Goal: Task Accomplishment & Management: Use online tool/utility

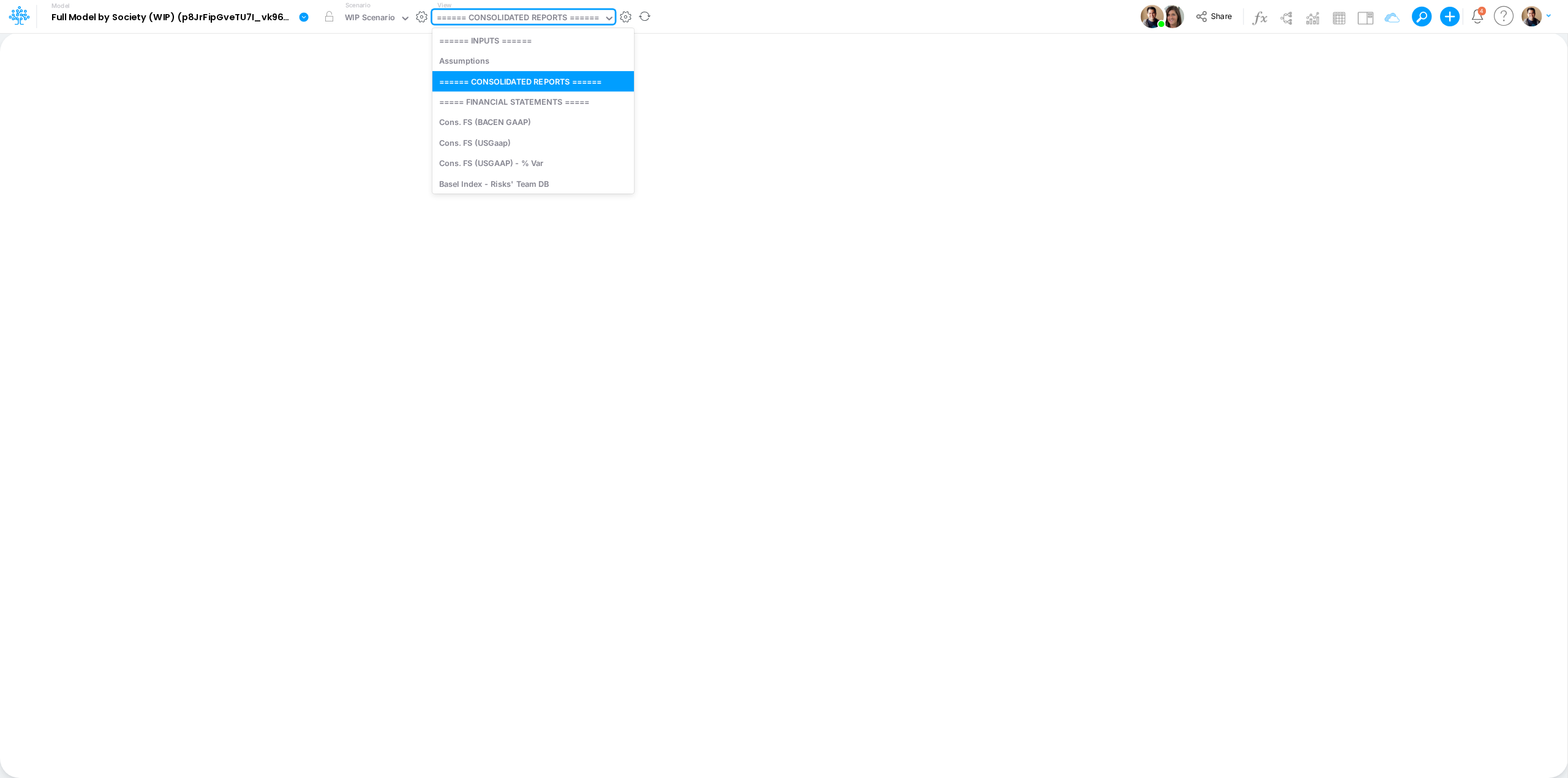
click at [479, 13] on div "====== CONSOLIDATED REPORTS ======" at bounding box center [518, 18] width 163 height 14
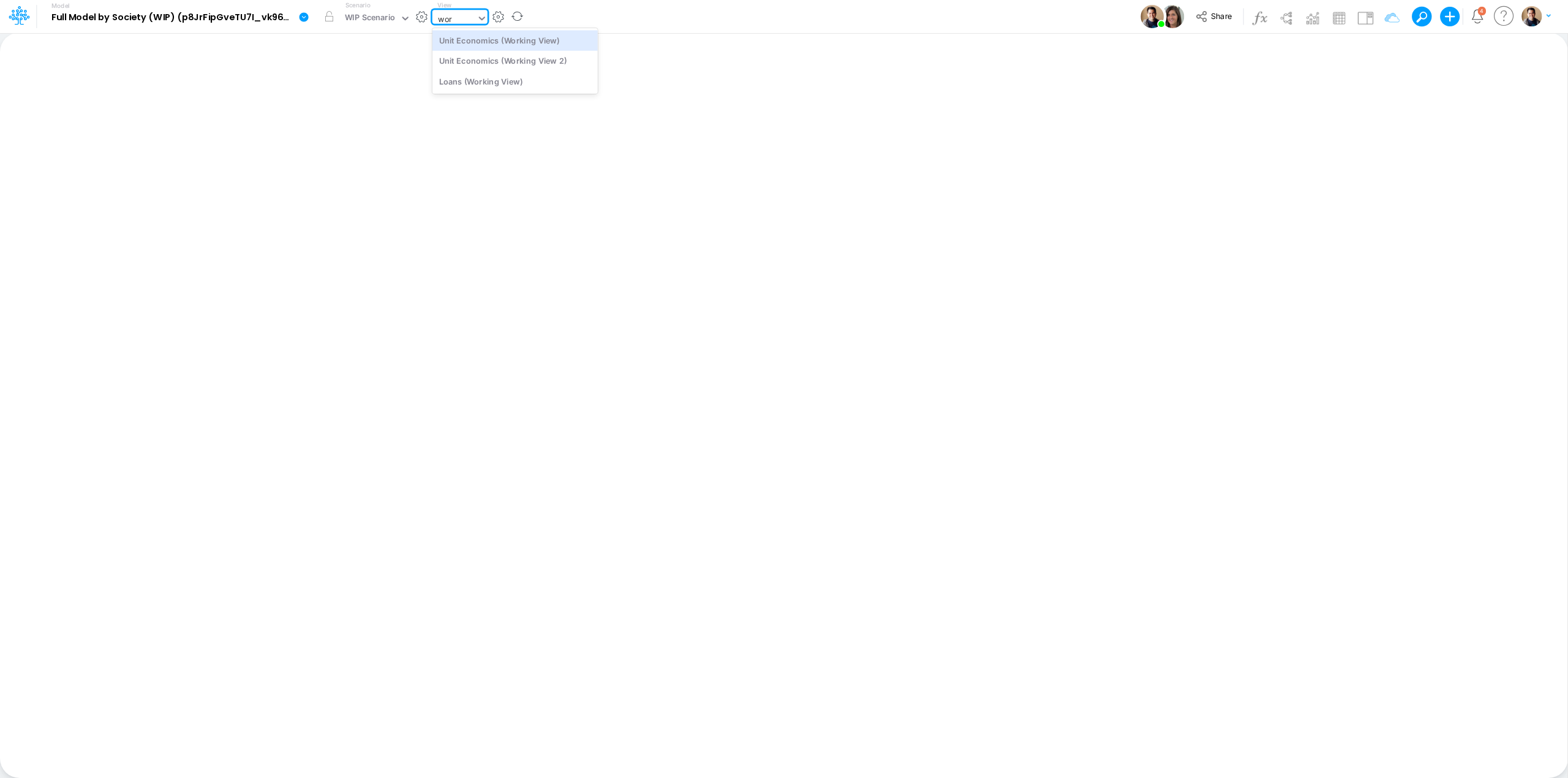
type input "work"
click at [535, 56] on div "Unit Economics (Working View 2)" at bounding box center [515, 61] width 166 height 21
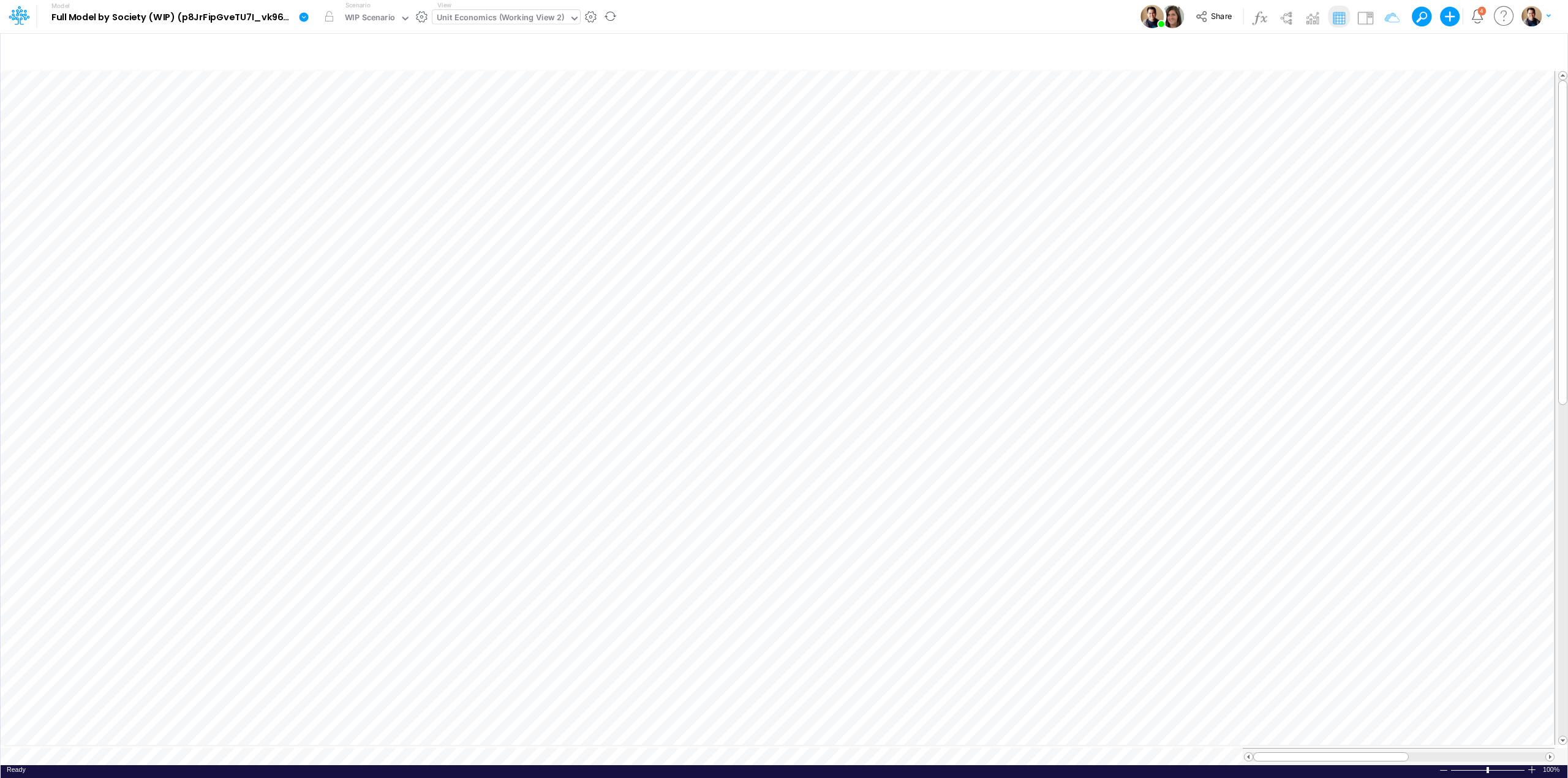
click at [305, 14] on icon at bounding box center [303, 16] width 9 height 9
click at [387, 121] on button "View model info" at bounding box center [365, 127] width 131 height 19
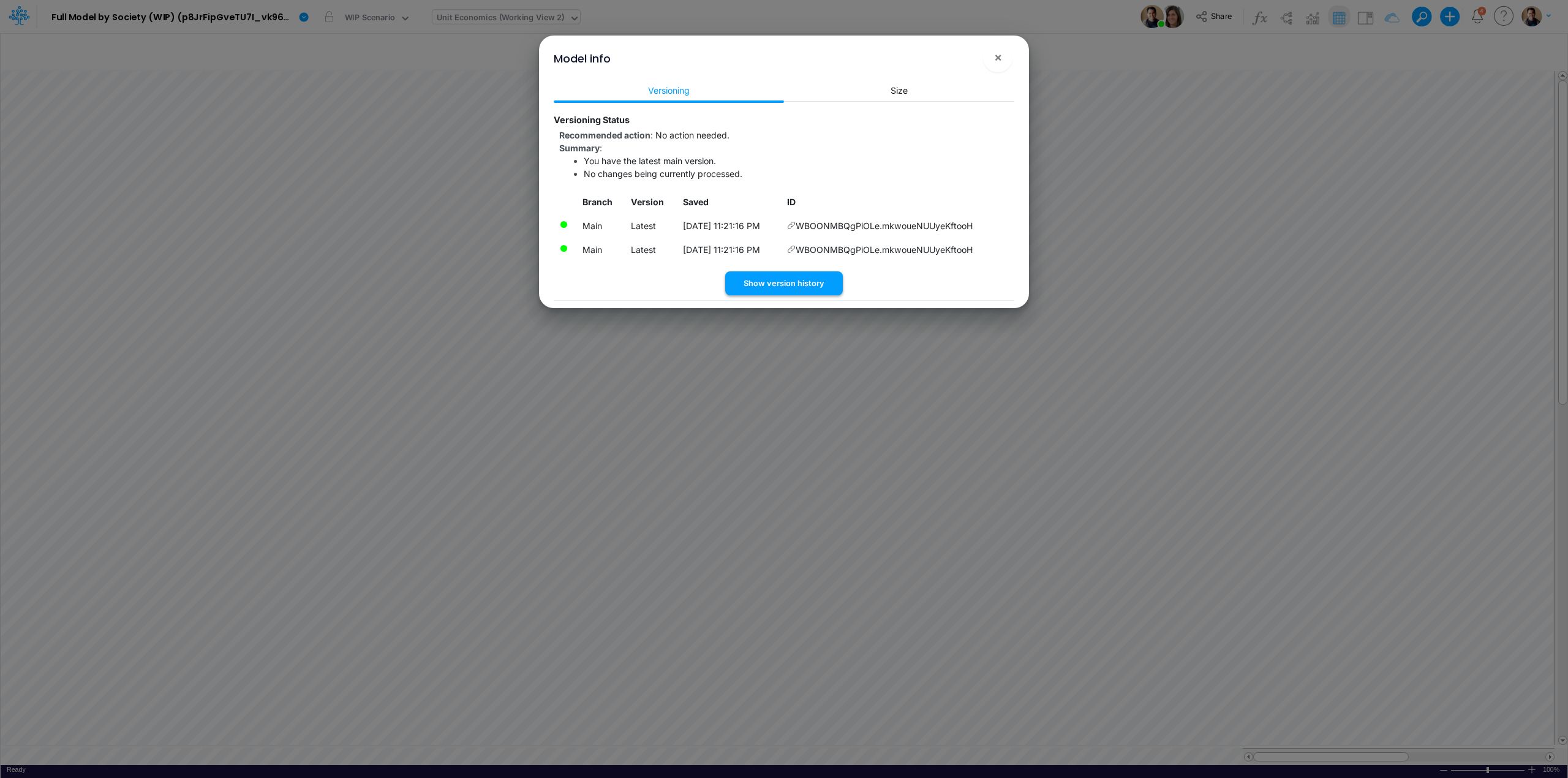
click at [824, 281] on button "Show version history" at bounding box center [784, 283] width 118 height 24
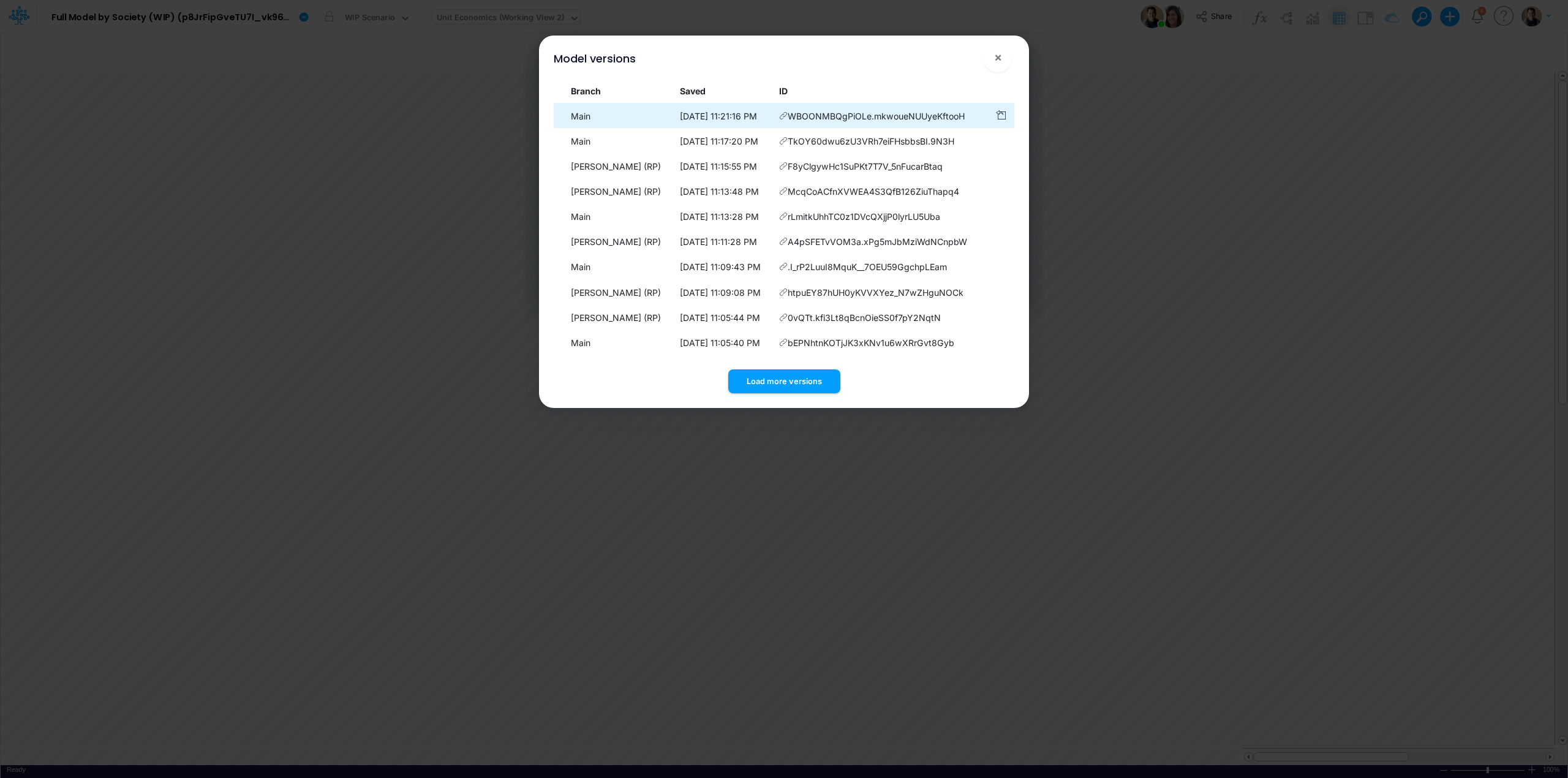
click at [785, 115] on icon at bounding box center [783, 116] width 9 height 9
click at [1000, 55] on span "×" at bounding box center [998, 56] width 8 height 14
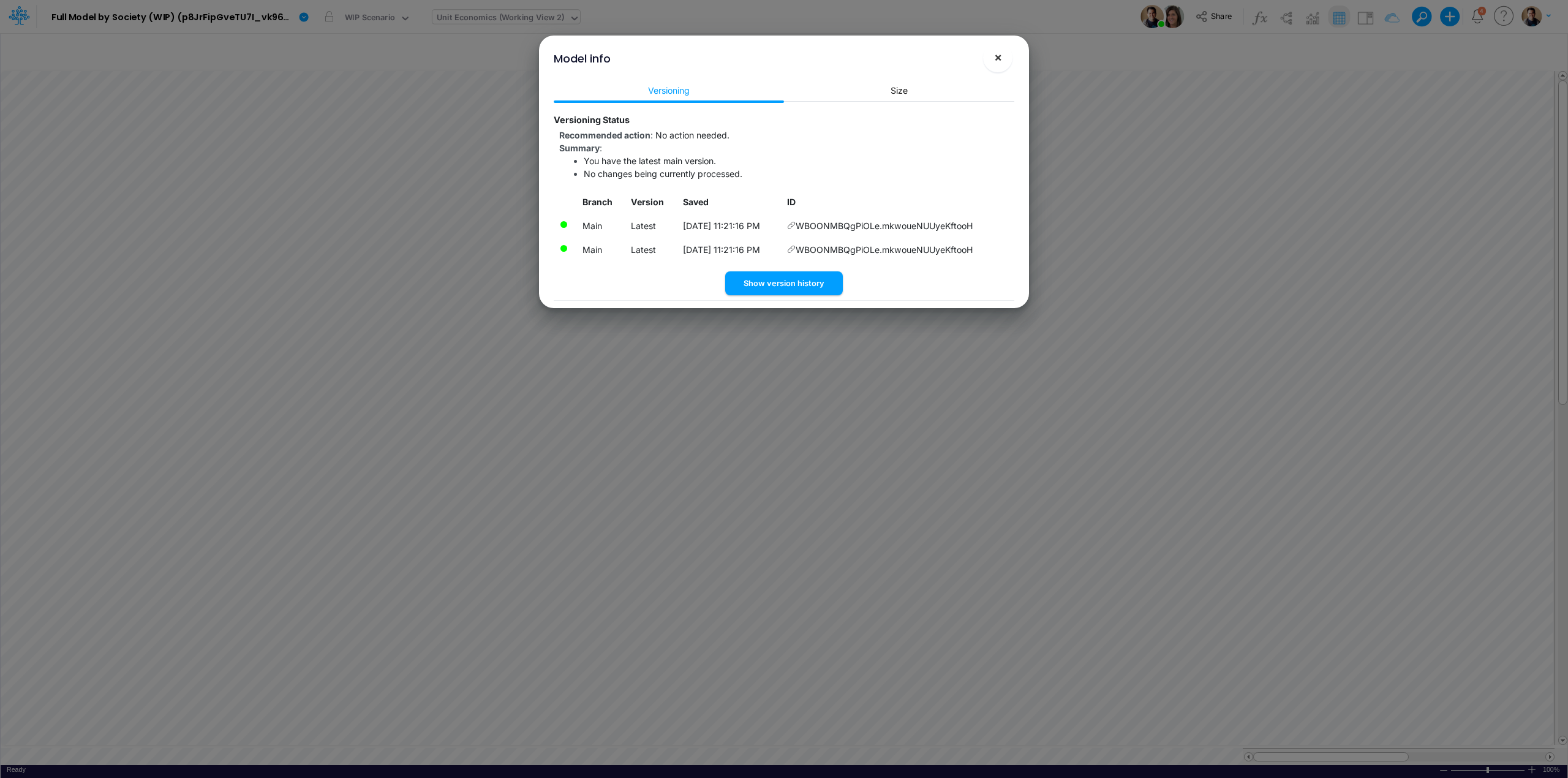
click at [1002, 56] on button "×" at bounding box center [998, 58] width 29 height 29
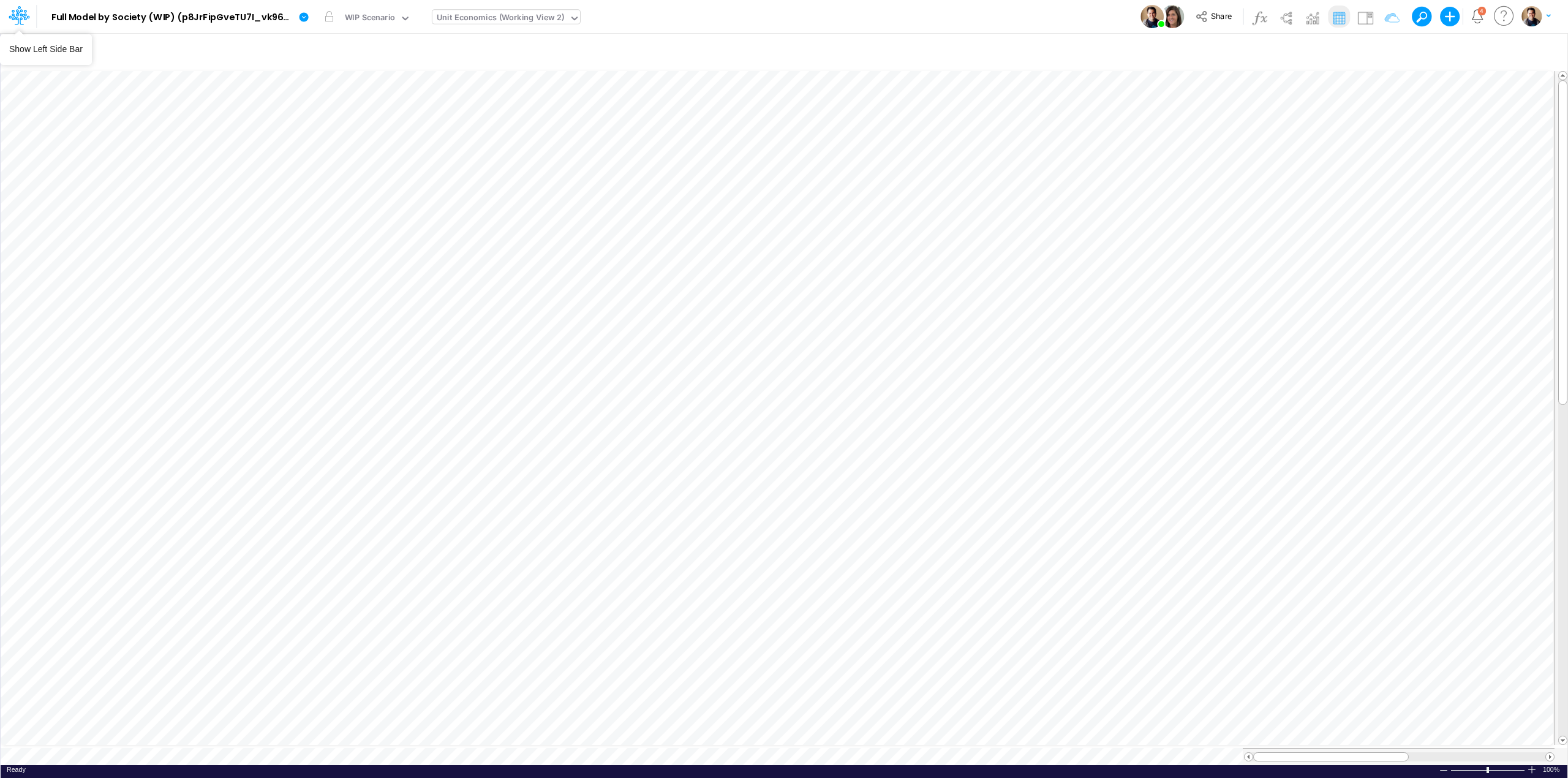
click at [22, 13] on icon at bounding box center [19, 15] width 21 height 21
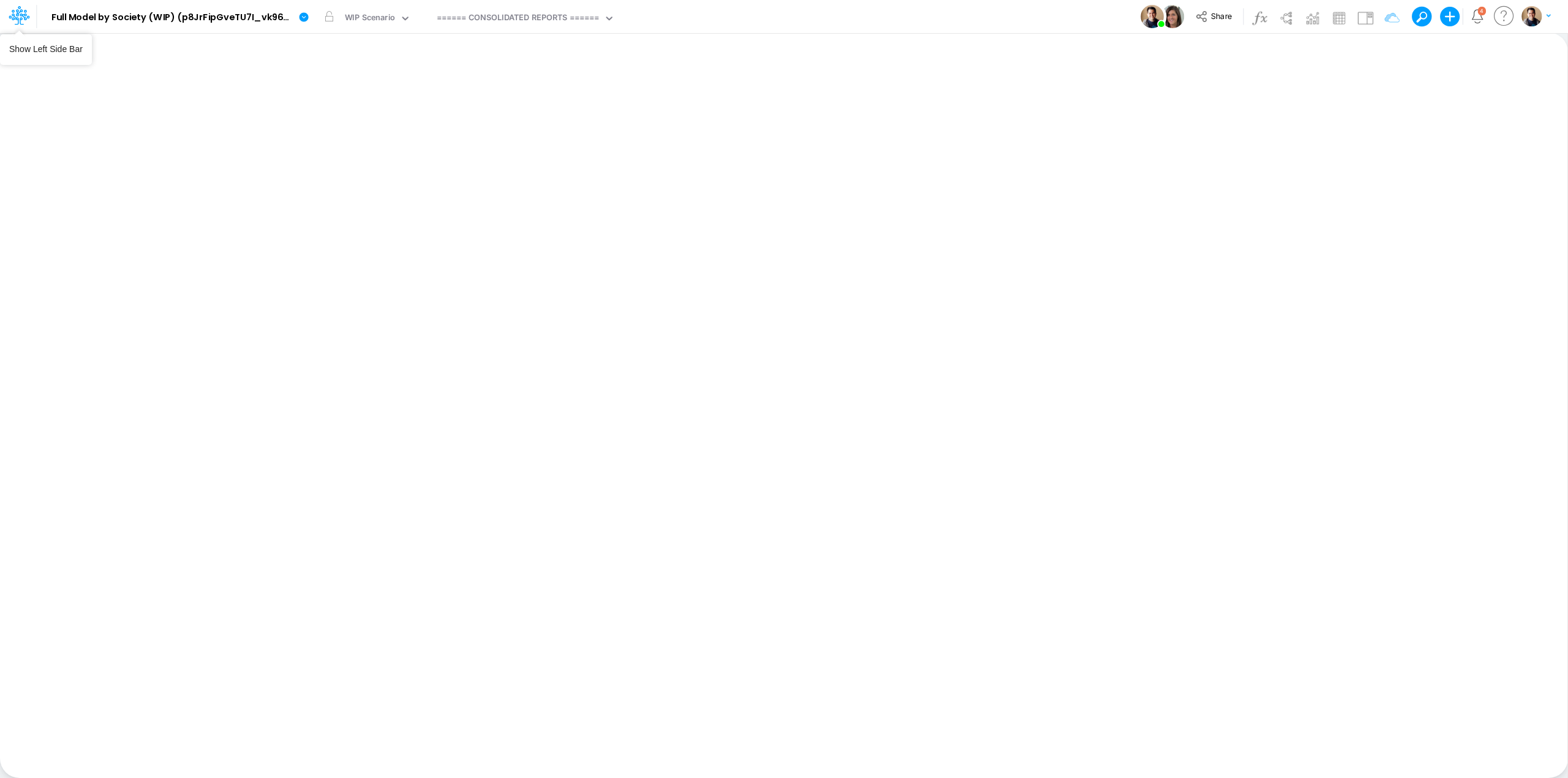
click at [28, 13] on icon at bounding box center [19, 15] width 21 height 21
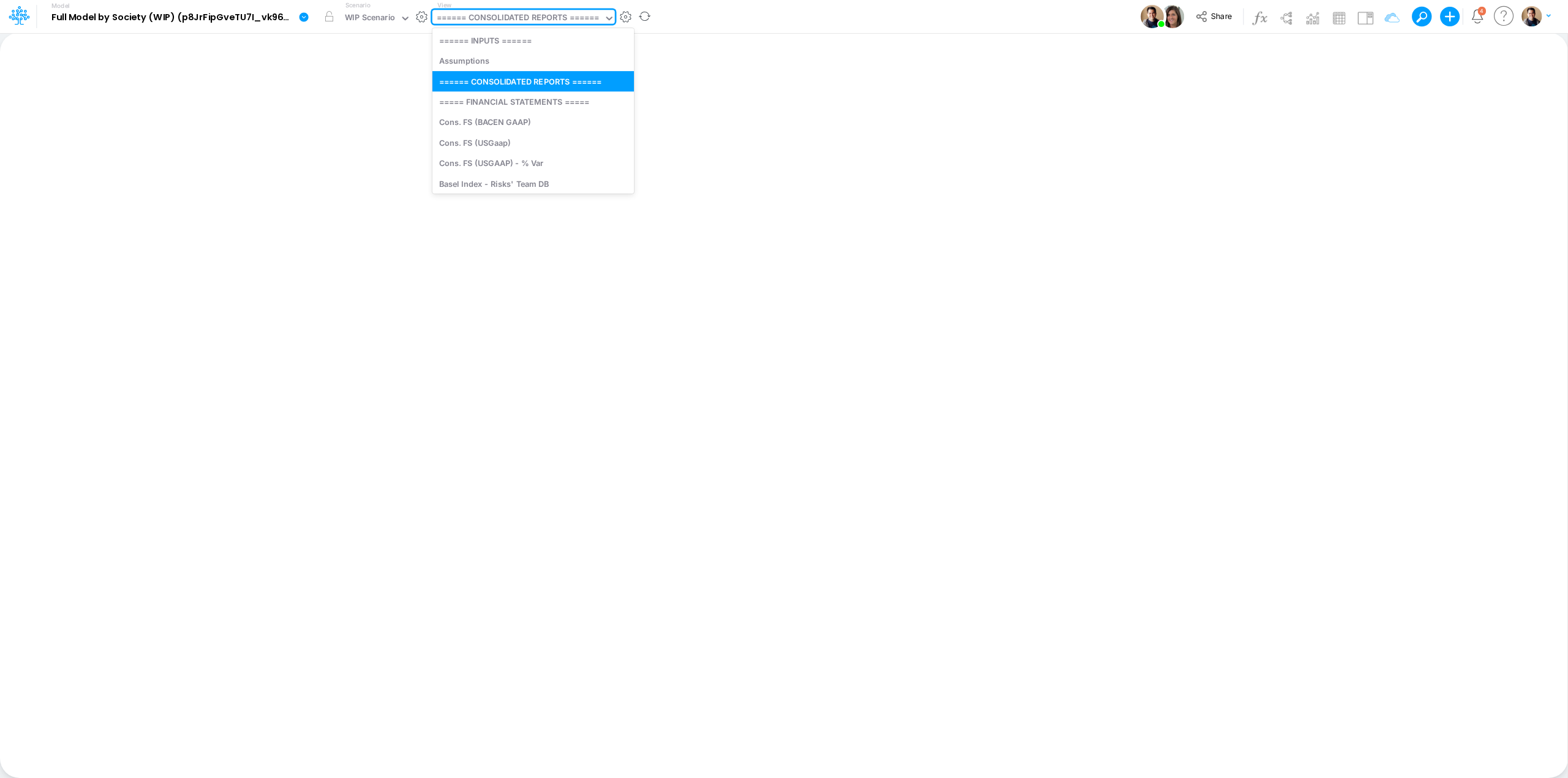
click at [591, 16] on div "====== CONSOLIDATED REPORTS ======" at bounding box center [518, 18] width 163 height 14
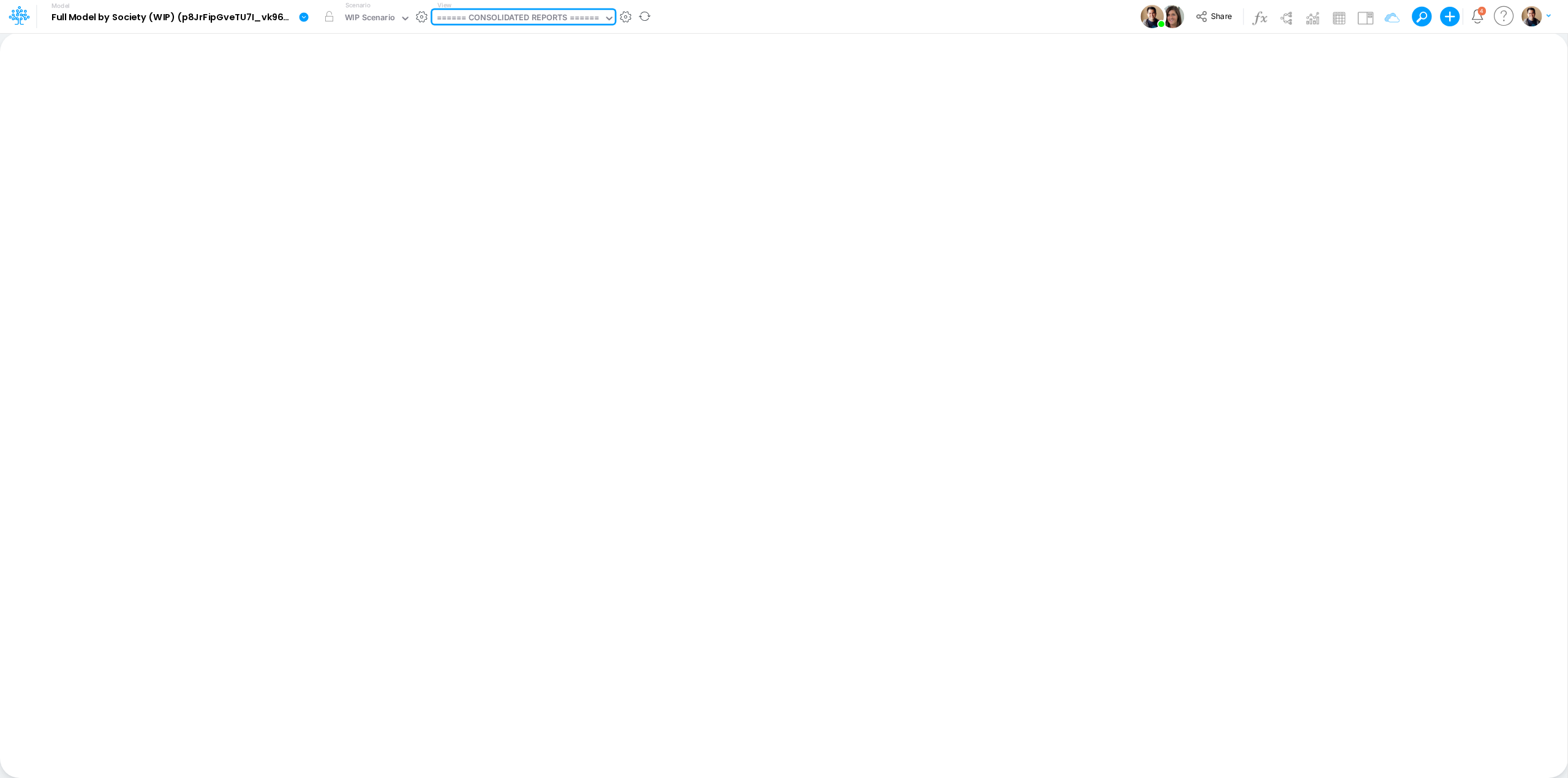
click at [591, 16] on div "====== CONSOLIDATED REPORTS ======" at bounding box center [518, 18] width 163 height 14
click at [303, 15] on icon at bounding box center [303, 16] width 9 height 9
click at [334, 119] on button "View model info" at bounding box center [365, 127] width 131 height 19
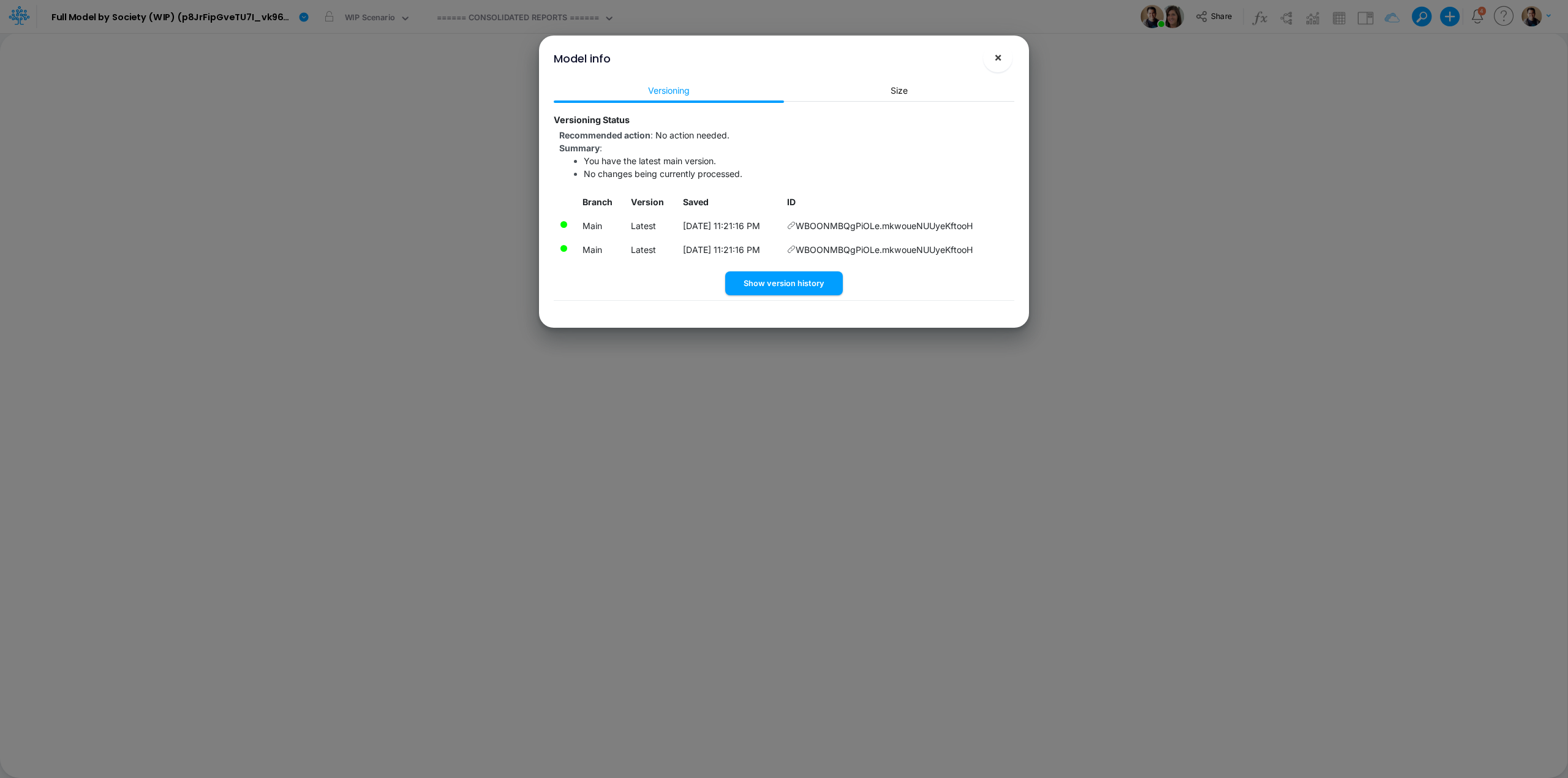
click at [1000, 56] on span "×" at bounding box center [998, 56] width 8 height 14
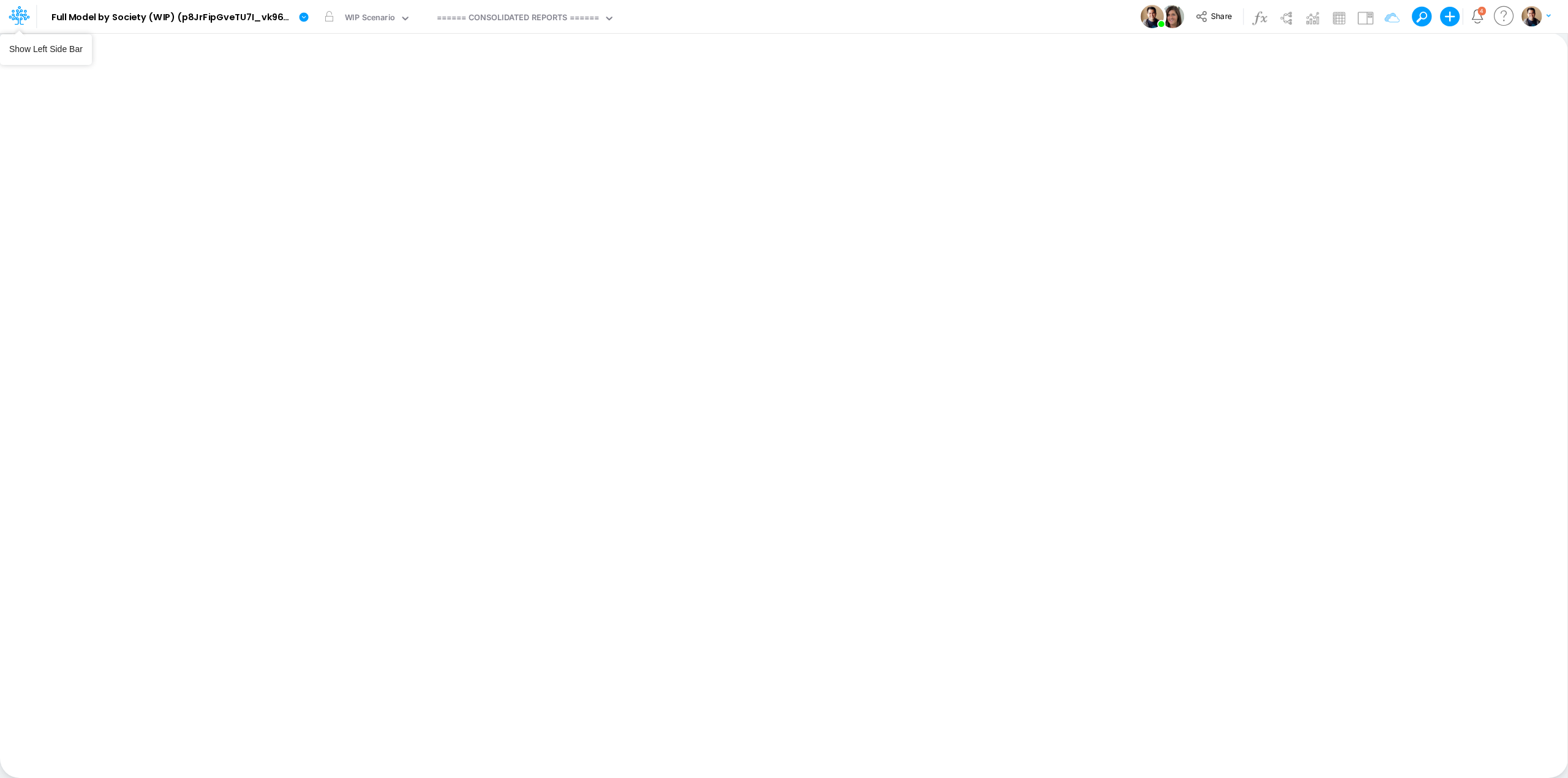
click at [27, 13] on icon at bounding box center [19, 15] width 21 height 21
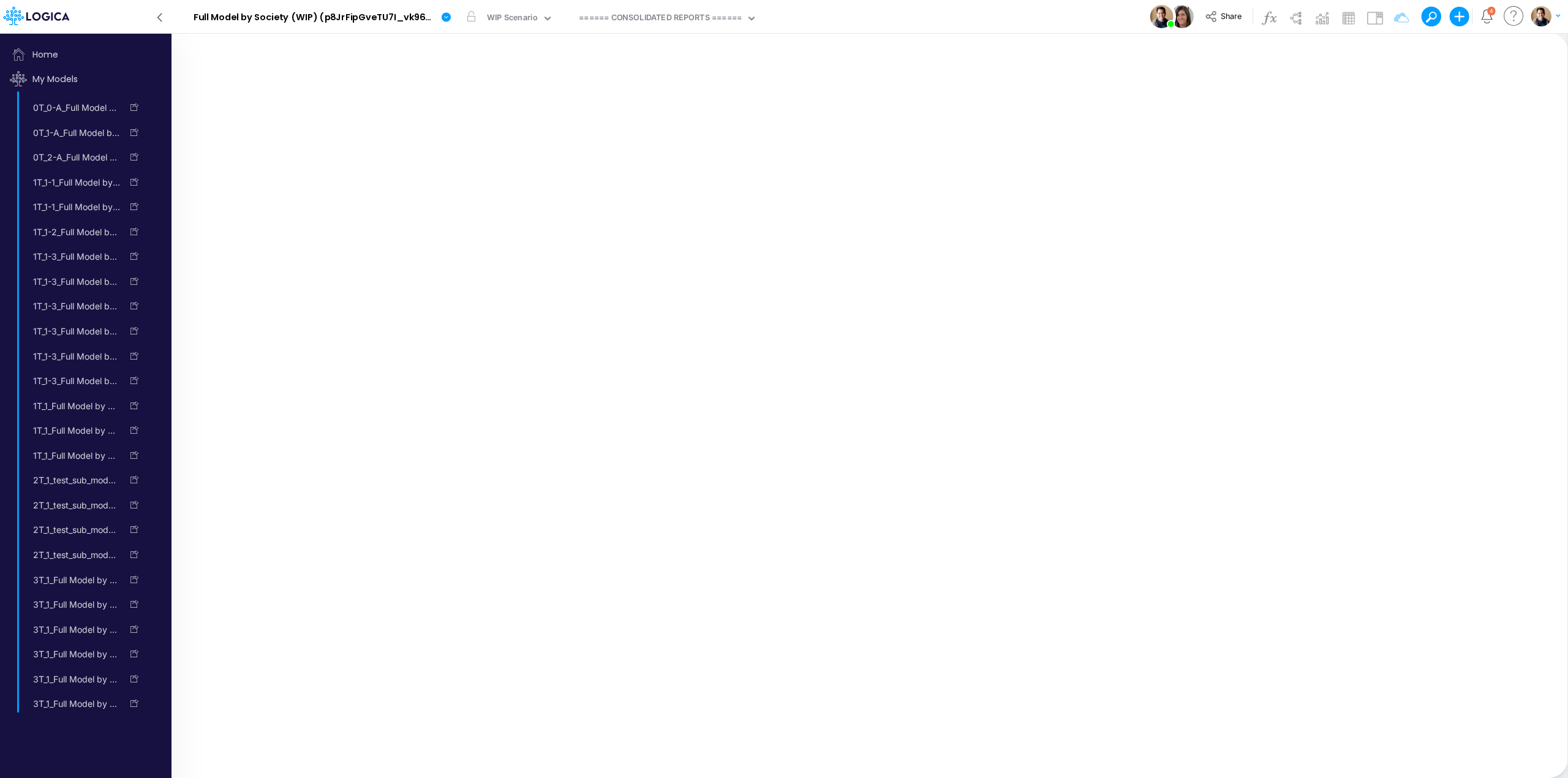
click at [162, 15] on icon at bounding box center [160, 17] width 14 height 21
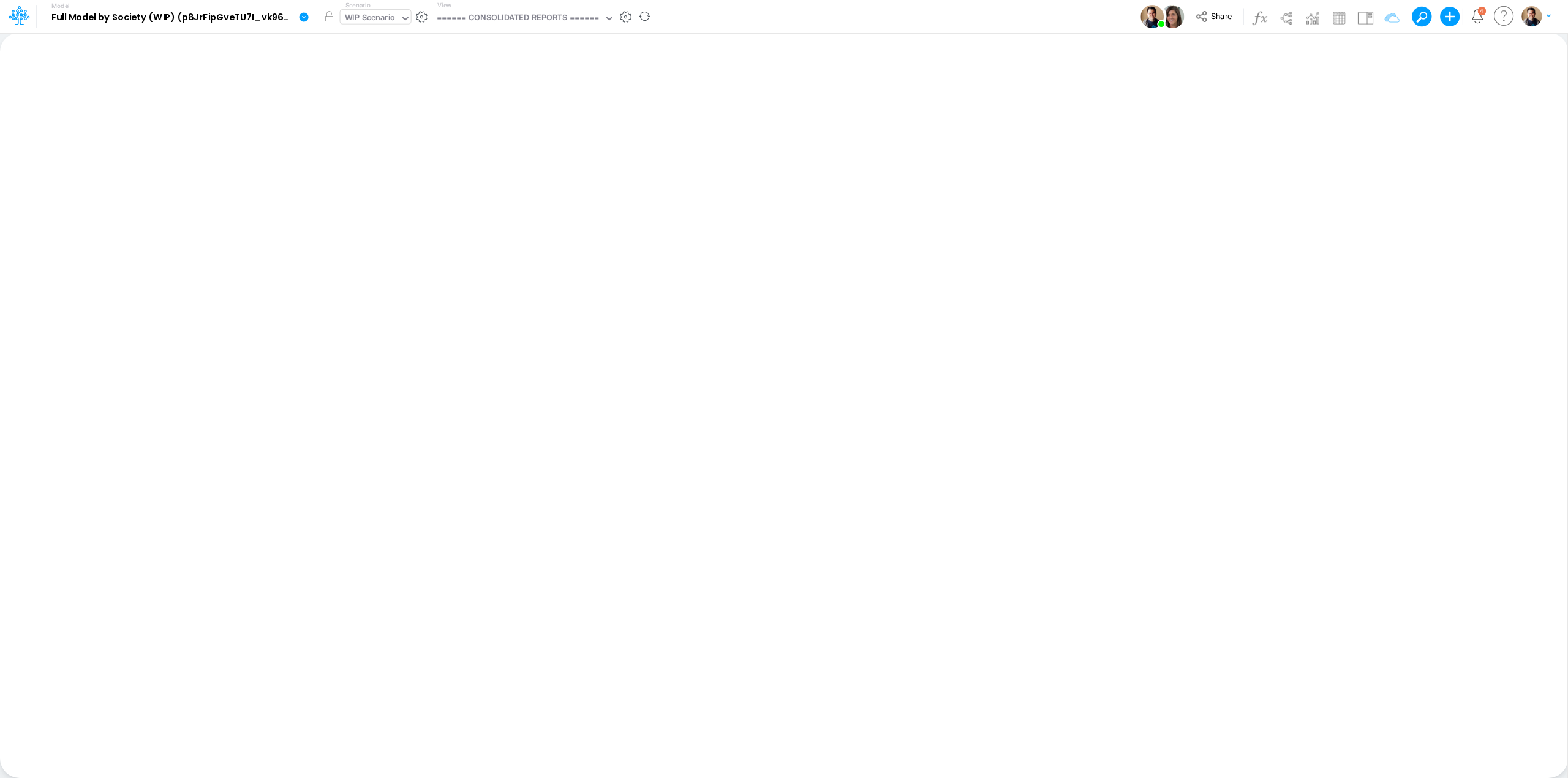
click at [359, 15] on div "WIP Scenario" at bounding box center [370, 18] width 51 height 14
click at [301, 15] on icon at bounding box center [303, 16] width 9 height 9
click at [366, 145] on button "Sync Scenarios" at bounding box center [365, 146] width 131 height 19
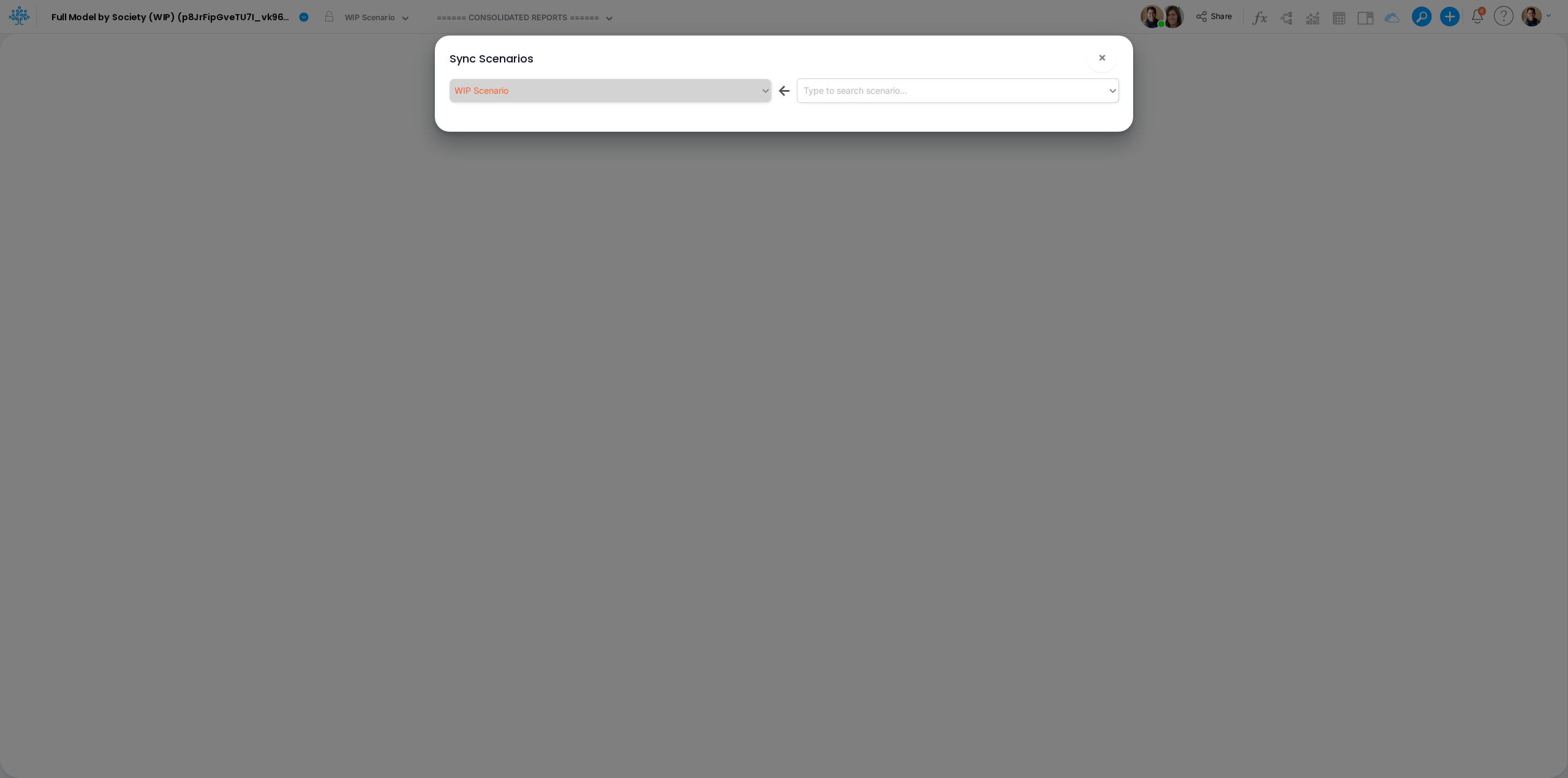
click at [946, 89] on div "Type to search scenario..." at bounding box center [952, 90] width 310 height 21
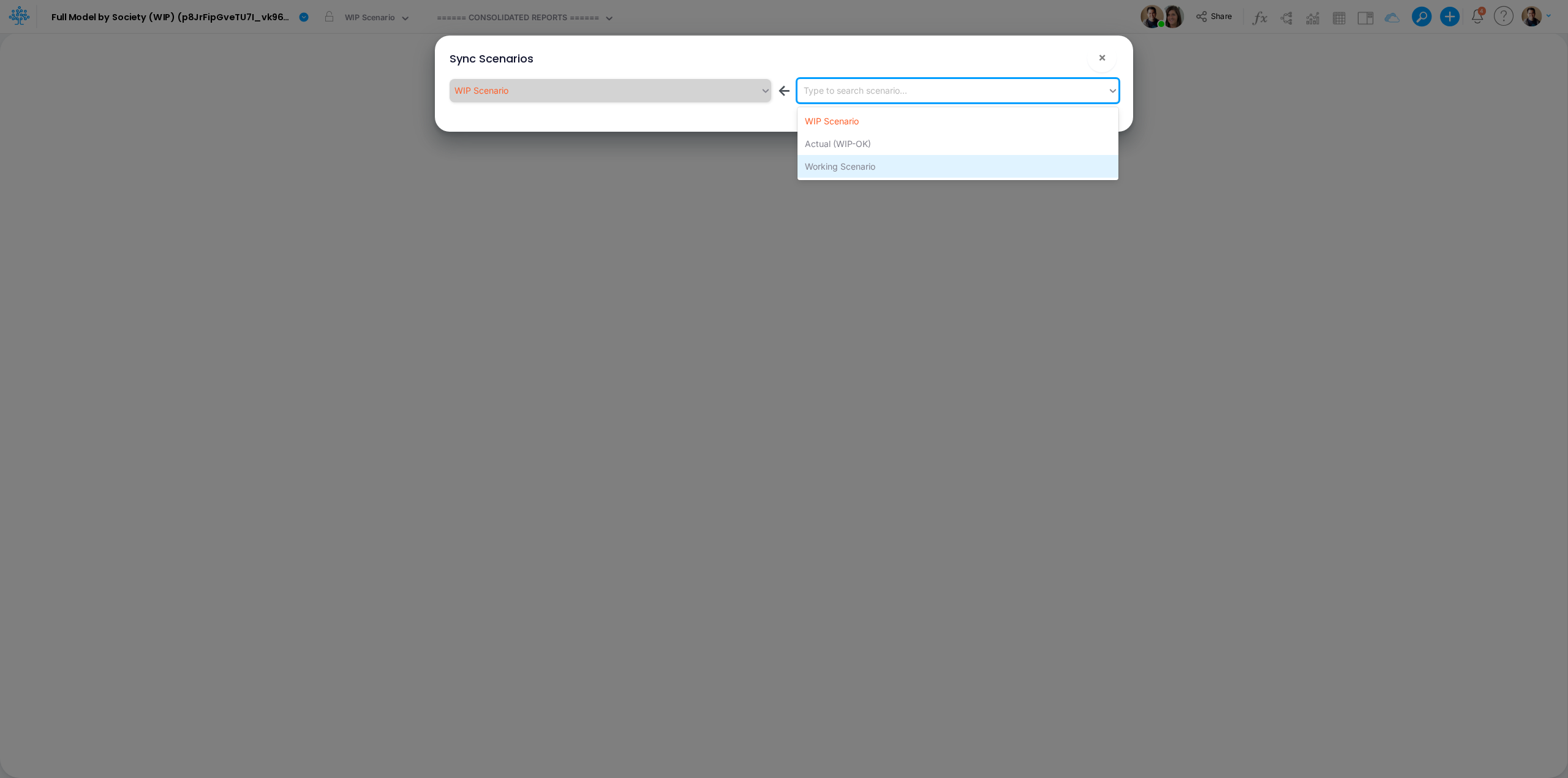
click at [899, 165] on div "Working Scenario" at bounding box center [958, 166] width 321 height 23
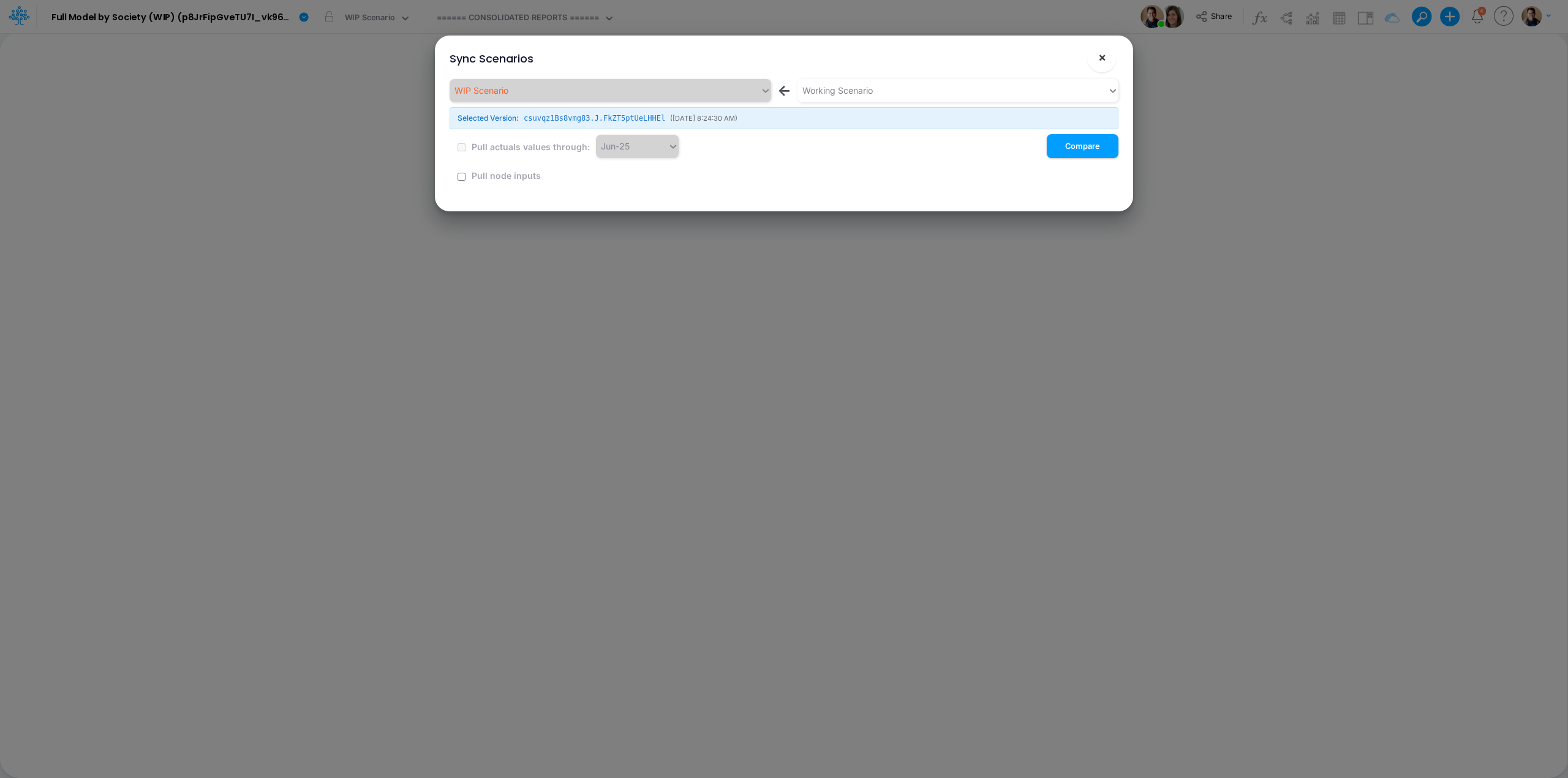
click at [1107, 58] on button "×" at bounding box center [1102, 58] width 29 height 29
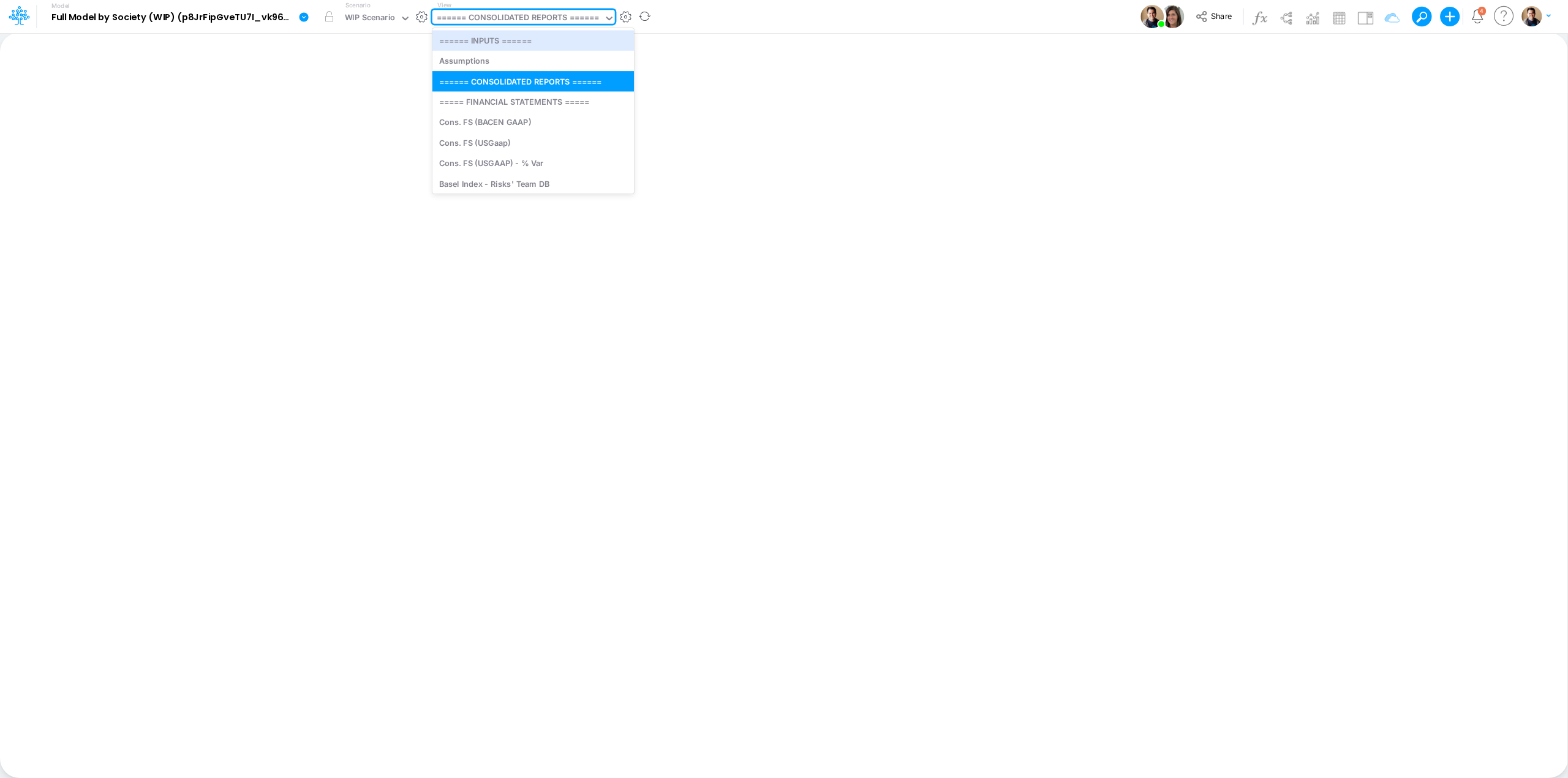
click at [546, 16] on div "====== CONSOLIDATED REPORTS ======" at bounding box center [518, 18] width 163 height 14
type input "01br"
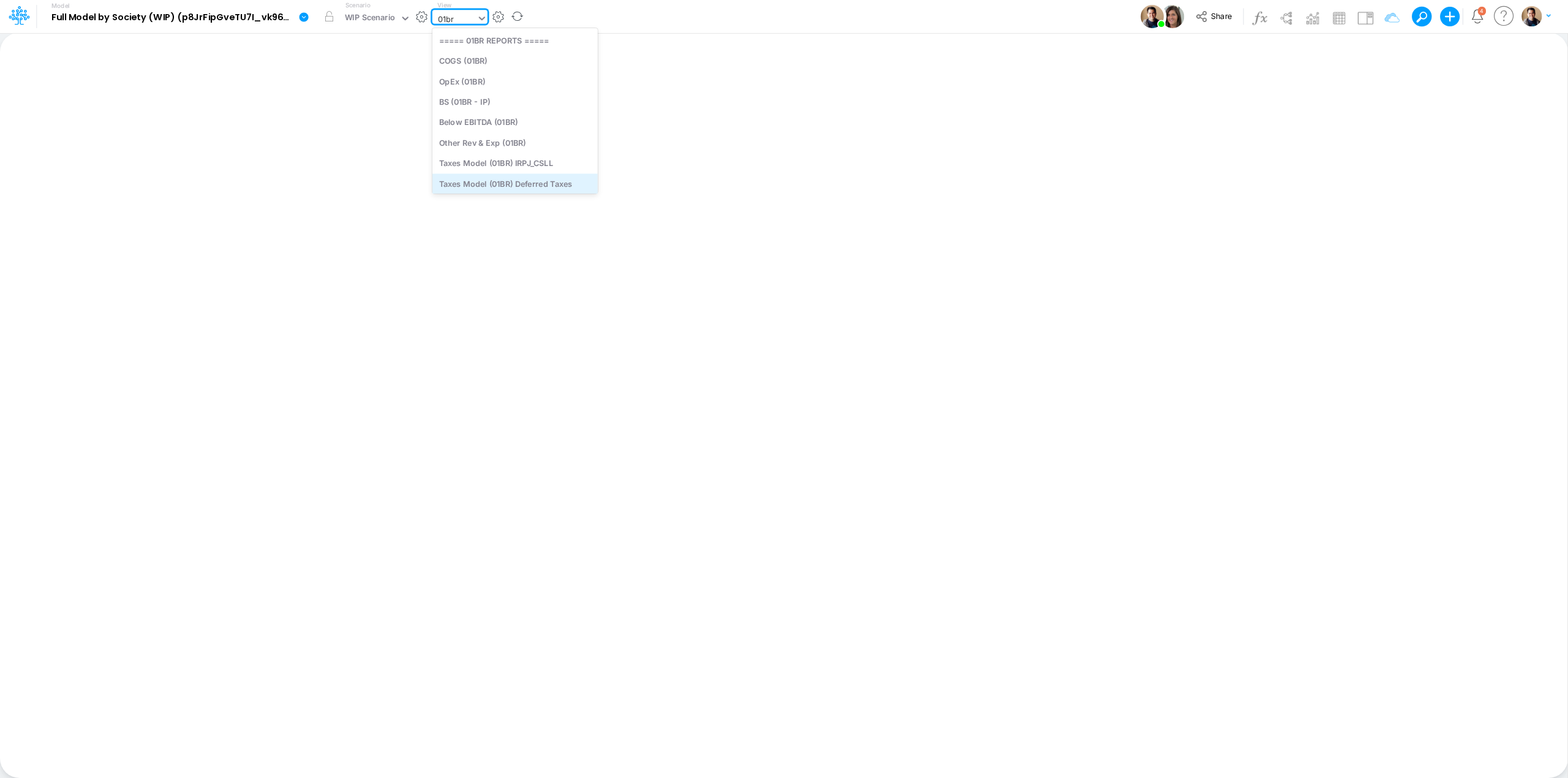
scroll to position [116, 0]
click at [531, 141] on div "FS (01BR - IP)" at bounding box center [515, 140] width 166 height 21
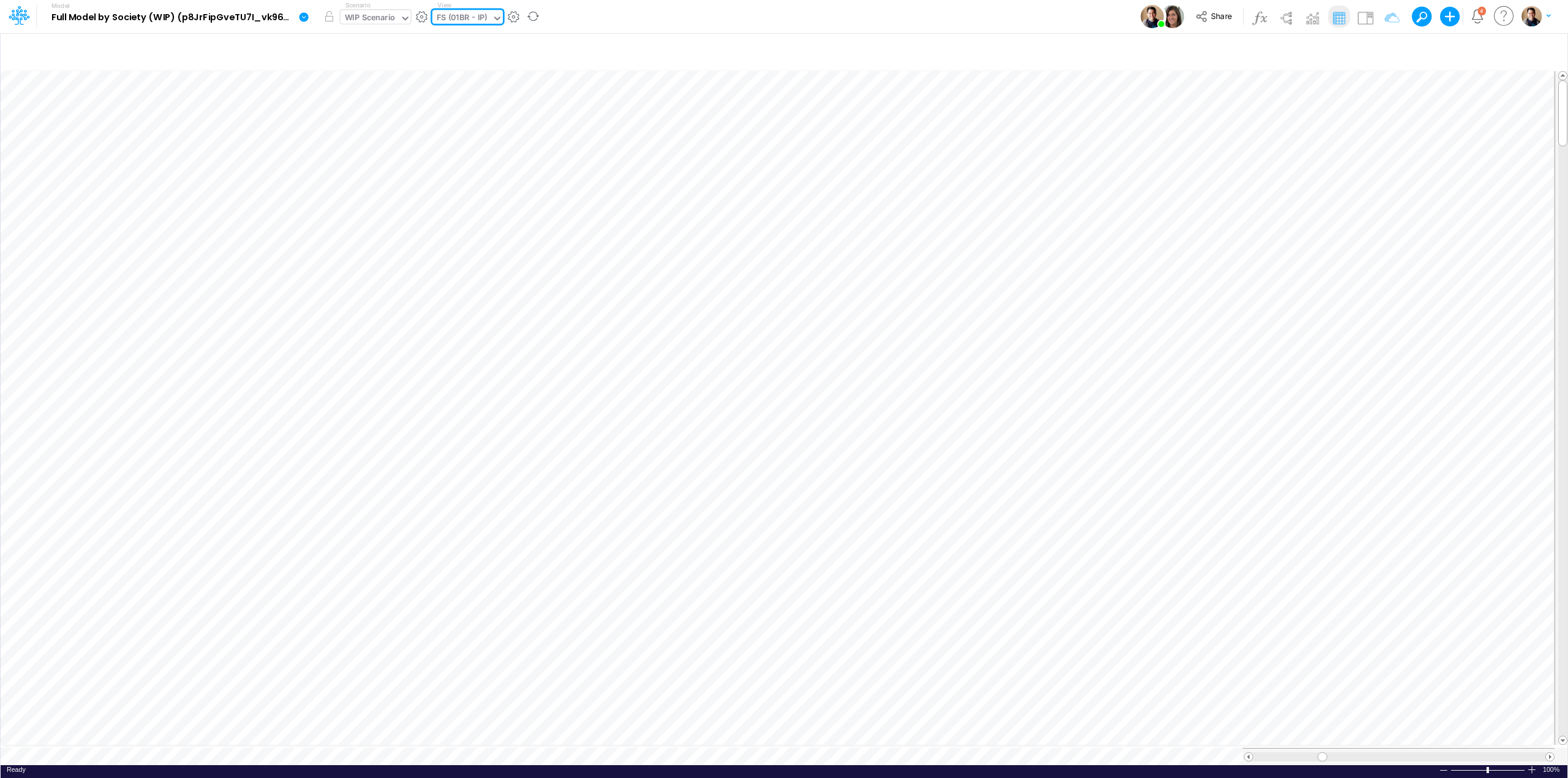
click at [368, 15] on div "WIP Scenario" at bounding box center [370, 18] width 51 height 14
click at [309, 14] on icon at bounding box center [304, 17] width 11 height 11
click at [379, 143] on button "Sync Scenarios" at bounding box center [365, 146] width 131 height 19
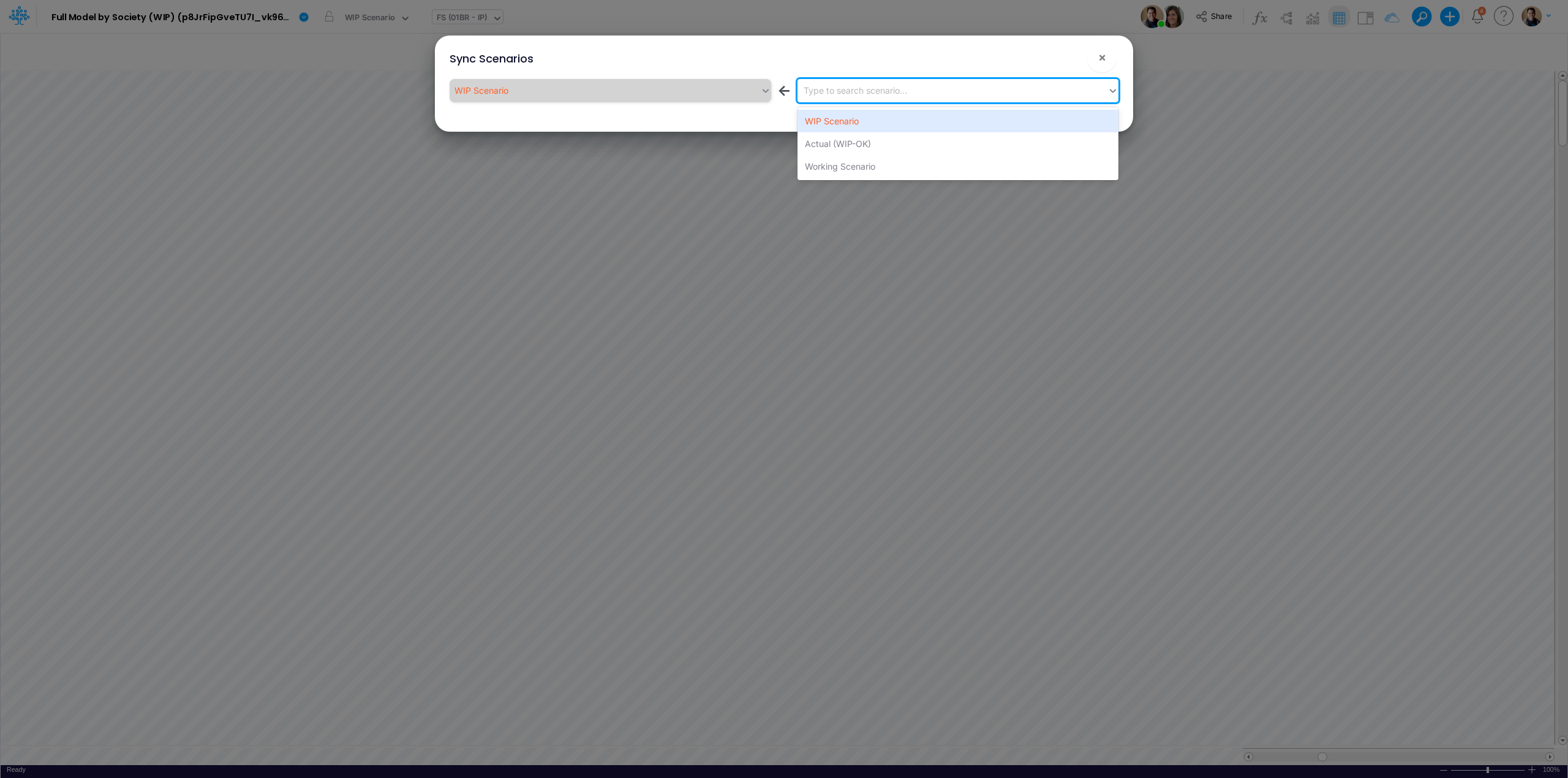
click at [905, 89] on div "Type to search scenario..." at bounding box center [855, 90] width 103 height 13
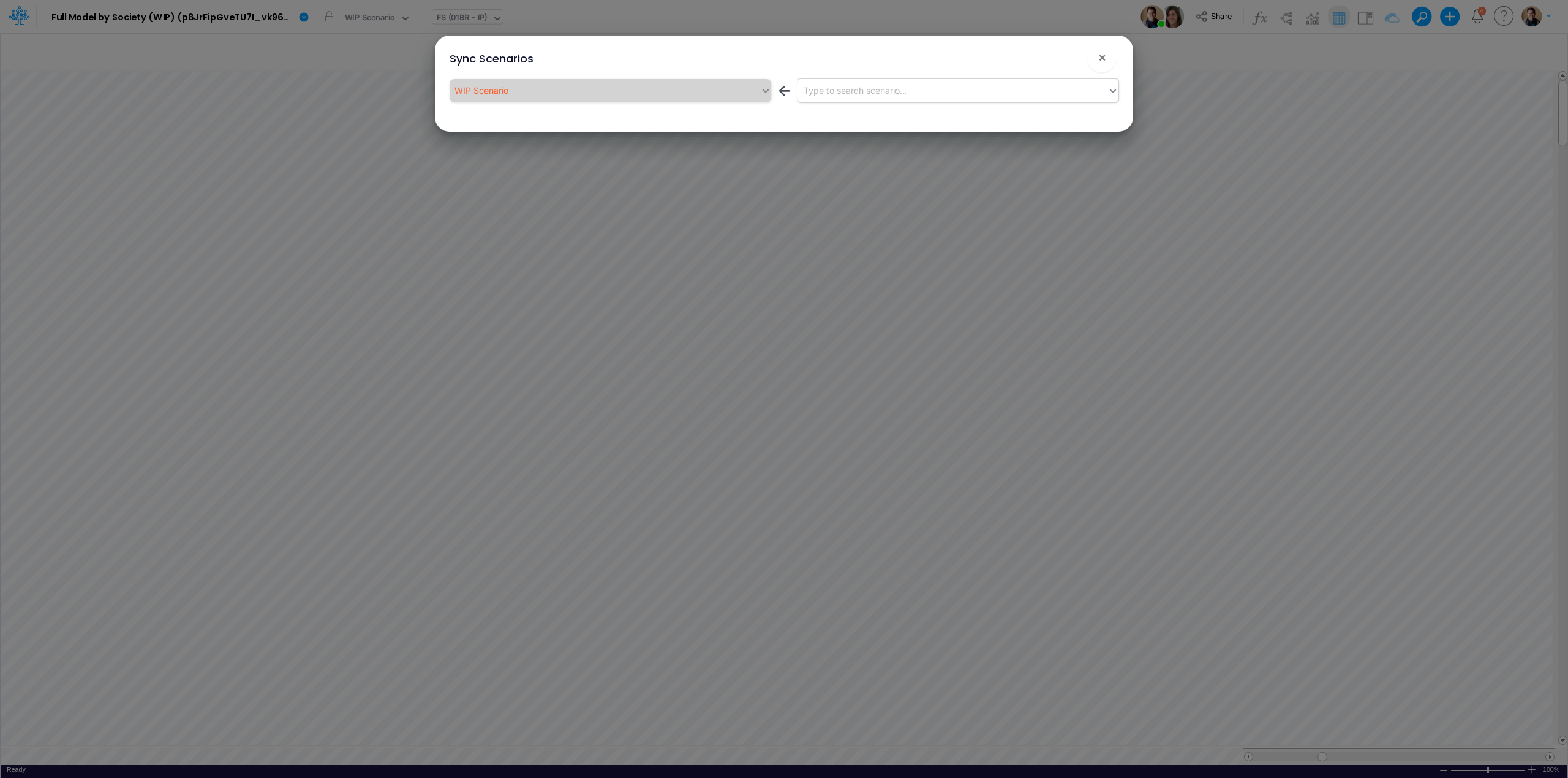
click at [904, 87] on div "Type to search scenario..." at bounding box center [855, 90] width 103 height 13
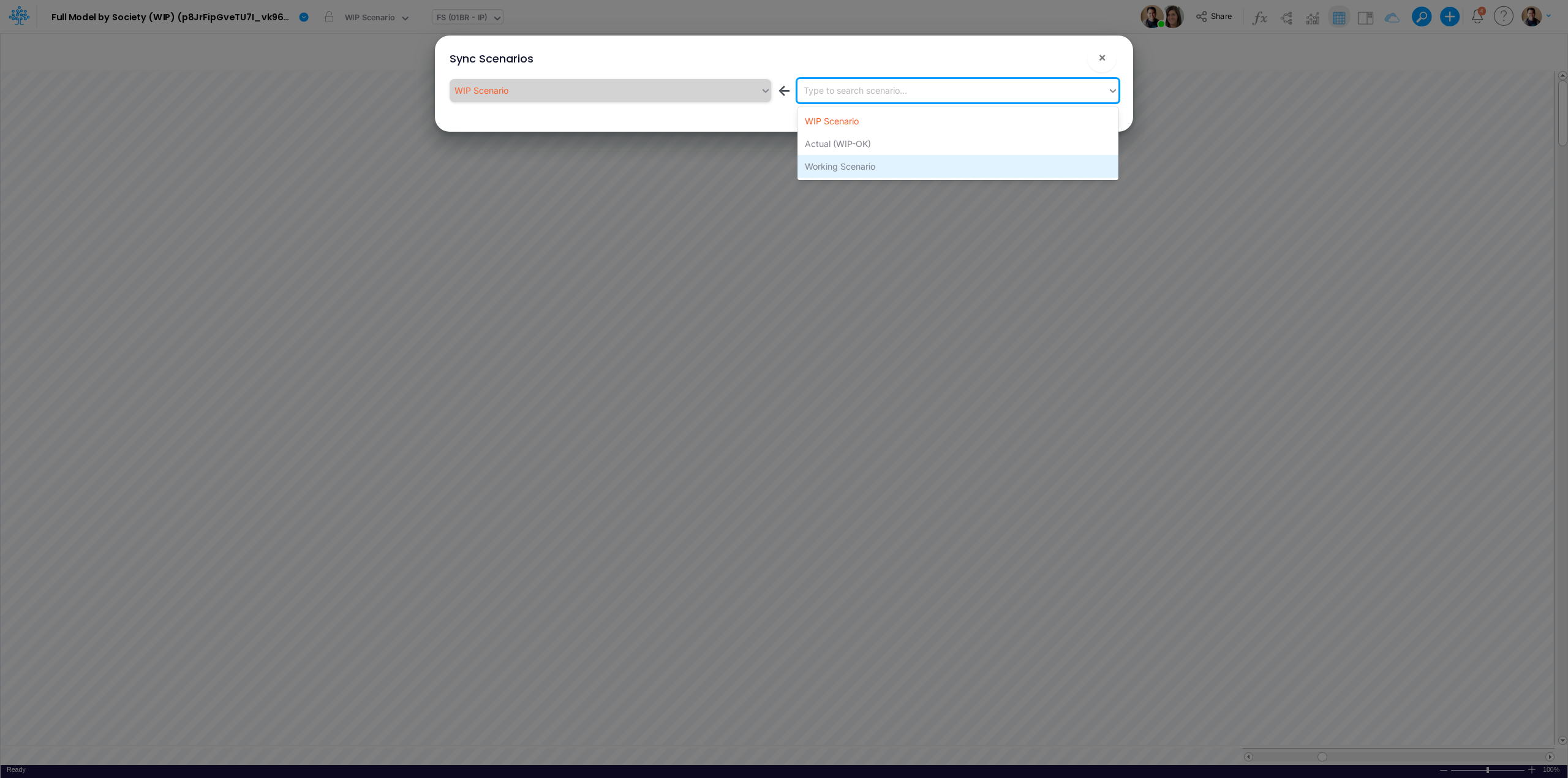
click at [898, 157] on div "Working Scenario" at bounding box center [958, 166] width 321 height 23
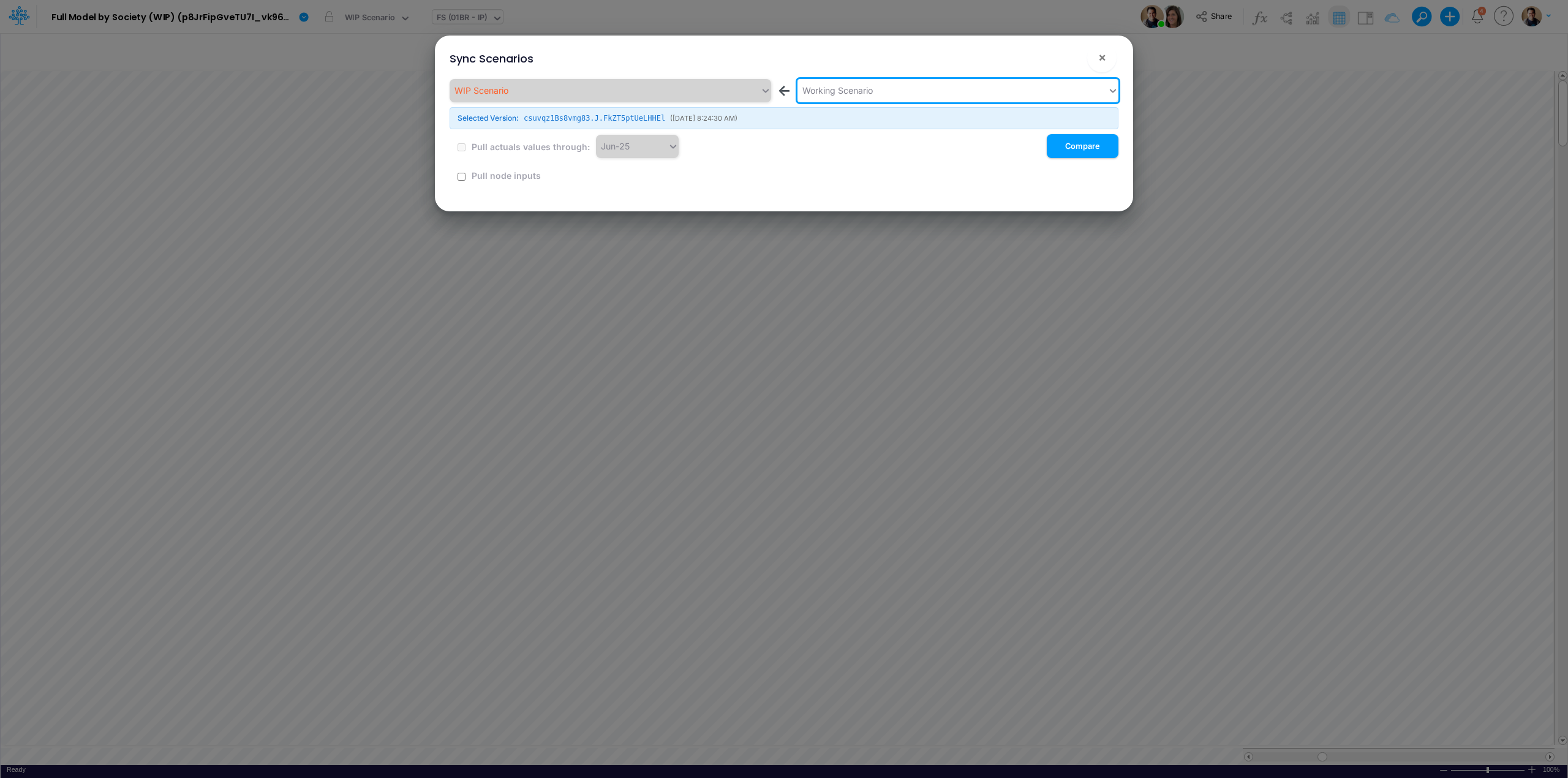
click at [461, 175] on input "checkbox" at bounding box center [461, 177] width 8 height 8
checkbox input "true"
click at [1059, 61] on button "!" at bounding box center [1062, 60] width 14 height 14
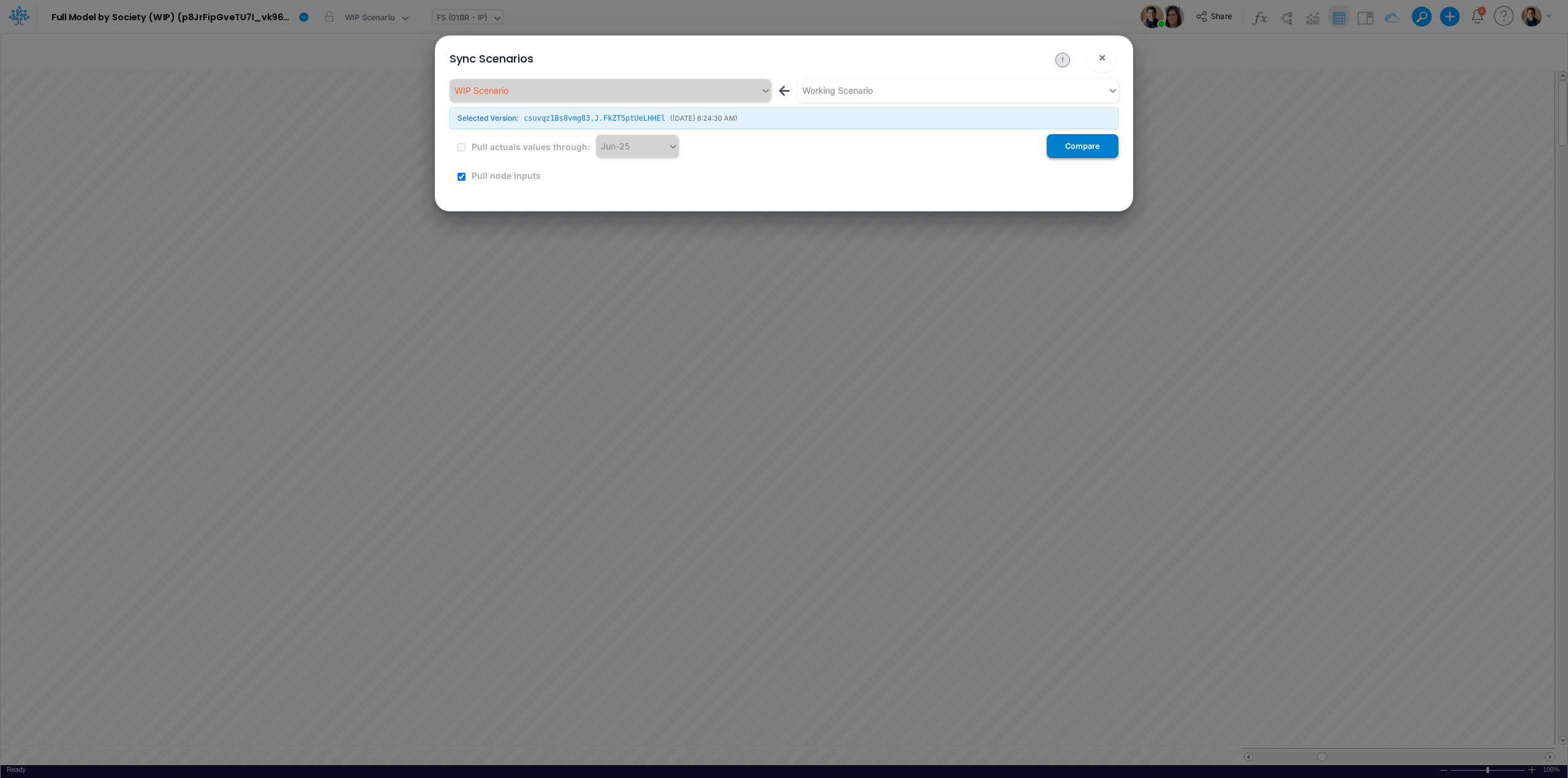
click at [1078, 142] on button "Compare" at bounding box center [1083, 146] width 72 height 24
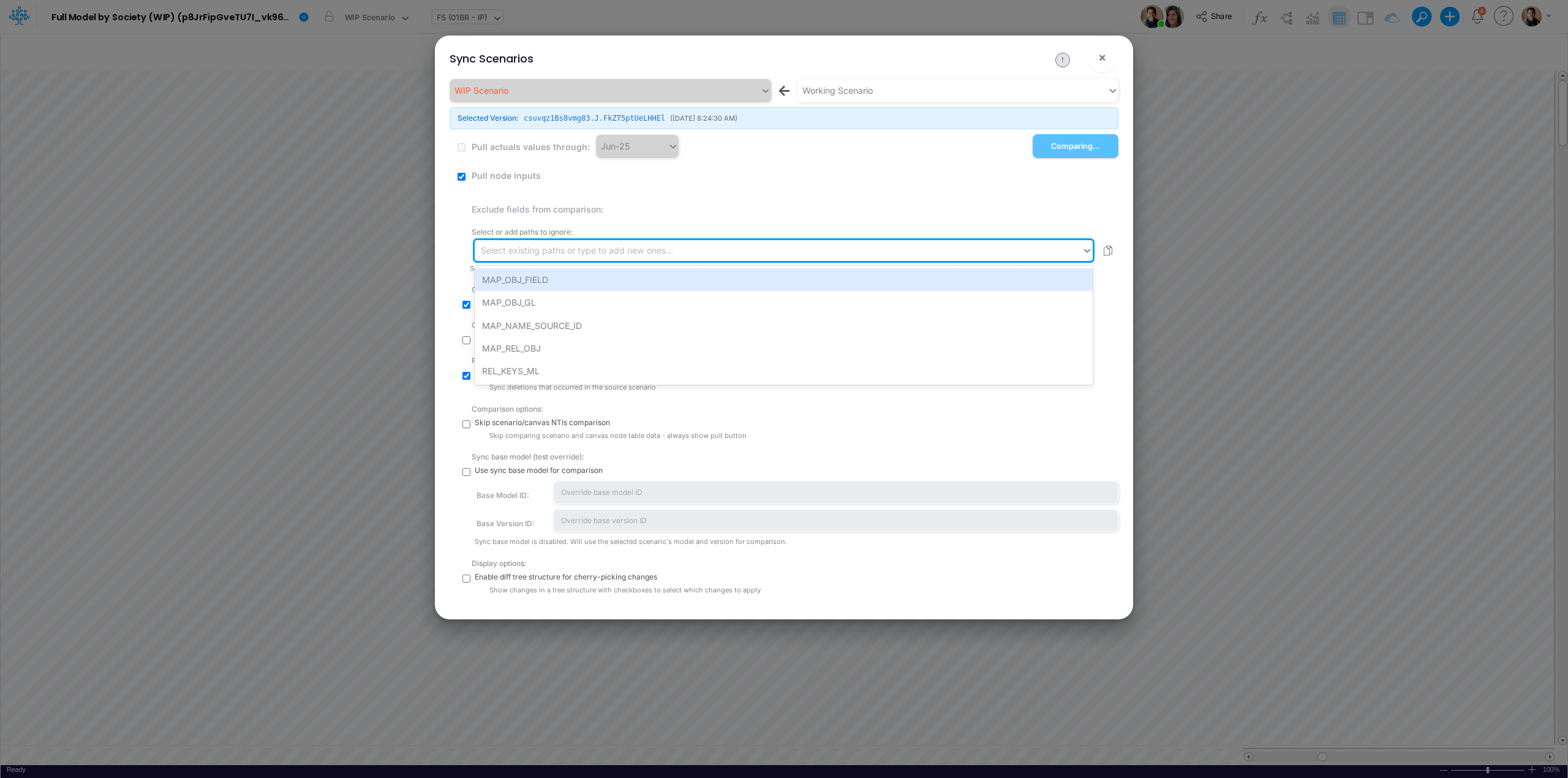
click at [637, 251] on div "Select existing paths or type to add new ones..." at bounding box center [577, 250] width 192 height 13
click at [626, 282] on div "MAP_OBJ_FIELD" at bounding box center [783, 279] width 618 height 23
click at [644, 253] on div "mapObjsFields" at bounding box center [767, 251] width 585 height 21
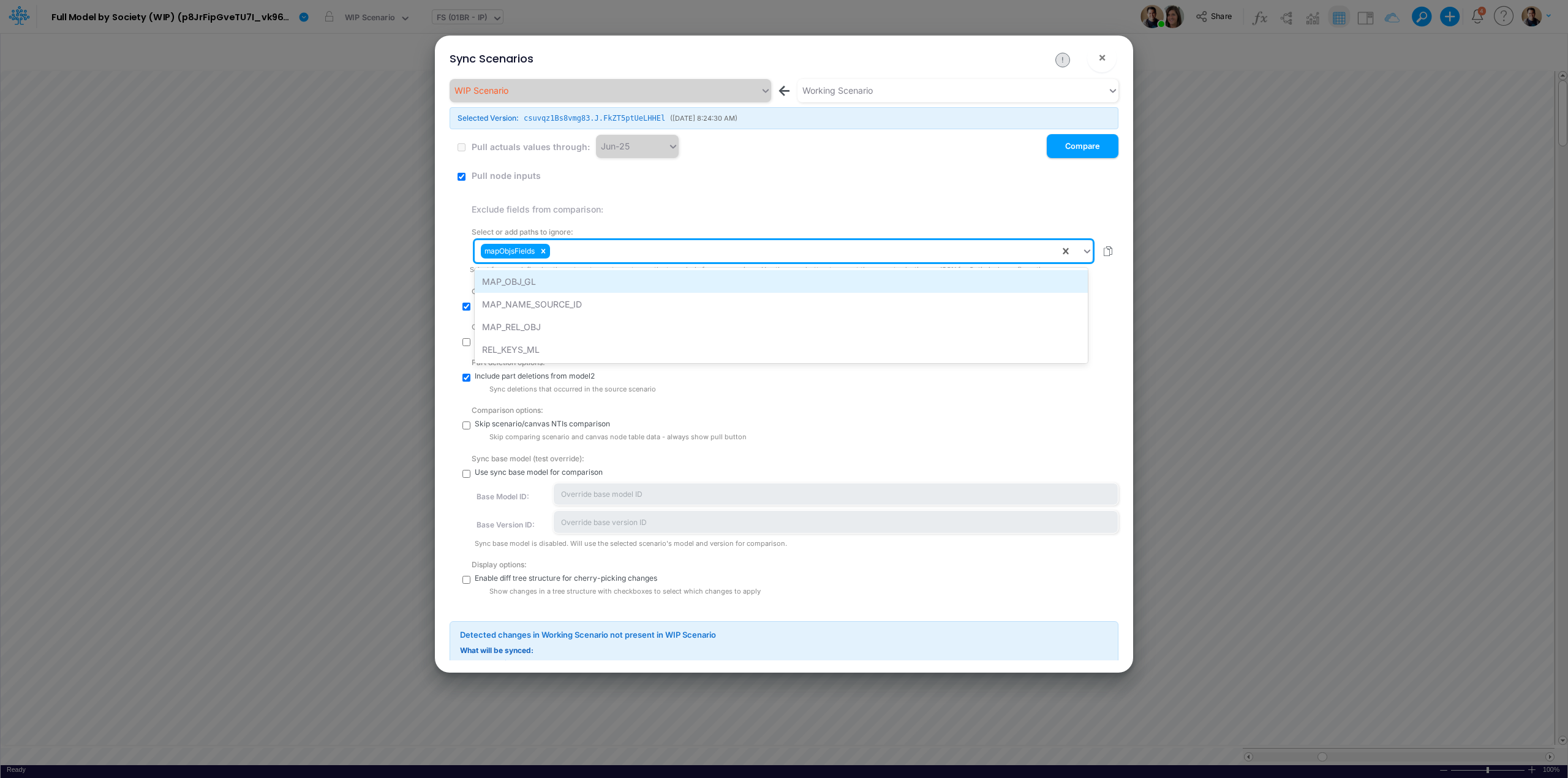
click at [594, 281] on div "MAP_OBJ_GL" at bounding box center [781, 281] width 614 height 23
click at [640, 248] on div "mapObjsFields mapObjIdsGLs" at bounding box center [767, 251] width 585 height 21
click at [650, 278] on div "MAP_NAME_SOURCE_ID" at bounding box center [781, 281] width 614 height 23
click at [736, 260] on div "mapObjsFields mapObjIdsGLs mapNamesToSourceId" at bounding box center [767, 251] width 585 height 21
click at [802, 251] on div "mapObjsFields mapObjIdsGLs mapNamesToSourceId" at bounding box center [767, 251] width 585 height 21
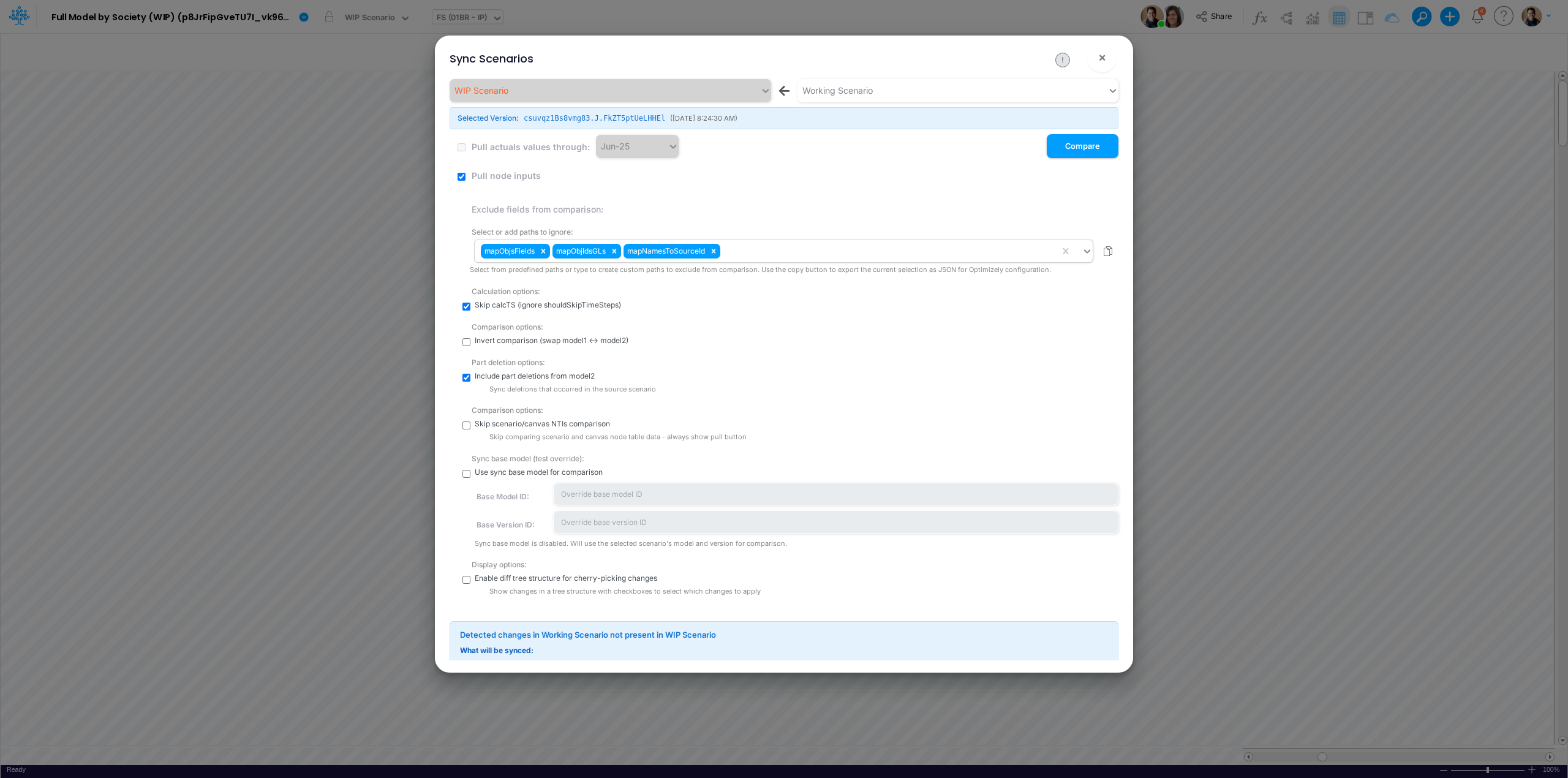
click at [875, 255] on div "mapObjsFields mapObjIdsGLs mapNamesToSourceId" at bounding box center [767, 251] width 585 height 21
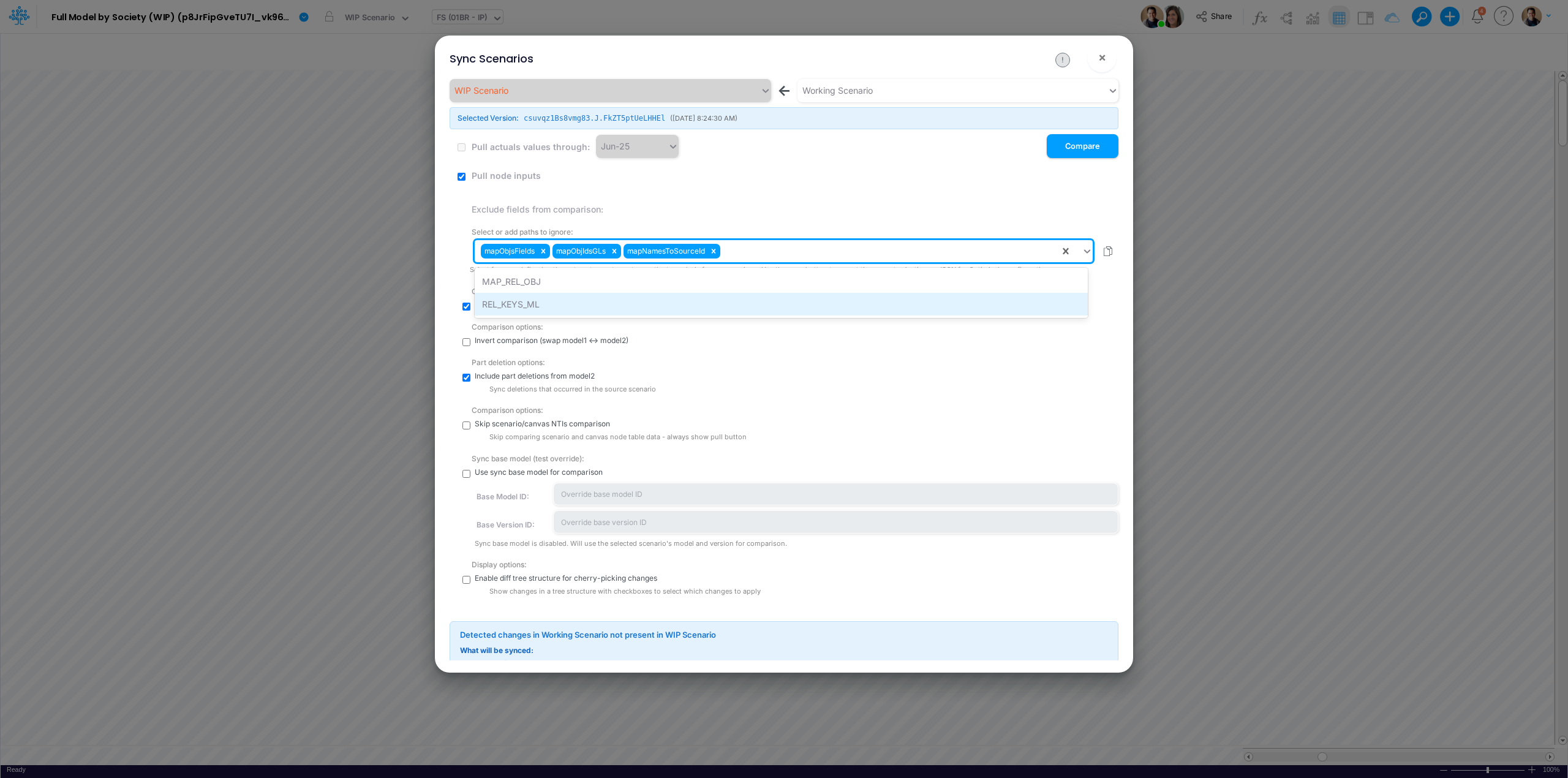
click at [632, 305] on div "REL_KEYS_ML" at bounding box center [781, 304] width 614 height 23
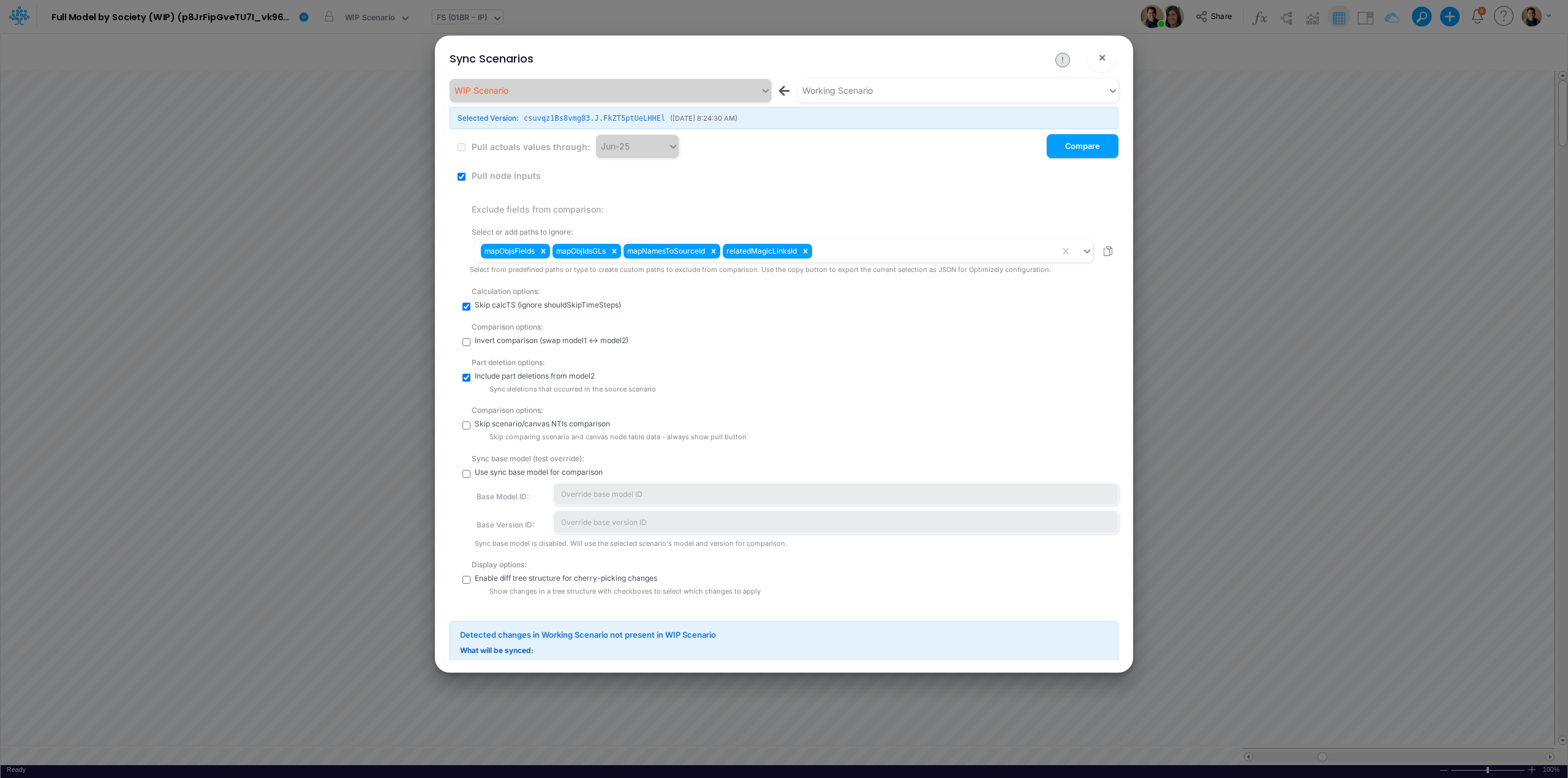
click at [470, 581] on div "Display options: Enable diff tree structure for cherry-picking changes Show cha…" at bounding box center [794, 575] width 648 height 44
click at [468, 579] on input "checkbox" at bounding box center [466, 580] width 8 height 8
checkbox input "true"
click at [1062, 155] on button "Compare" at bounding box center [1083, 146] width 72 height 24
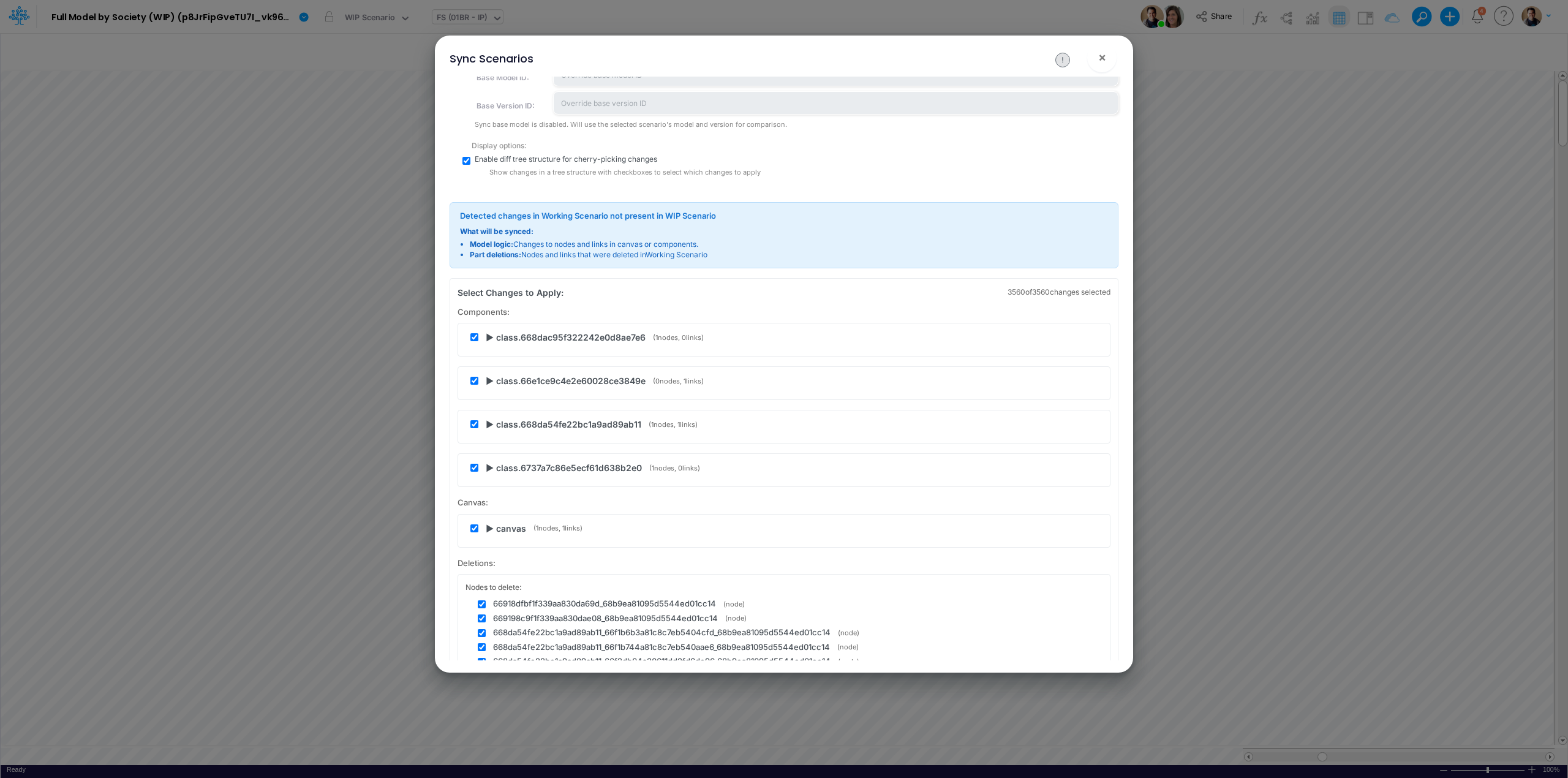
scroll to position [390, 0]
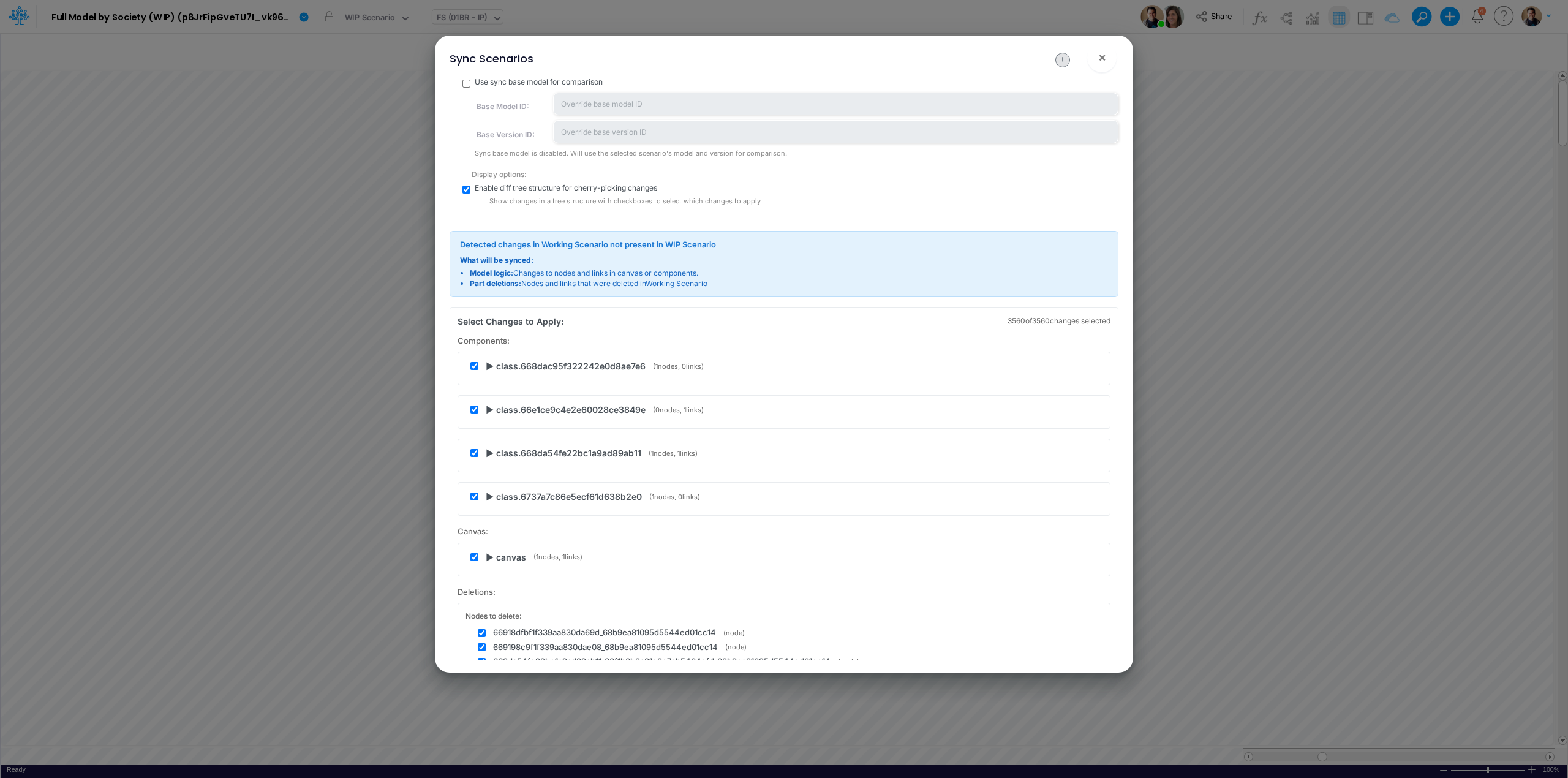
click at [491, 366] on span "▶ class.668dac95f322242e0d8ae7e6" at bounding box center [565, 366] width 160 height 13
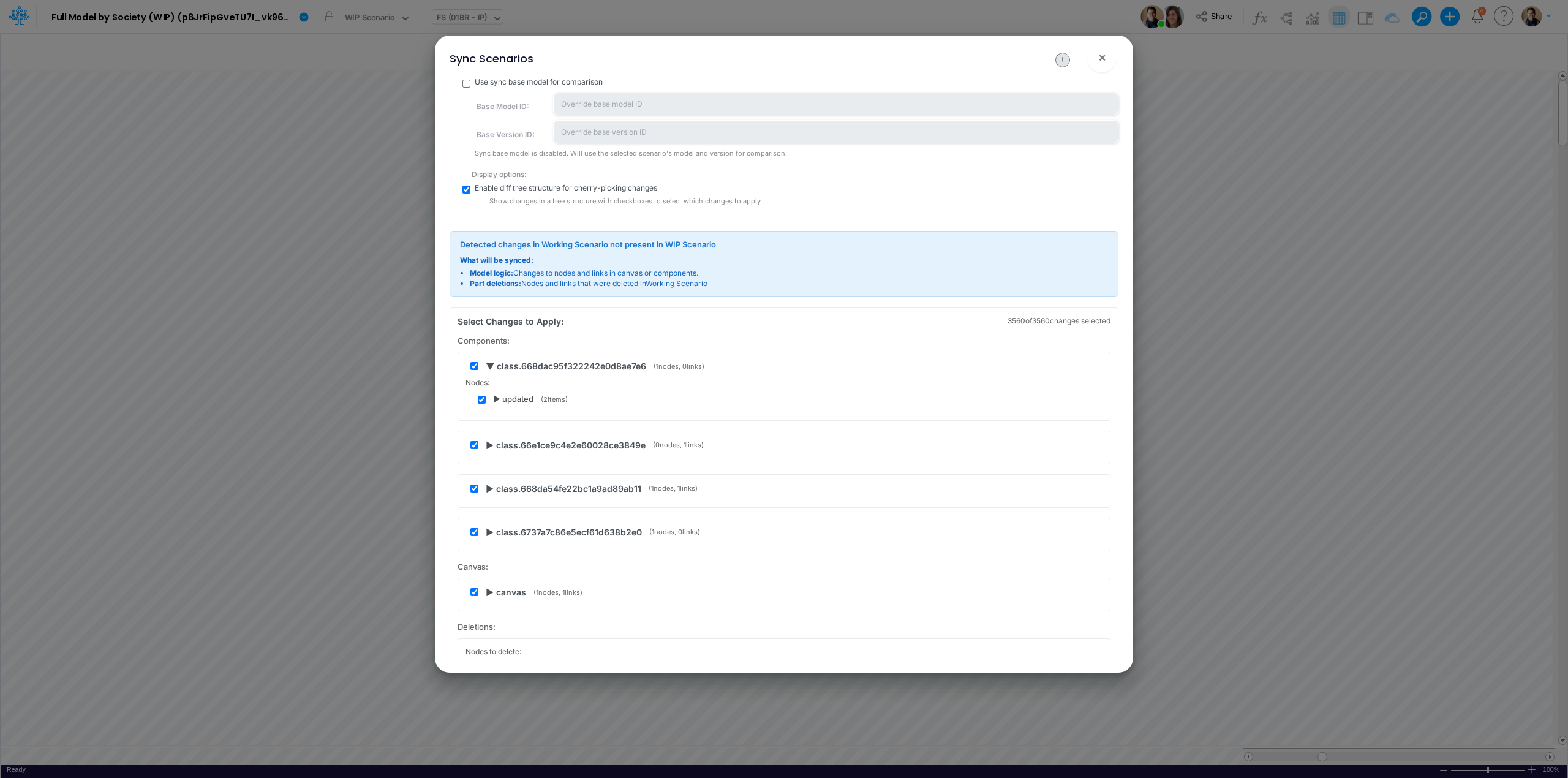
click at [496, 398] on span "▶ updated" at bounding box center [513, 399] width 40 height 12
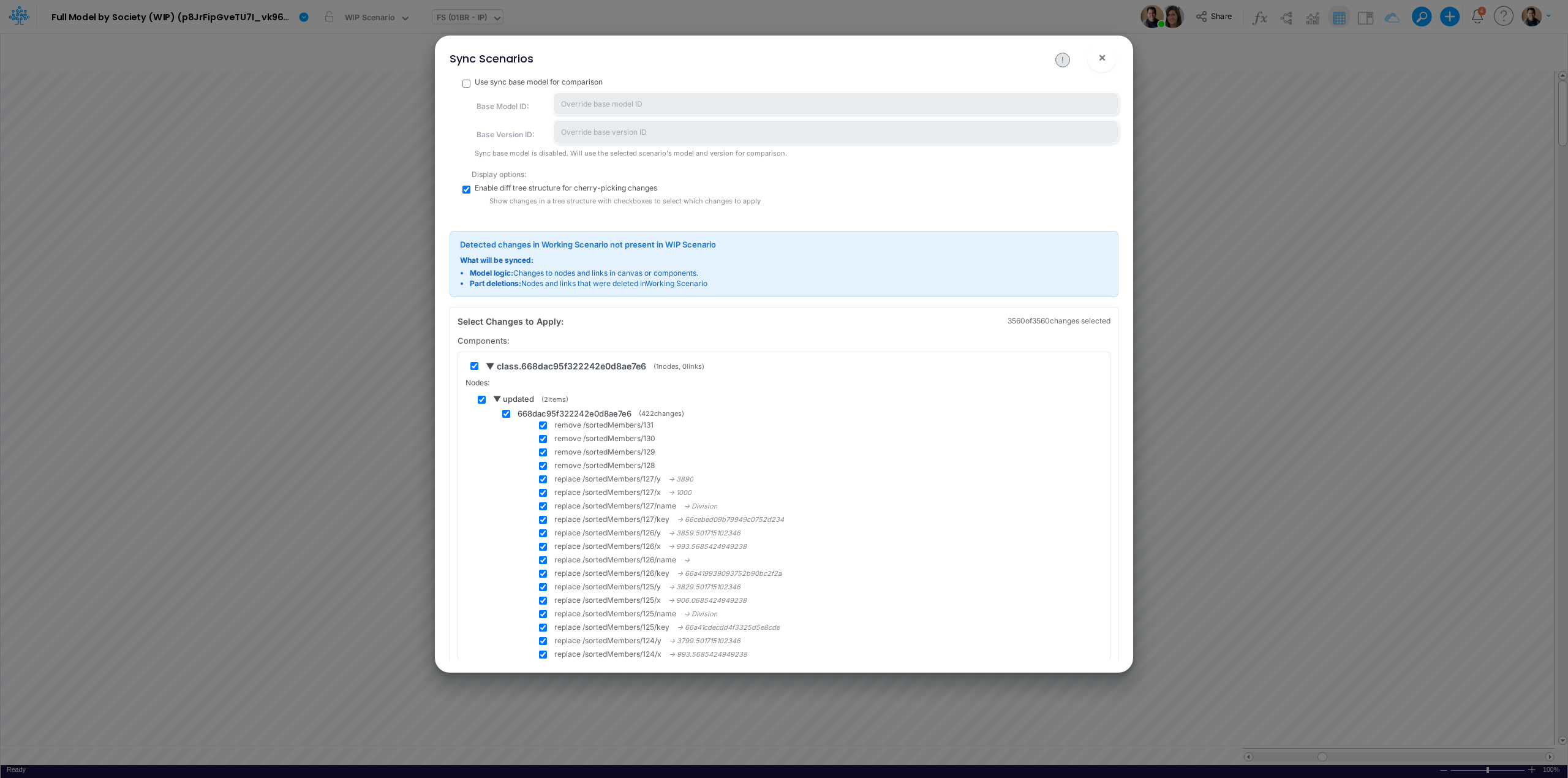
click at [496, 398] on span "▼ updated" at bounding box center [514, 399] width 41 height 12
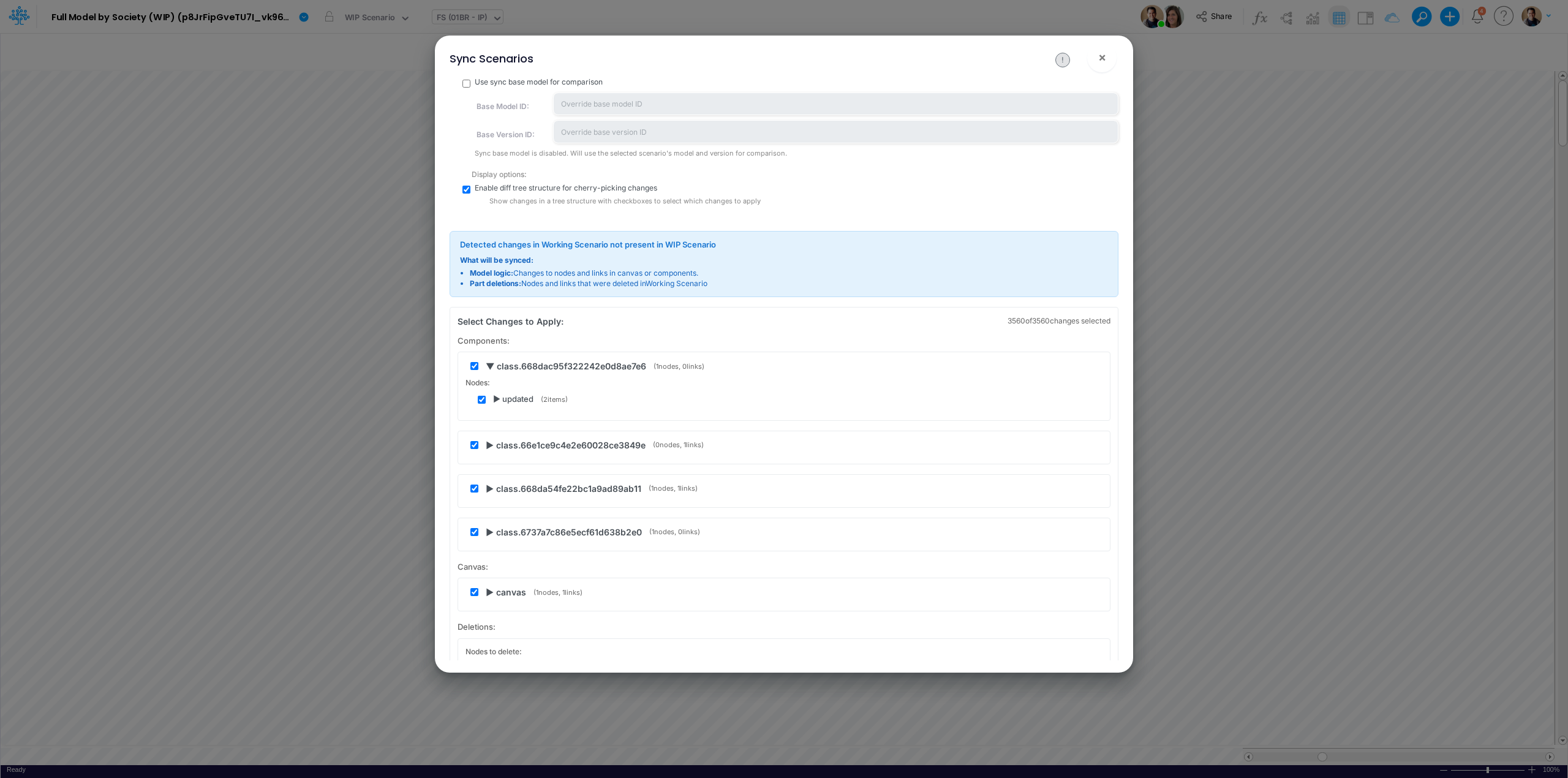
click at [472, 365] on input "checkbox" at bounding box center [475, 366] width 8 height 8
checkbox input "false"
click at [481, 399] on input "checkbox" at bounding box center [482, 400] width 8 height 8
checkbox input "false"
click at [488, 444] on span "▶ class.66e1ce9c4e2e60028ce3849e" at bounding box center [565, 444] width 160 height 13
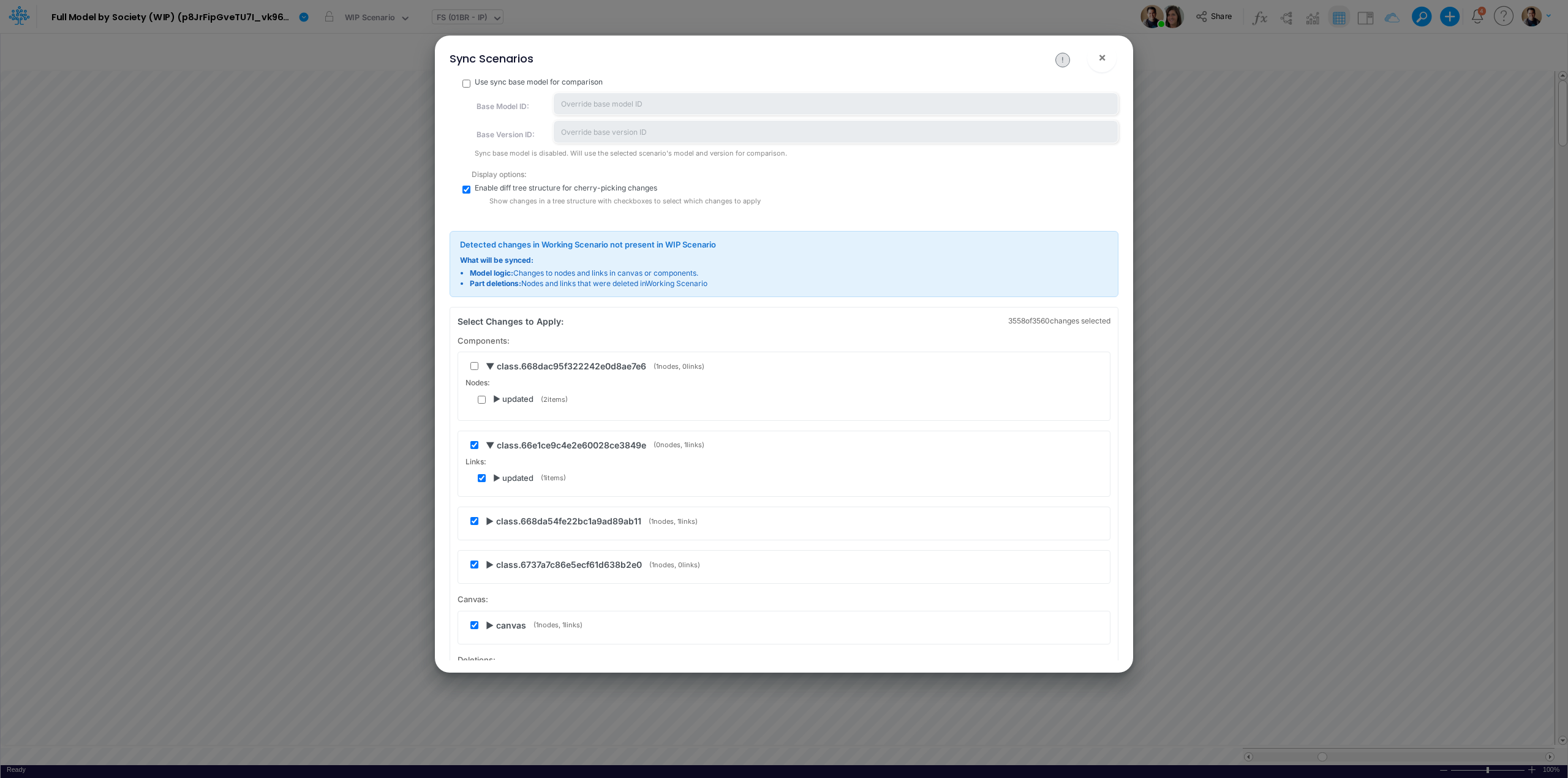
click at [496, 474] on span "▶ updated" at bounding box center [513, 479] width 40 height 12
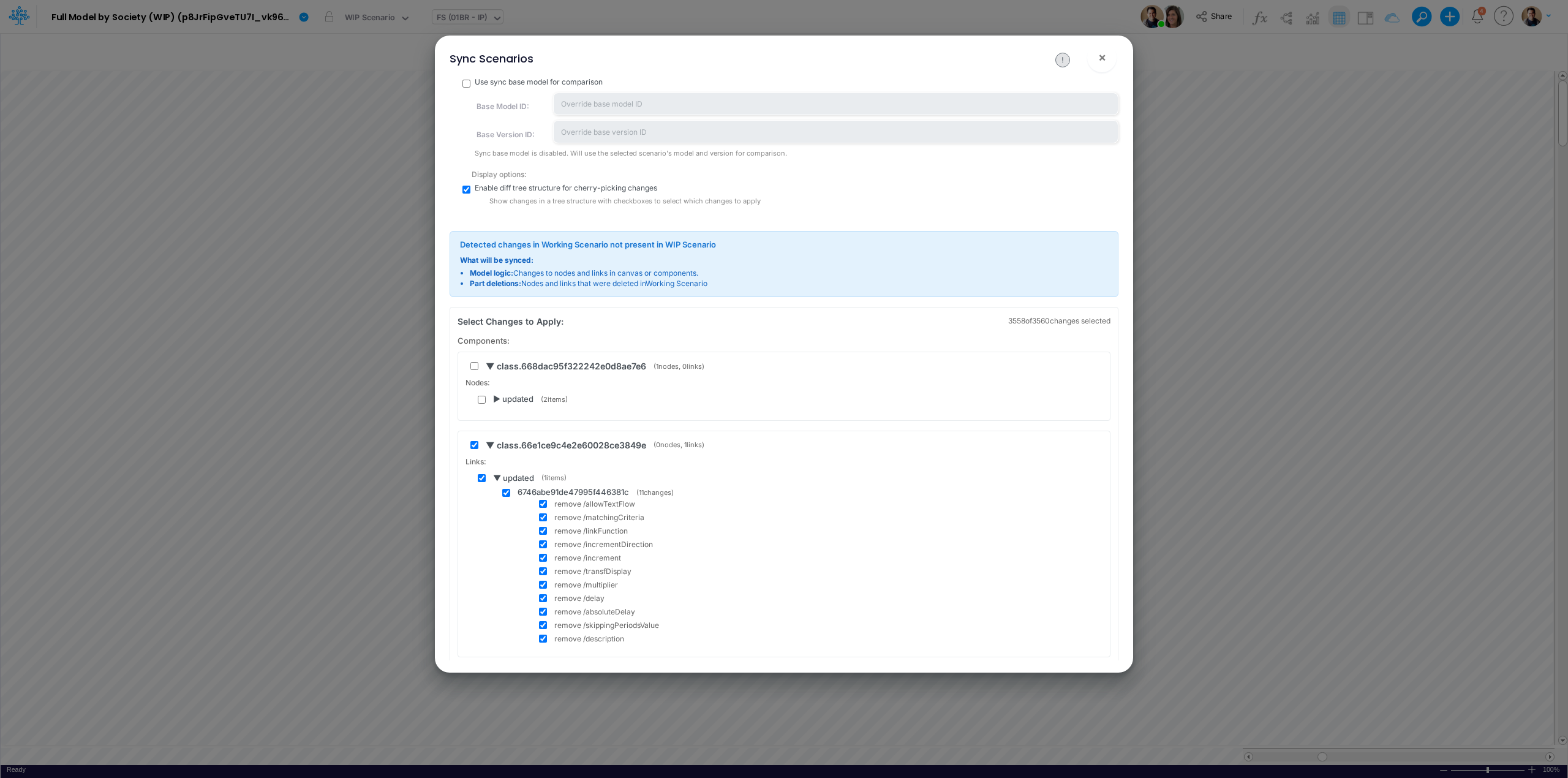
click at [496, 474] on span "▼ updated" at bounding box center [514, 479] width 41 height 12
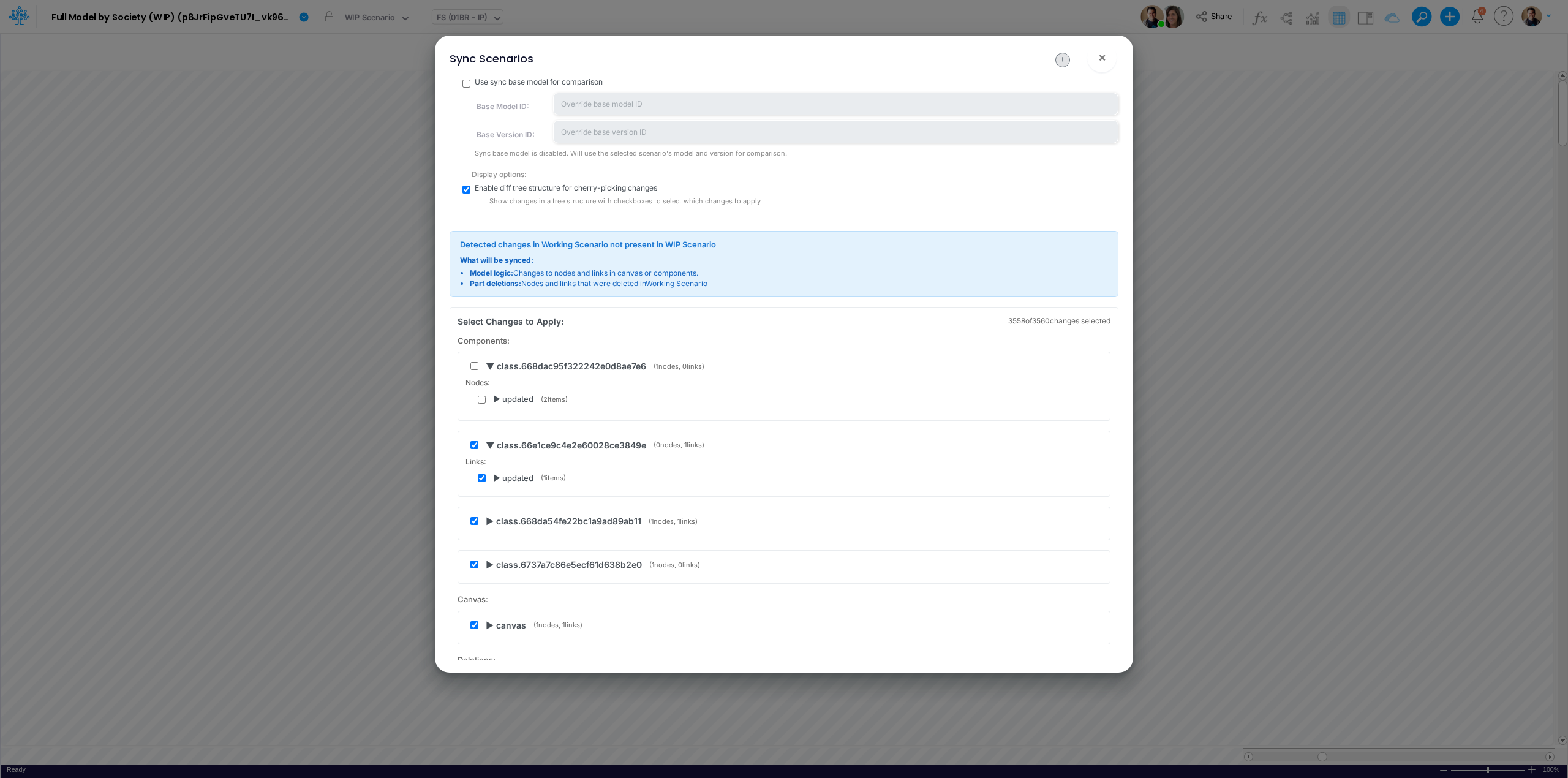
click at [483, 480] on input "checkbox" at bounding box center [482, 478] width 8 height 8
checkbox input "false"
click at [472, 455] on div "▼ class.66e1ce9c4e2e60028ce3849e ( 0 nodes, 1 links) Links: ▶ updated ( 1 items)" at bounding box center [783, 464] width 653 height 66
click at [472, 449] on input "checkbox" at bounding box center [475, 445] width 8 height 8
checkbox input "false"
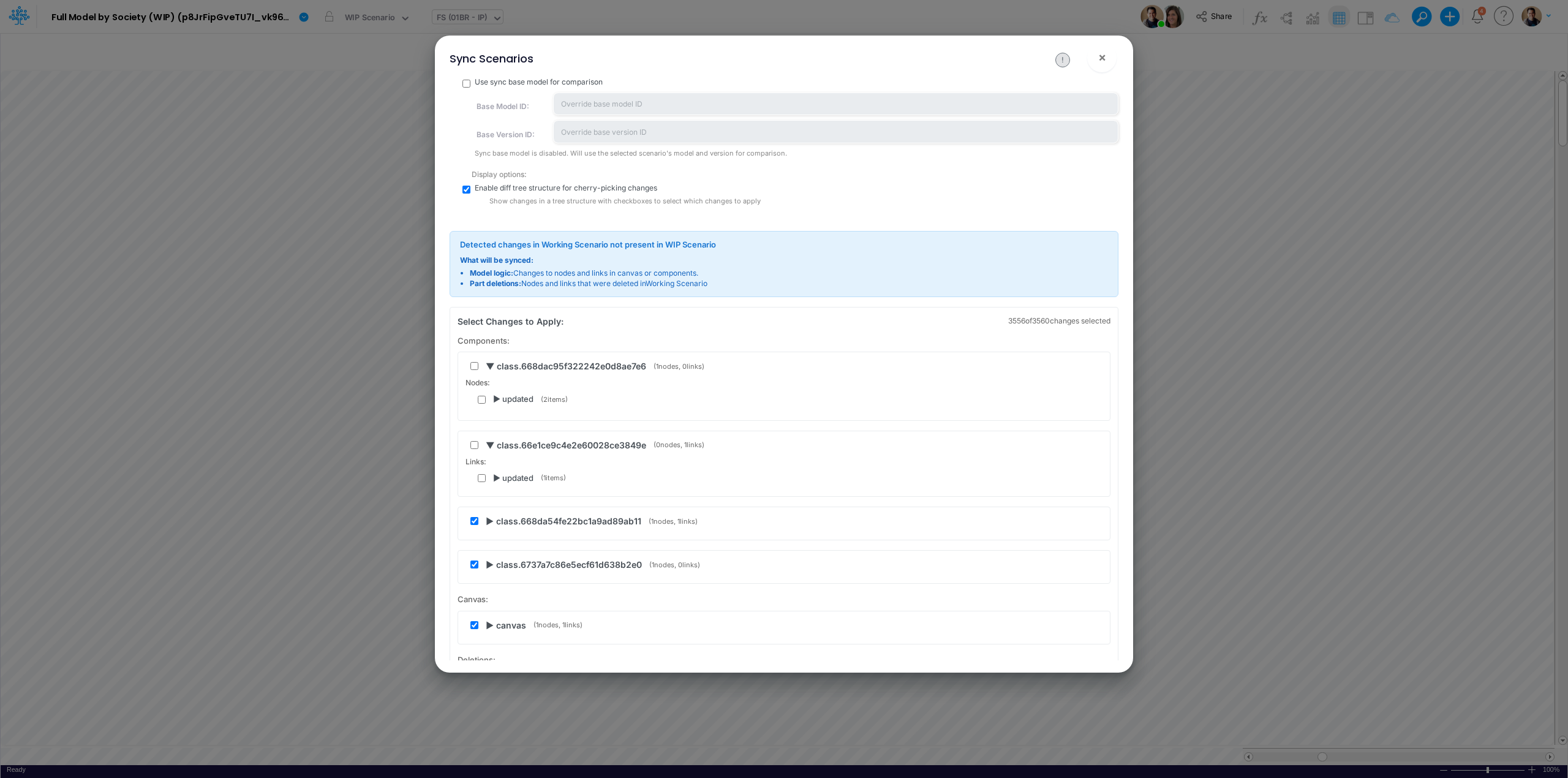
scroll to position [81, 0]
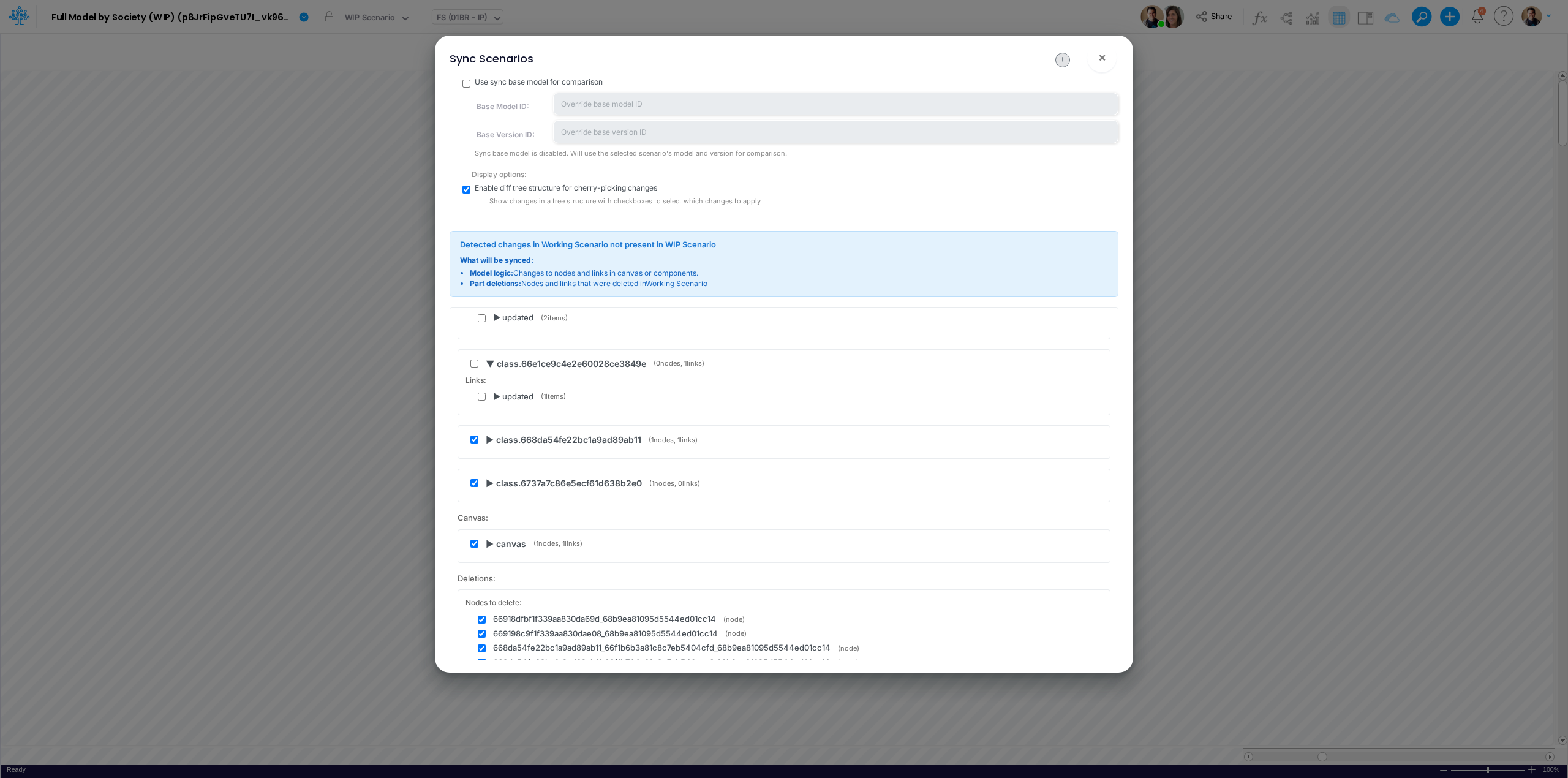
click at [489, 441] on span "▶ class.668da54fe22bc1a9ad89ab11" at bounding box center [563, 439] width 155 height 13
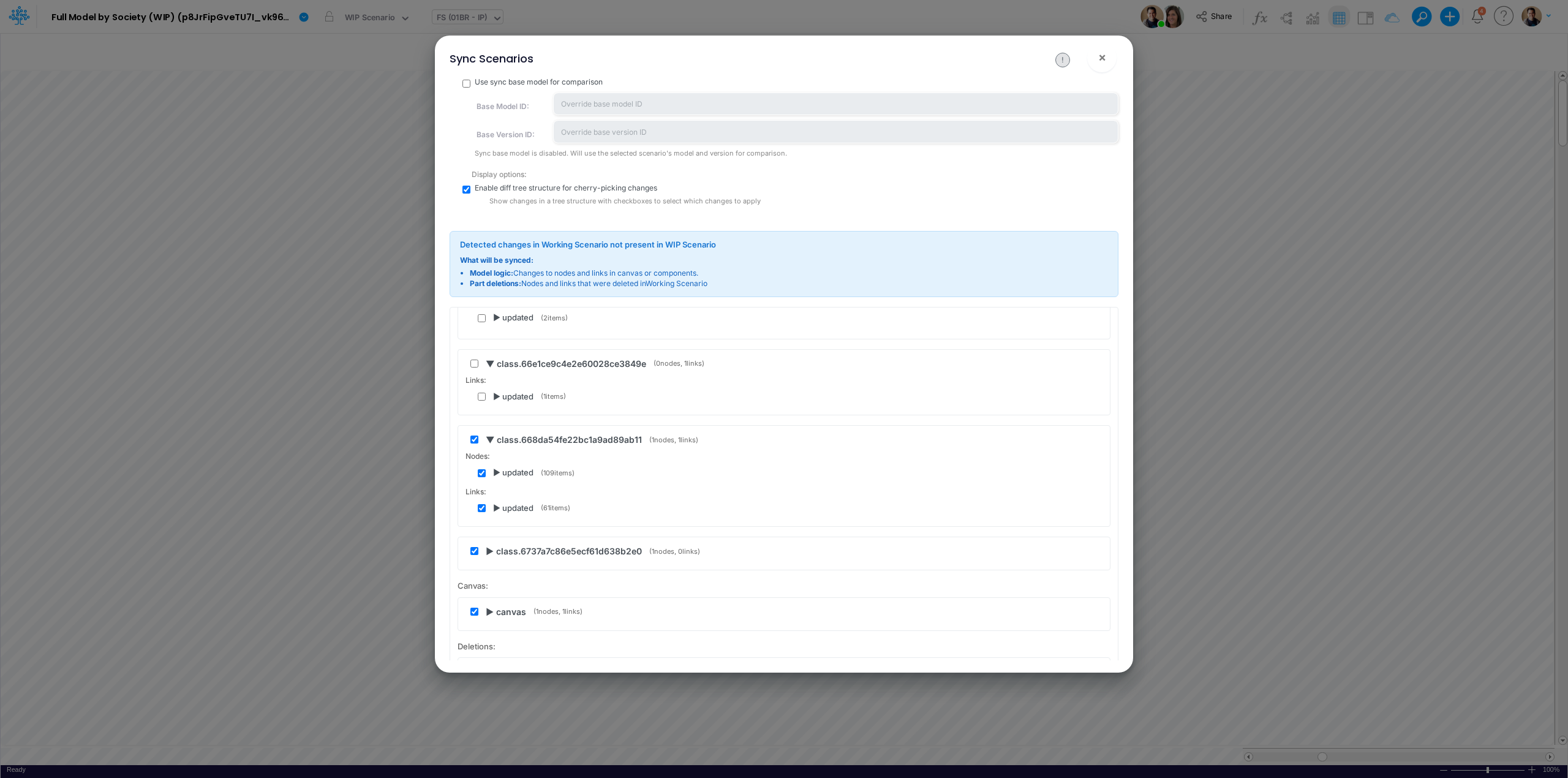
click at [490, 479] on div "▶ updated ( 109 items)" at bounding box center [790, 473] width 624 height 12
click at [496, 473] on span "▶ updated" at bounding box center [513, 473] width 40 height 12
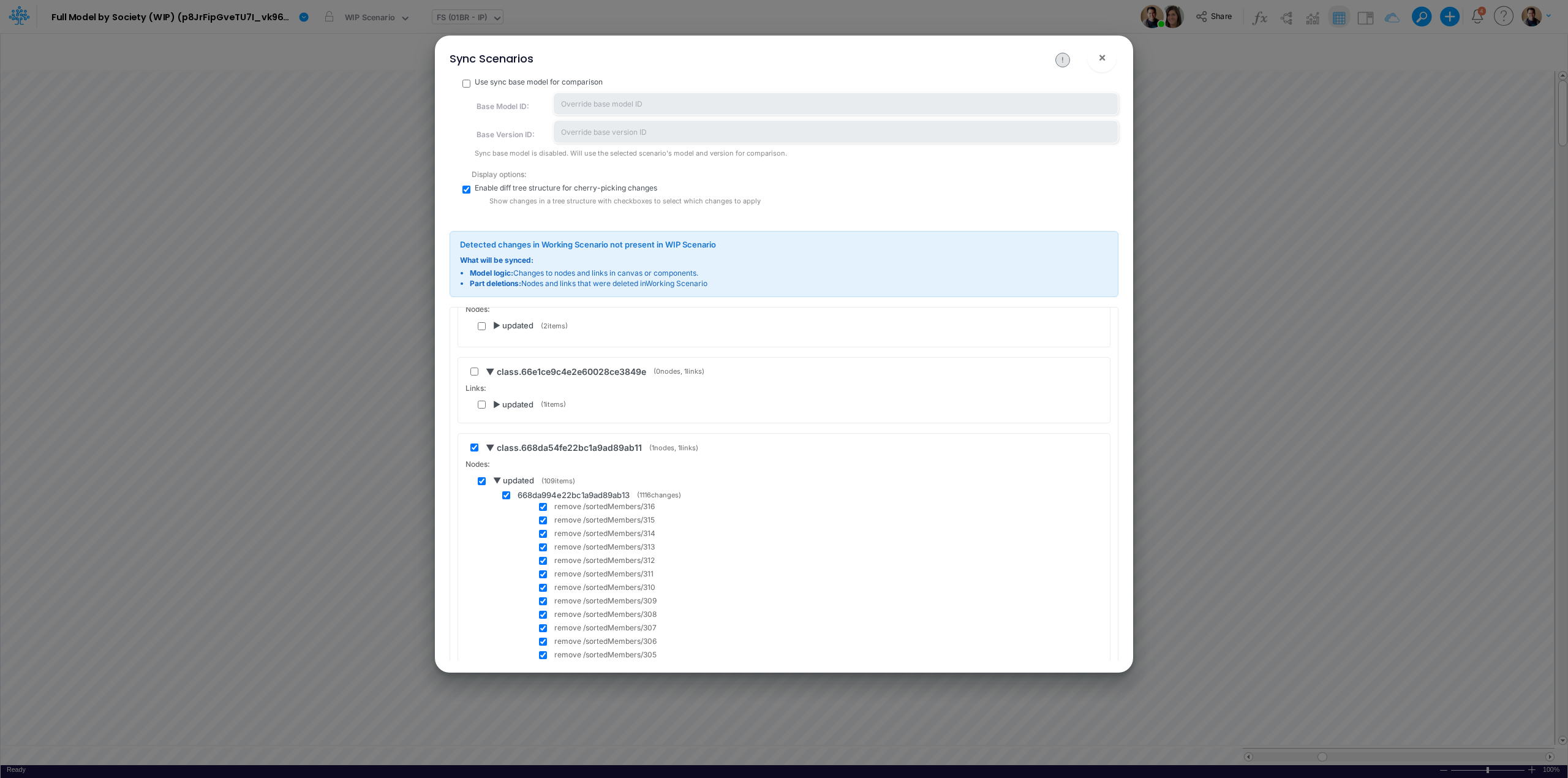
scroll to position [0, 0]
click at [501, 554] on span "▼ updated" at bounding box center [514, 555] width 41 height 12
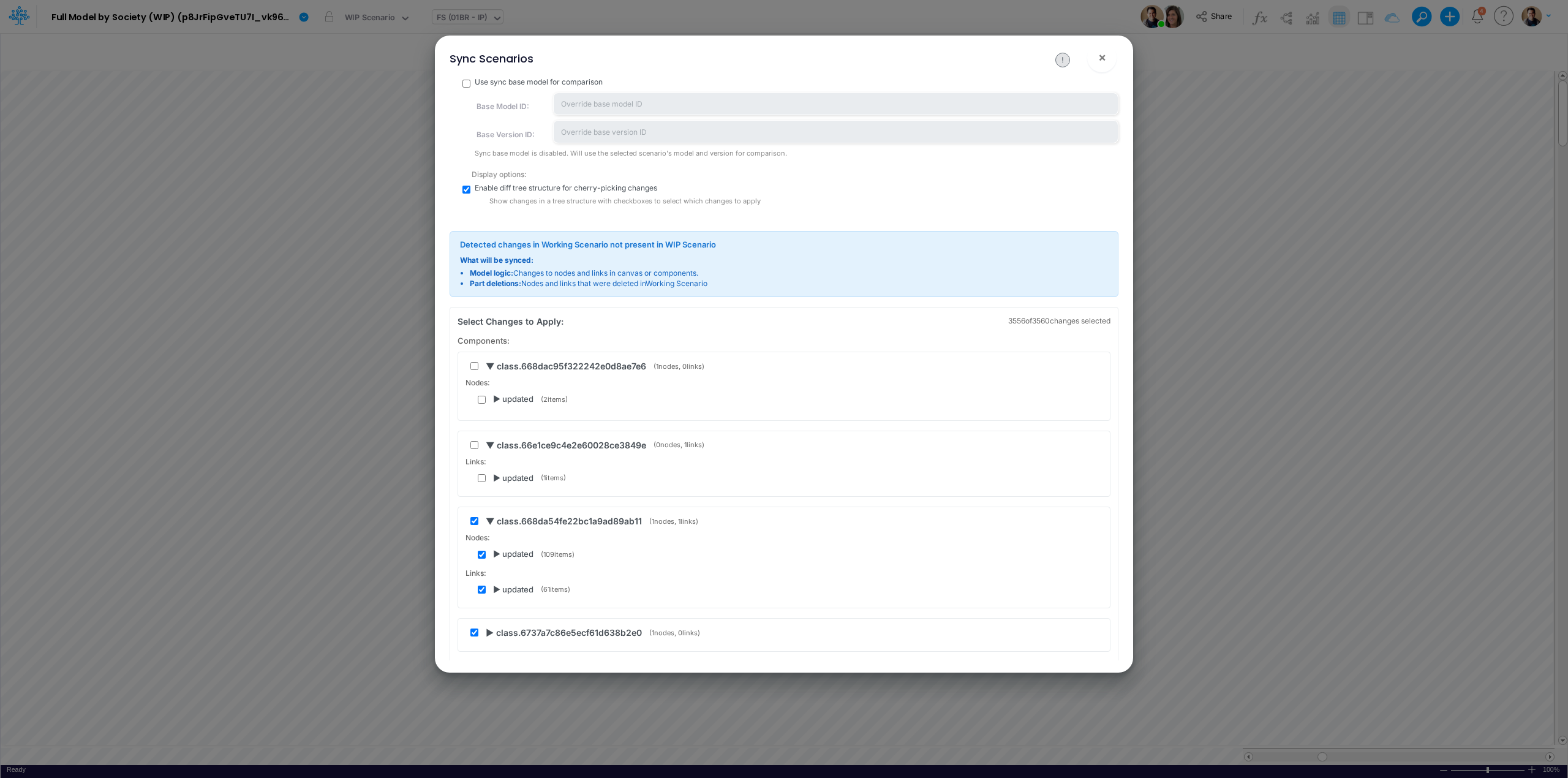
click at [485, 557] on input "checkbox" at bounding box center [482, 555] width 8 height 8
checkbox input "false"
click at [485, 588] on input "checkbox" at bounding box center [482, 590] width 8 height 8
checkbox input "false"
click at [475, 523] on input "checkbox" at bounding box center [475, 521] width 8 height 8
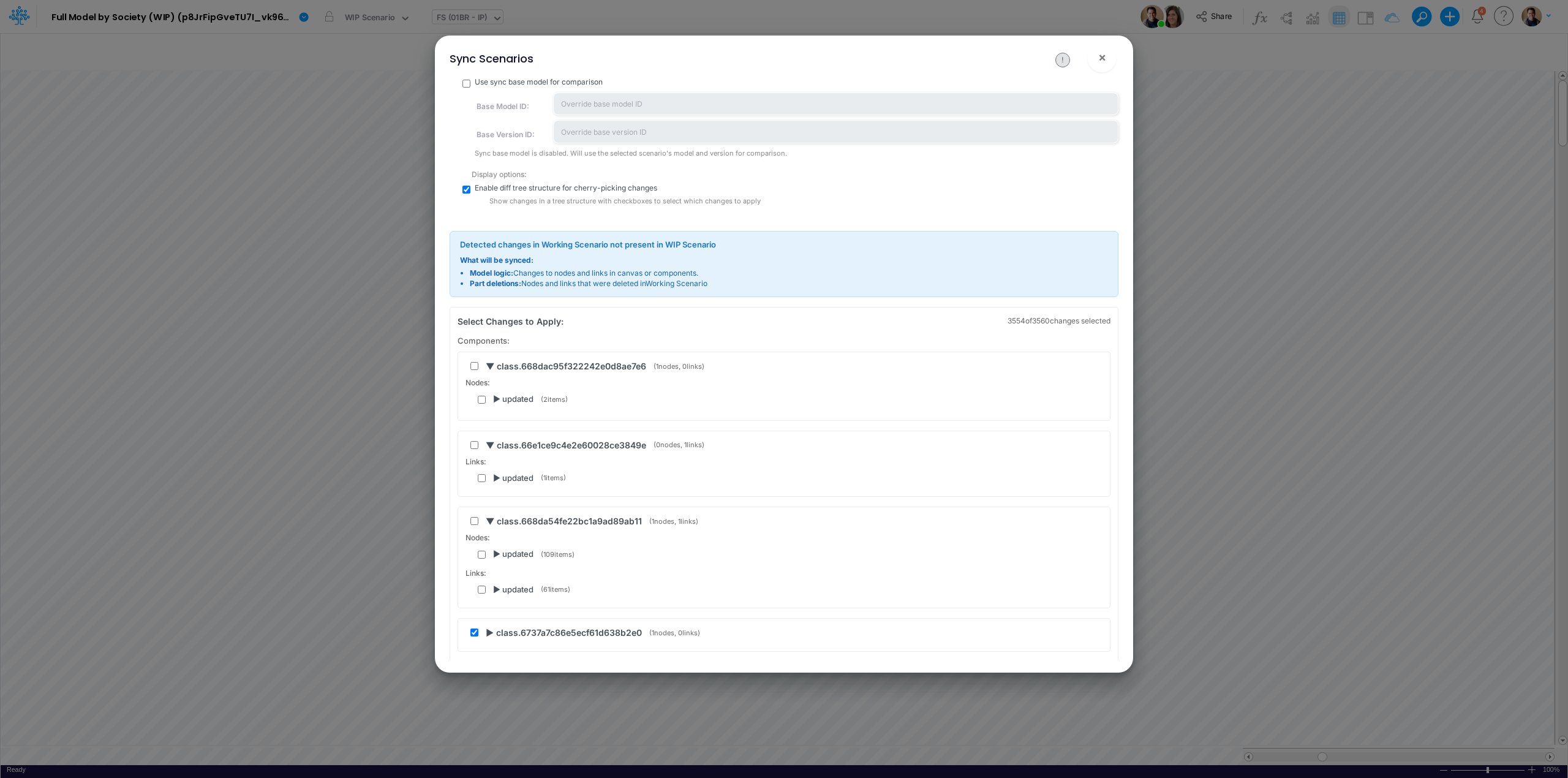
checkbox input "false"
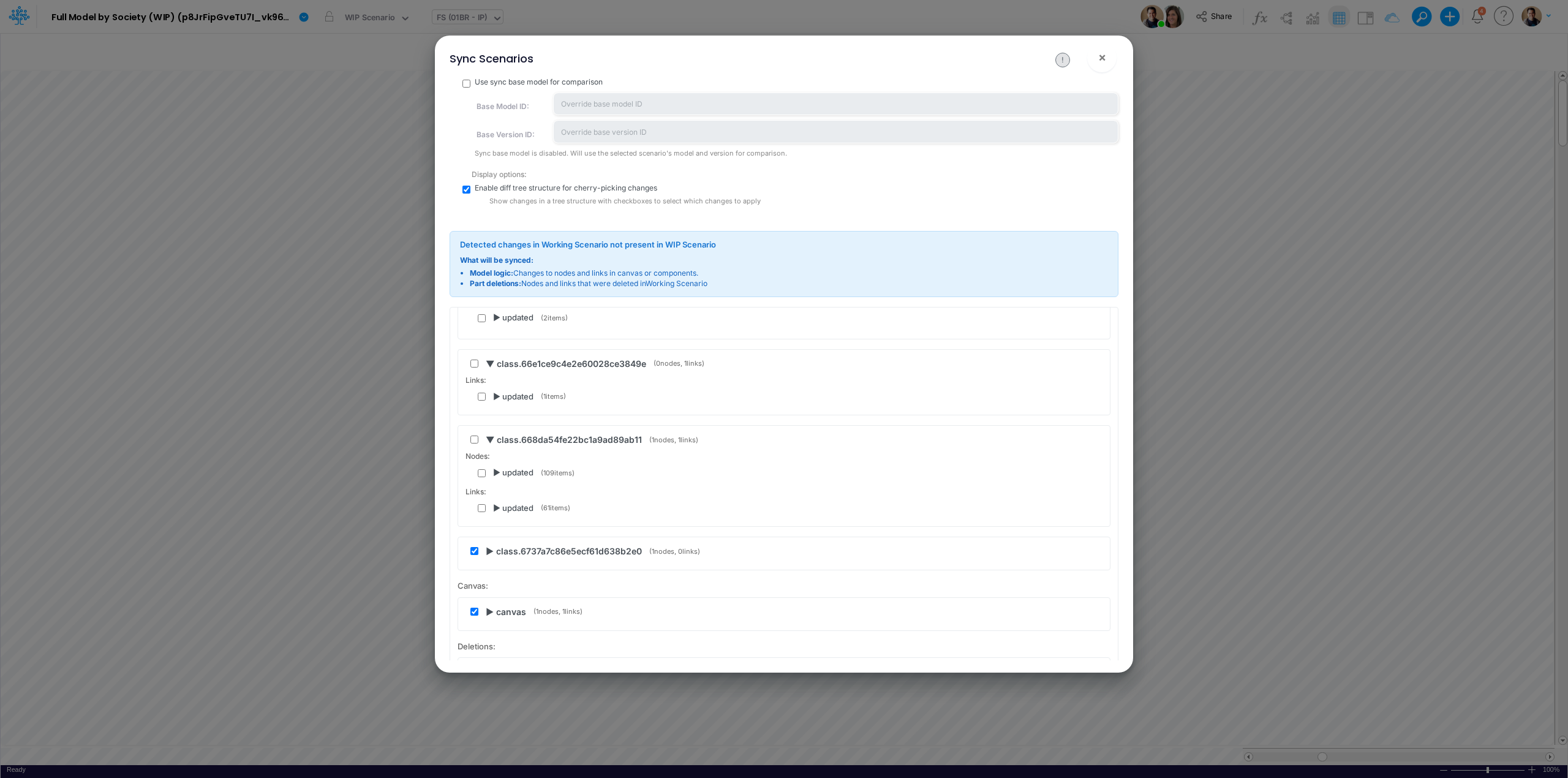
click at [491, 551] on span "▶ class.6737a7c86e5ecf61d638b2e0" at bounding box center [564, 551] width 156 height 13
click at [498, 579] on div "Nodes: ▶ updated ( 1 items)" at bounding box center [784, 576] width 637 height 28
click at [498, 584] on span "▶ updated" at bounding box center [513, 584] width 40 height 12
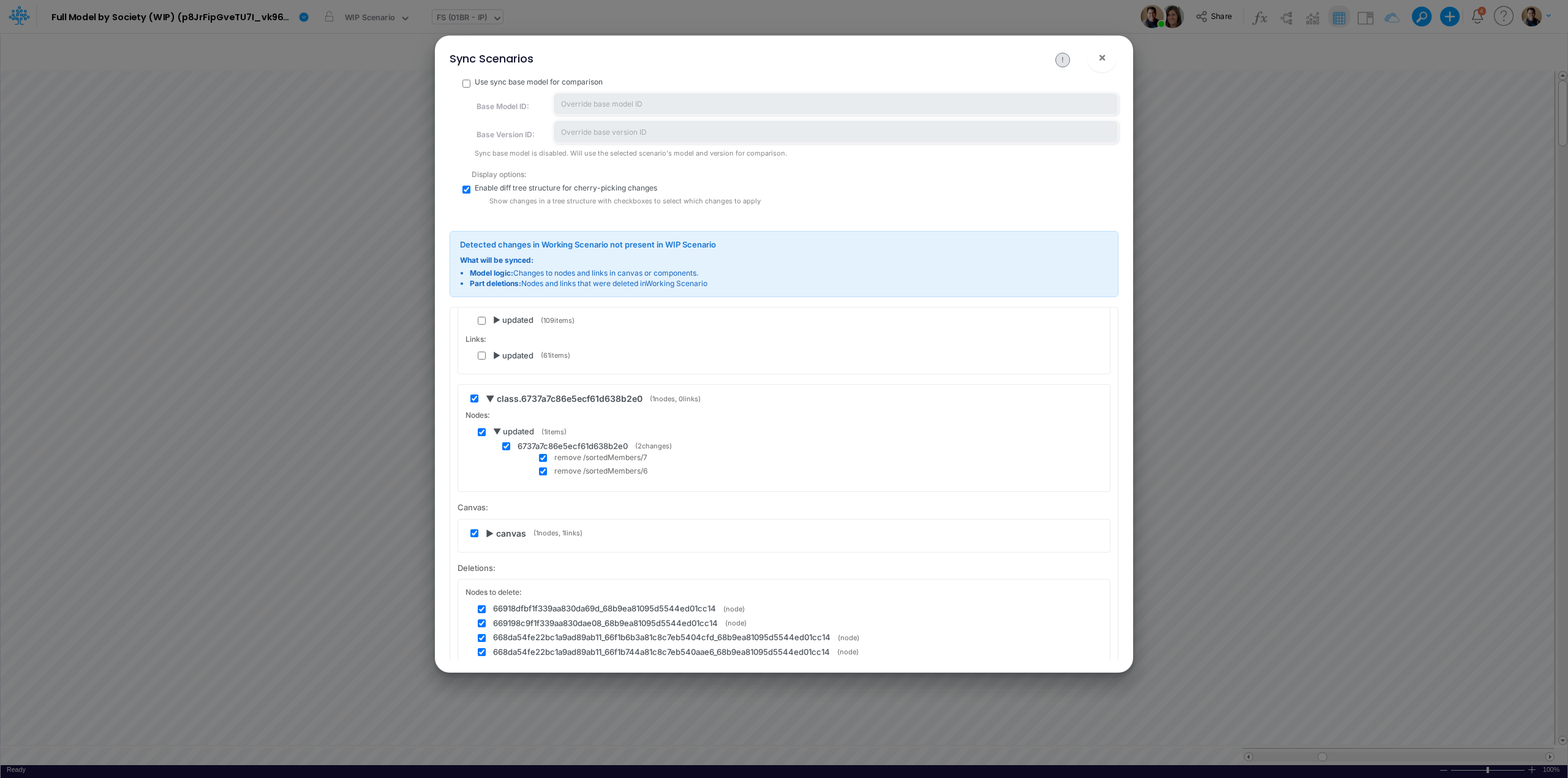
scroll to position [163, 0]
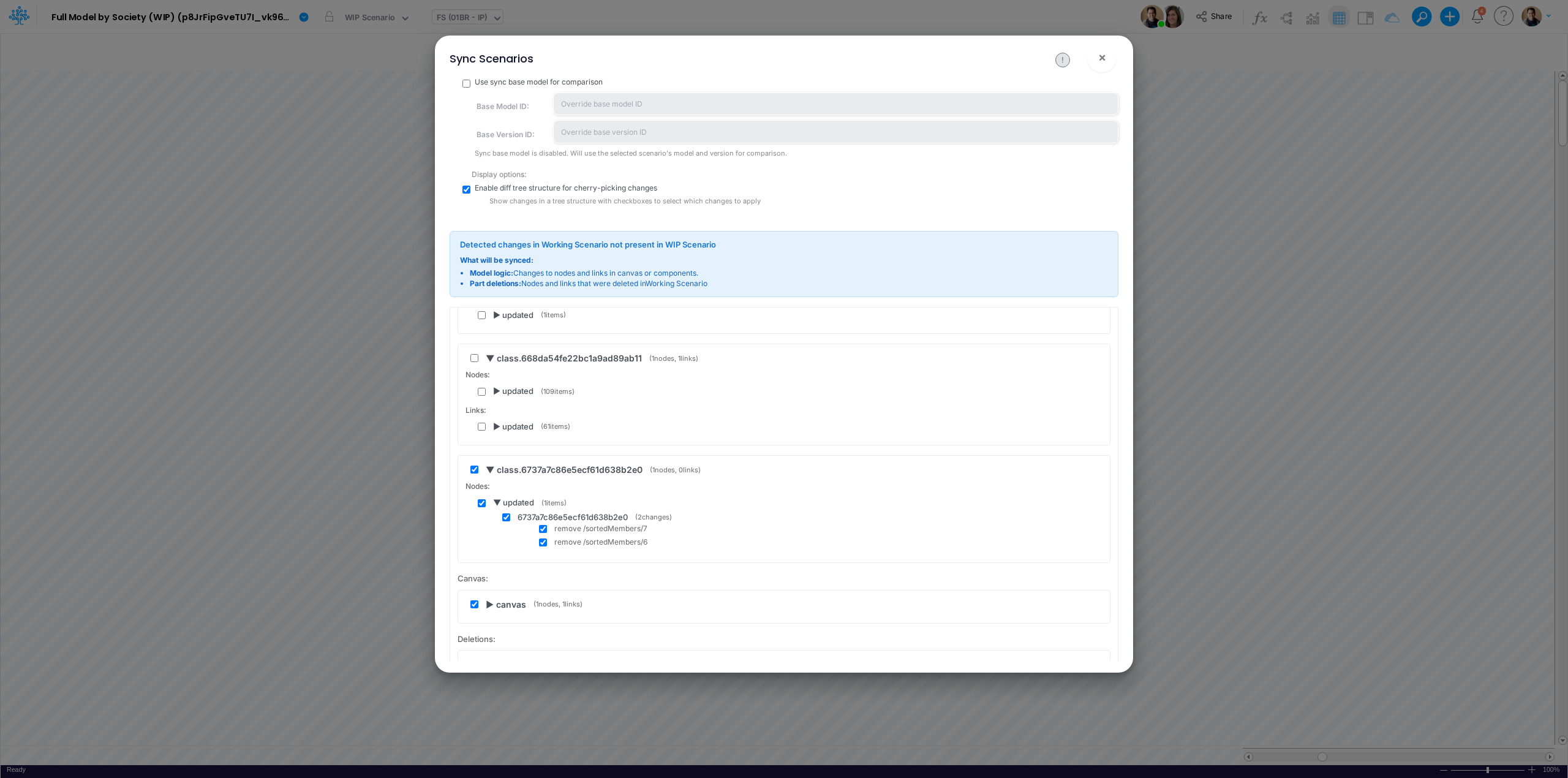
click at [500, 503] on span "▼ updated" at bounding box center [514, 503] width 41 height 12
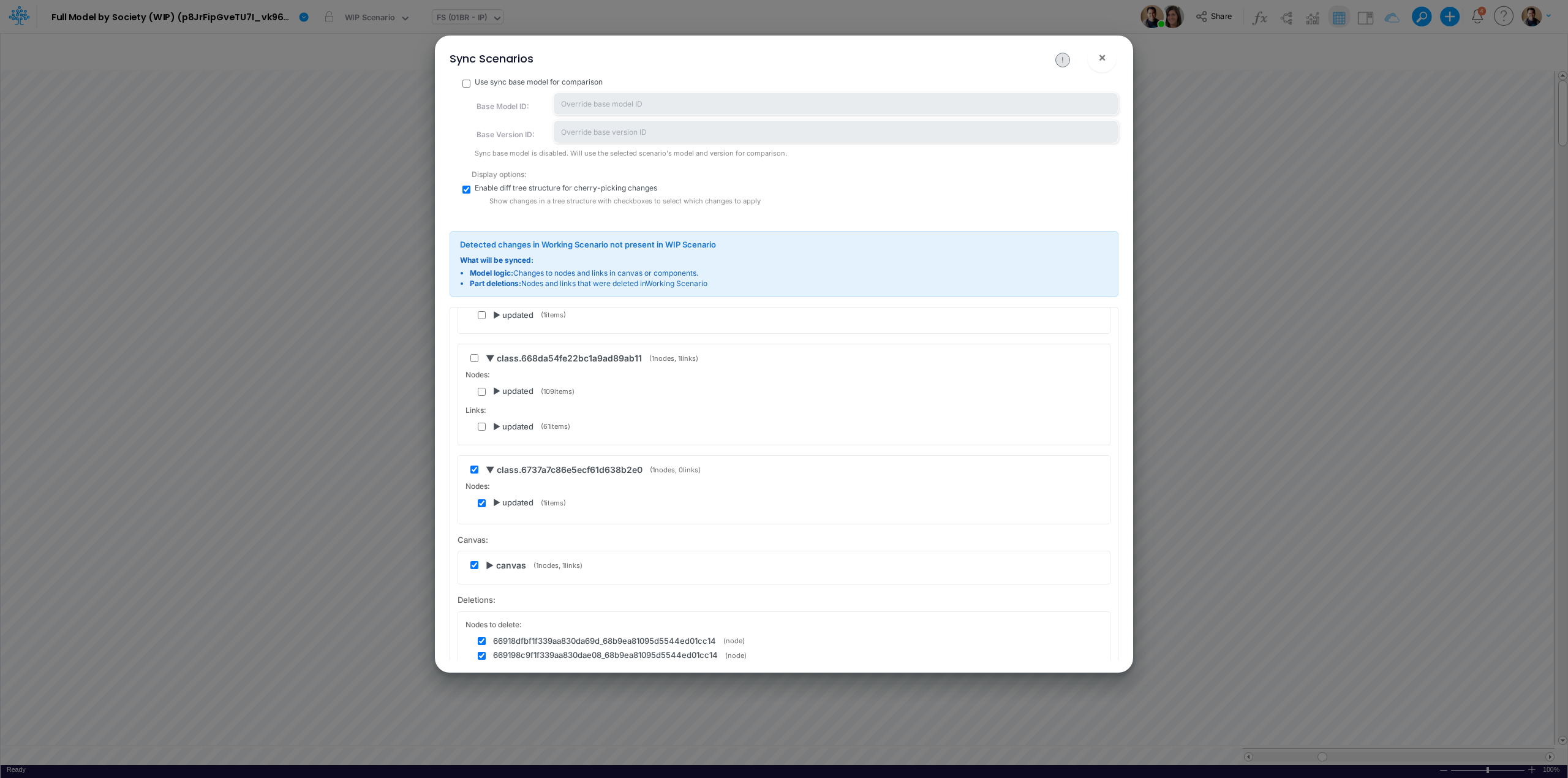
click at [473, 469] on input "checkbox" at bounding box center [475, 470] width 8 height 8
checkbox input "false"
click at [485, 503] on input "checkbox" at bounding box center [482, 503] width 8 height 8
checkbox input "false"
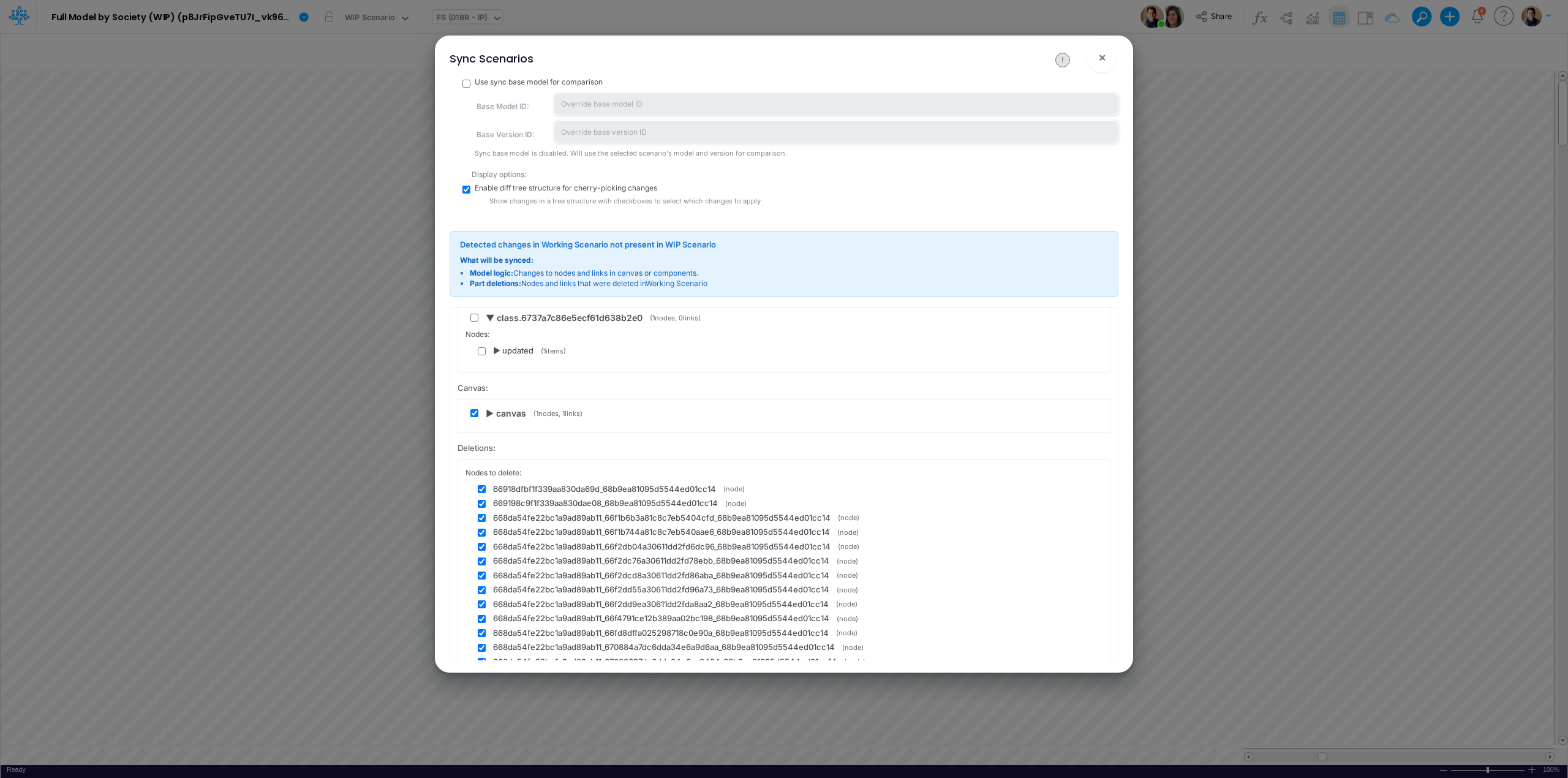
scroll to position [327, 0]
click at [490, 405] on span "▶ canvas" at bounding box center [505, 401] width 40 height 13
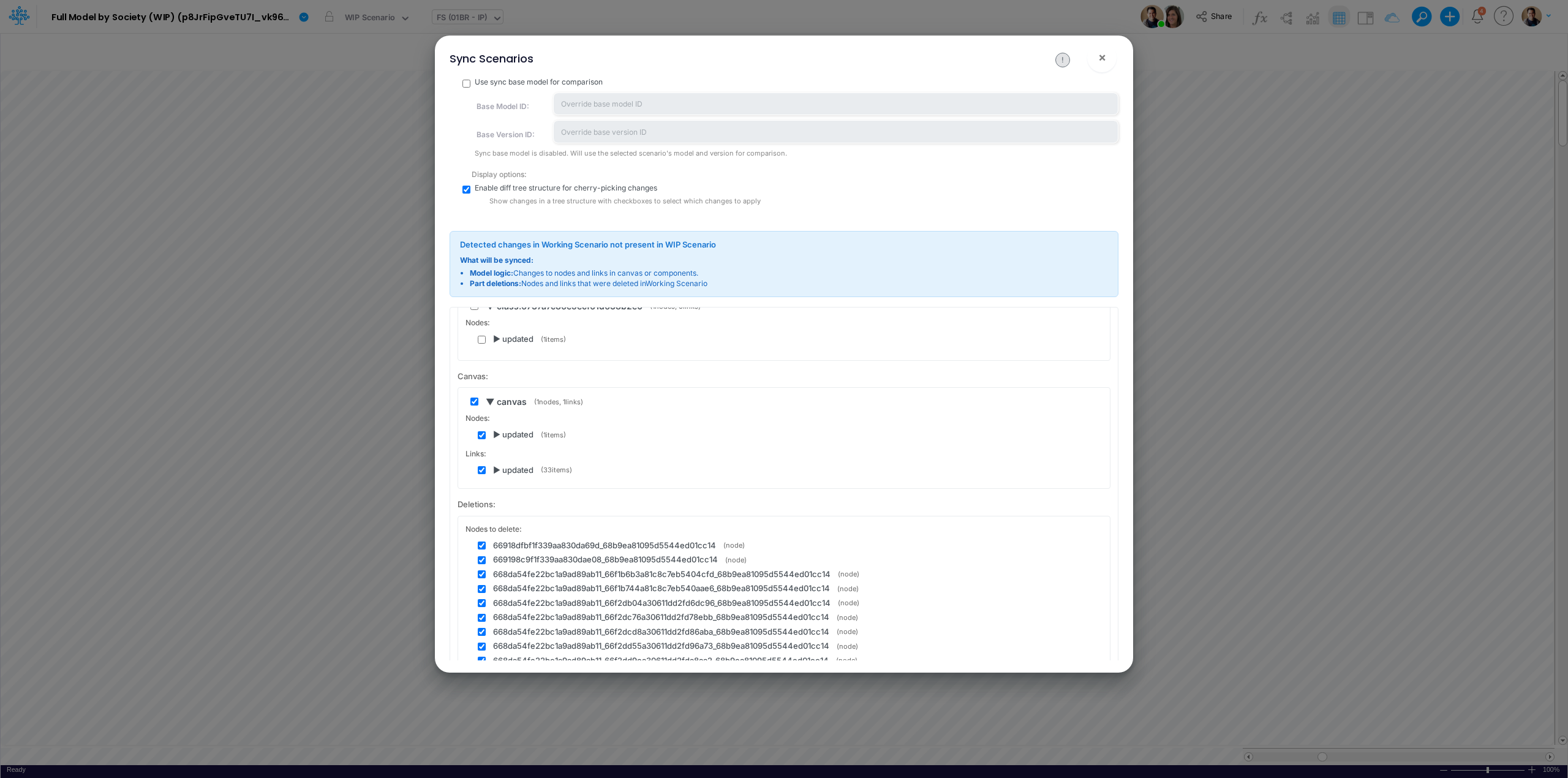
click at [490, 405] on span "▼ canvas" at bounding box center [506, 401] width 41 height 13
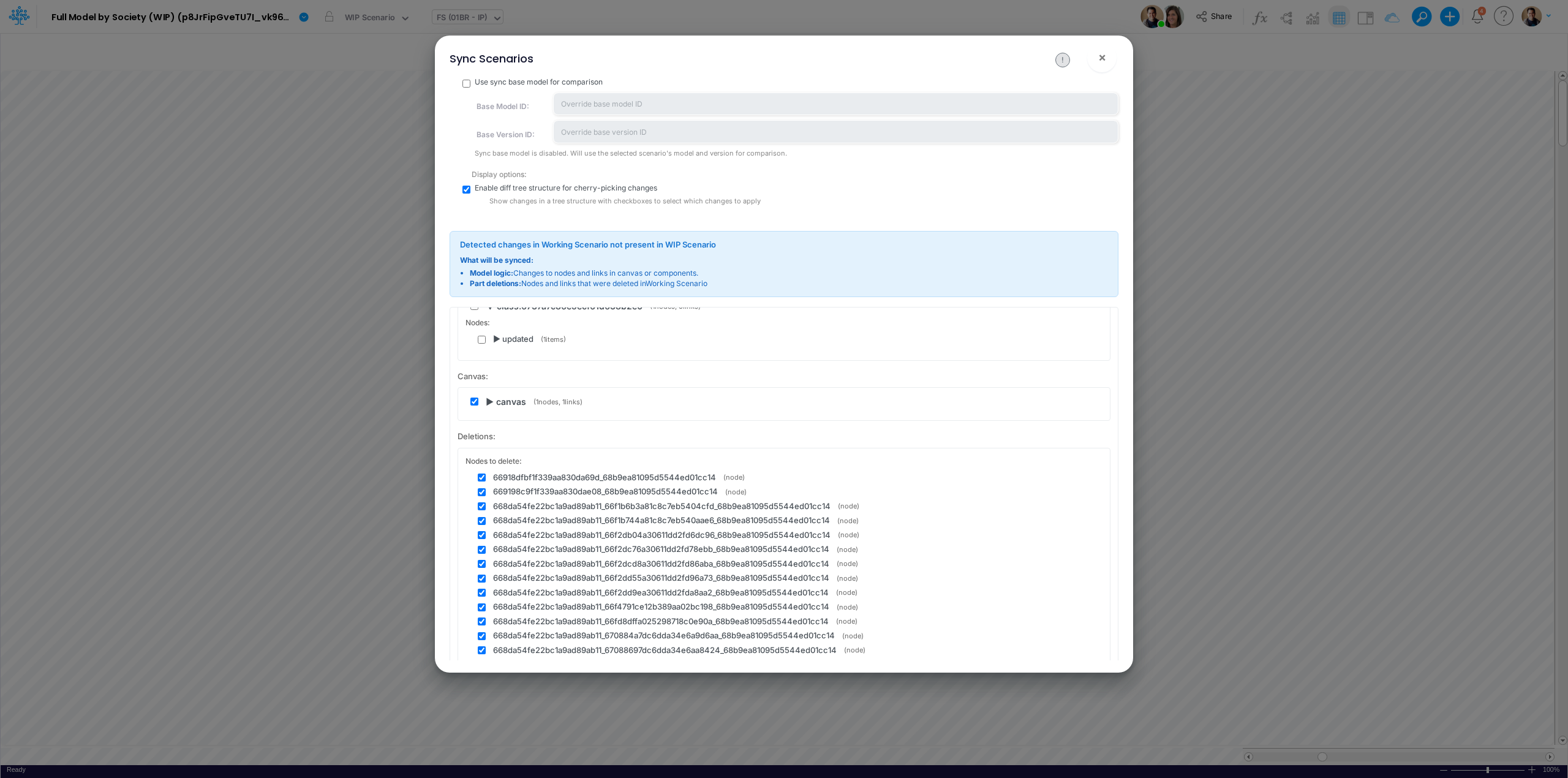
click at [473, 401] on input "checkbox" at bounding box center [475, 401] width 8 height 8
checkbox input "false"
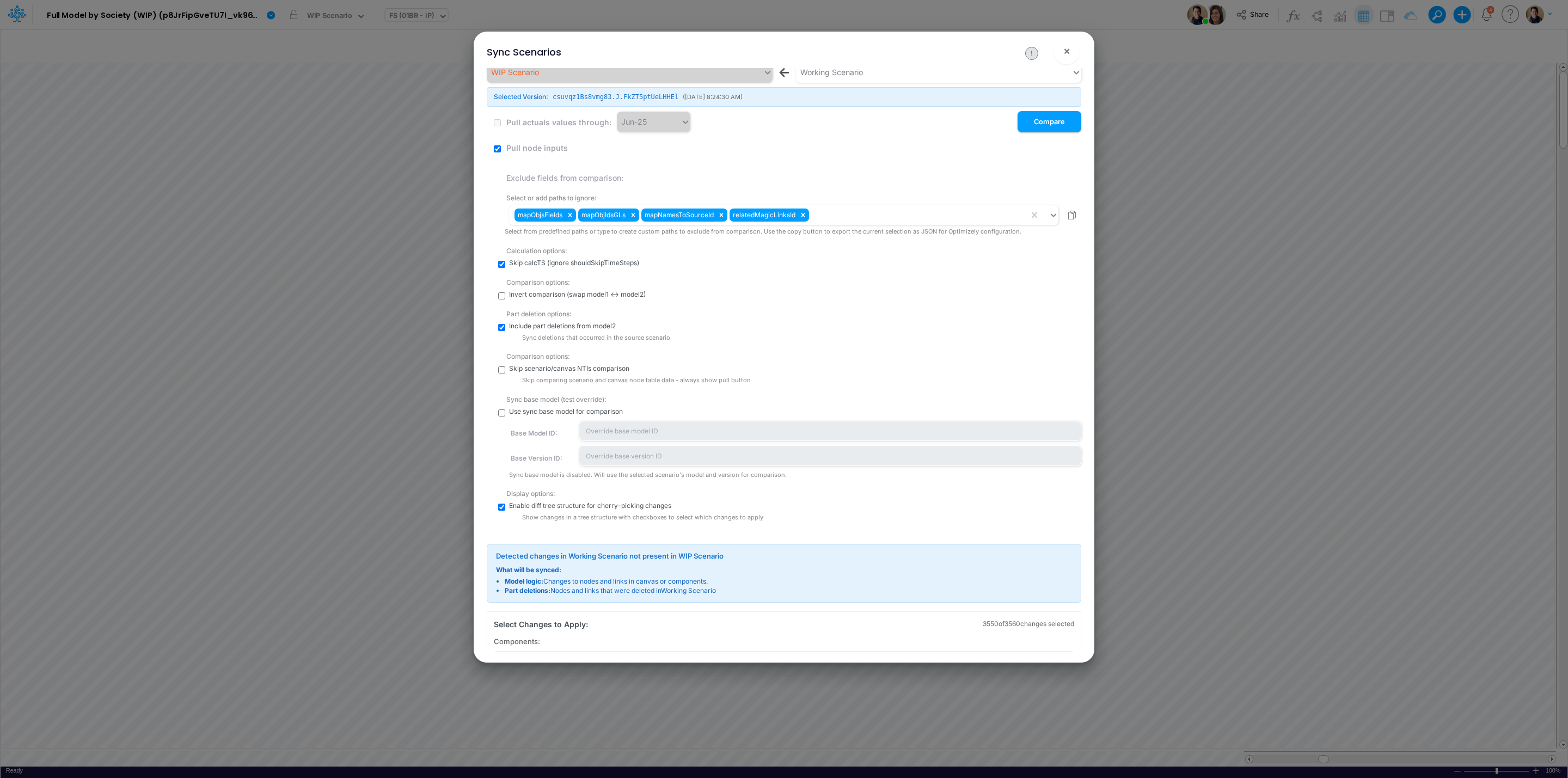
scroll to position [0, 0]
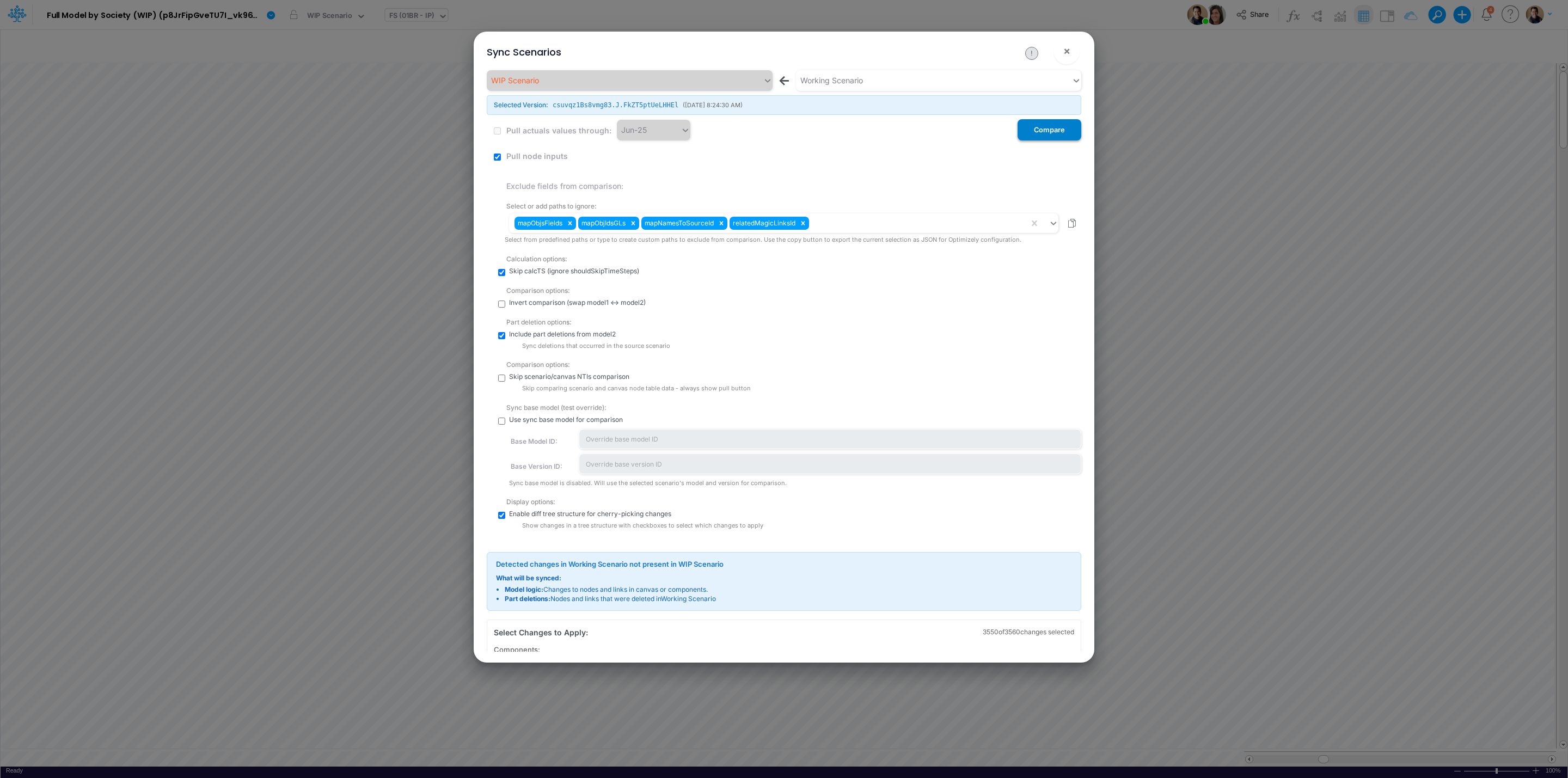
click at [1046, 137] on button "Compare" at bounding box center [1049, 130] width 64 height 21
checkbox input "true"
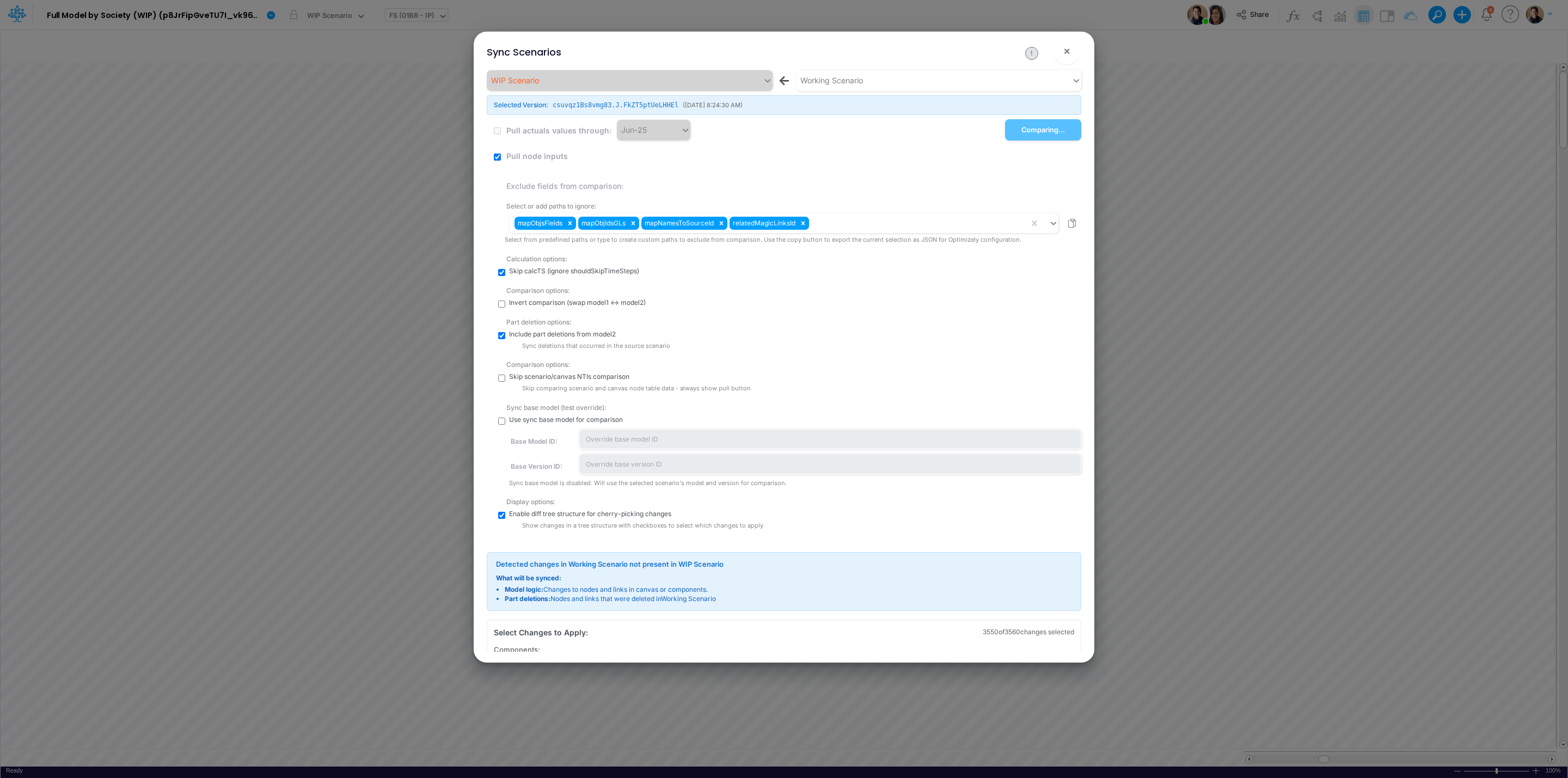
checkbox input "true"
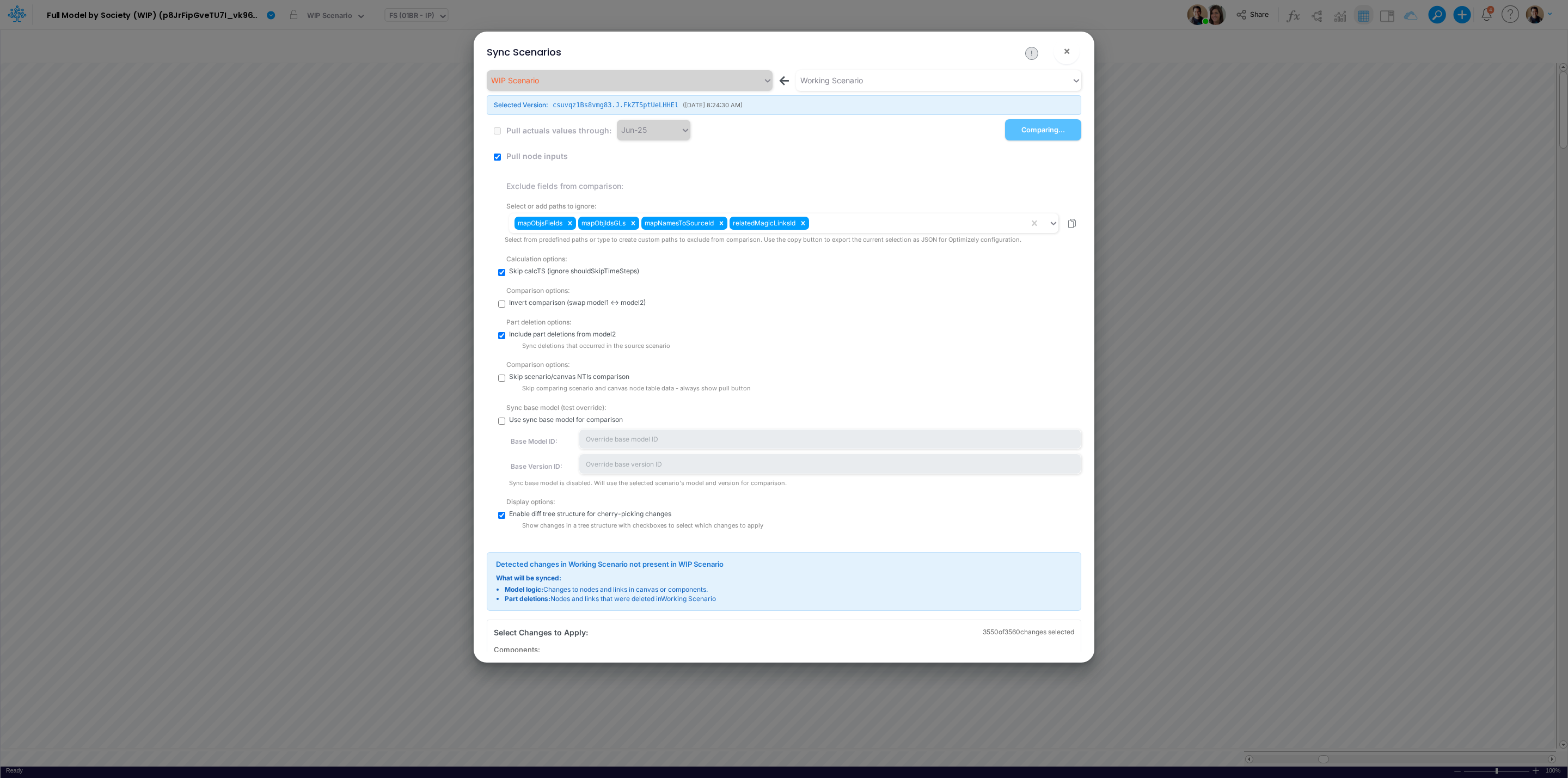
checkbox input "true"
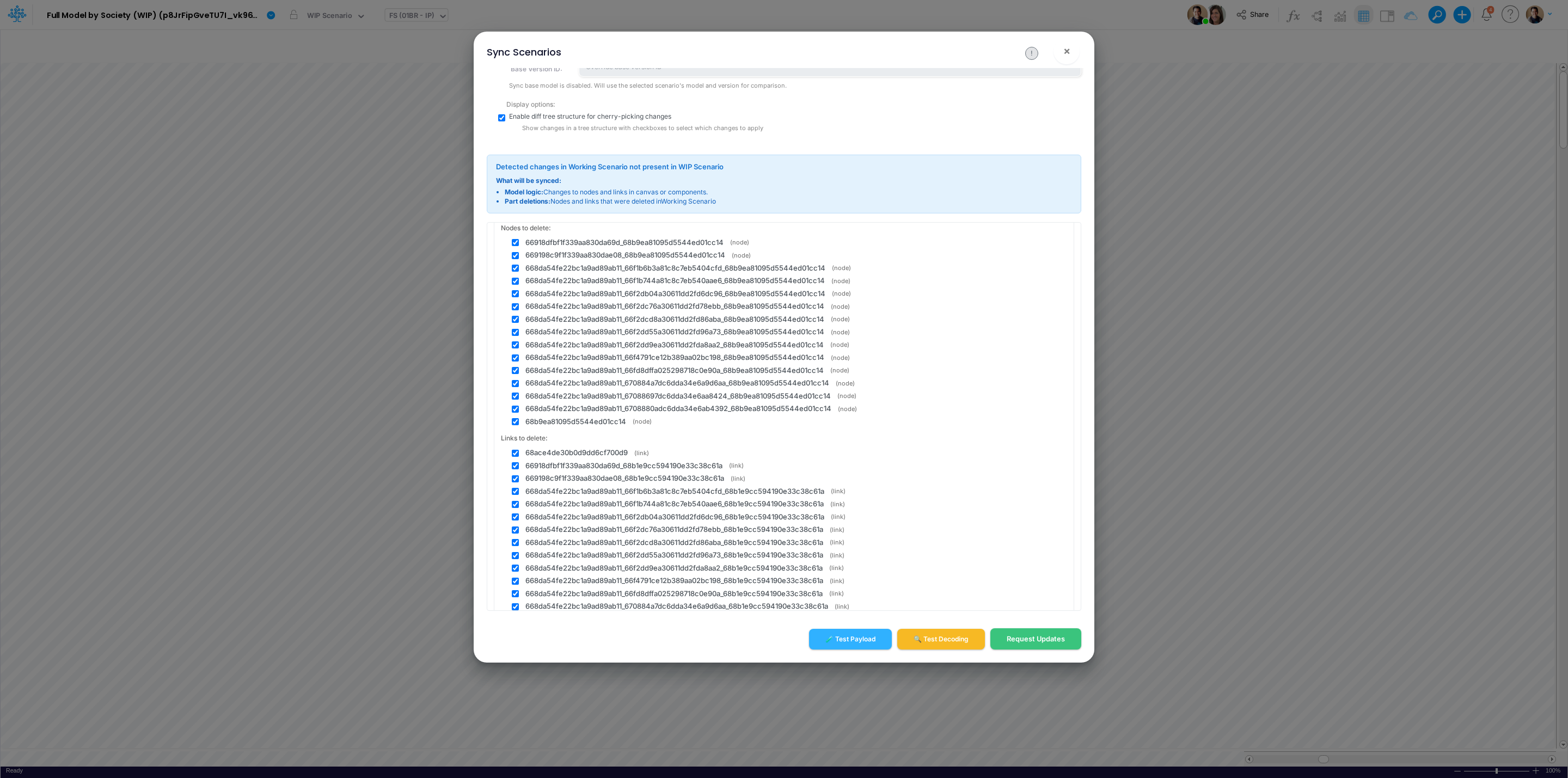
scroll to position [242, 0]
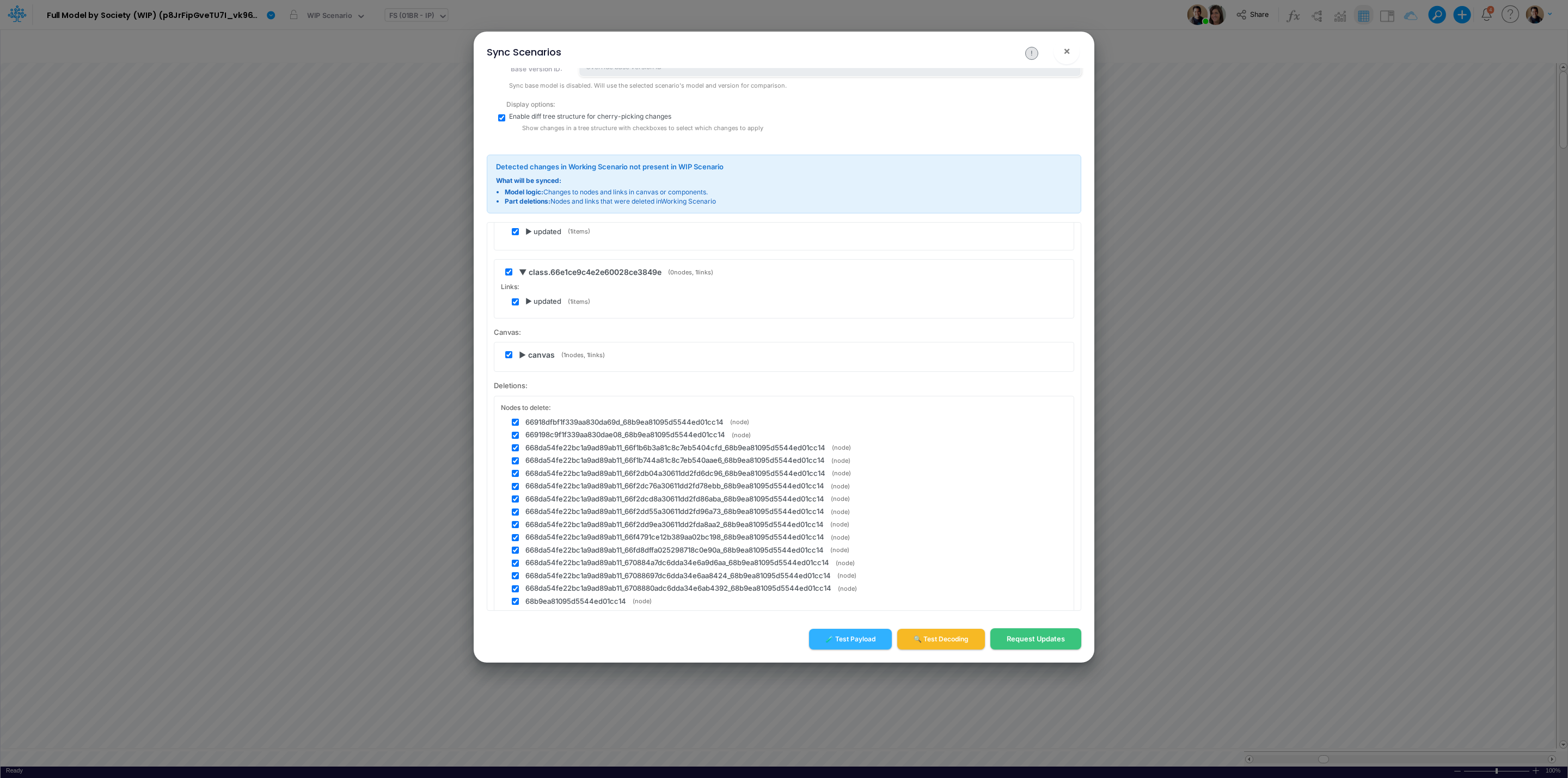
click at [525, 359] on span "▶ canvas" at bounding box center [536, 354] width 36 height 12
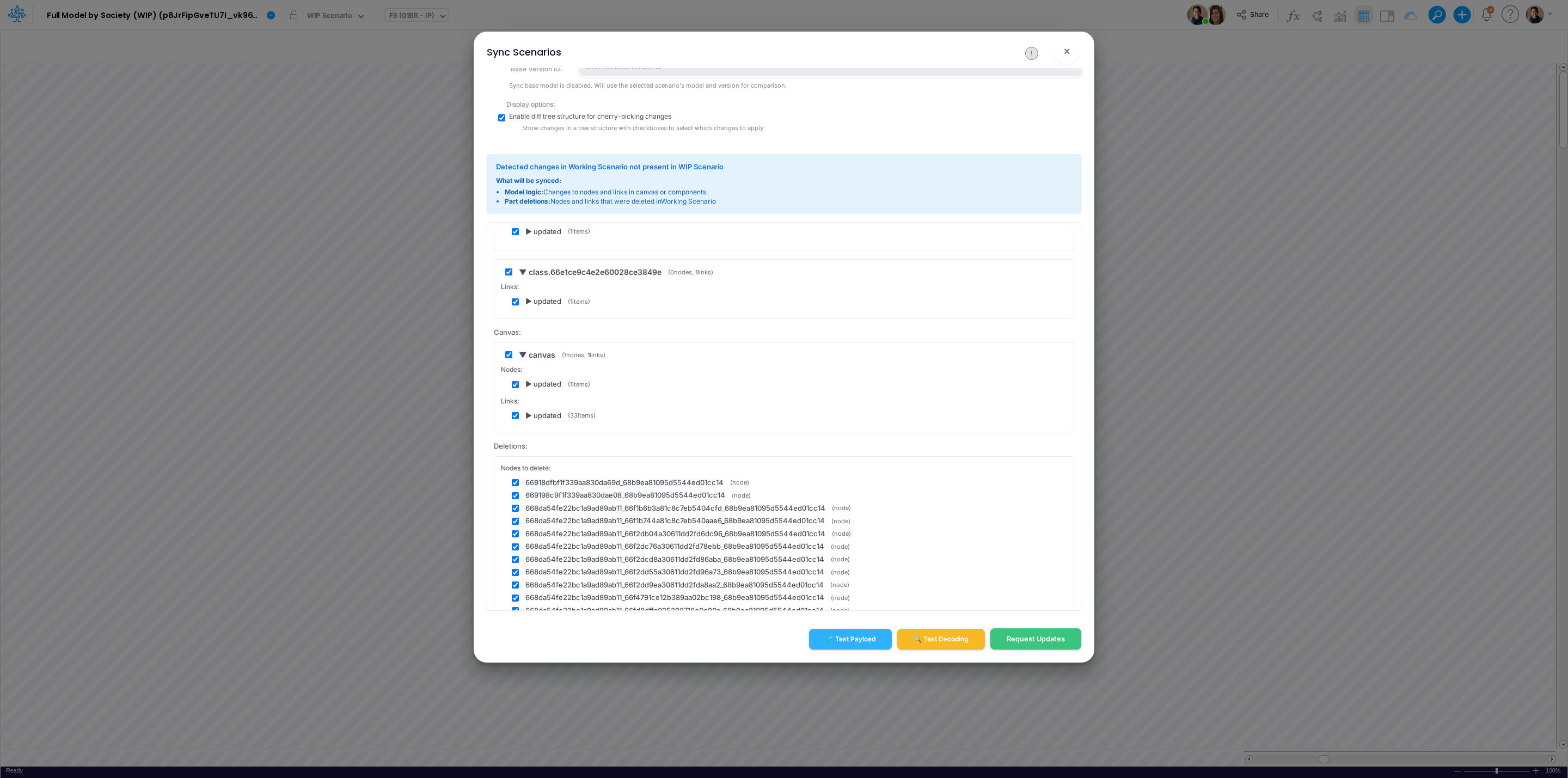
click at [525, 359] on span "▼ canvas" at bounding box center [537, 354] width 37 height 12
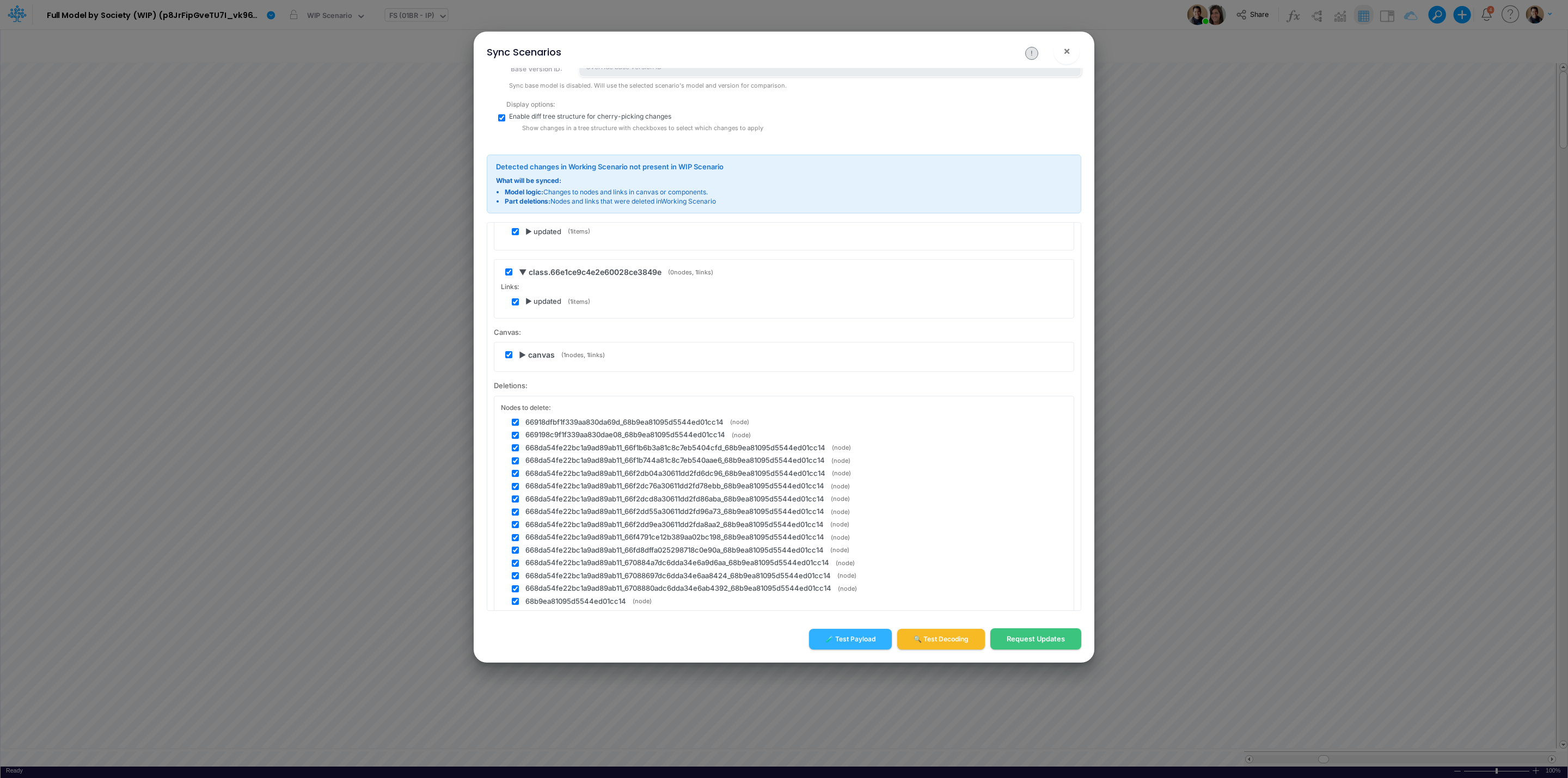
click at [510, 357] on input "checkbox" at bounding box center [509, 355] width 7 height 7
checkbox input "false"
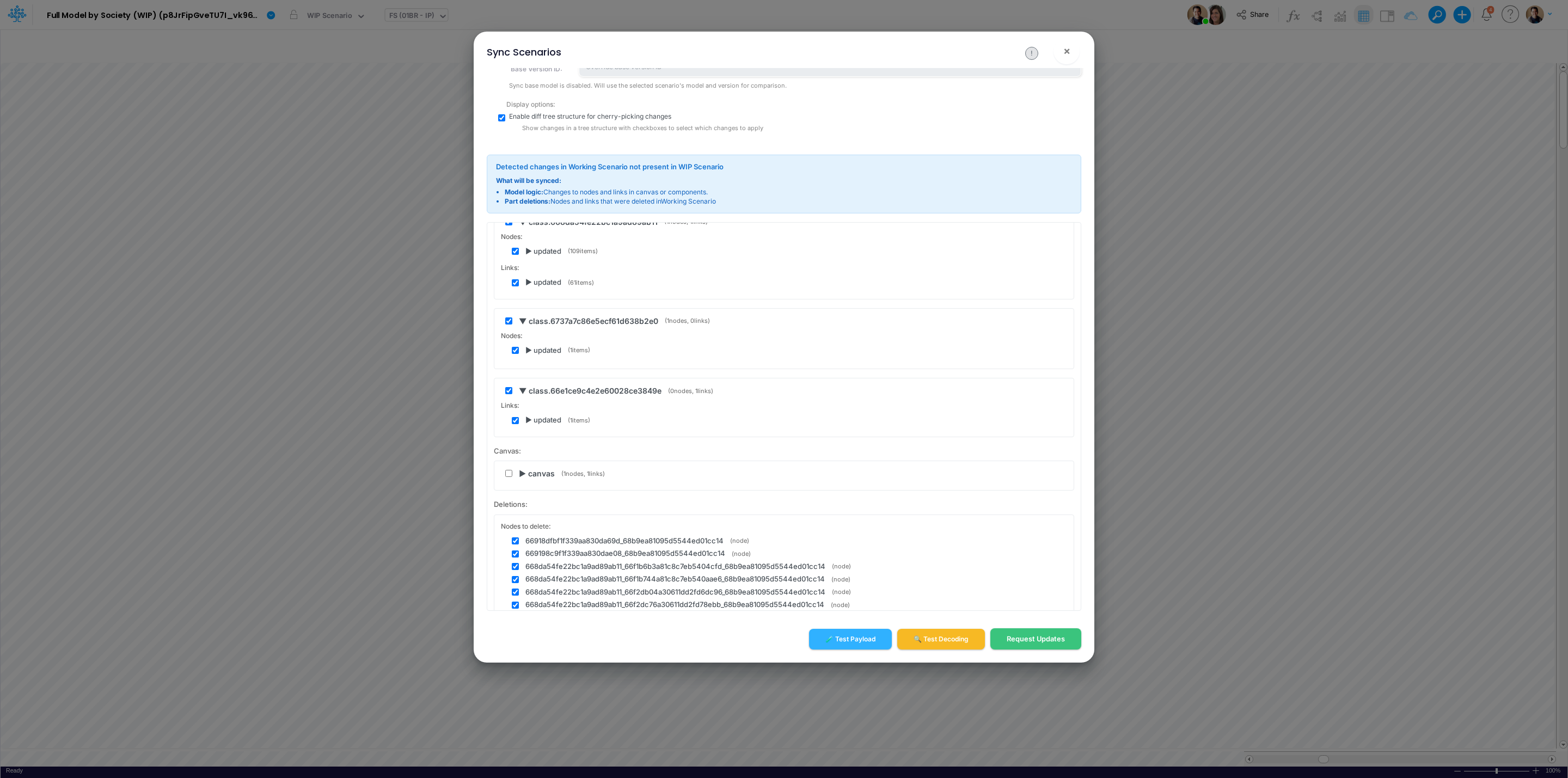
scroll to position [79, 0]
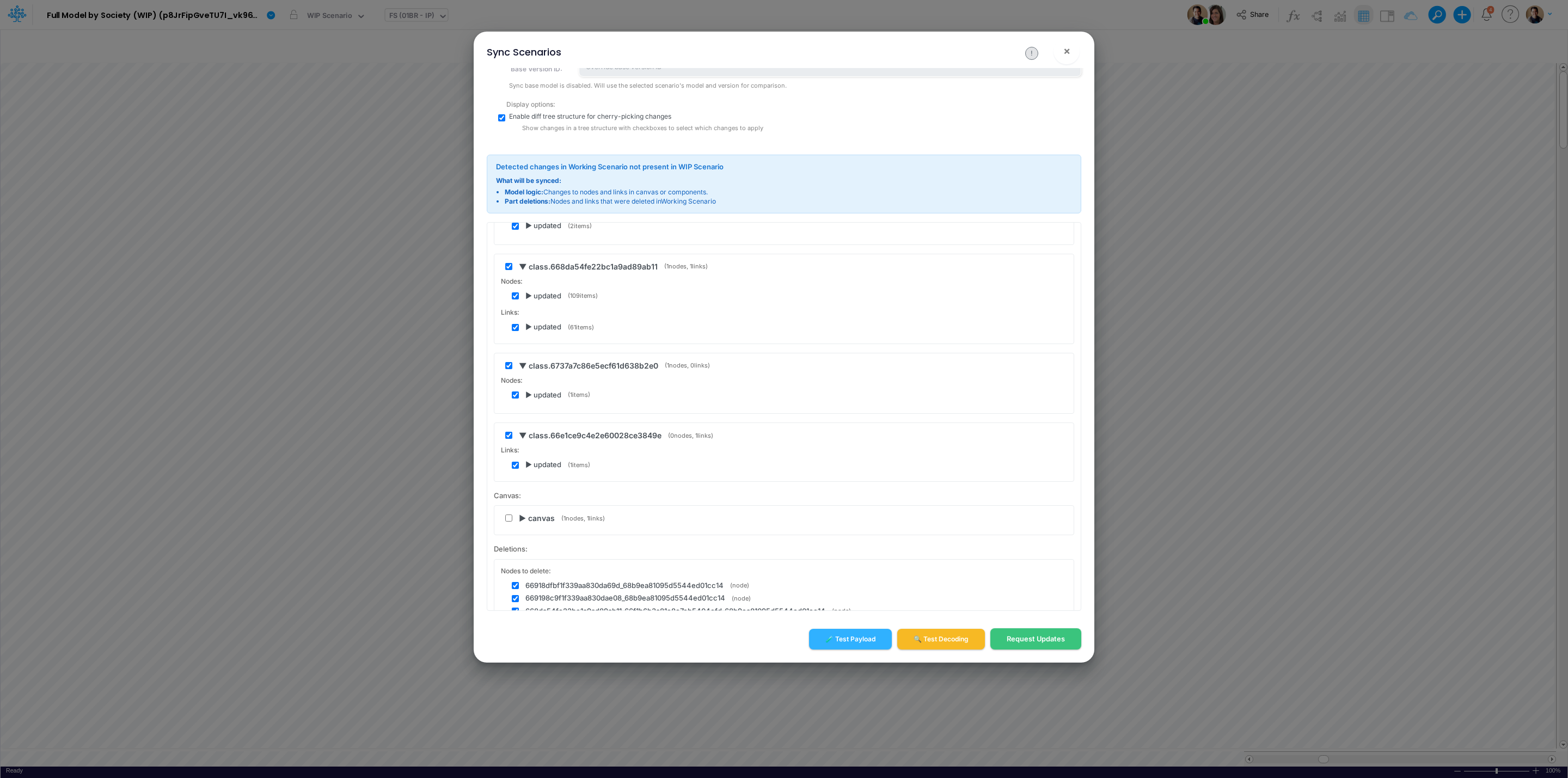
click at [507, 435] on input "checkbox" at bounding box center [509, 435] width 7 height 7
checkbox input "false"
click at [509, 368] on input "checkbox" at bounding box center [509, 366] width 7 height 7
checkbox input "false"
click at [514, 463] on input "checkbox" at bounding box center [516, 465] width 7 height 7
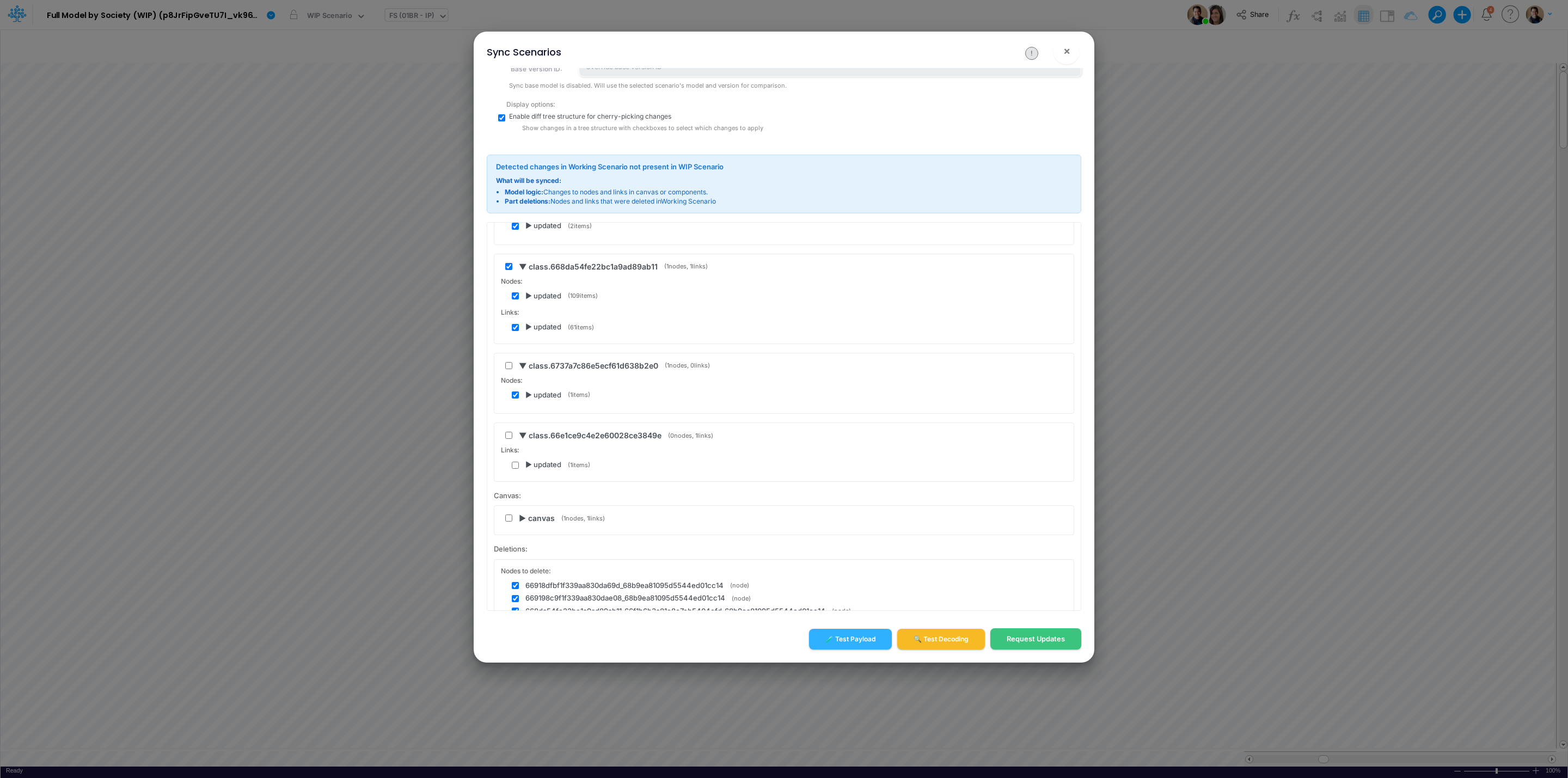
checkbox input "false"
click at [514, 396] on input "checkbox" at bounding box center [516, 395] width 7 height 7
checkbox input "false"
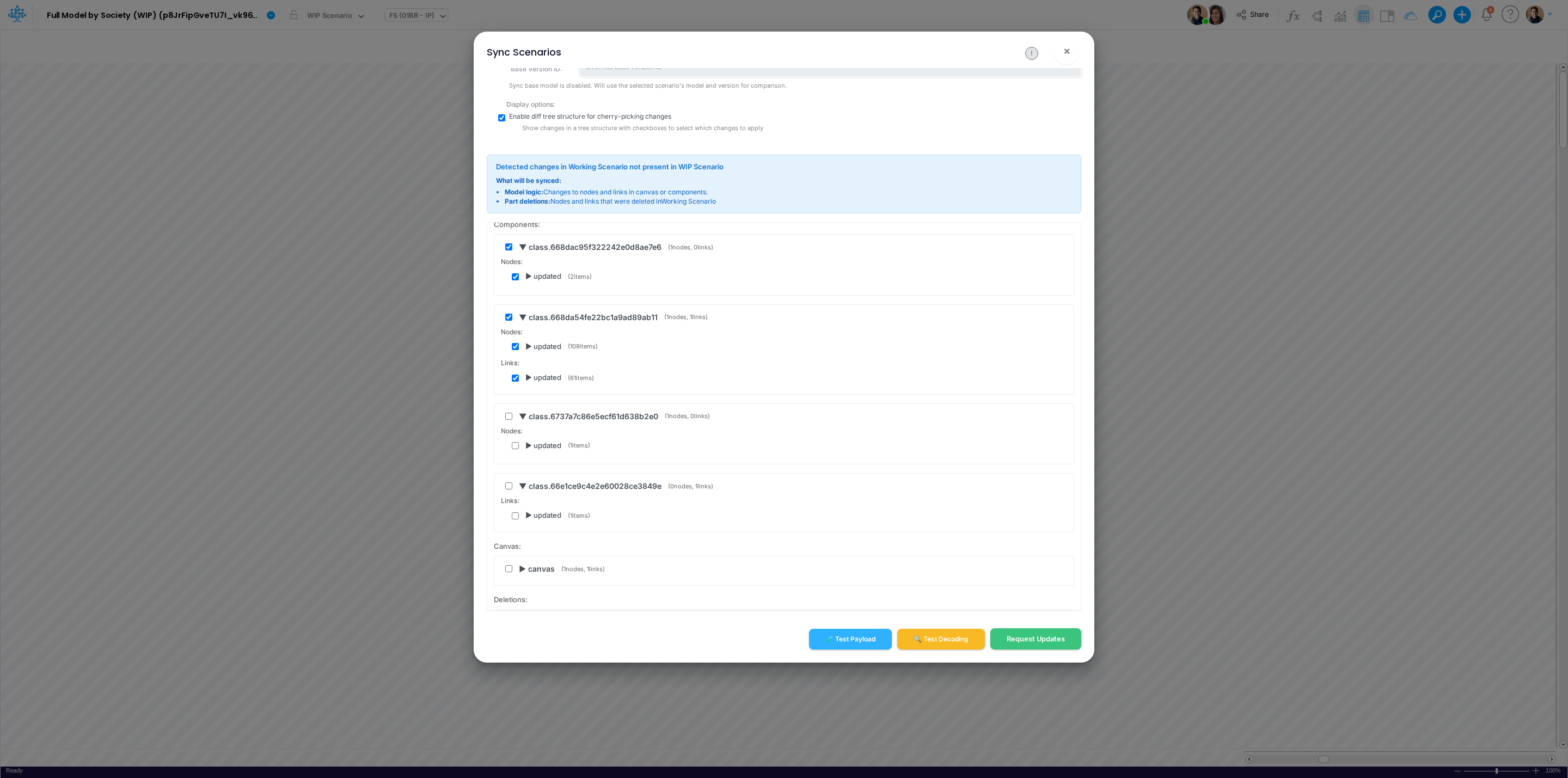
scroll to position [0, 0]
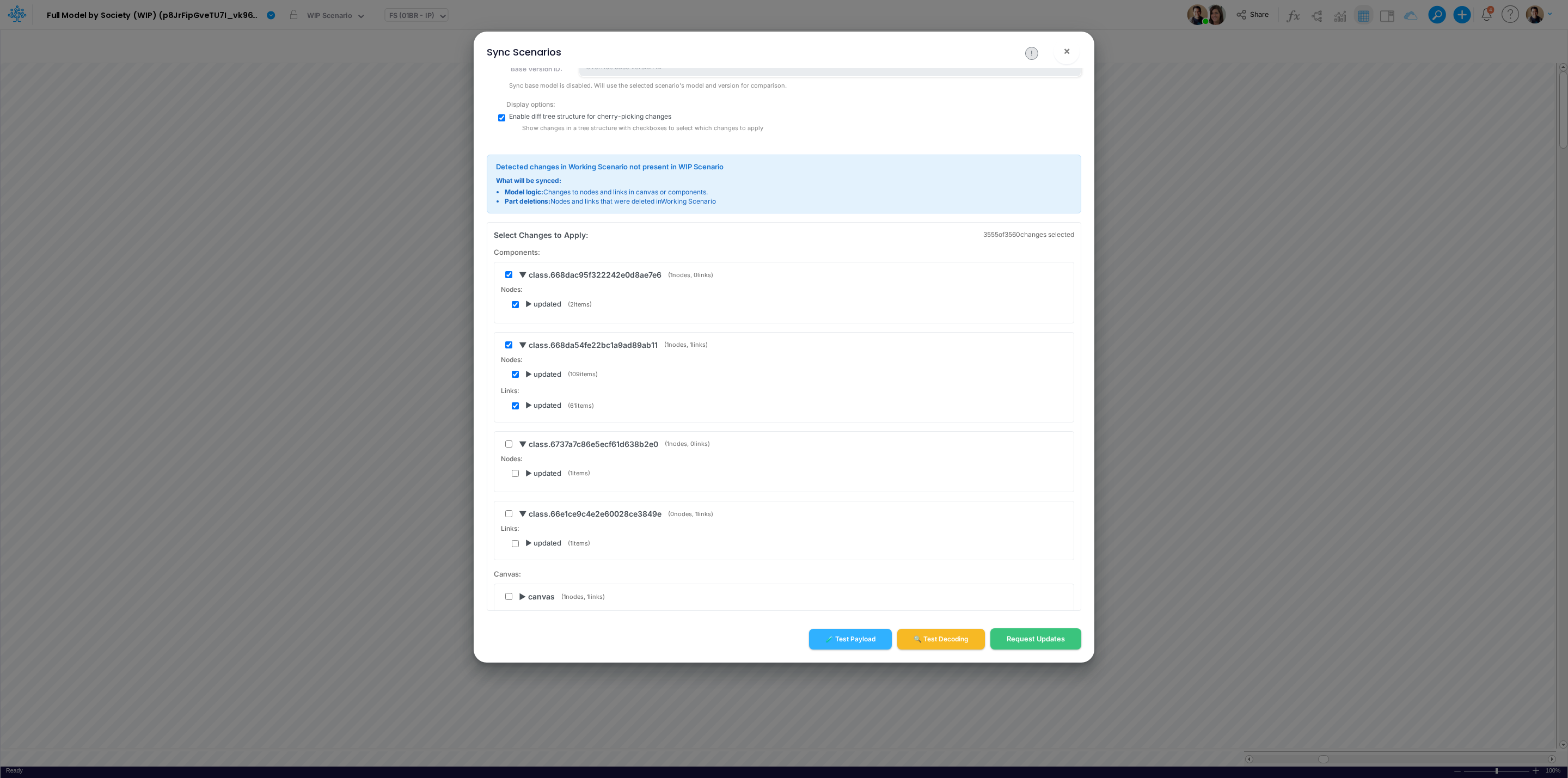
click at [514, 407] on input "checkbox" at bounding box center [516, 406] width 7 height 7
checkbox input "false"
click at [515, 384] on div "Nodes: ▶ updated ( 109 items) Links: ▶ updated ( 61 items)" at bounding box center [784, 383] width 566 height 56
click at [515, 378] on input "checkbox" at bounding box center [516, 374] width 7 height 7
checkbox input "false"
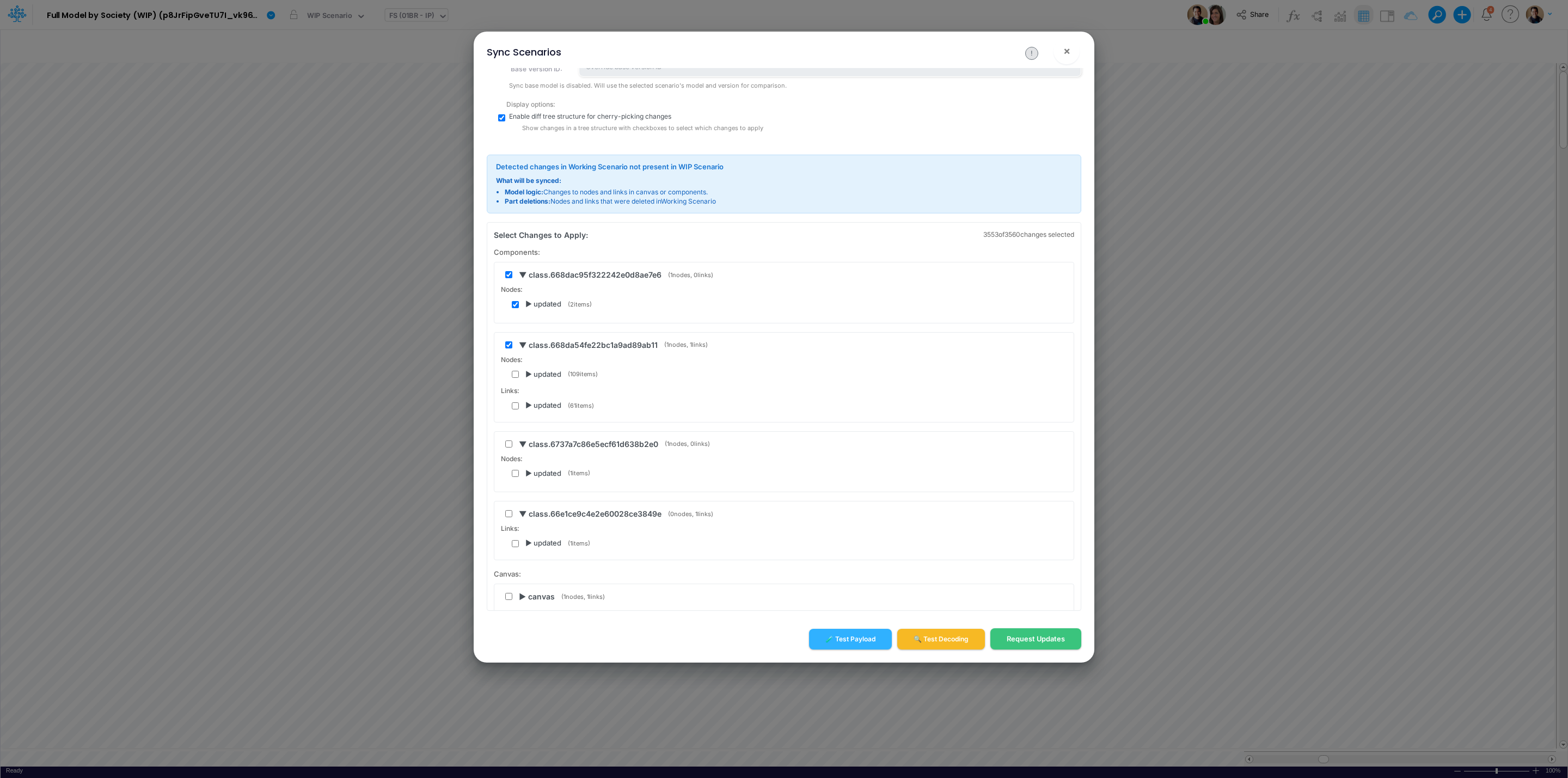
click at [508, 348] on input "checkbox" at bounding box center [509, 345] width 7 height 7
checkbox input "false"
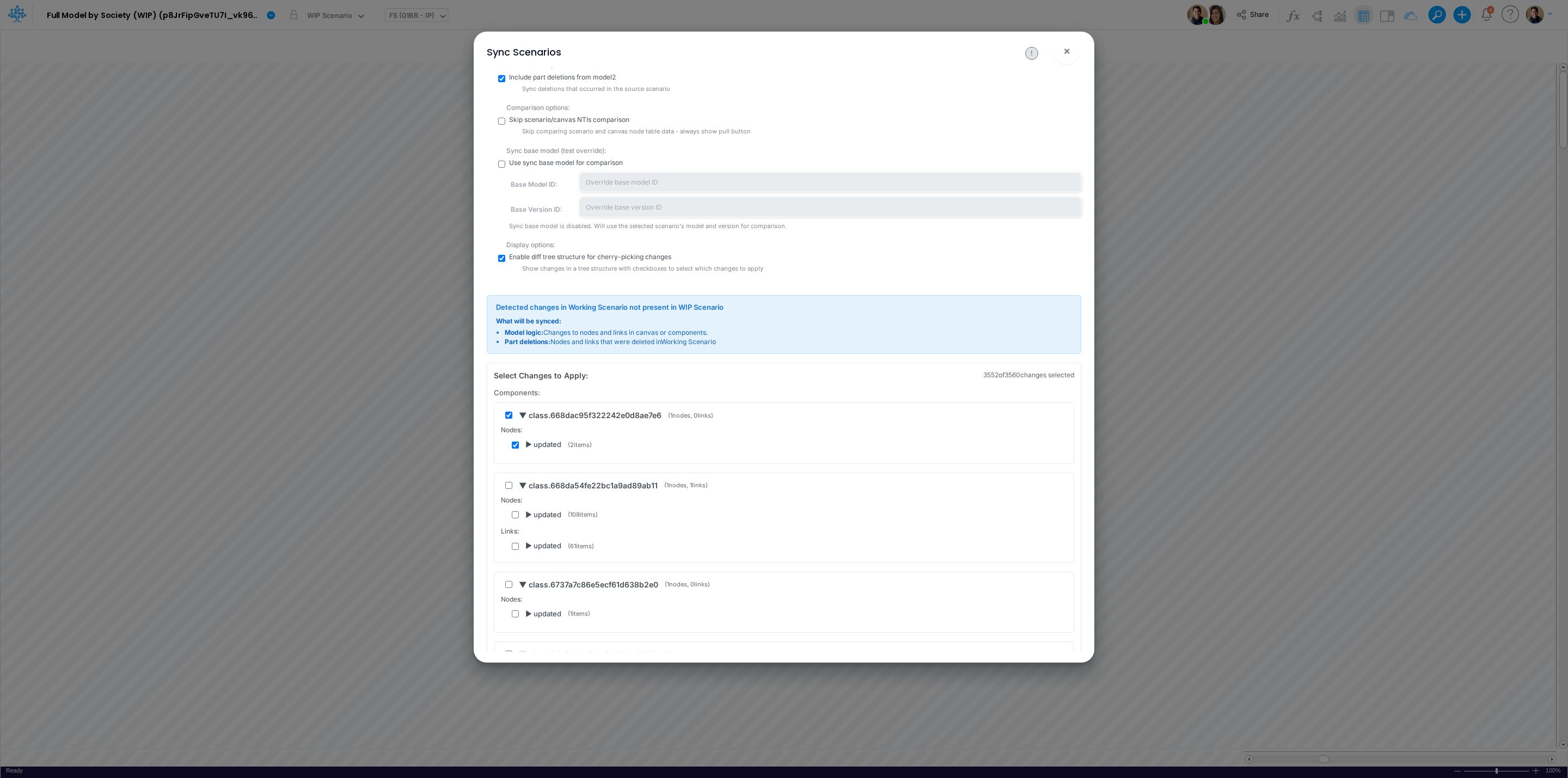
scroll to position [235, 0]
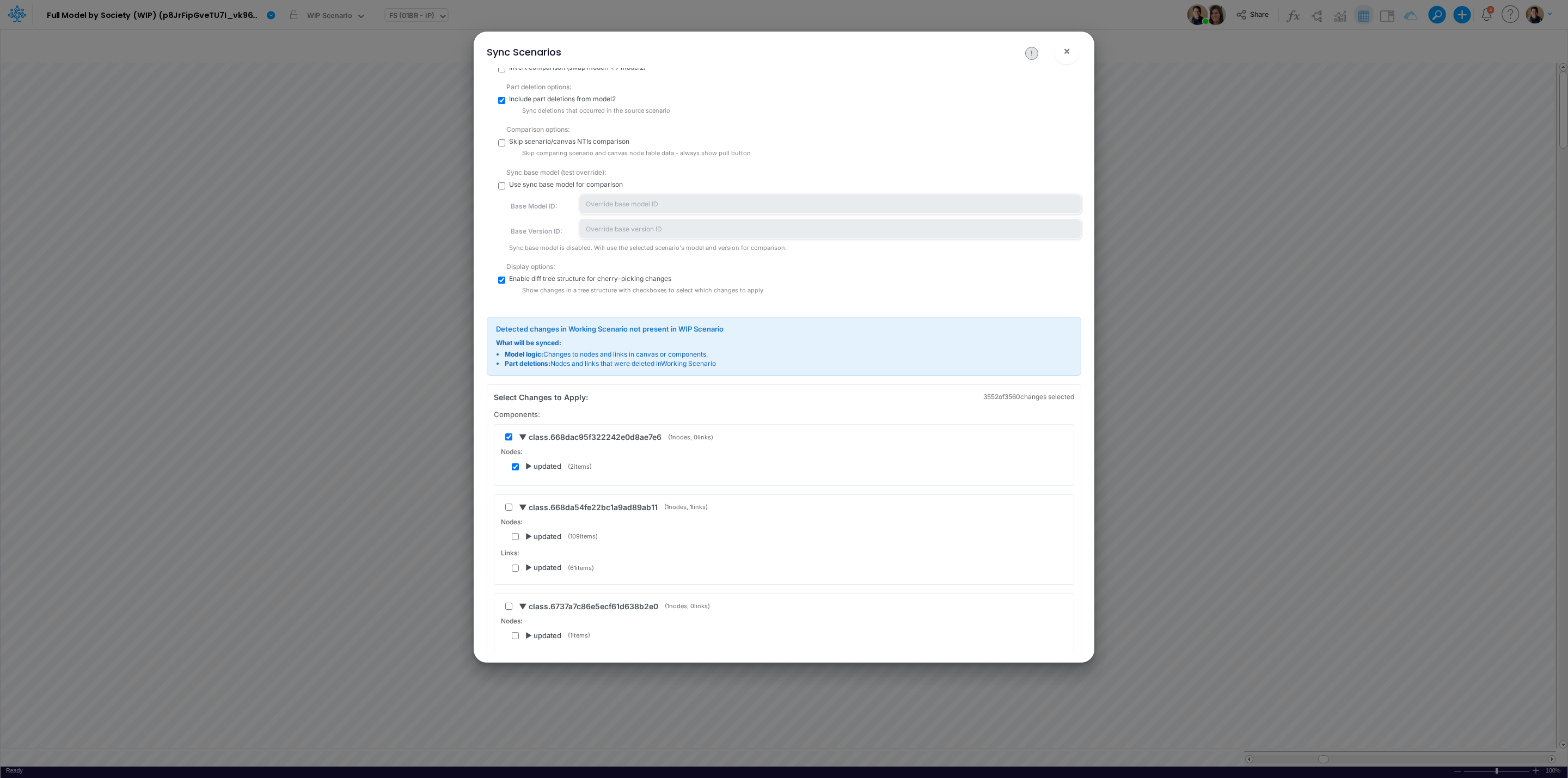
click at [511, 440] on input "checkbox" at bounding box center [509, 437] width 7 height 7
checkbox input "false"
click at [514, 466] on input "checkbox" at bounding box center [516, 467] width 7 height 7
checkbox input "false"
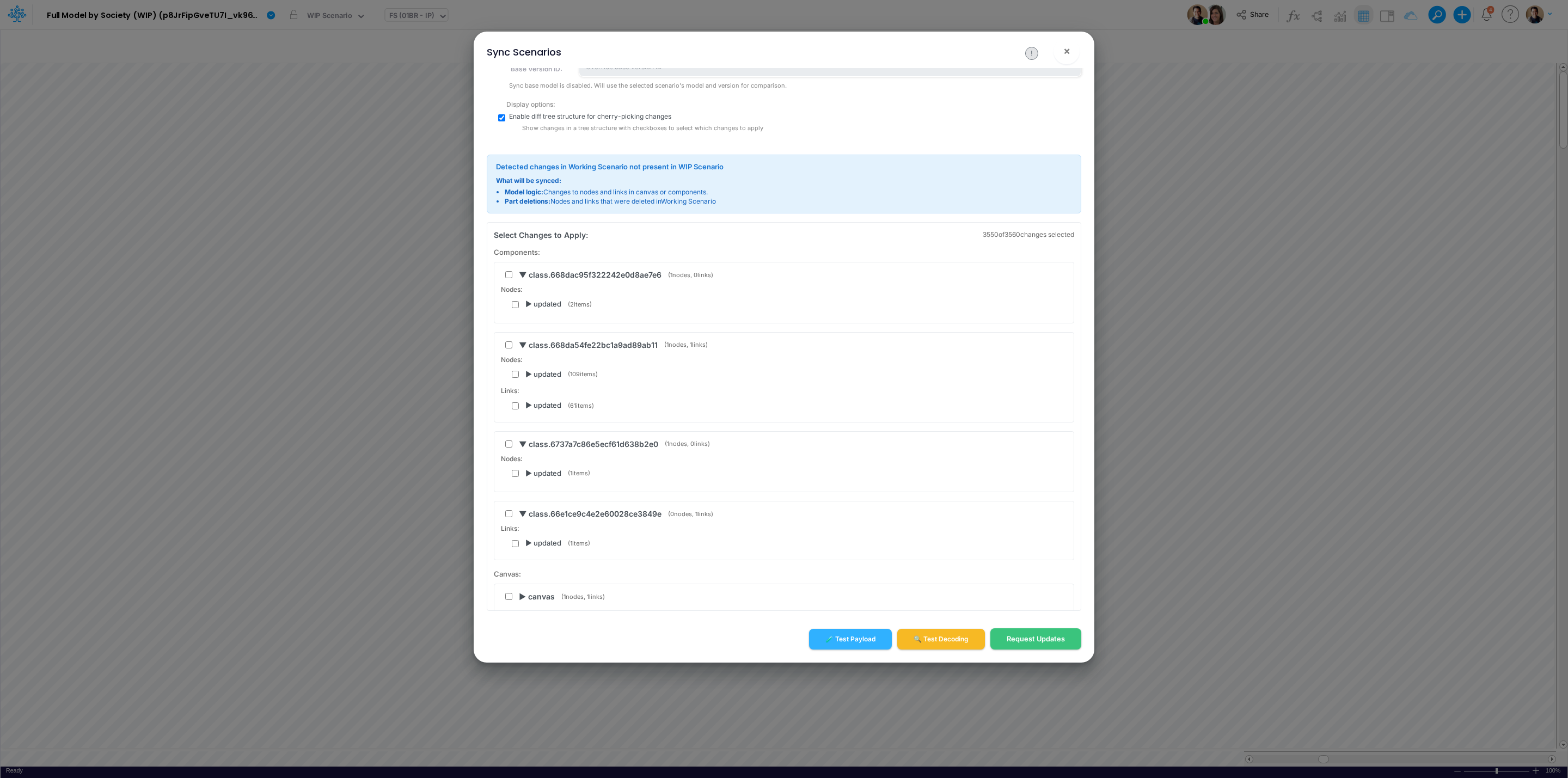
scroll to position [408, 0]
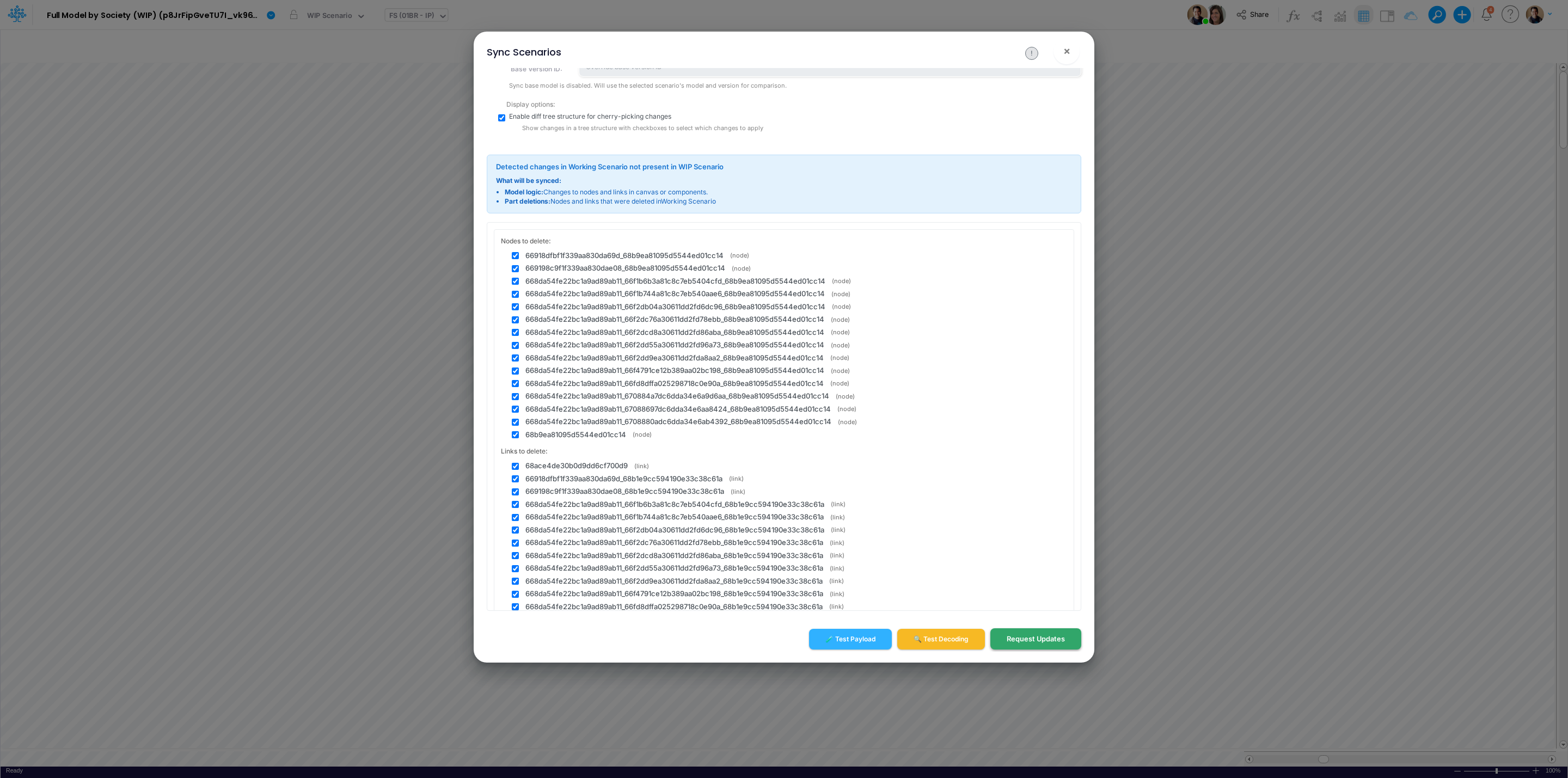
click at [1052, 637] on button "Request Updates" at bounding box center [1035, 639] width 91 height 21
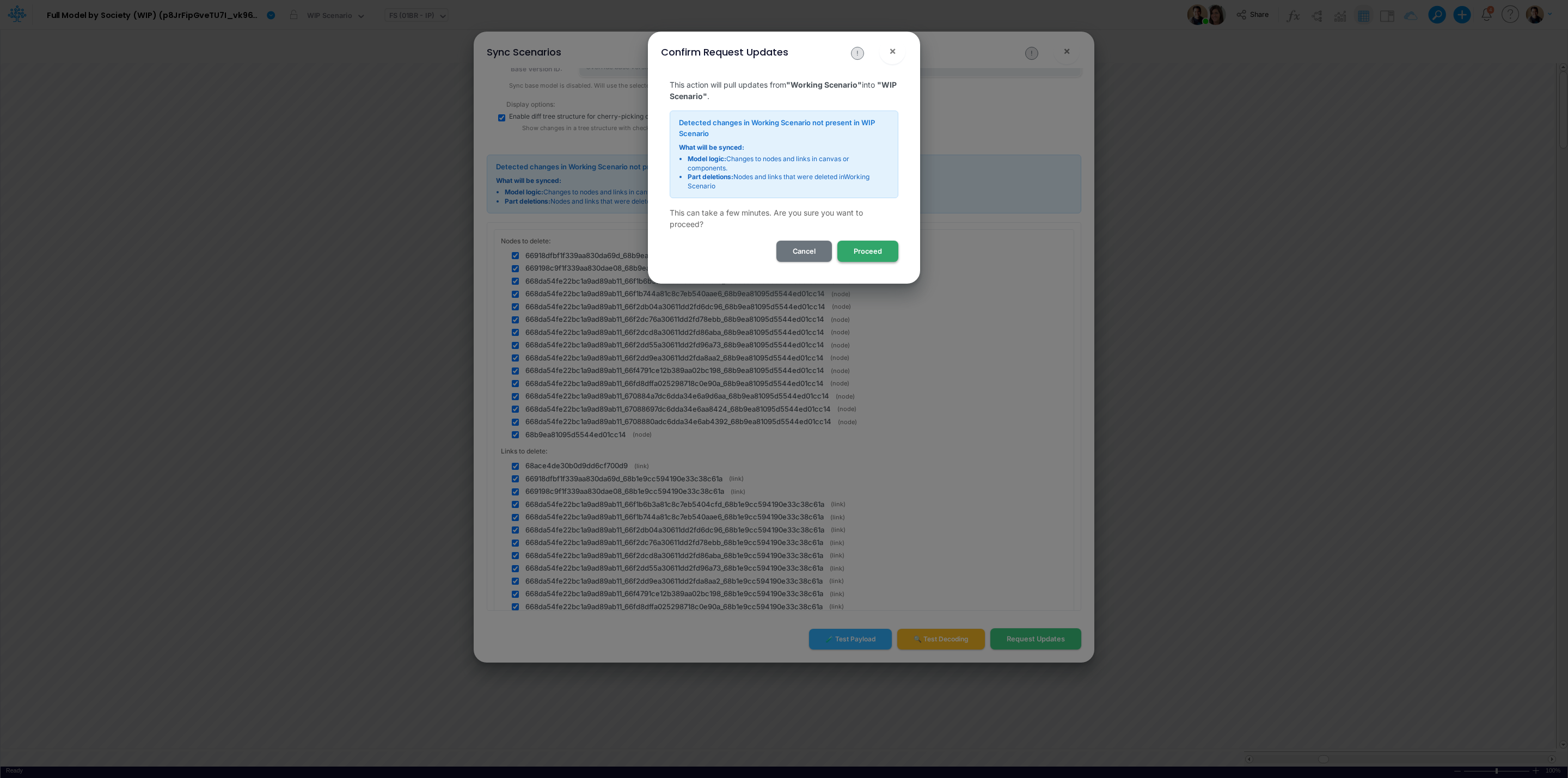
click at [879, 247] on button "Proceed" at bounding box center [868, 251] width 61 height 21
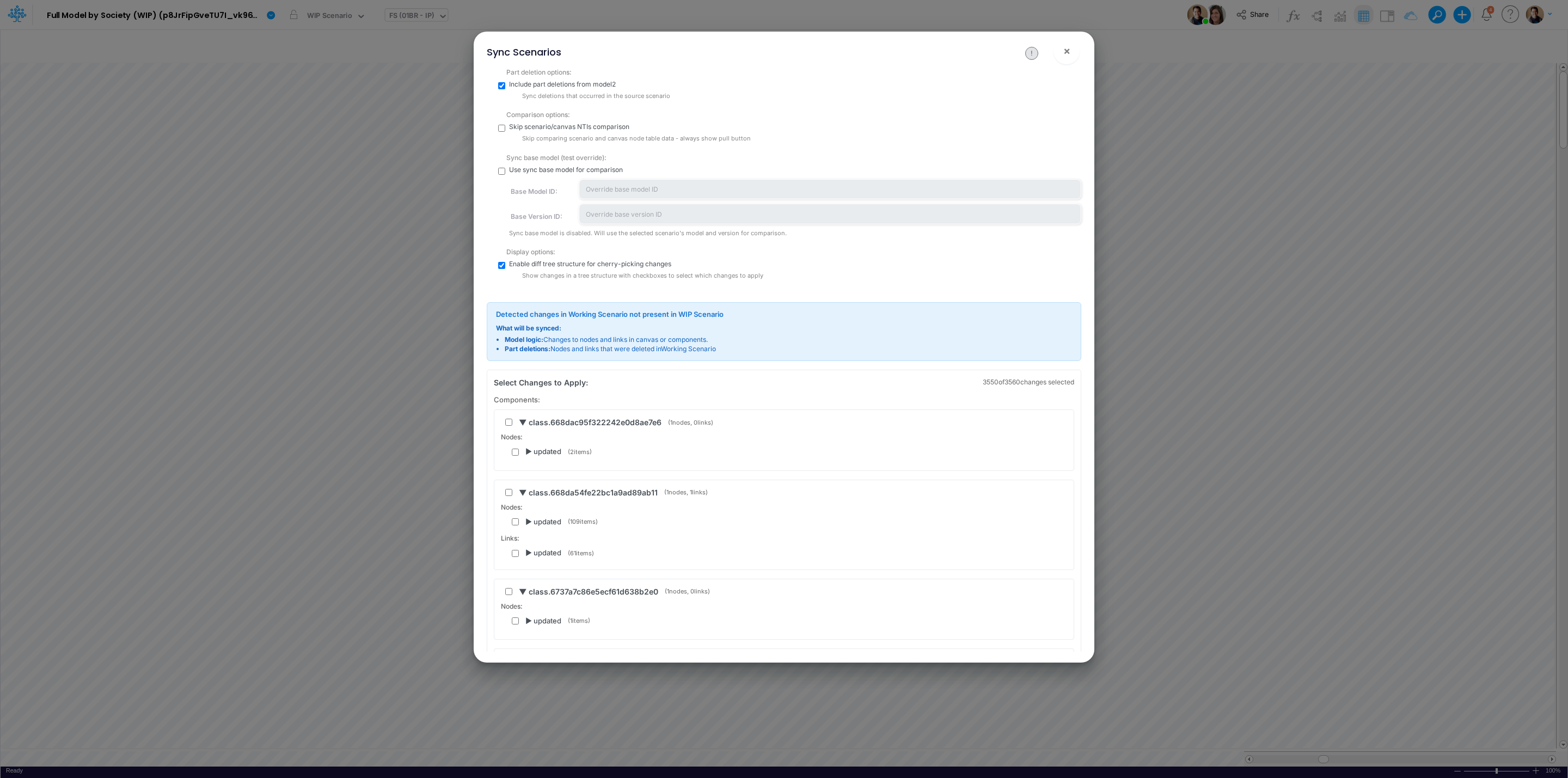
scroll to position [0, 0]
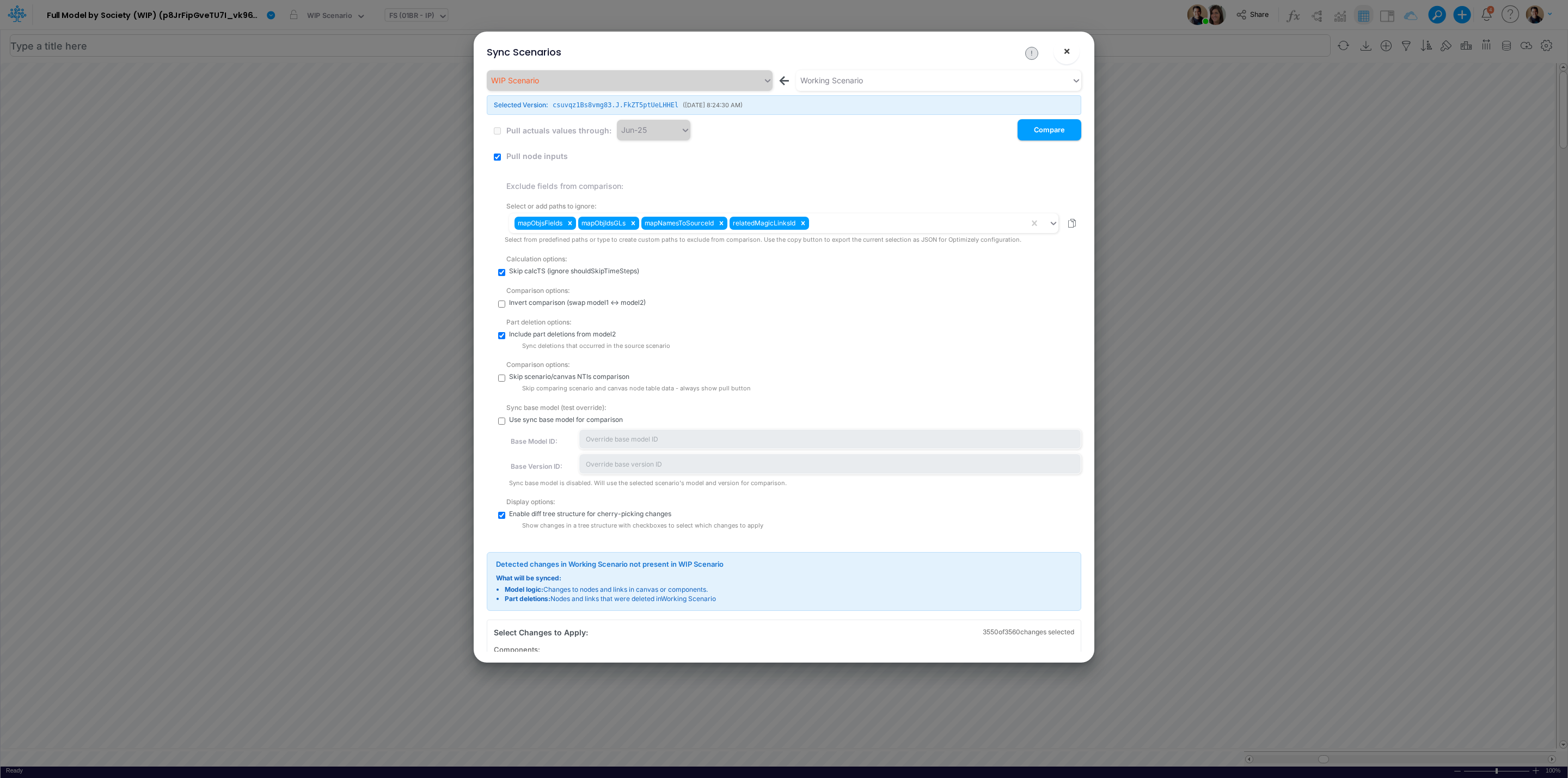
click at [1070, 46] on button "×" at bounding box center [1066, 51] width 26 height 26
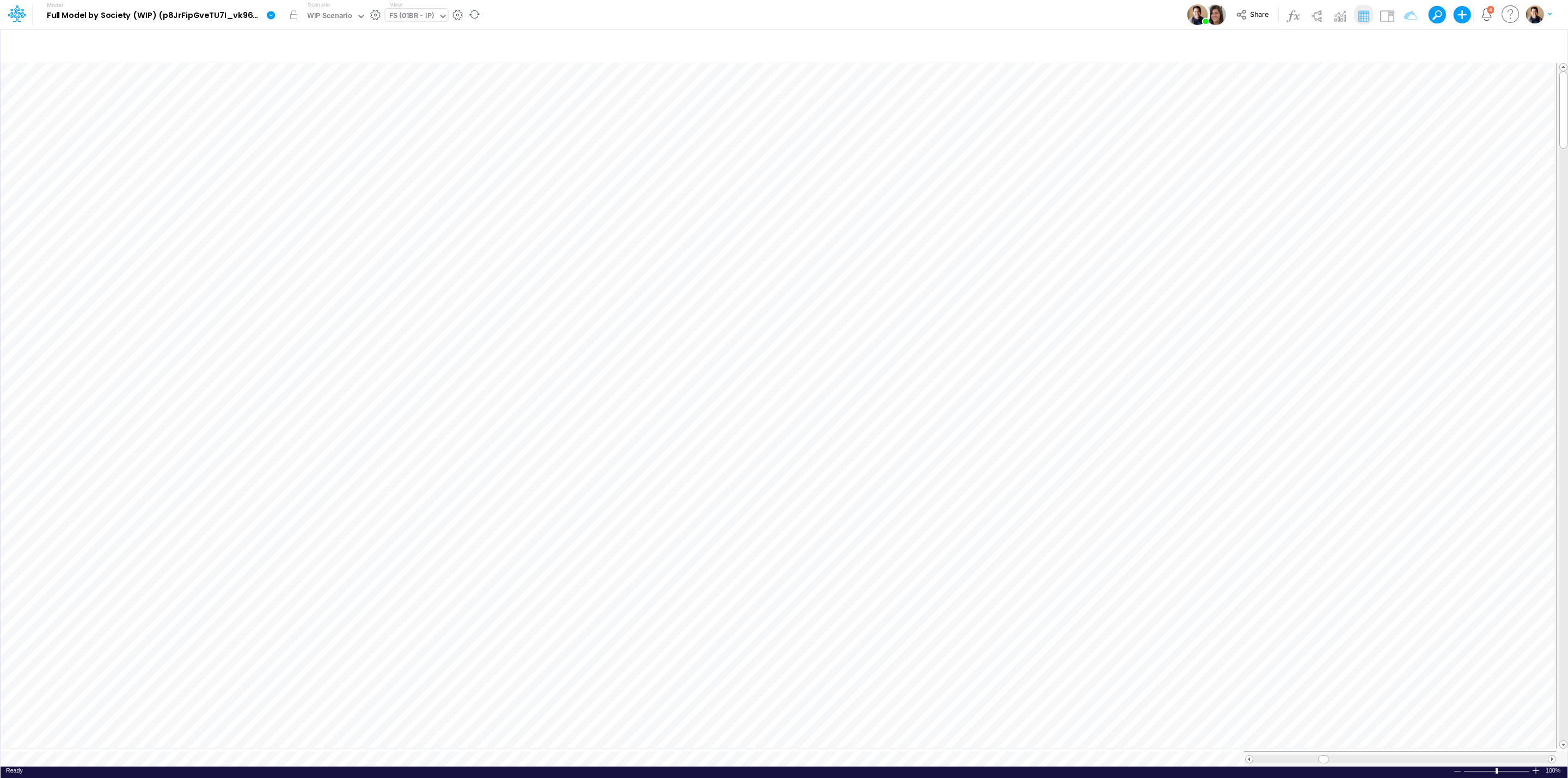
click at [273, 18] on icon at bounding box center [270, 15] width 8 height 8
click at [338, 115] on button "View model info" at bounding box center [325, 113] width 116 height 17
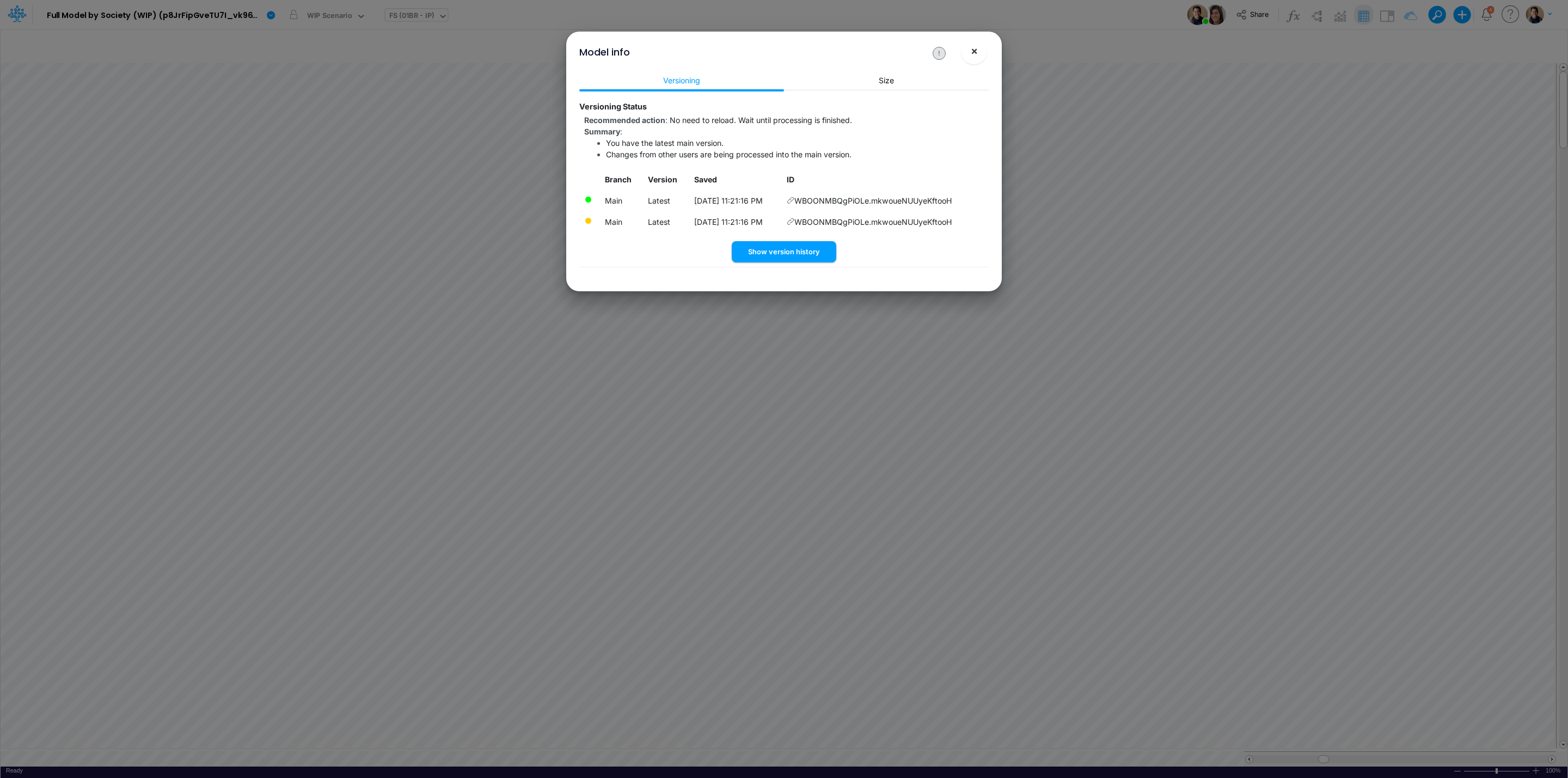
click at [978, 52] on button "×" at bounding box center [974, 51] width 26 height 26
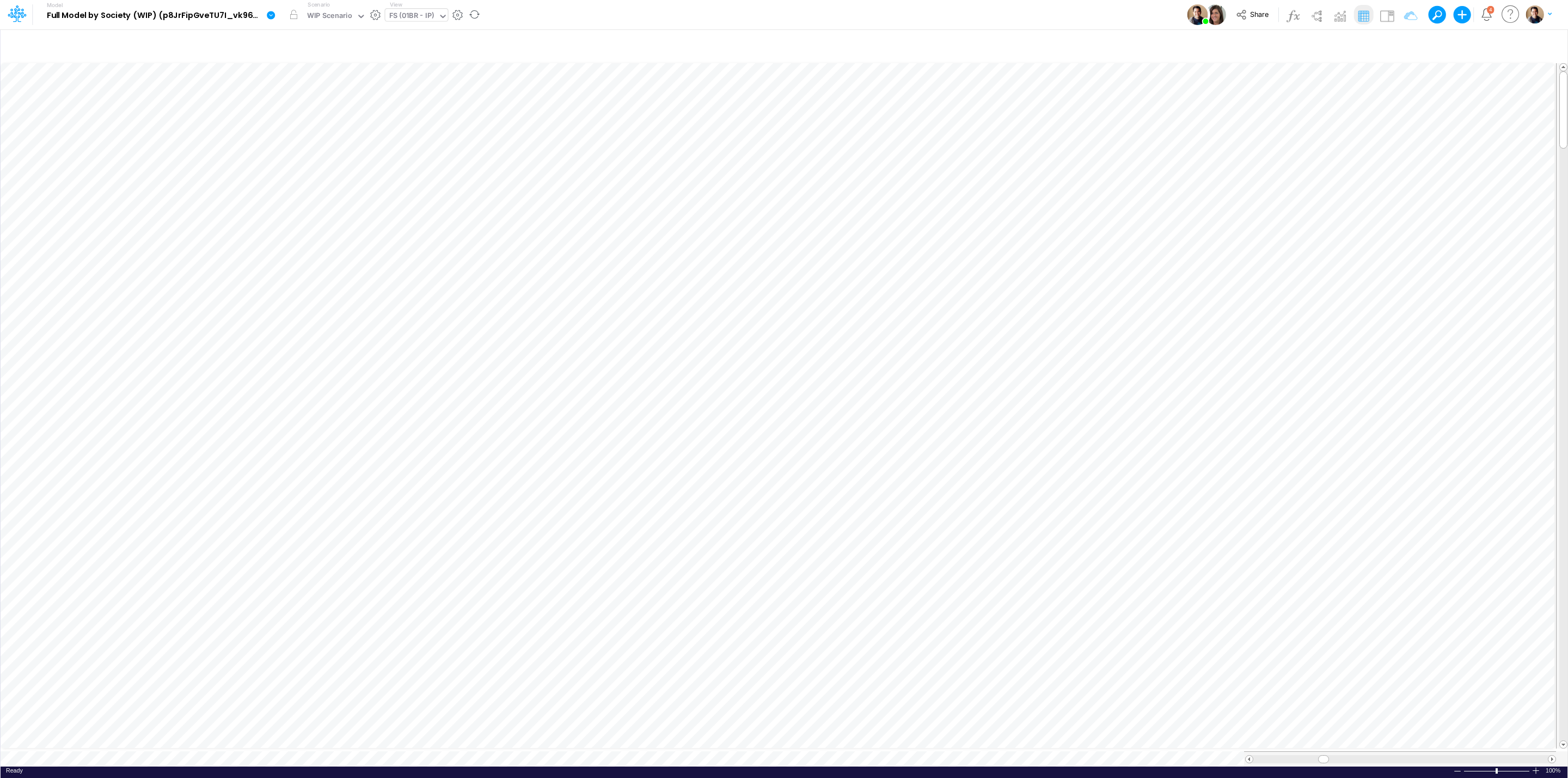
click at [271, 10] on icon at bounding box center [271, 15] width 10 height 10
click at [341, 110] on button "View model info" at bounding box center [325, 113] width 116 height 17
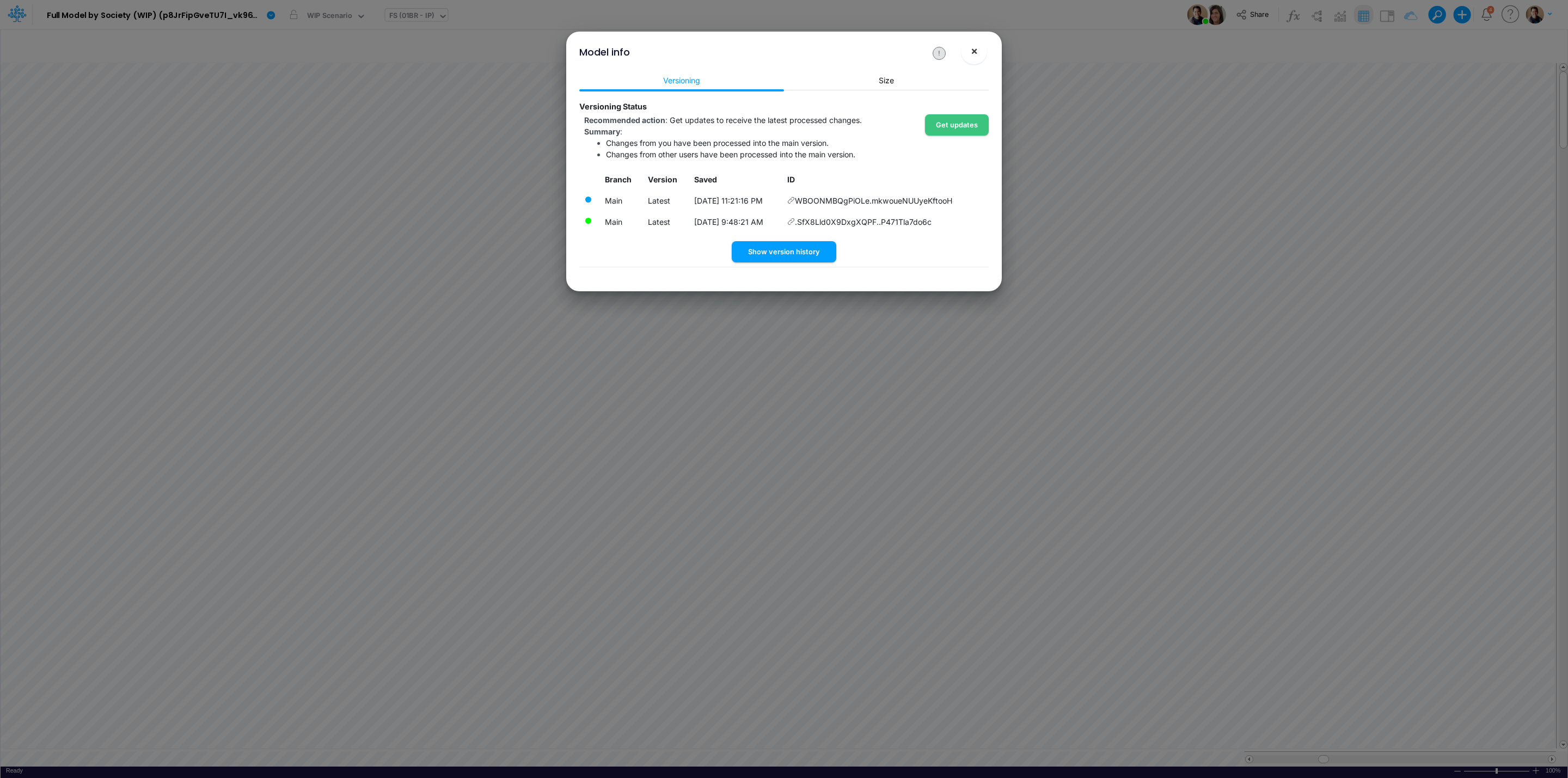
click at [974, 49] on span "×" at bounding box center [975, 50] width 7 height 13
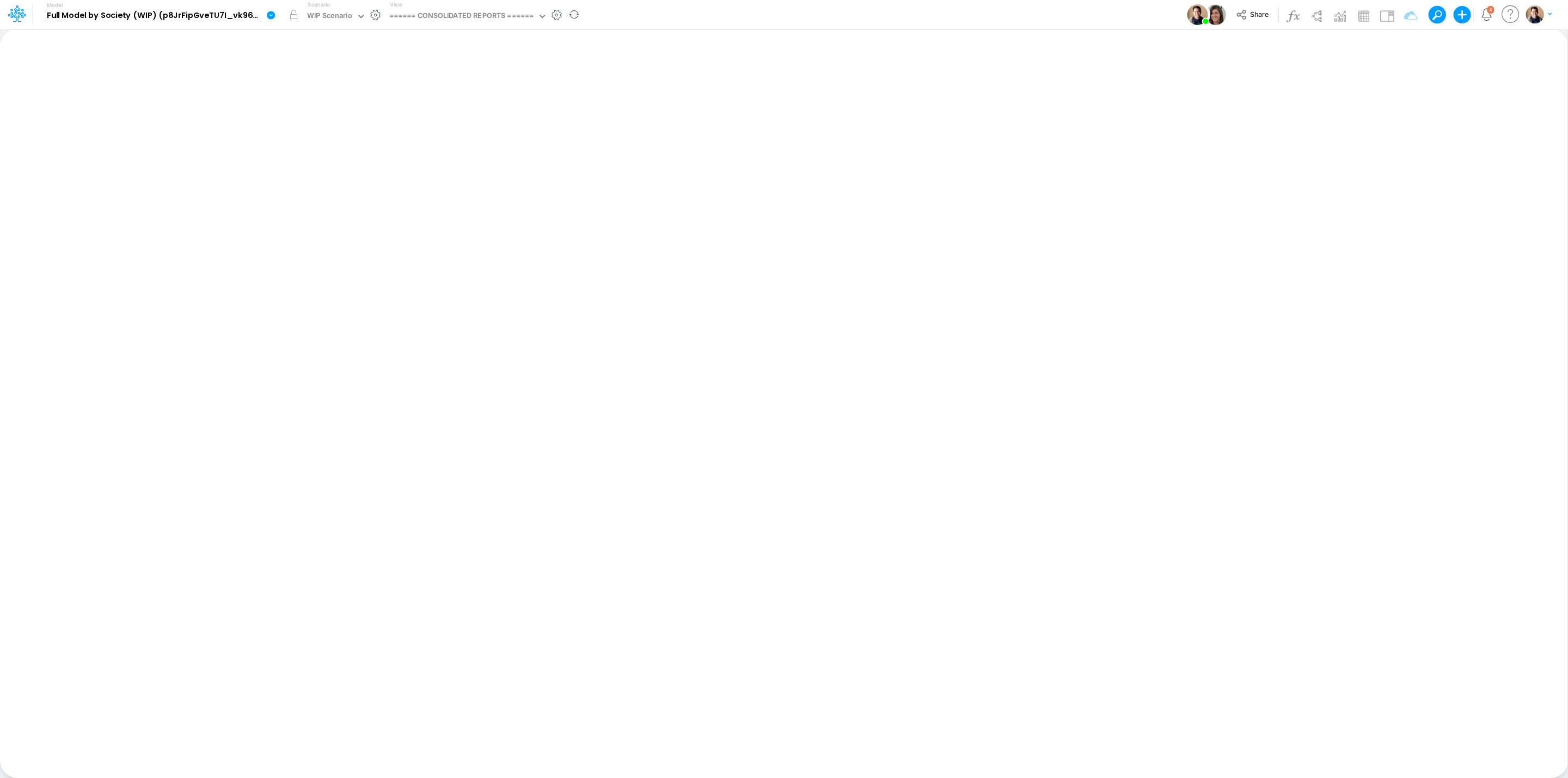
click at [270, 13] on icon at bounding box center [270, 15] width 8 height 8
click at [345, 111] on button "View model info" at bounding box center [325, 113] width 116 height 17
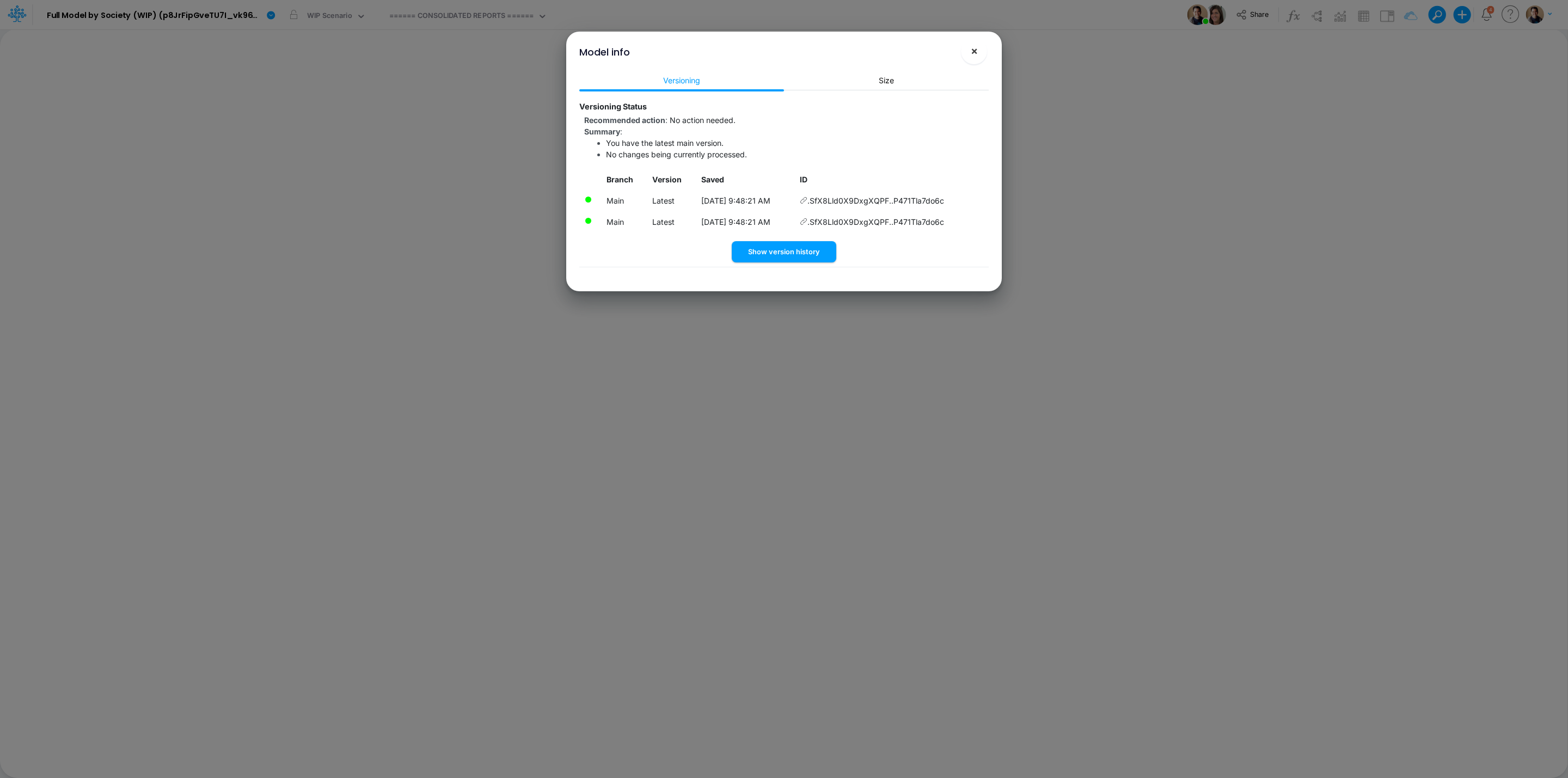
click at [972, 48] on span "×" at bounding box center [975, 50] width 7 height 13
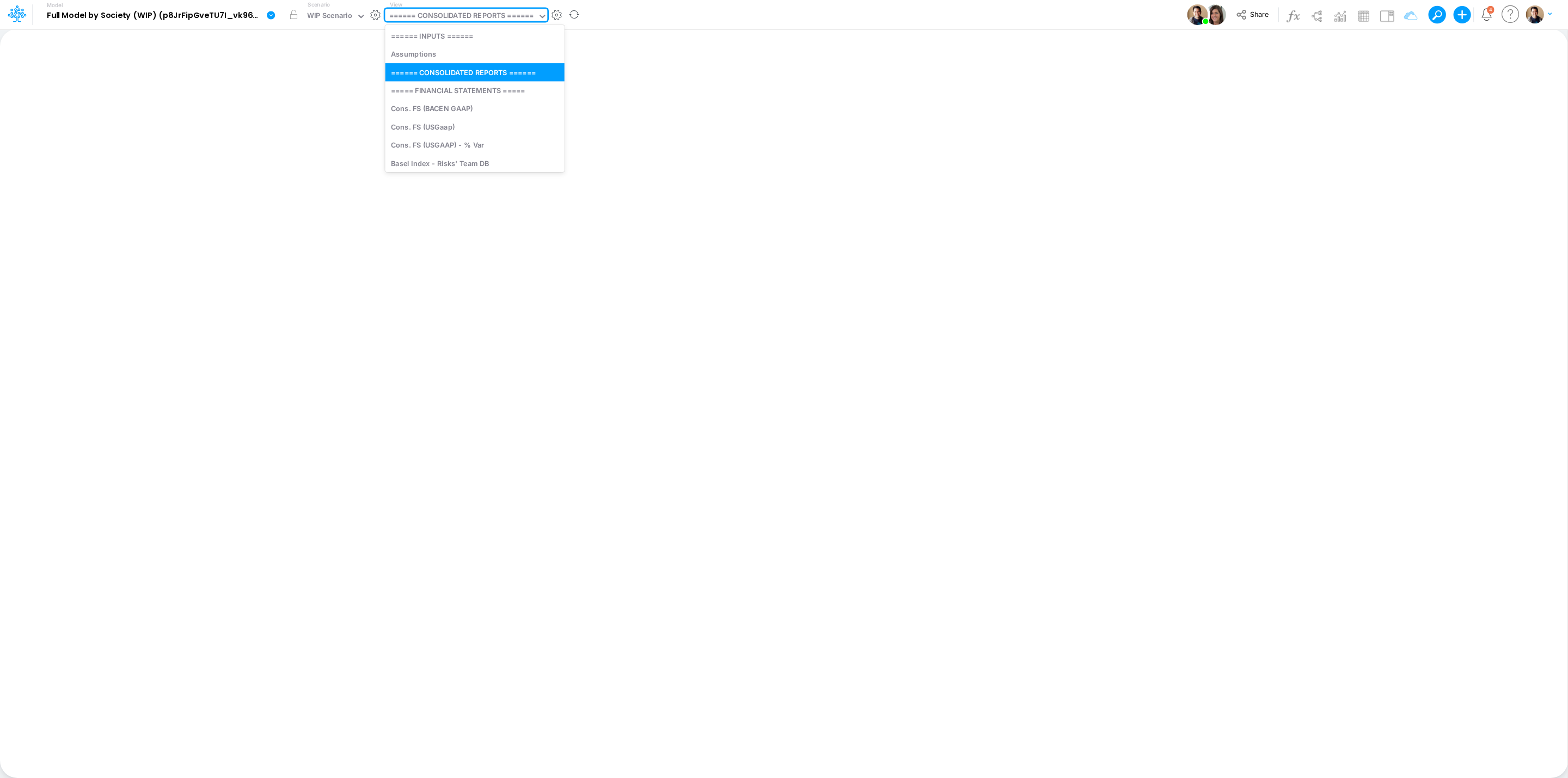
click at [469, 17] on div "====== CONSOLIDATED REPORTS ======" at bounding box center [462, 16] width 145 height 13
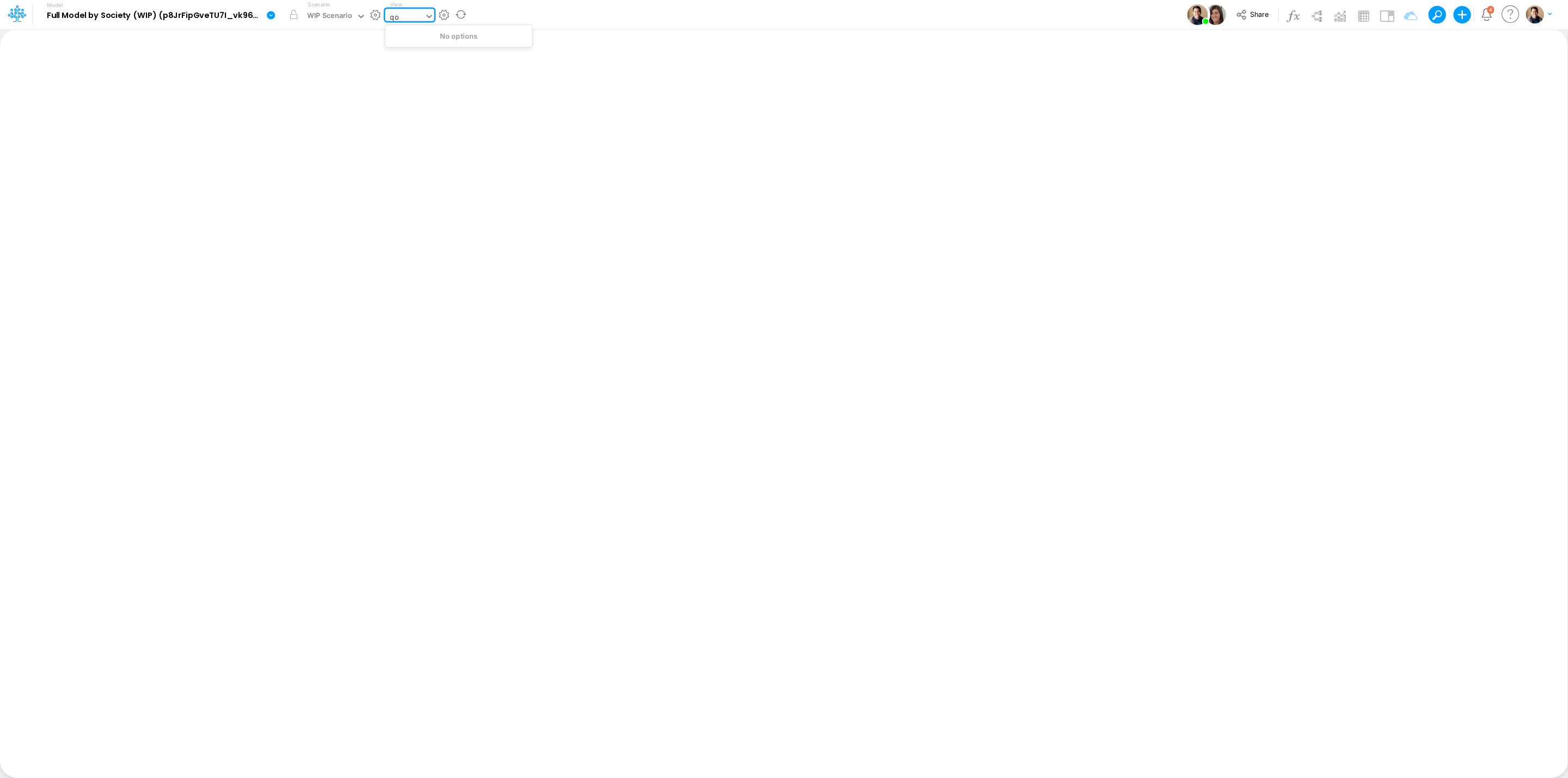
type input "q"
type input "w"
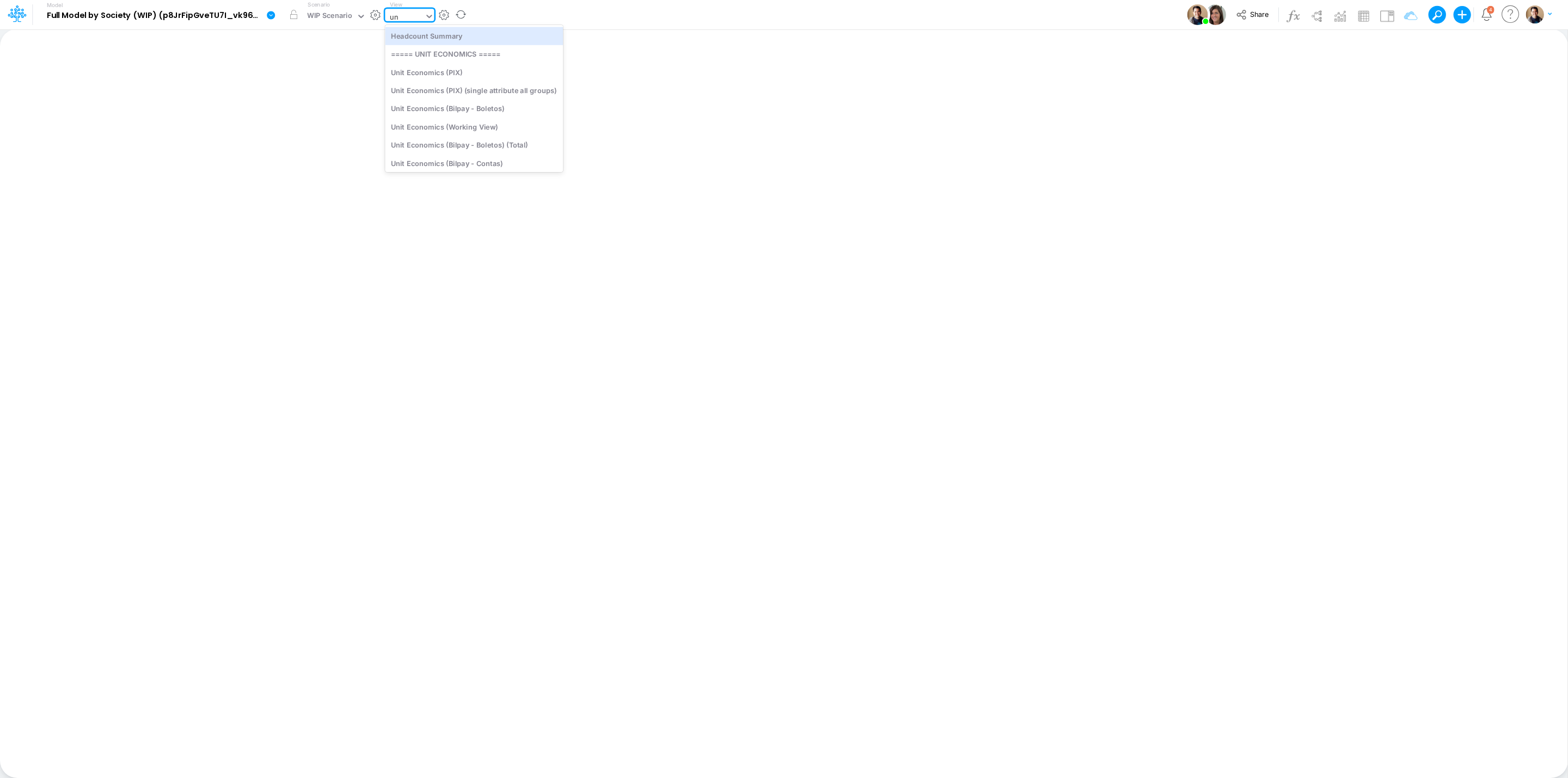
type input "uni"
click at [513, 139] on div "Unit Economics (Working View 2)" at bounding box center [474, 143] width 178 height 18
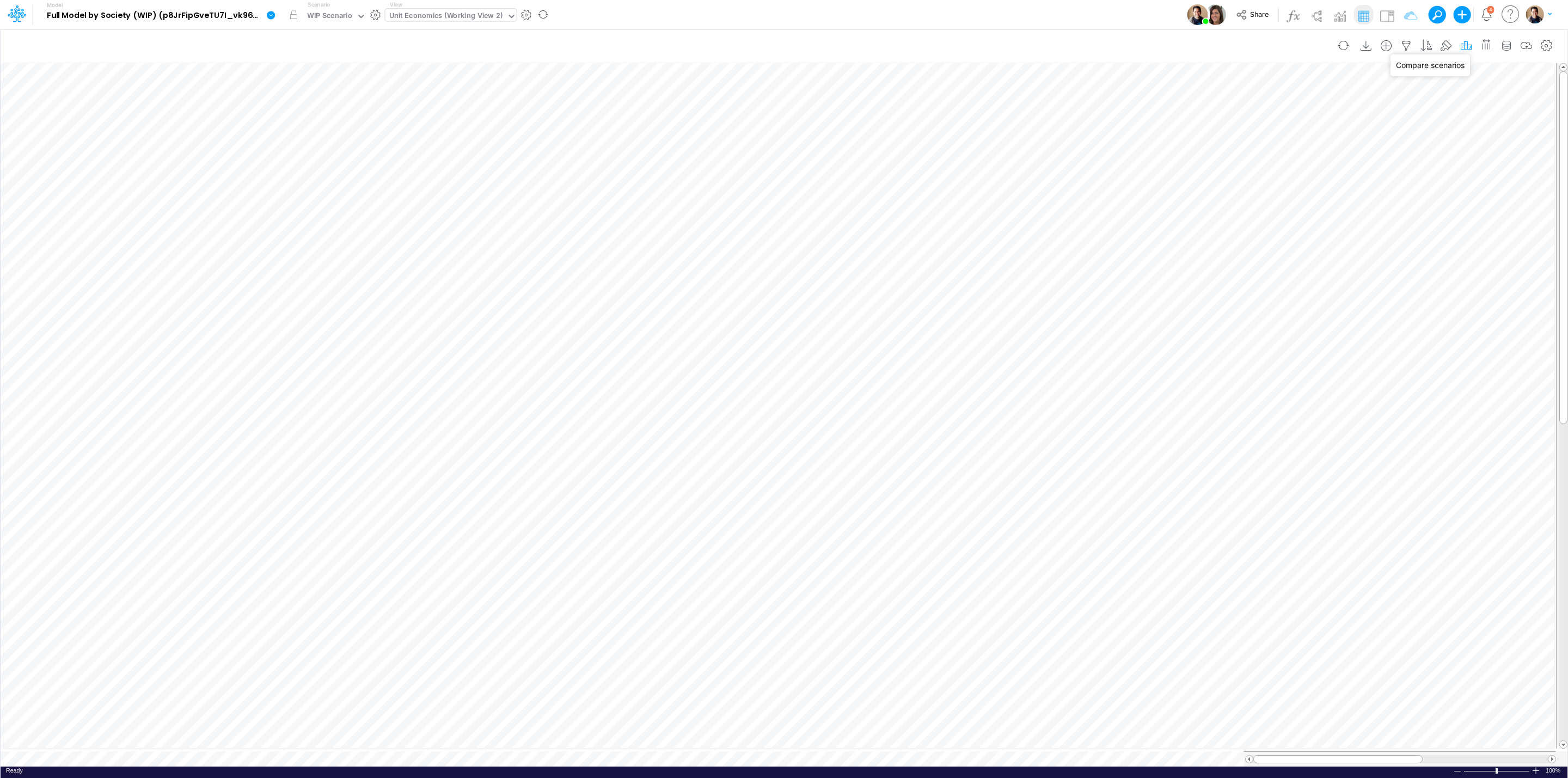
click at [1468, 44] on icon "button" at bounding box center [1466, 46] width 16 height 12
click at [1303, 234] on div "Scenario Time" at bounding box center [1298, 225] width 326 height 20
click at [1301, 242] on icon "button" at bounding box center [1299, 245] width 7 height 7
click at [1191, 249] on div "Type to search..." at bounding box center [1179, 250] width 60 height 12
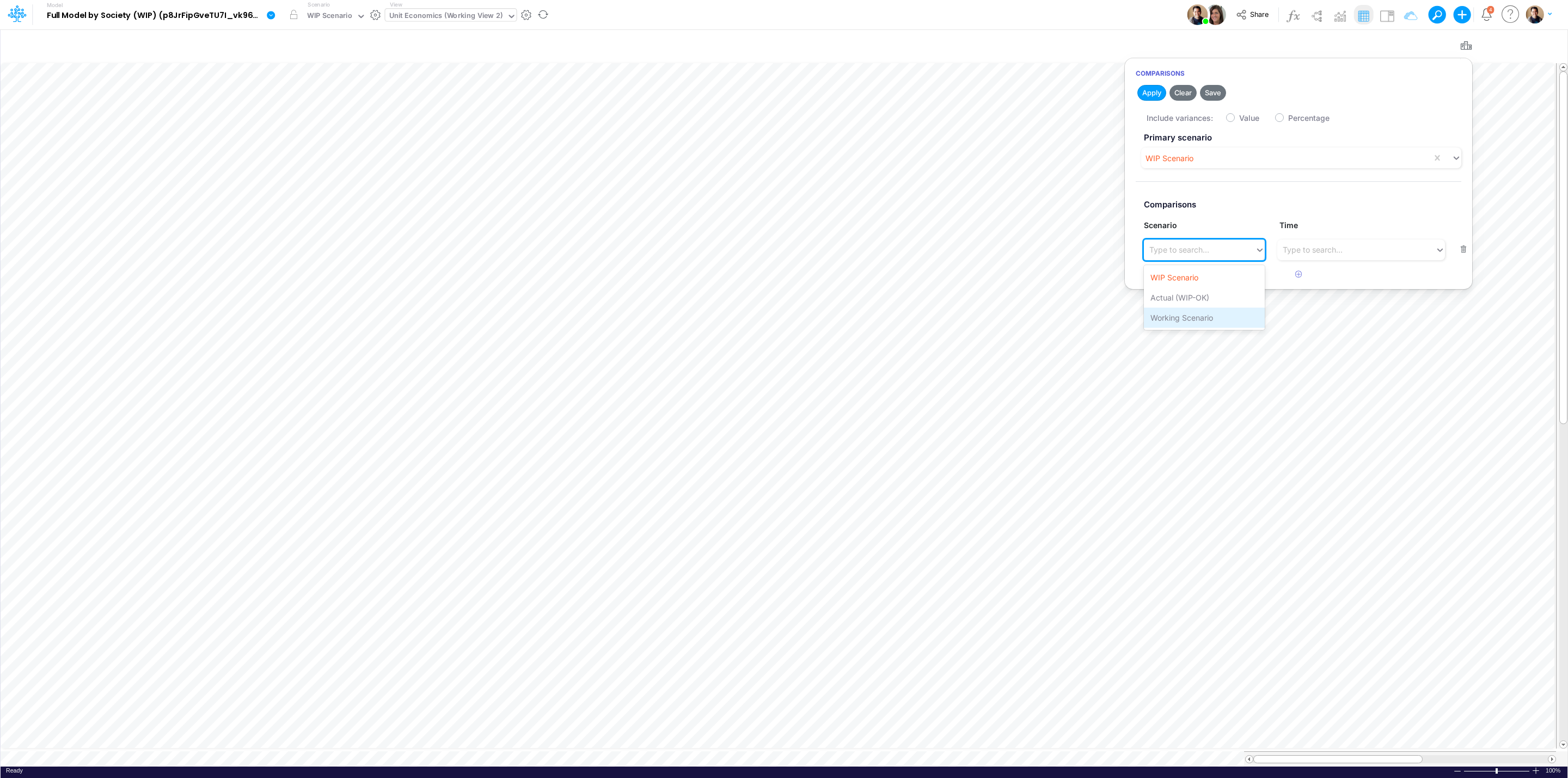
click at [1199, 317] on div "Working Scenario" at bounding box center [1204, 317] width 121 height 20
click at [1235, 124] on div "Include variances: Value Percentage" at bounding box center [1309, 117] width 326 height 21
click at [1239, 119] on label "Value" at bounding box center [1249, 117] width 20 height 12
click at [1239, 119] on input "Value" at bounding box center [1243, 115] width 7 height 7
checkbox input "true"
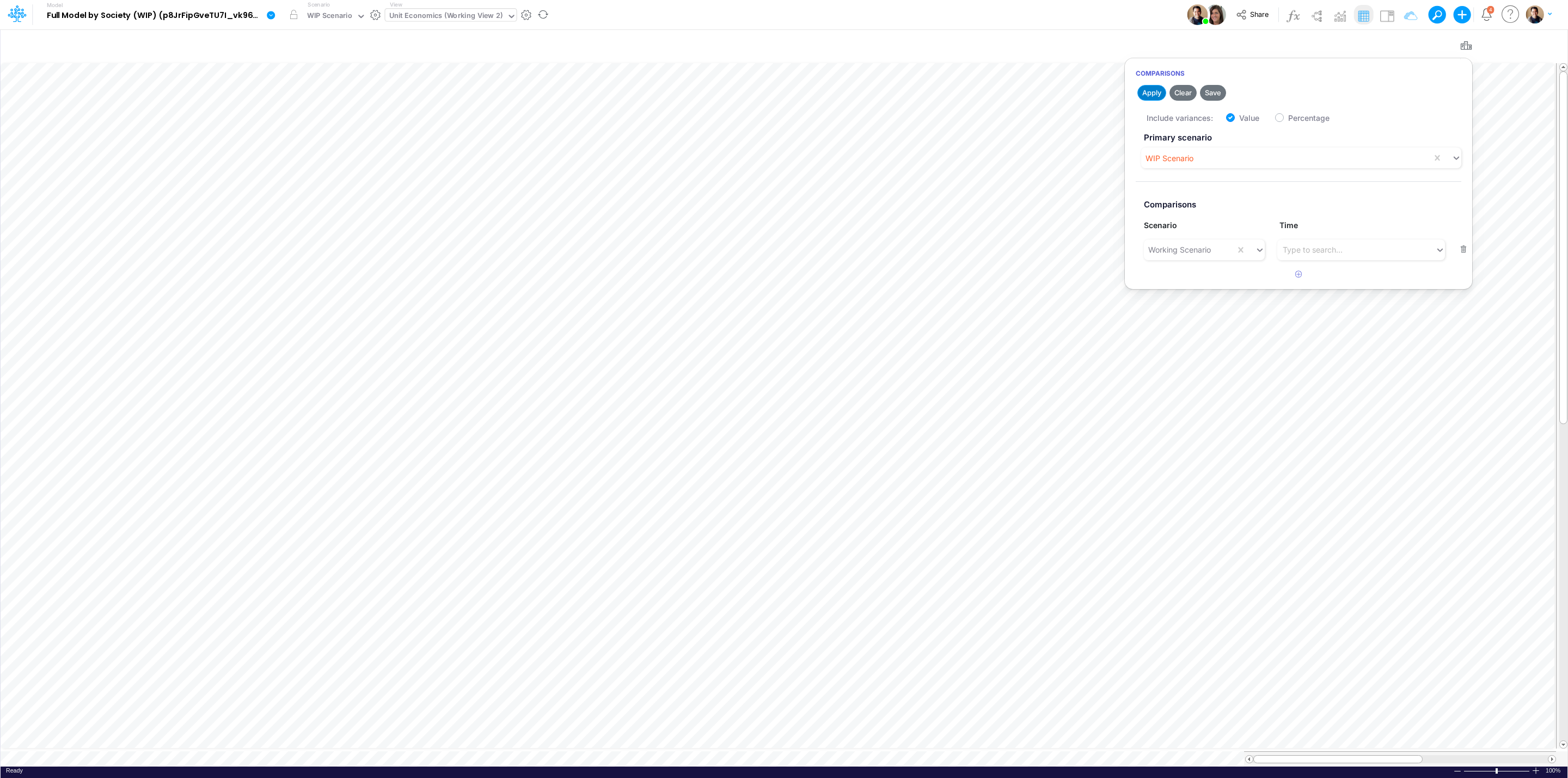
click at [1138, 87] on button "Apply" at bounding box center [1151, 93] width 29 height 16
click at [1467, 41] on icon "button" at bounding box center [1466, 46] width 16 height 12
click at [255, 483] on icon "button" at bounding box center [251, 488] width 16 height 12
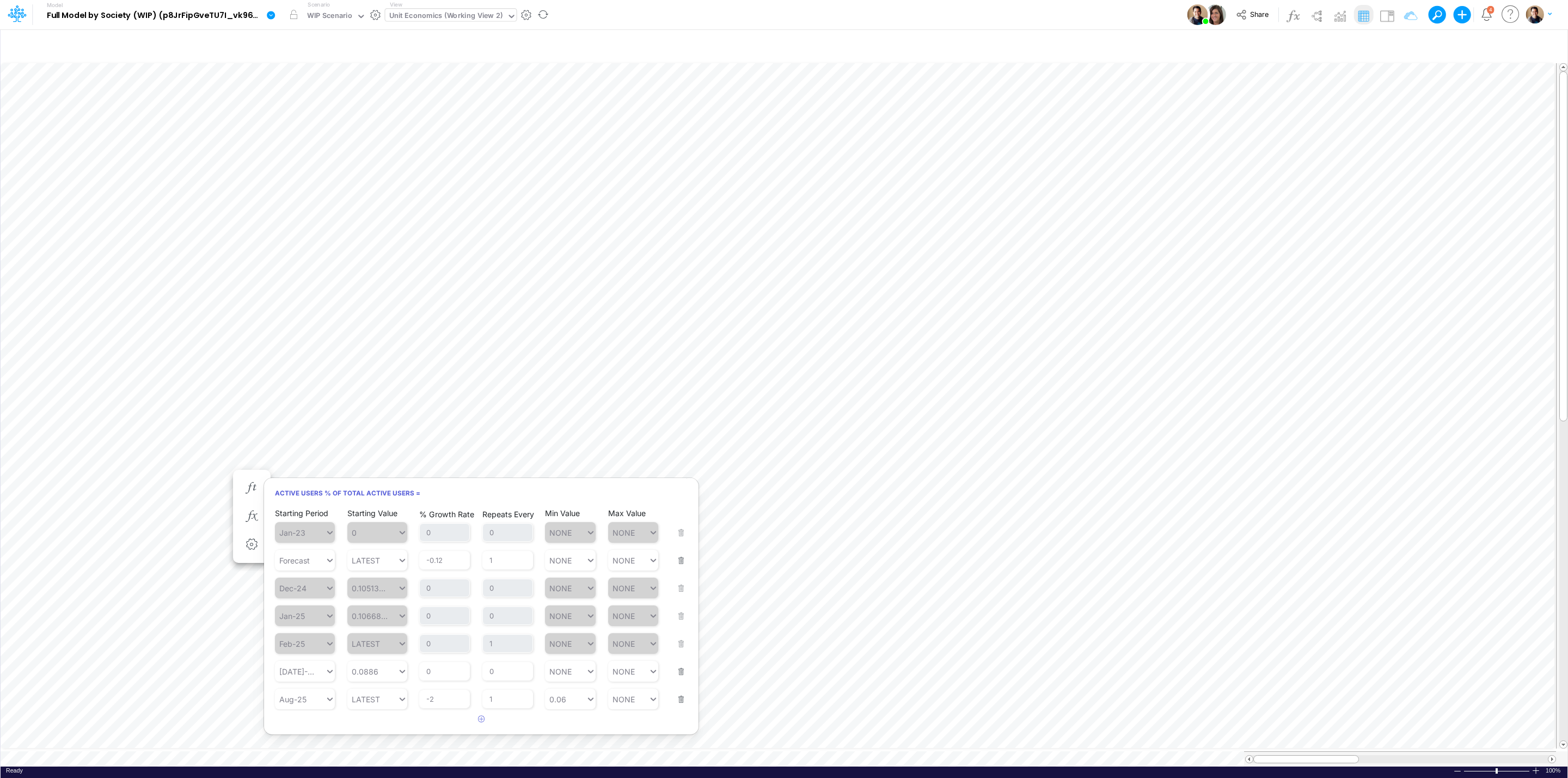
click at [445, 18] on div "Unit Economics (Working View 2)" at bounding box center [446, 16] width 114 height 13
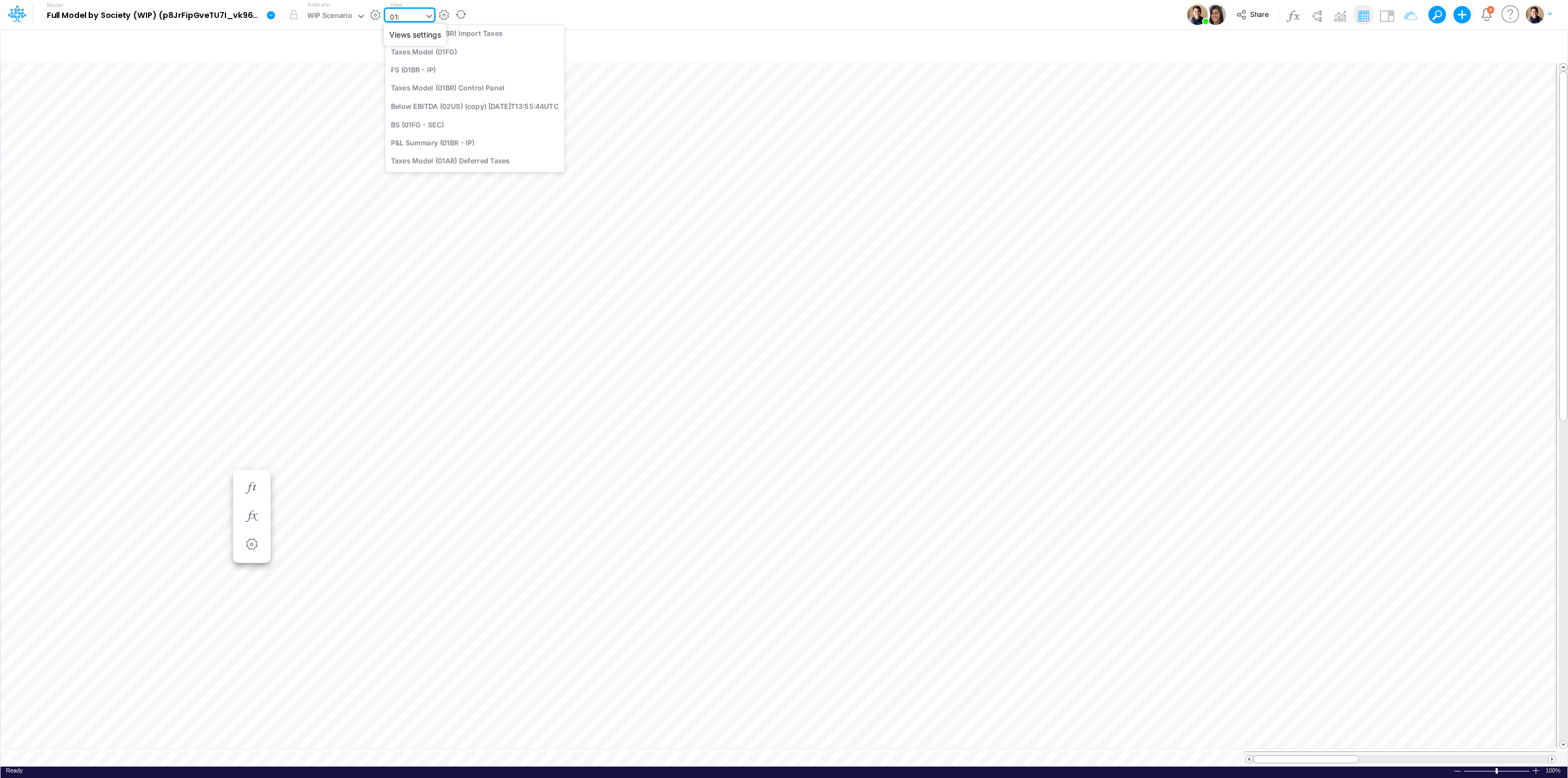
scroll to position [103, 0]
type input "01br"
click at [481, 127] on div "FS (01BR - IP)" at bounding box center [458, 125] width 147 height 18
click at [271, 13] on icon at bounding box center [270, 15] width 8 height 8
click at [340, 108] on button "View model info" at bounding box center [325, 113] width 116 height 17
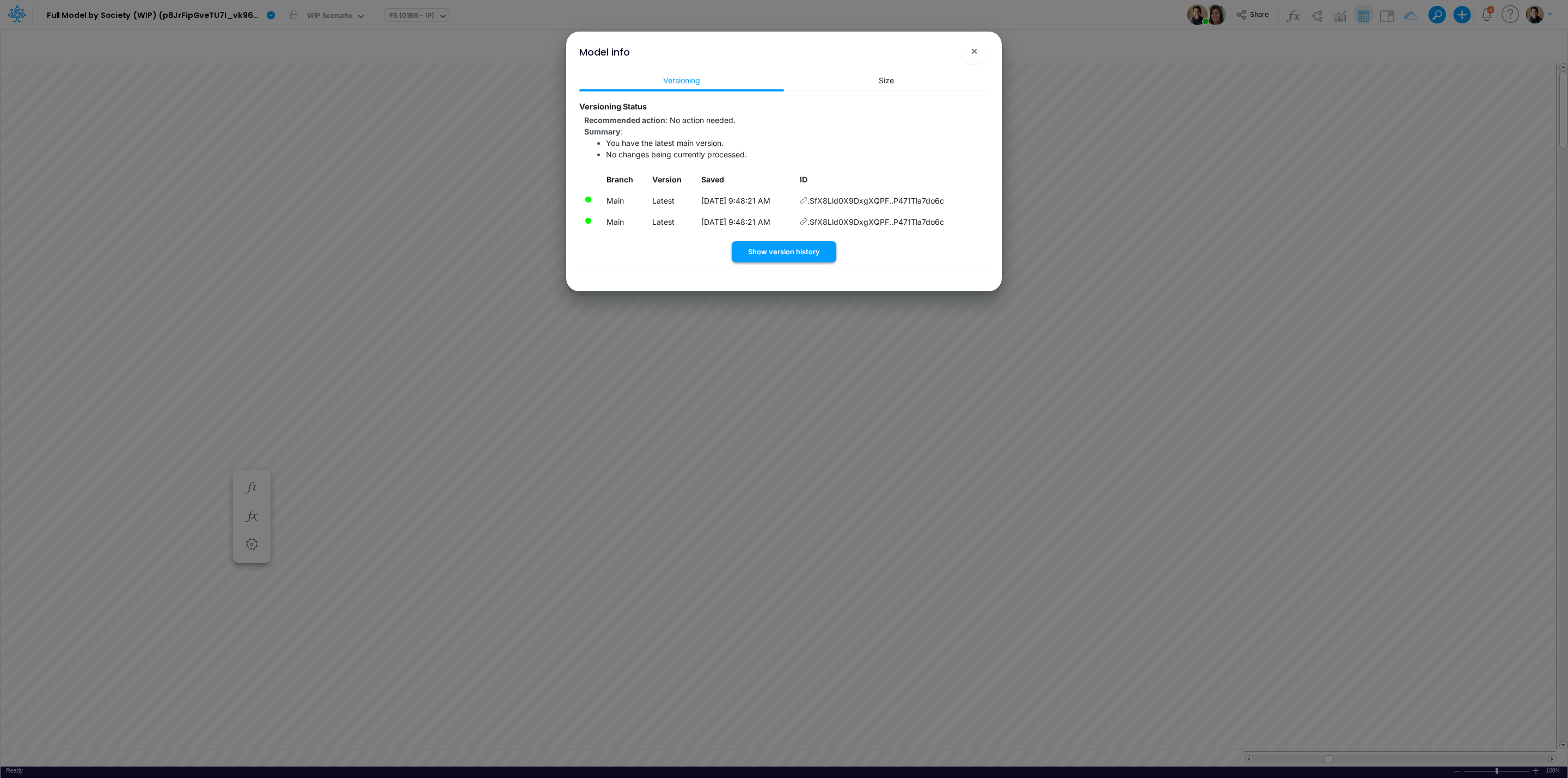
click at [800, 250] on button "Show version history" at bounding box center [784, 251] width 105 height 21
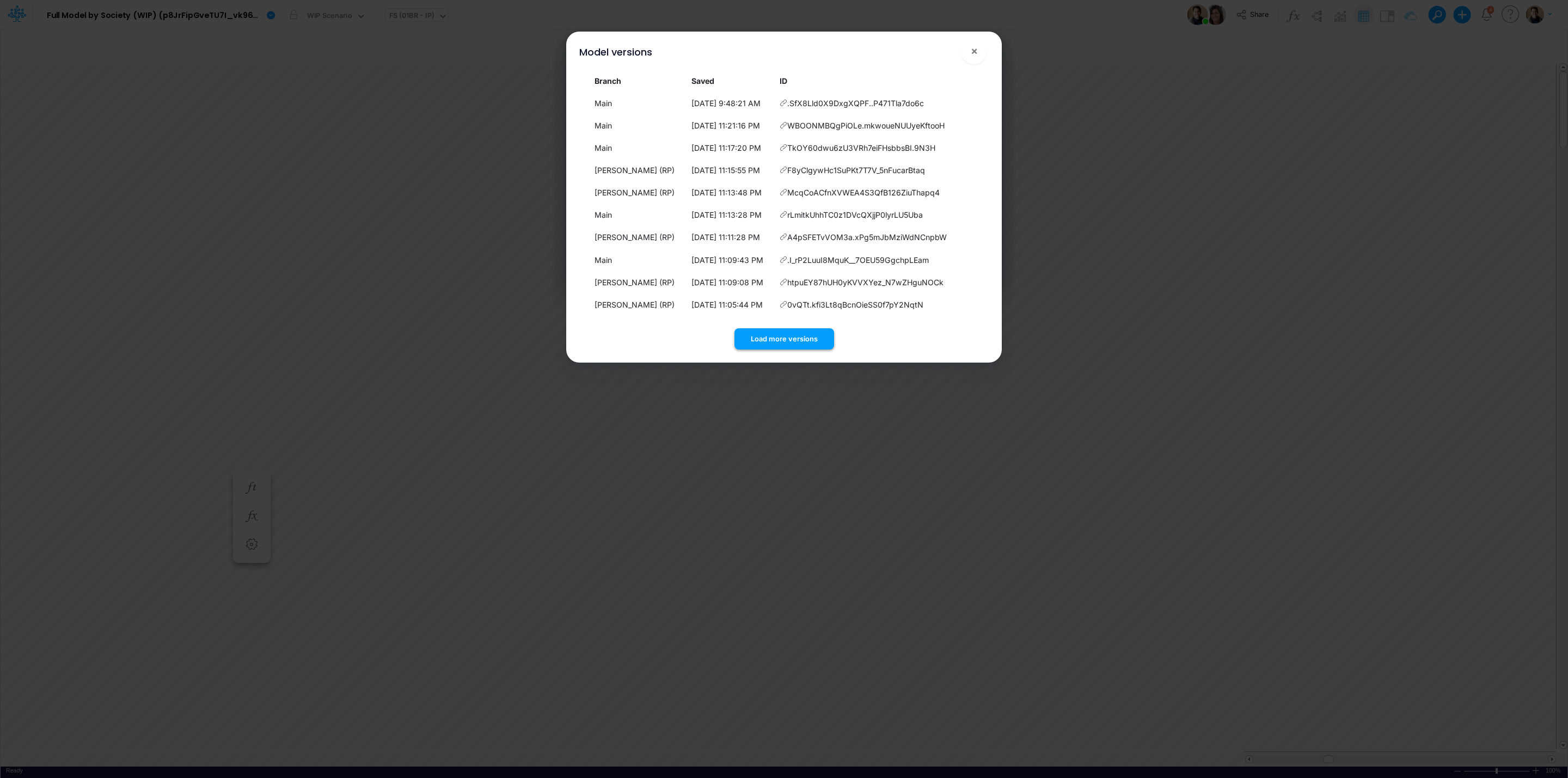
click at [794, 335] on button "Load more versions" at bounding box center [785, 338] width 100 height 21
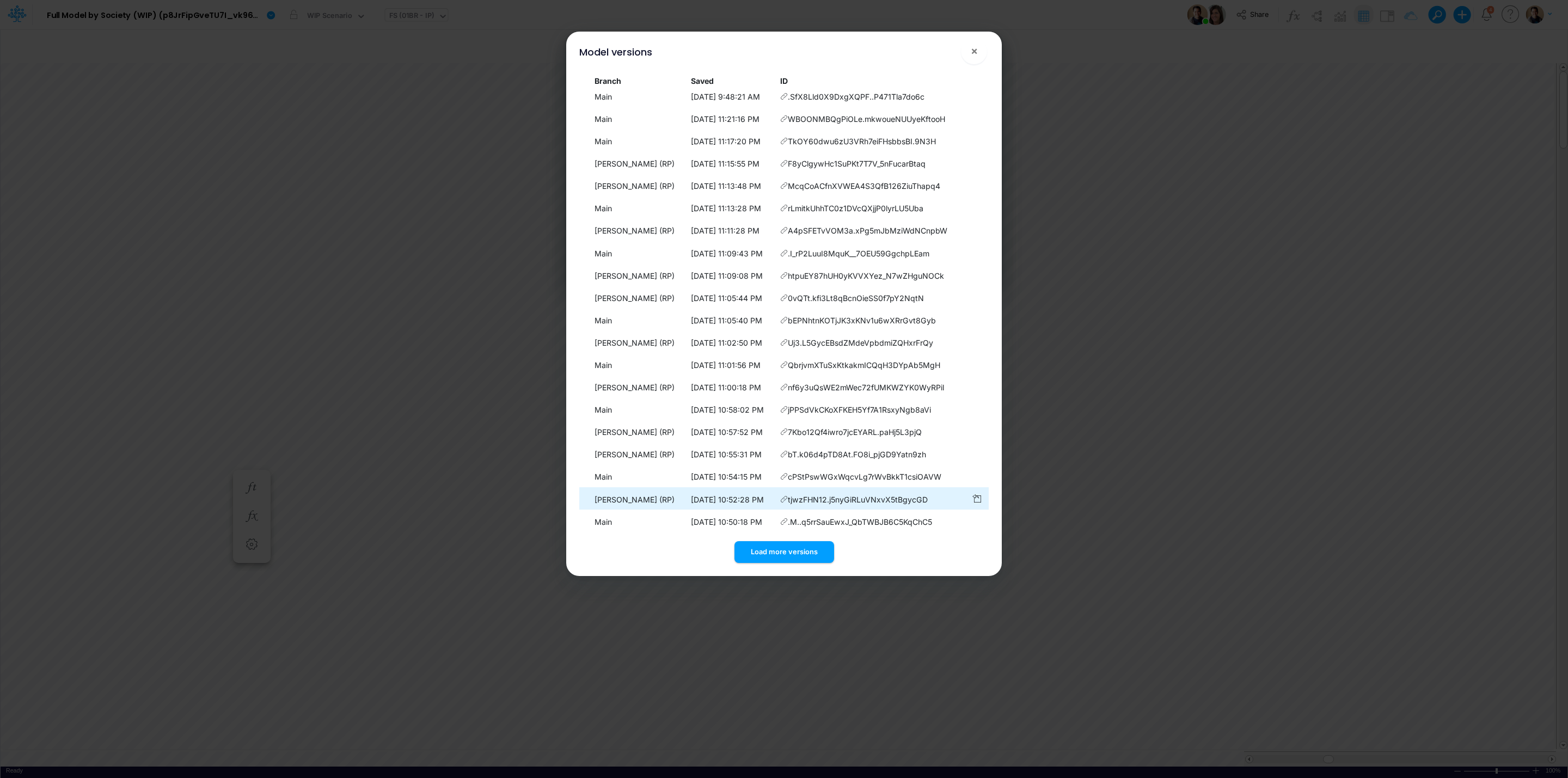
scroll to position [10, 0]
click at [807, 552] on button "Load more versions" at bounding box center [785, 552] width 100 height 21
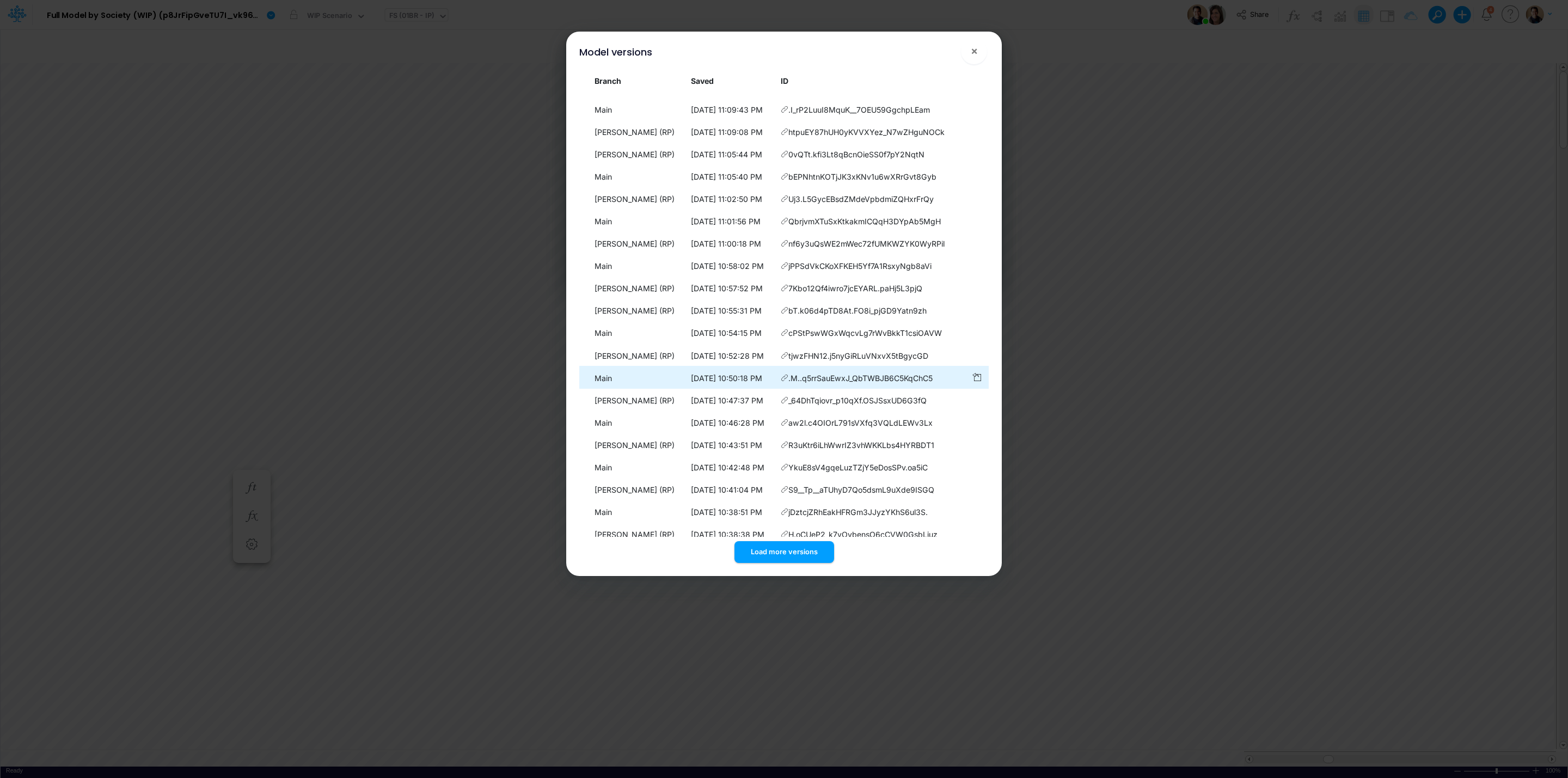
scroll to position [0, 0]
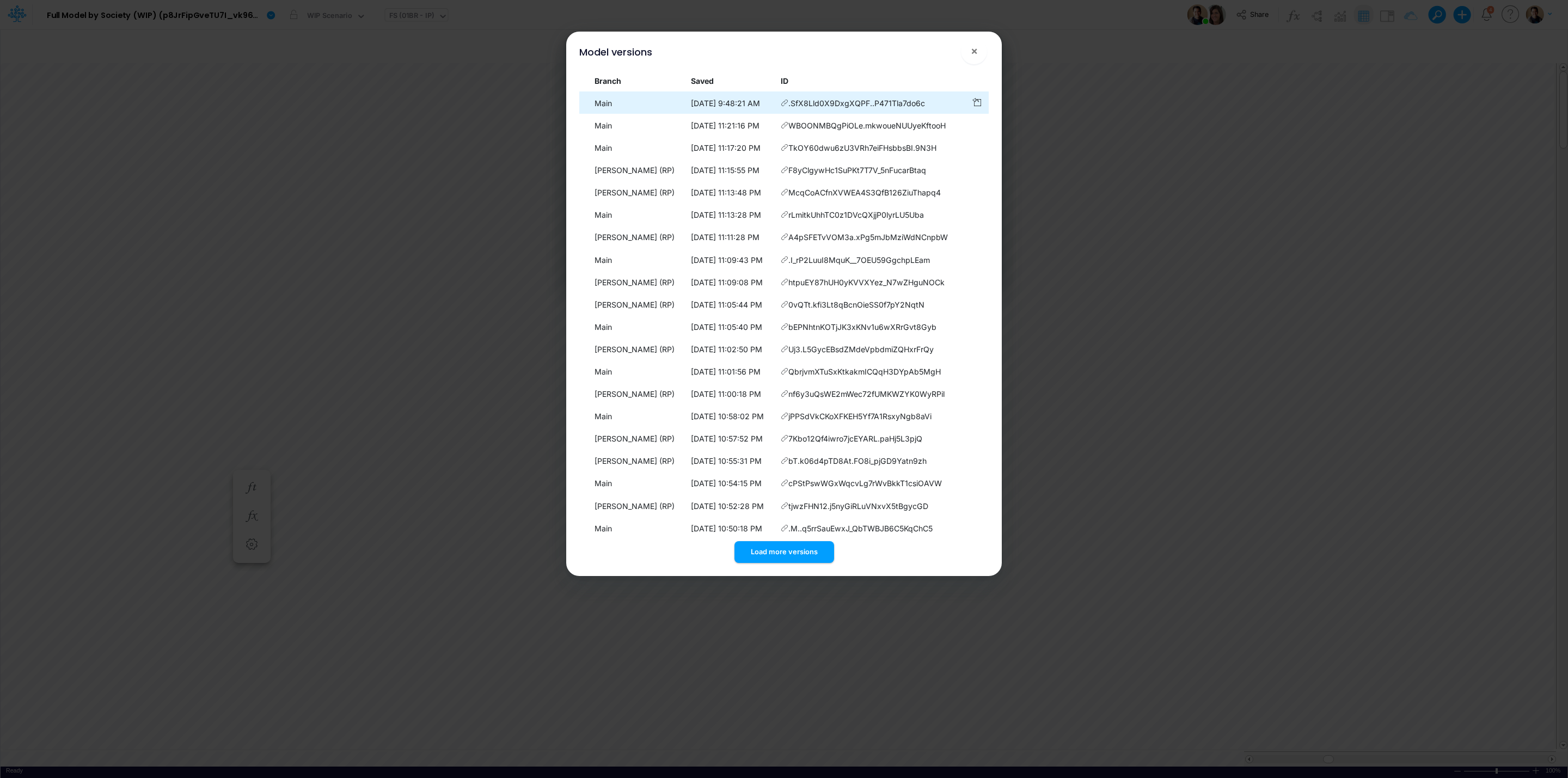
click at [786, 101] on icon at bounding box center [785, 103] width 8 height 8
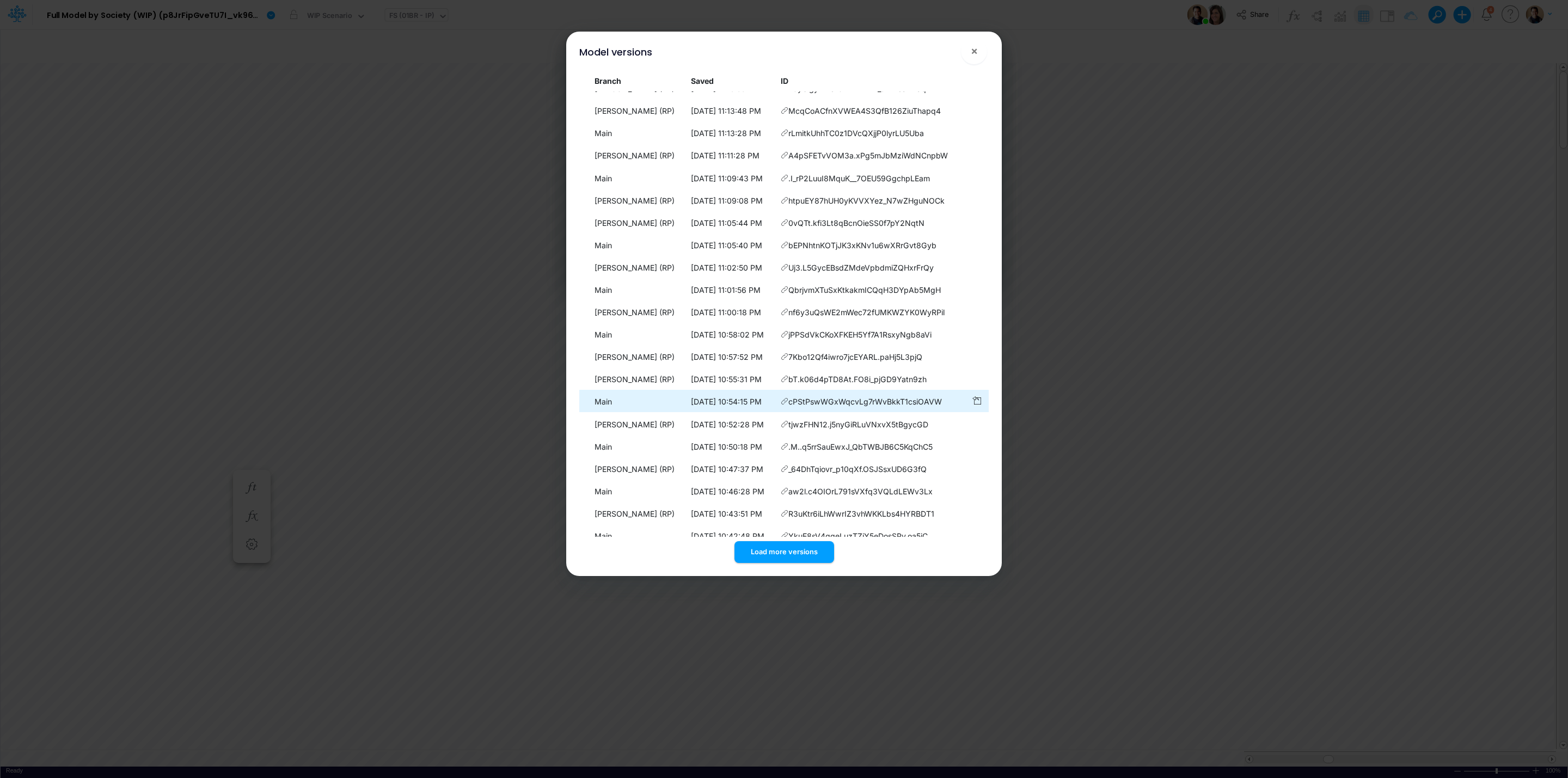
scroll to position [234, 0]
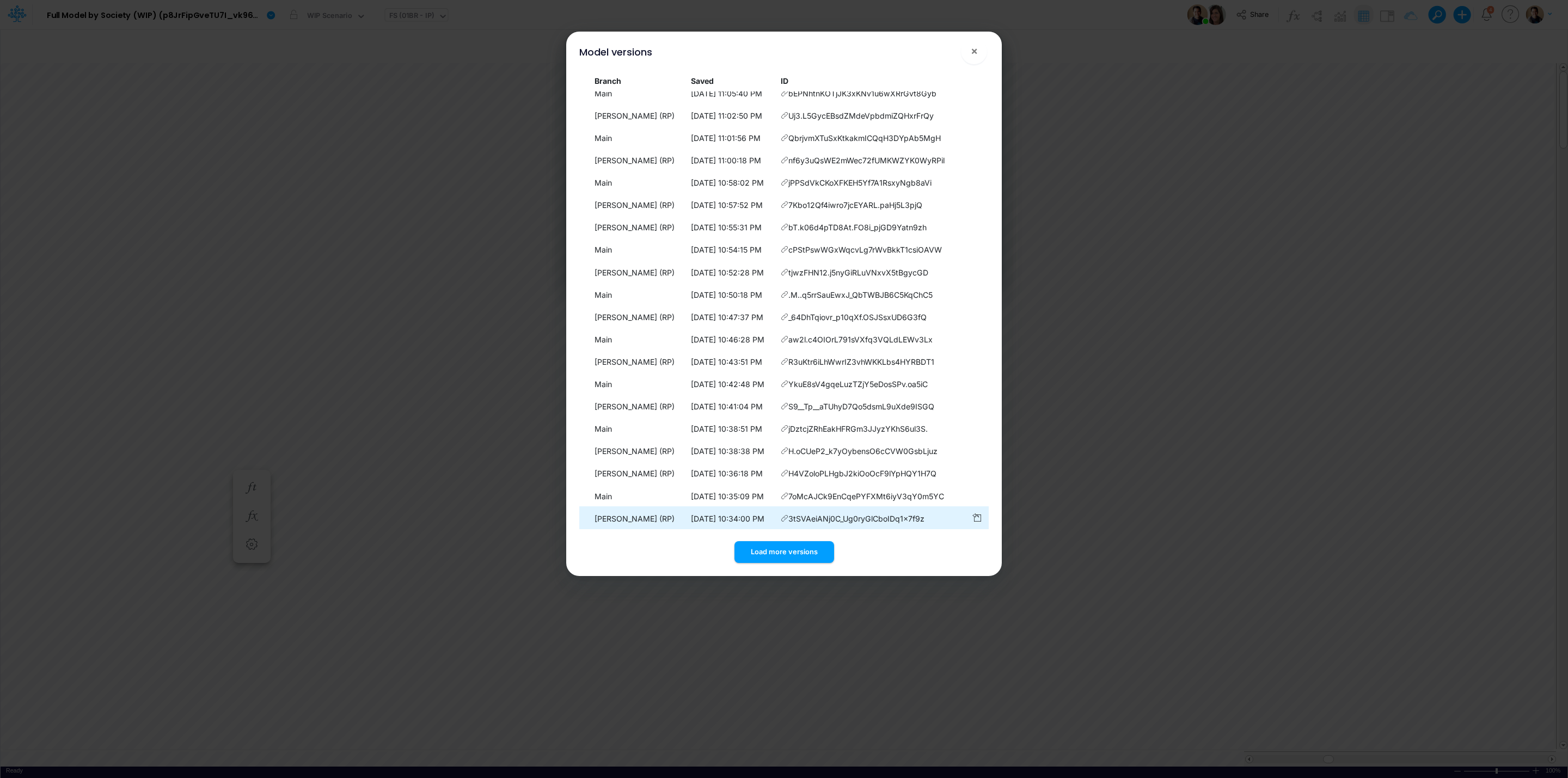
drag, startPoint x: 821, startPoint y: 545, endPoint x: 821, endPoint y: 528, distance: 17.0
click at [821, 545] on button "Load more versions" at bounding box center [785, 552] width 100 height 21
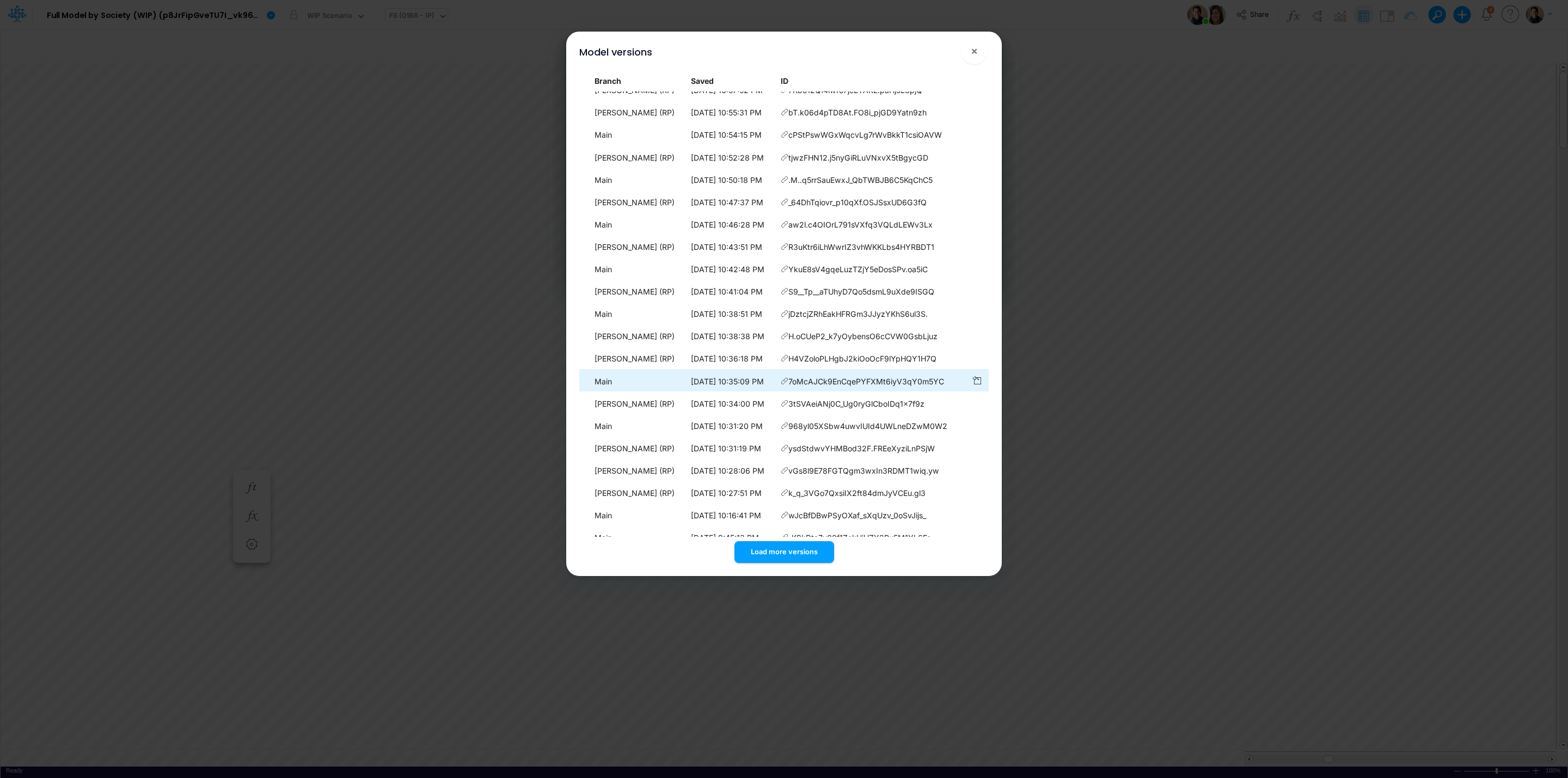
scroll to position [457, 0]
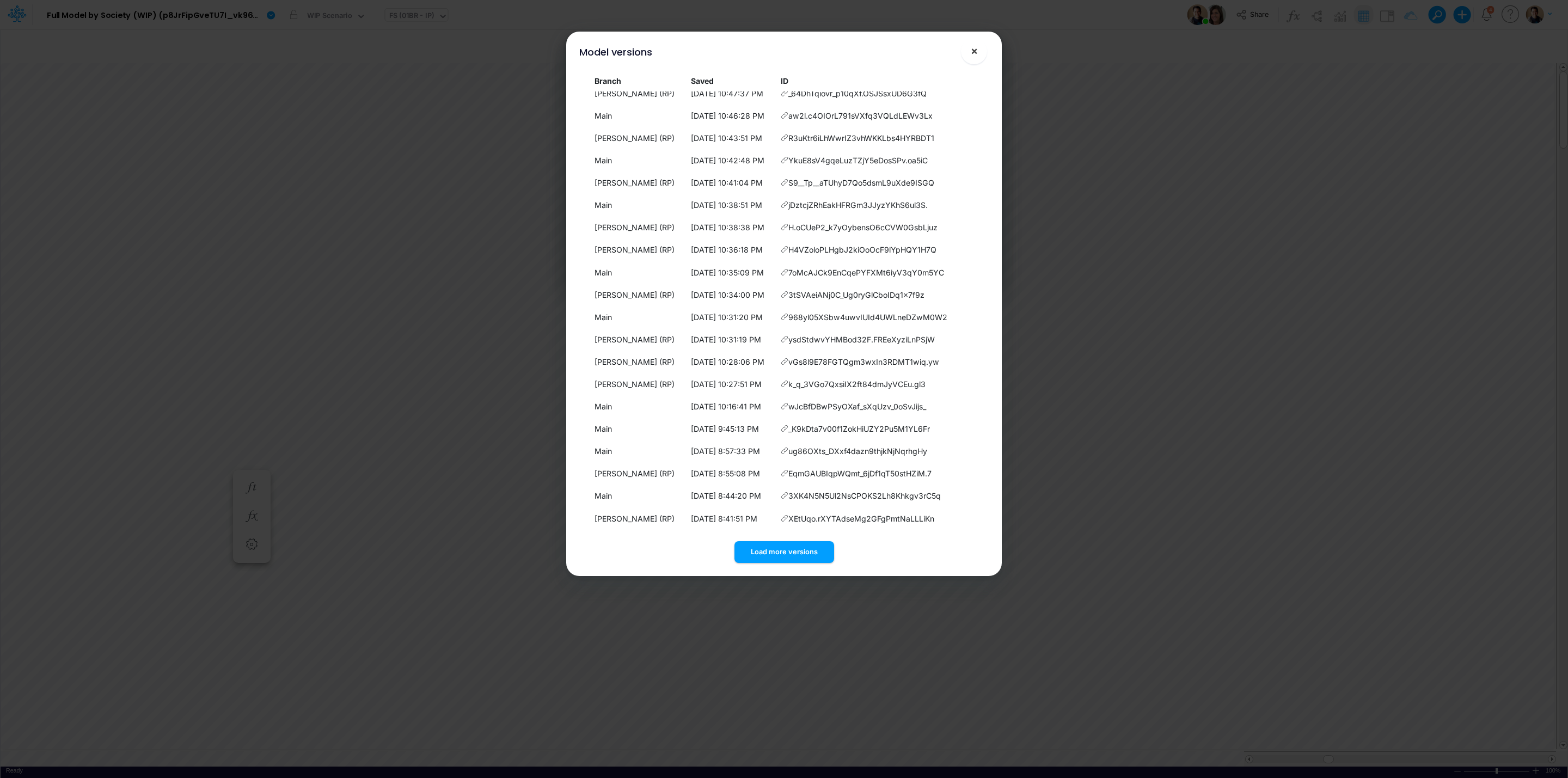
click at [978, 53] on span "×" at bounding box center [975, 50] width 7 height 13
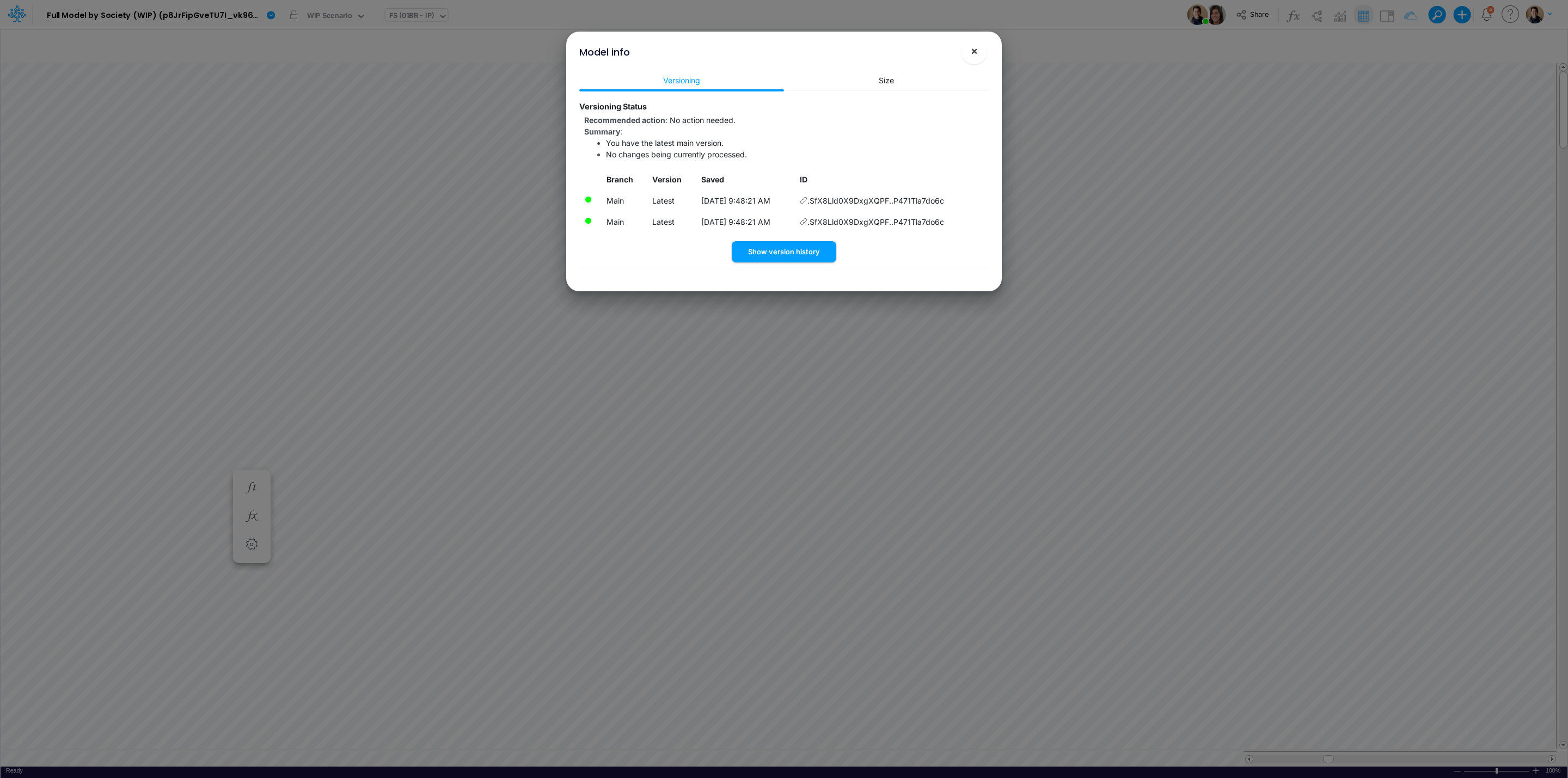
click at [978, 46] on button "×" at bounding box center [974, 51] width 26 height 26
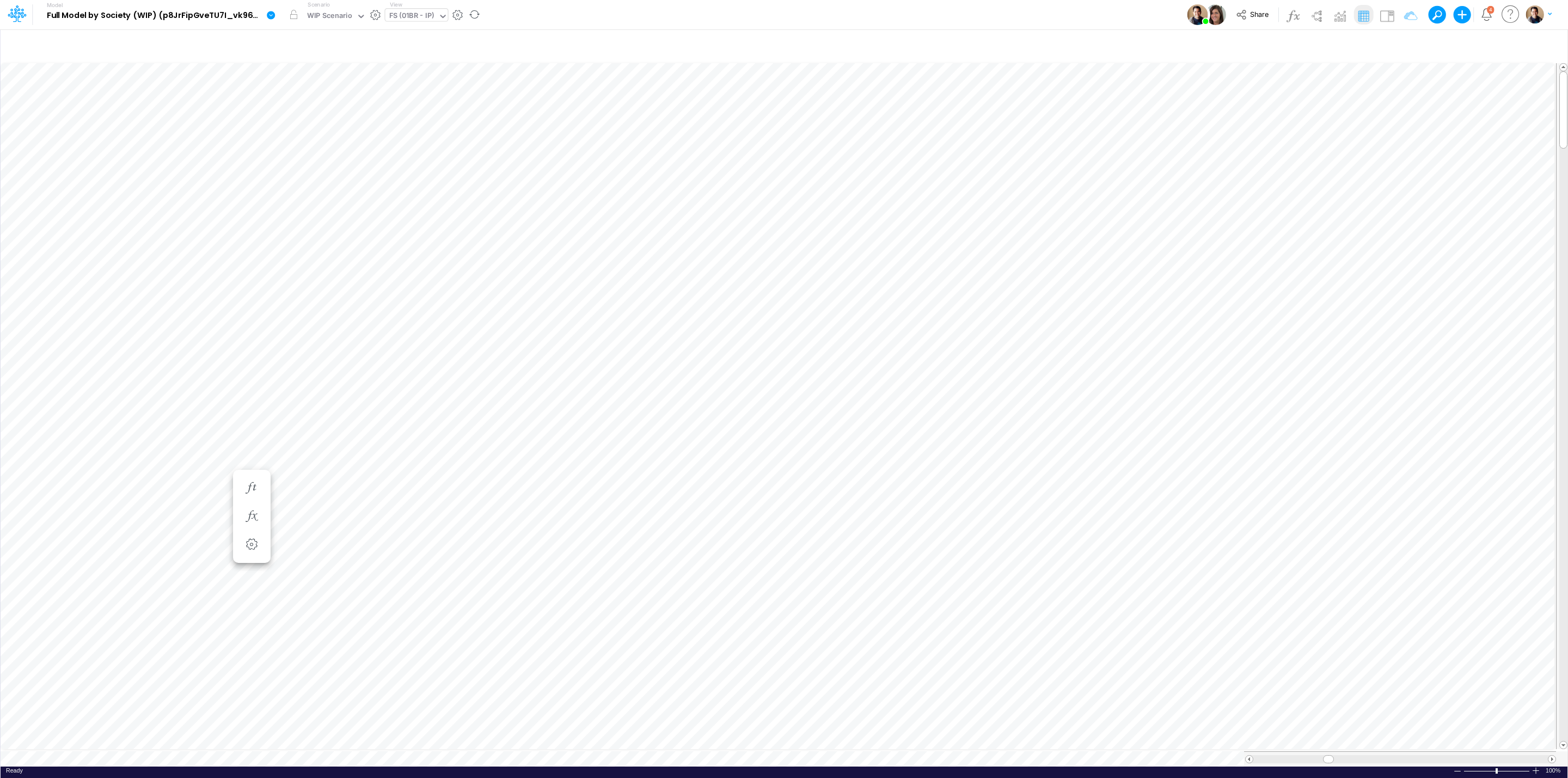
click at [266, 13] on icon at bounding box center [271, 15] width 10 height 10
click at [338, 116] on button "View model info" at bounding box center [325, 113] width 116 height 17
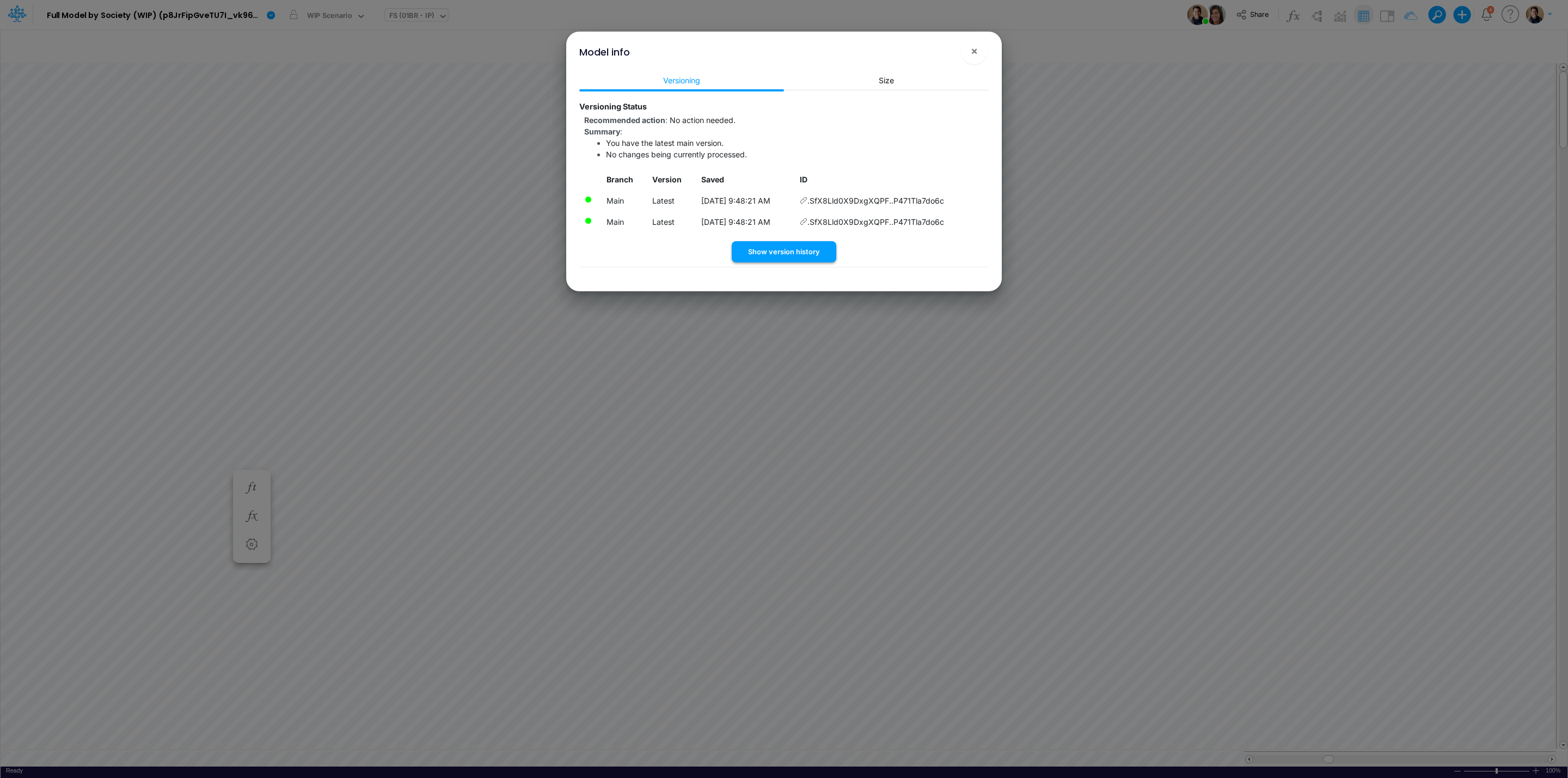
click at [796, 248] on button "Show version history" at bounding box center [784, 251] width 105 height 21
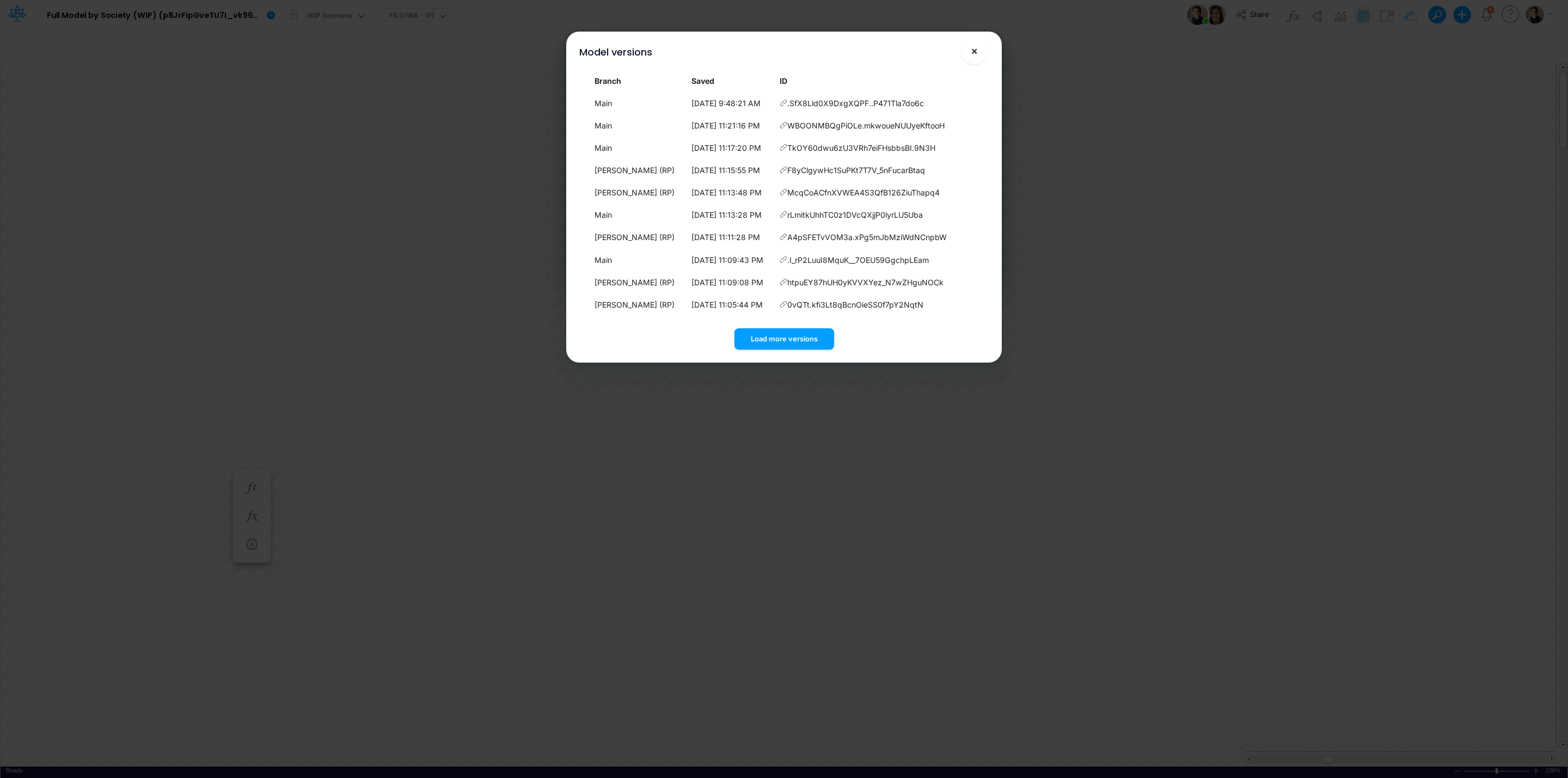
click at [969, 49] on button "×" at bounding box center [974, 51] width 26 height 26
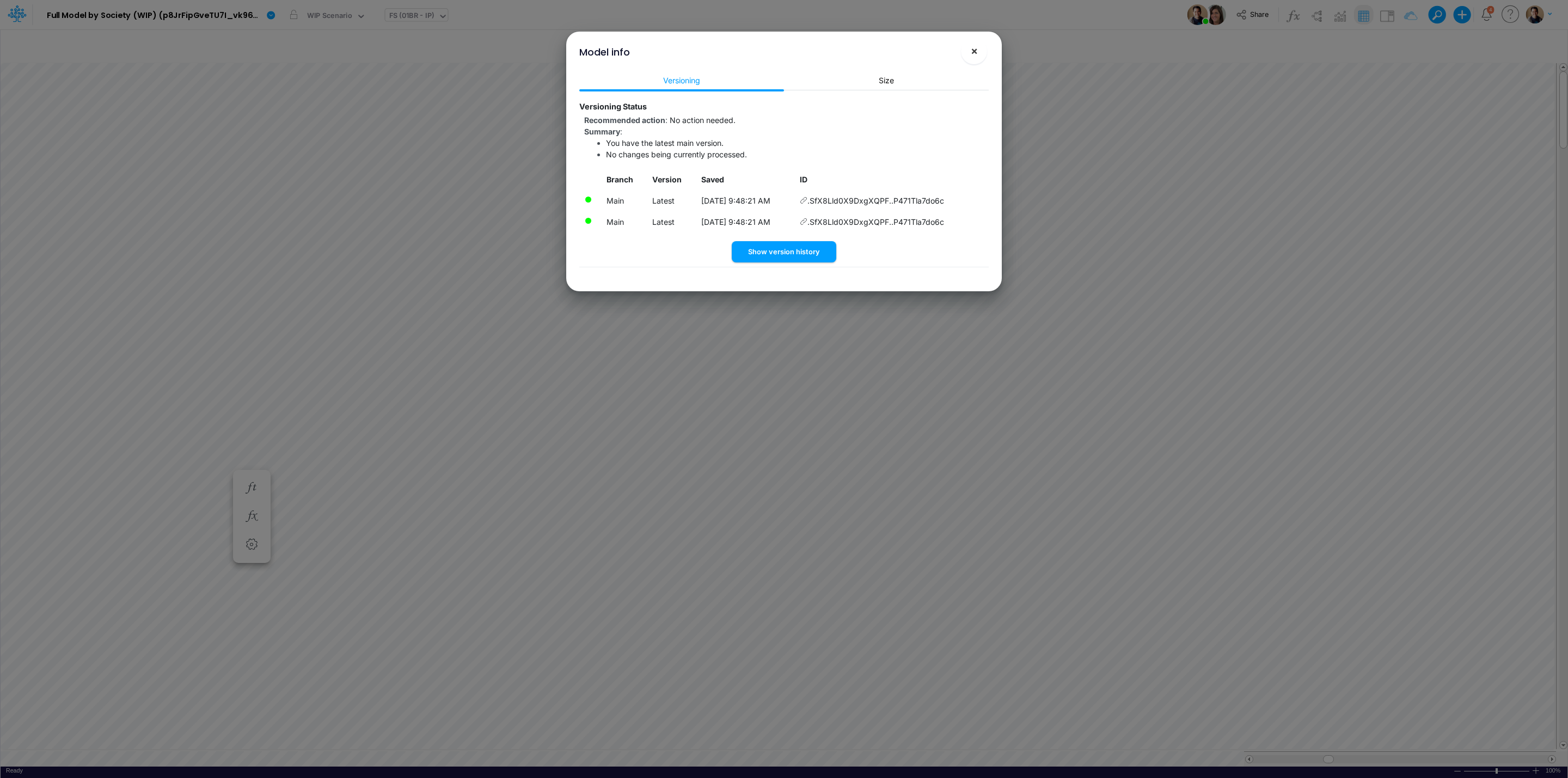
click at [982, 44] on button "×" at bounding box center [974, 51] width 26 height 26
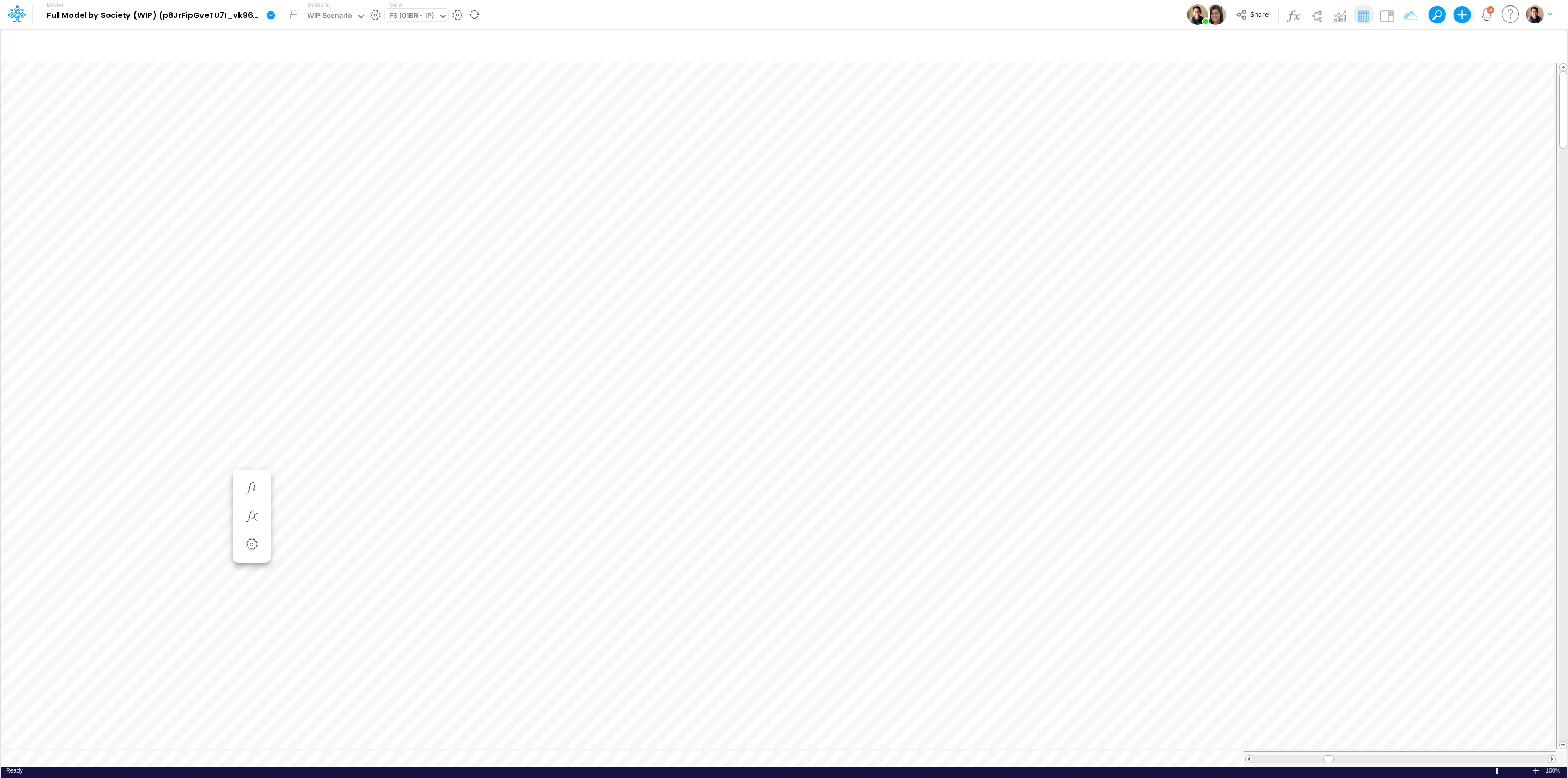
click at [270, 15] on icon at bounding box center [271, 15] width 10 height 10
click at [342, 113] on button "View model info" at bounding box center [325, 113] width 116 height 17
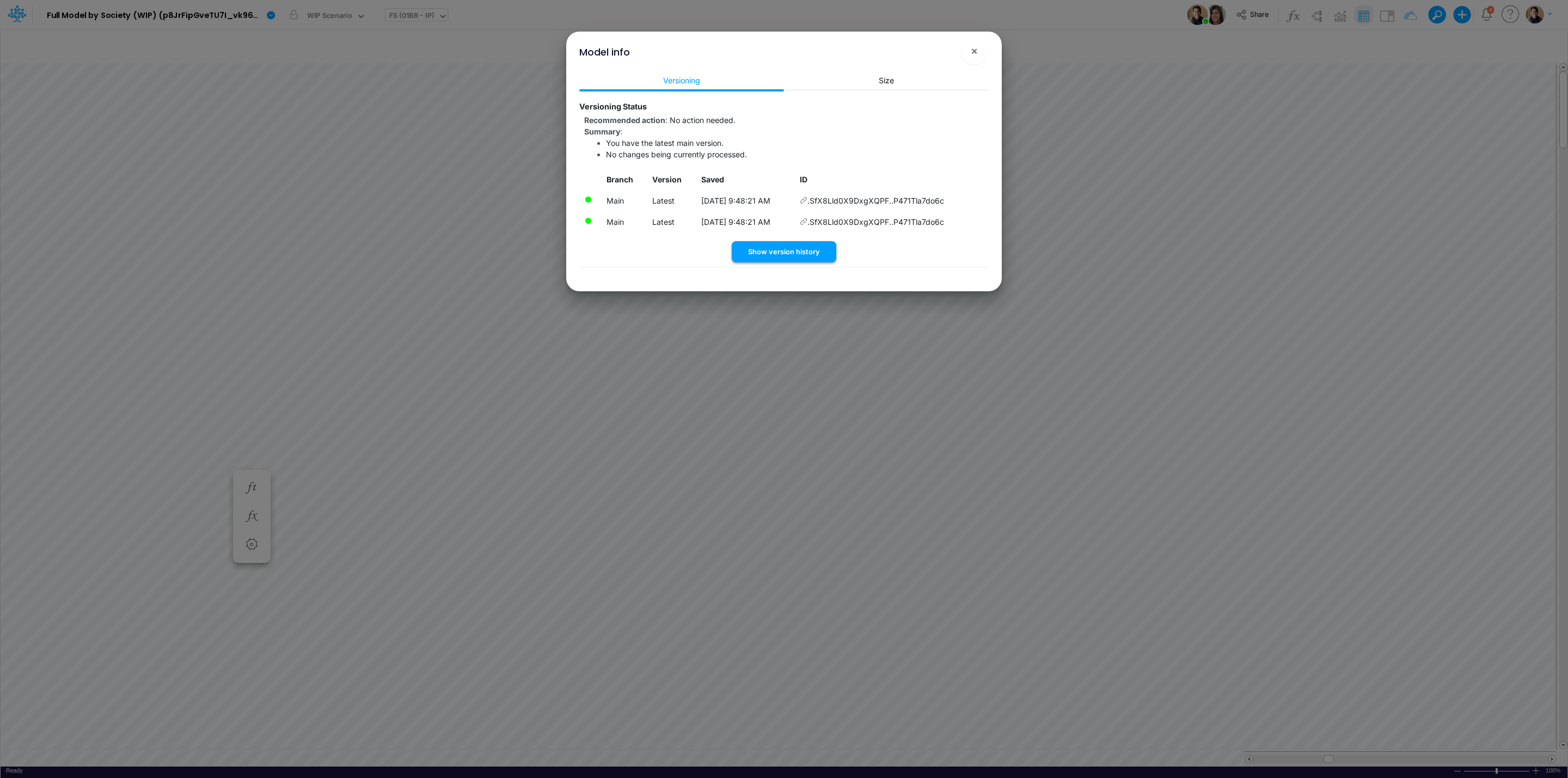
click at [811, 255] on button "Show version history" at bounding box center [784, 251] width 105 height 21
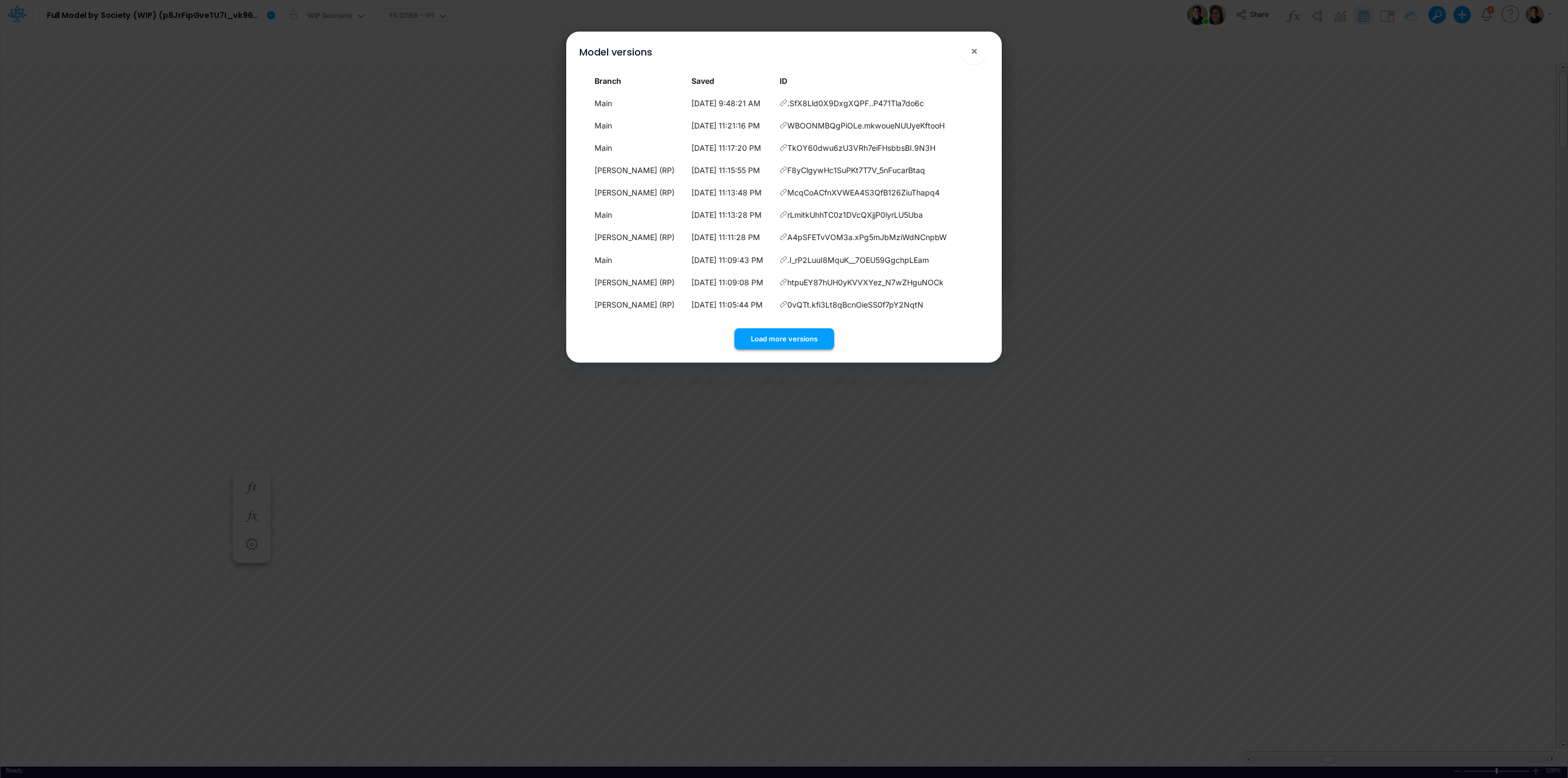
click at [788, 334] on button "Load more versions" at bounding box center [785, 338] width 100 height 21
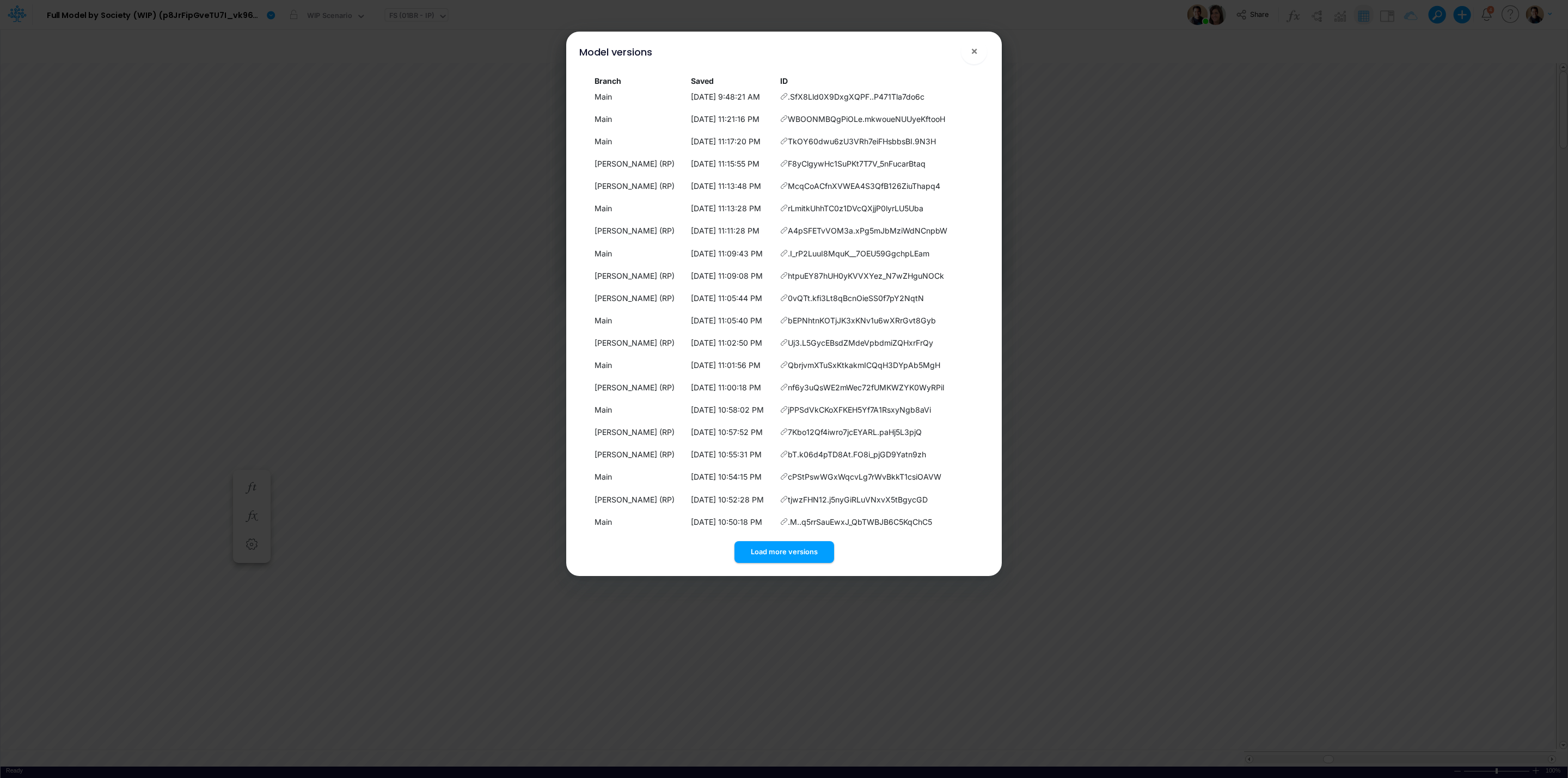
scroll to position [10, 0]
click at [802, 552] on button "Load more versions" at bounding box center [785, 552] width 100 height 21
click at [797, 546] on button "Load more versions" at bounding box center [785, 552] width 100 height 21
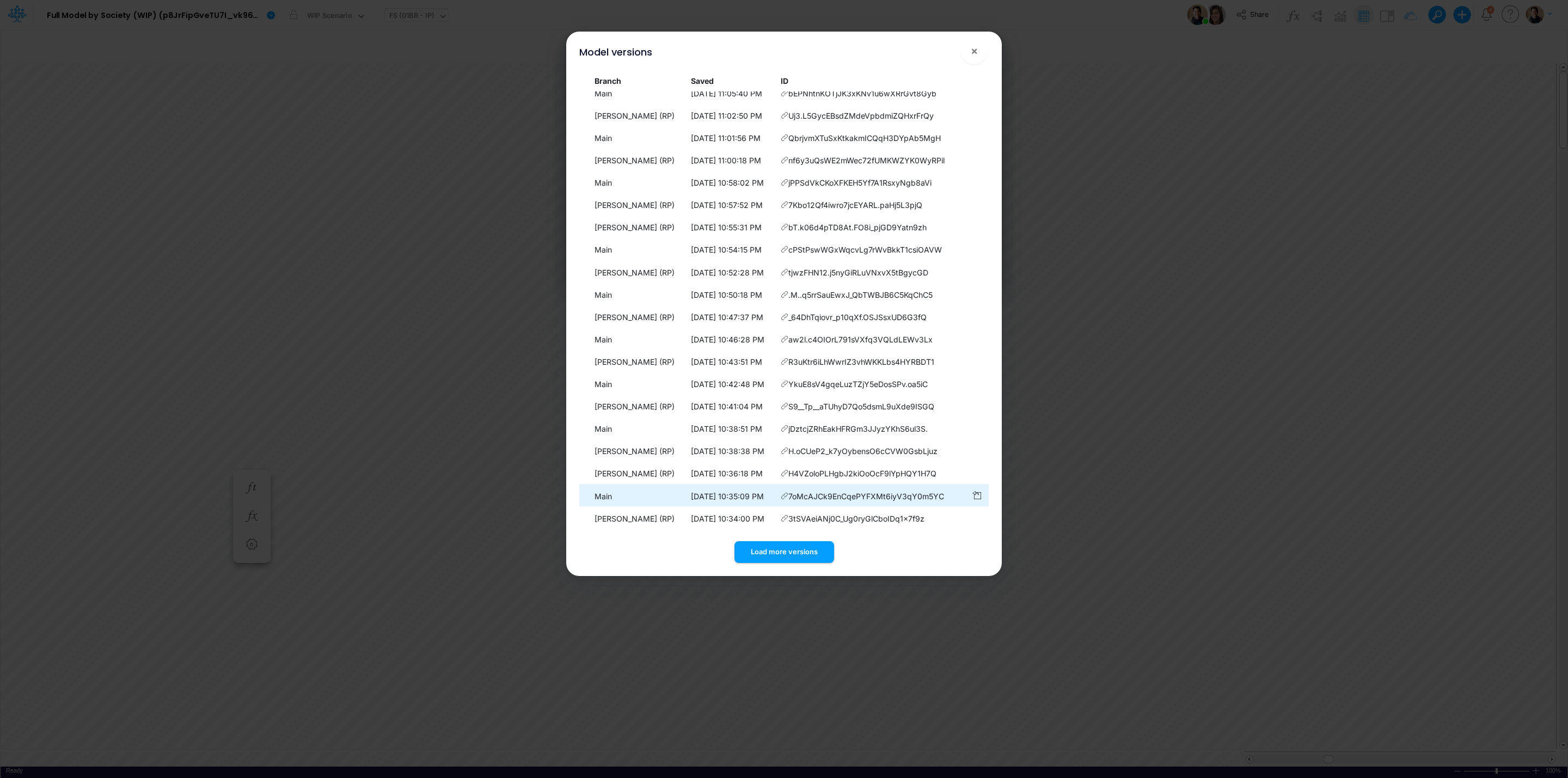
scroll to position [457, 0]
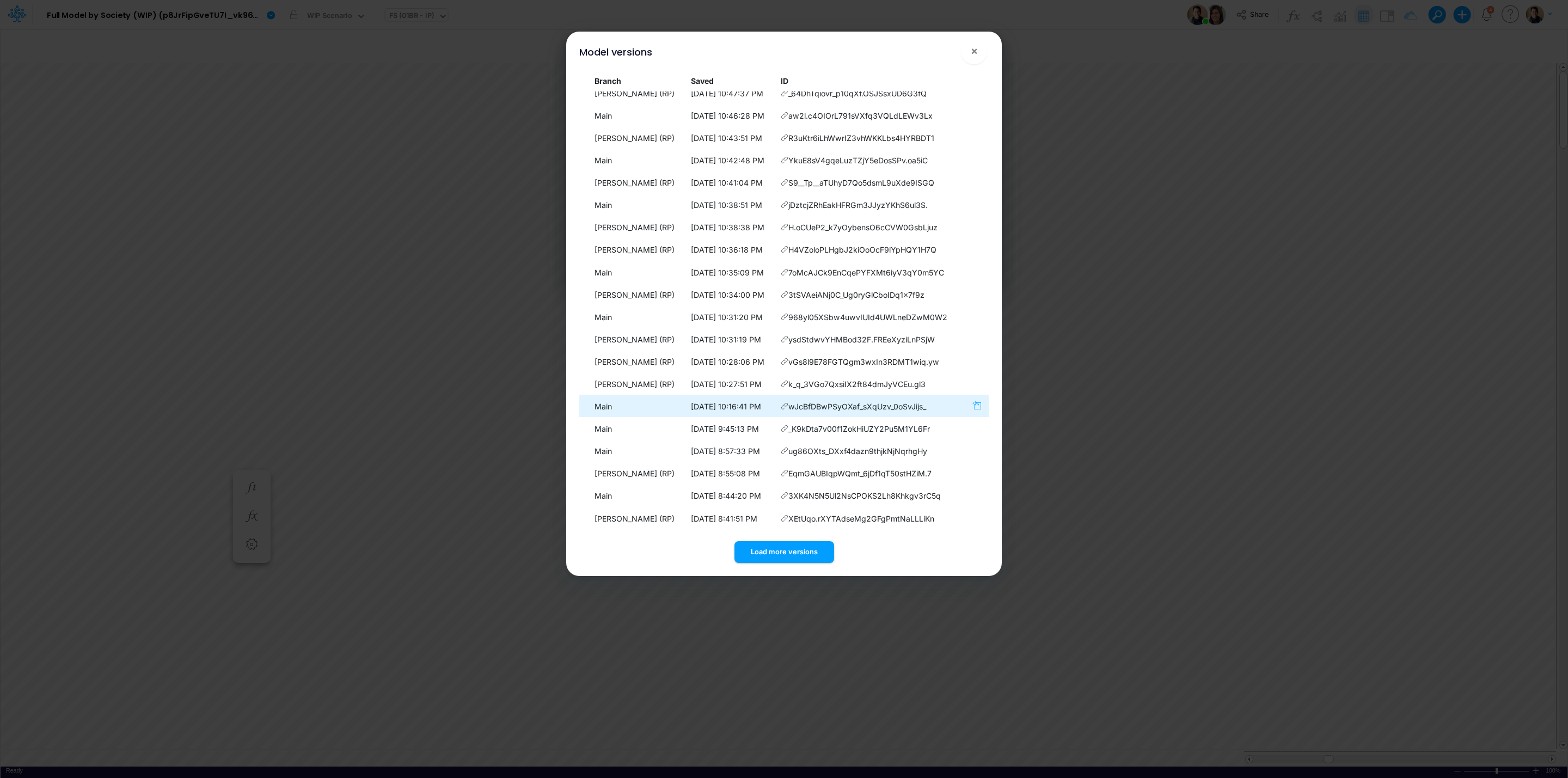
click at [974, 407] on icon "button" at bounding box center [976, 405] width 9 height 9
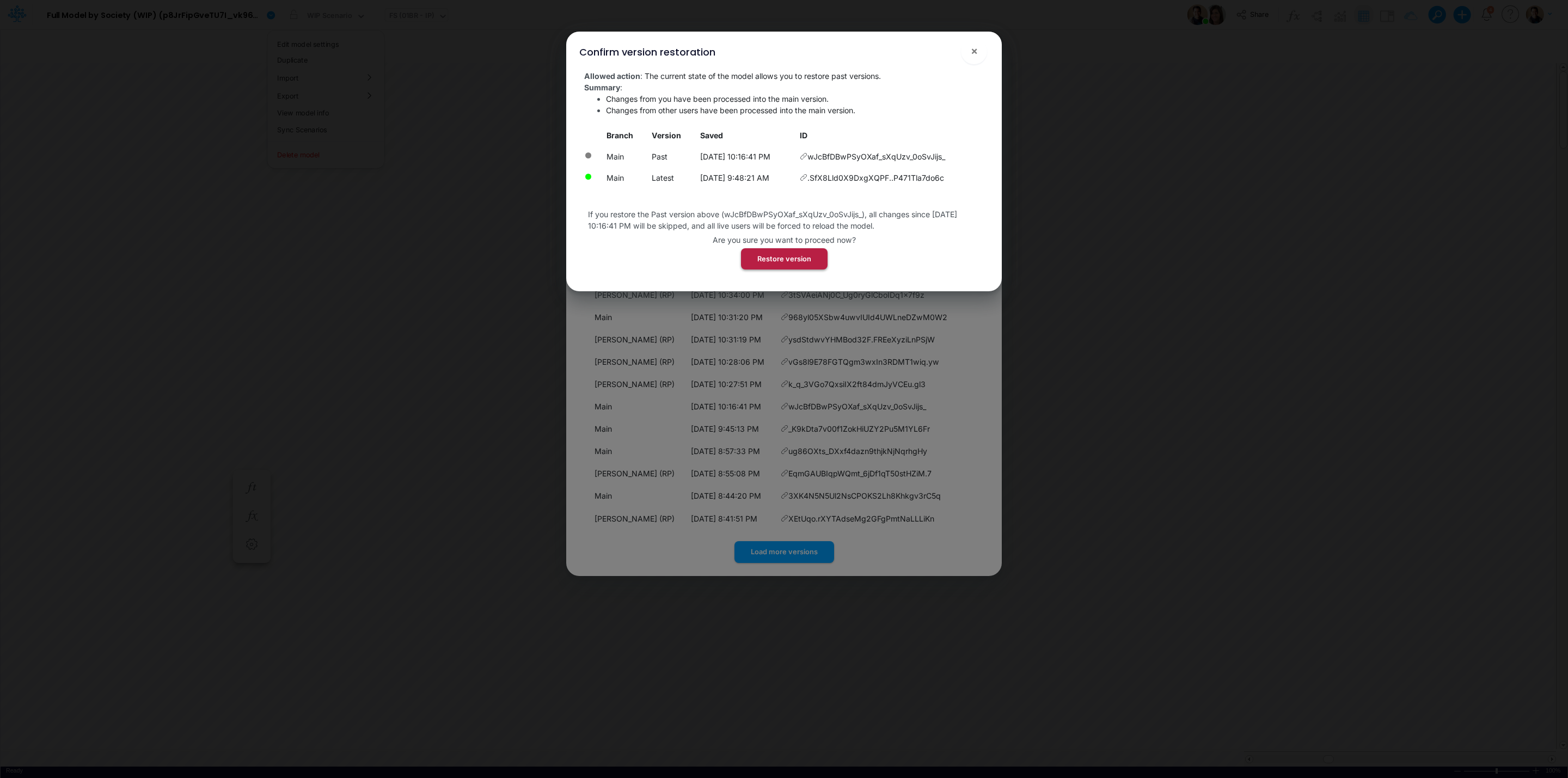
click at [775, 257] on button "Restore version" at bounding box center [784, 259] width 86 height 21
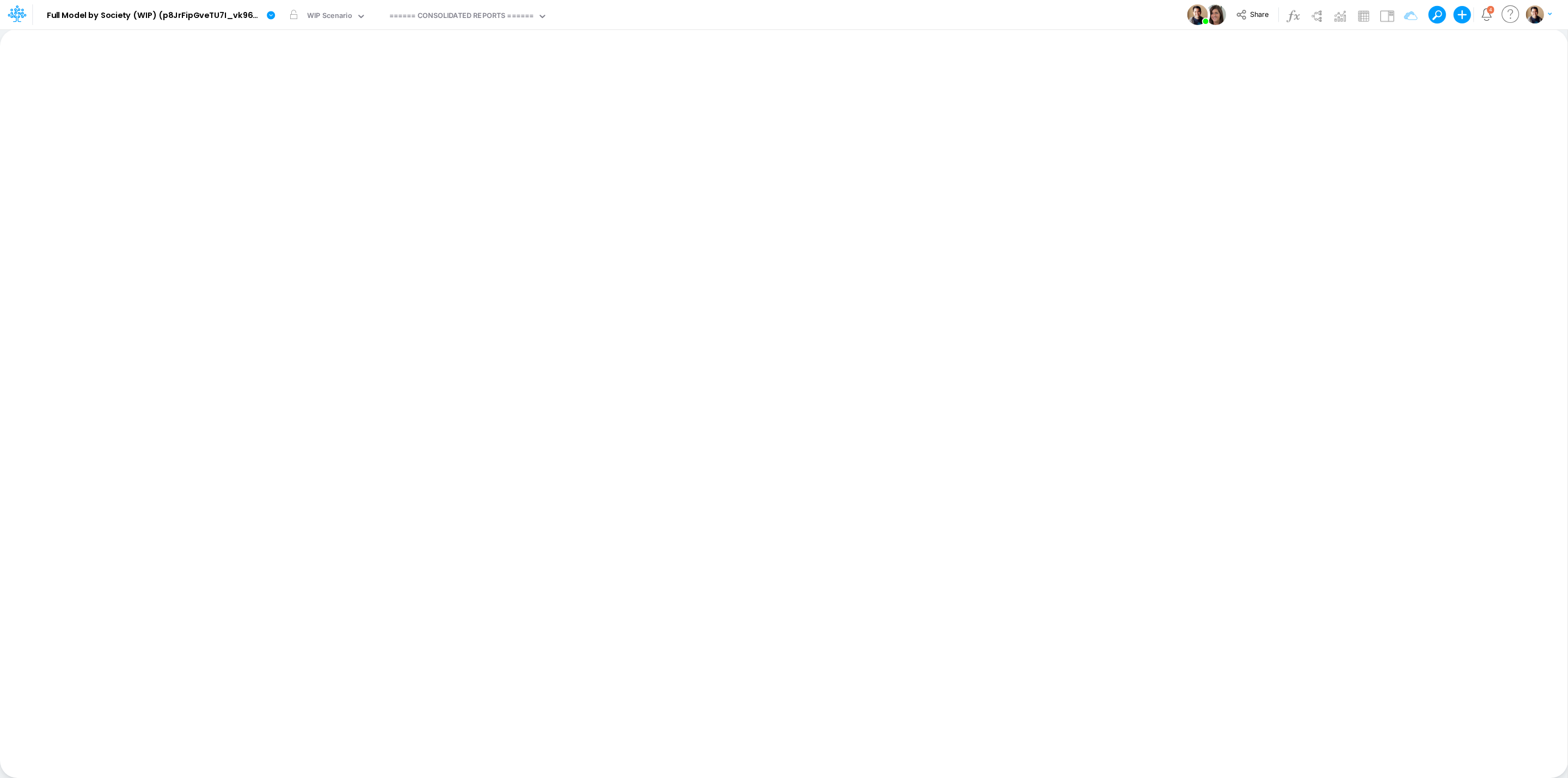
click at [886, 15] on div "Model Full Model by Society (WIP) (p8JrFipGveTU7I_vk960F.EPc.b3Teyw) Edit model…" at bounding box center [784, 15] width 1411 height 29
click at [270, 15] on icon at bounding box center [271, 15] width 10 height 10
click at [358, 116] on button "View model info" at bounding box center [325, 113] width 116 height 17
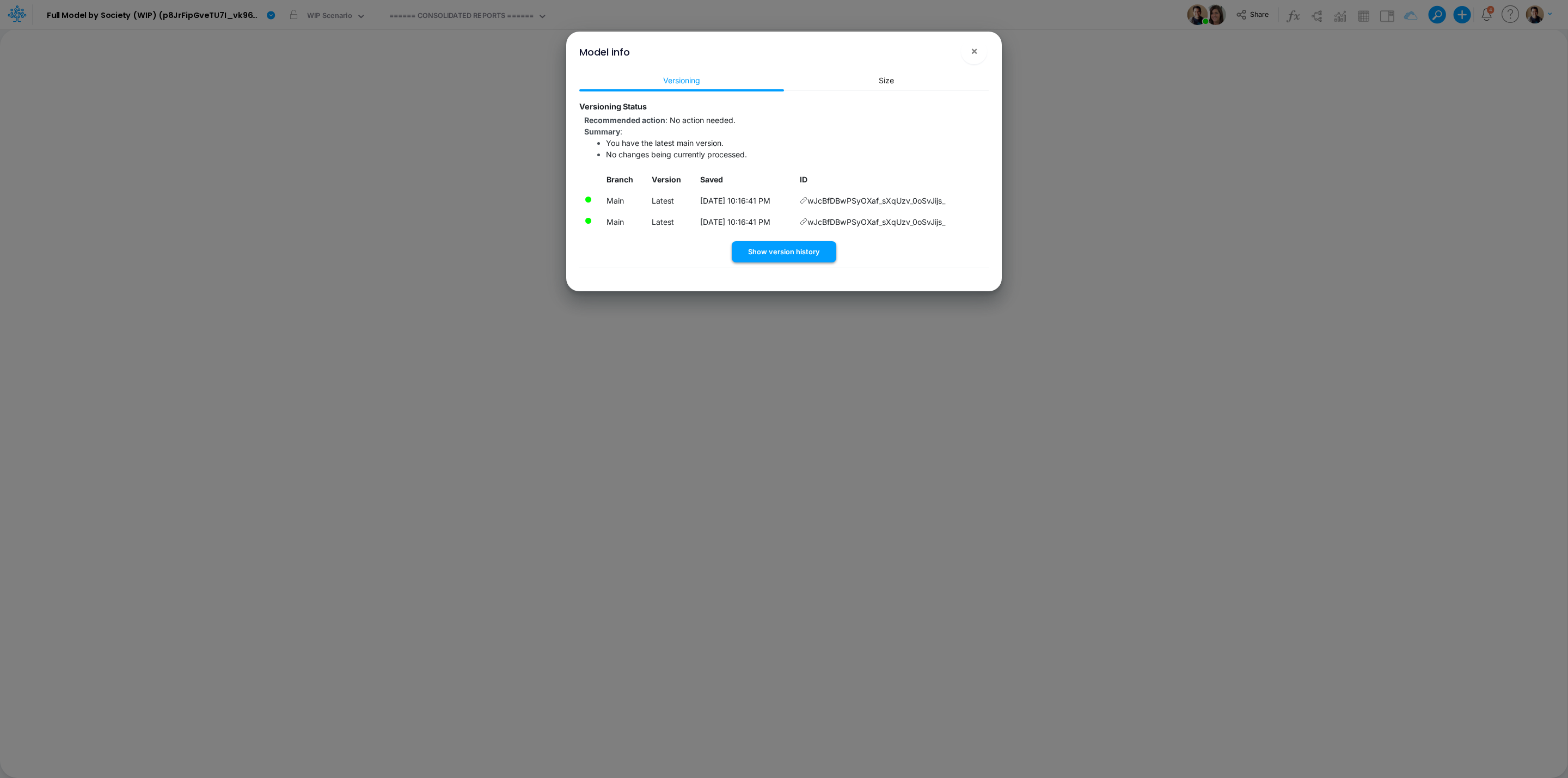
click at [763, 255] on button "Show version history" at bounding box center [784, 251] width 105 height 21
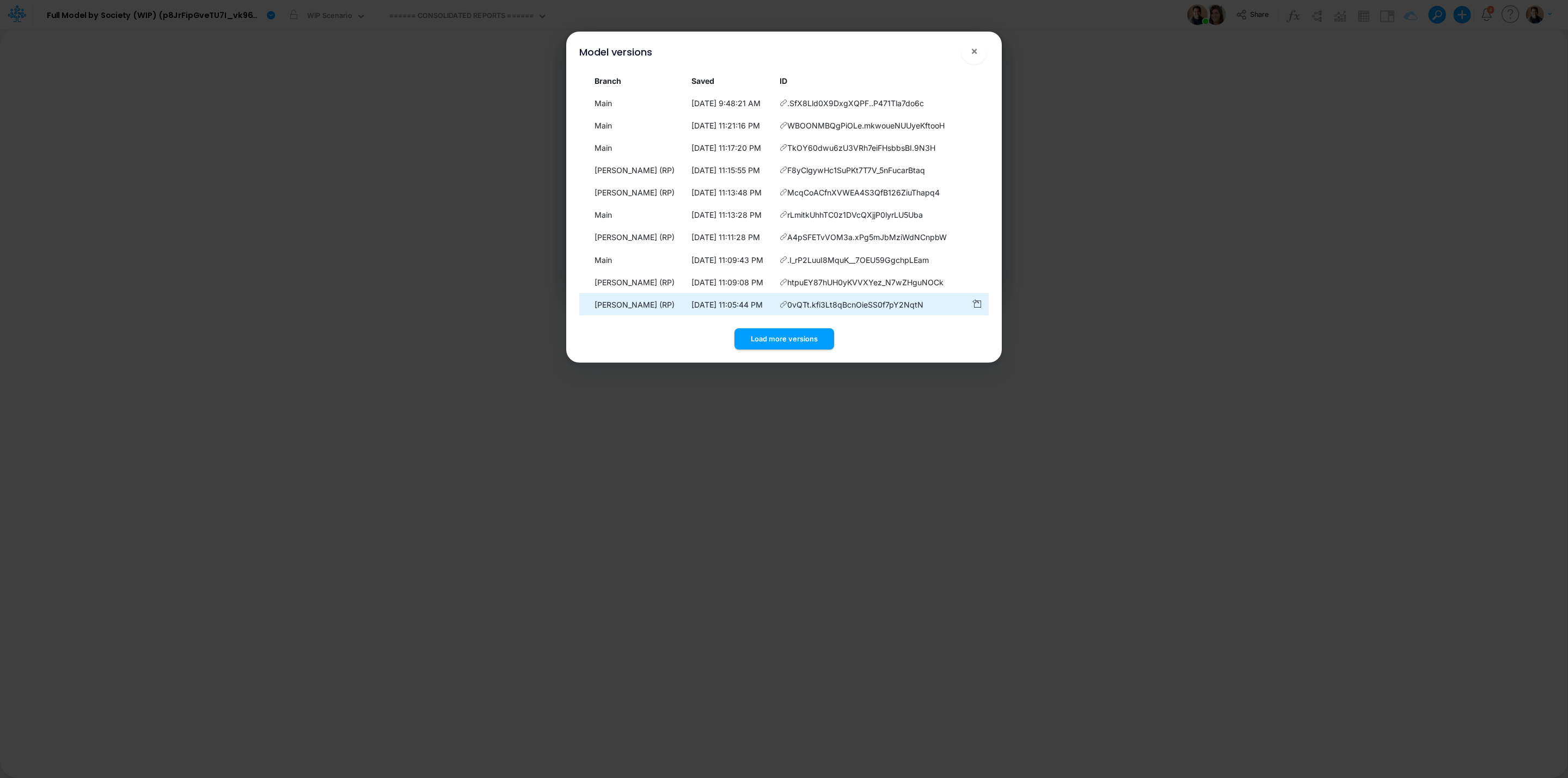
drag, startPoint x: 809, startPoint y: 335, endPoint x: 819, endPoint y: 307, distance: 29.7
click at [810, 329] on button "Load more versions" at bounding box center [785, 338] width 100 height 21
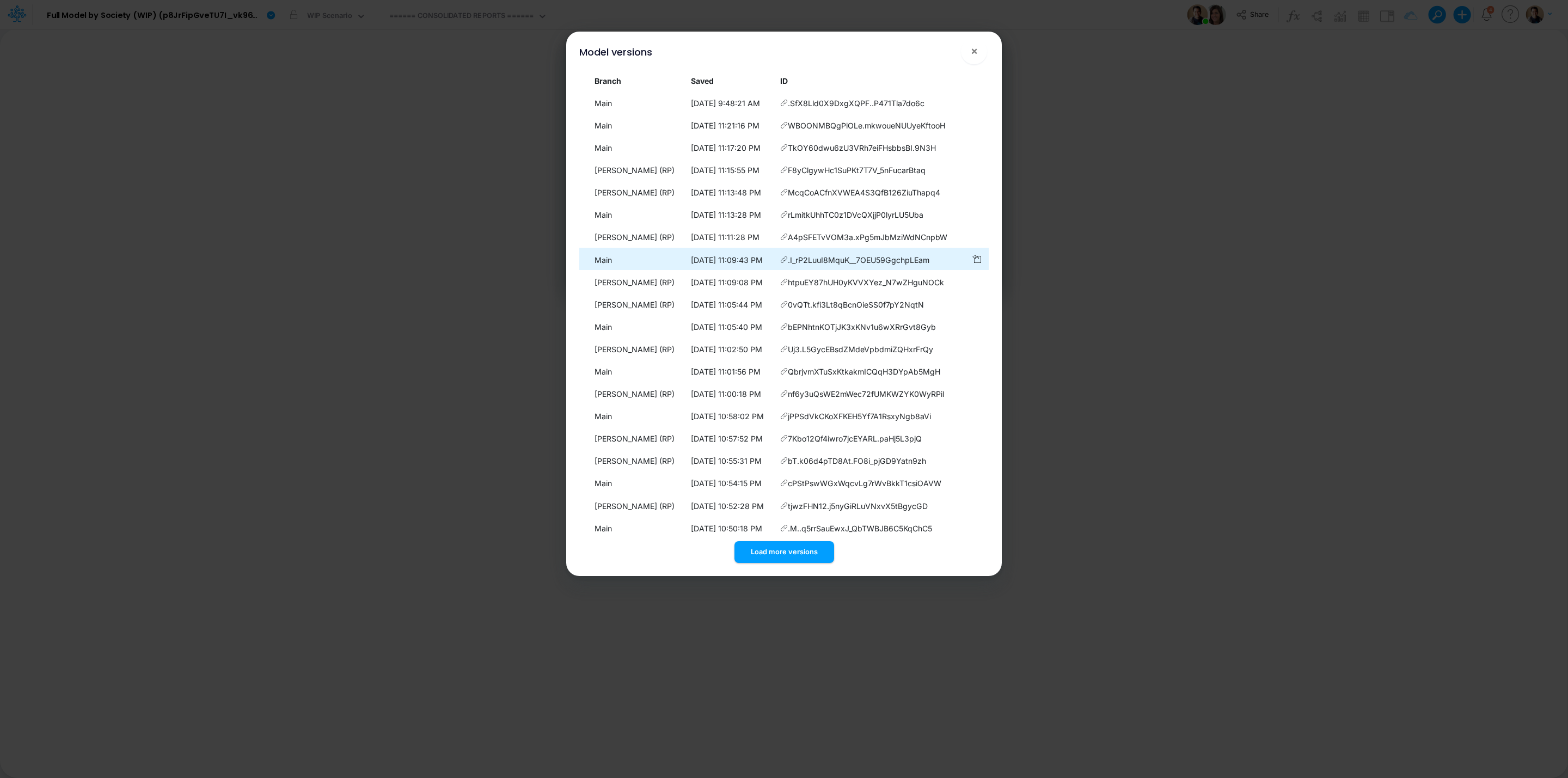
scroll to position [10, 0]
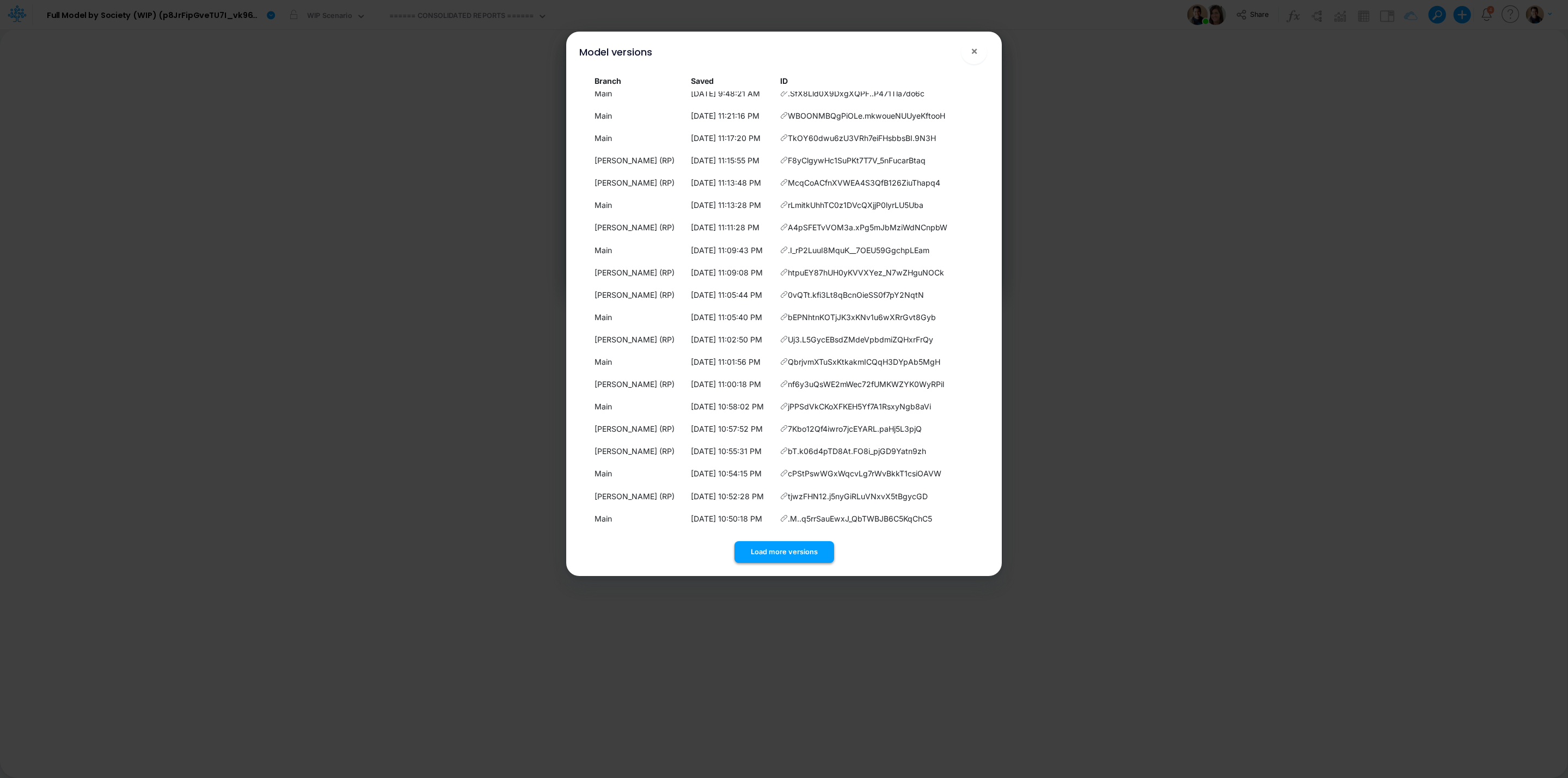
click at [784, 543] on button "Load more versions" at bounding box center [785, 552] width 100 height 21
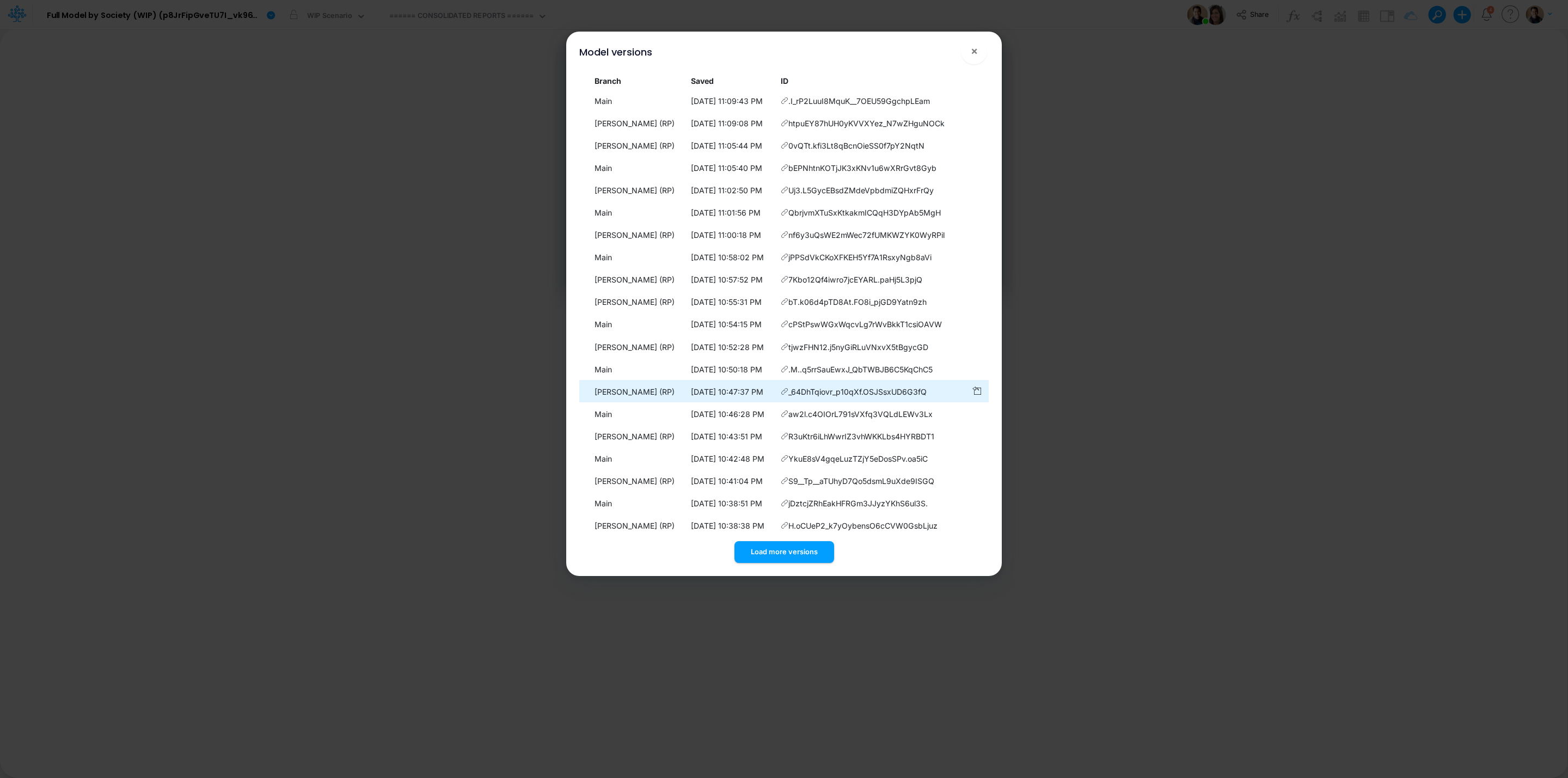
scroll to position [234, 0]
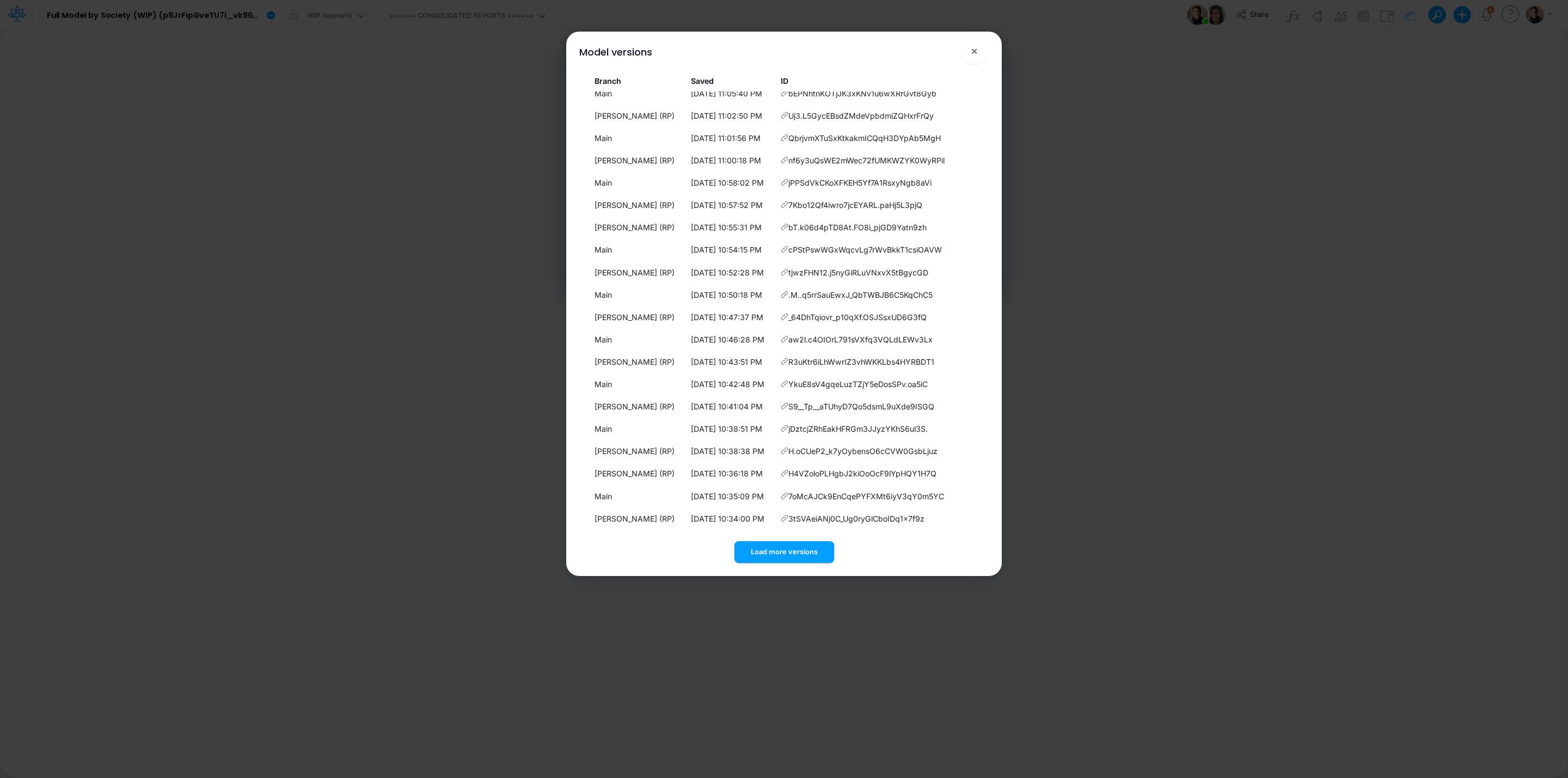
drag, startPoint x: 807, startPoint y: 544, endPoint x: 809, endPoint y: 534, distance: 10.2
click at [807, 543] on button "Load more versions" at bounding box center [785, 552] width 100 height 21
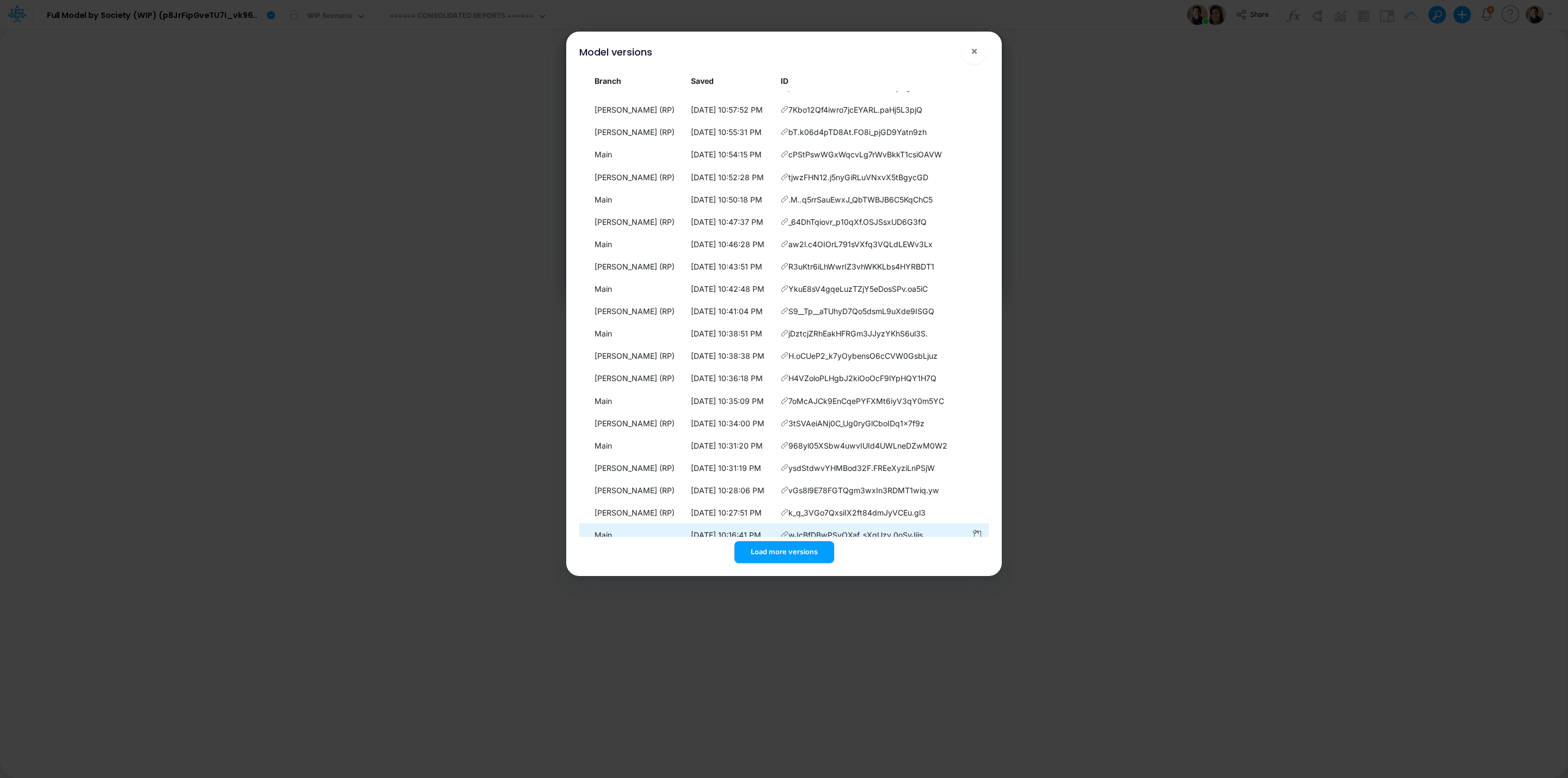
scroll to position [457, 0]
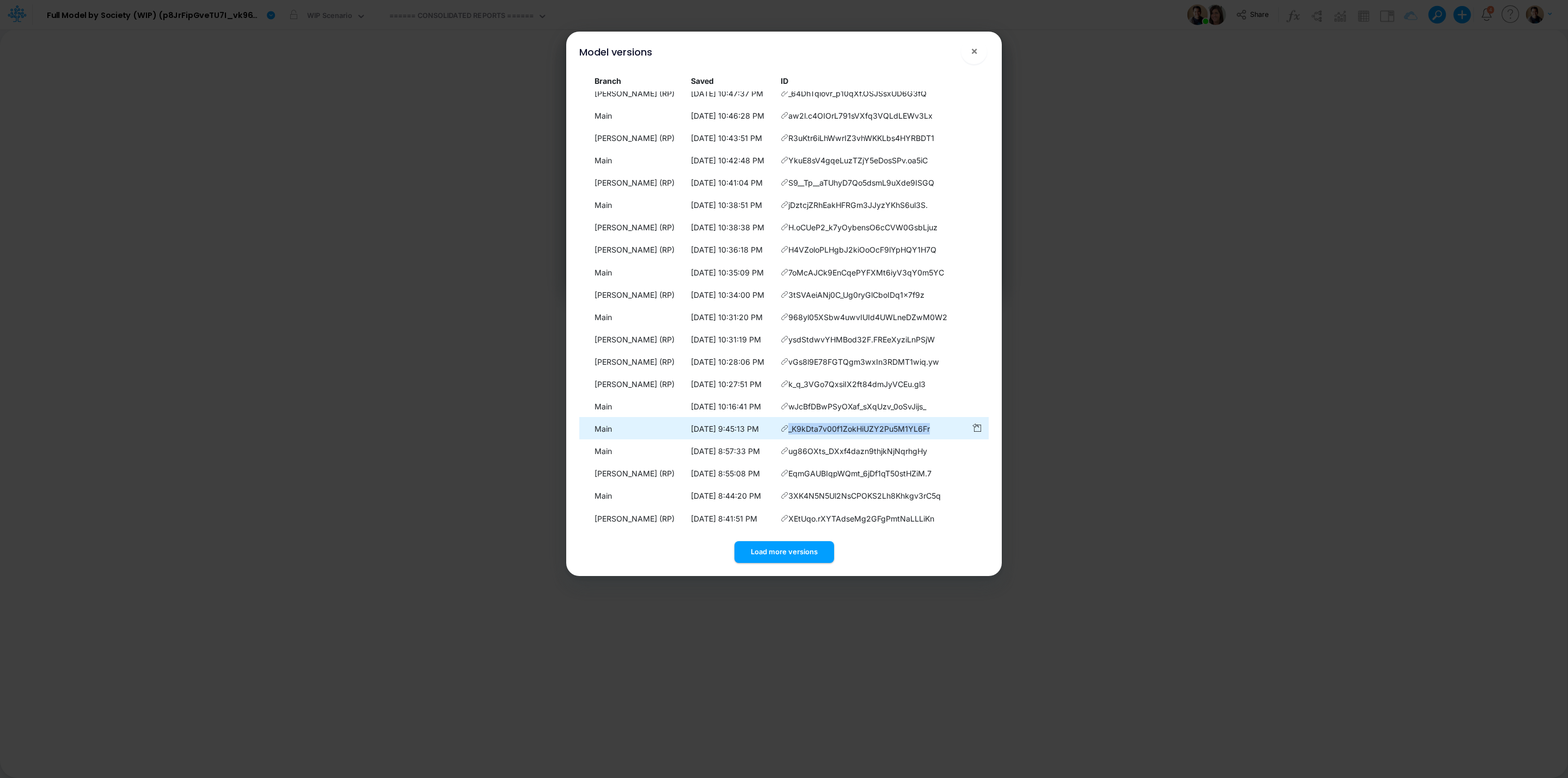
drag, startPoint x: 934, startPoint y: 430, endPoint x: 793, endPoint y: 435, distance: 141.1
click at [793, 435] on td "_K9kDta7v00f1ZokHiUZY2Pu5M1YL6Fr" at bounding box center [871, 429] width 191 height 21
copy span "_K9kDta7v00f1ZokHiUZY2Pu5M1YL6Fr"
click at [785, 428] on icon at bounding box center [785, 429] width 8 height 8
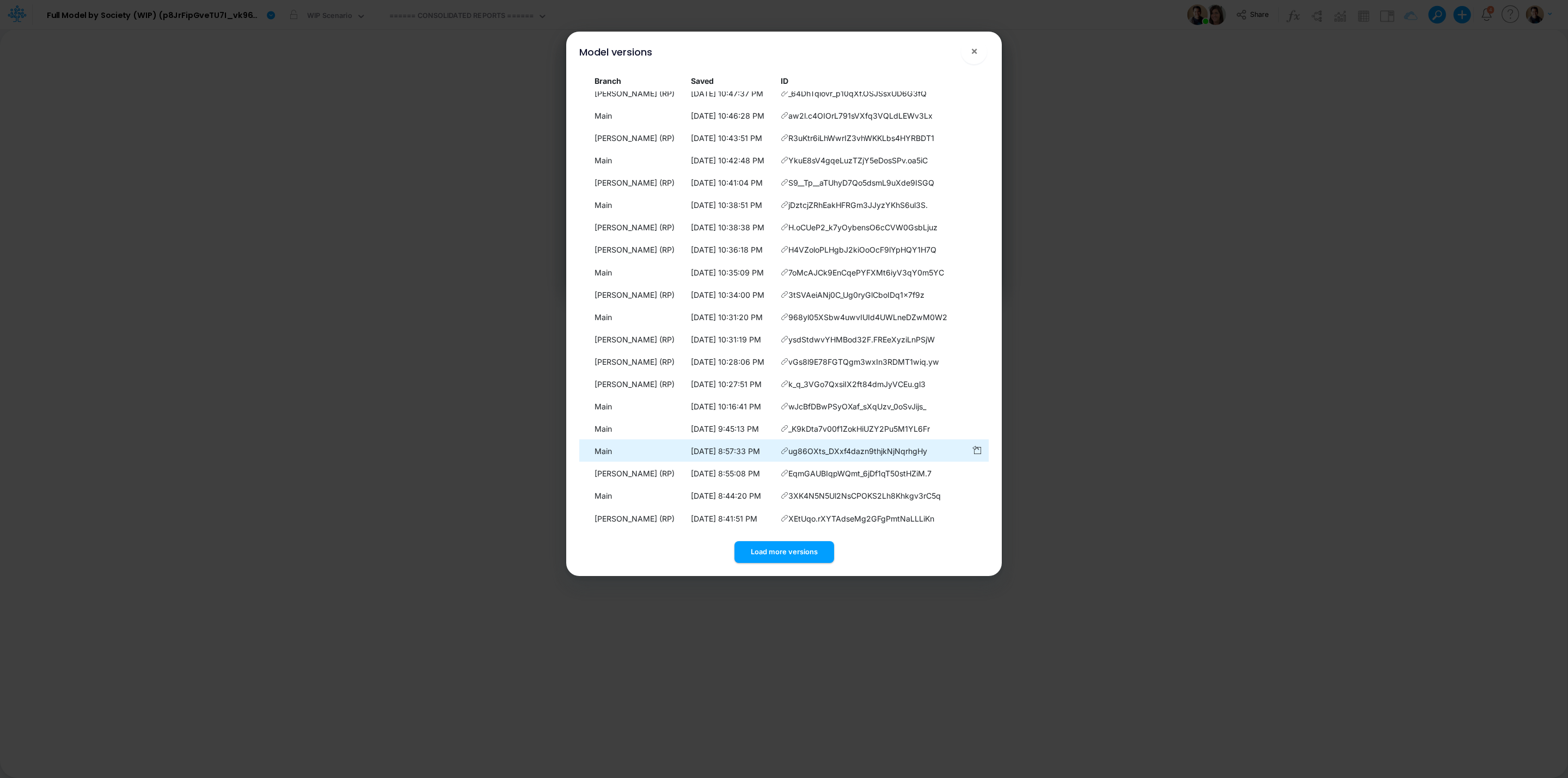
click at [786, 449] on icon at bounding box center [785, 450] width 8 height 8
click at [974, 449] on icon "button" at bounding box center [976, 450] width 9 height 9
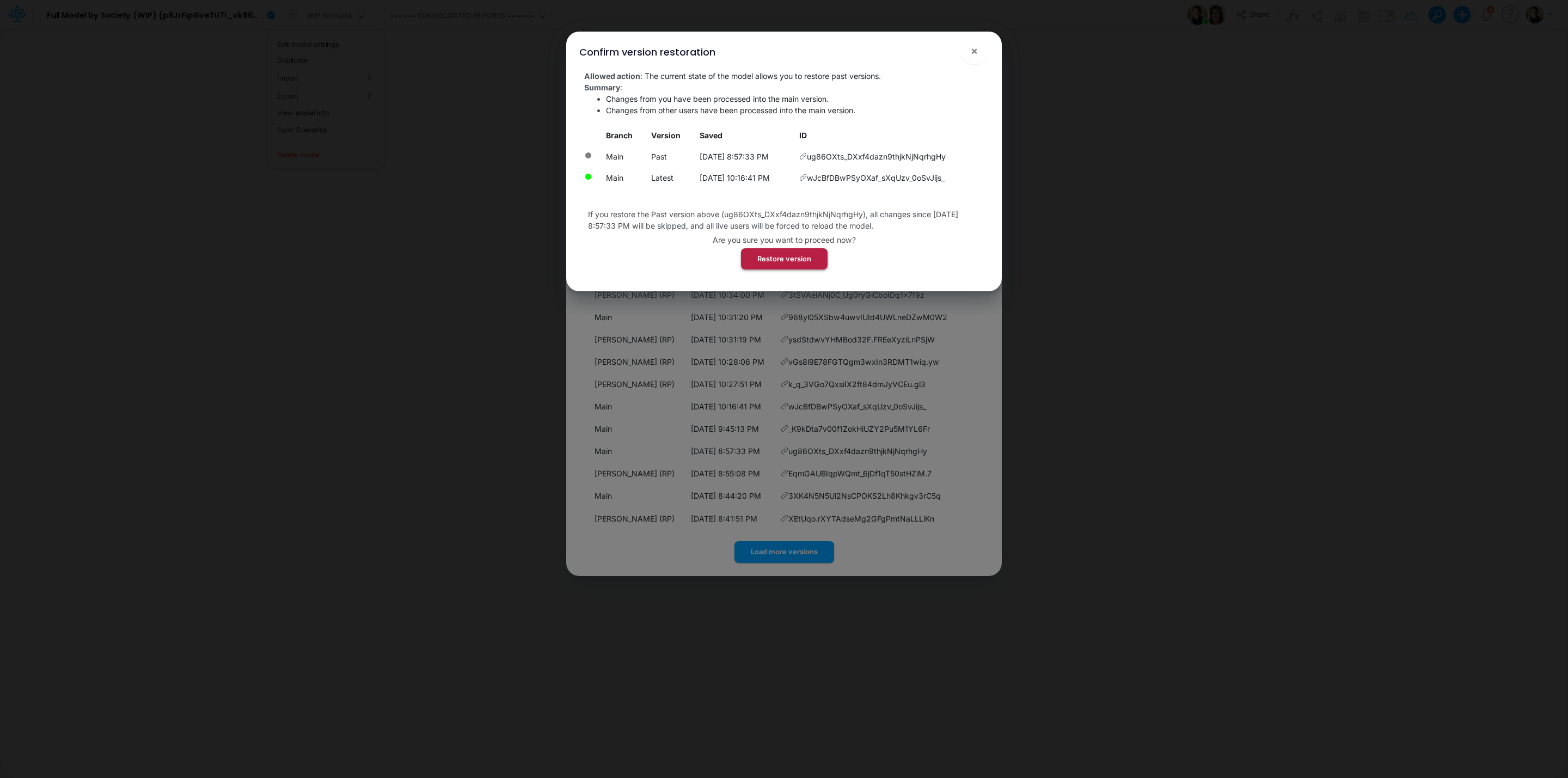
click at [780, 255] on button "Restore version" at bounding box center [784, 259] width 86 height 21
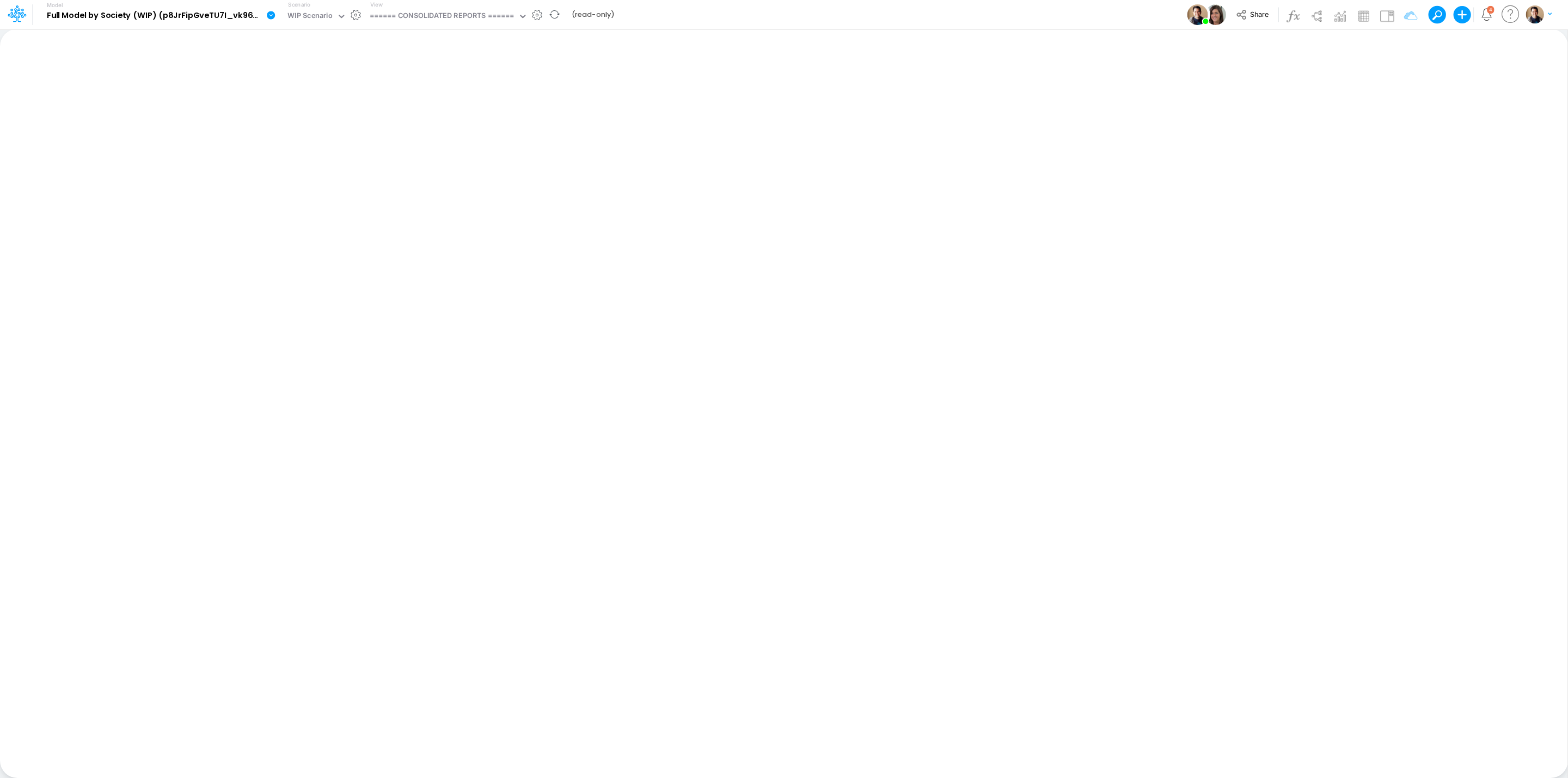
click at [428, 7] on div "View ====== CONSOLIDATED REPORTS ======" at bounding box center [446, 15] width 163 height 29
click at [433, 16] on div "====== CONSOLIDATED REPORTS ======" at bounding box center [442, 16] width 145 height 13
type input "work"
click at [488, 51] on div "Unit Economics (Working View 2)" at bounding box center [439, 54] width 147 height 18
click at [462, 15] on div "====== CONSOLIDATED REPORTS ======" at bounding box center [442, 16] width 145 height 13
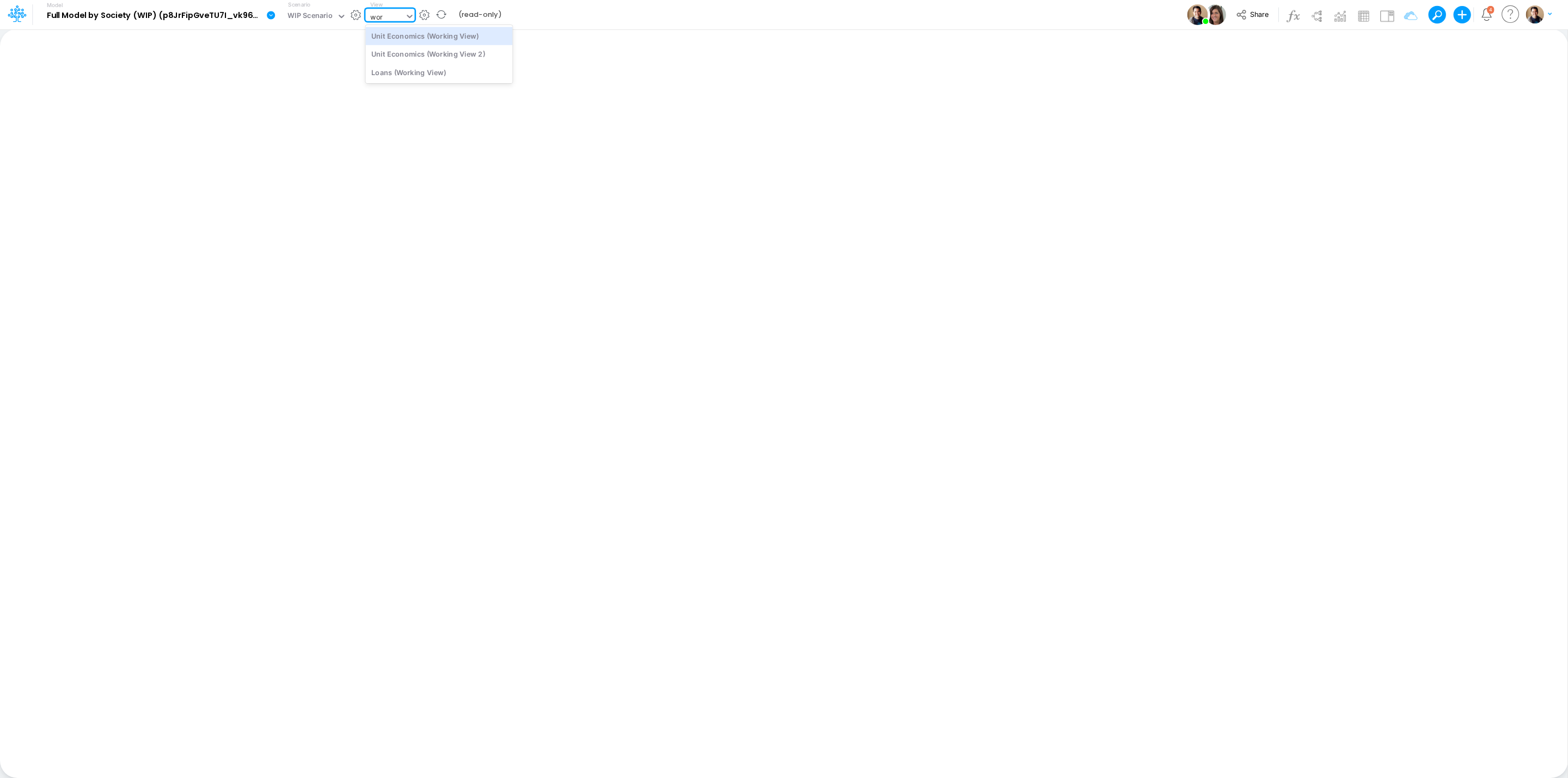
type input "work"
click at [456, 51] on div "Unit Economics (Working View 2)" at bounding box center [439, 54] width 147 height 18
click at [462, 12] on div "====== CONSOLIDATED REPORTS ======" at bounding box center [462, 16] width 145 height 13
click at [323, 12] on div "WIP Scenario" at bounding box center [329, 16] width 45 height 13
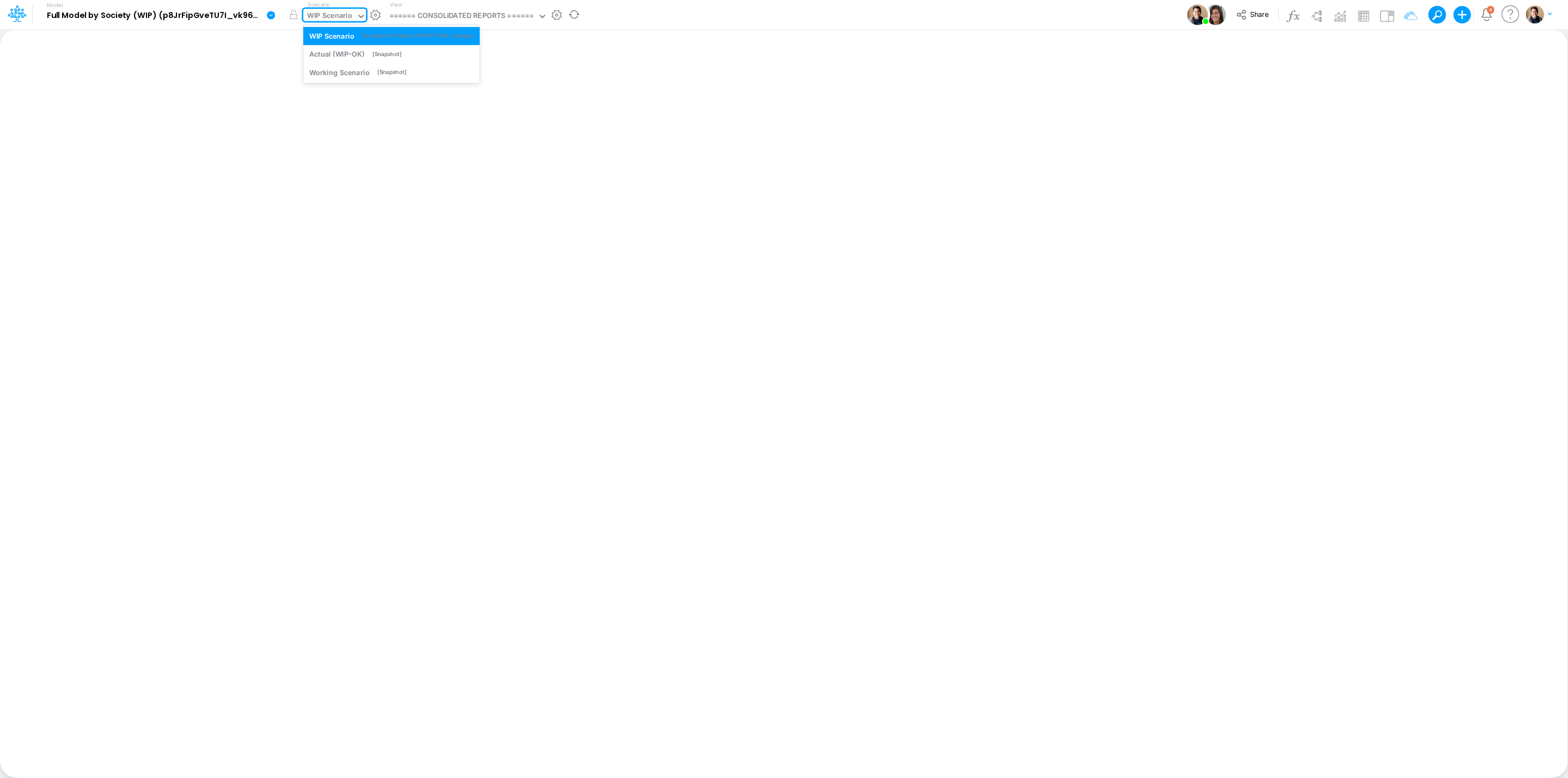
click at [323, 12] on div "WIP Scenario" at bounding box center [329, 16] width 45 height 13
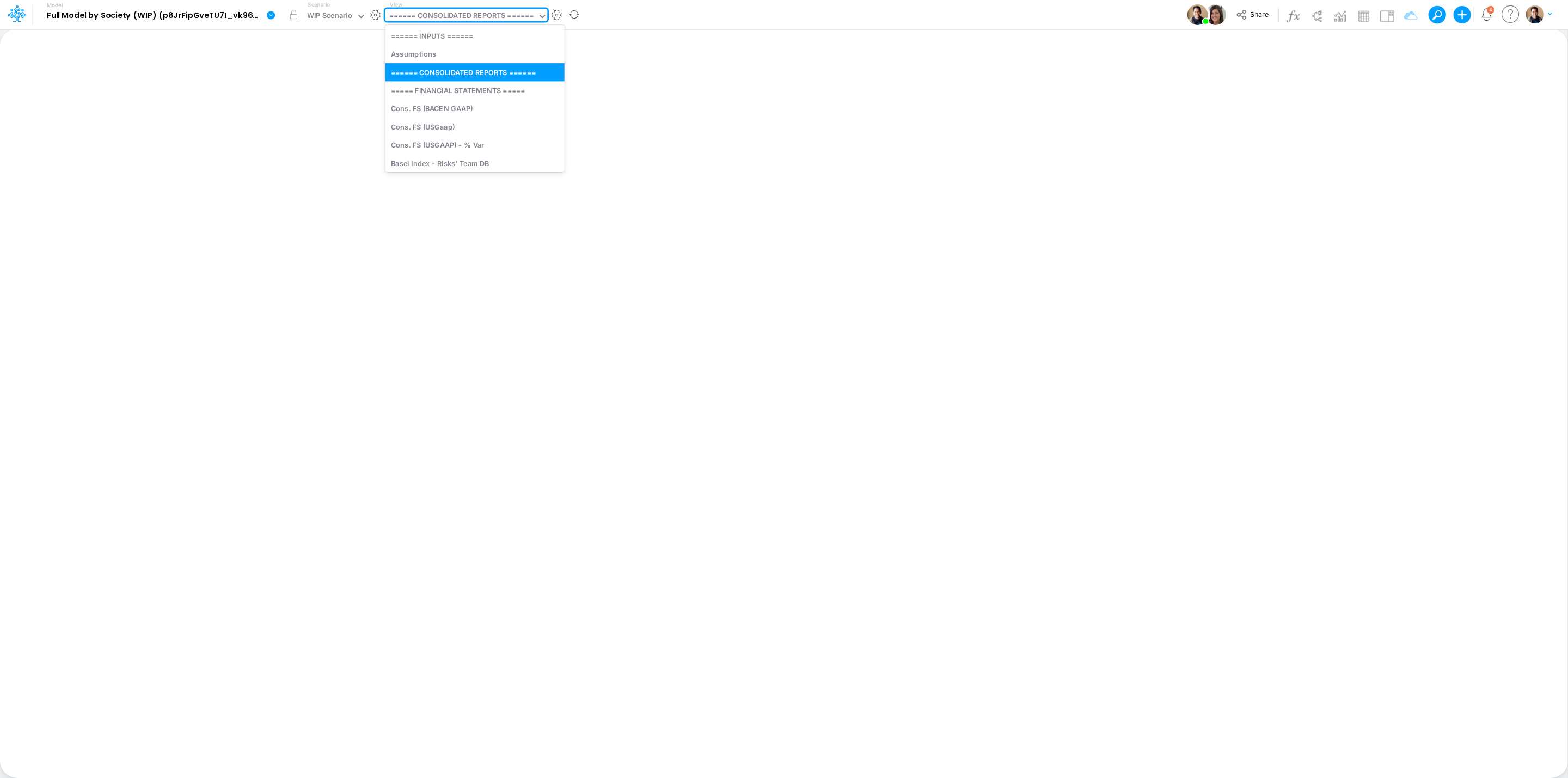
click at [493, 10] on div "====== CONSOLIDATED REPORTS ======" at bounding box center [462, 16] width 145 height 13
click at [518, 17] on div "====== CONSOLIDATED REPORTS ======" at bounding box center [462, 16] width 145 height 13
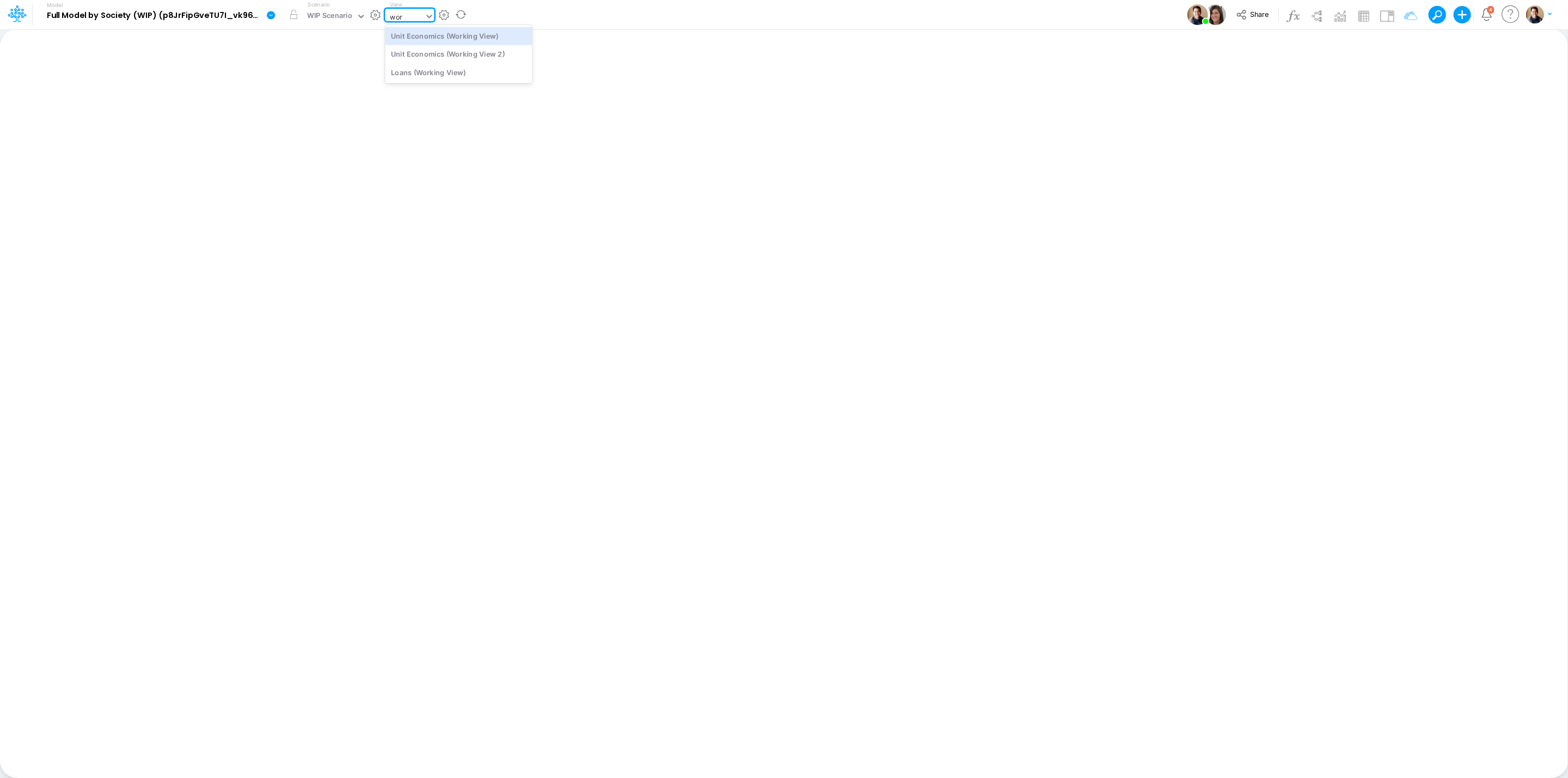
type input "work"
click at [487, 54] on div "Unit Economics (Working View 2)" at bounding box center [458, 54] width 147 height 18
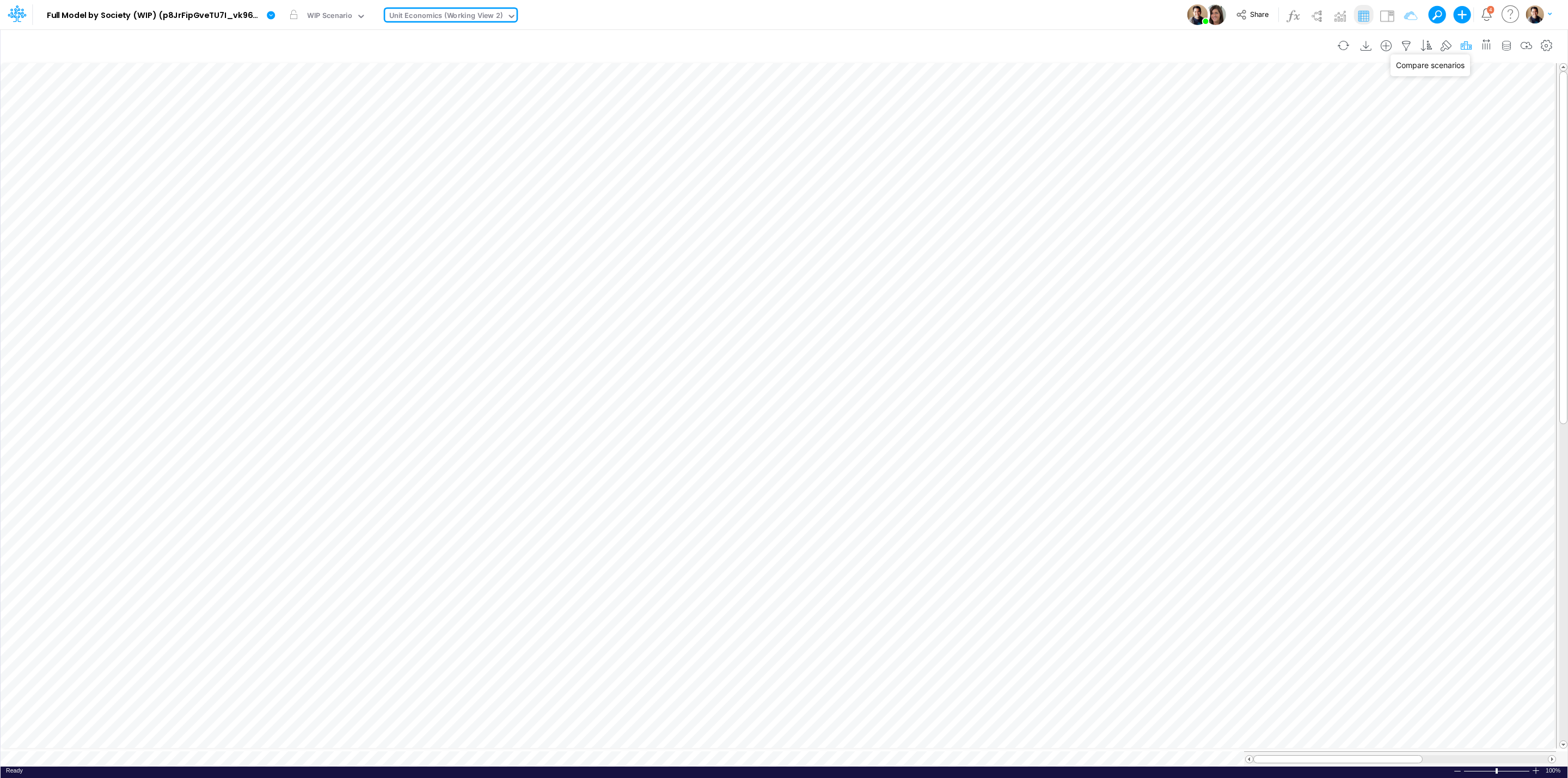
click at [1461, 43] on icon "button" at bounding box center [1466, 46] width 16 height 12
click at [1299, 245] on icon "button" at bounding box center [1299, 245] width 7 height 7
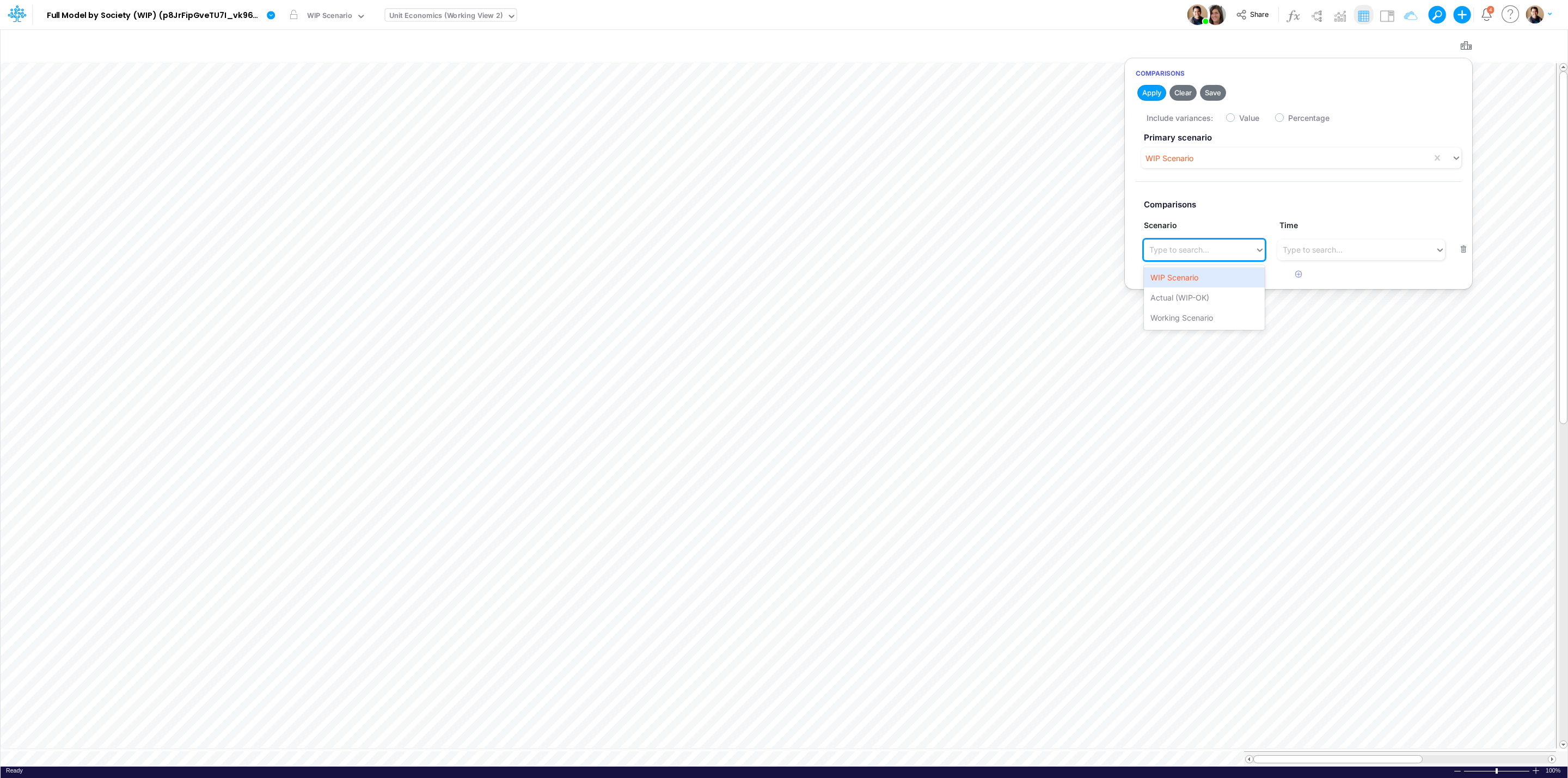
click at [1186, 259] on div "Type to search..." at bounding box center [1199, 250] width 111 height 18
click at [1204, 296] on div "Actual (WIP-OK)" at bounding box center [1204, 297] width 121 height 20
click at [1229, 123] on div "Include variances: Value Percentage" at bounding box center [1309, 117] width 326 height 21
click at [1239, 119] on label "Value" at bounding box center [1249, 117] width 20 height 12
click at [1239, 119] on input "Value" at bounding box center [1243, 115] width 7 height 7
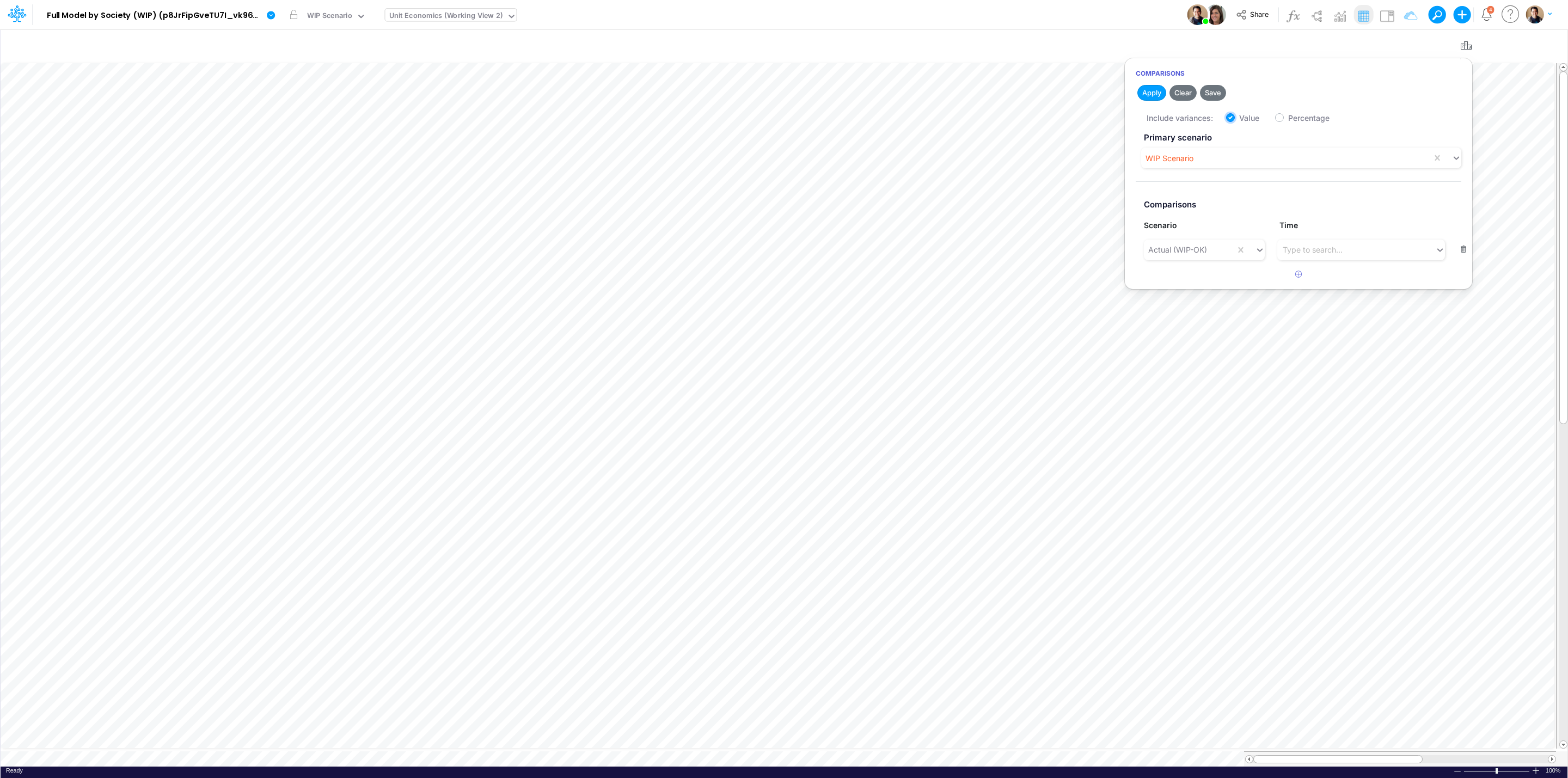
checkbox input "true"
click at [1155, 96] on button "Apply" at bounding box center [1151, 93] width 29 height 16
click at [882, 24] on div "Model Full Model by Society (WIP) (p8JrFipGveTU7I_vk960F.EPc.b3Teyw) Edit model…" at bounding box center [784, 15] width 1411 height 29
click at [1545, 40] on icon "button" at bounding box center [1547, 46] width 16 height 12
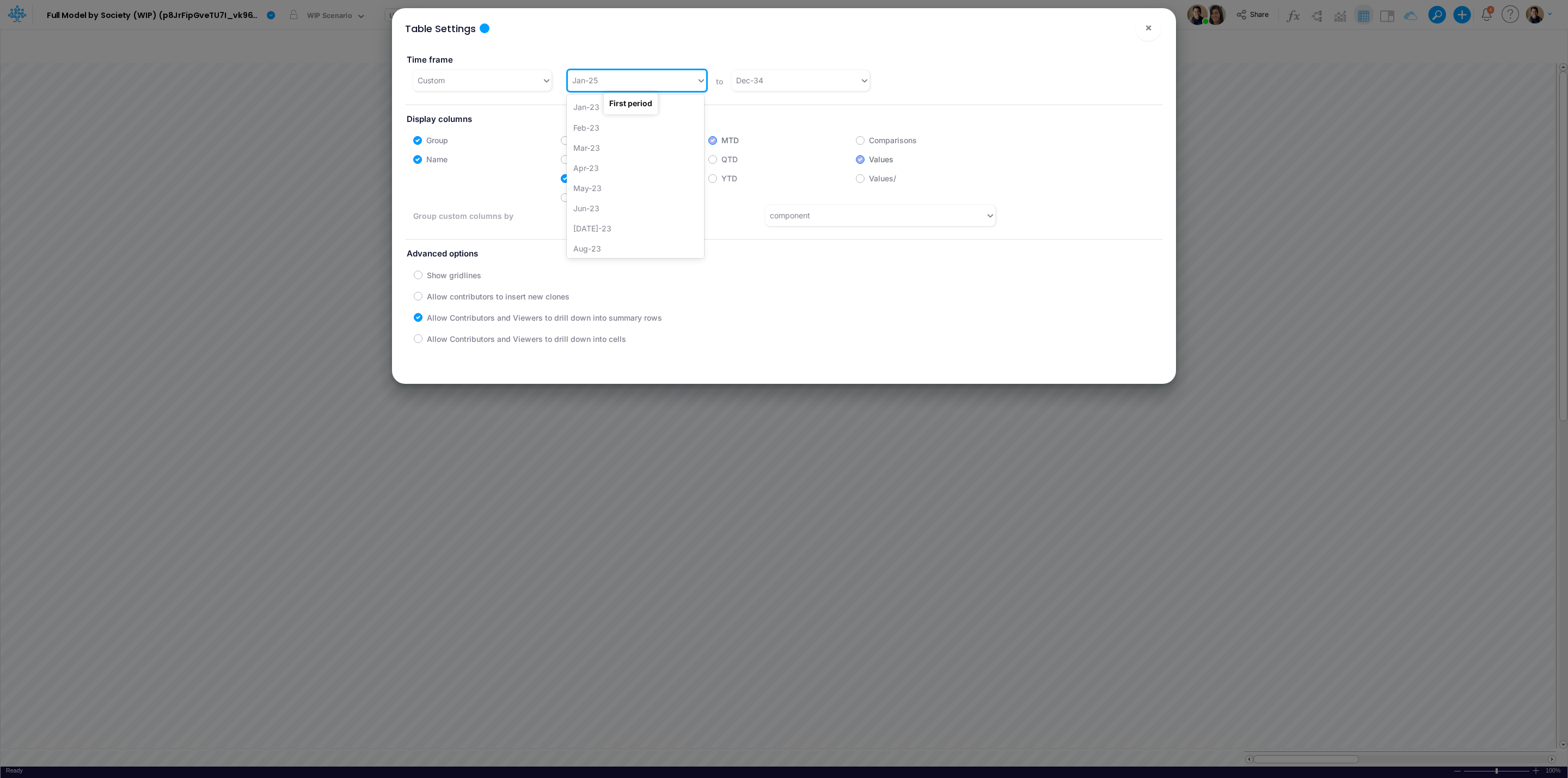
click at [608, 77] on div "Jan-25" at bounding box center [632, 80] width 128 height 18
click at [629, 194] on div "Jan-24" at bounding box center [635, 186] width 137 height 20
click at [574, 139] on label "Months" at bounding box center [587, 140] width 27 height 12
click at [574, 139] on input "Months" at bounding box center [578, 138] width 7 height 7
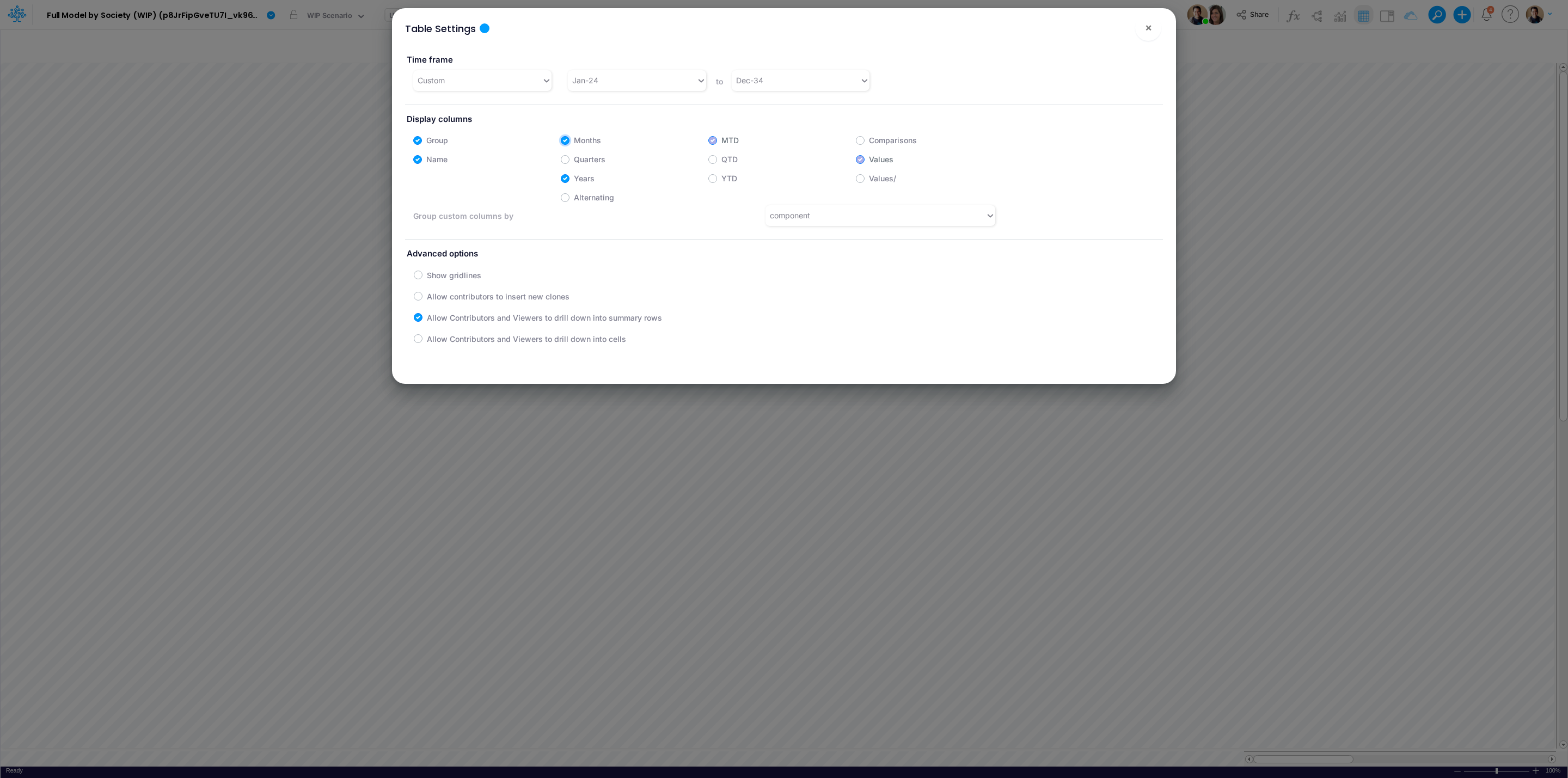
checkbox input "true"
click at [1148, 29] on span "×" at bounding box center [1149, 27] width 7 height 13
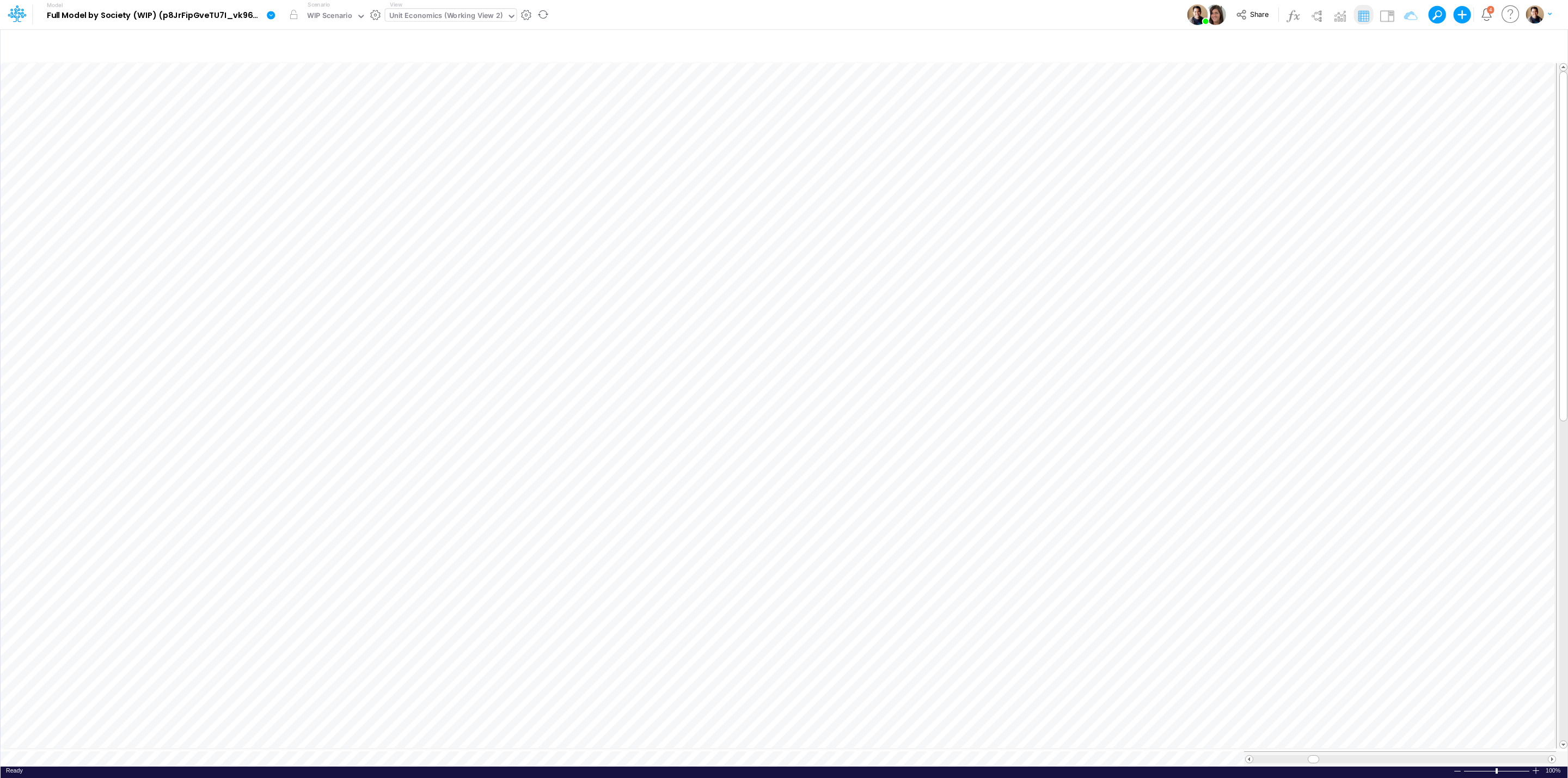
click at [270, 13] on icon at bounding box center [270, 15] width 8 height 8
click at [352, 111] on button "View model info" at bounding box center [325, 113] width 116 height 17
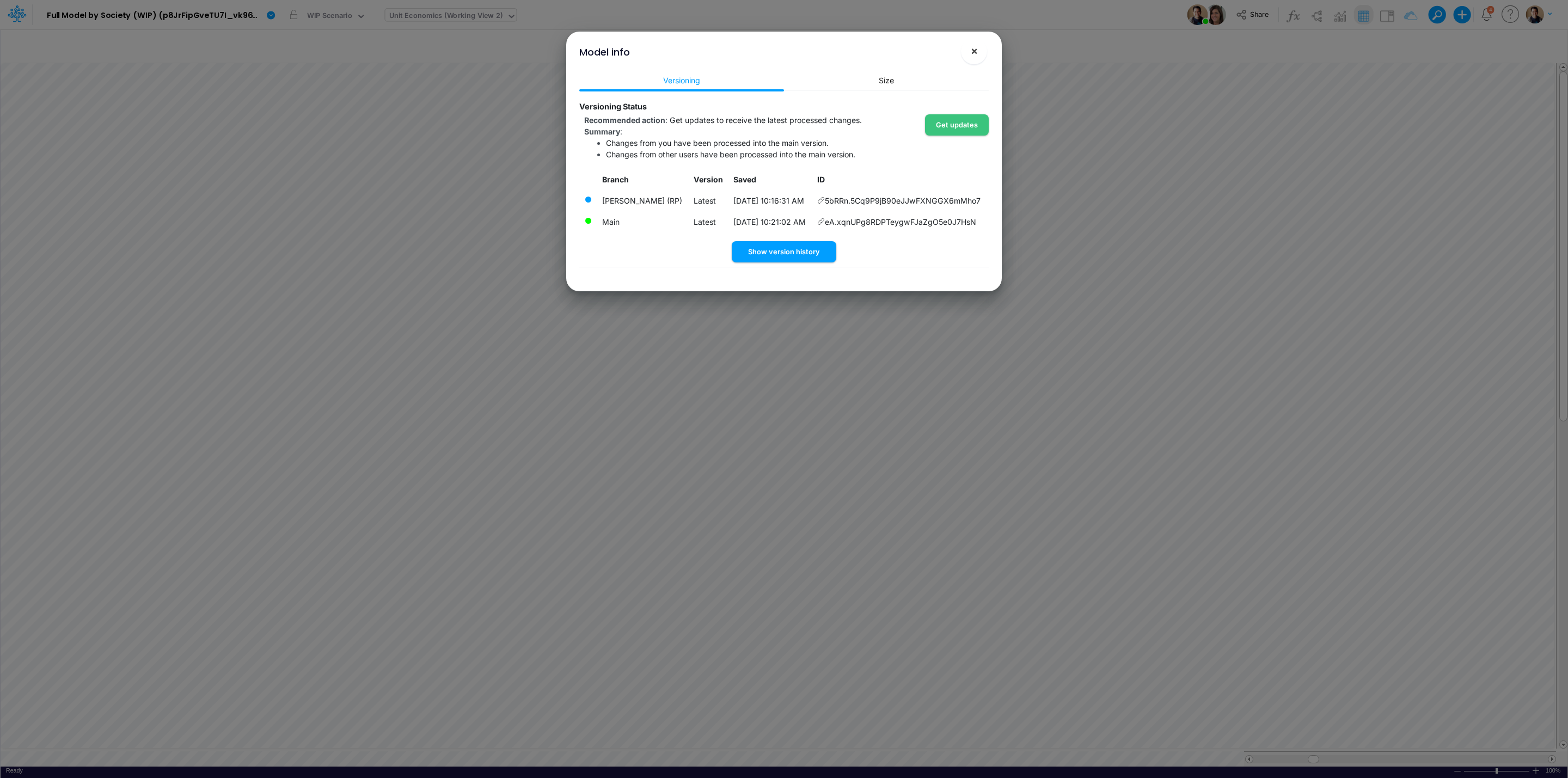
click at [976, 49] on span "×" at bounding box center [975, 50] width 7 height 13
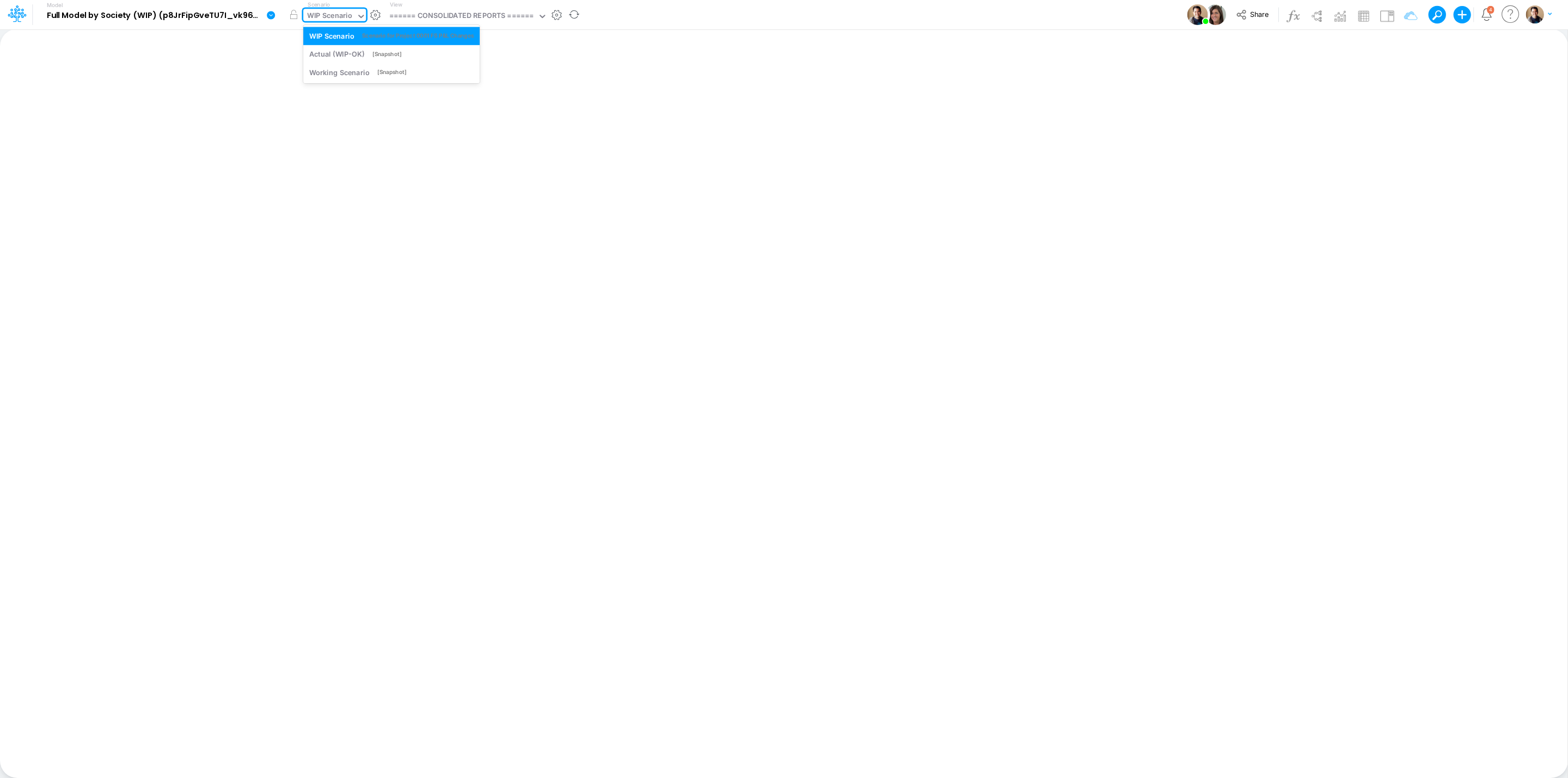
click at [347, 13] on div "WIP Scenario" at bounding box center [329, 16] width 45 height 13
click at [268, 13] on icon at bounding box center [270, 15] width 8 height 8
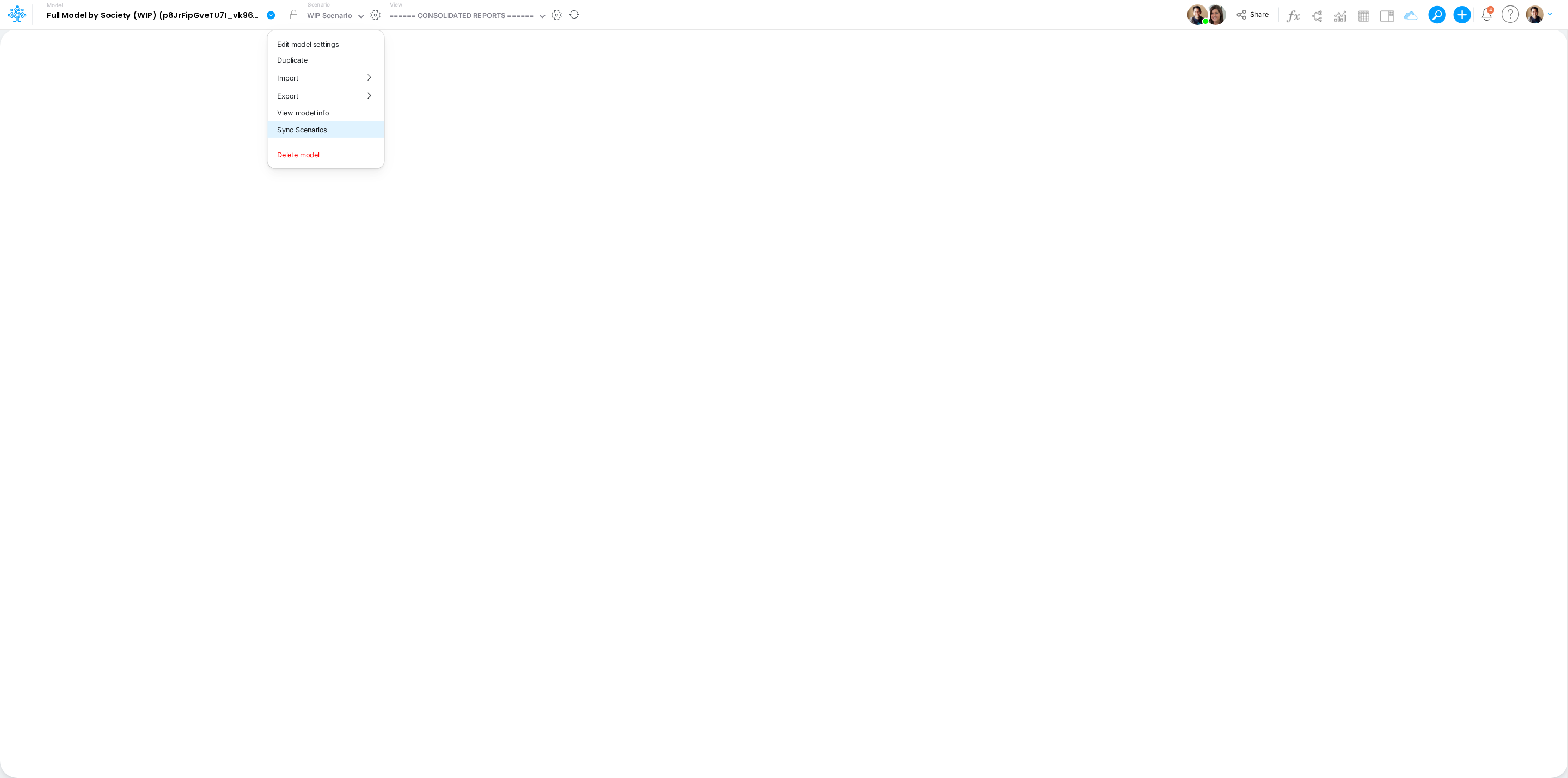
click at [355, 129] on button "Sync Scenarios" at bounding box center [325, 130] width 116 height 17
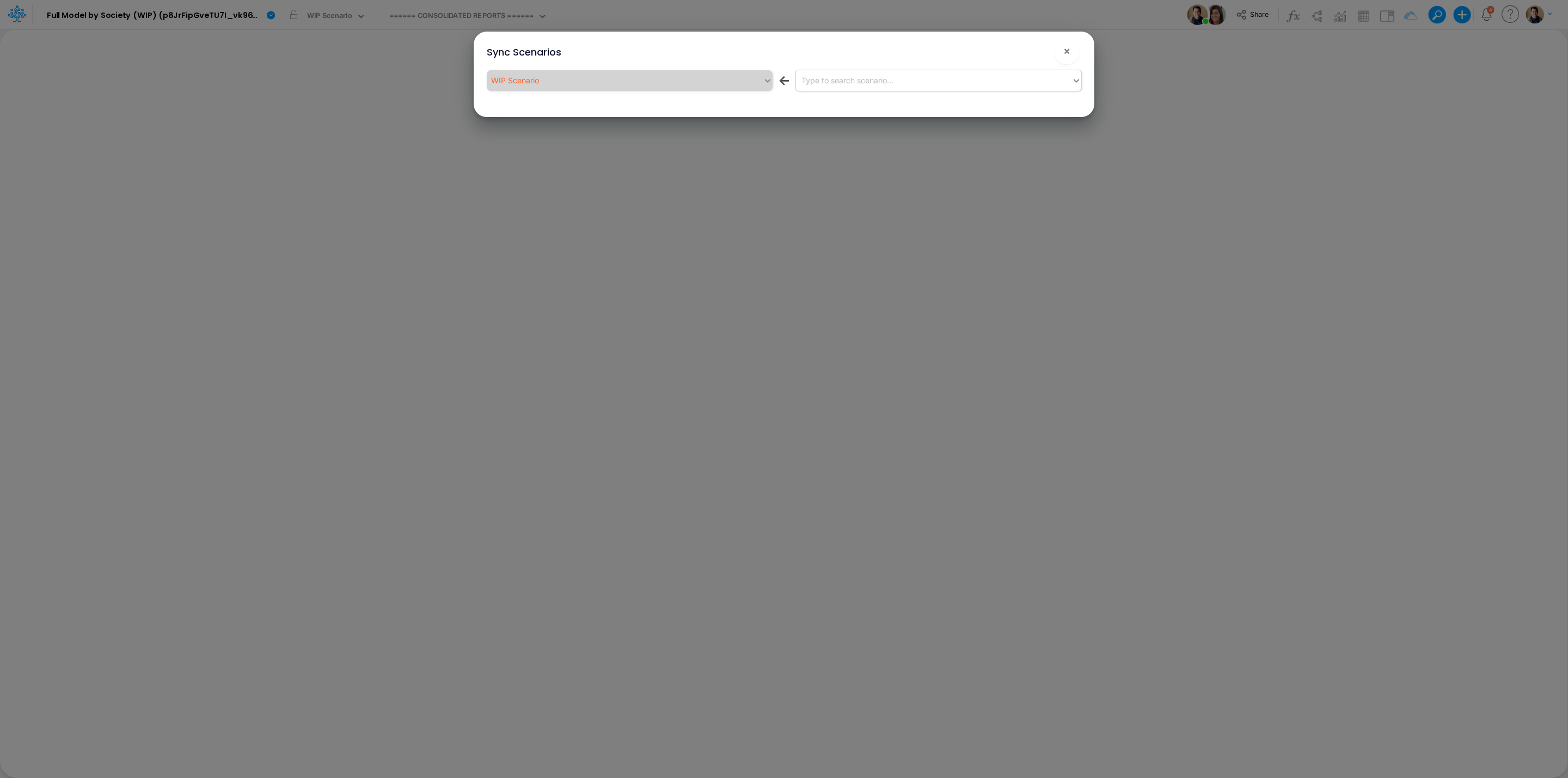
click at [974, 84] on div "Type to search scenario..." at bounding box center [934, 80] width 276 height 18
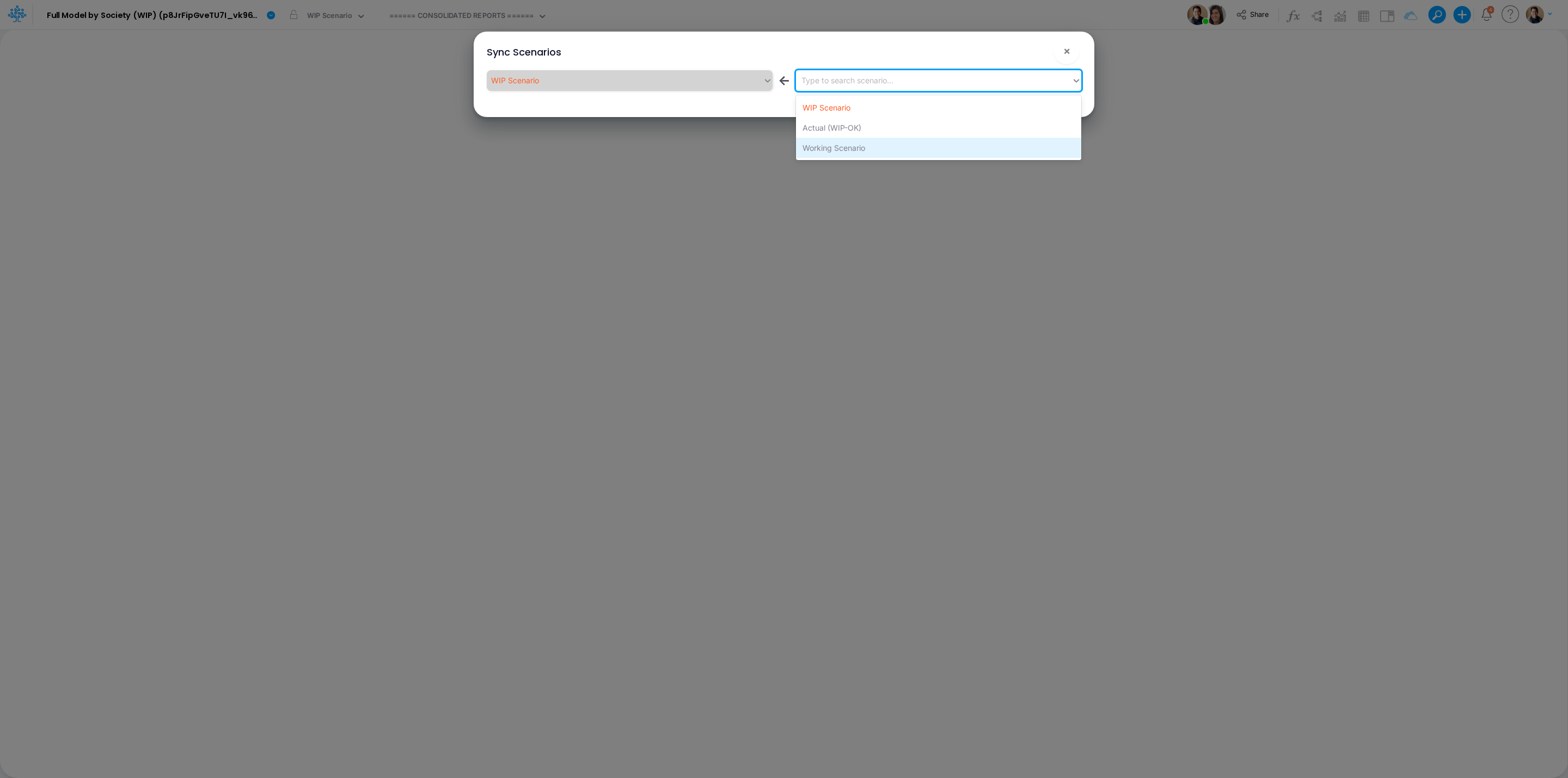
click at [909, 147] on div "Working Scenario" at bounding box center [939, 147] width 285 height 20
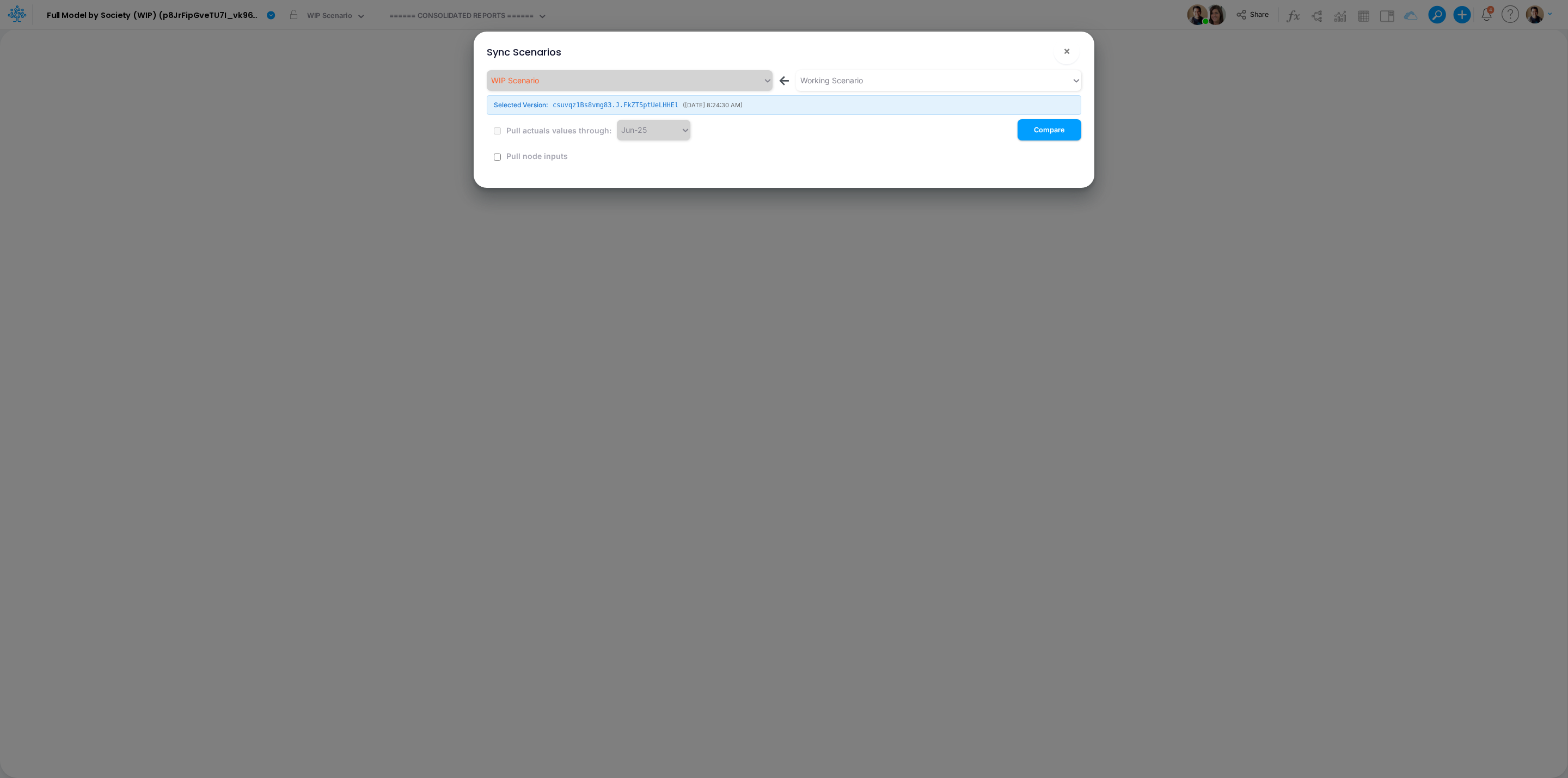
click at [1033, 54] on button "!" at bounding box center [1031, 53] width 13 height 13
click at [495, 156] on input "checkbox" at bounding box center [497, 157] width 7 height 7
checkbox input "true"
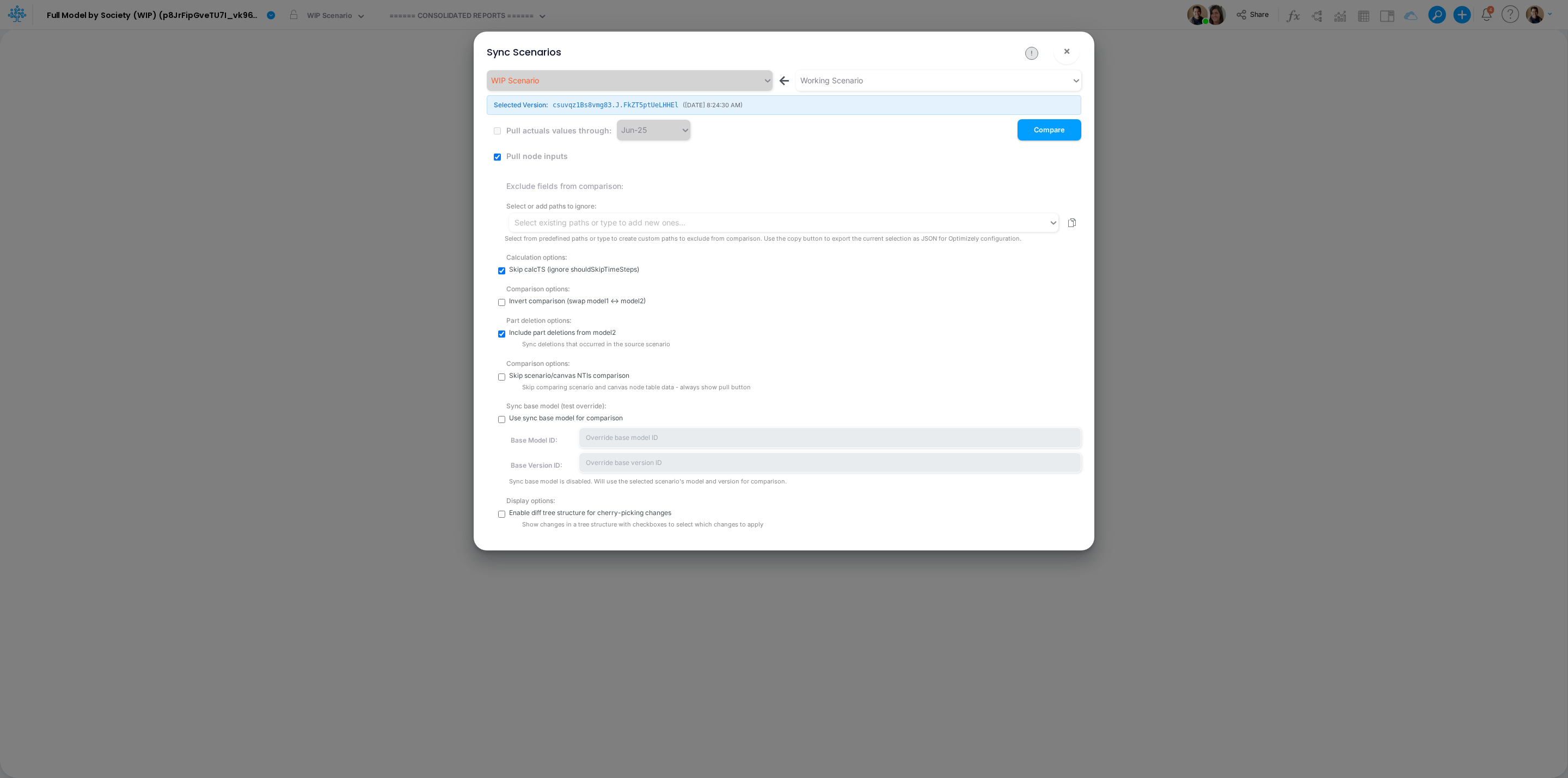
click at [639, 209] on div "Select or add paths to ignore: Select existing paths or type to add new ones...…" at bounding box center [793, 219] width 576 height 47
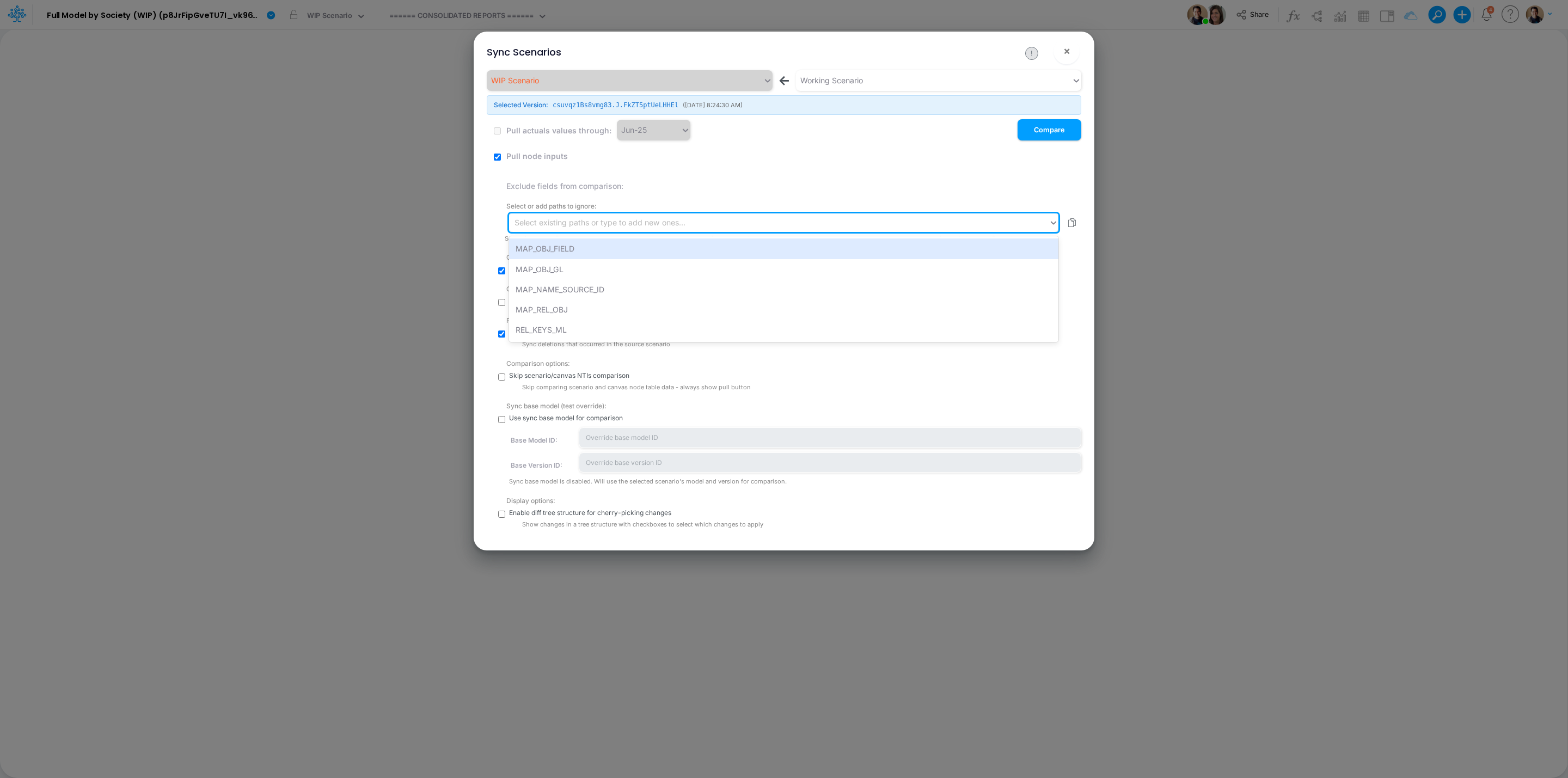
click at [646, 214] on div "Select existing paths or type to add new ones..." at bounding box center [779, 223] width 539 height 18
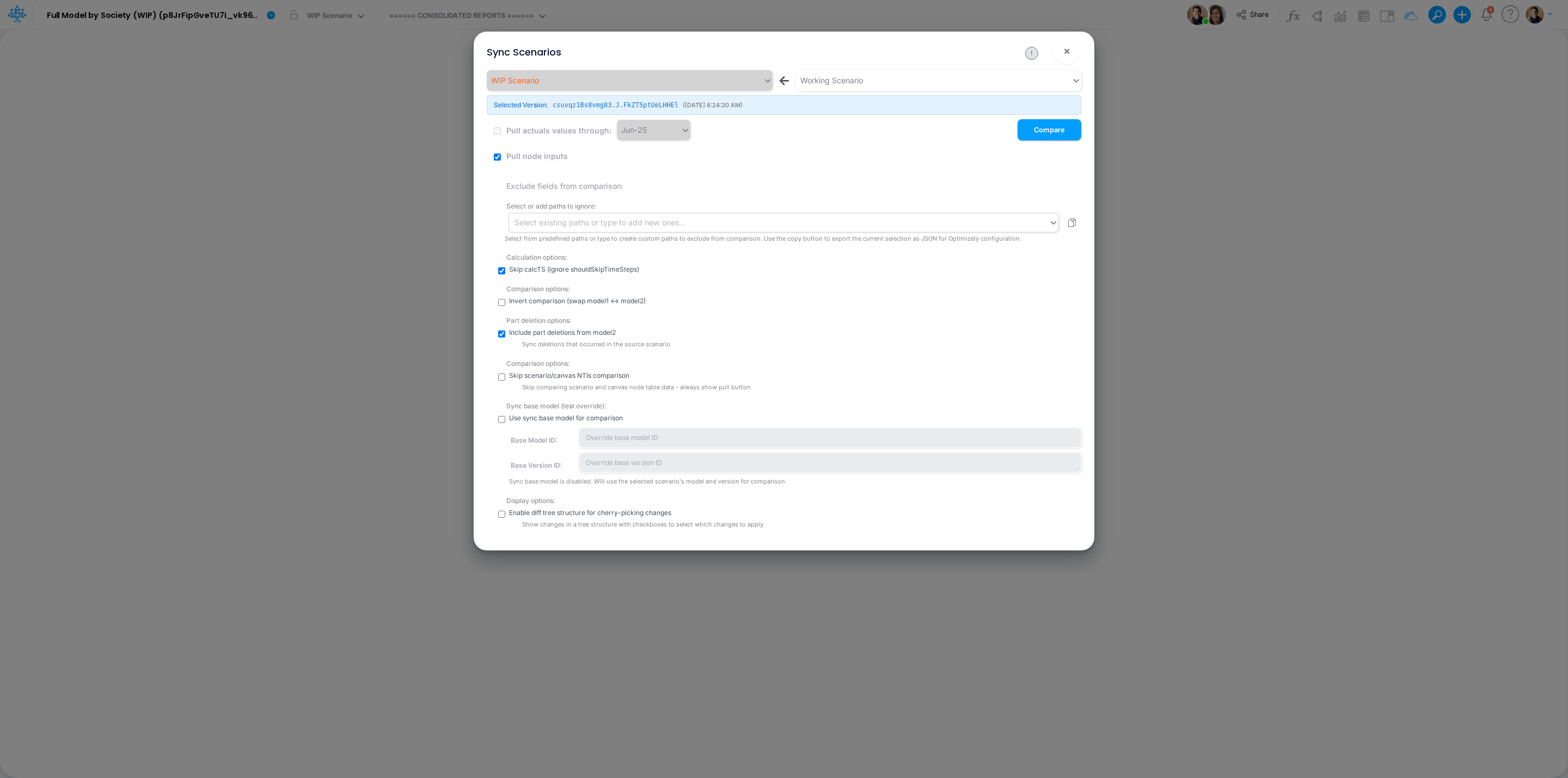
click at [555, 224] on div "Select existing paths or type to add new ones..." at bounding box center [600, 222] width 171 height 12
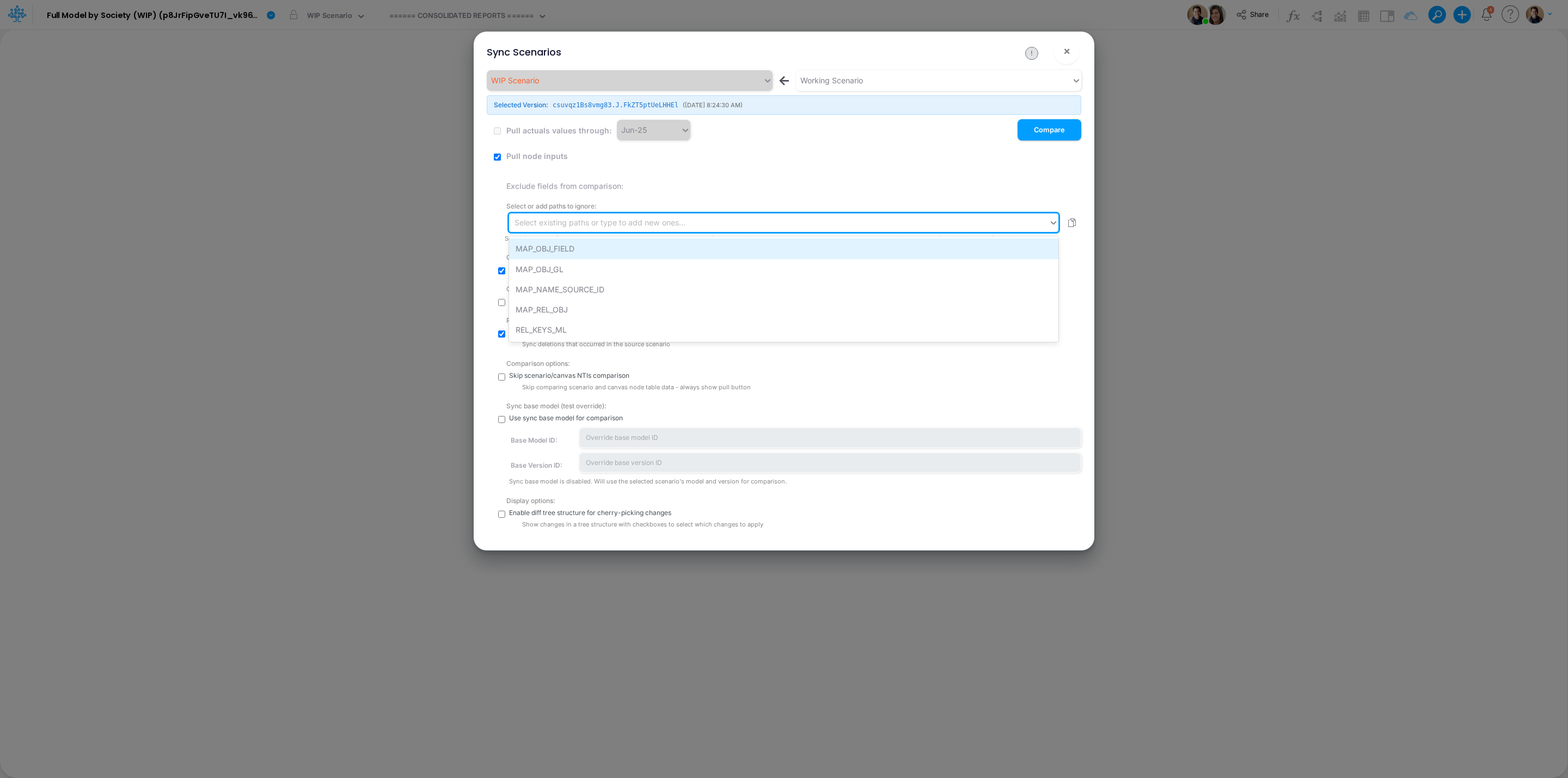
click at [560, 242] on div "MAP_OBJ_FIELD" at bounding box center [783, 248] width 549 height 20
click at [606, 224] on div "mapObjsFields" at bounding box center [769, 223] width 520 height 18
click at [614, 248] on div "MAP_OBJ_GL" at bounding box center [783, 250] width 549 height 20
click at [675, 222] on div "mapObjsFields mapObjIdsGLs" at bounding box center [769, 223] width 520 height 18
click at [667, 247] on div "MAP_NAME_SOURCE_ID" at bounding box center [783, 250] width 549 height 20
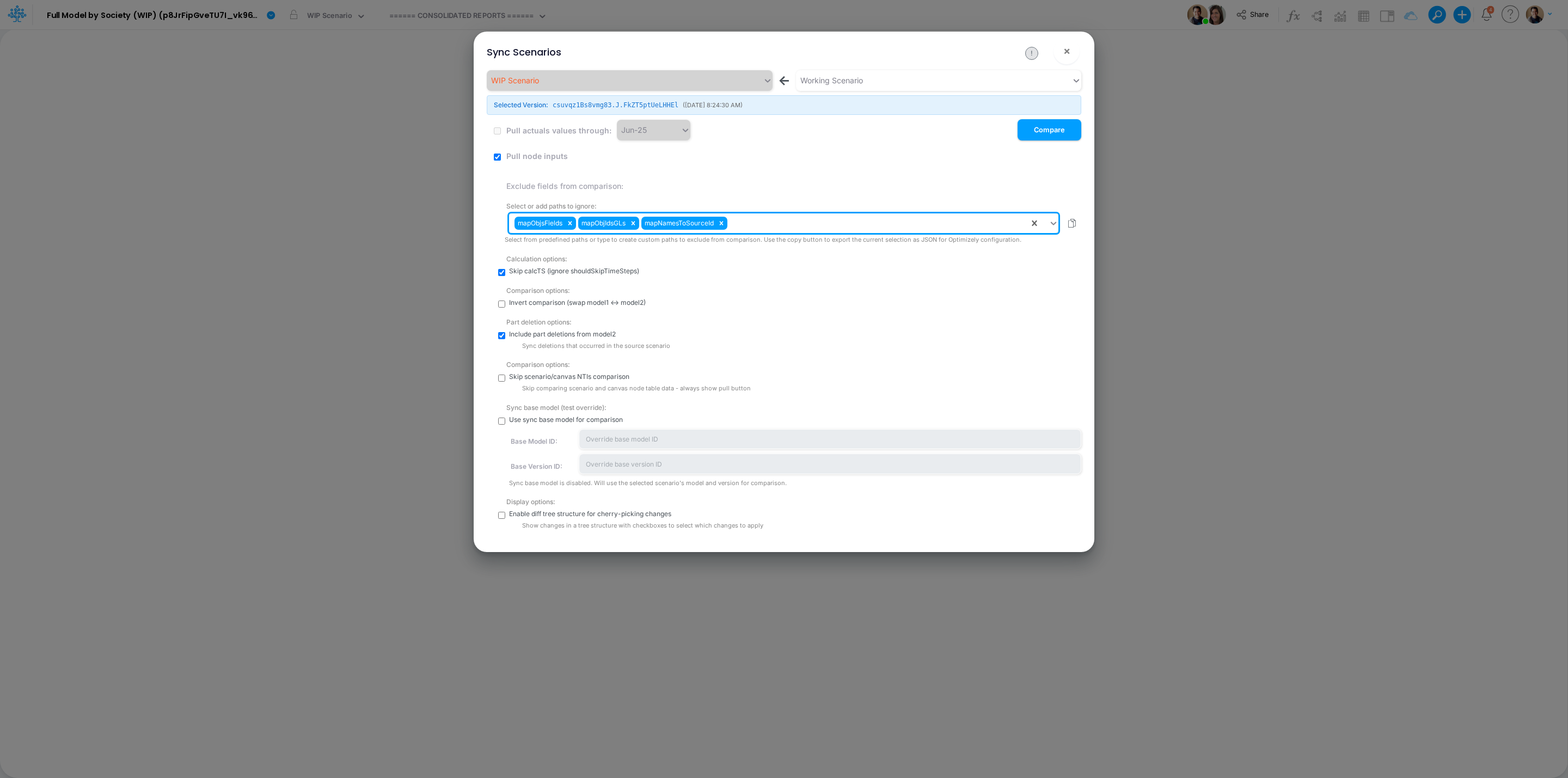
click at [746, 216] on div "mapObjsFields mapObjIdsGLs mapNamesToSourceId" at bounding box center [769, 223] width 520 height 18
click at [724, 219] on div at bounding box center [721, 223] width 12 height 13
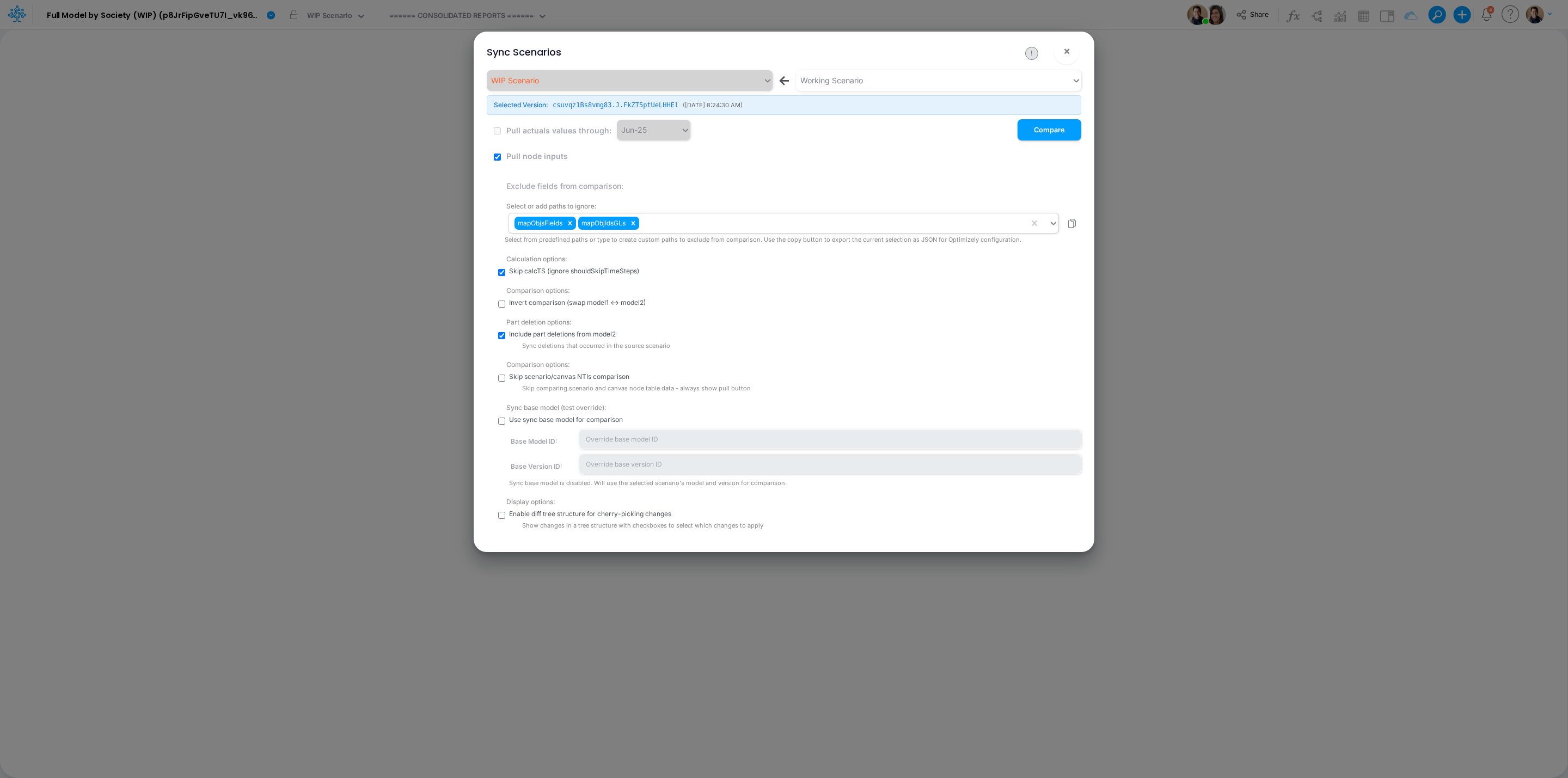
click at [506, 421] on div "Sync base model (test override): Use sync base model for comparison Base Model …" at bounding box center [793, 443] width 576 height 90
click at [503, 421] on input "checkbox" at bounding box center [502, 421] width 7 height 7
checkbox input "true"
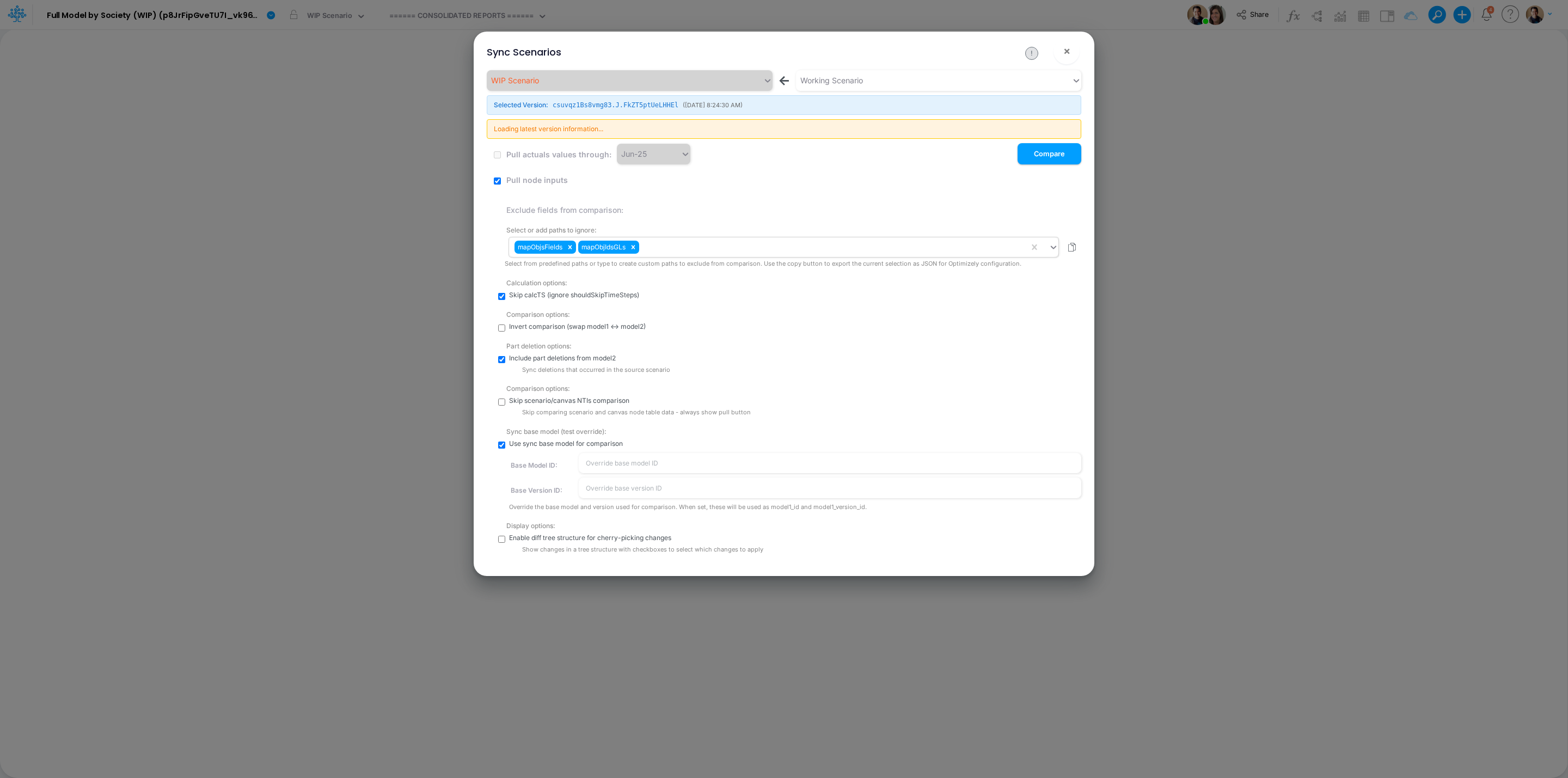
click at [660, 475] on div "Use sync base model for comparison Base Model ID: Base Version ID: Override the…" at bounding box center [795, 475] width 572 height 73
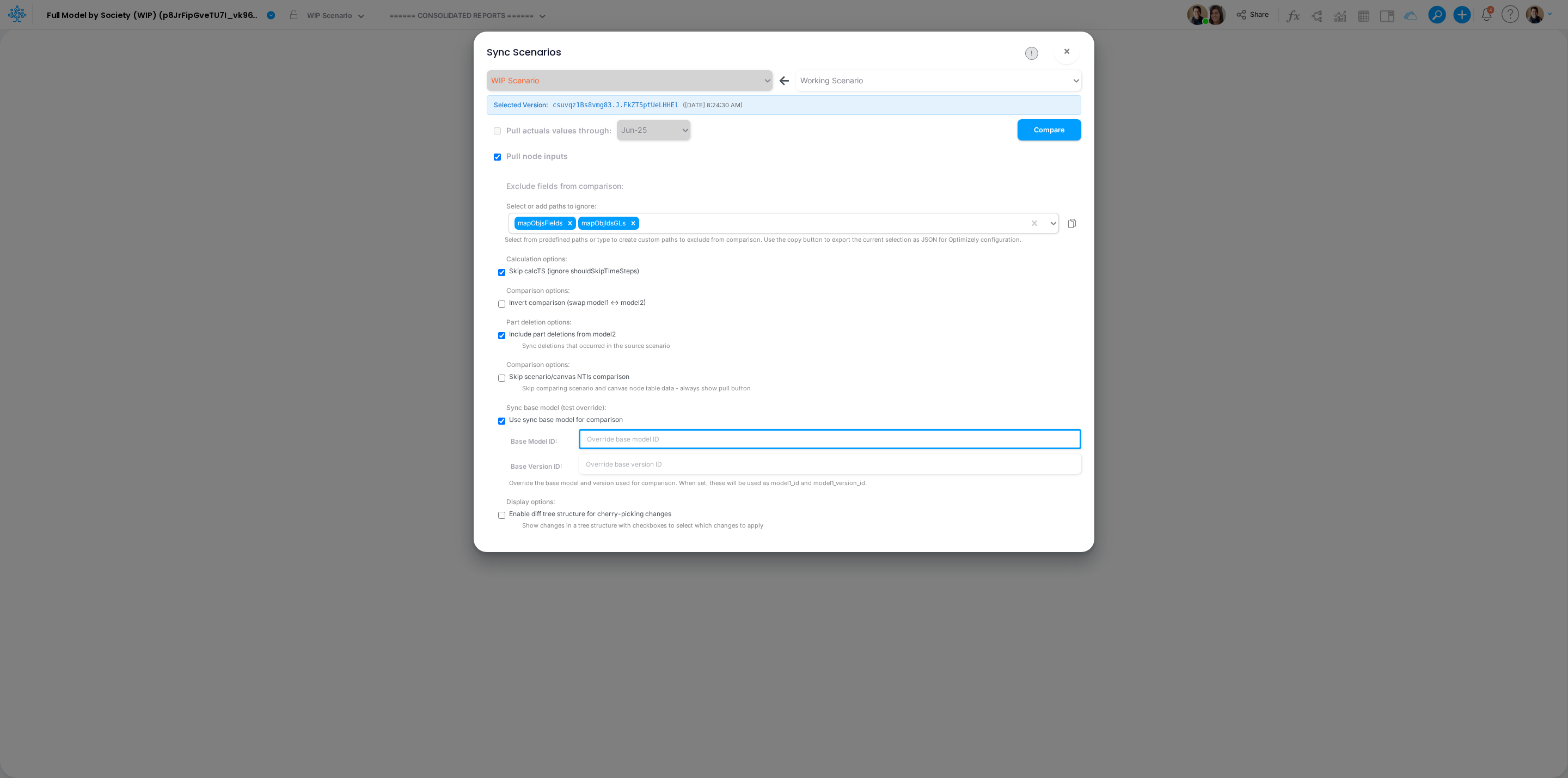
click at [662, 436] on input "text" at bounding box center [830, 440] width 503 height 21
paste input "68754092930dfa5f68d977c6"
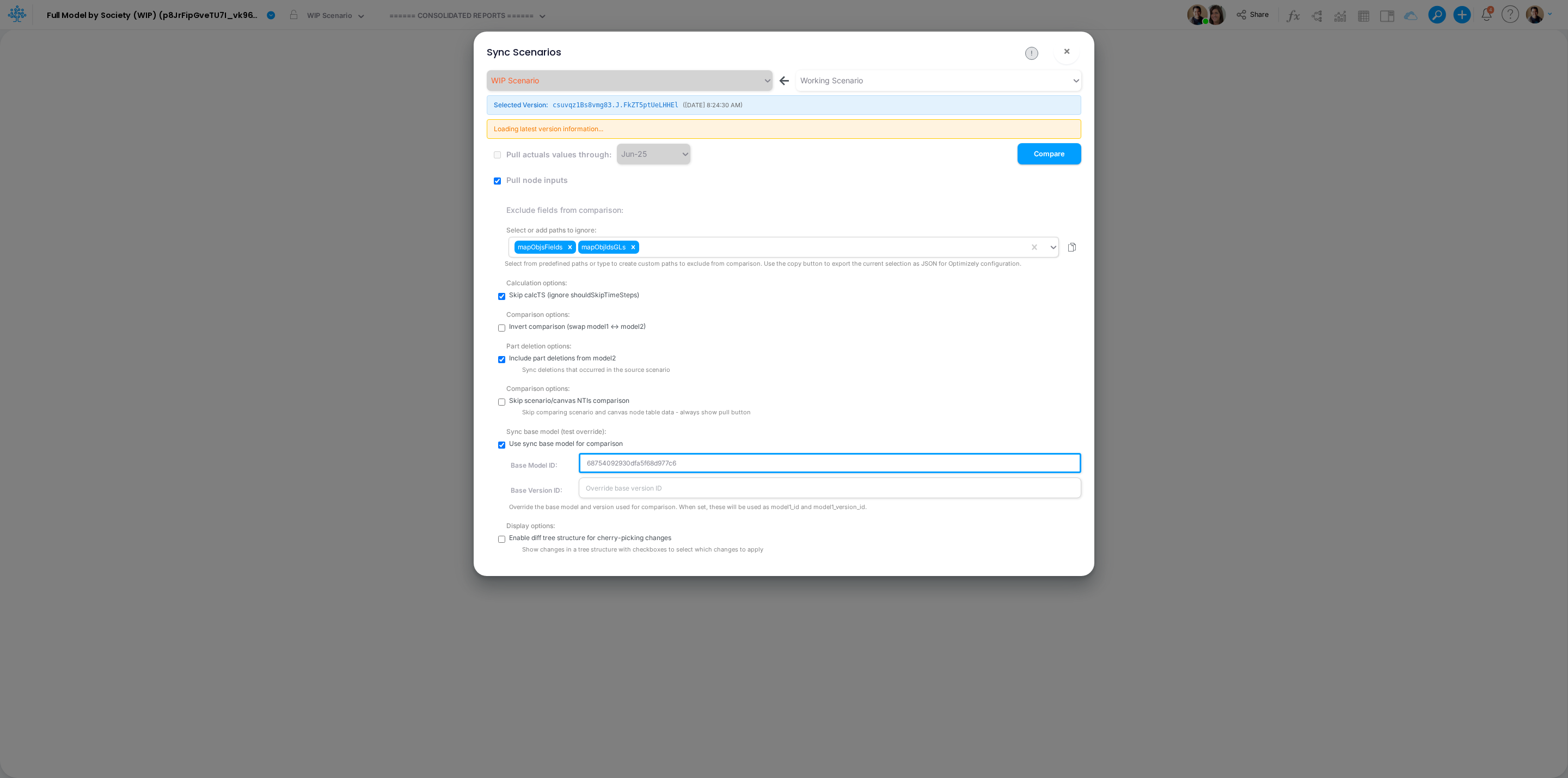
type input "68754092930dfa5f68d977c6"
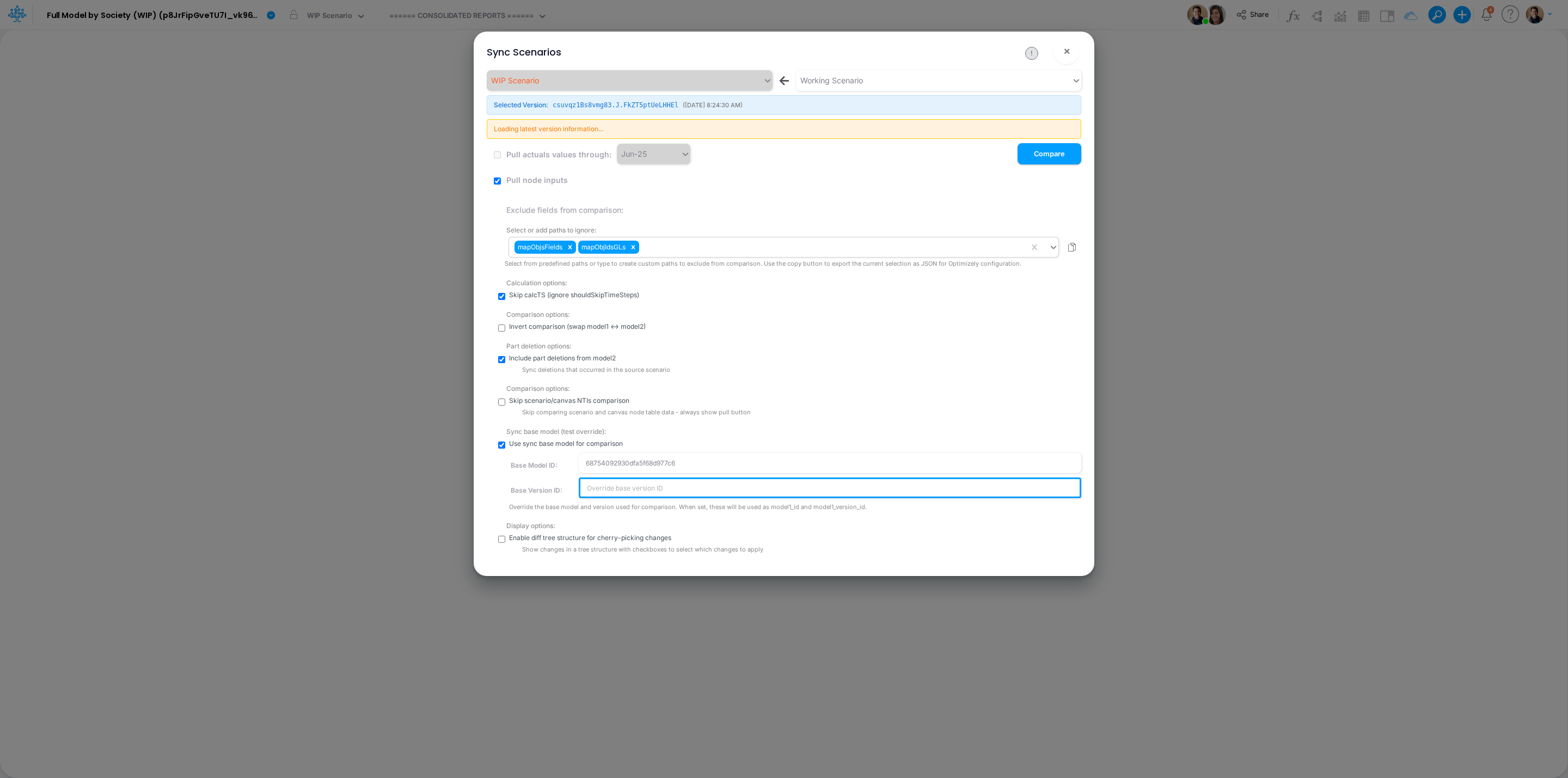
click at [683, 481] on input "text" at bounding box center [830, 488] width 503 height 21
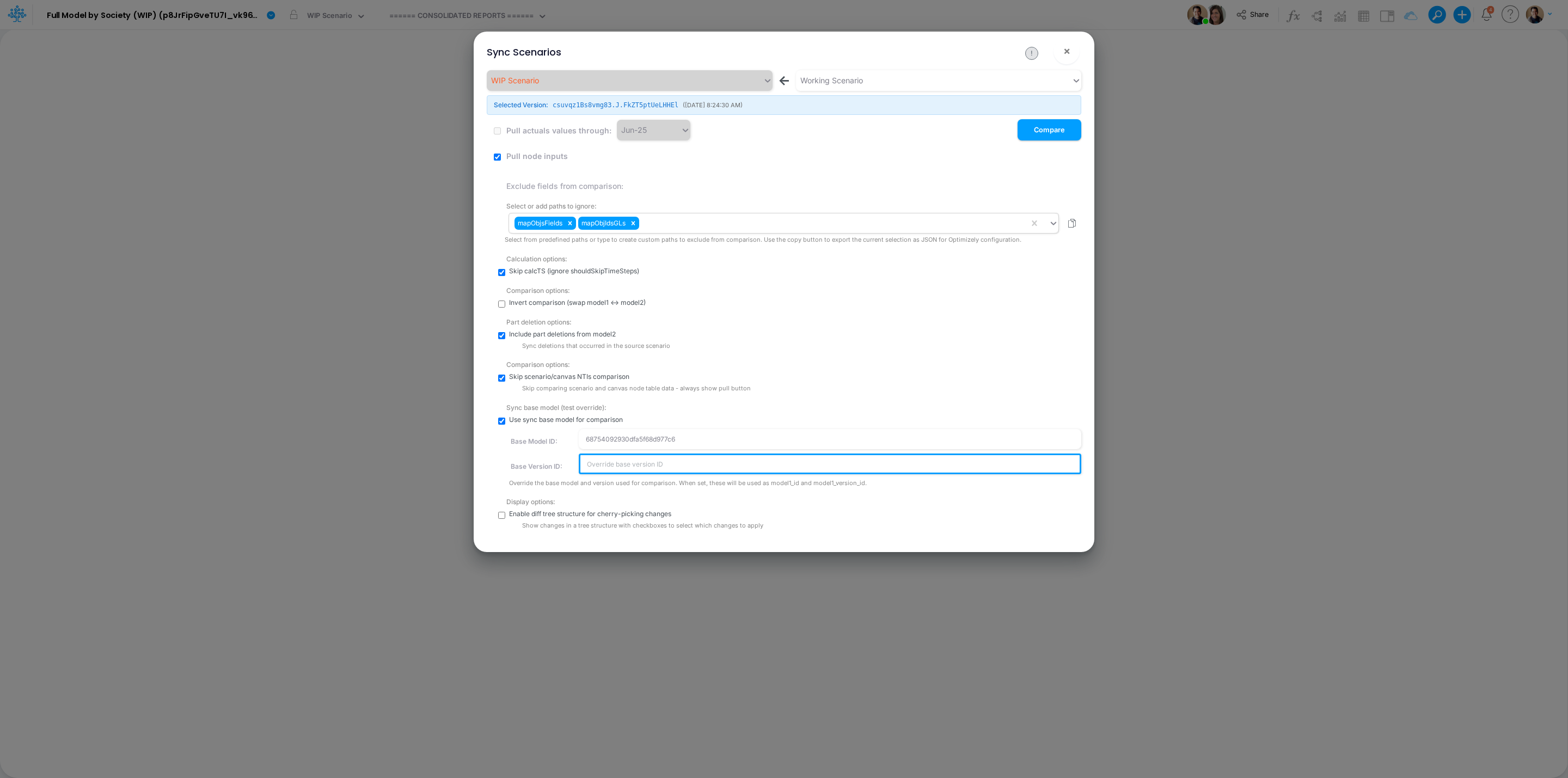
type input "N.HowRA8bIngC2Tj5sl9D7tXfiimn912"
checkbox input "true"
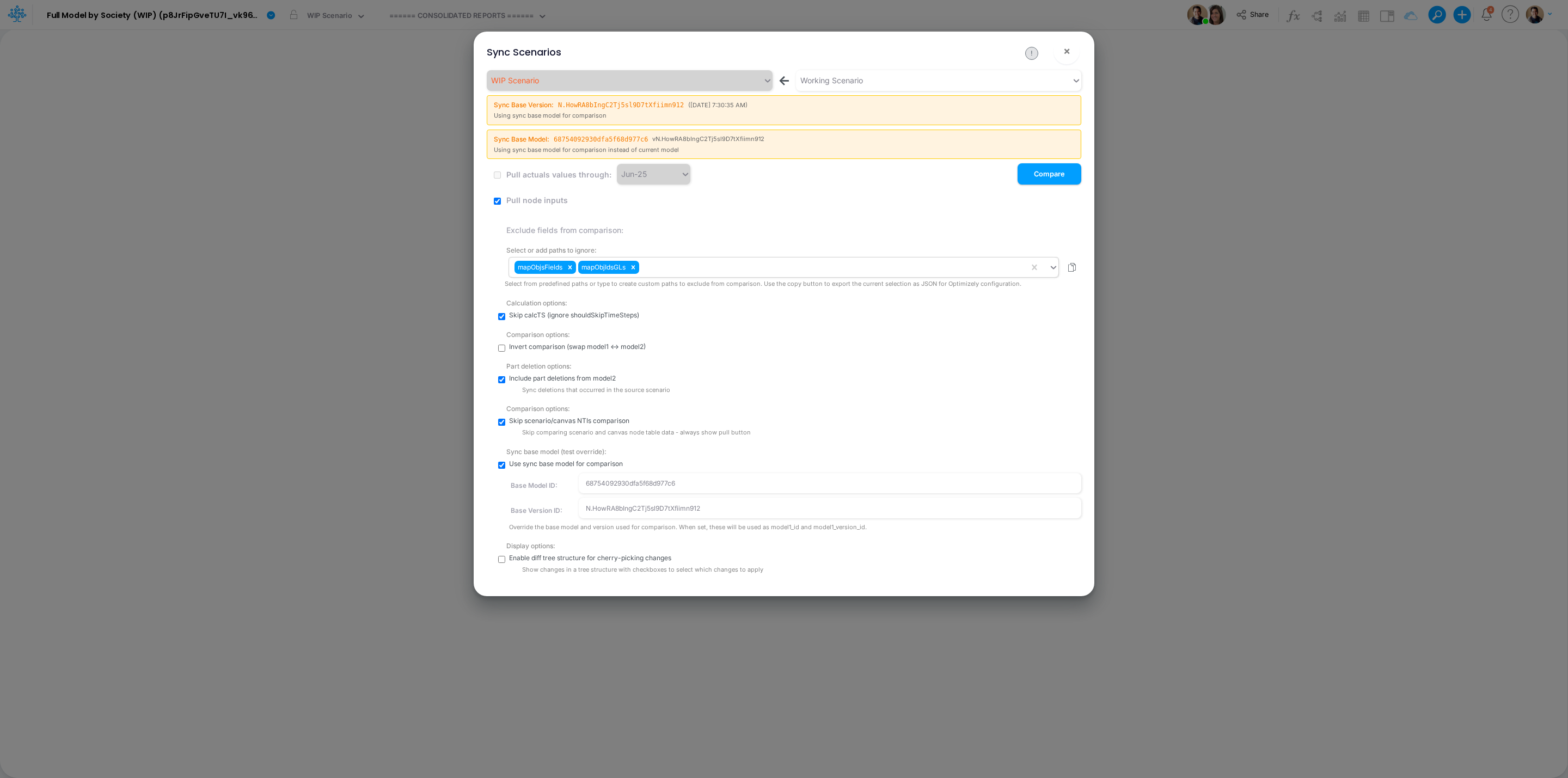
click at [499, 558] on input "checkbox" at bounding box center [502, 559] width 7 height 7
checkbox input "true"
click at [1043, 175] on button "Compare" at bounding box center [1049, 173] width 64 height 21
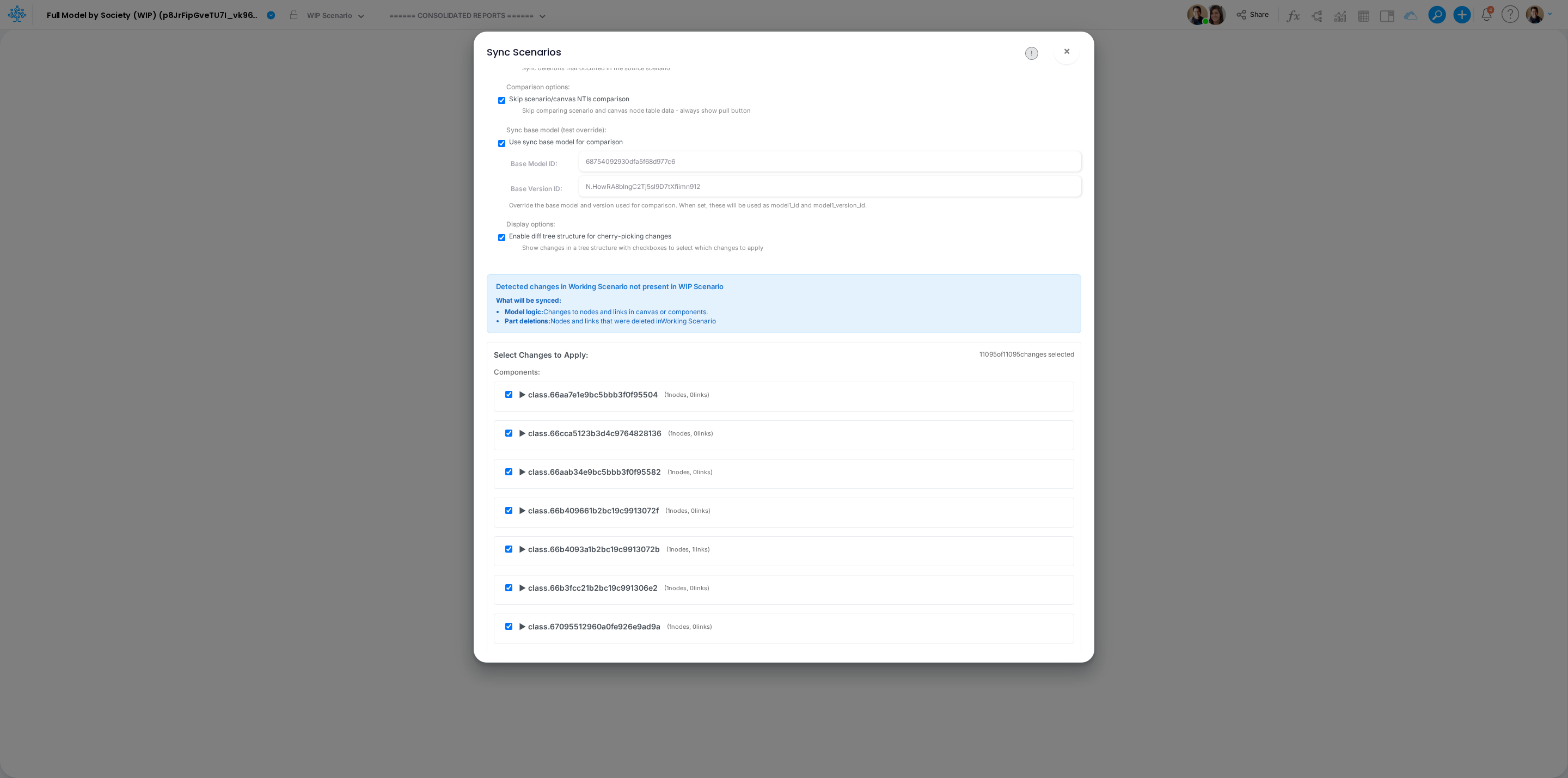
scroll to position [279, 0]
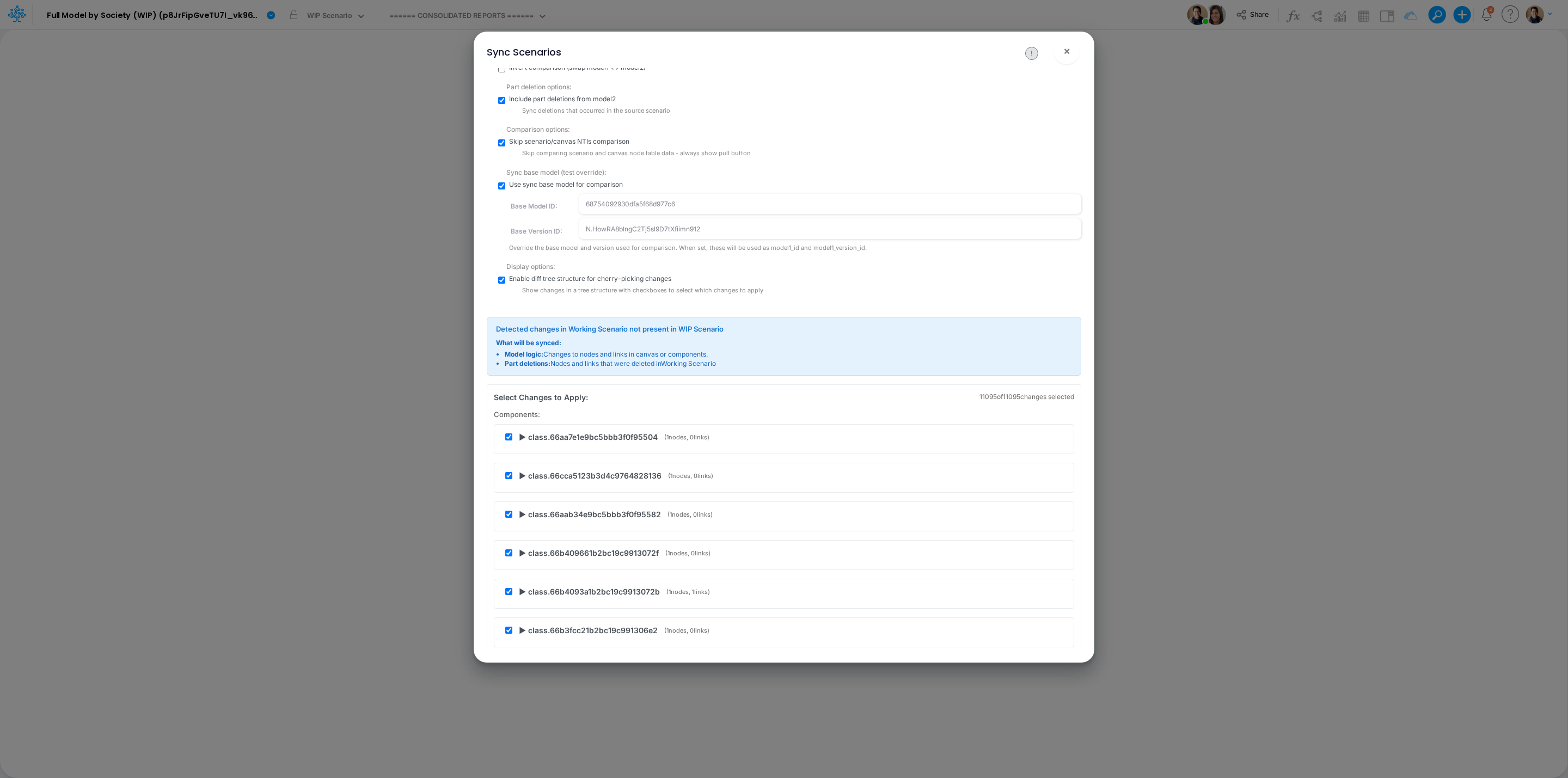
click at [521, 436] on span "▶ class.66aa7e1e9bc5bbb3f0f95504" at bounding box center [588, 436] width 139 height 12
click at [529, 462] on span "▶ updated" at bounding box center [543, 467] width 36 height 11
click at [529, 464] on span "▼ updated" at bounding box center [544, 467] width 37 height 11
click at [523, 510] on span "▶ class.66cca5123b3d4c9764828136" at bounding box center [590, 507] width 142 height 12
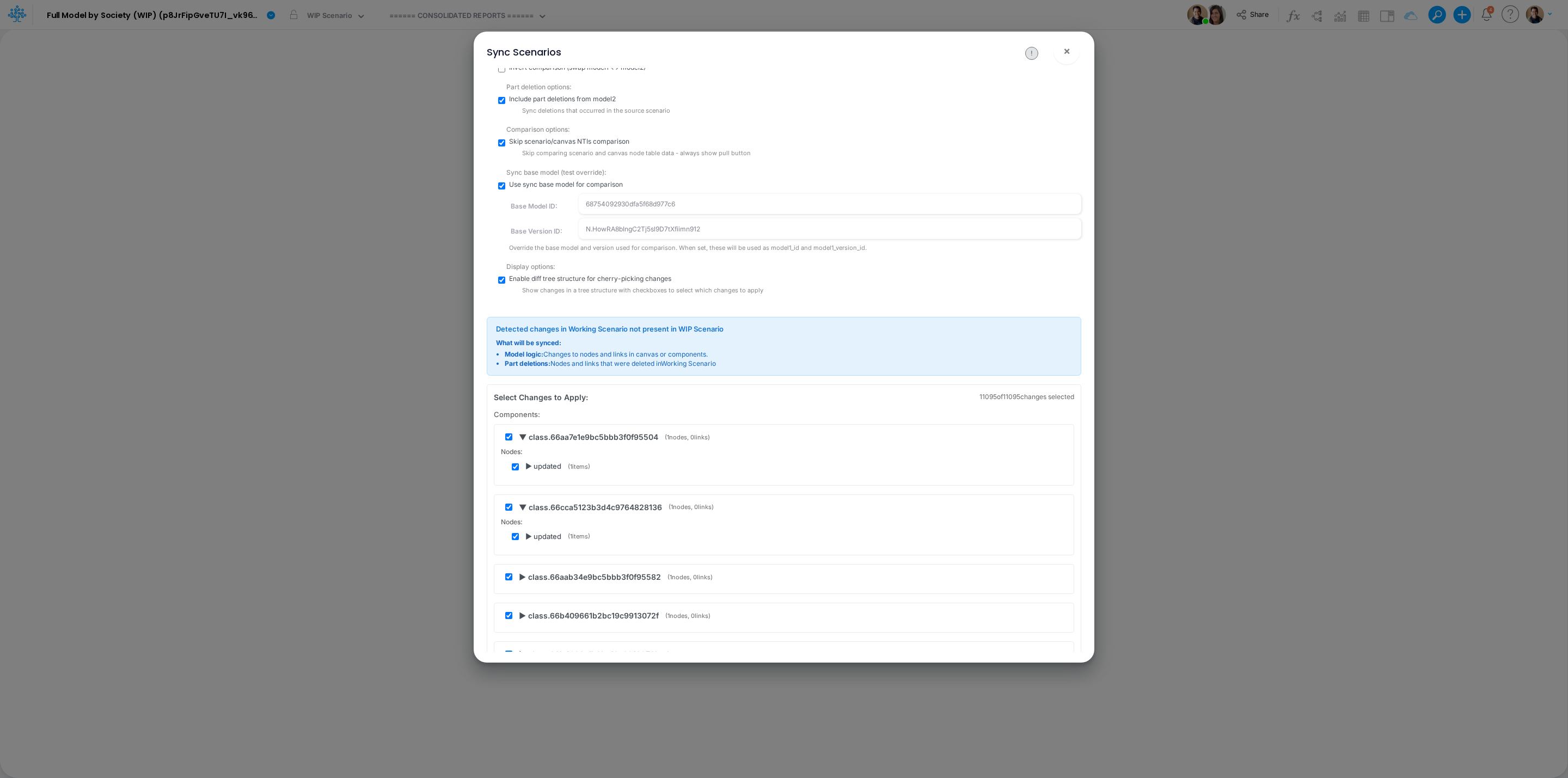
click at [524, 538] on div "▶ updated ( 1 items)" at bounding box center [789, 537] width 555 height 11
click at [525, 541] on span "▶ updated" at bounding box center [543, 537] width 36 height 11
click at [528, 539] on span "▼ updated" at bounding box center [544, 537] width 37 height 11
click at [522, 499] on span "▶ class.66aab34e9bc5bbb3f0f95582" at bounding box center [589, 495] width 142 height 12
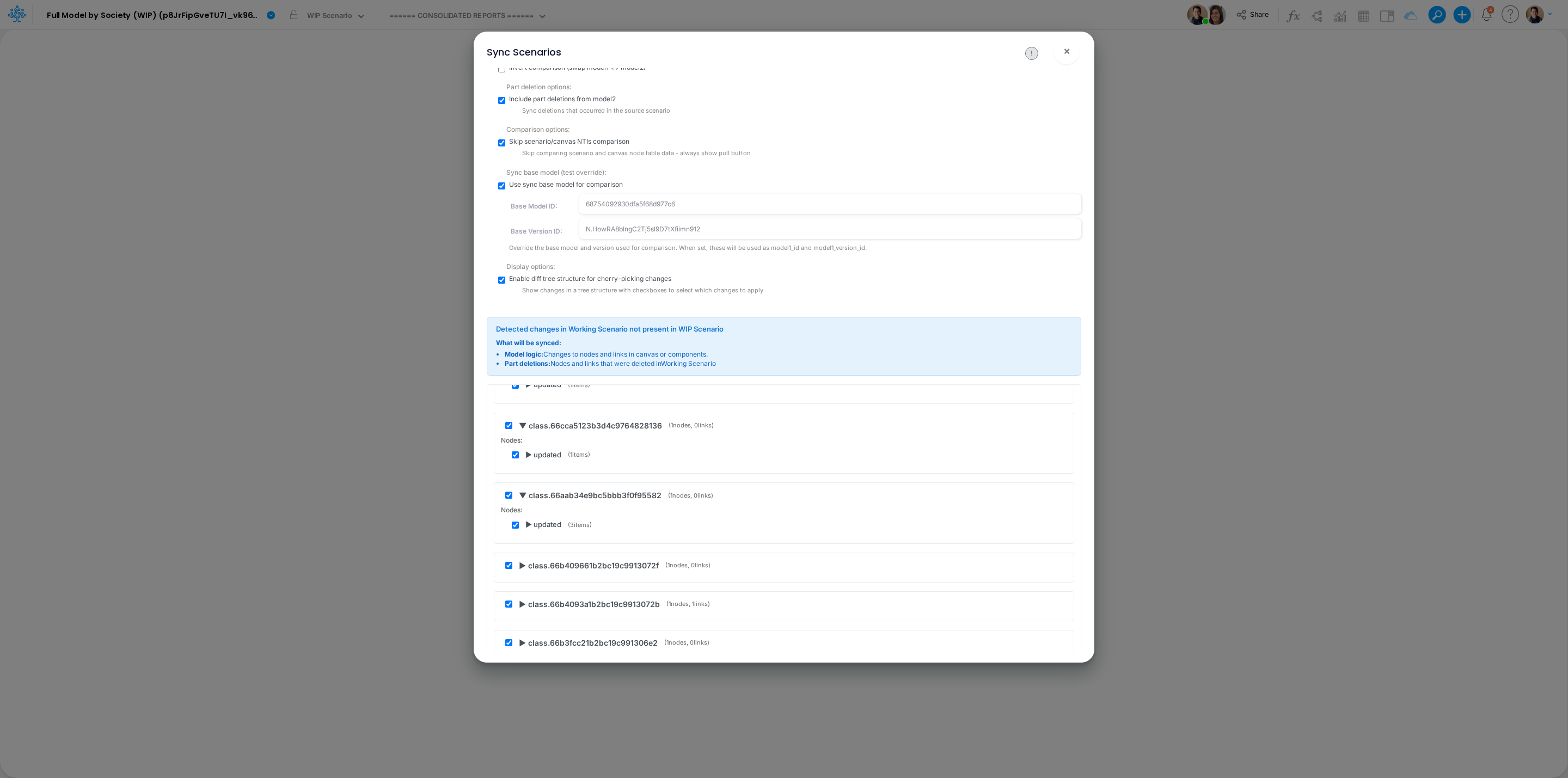
scroll to position [163, 0]
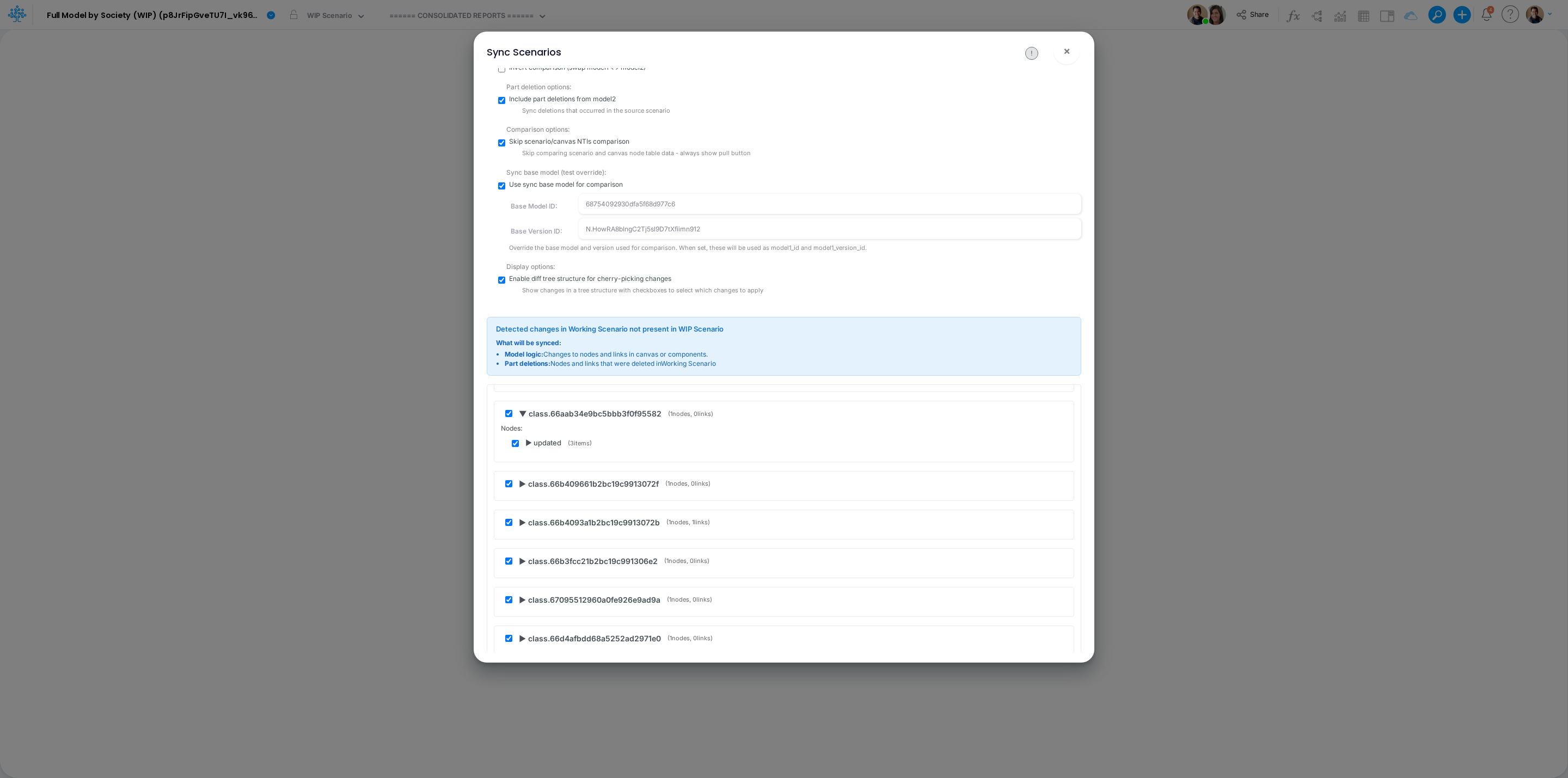
click at [525, 449] on span "▶ updated" at bounding box center [543, 443] width 36 height 11
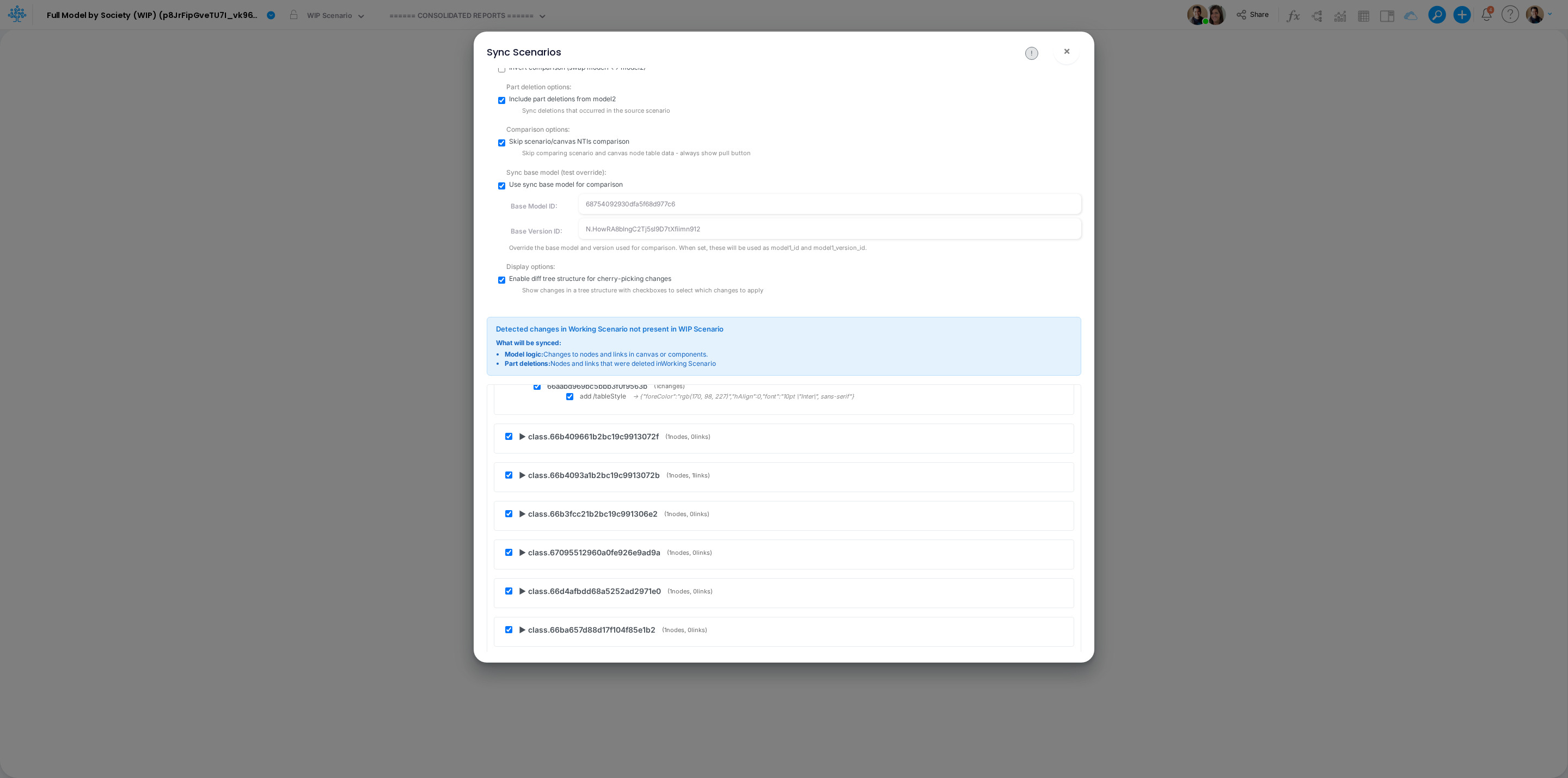
scroll to position [408, 0]
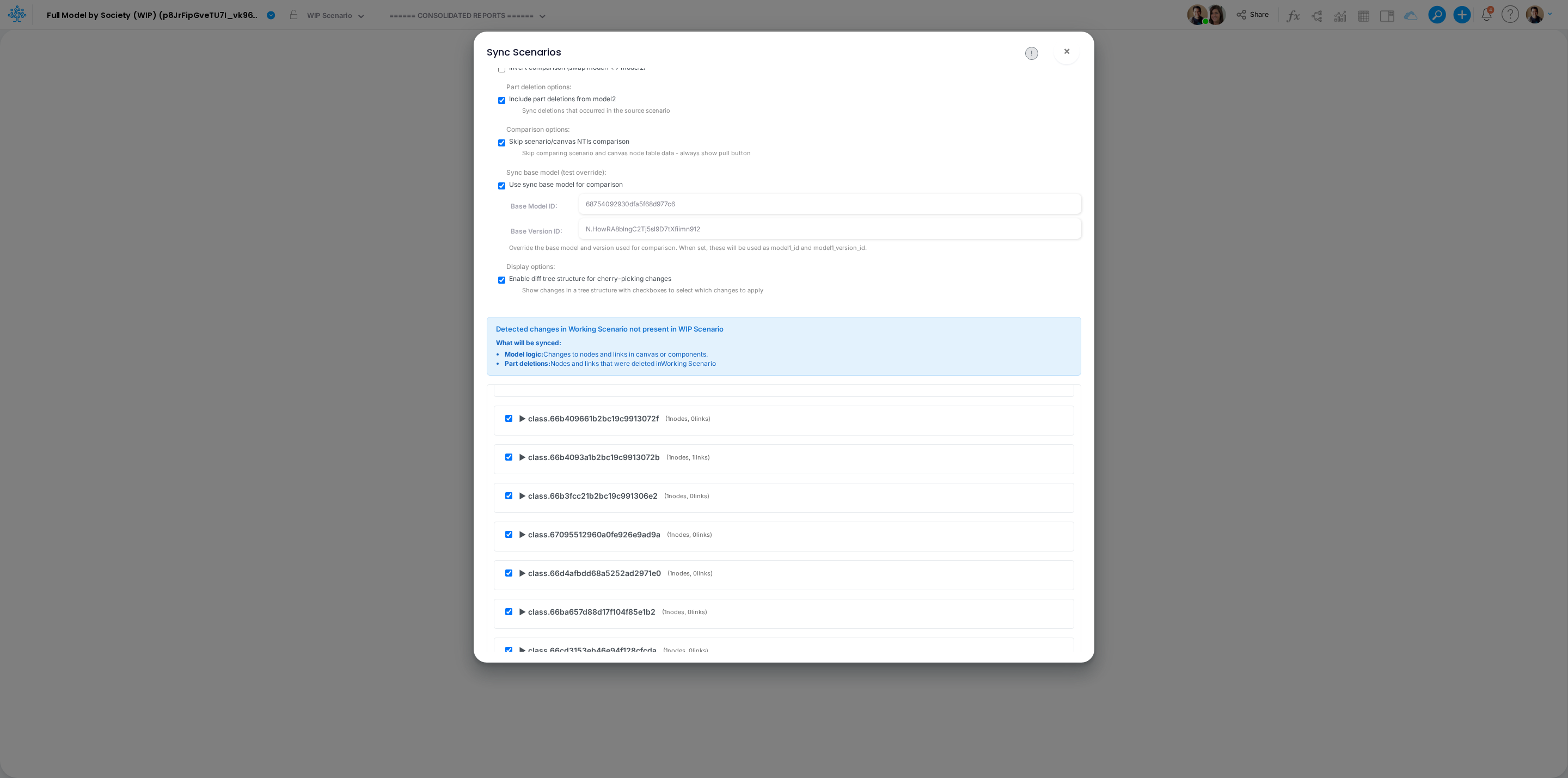
click at [523, 424] on span "▶ class.66b409661b2bc19c9913072f" at bounding box center [589, 418] width 140 height 12
click at [531, 449] on span "▶ updated" at bounding box center [543, 448] width 36 height 11
click at [524, 457] on span "▶ class.66b4093a1b2bc19c9913072b" at bounding box center [589, 454] width 141 height 12
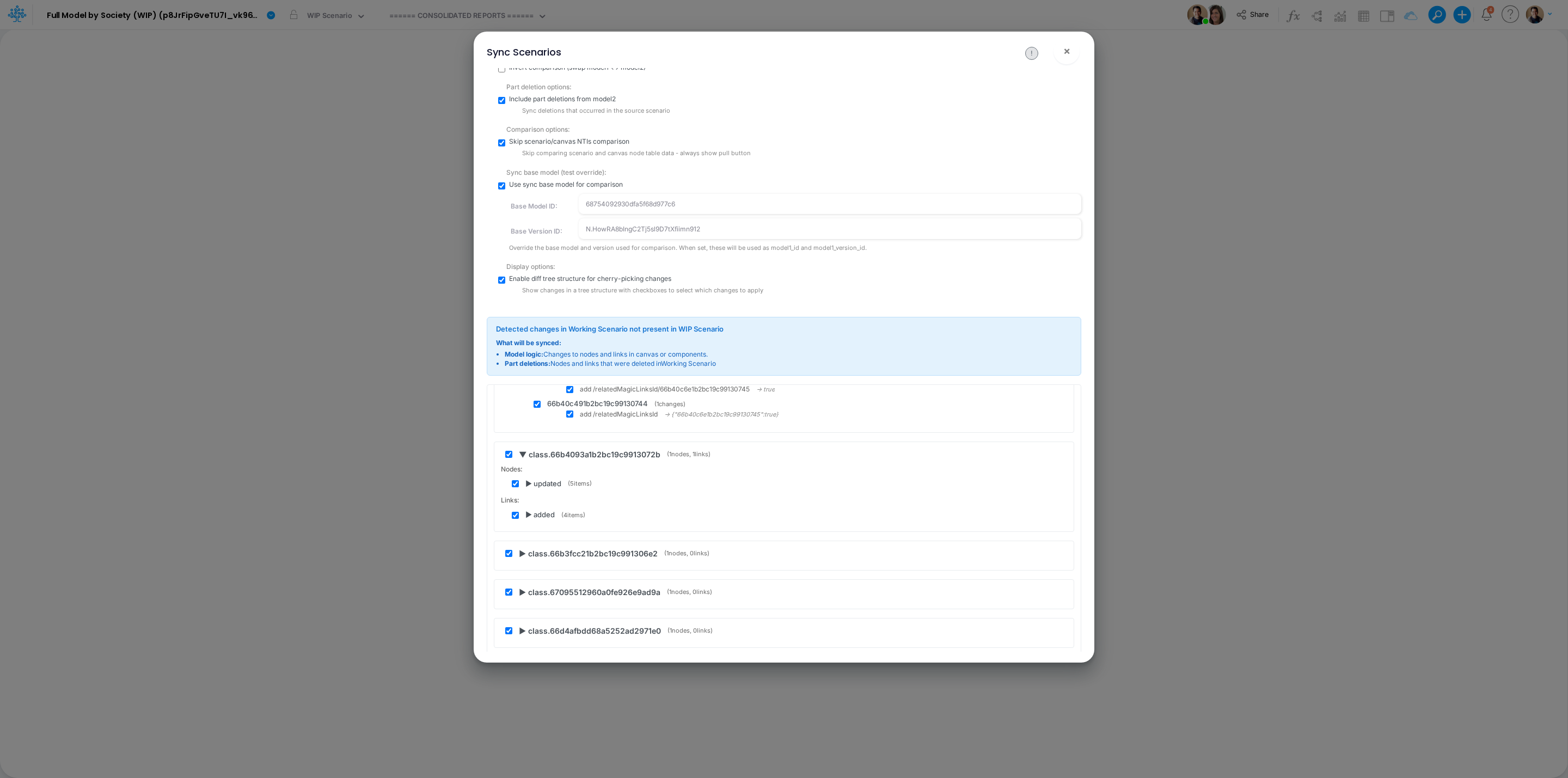
click at [528, 488] on span "▶ updated" at bounding box center [543, 484] width 36 height 11
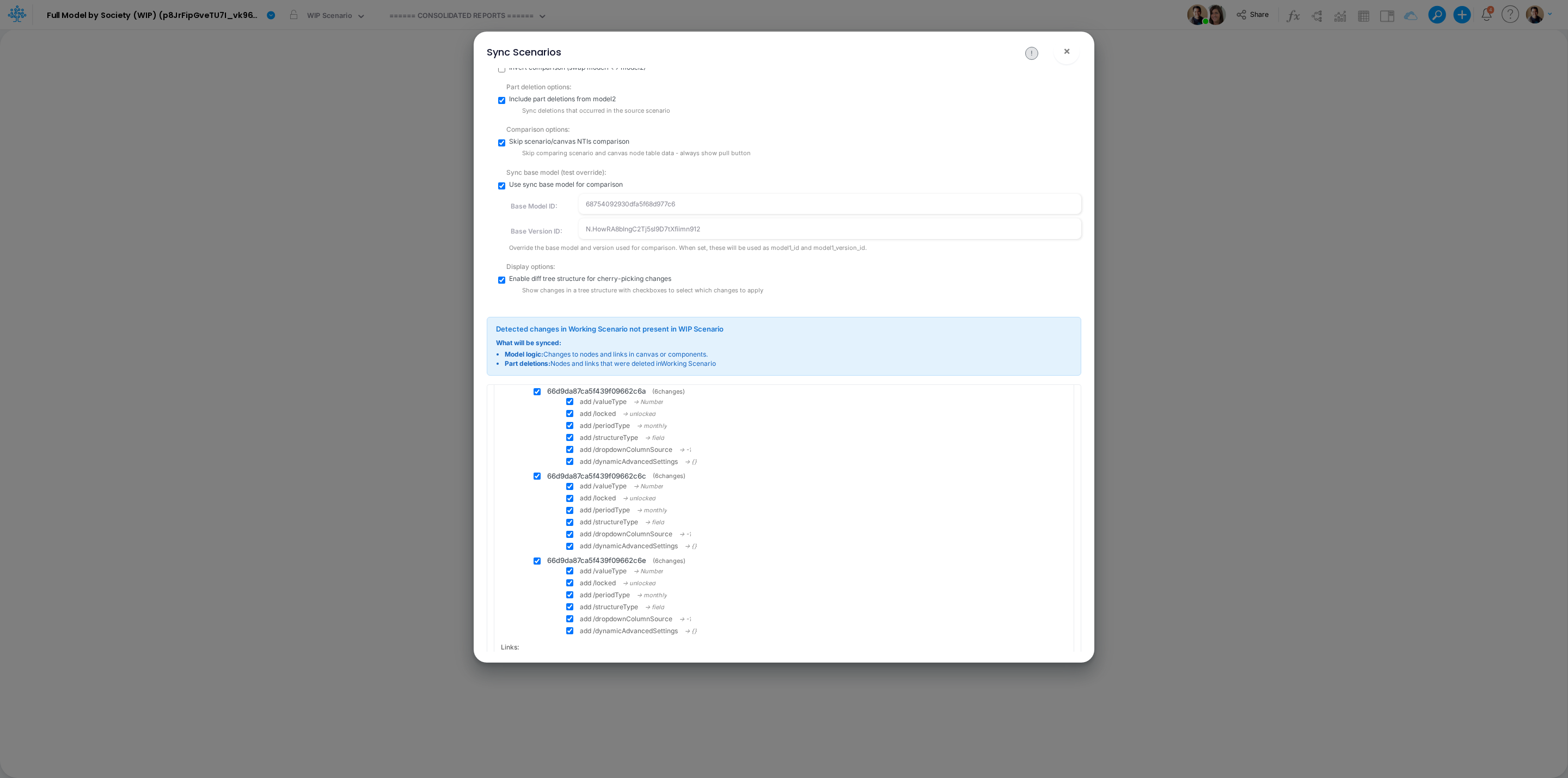
scroll to position [817, 0]
click at [536, 586] on span "▶ added" at bounding box center [540, 586] width 29 height 11
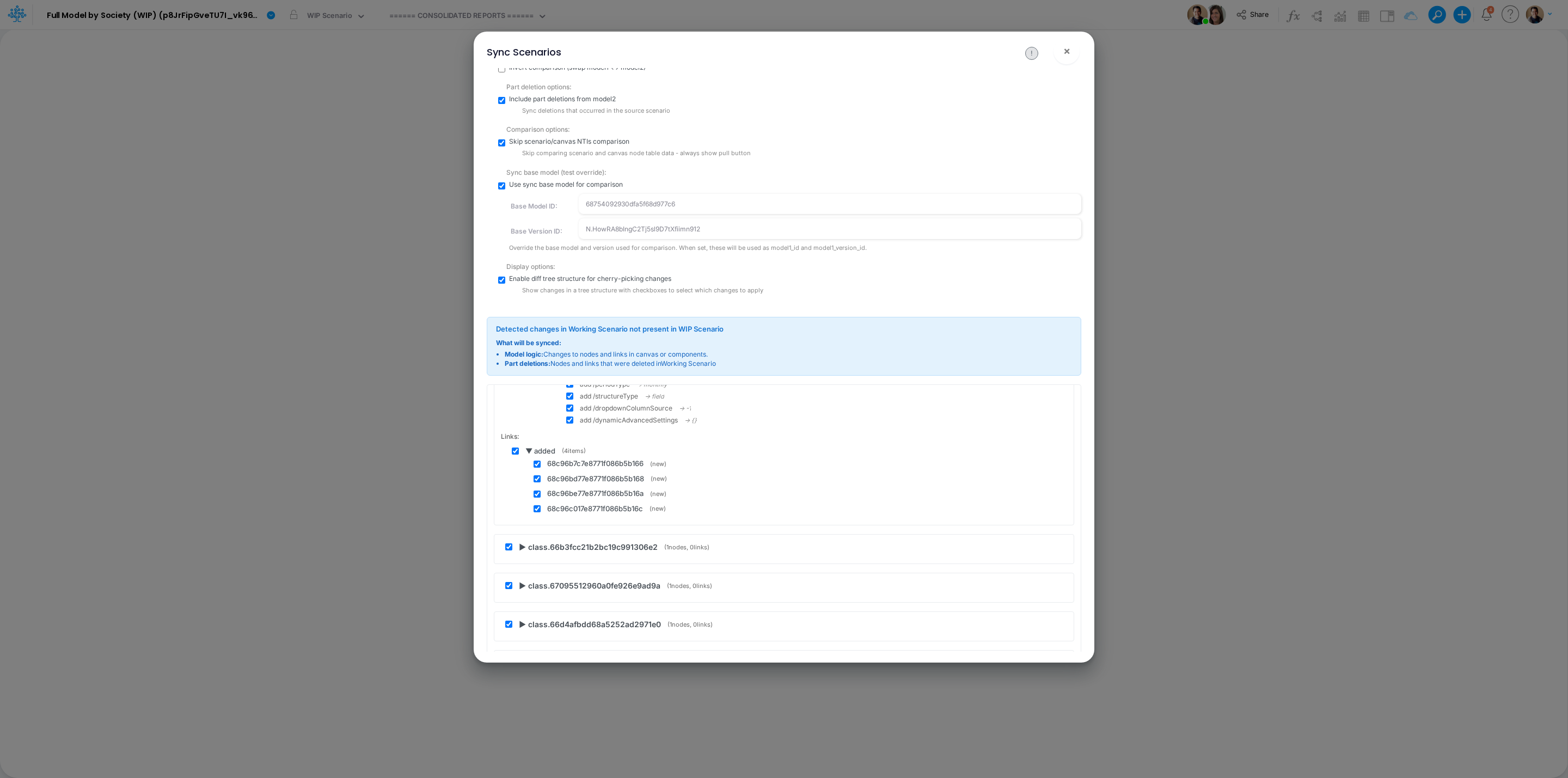
scroll to position [980, 0]
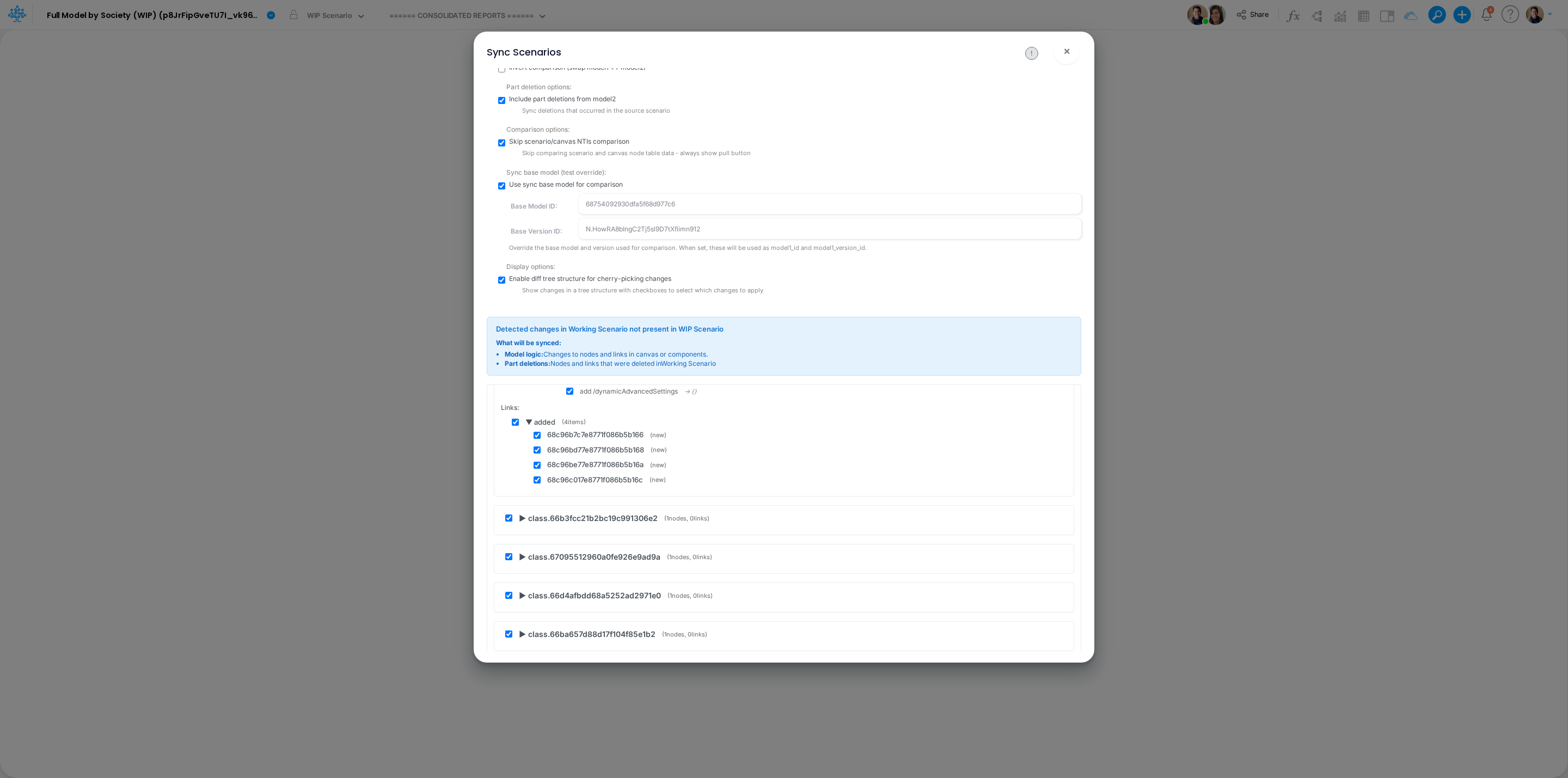
click at [528, 523] on span "▶ class.66b3fcc21b2bc19c991306e2" at bounding box center [588, 518] width 139 height 12
click at [530, 547] on span "▶ updated" at bounding box center [543, 548] width 36 height 11
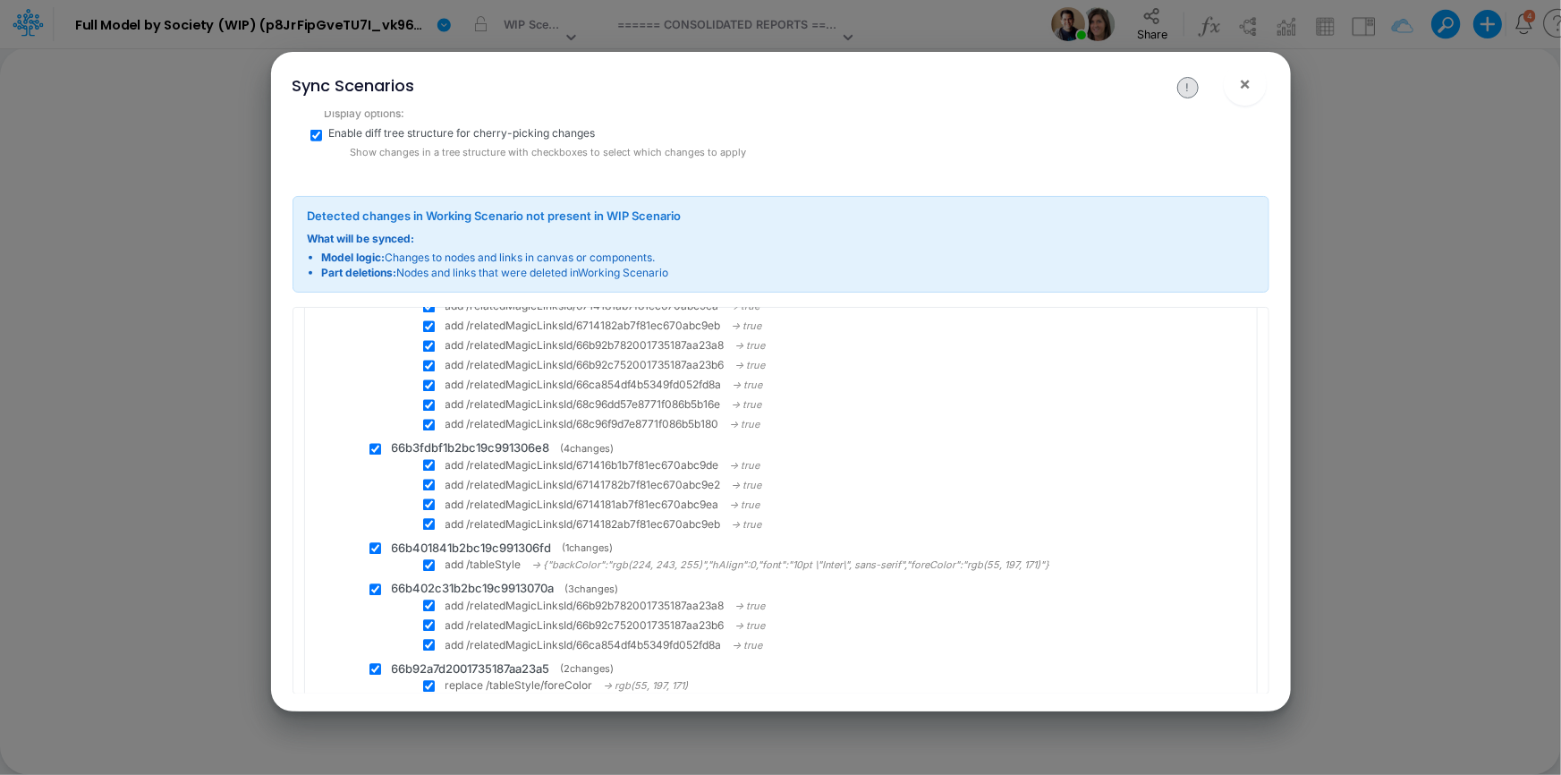
scroll to position [2122, 0]
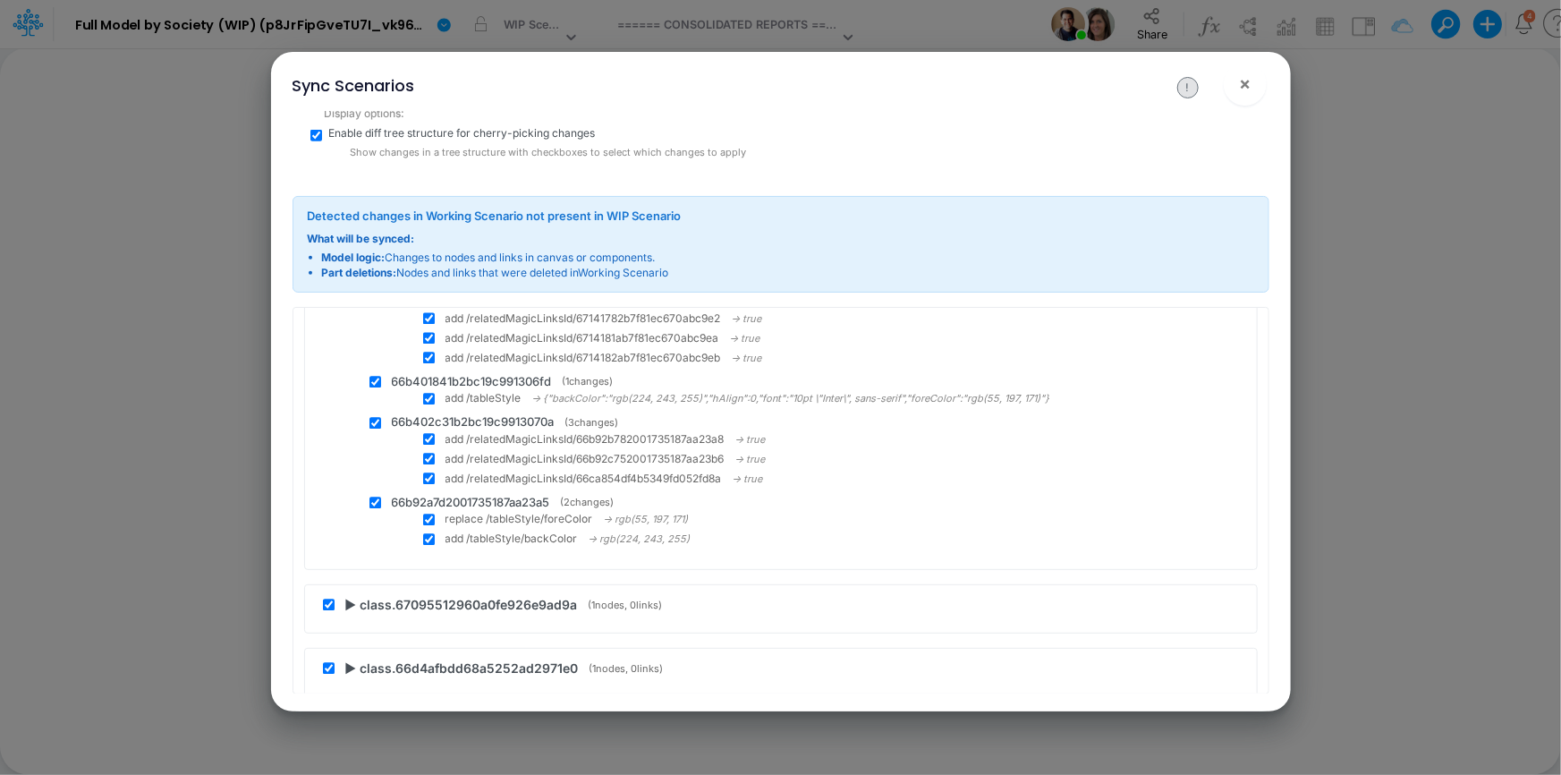
click at [352, 599] on span "▶ class.67095512960a0fe926e9ad9a" at bounding box center [461, 605] width 233 height 19
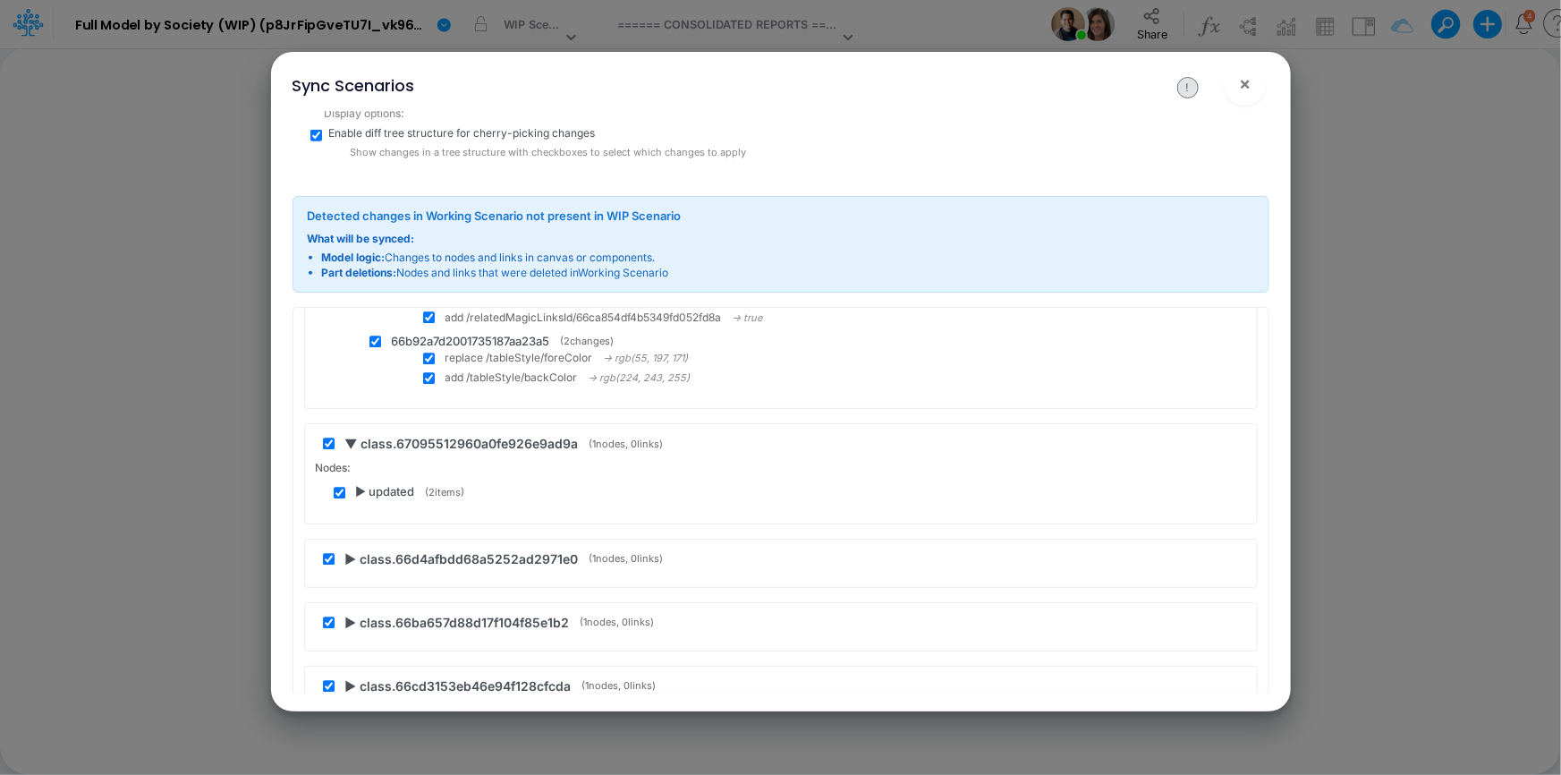
scroll to position [2284, 0]
click at [358, 492] on span "▶ updated" at bounding box center [385, 491] width 59 height 18
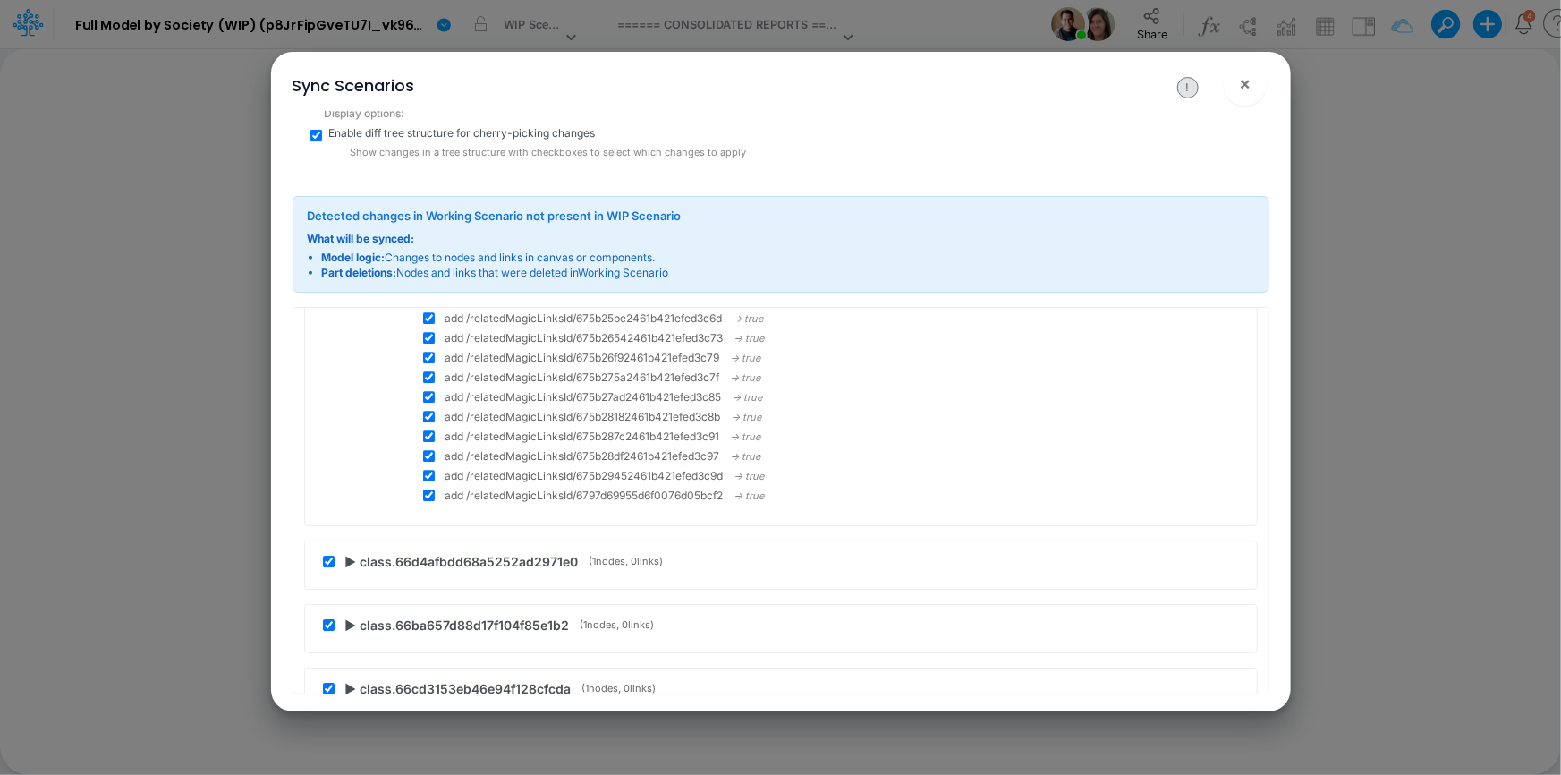
scroll to position [2935, 0]
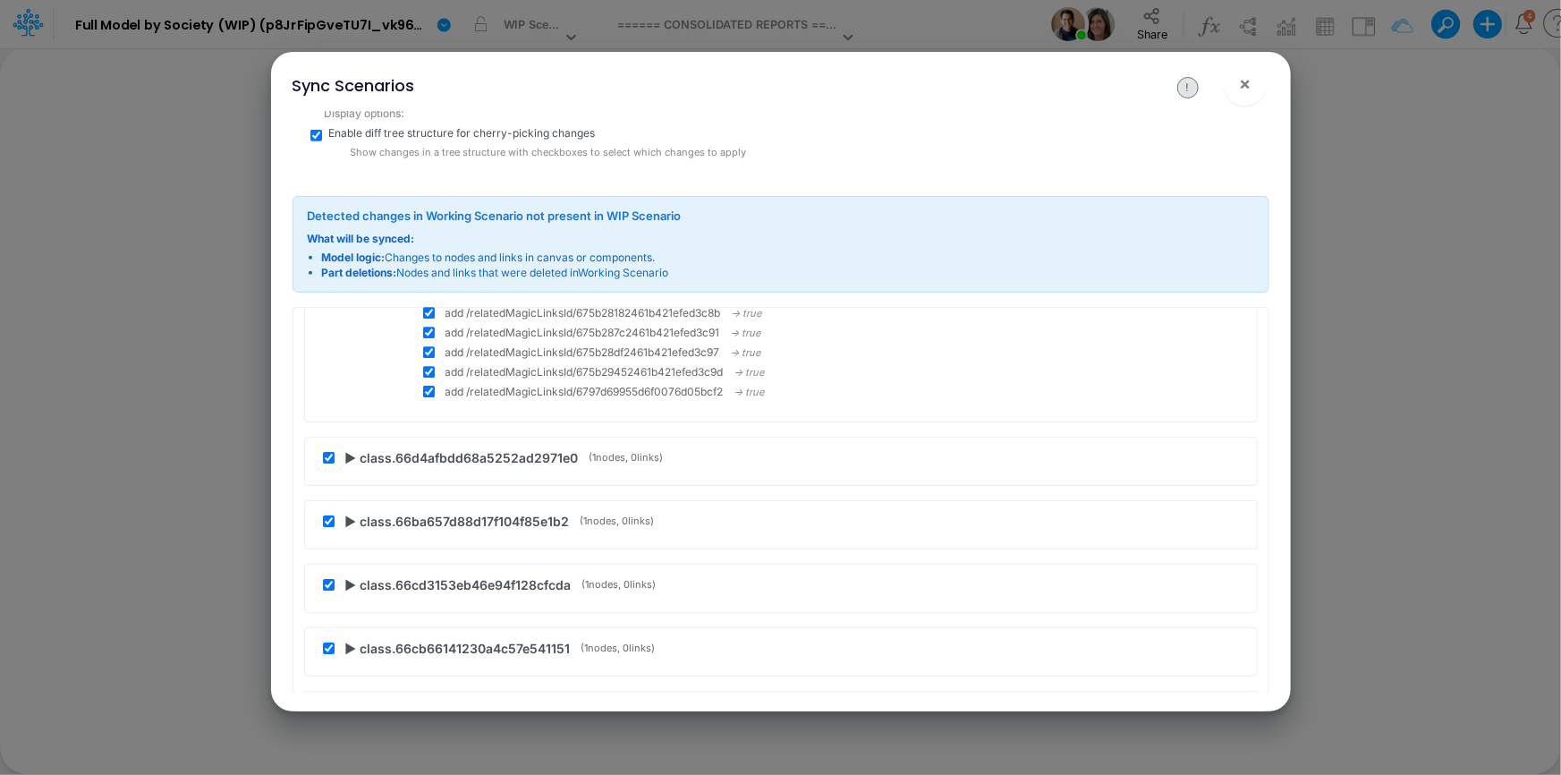
click at [350, 454] on span "▶ class.66d4afbdd68a5252ad2971e0" at bounding box center [461, 457] width 233 height 19
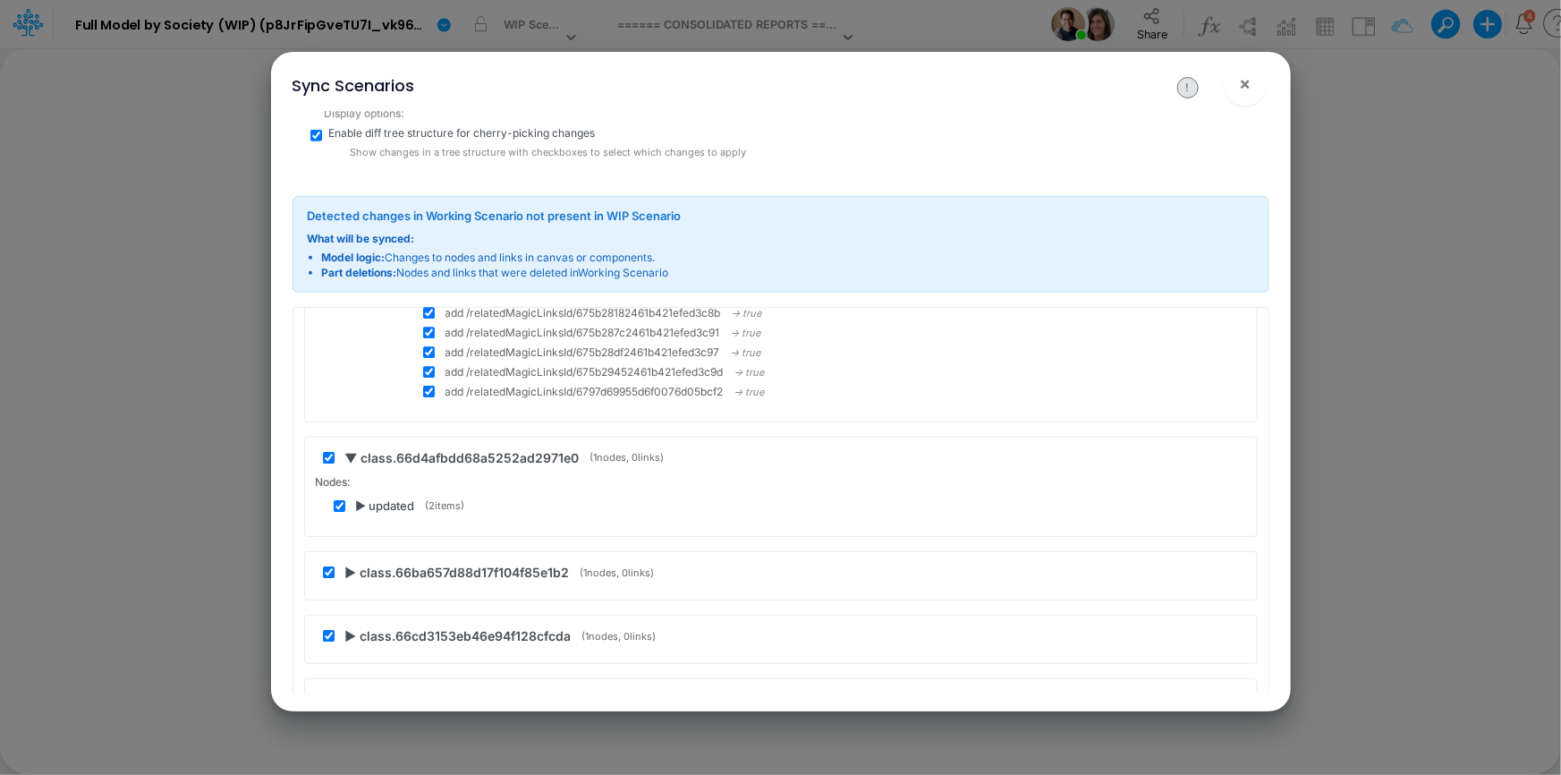
click at [366, 498] on span "▶ updated" at bounding box center [385, 506] width 59 height 18
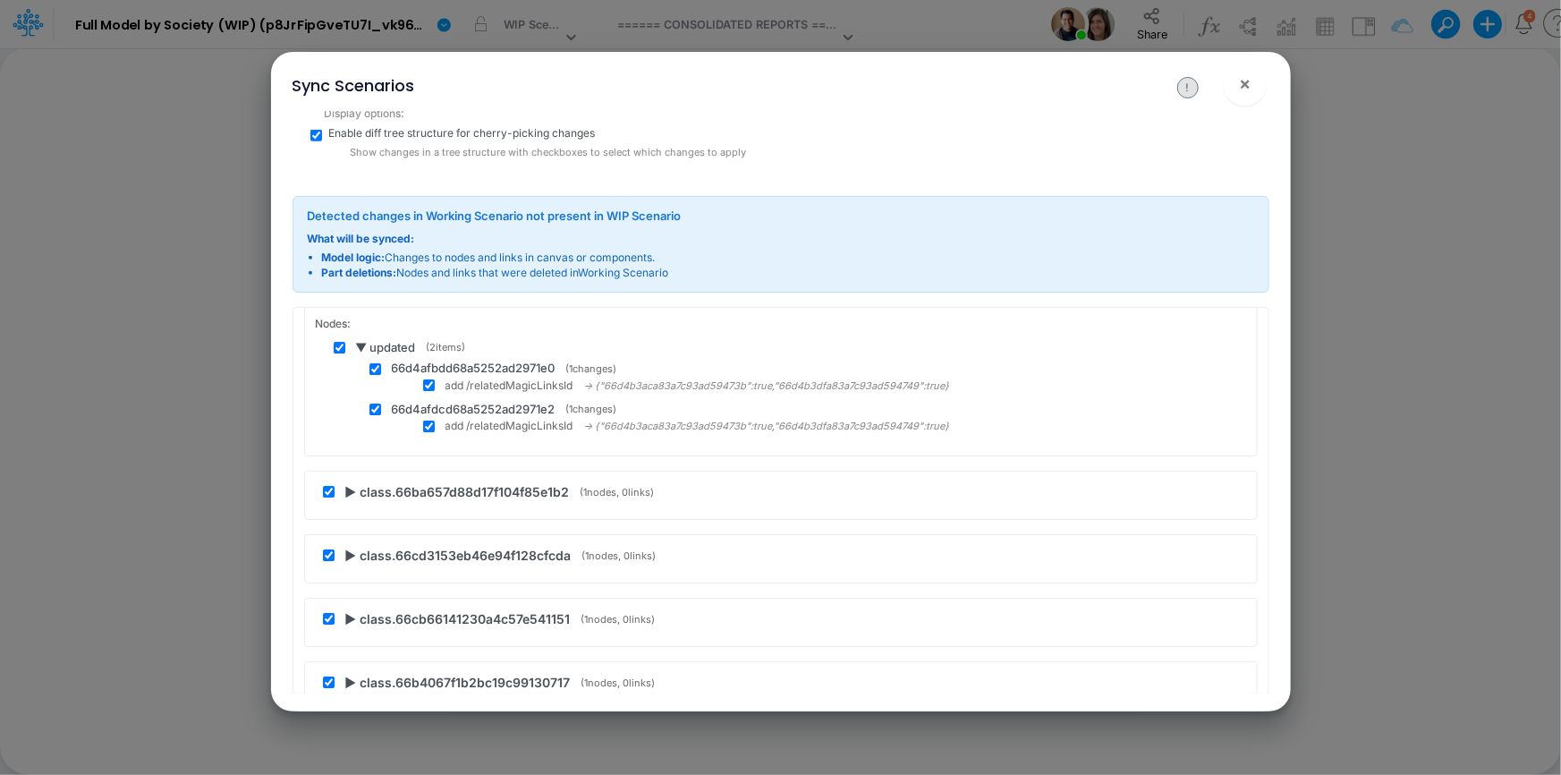
scroll to position [3097, 0]
click at [349, 489] on span "▶ class.66ba657d88d17f104f85e1b2" at bounding box center [457, 487] width 225 height 19
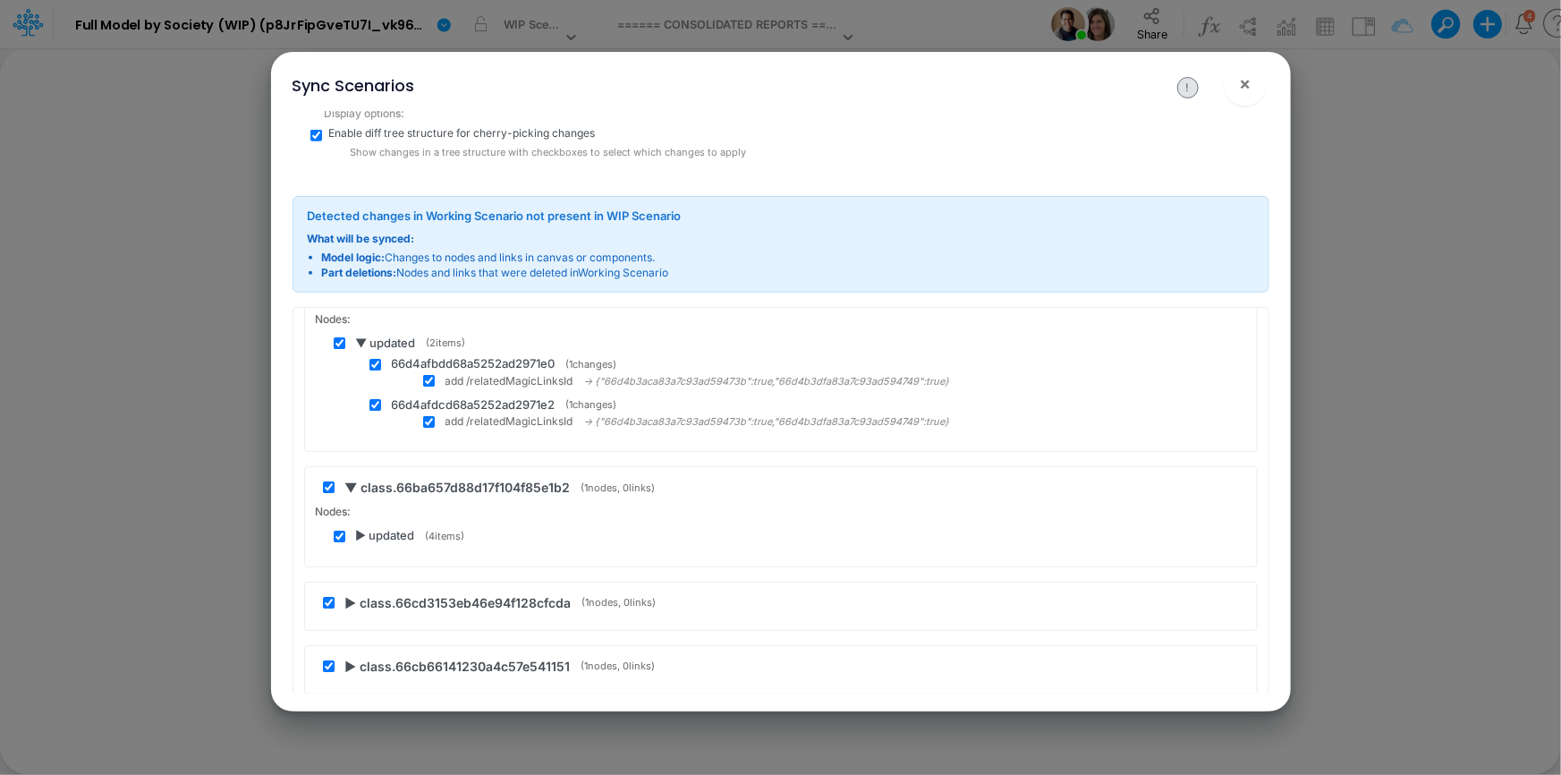
click at [365, 528] on span "▶ updated" at bounding box center [385, 536] width 59 height 18
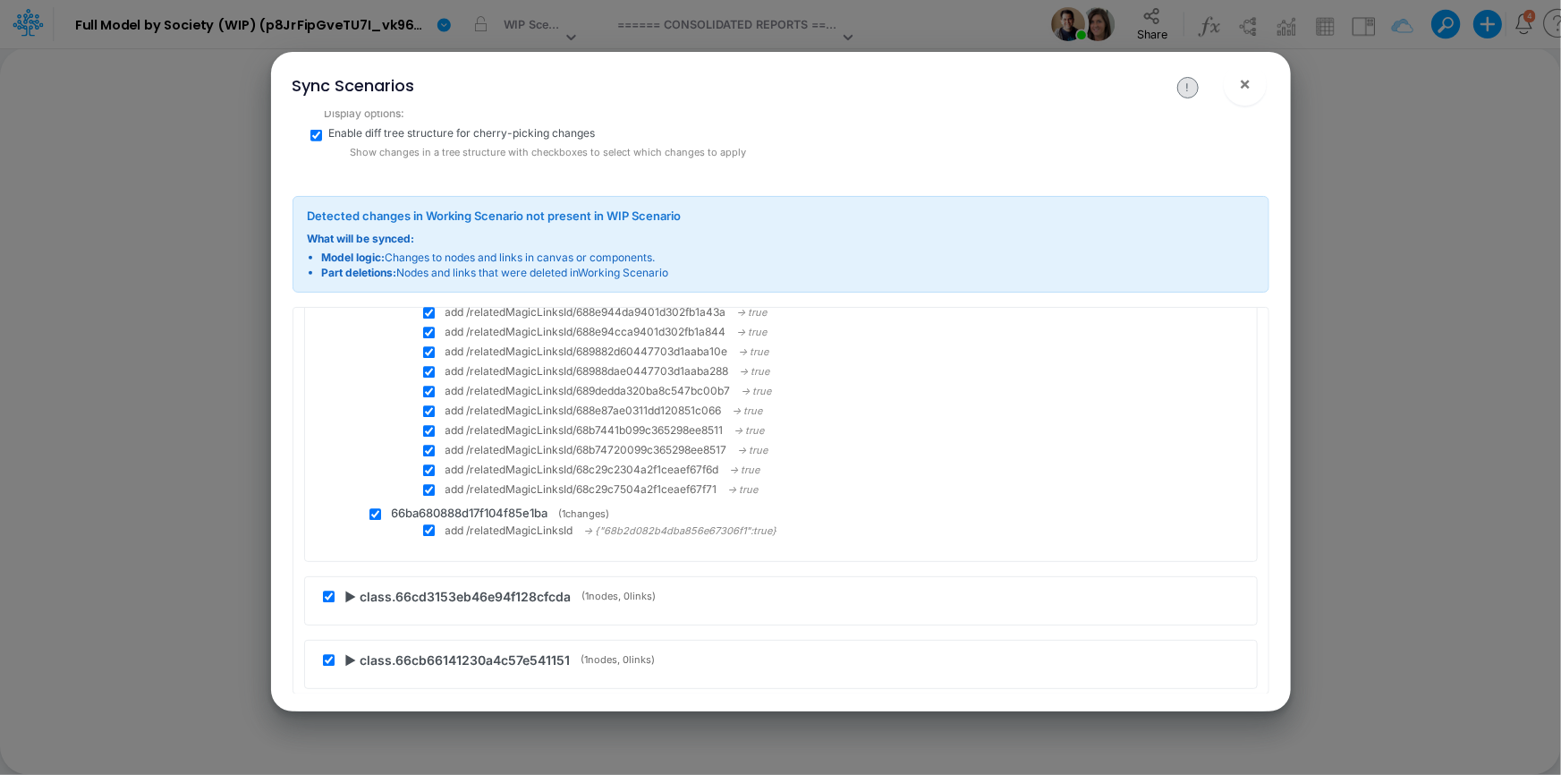
scroll to position [5618, 0]
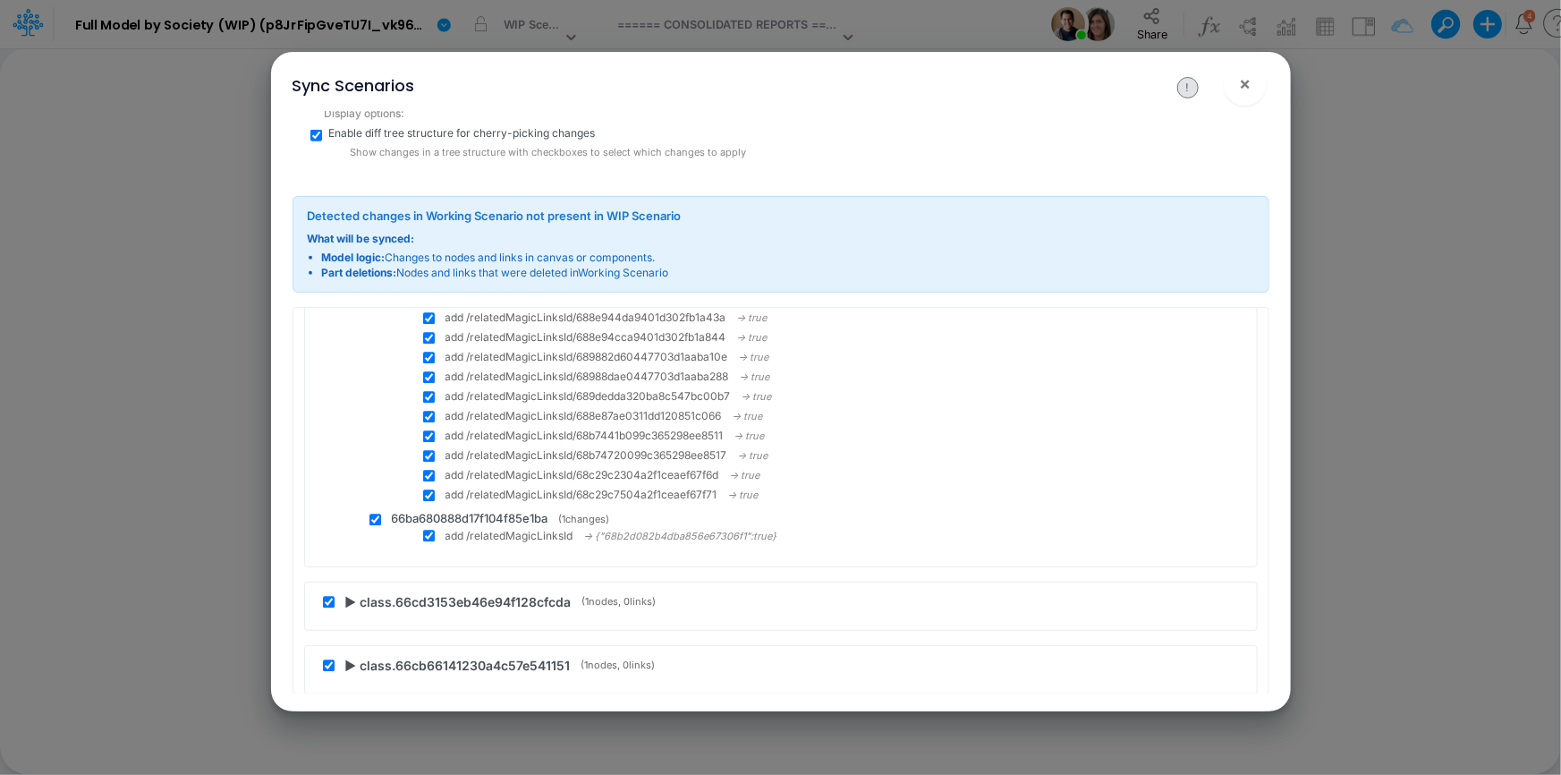
click at [352, 593] on span "▶ class.66cd3153eb46e94f128cfcda" at bounding box center [458, 602] width 226 height 19
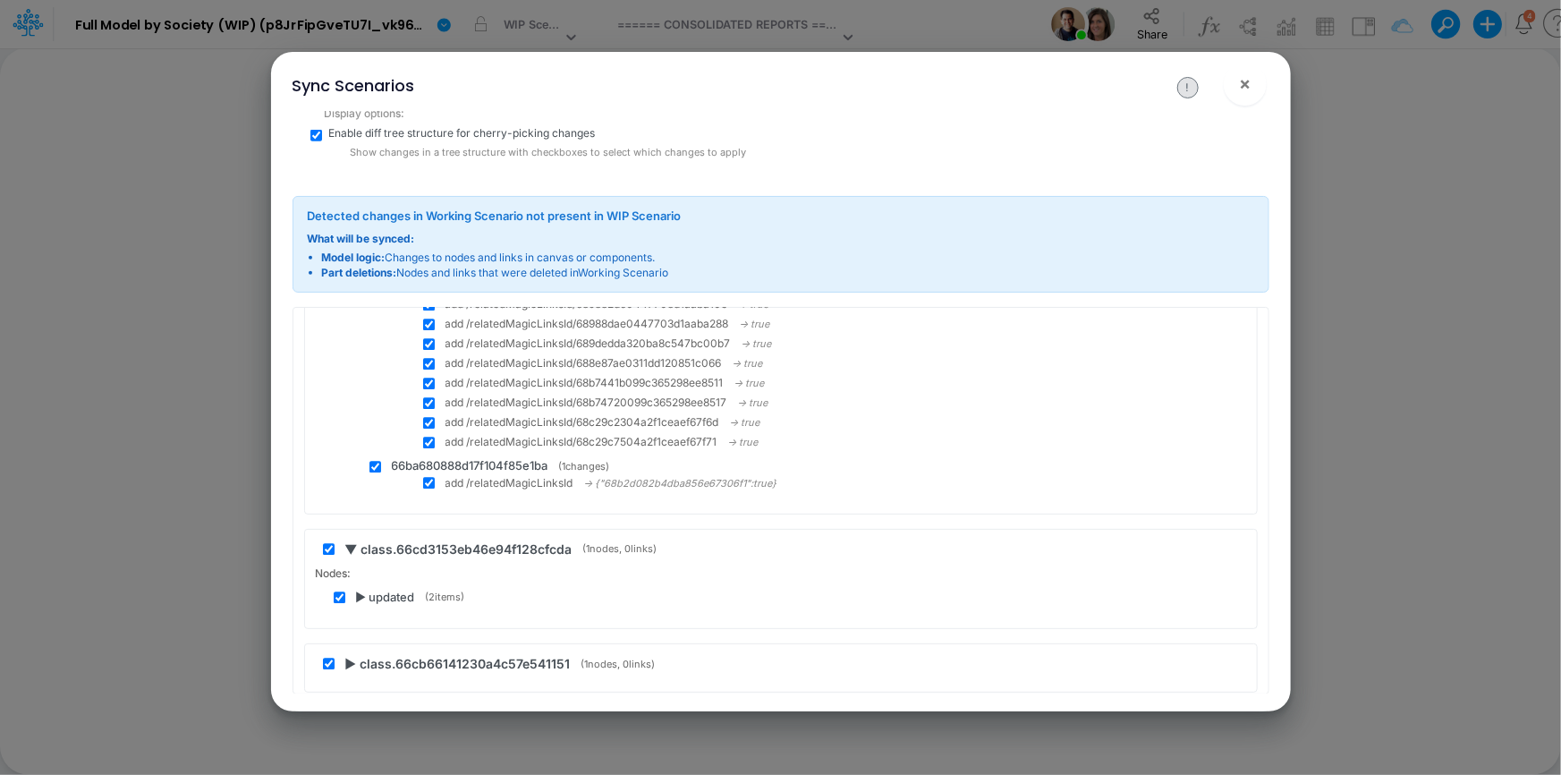
scroll to position [5699, 0]
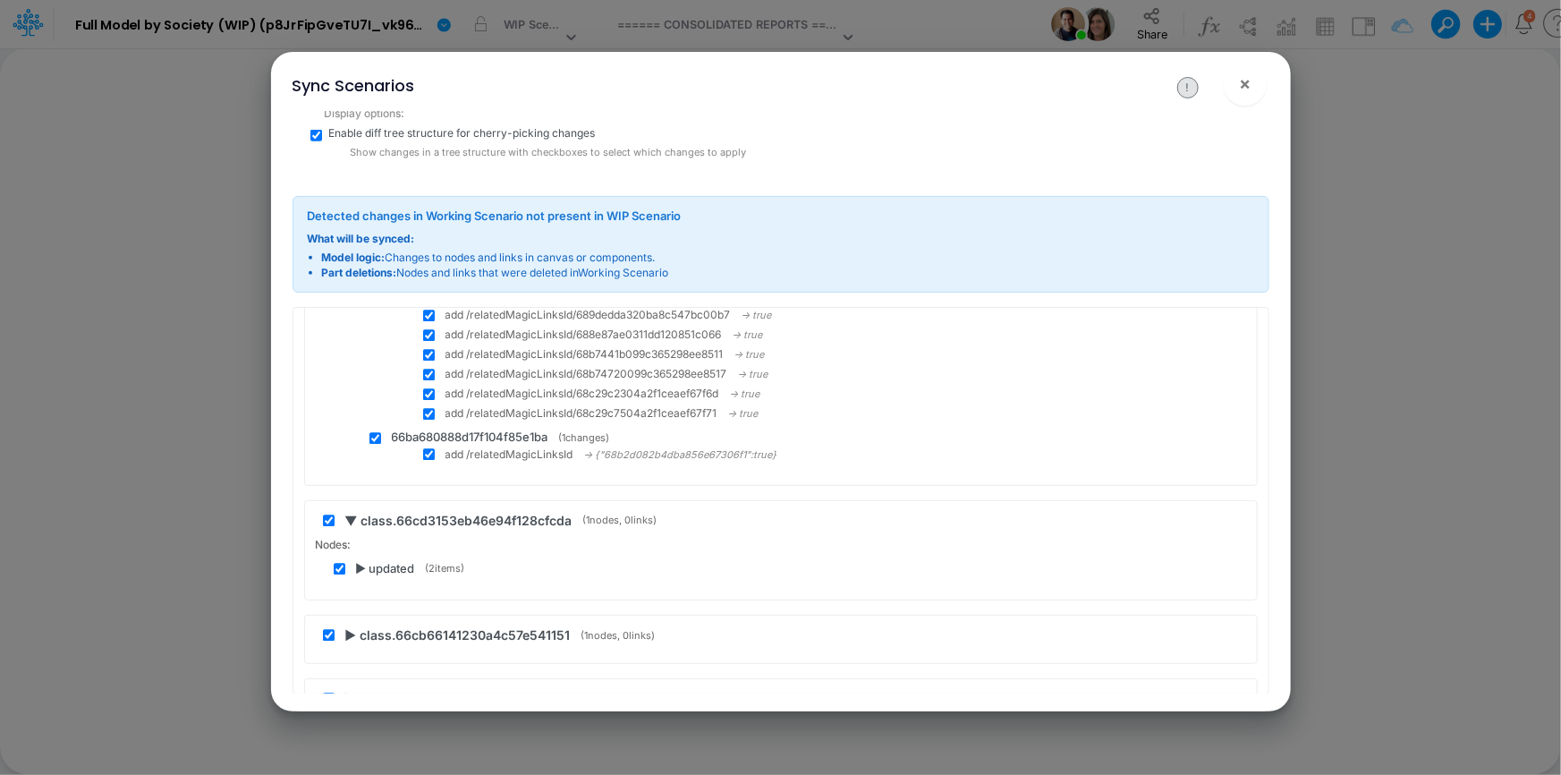
click at [356, 564] on span "▶ updated" at bounding box center [385, 570] width 59 height 18
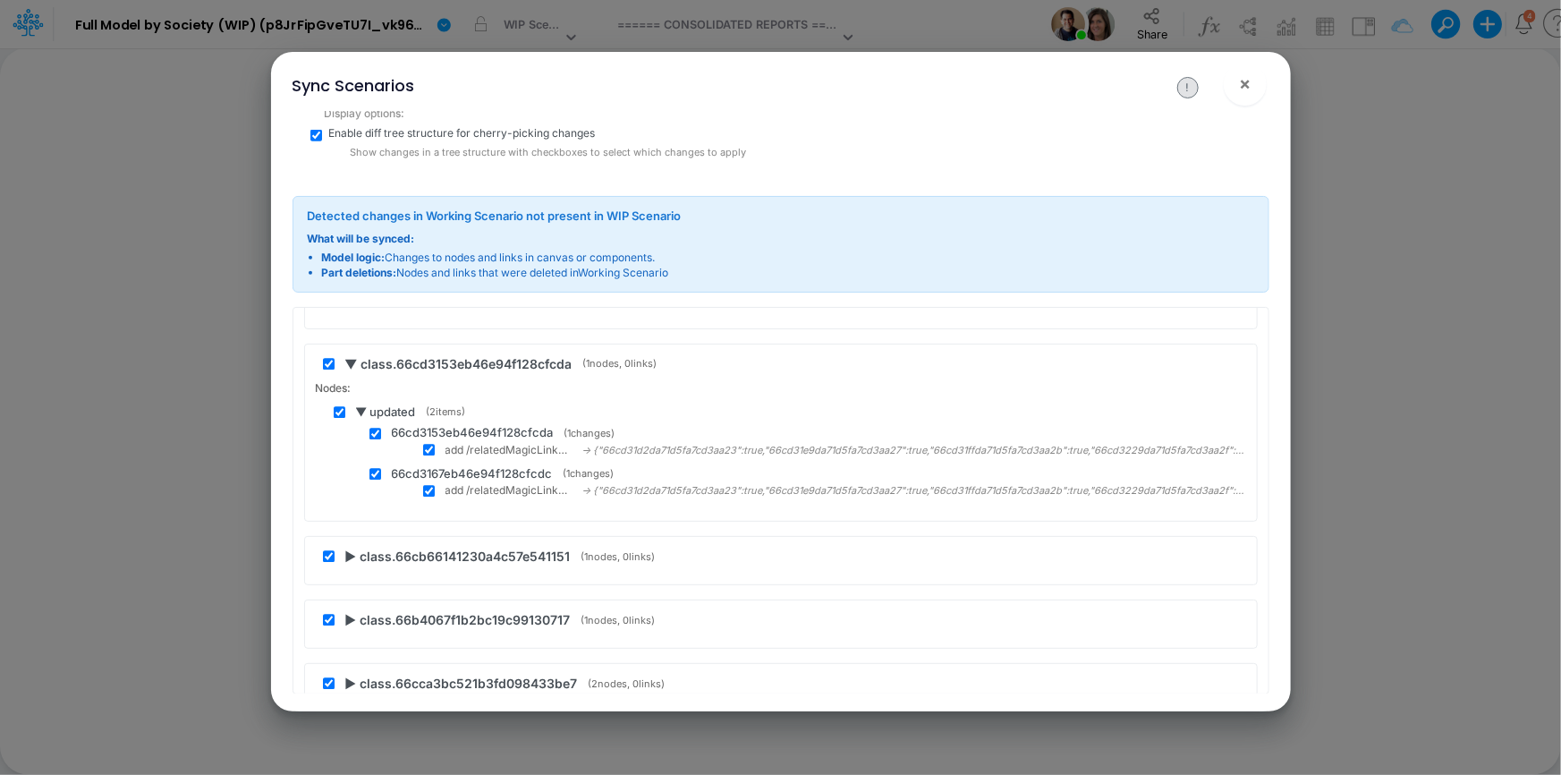
scroll to position [5862, 0]
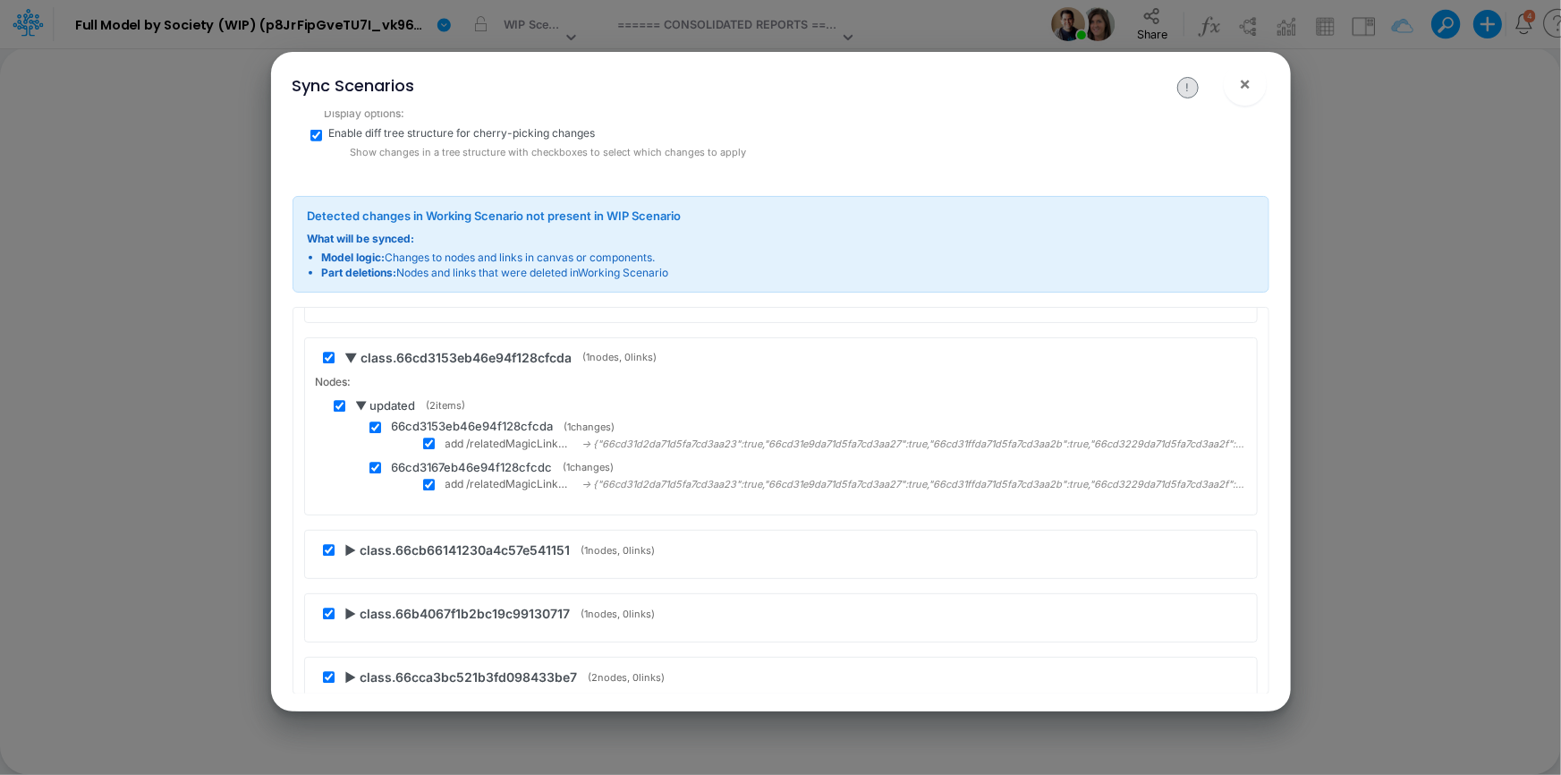
click at [349, 550] on span "▶ class.66cb66141230a4c57e541151" at bounding box center [457, 550] width 225 height 19
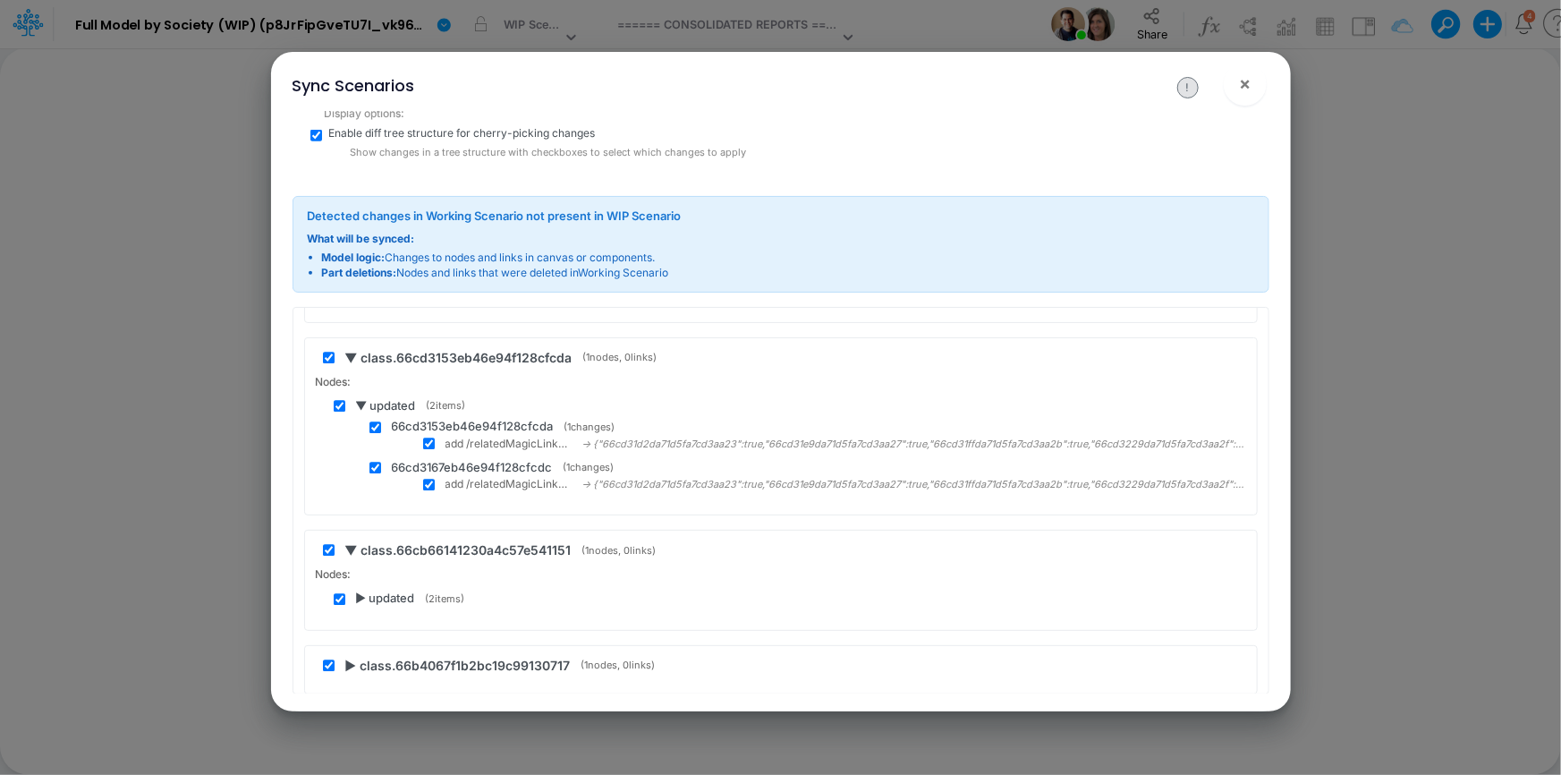
click at [358, 596] on span "▶ updated" at bounding box center [385, 599] width 59 height 18
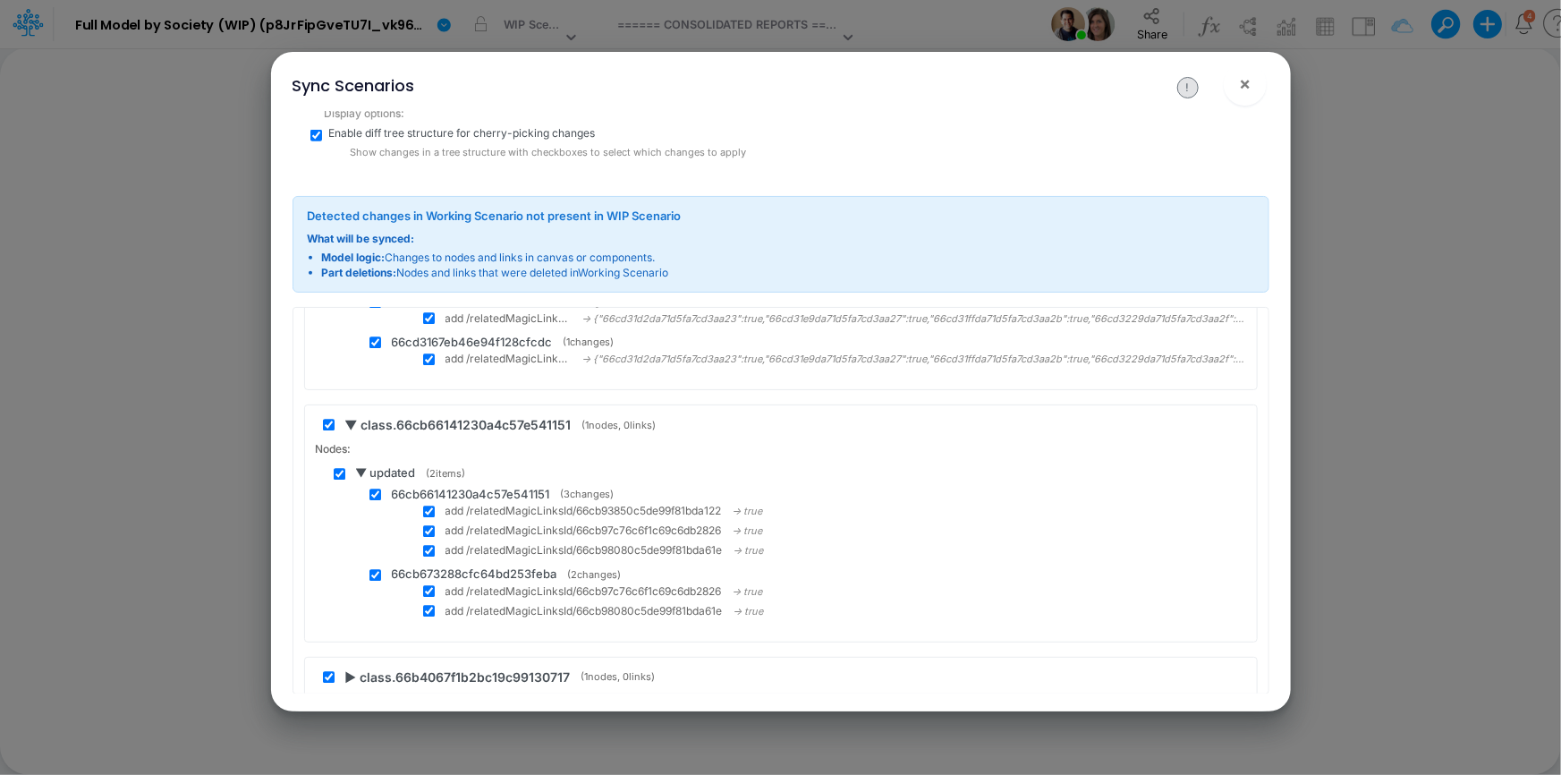
scroll to position [6106, 0]
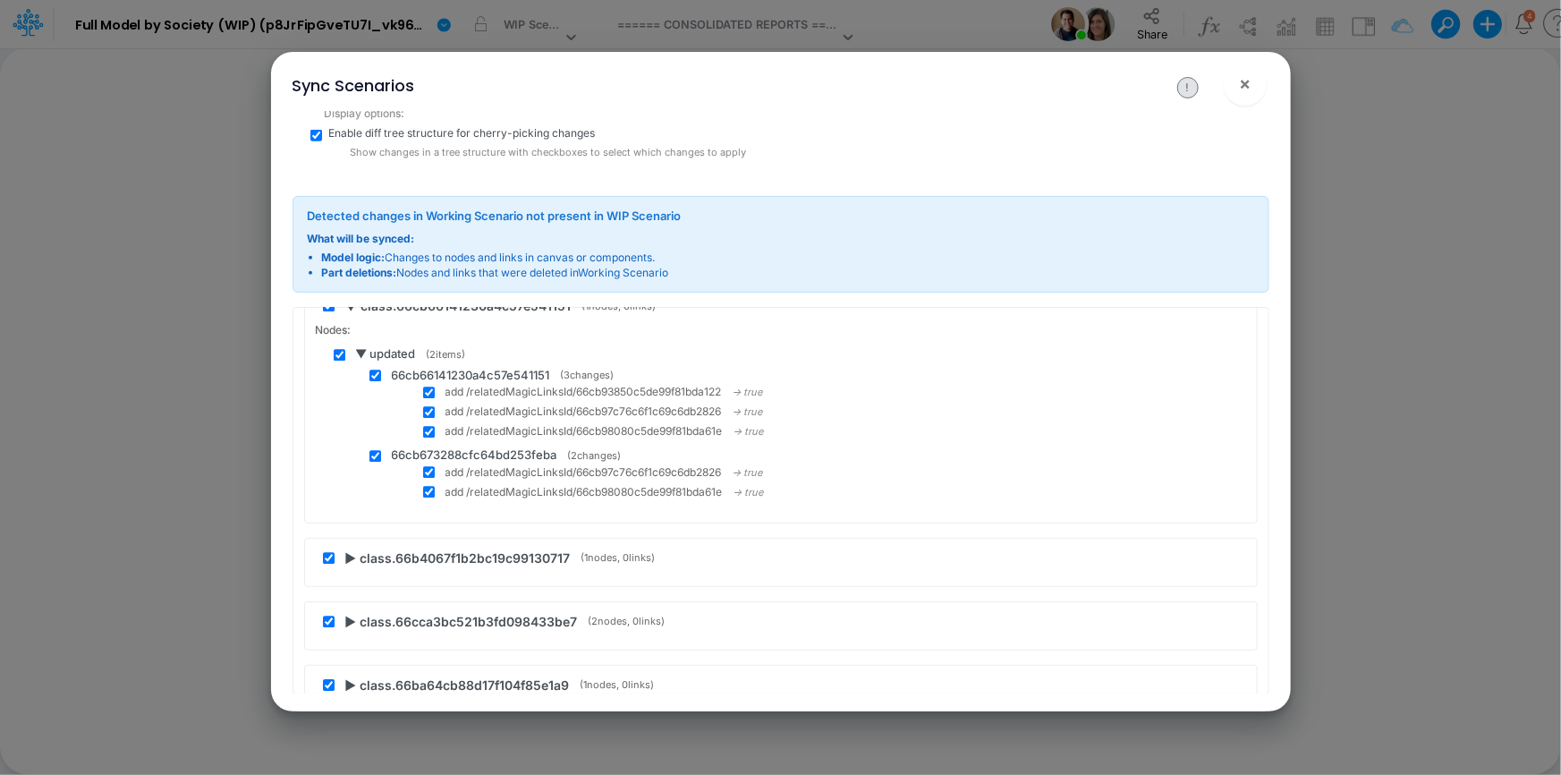
click at [347, 549] on span "▶ class.66b4067f1b2bc19c99130717" at bounding box center [457, 558] width 225 height 19
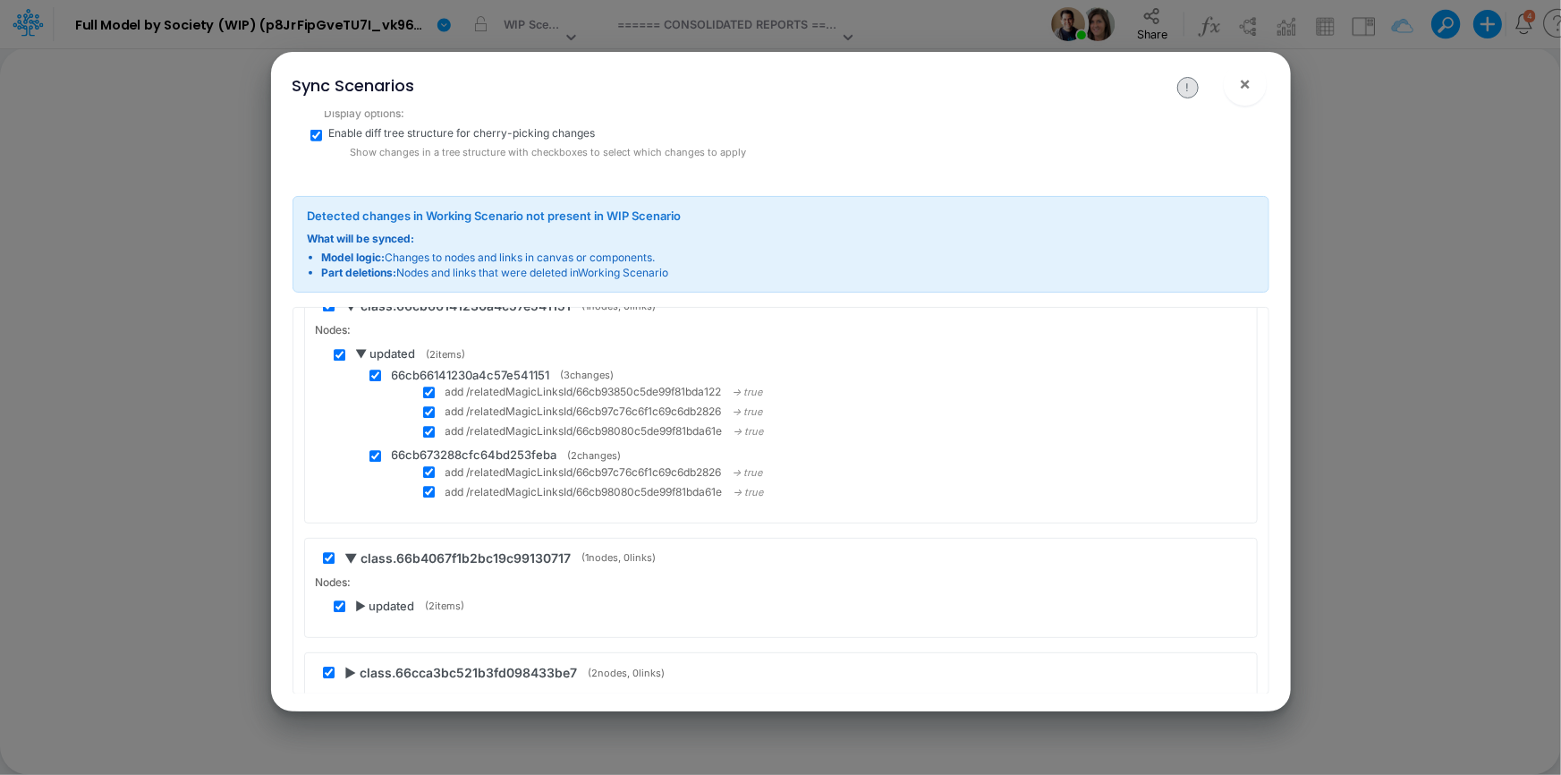
click at [360, 599] on span "▶ updated" at bounding box center [385, 607] width 59 height 18
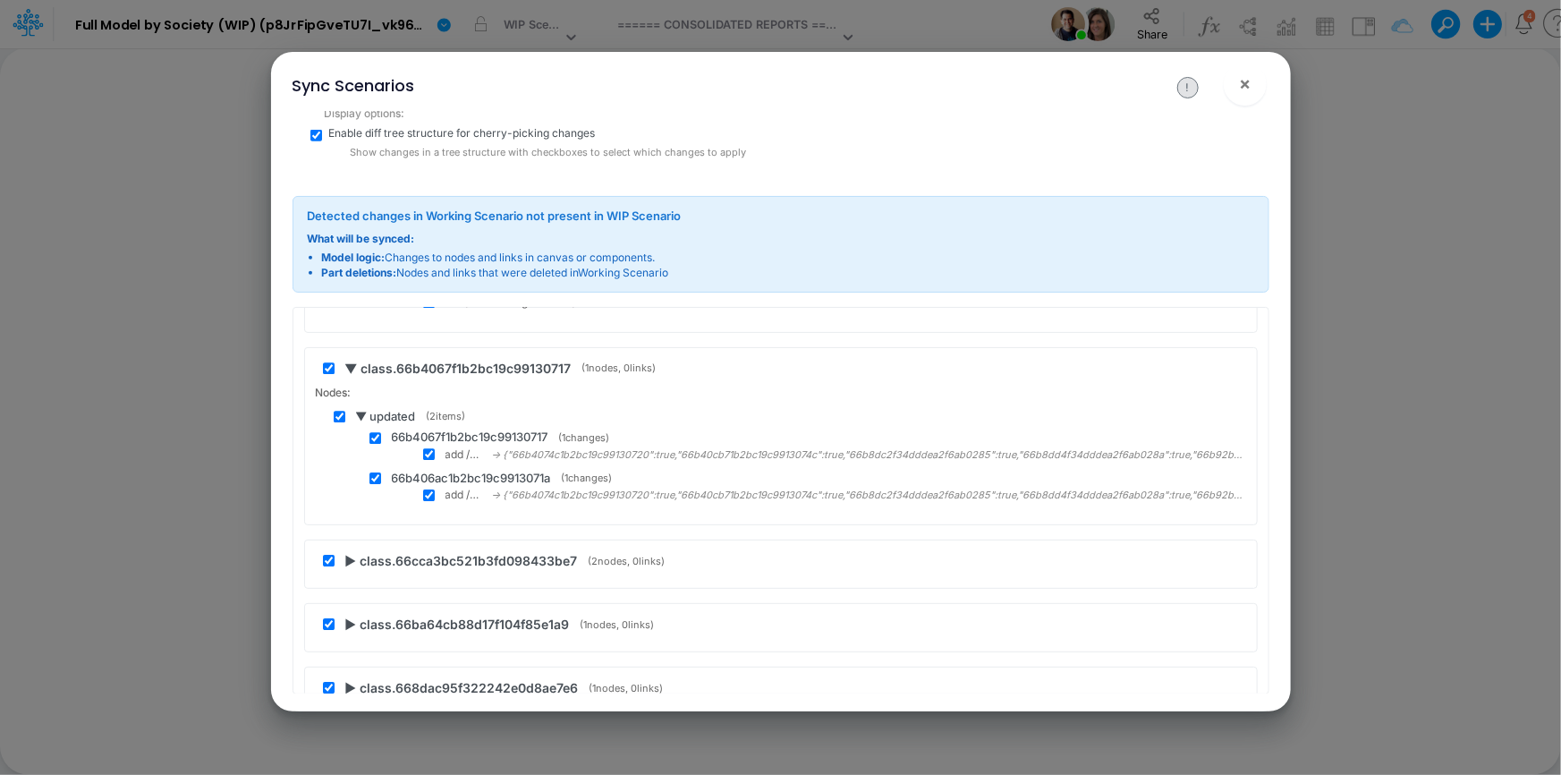
scroll to position [6269, 0]
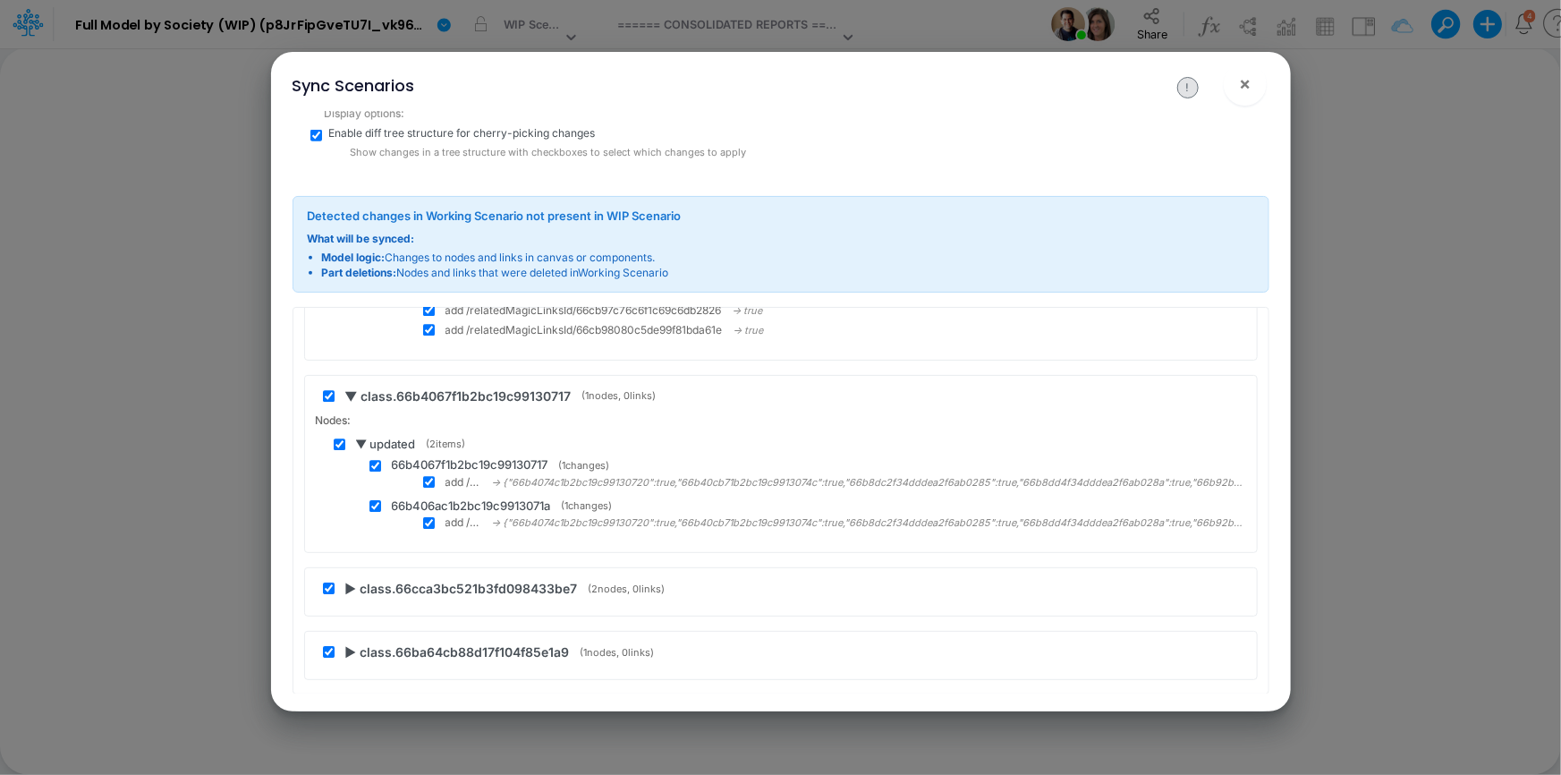
click at [354, 579] on span "▶ class.66cca3bc521b3fd098433be7" at bounding box center [461, 588] width 233 height 19
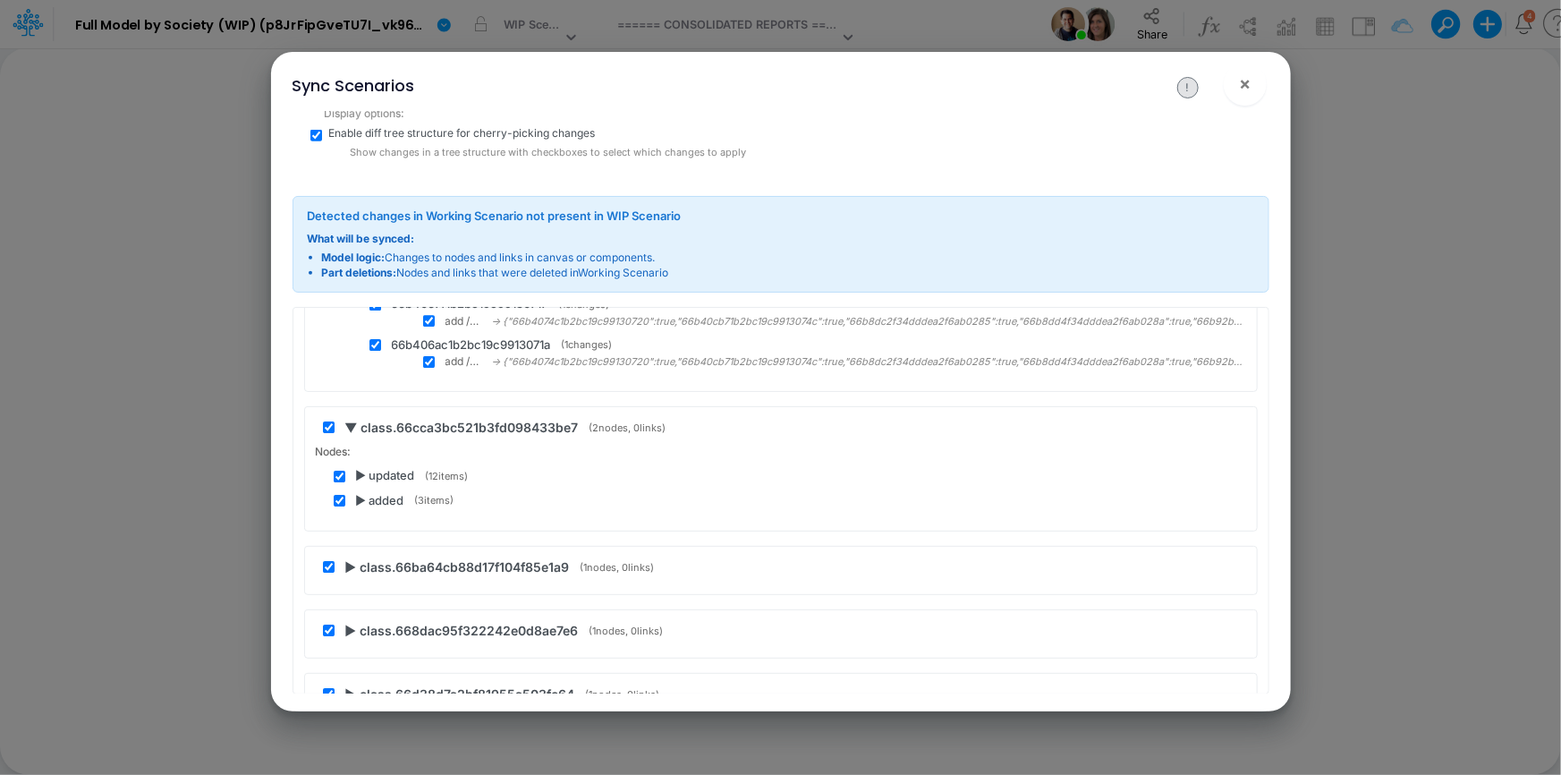
scroll to position [6431, 0]
click at [366, 491] on span "▶ added" at bounding box center [380, 500] width 48 height 18
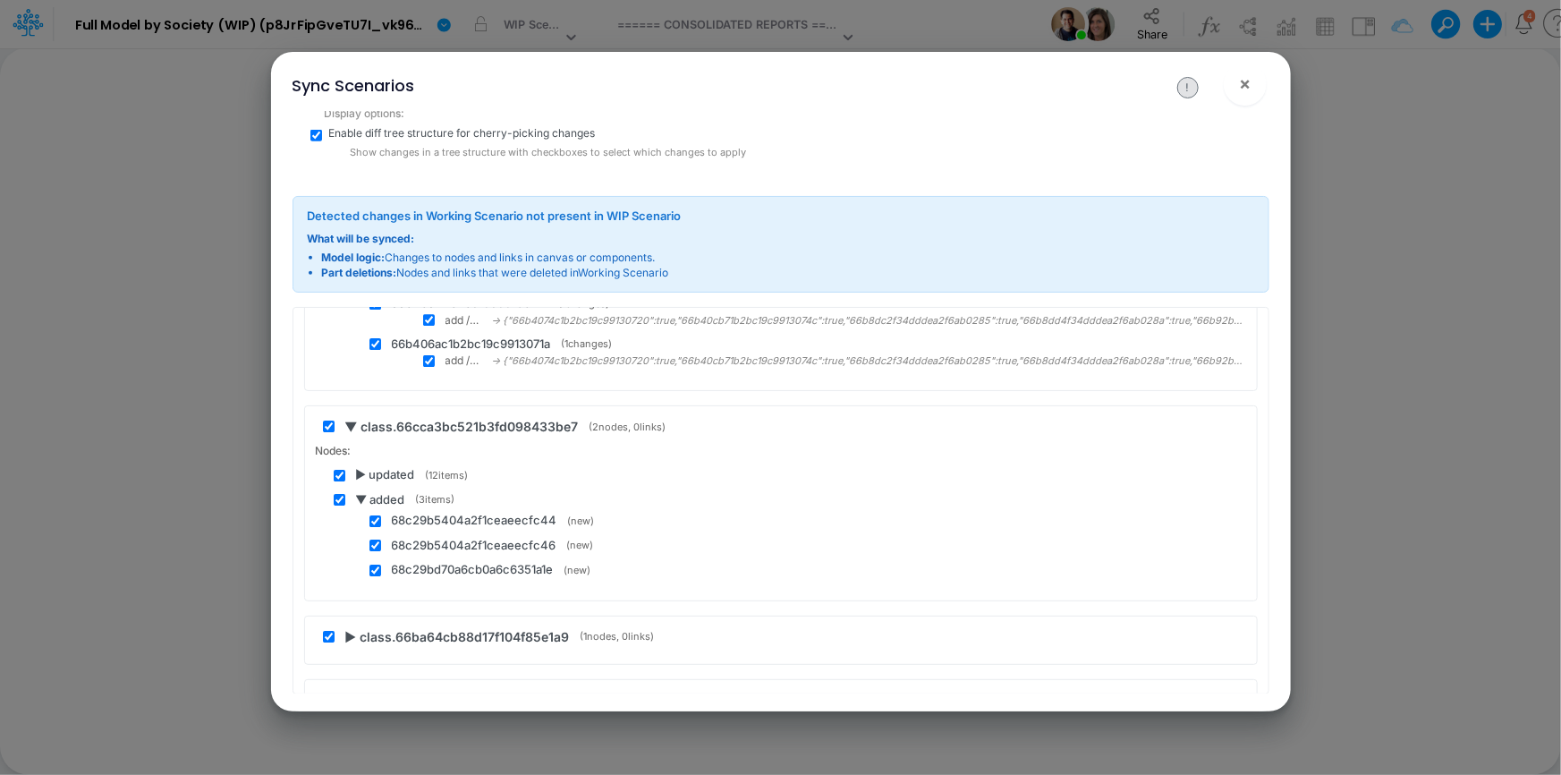
click at [366, 471] on span "▶ updated" at bounding box center [385, 475] width 59 height 18
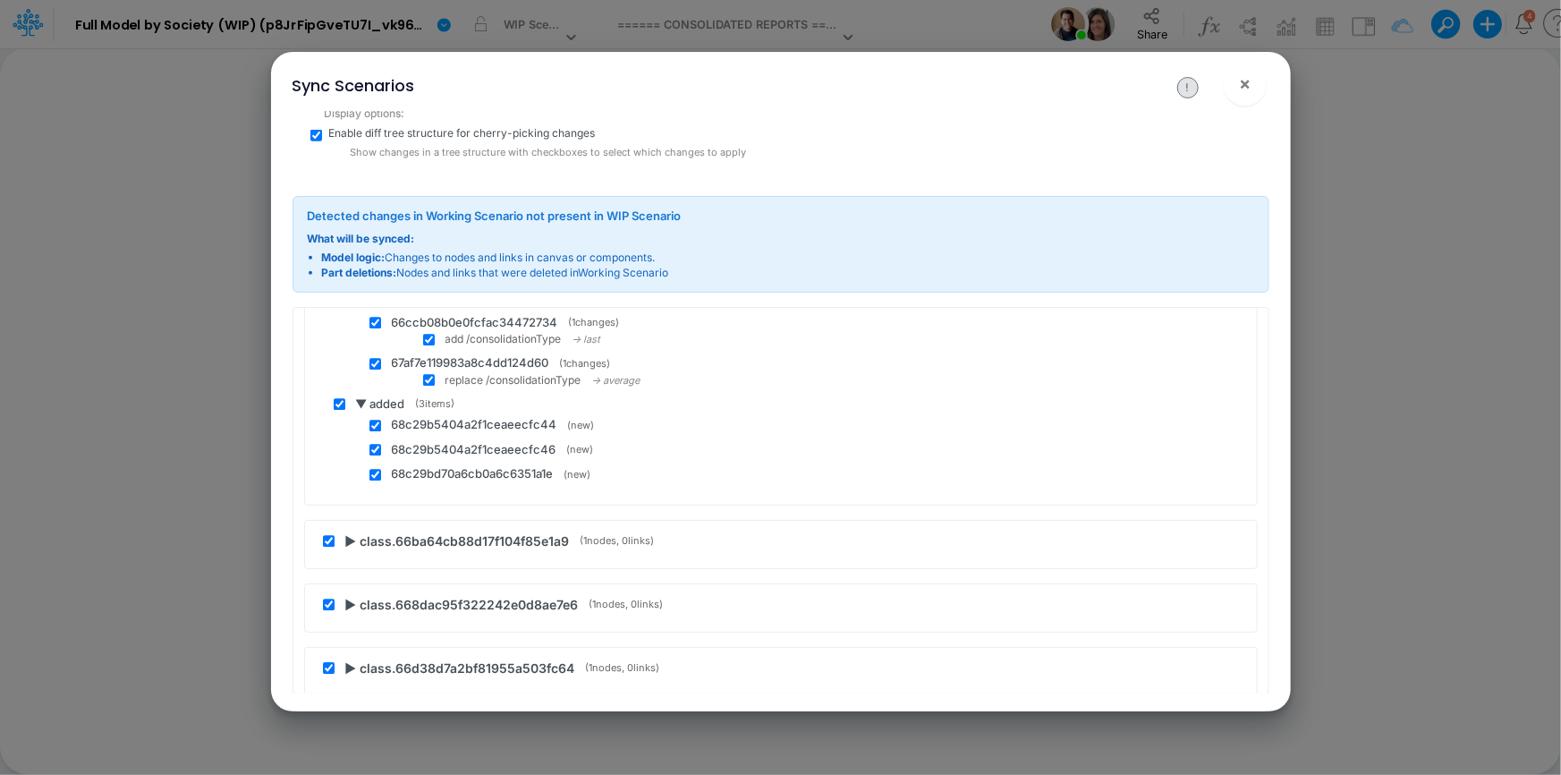
scroll to position [13018, 0]
click at [354, 527] on span "▶ class.66ba64cb88d17f104f85e1a9" at bounding box center [457, 536] width 225 height 19
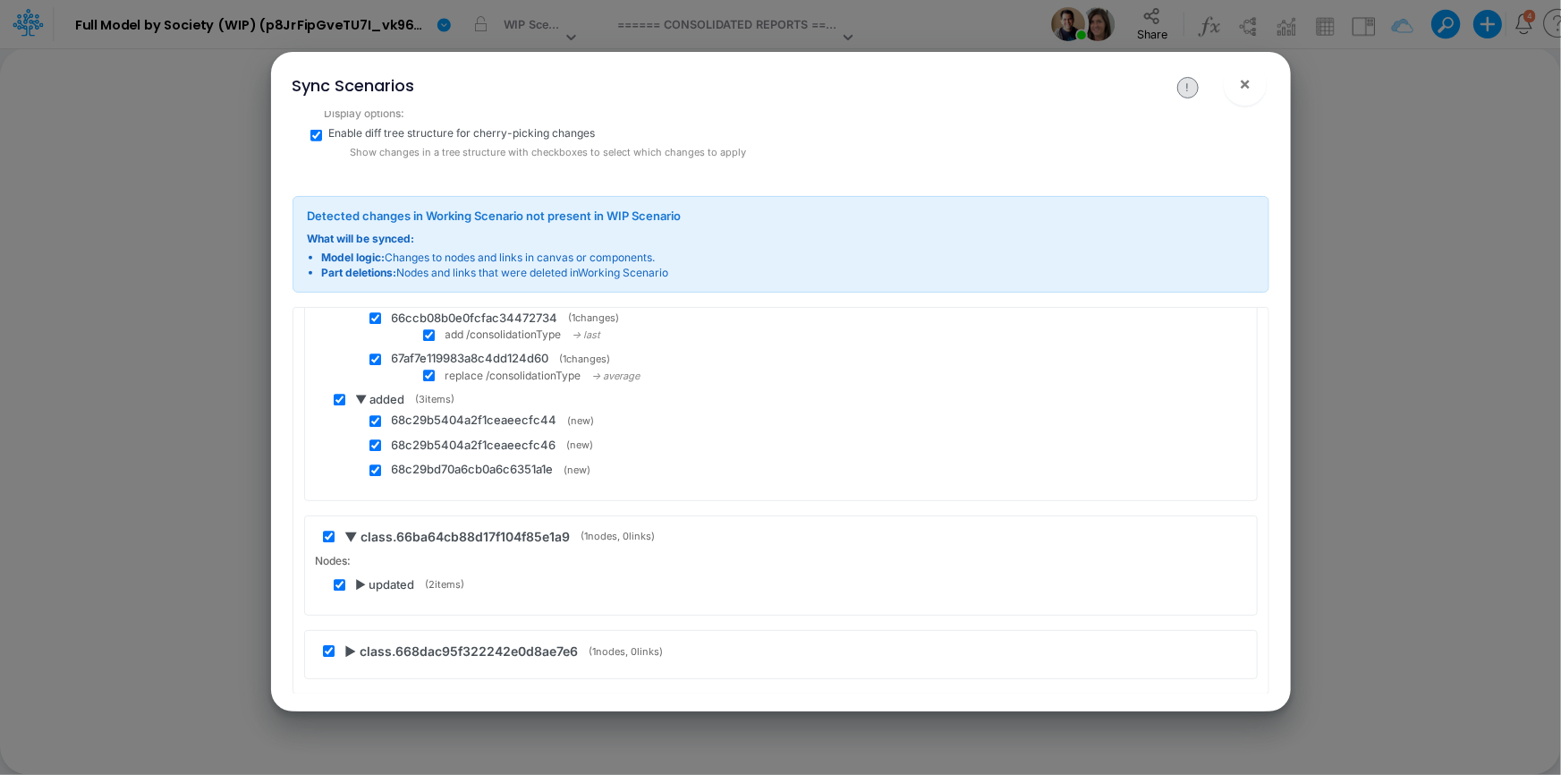
click at [363, 576] on span "▶ updated" at bounding box center [385, 585] width 59 height 18
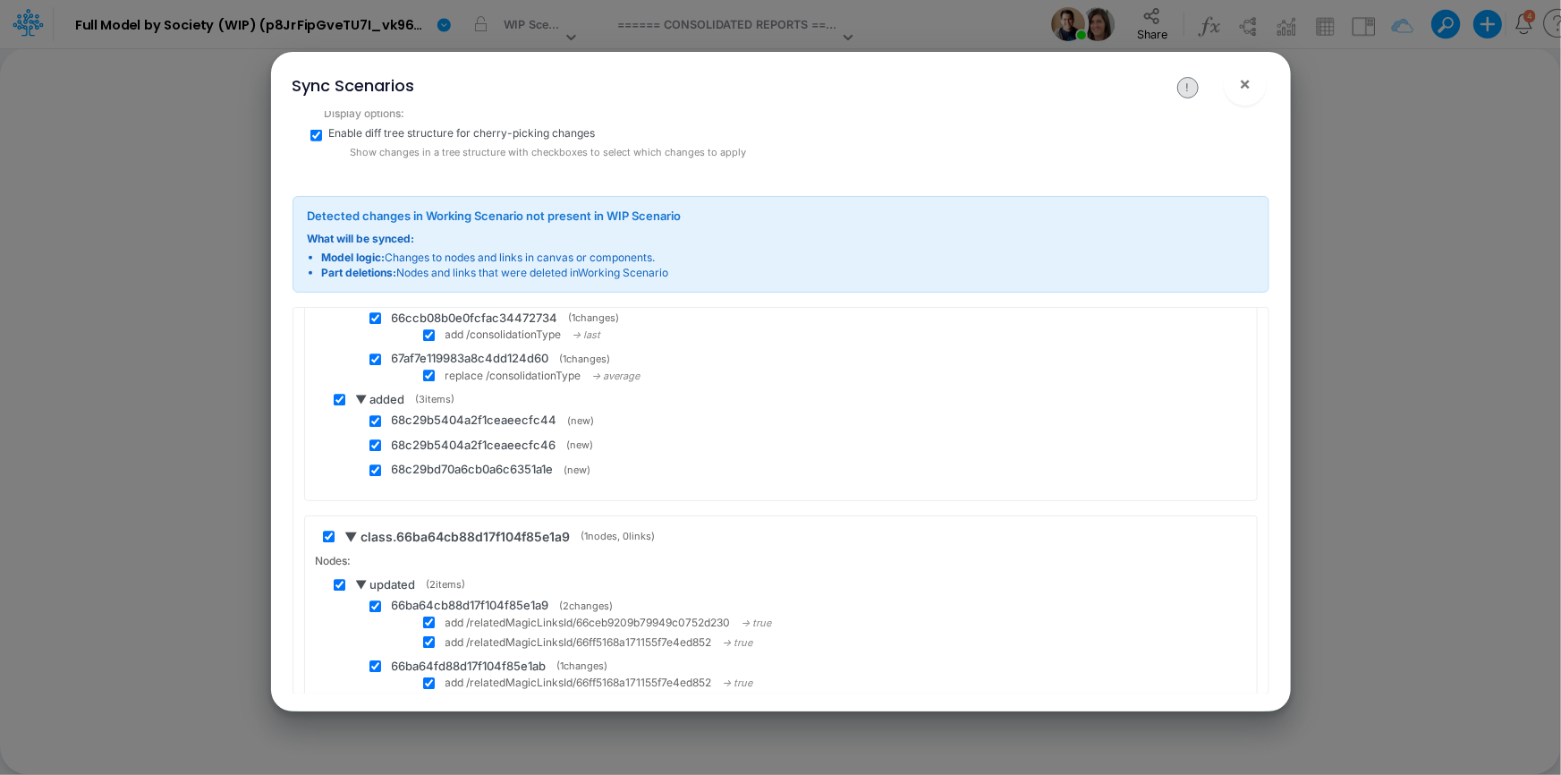
scroll to position [13099, 0]
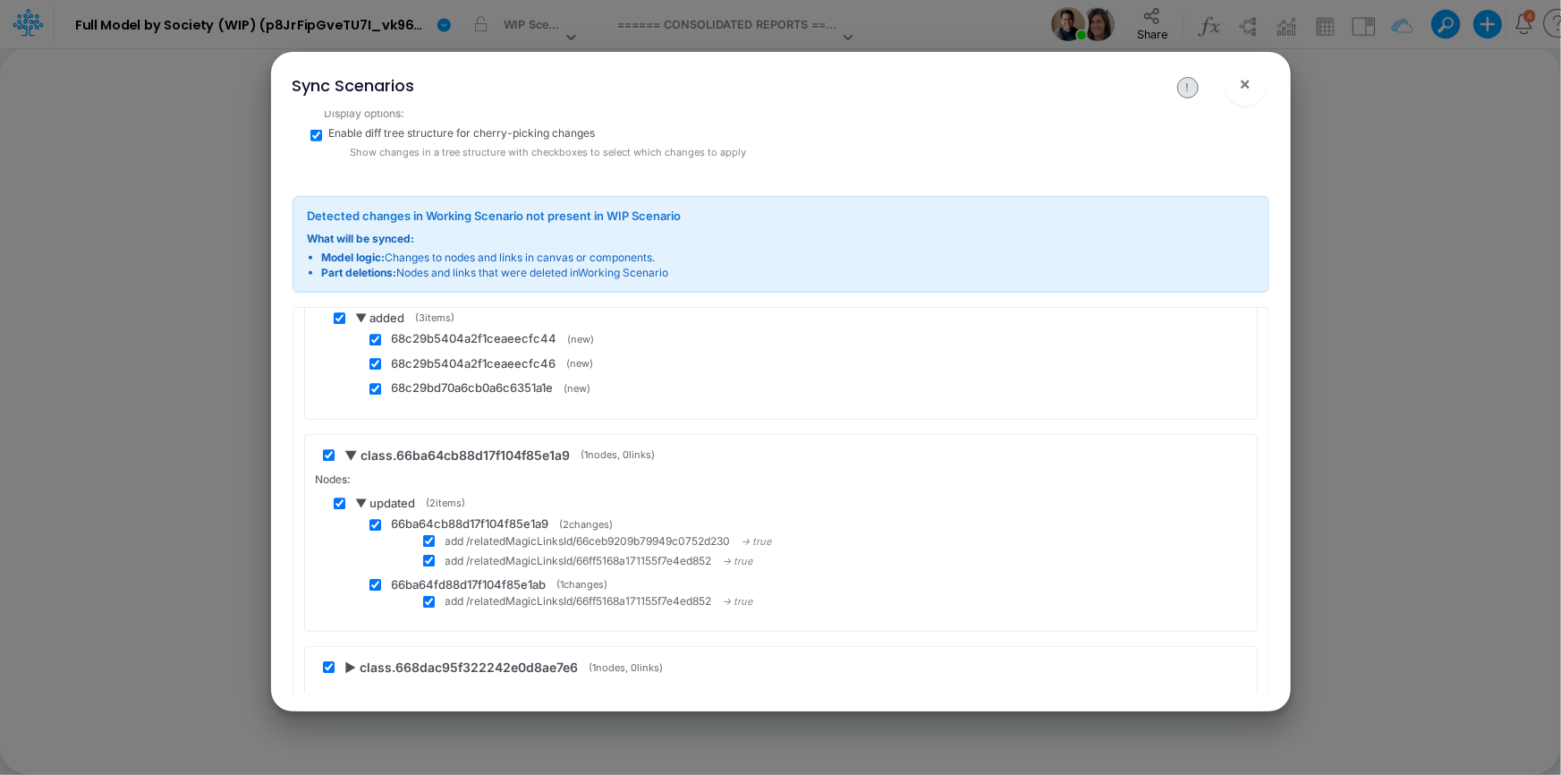
click at [354, 657] on span "▶ class.668dac95f322242e0d8ae7e6" at bounding box center [461, 666] width 233 height 19
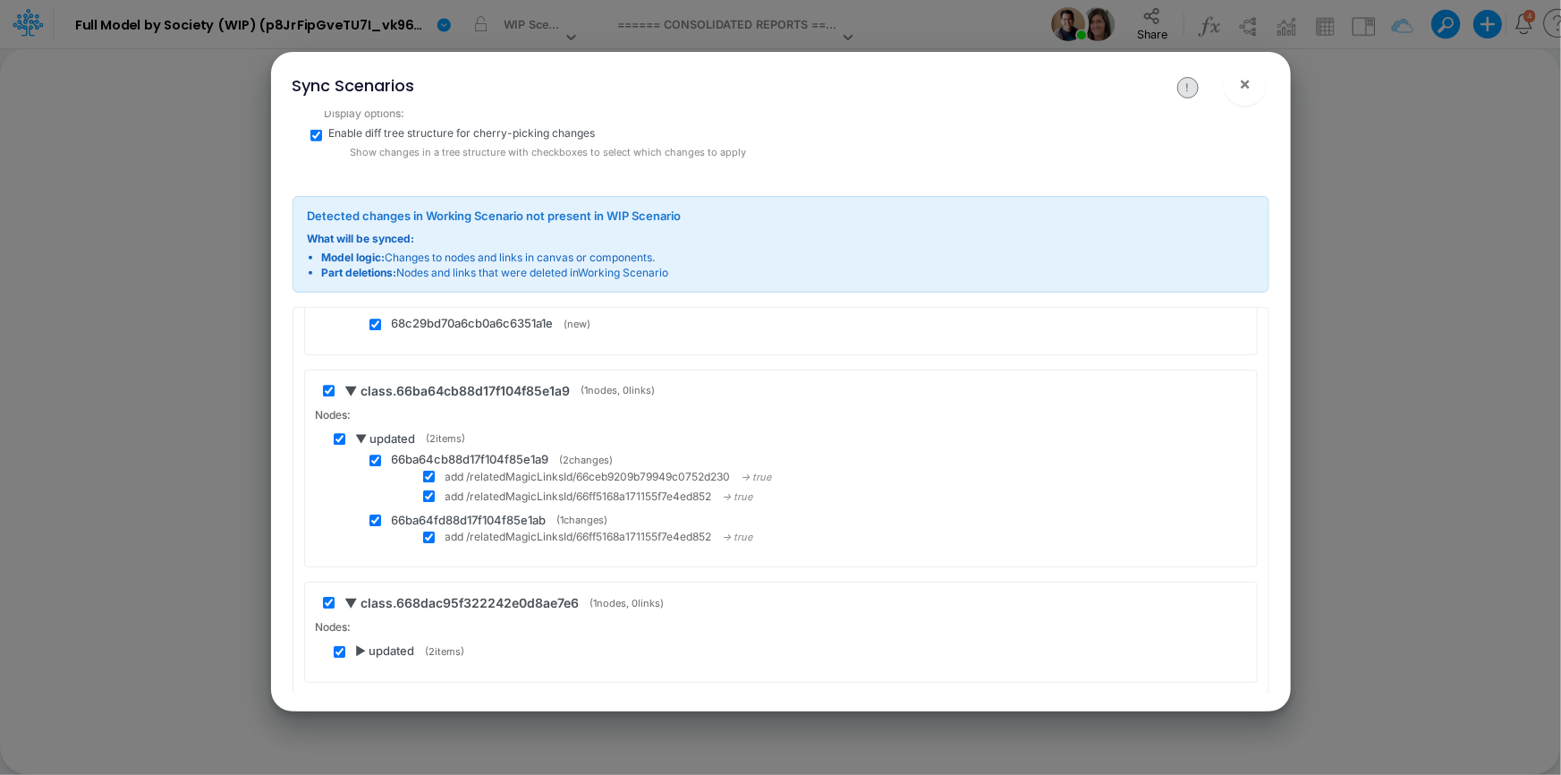
scroll to position [13343, 0]
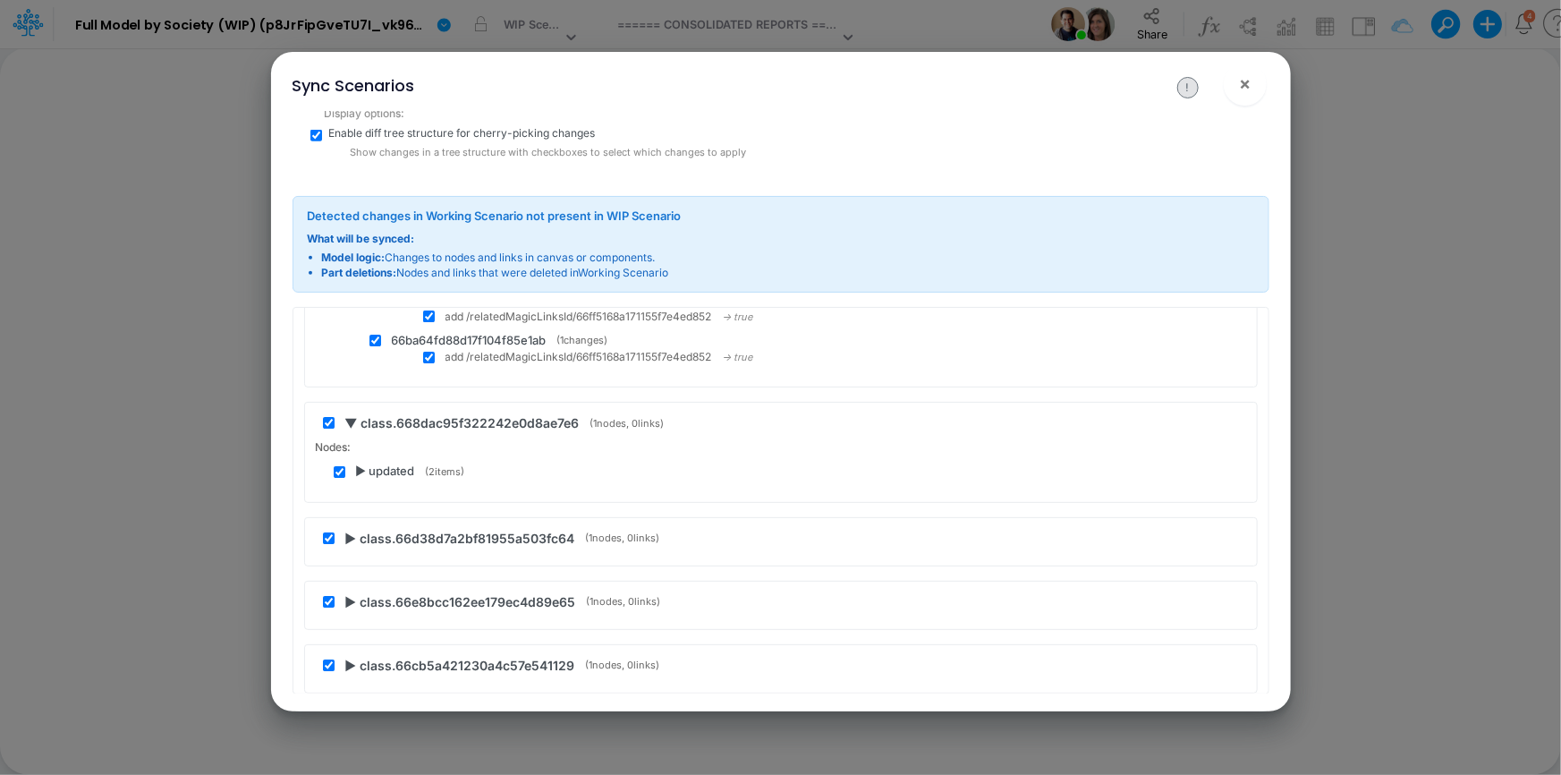
click at [360, 465] on span "▶ updated" at bounding box center [385, 471] width 59 height 18
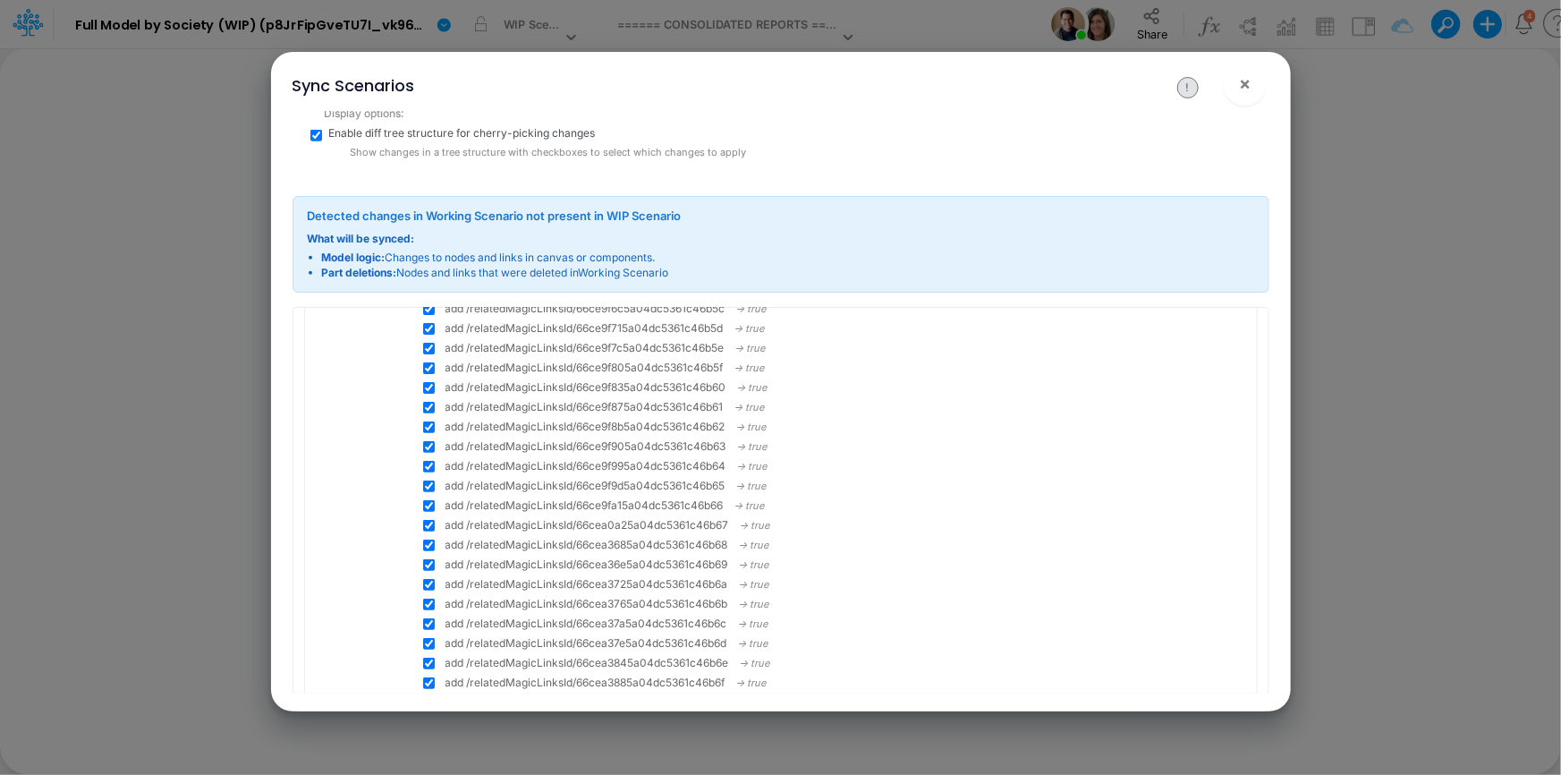
scroll to position [14644, 0]
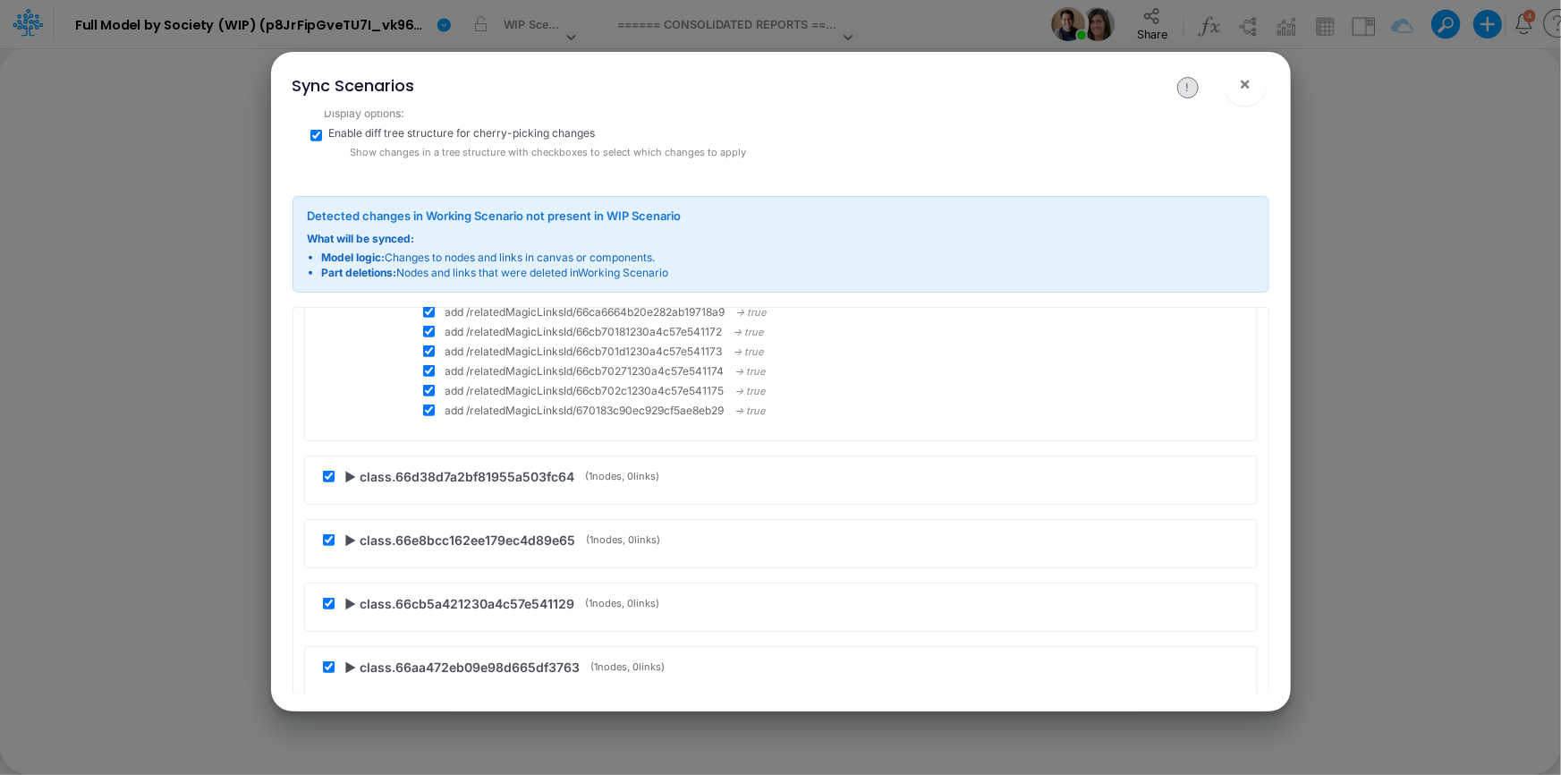
click at [354, 467] on span "▶ class.66d38d7a2bf81955a503fc64" at bounding box center [460, 476] width 230 height 19
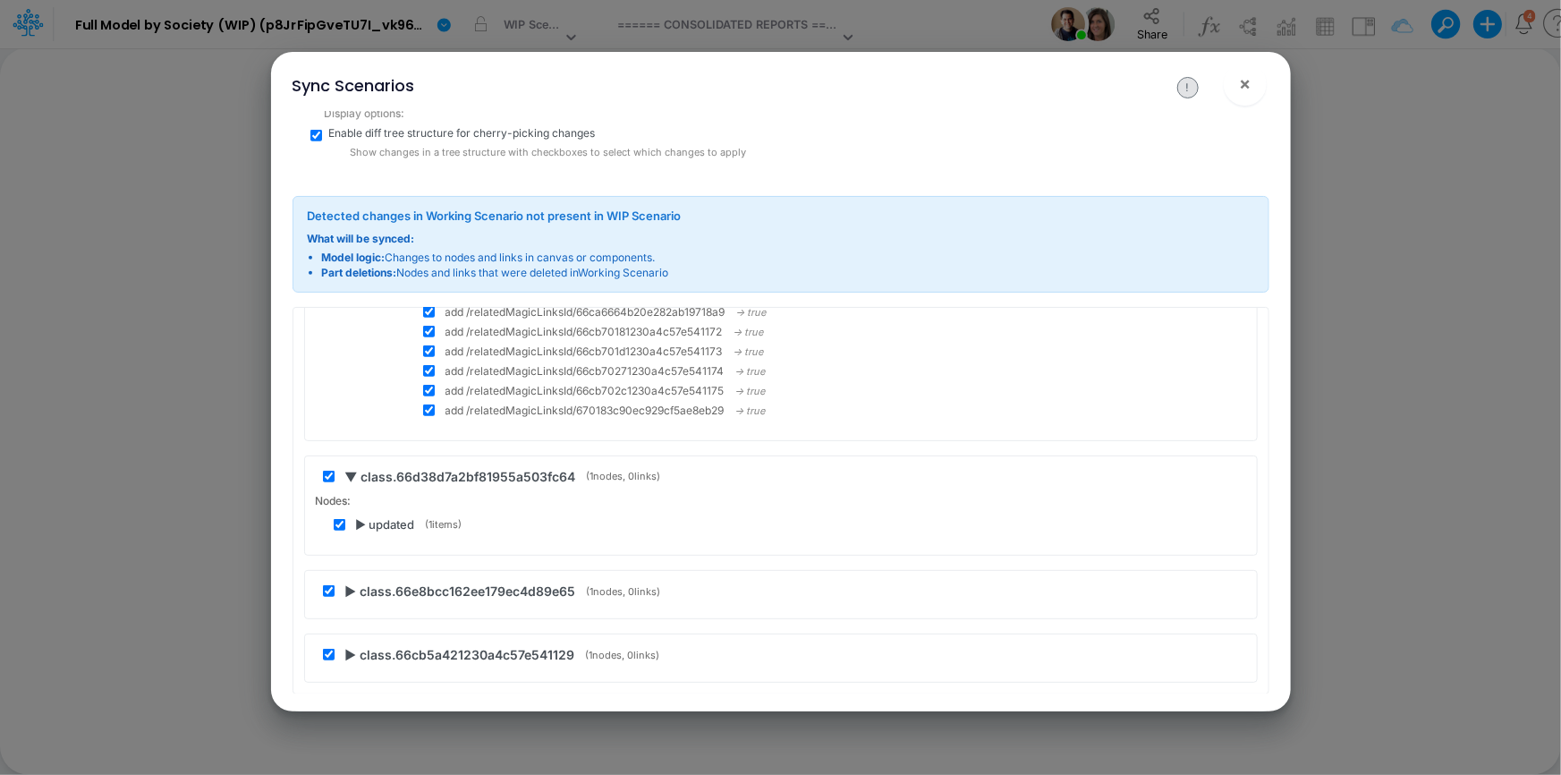
click at [364, 516] on span "▶ updated" at bounding box center [385, 525] width 59 height 18
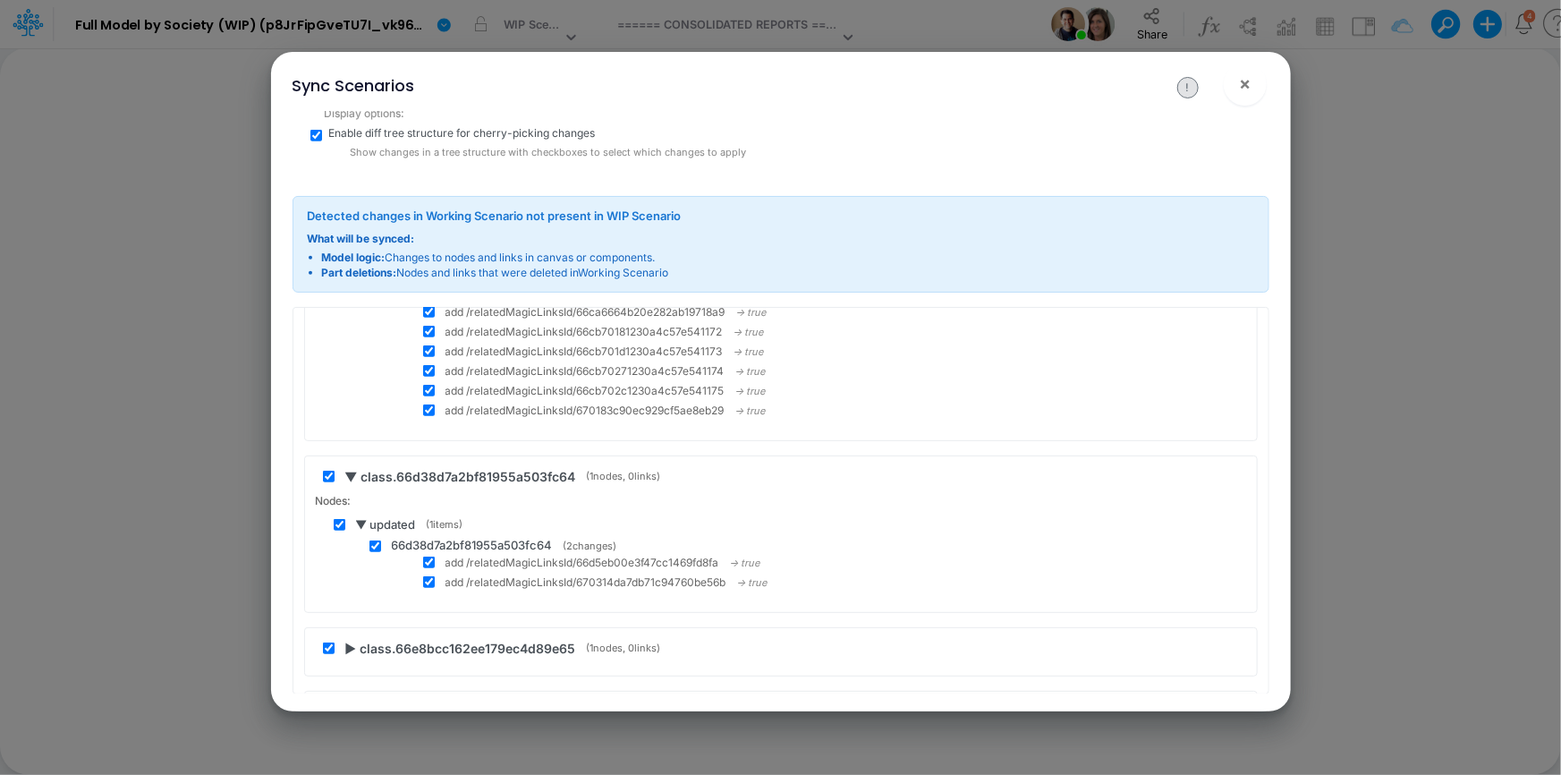
scroll to position [14807, 0]
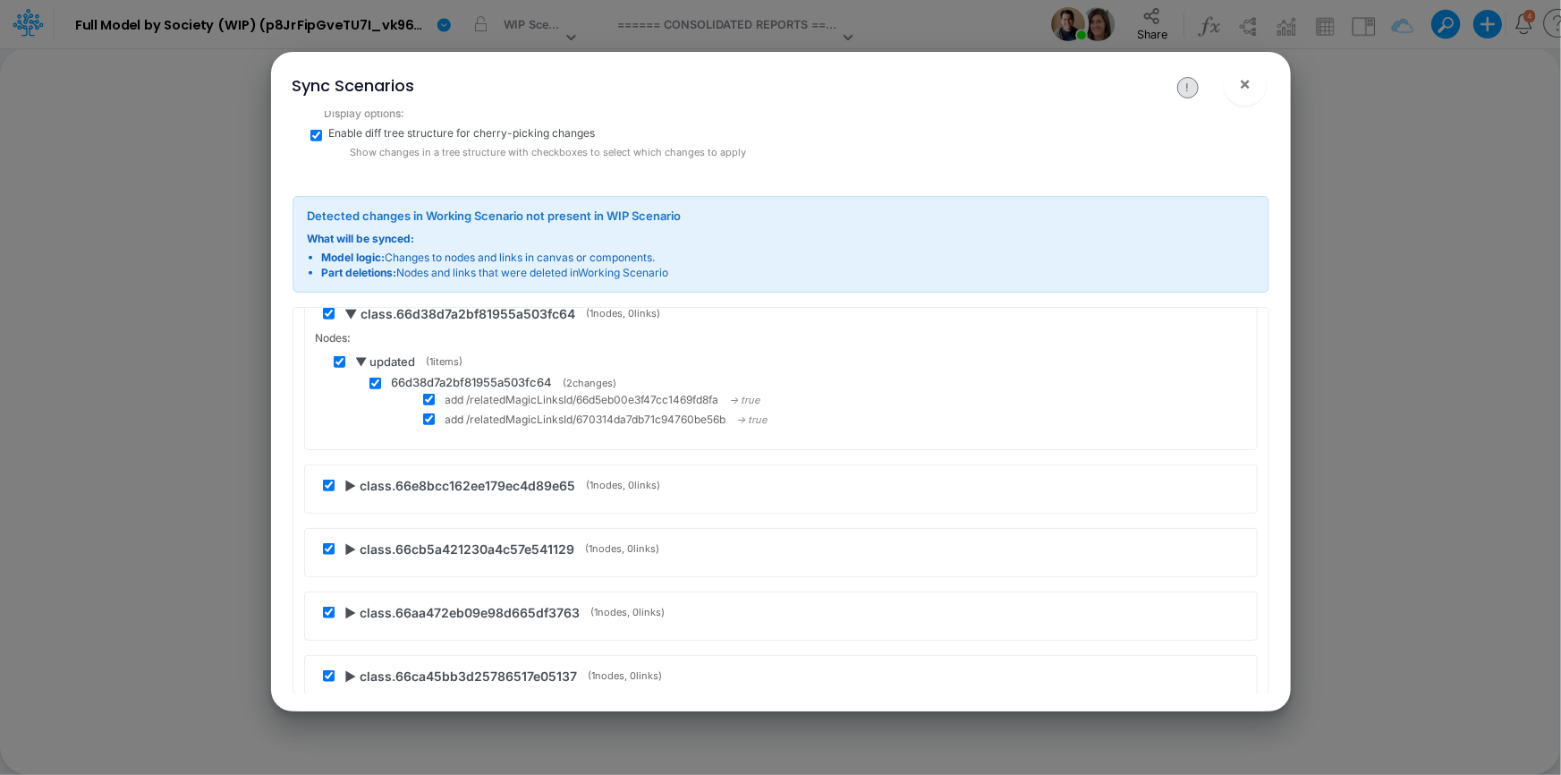
click at [352, 476] on span "▶ class.66e8bcc162ee179ec4d89e65" at bounding box center [460, 485] width 231 height 19
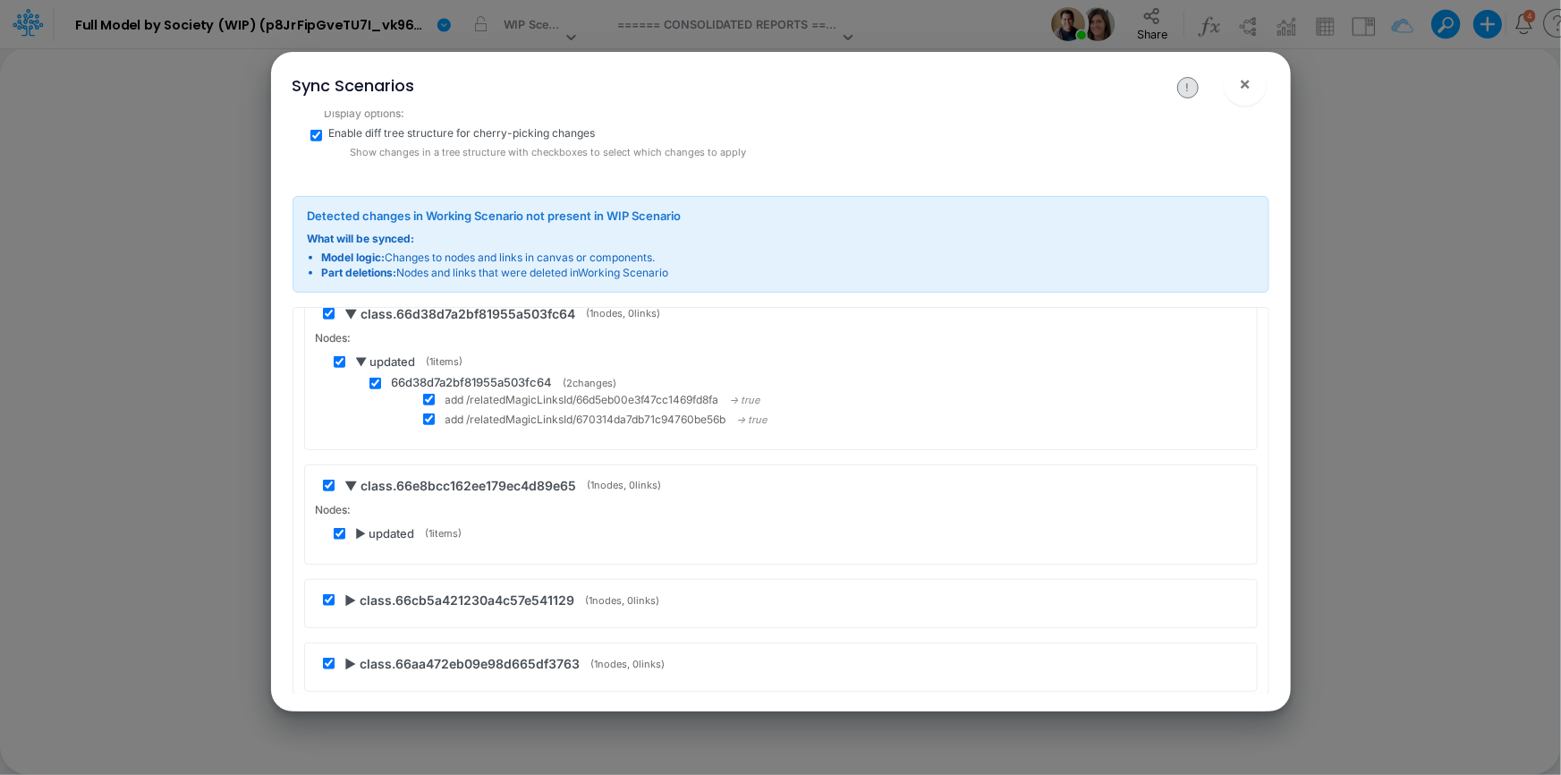
click at [365, 525] on span "▶ updated" at bounding box center [385, 534] width 59 height 18
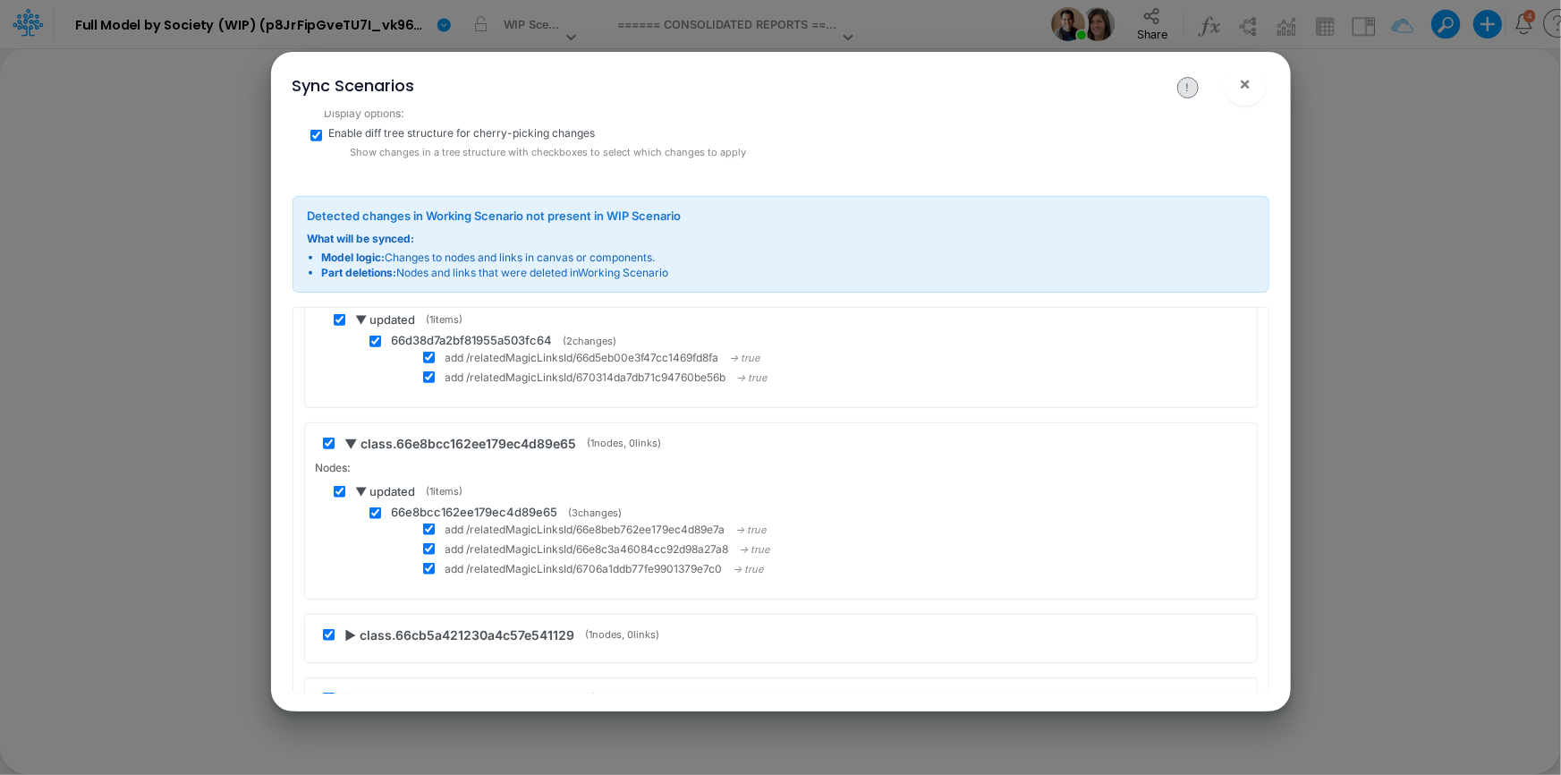
scroll to position [14888, 0]
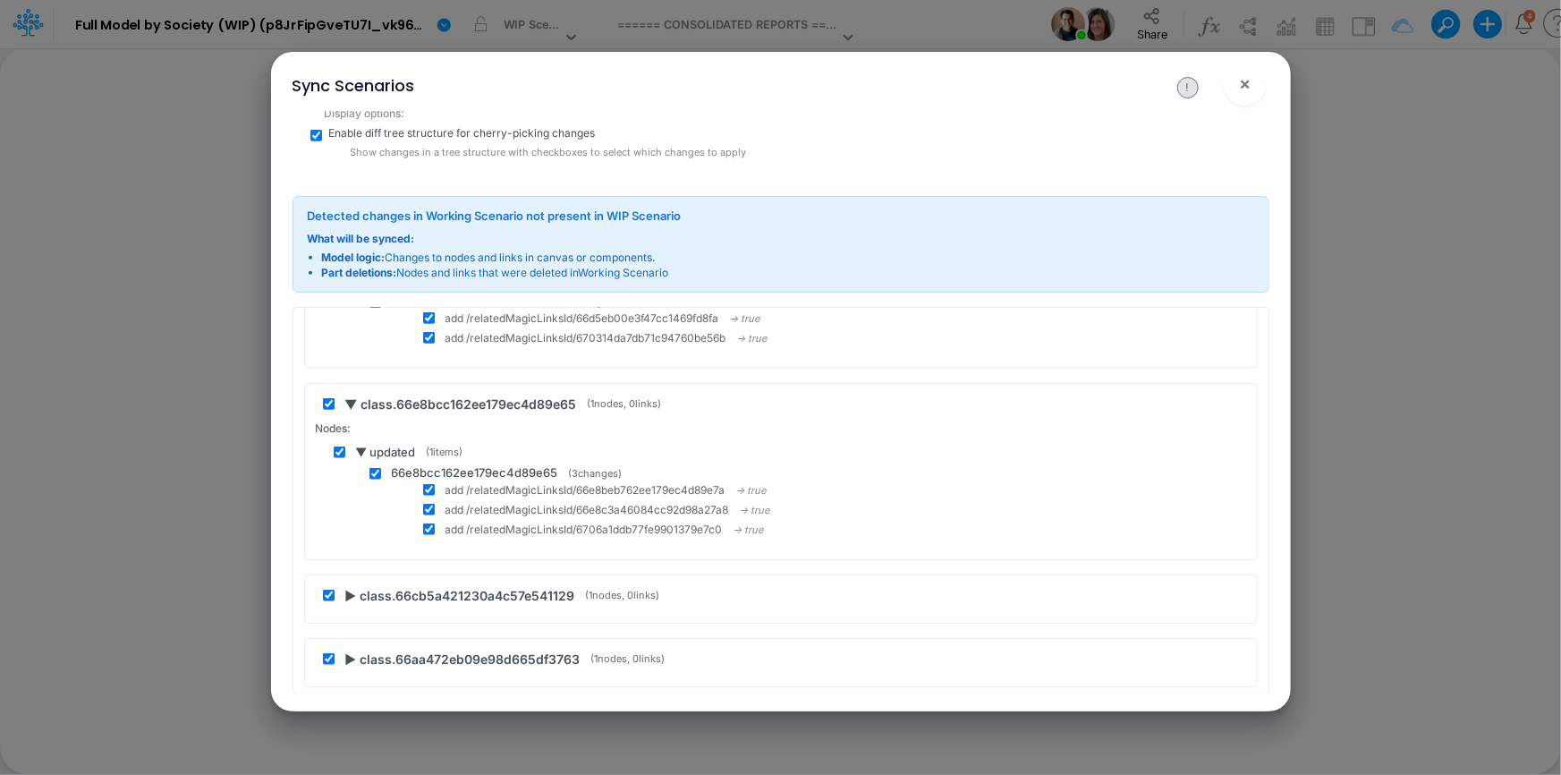
click at [354, 586] on span "▶ class.66cb5a421230a4c57e541129" at bounding box center [460, 595] width 230 height 19
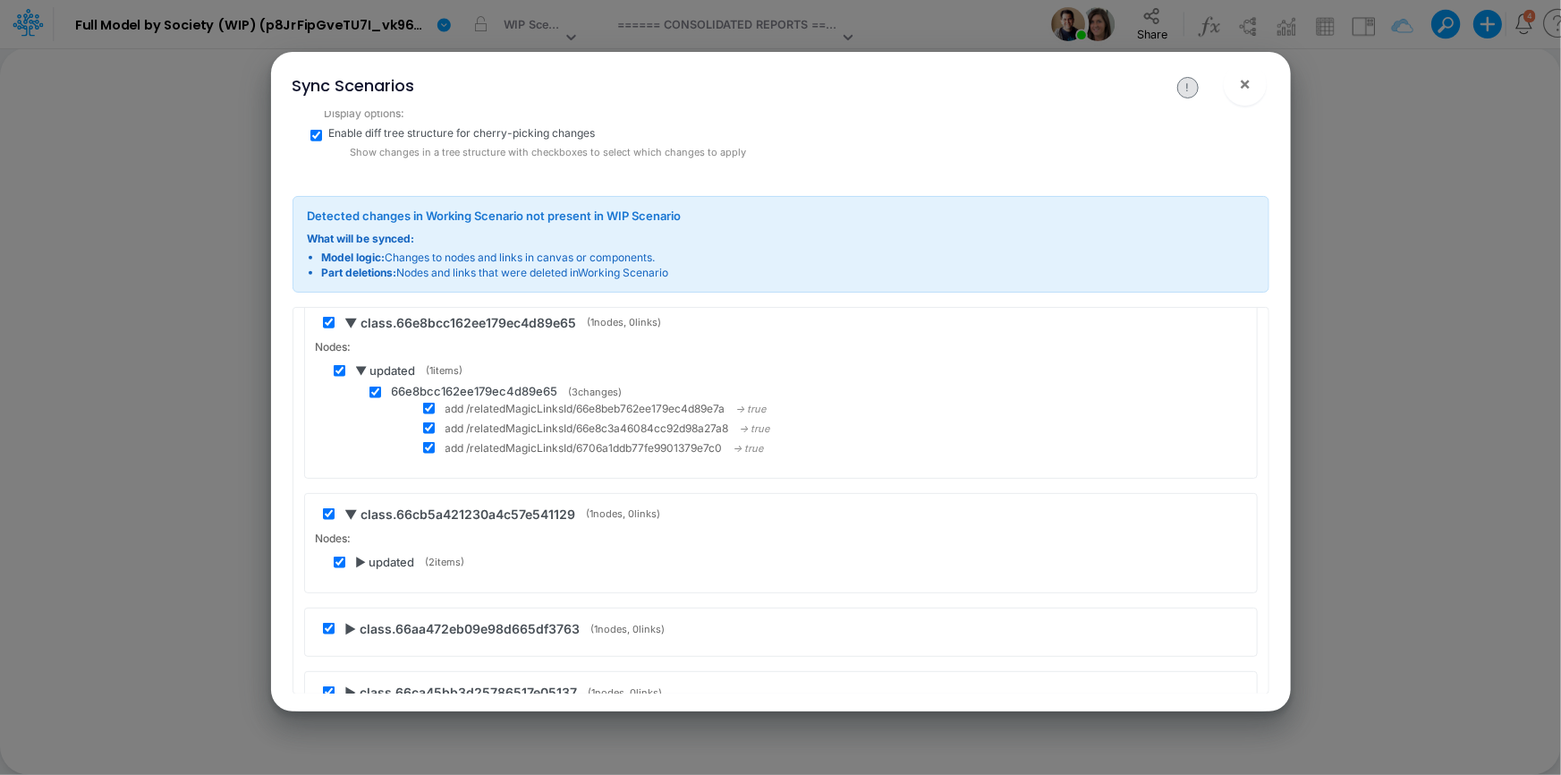
click at [359, 554] on span "▶ updated" at bounding box center [385, 563] width 59 height 18
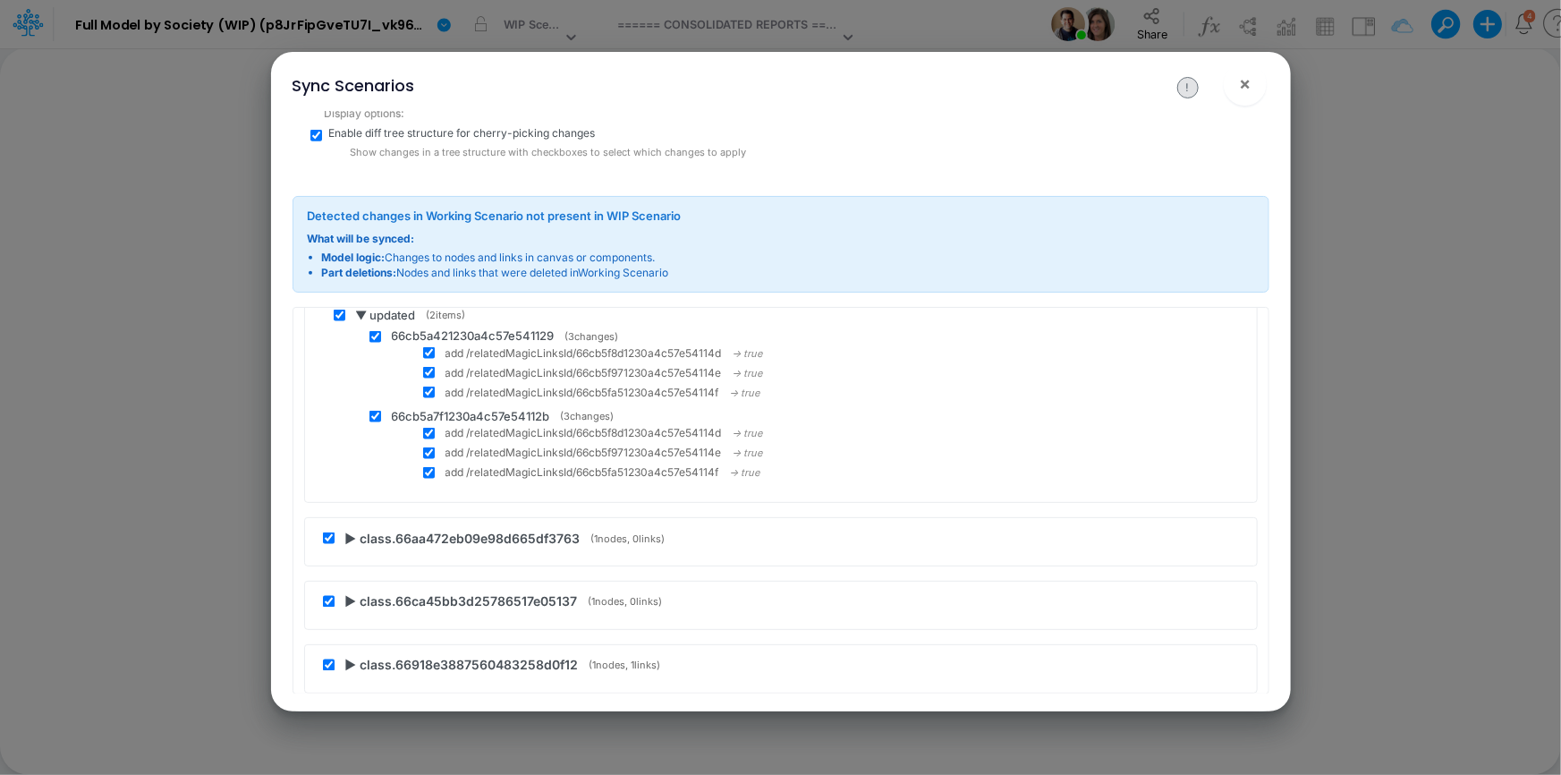
scroll to position [15295, 0]
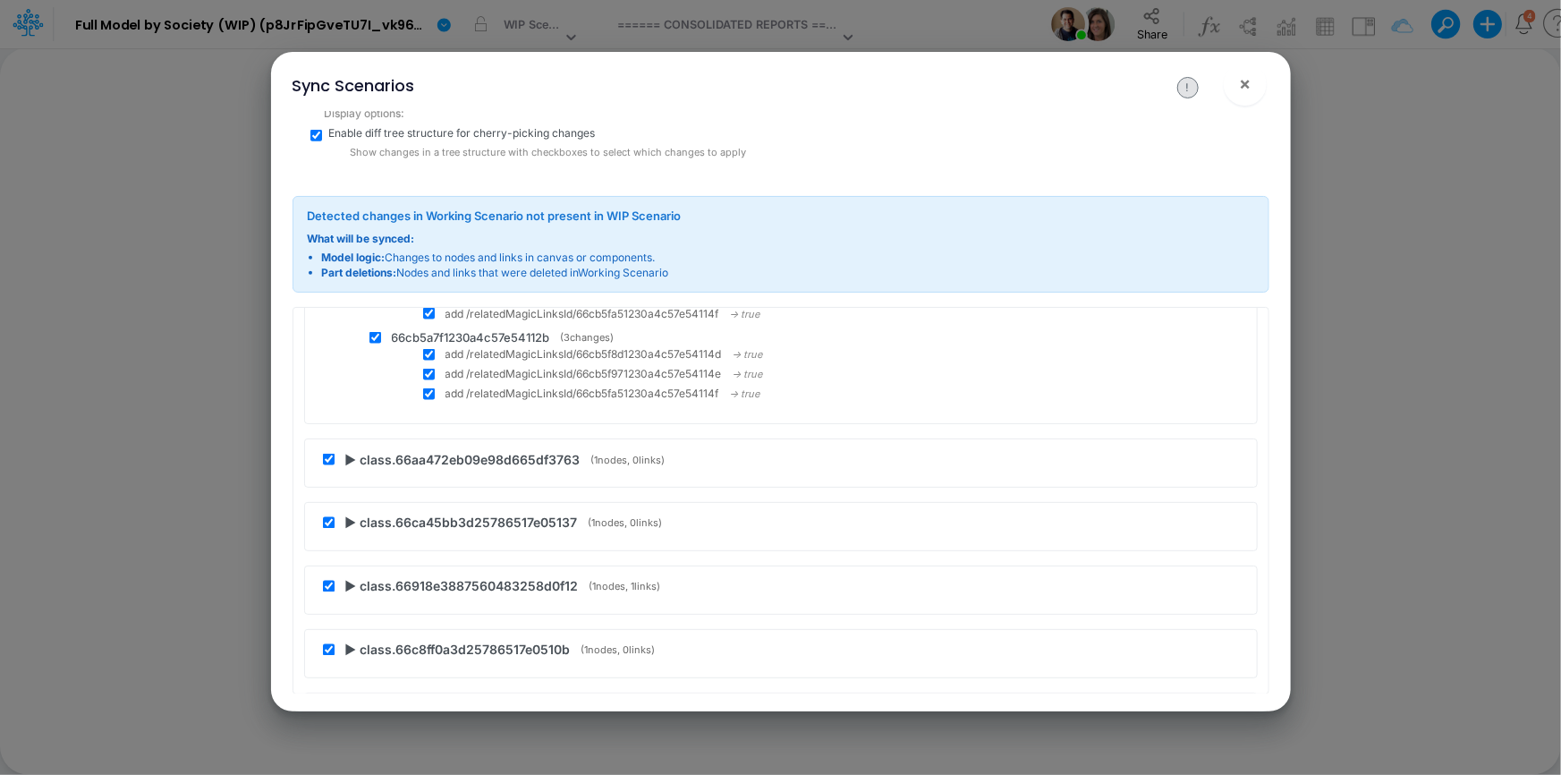
click at [351, 450] on span "▶ class.66aa472eb09e98d665df3763" at bounding box center [462, 459] width 235 height 19
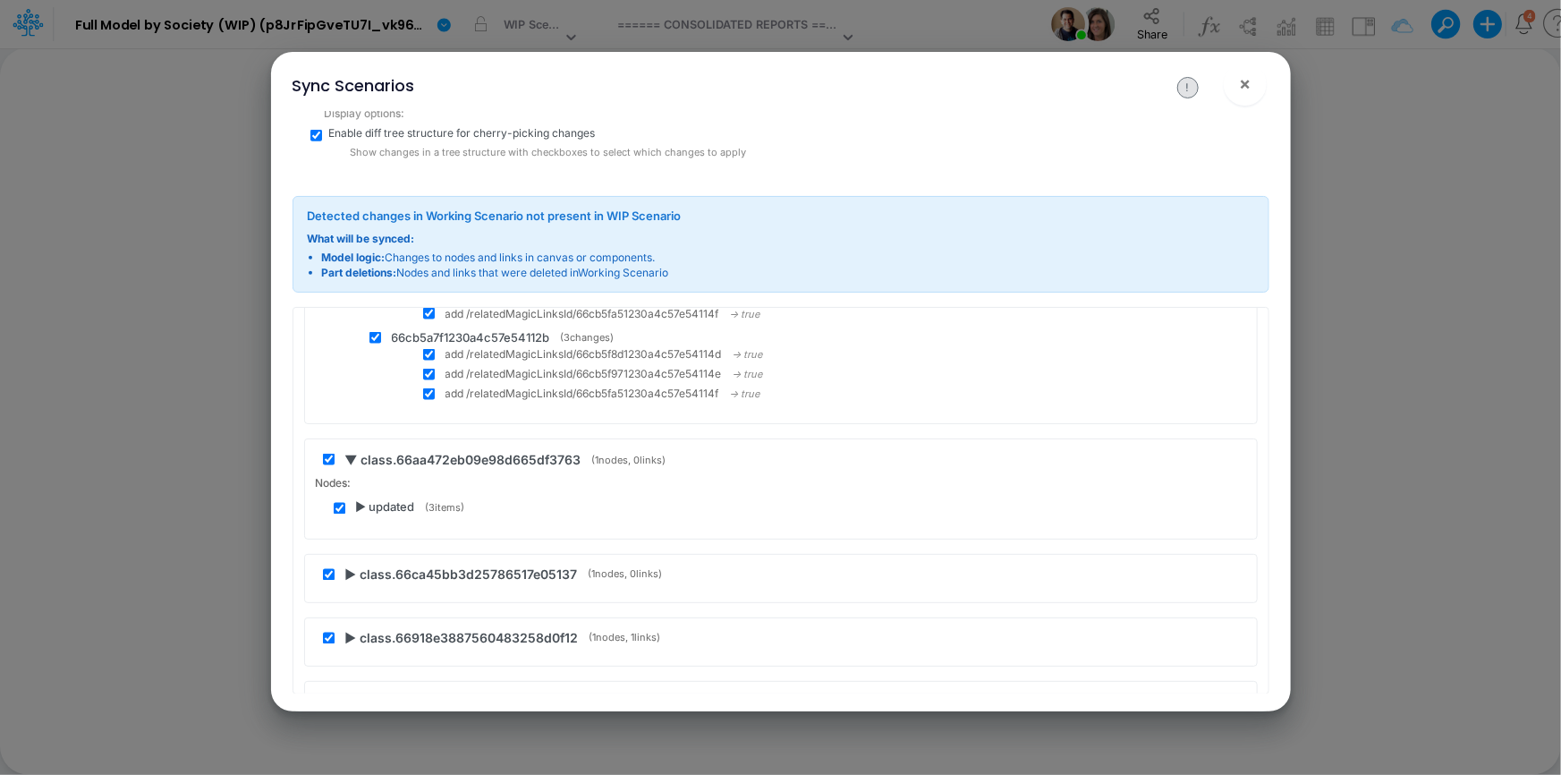
click at [361, 499] on span "▶ updated" at bounding box center [385, 508] width 59 height 18
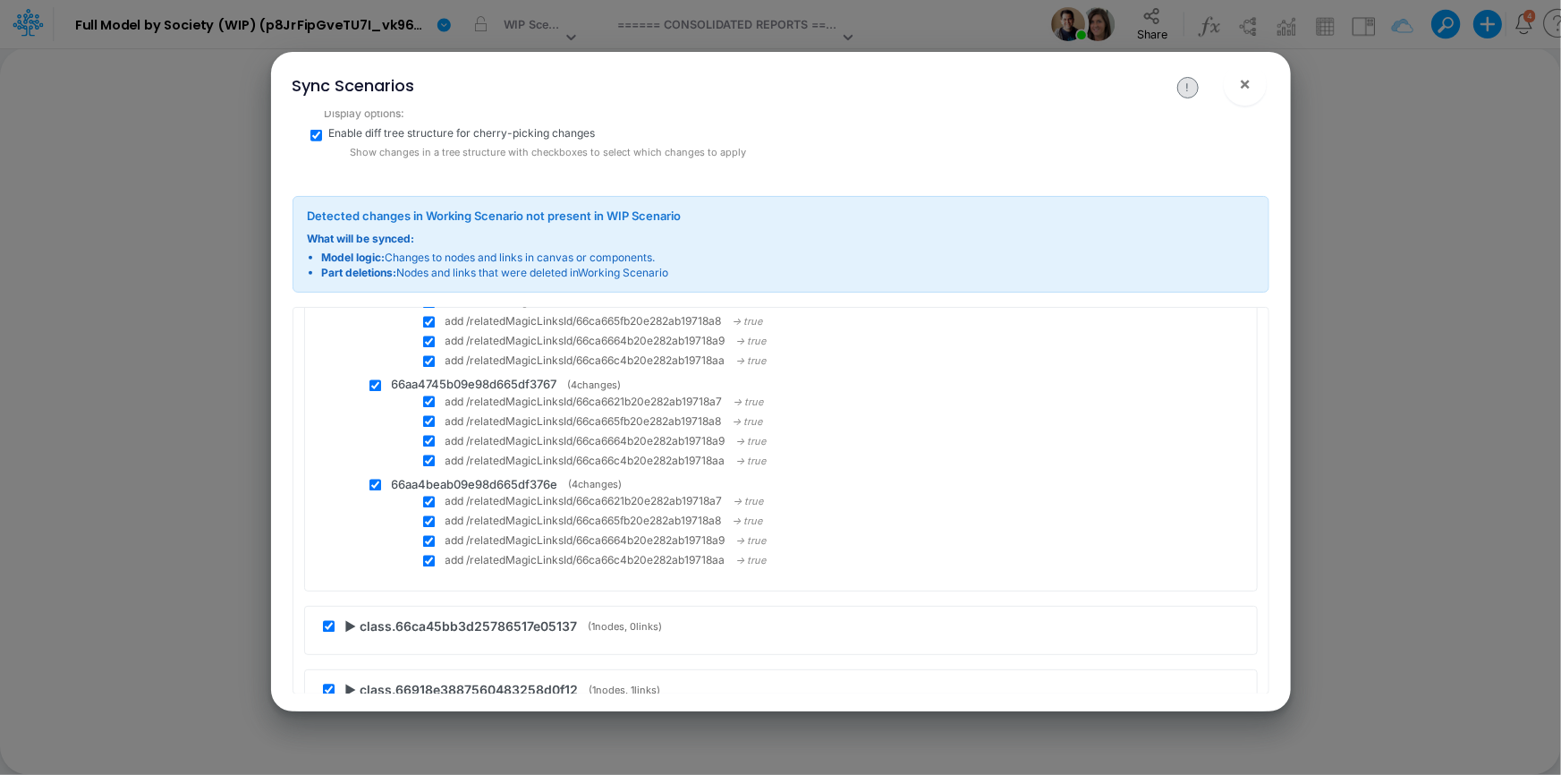
scroll to position [15620, 0]
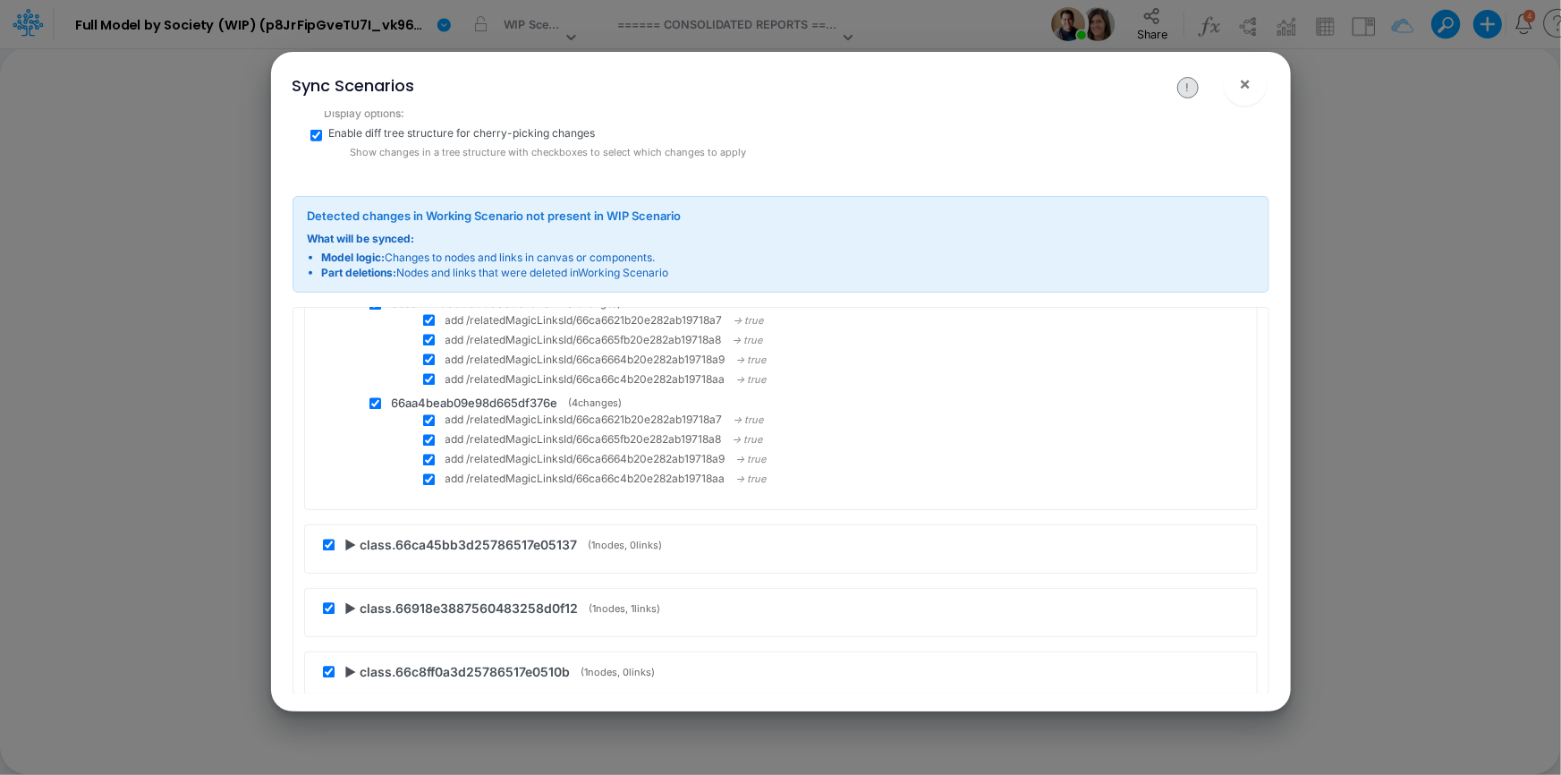
click at [358, 536] on span "▶ class.66ca45bb3d25786517e05137" at bounding box center [461, 545] width 233 height 19
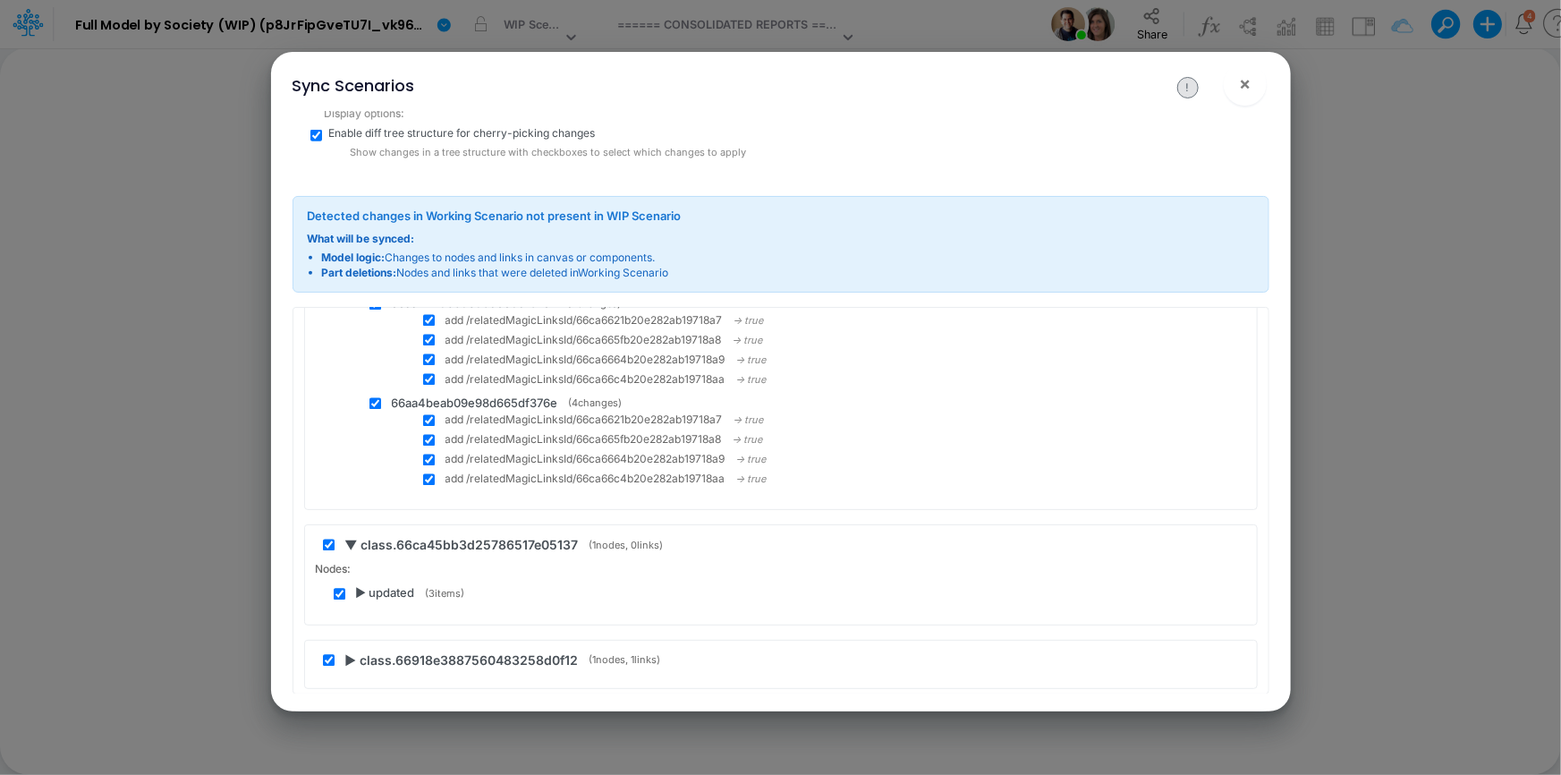
scroll to position [15701, 0]
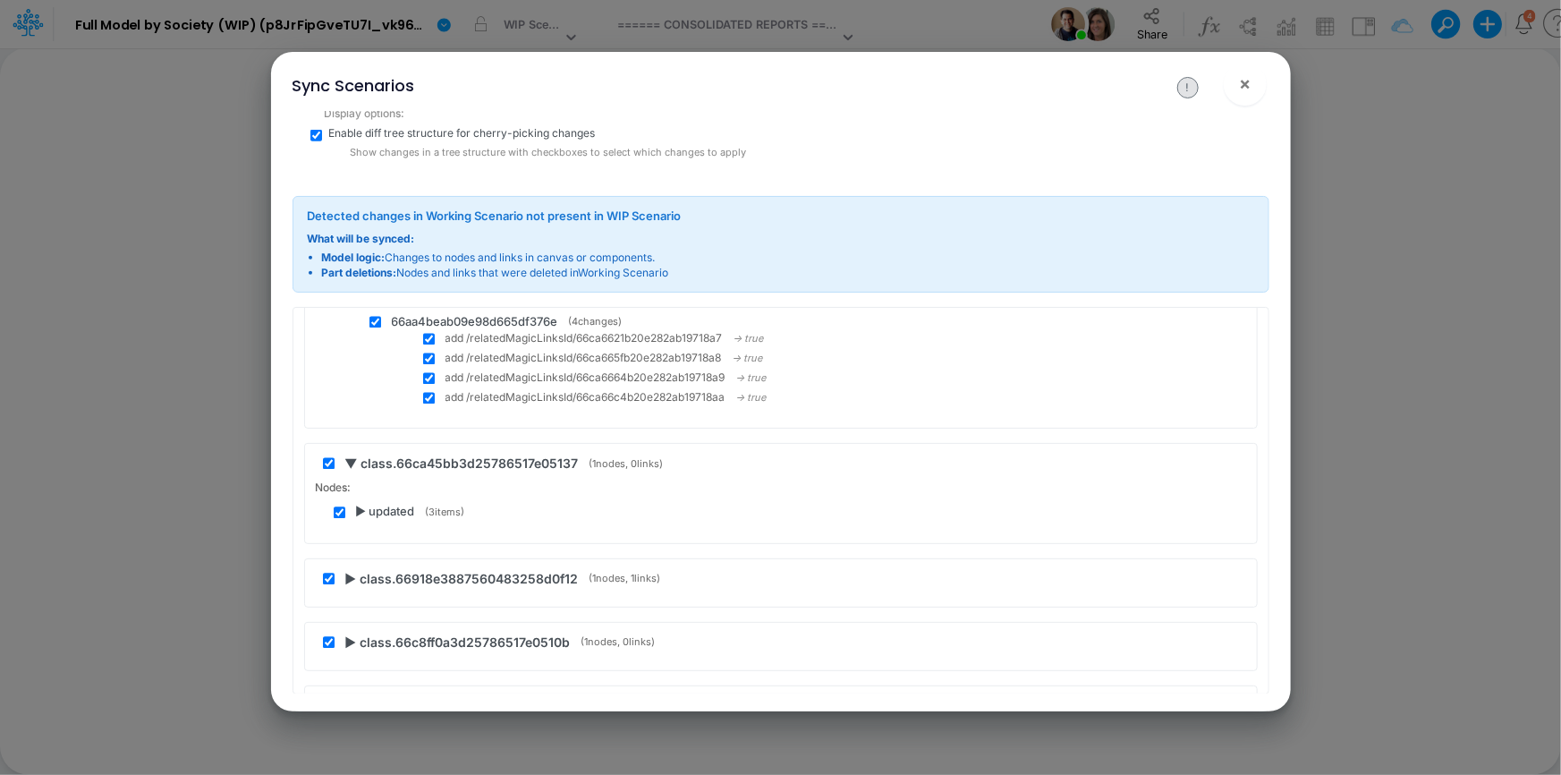
click at [358, 507] on span "▶ updated" at bounding box center [385, 513] width 59 height 18
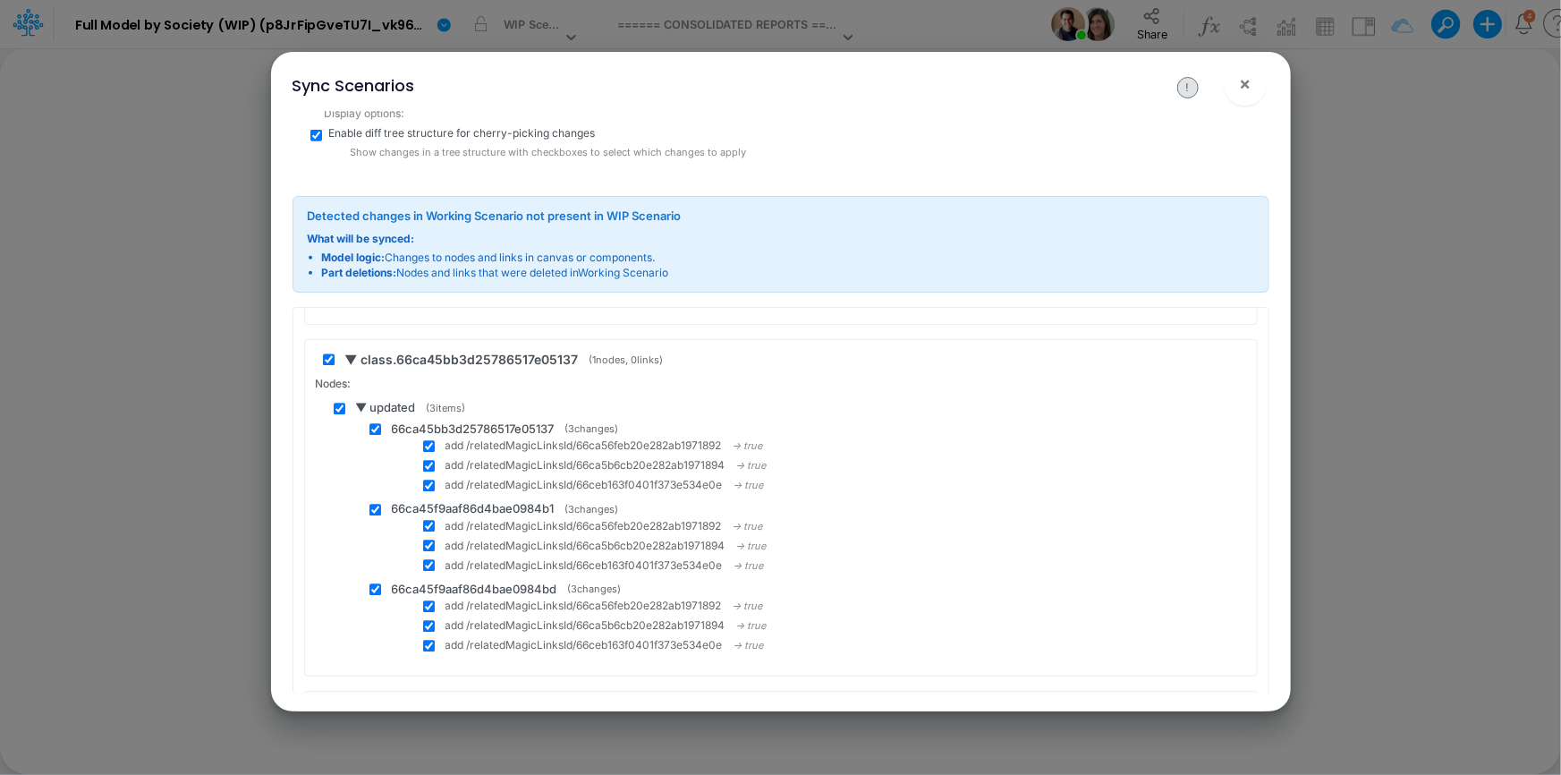
scroll to position [15945, 0]
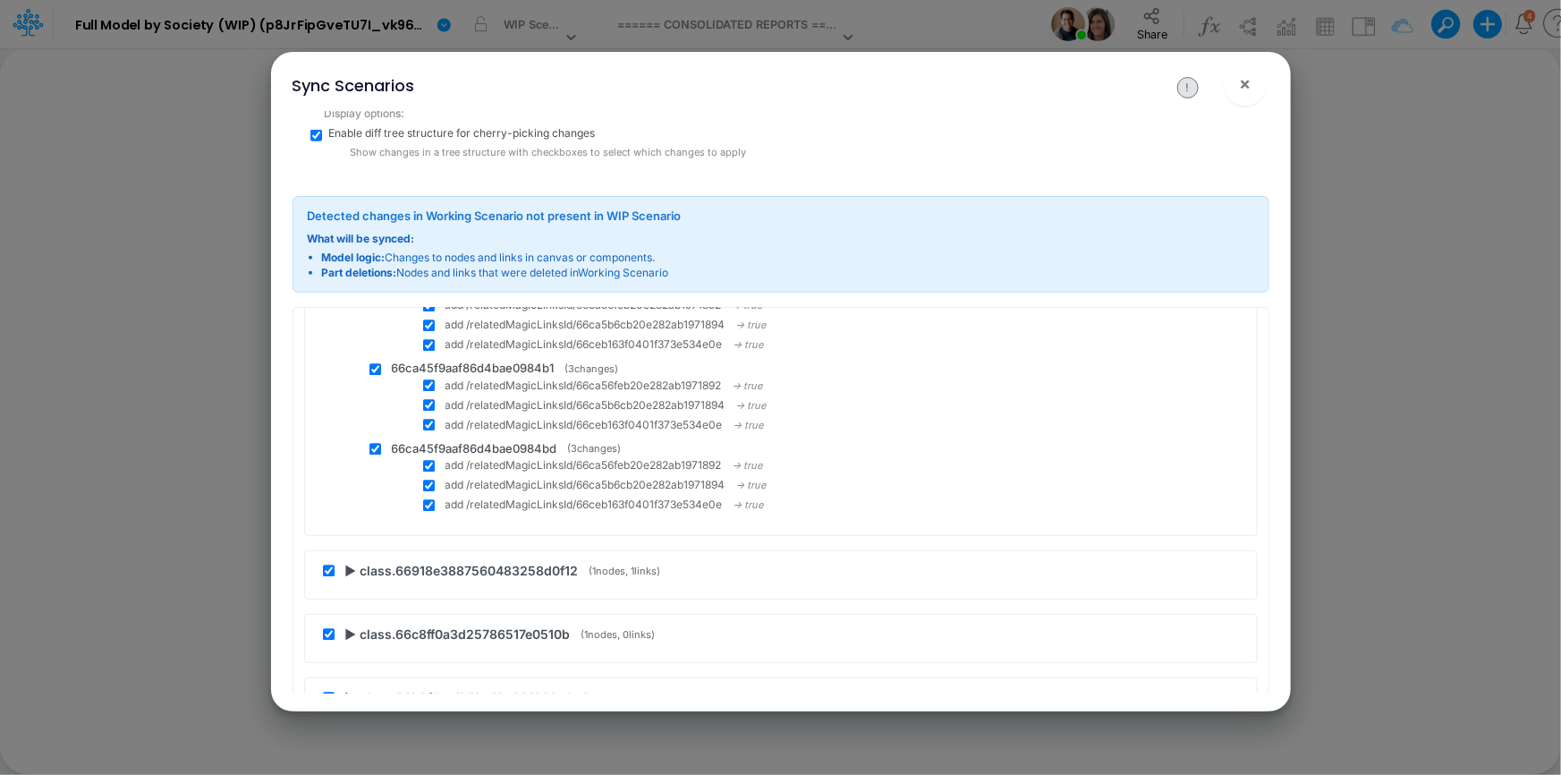
click at [355, 563] on span "▶ class.66918e3887560483258d0f12" at bounding box center [461, 571] width 233 height 19
click at [360, 611] on span "▶ updated" at bounding box center [385, 620] width 59 height 18
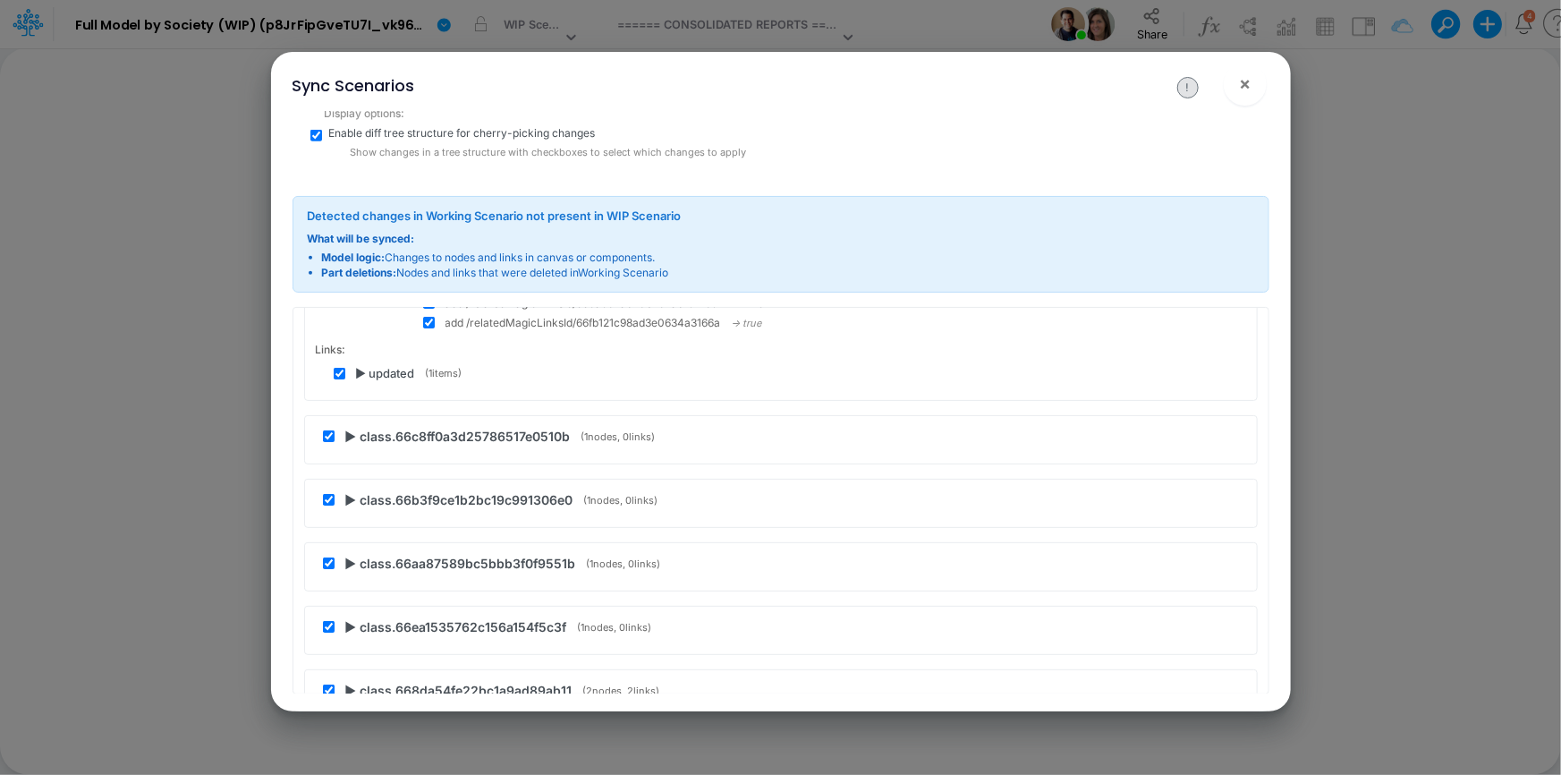
scroll to position [20499, 0]
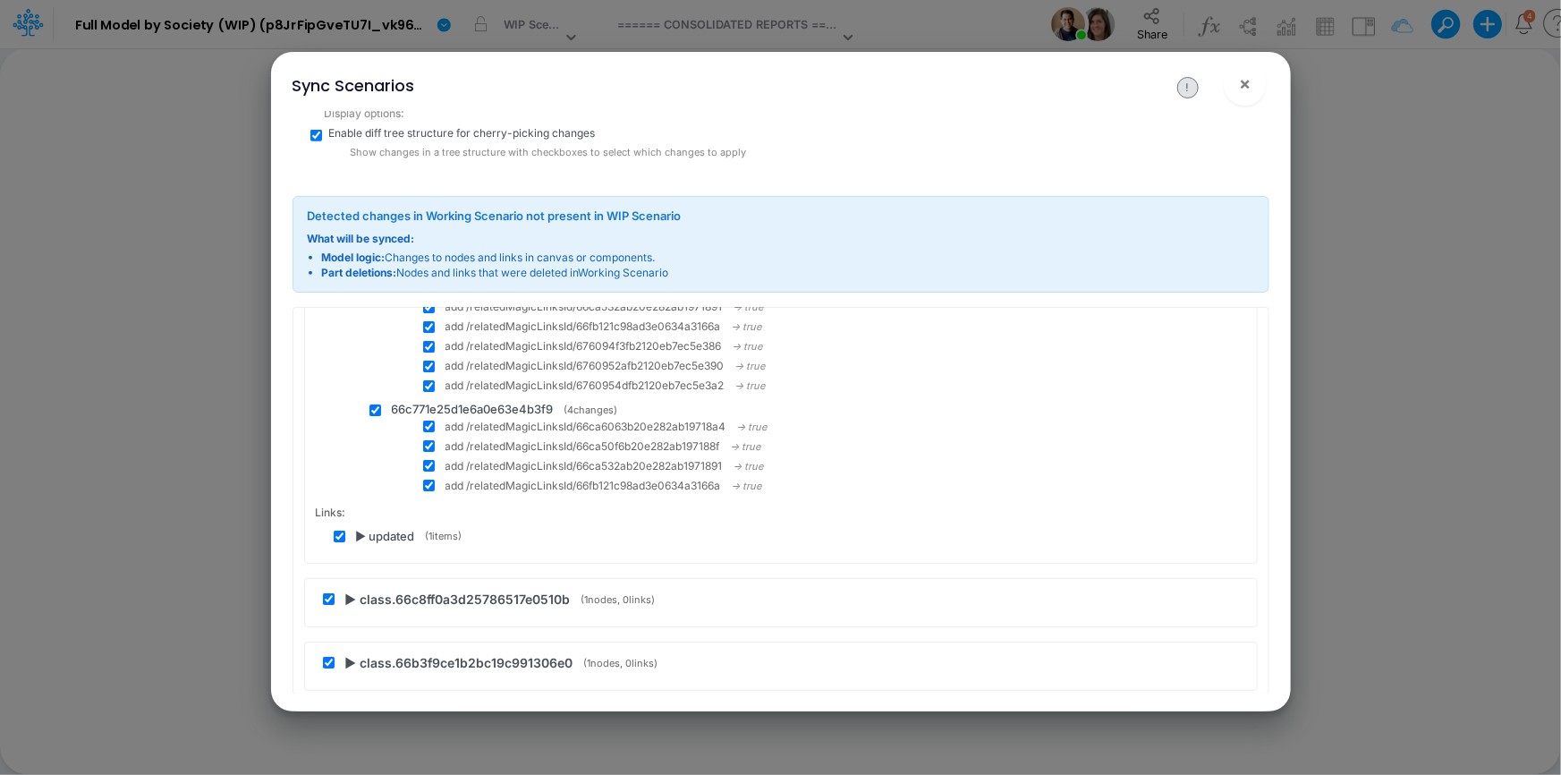
click at [354, 528] on div "▶ updated ( 1 items)" at bounding box center [790, 537] width 912 height 18
click at [358, 528] on span "▶ updated" at bounding box center [385, 537] width 59 height 18
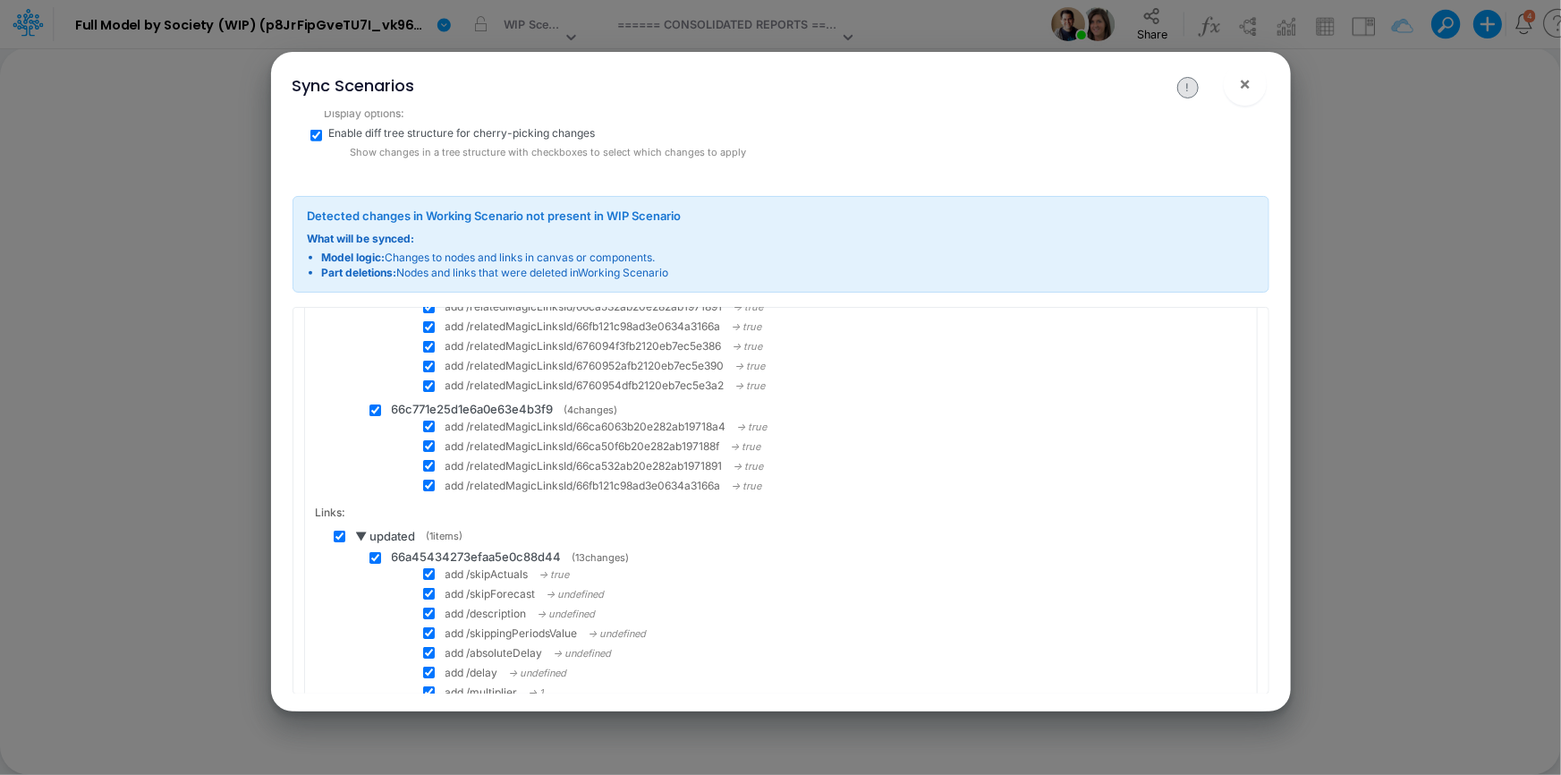
scroll to position [20824, 0]
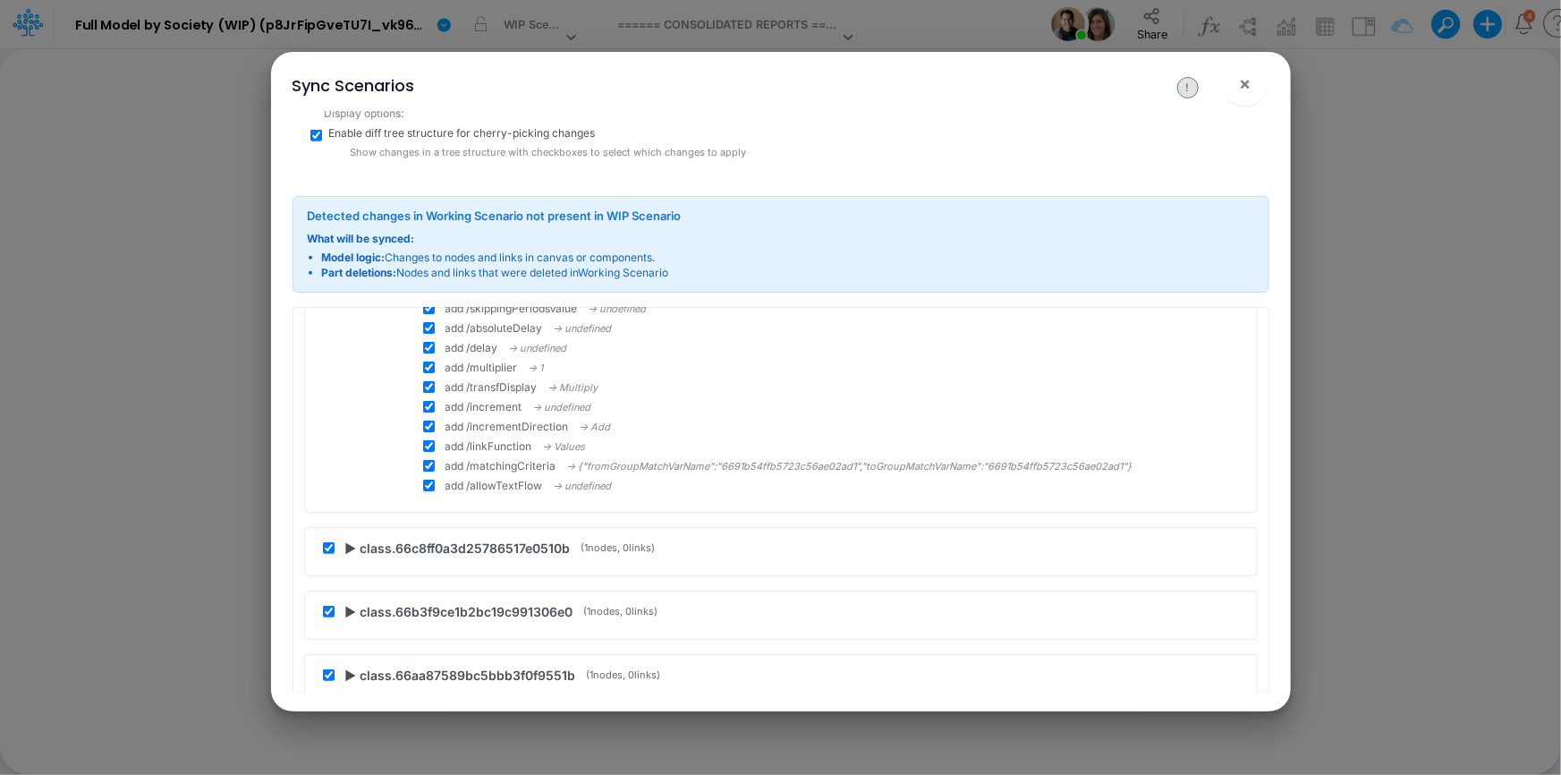
click at [351, 538] on span "▶ class.66c8ff0a3d25786517e0510b" at bounding box center [457, 547] width 225 height 19
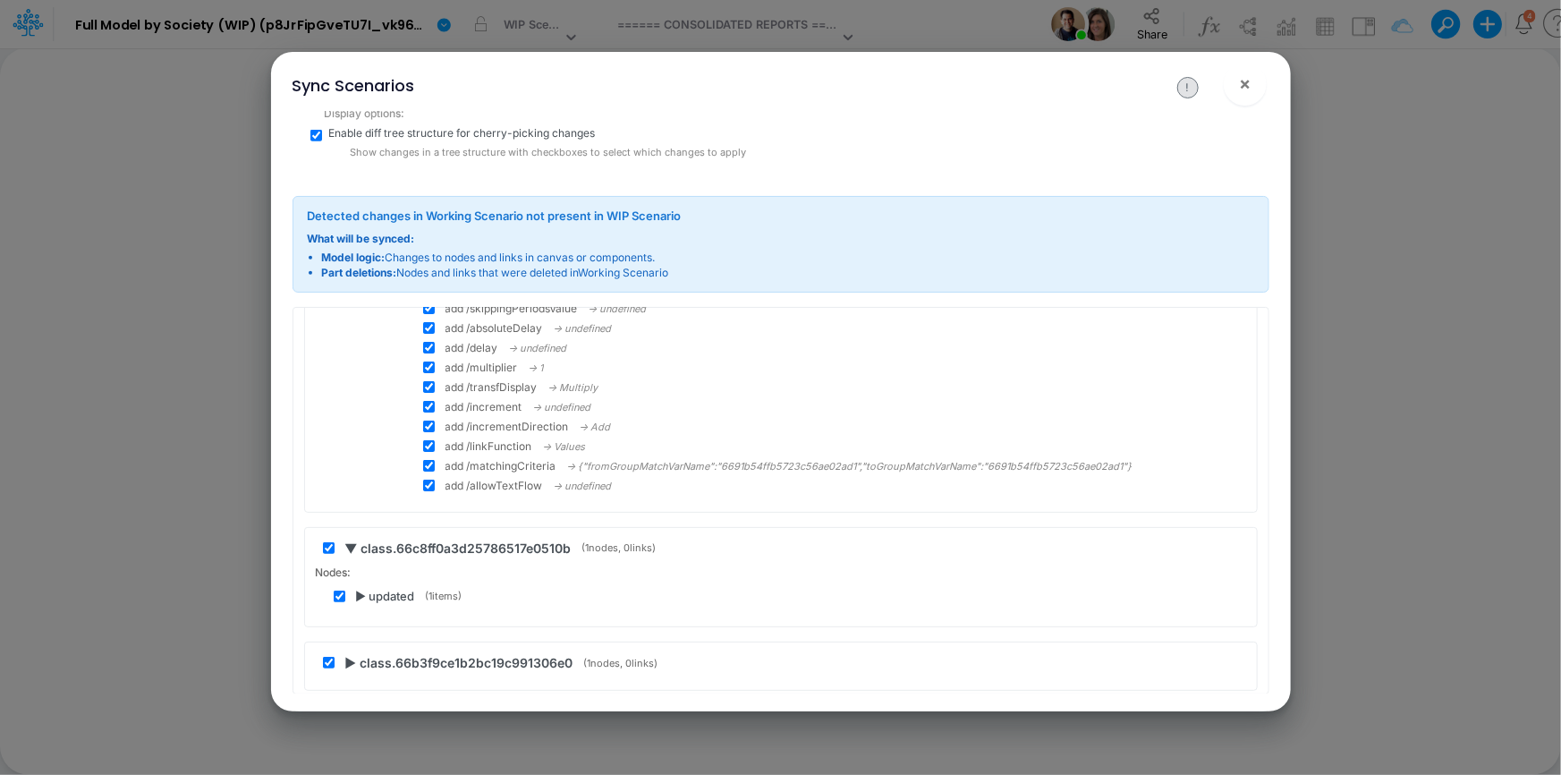
click at [360, 588] on span "▶ updated" at bounding box center [385, 597] width 59 height 18
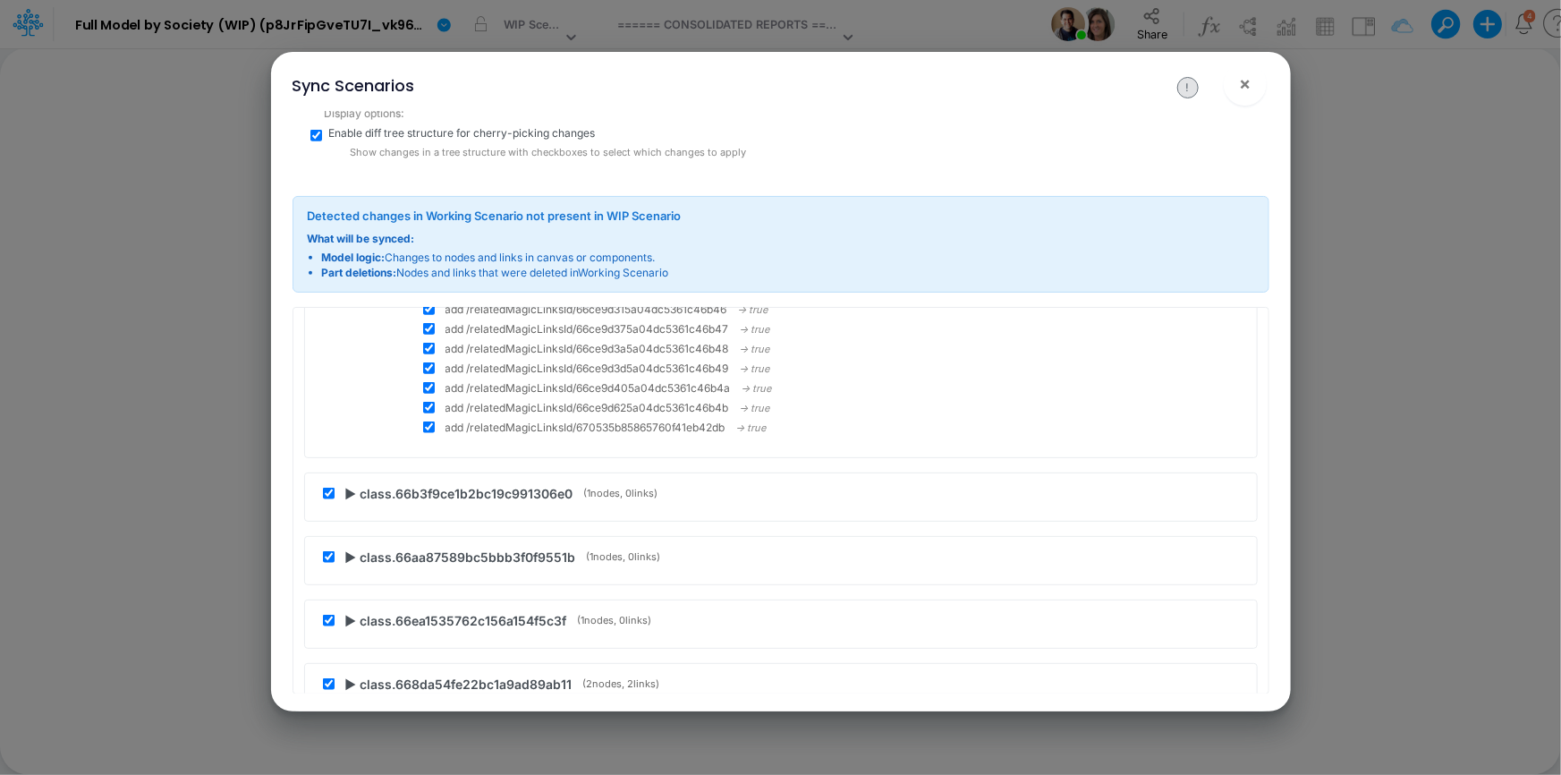
scroll to position [21799, 0]
click at [349, 482] on span "▶ class.66b3f9ce1b2bc19c991306e0" at bounding box center [459, 491] width 228 height 19
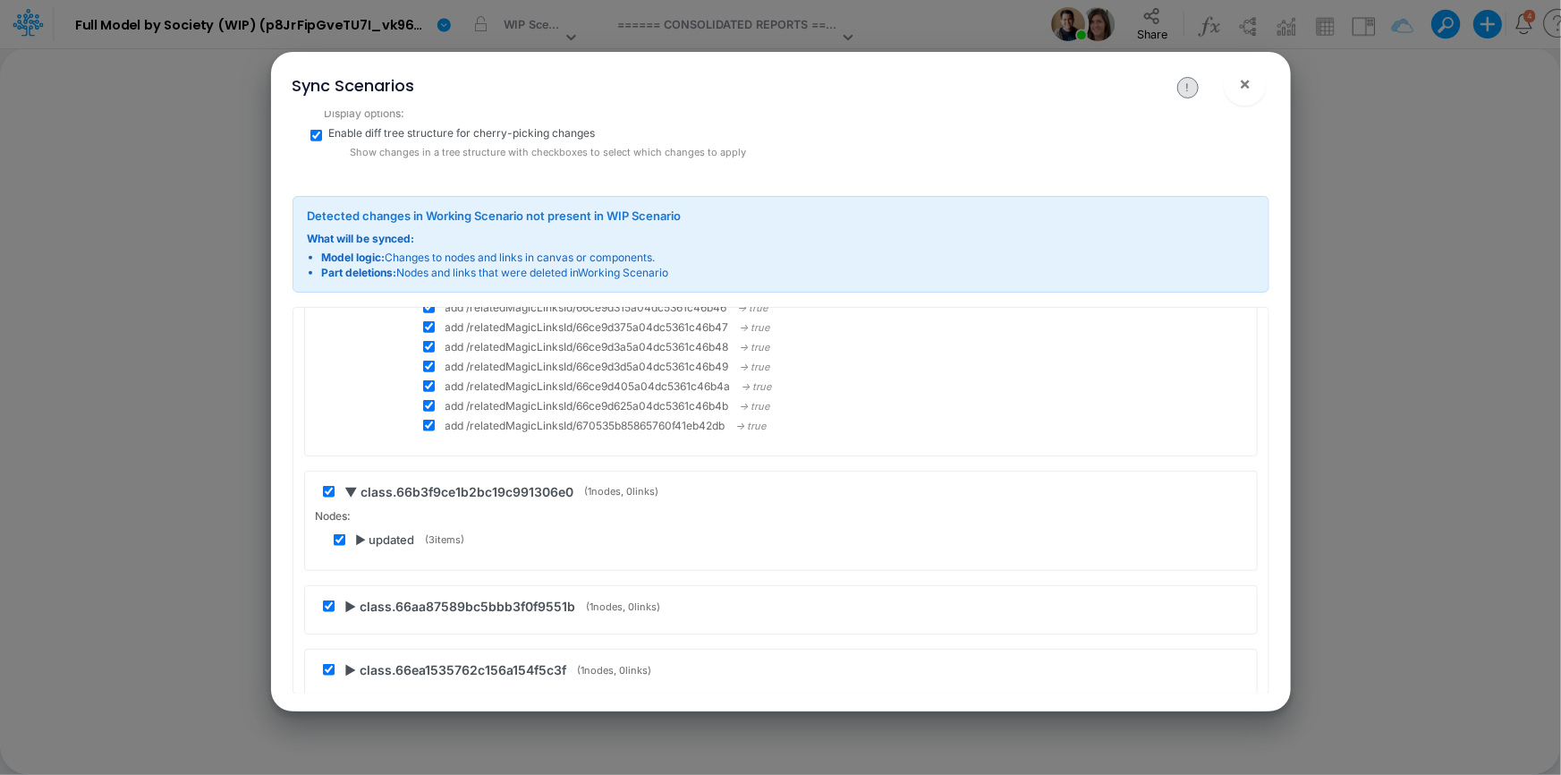
click at [358, 531] on span "▶ updated" at bounding box center [385, 540] width 59 height 18
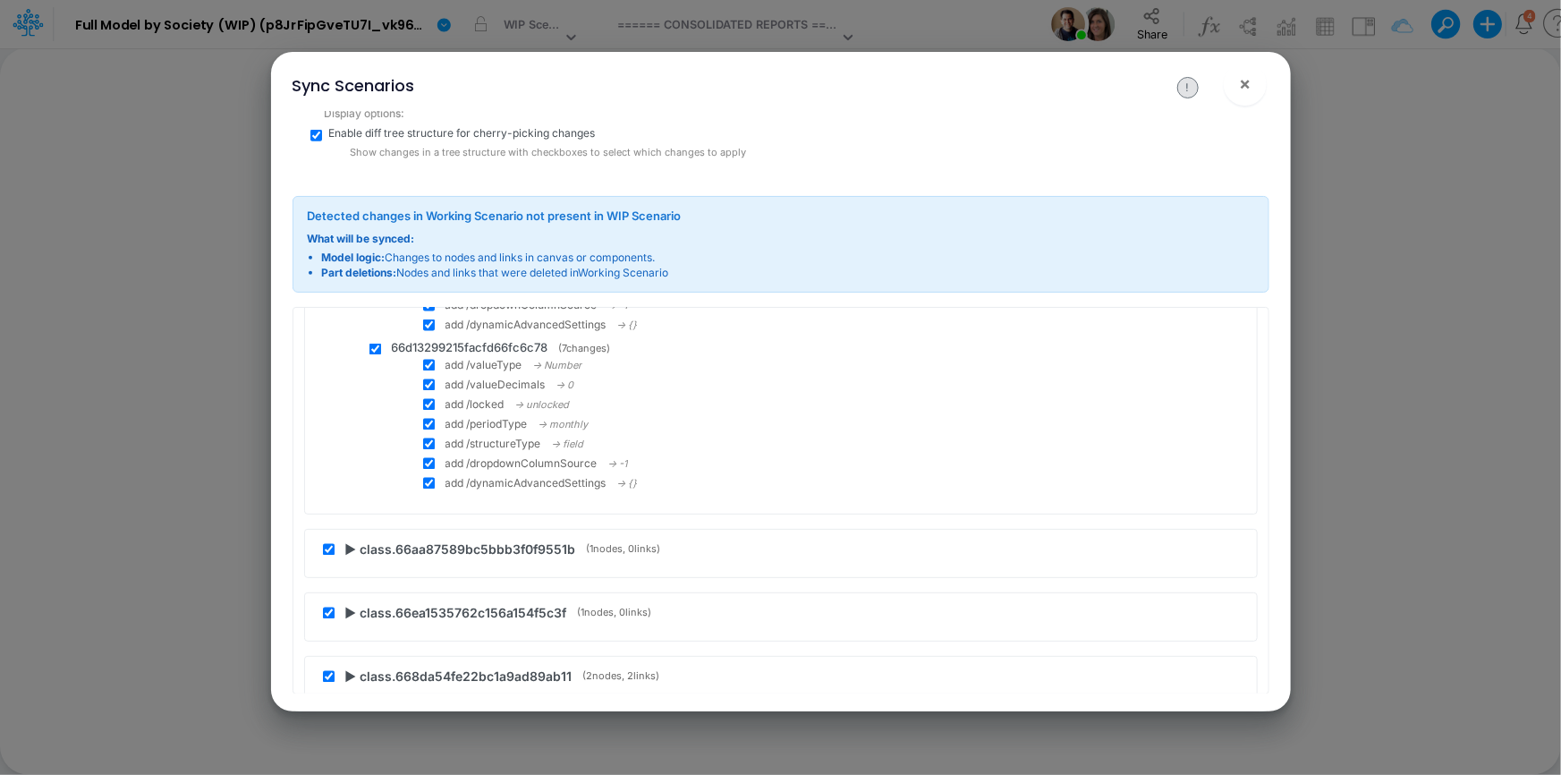
scroll to position [22288, 0]
click at [343, 542] on div "▶ class.66aa87589bc5bbb3f0f9551b ( 1 nodes, 0 links)" at bounding box center [784, 551] width 923 height 19
click at [349, 542] on span "▶ class.66aa87589bc5bbb3f0f9551b" at bounding box center [460, 551] width 231 height 19
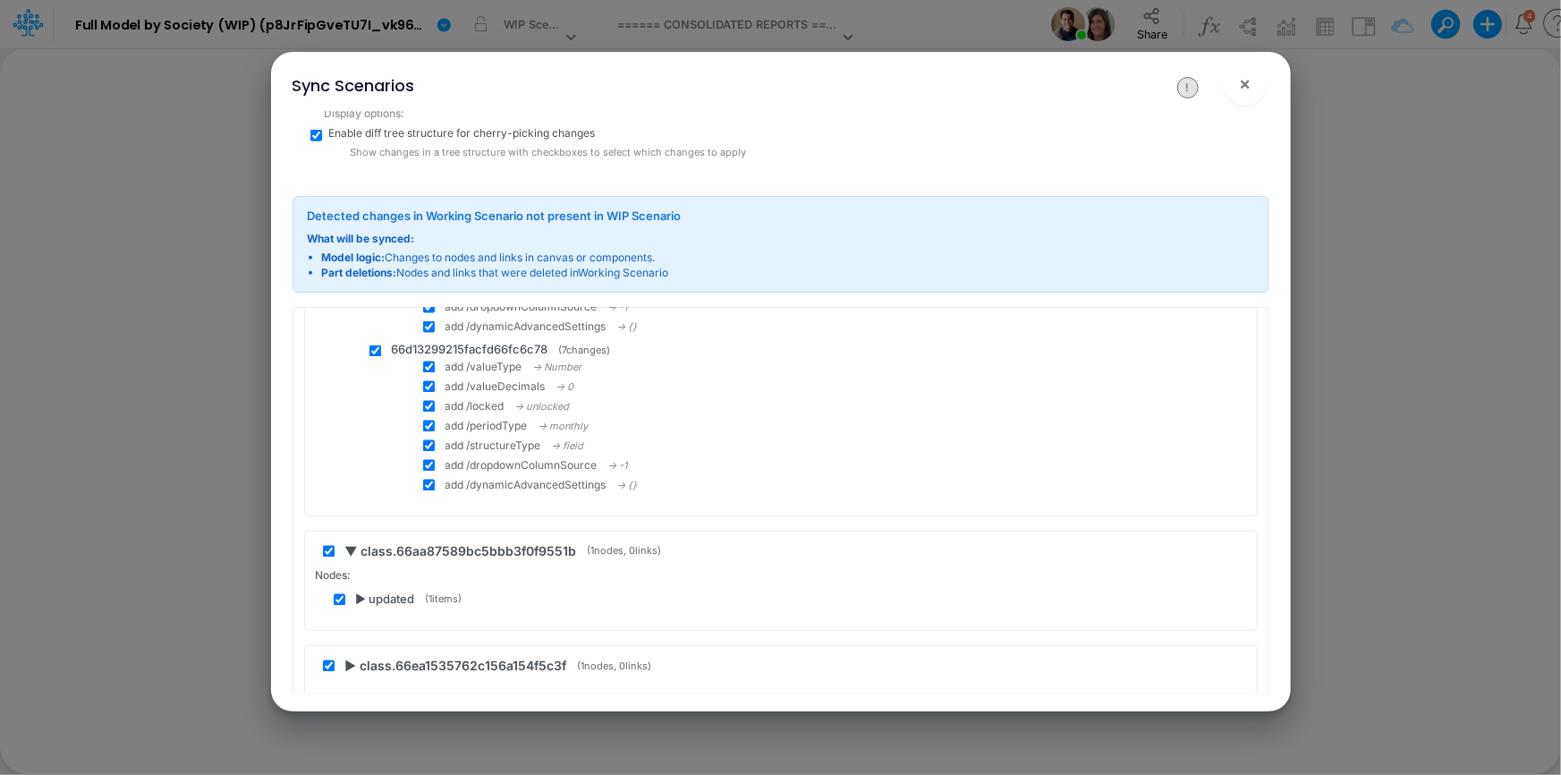
click at [359, 591] on span "▶ updated" at bounding box center [385, 600] width 59 height 18
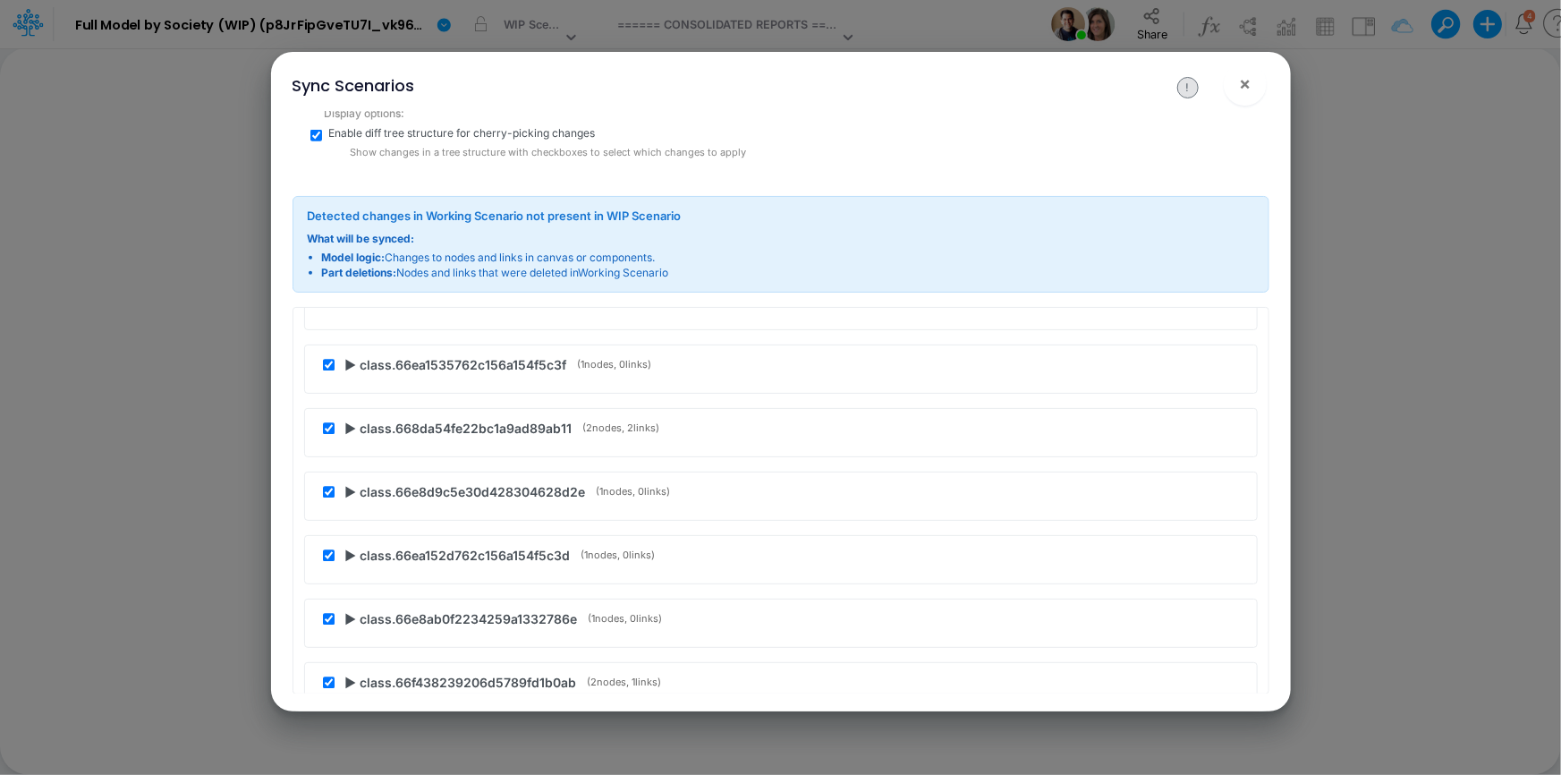
scroll to position [22938, 0]
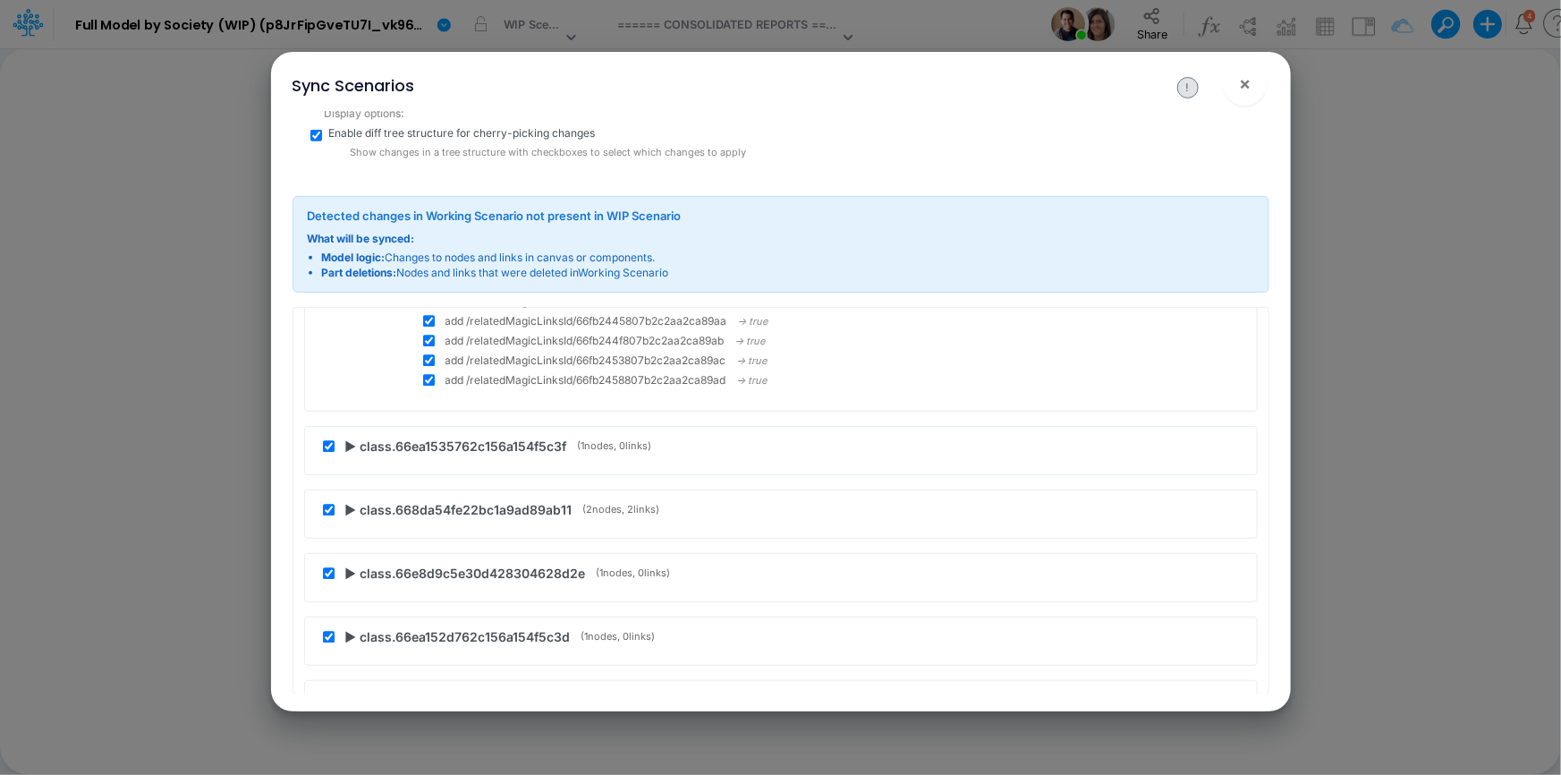
click at [352, 437] on span "▶ class.66ea1535762c156a154f5c3f" at bounding box center [456, 446] width 222 height 19
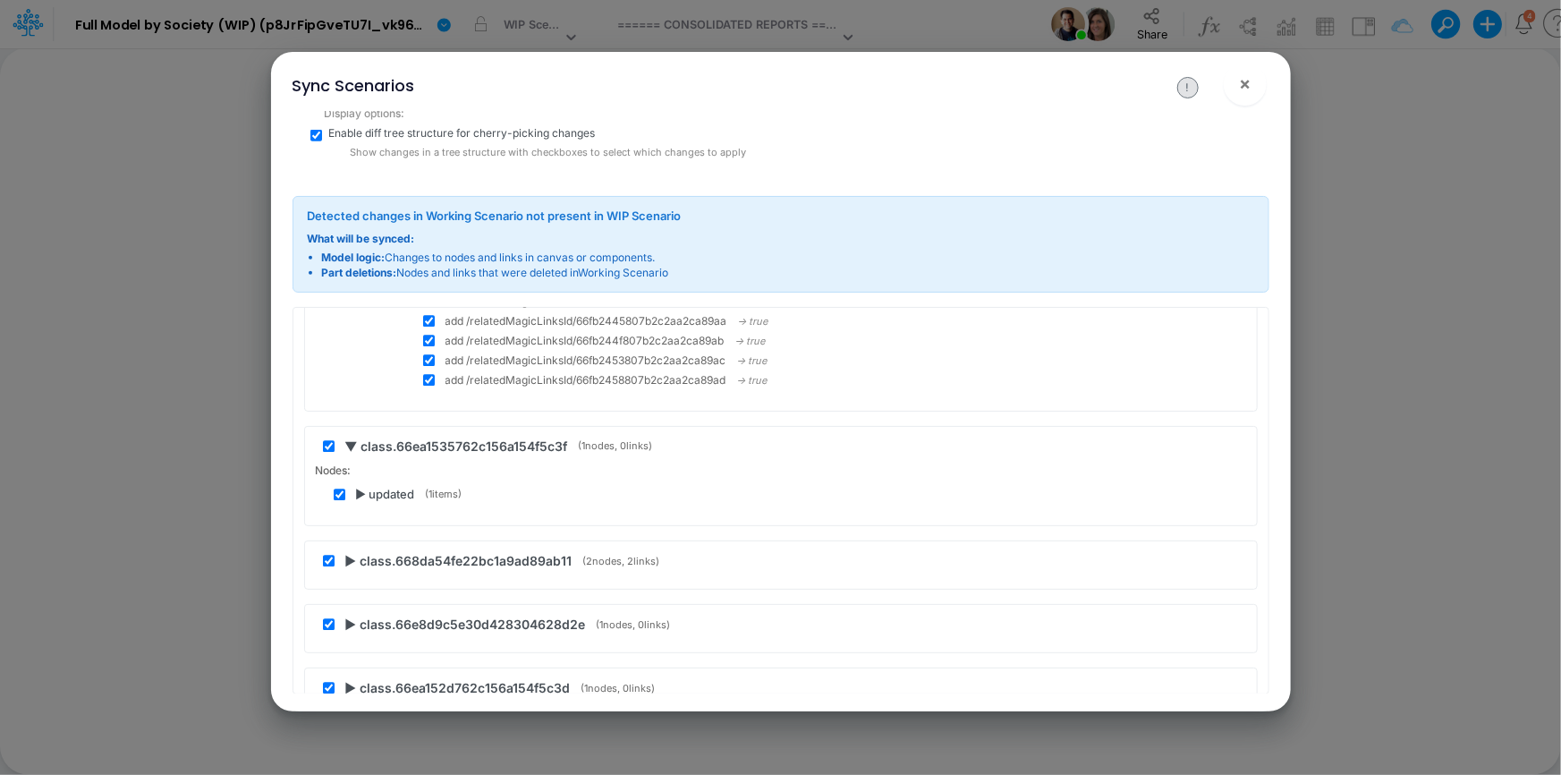
click at [359, 487] on span "▶ updated" at bounding box center [385, 496] width 59 height 18
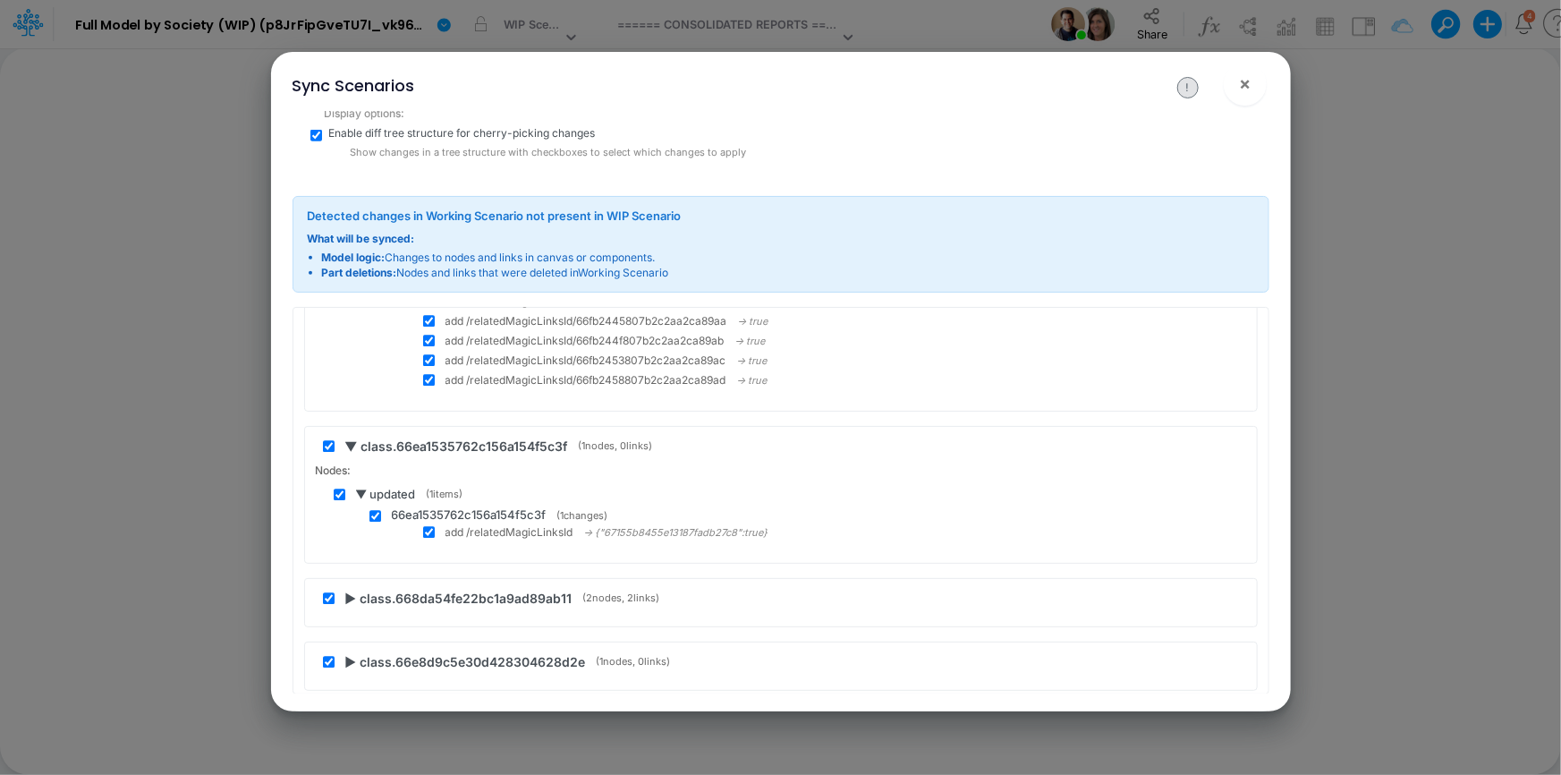
click at [355, 589] on span "▶ class.668da54fe22bc1a9ad89ab11" at bounding box center [458, 598] width 227 height 19
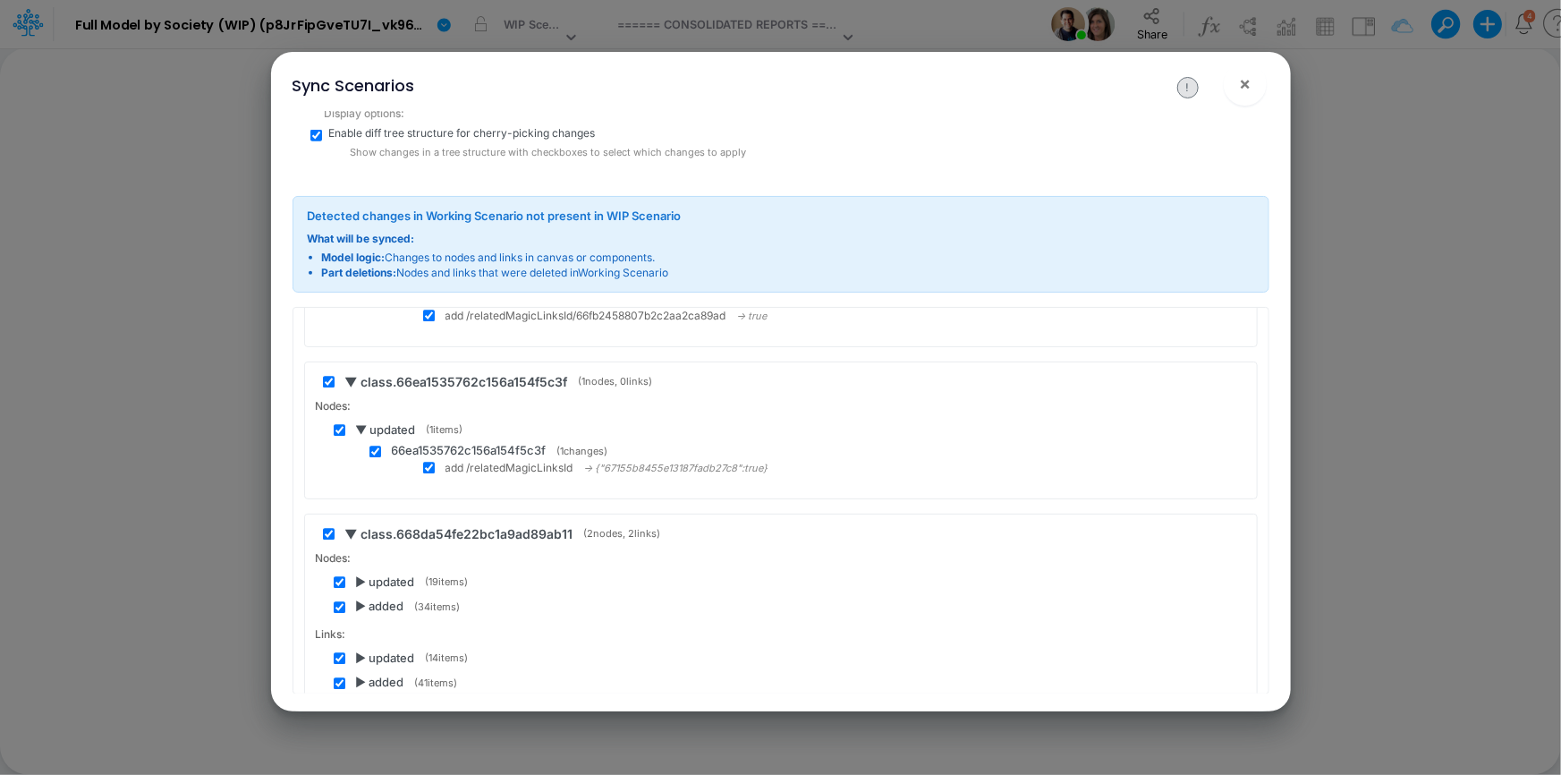
scroll to position [23101, 0]
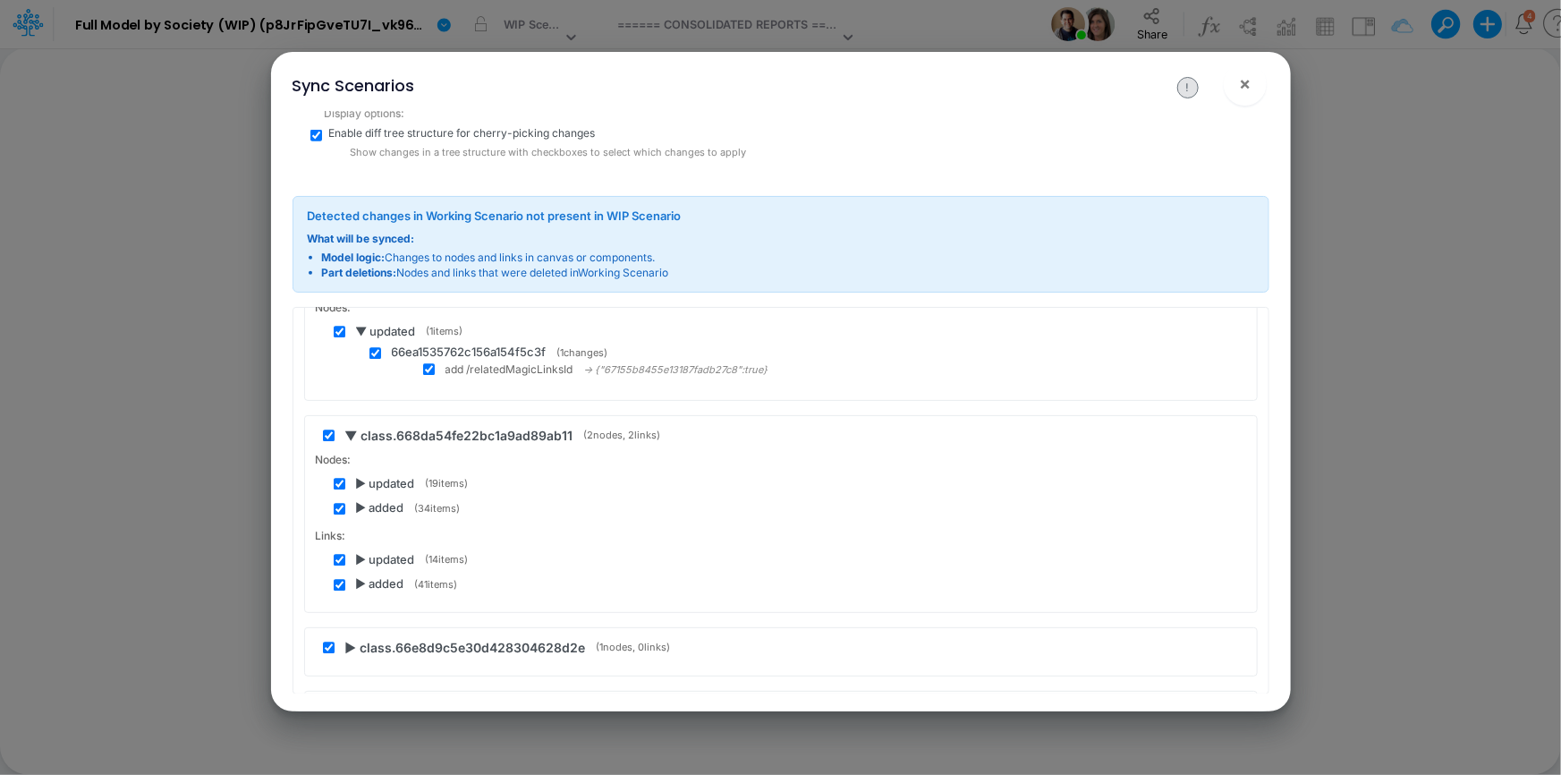
click at [359, 476] on span "▶ updated" at bounding box center [385, 485] width 59 height 18
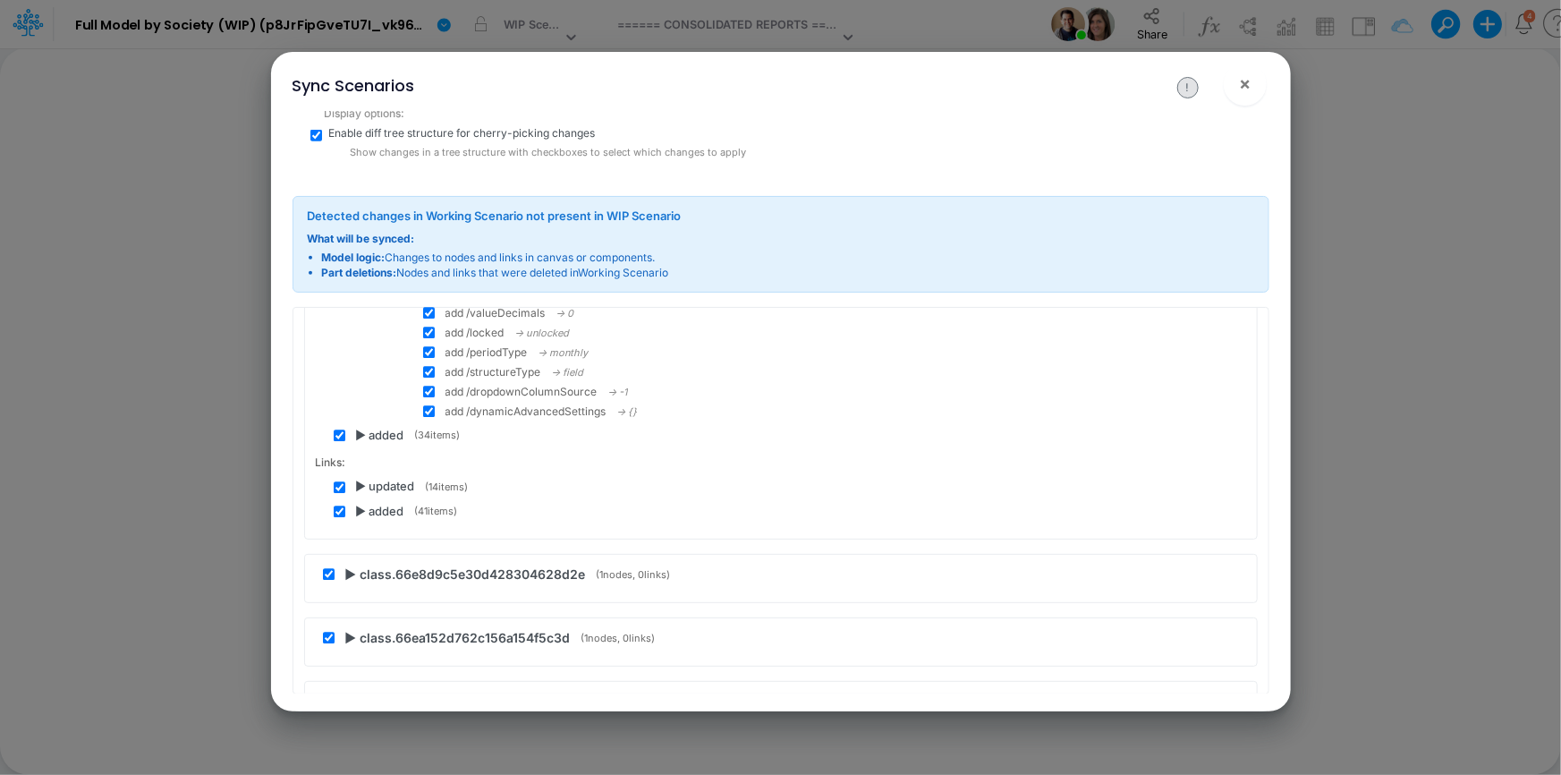
scroll to position [47169, 0]
click at [360, 421] on span "▶ added" at bounding box center [380, 430] width 48 height 18
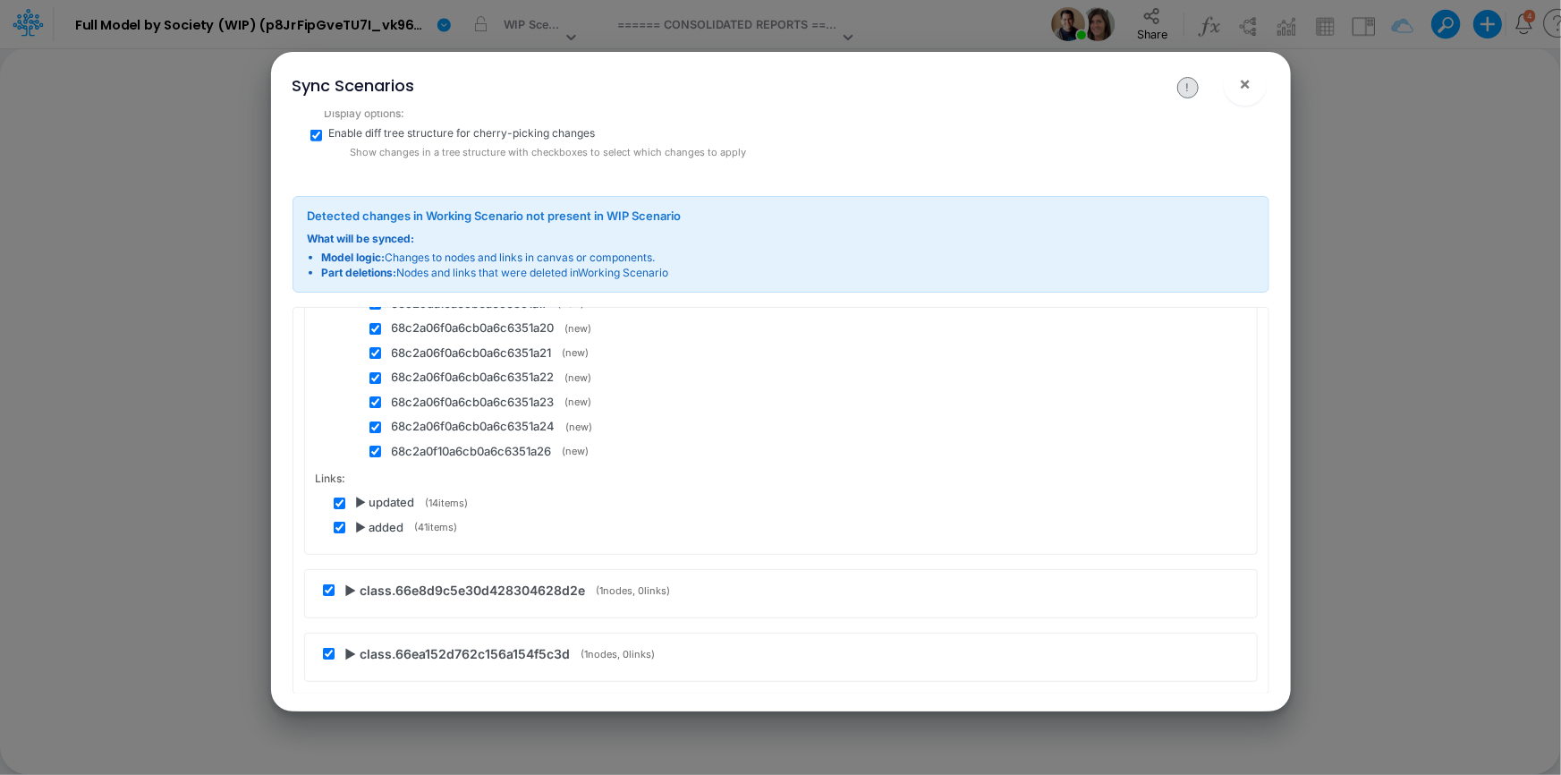
scroll to position [47982, 0]
click at [367, 492] on span "▶ updated" at bounding box center [385, 501] width 59 height 18
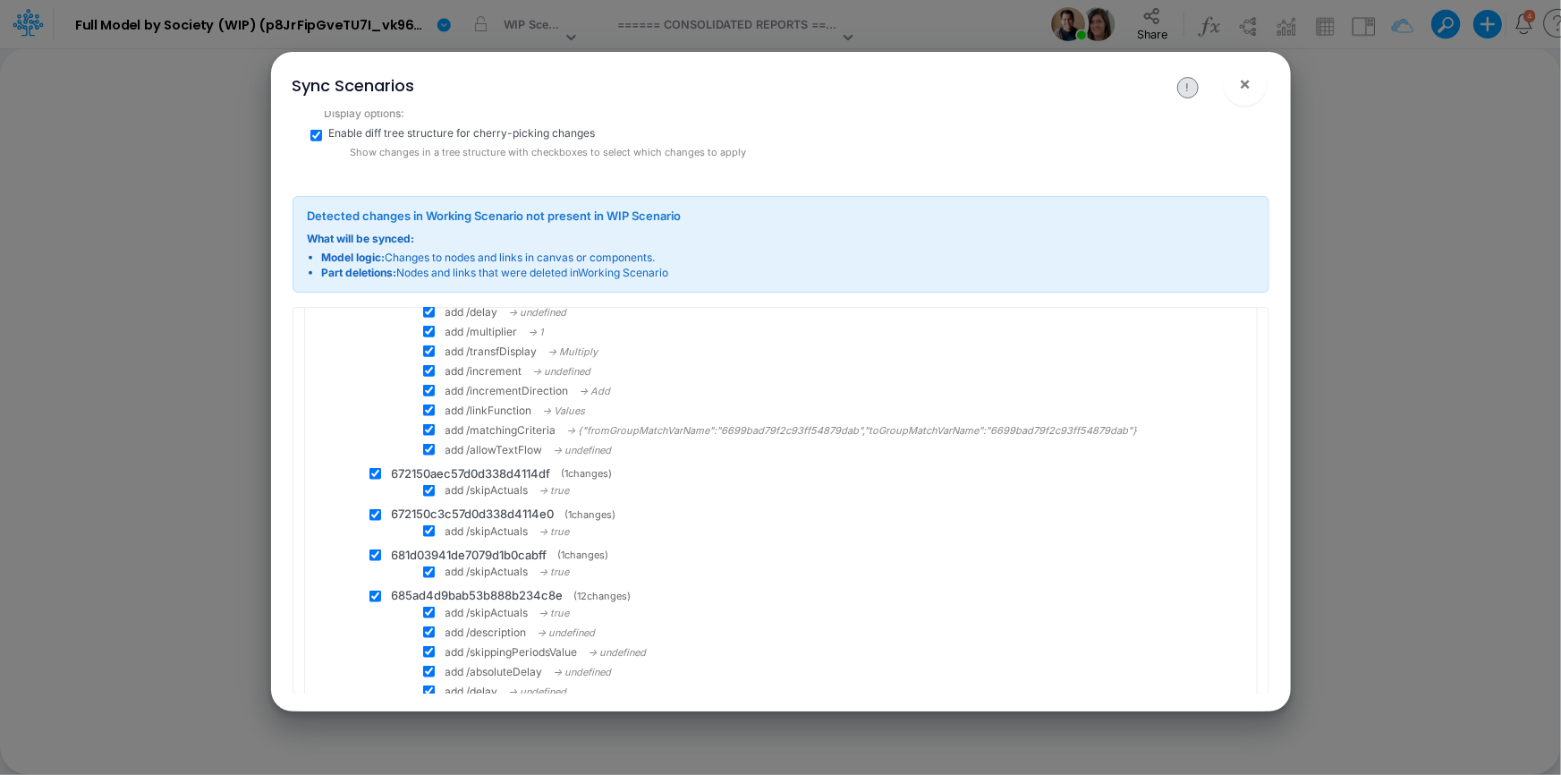
scroll to position [49527, 0]
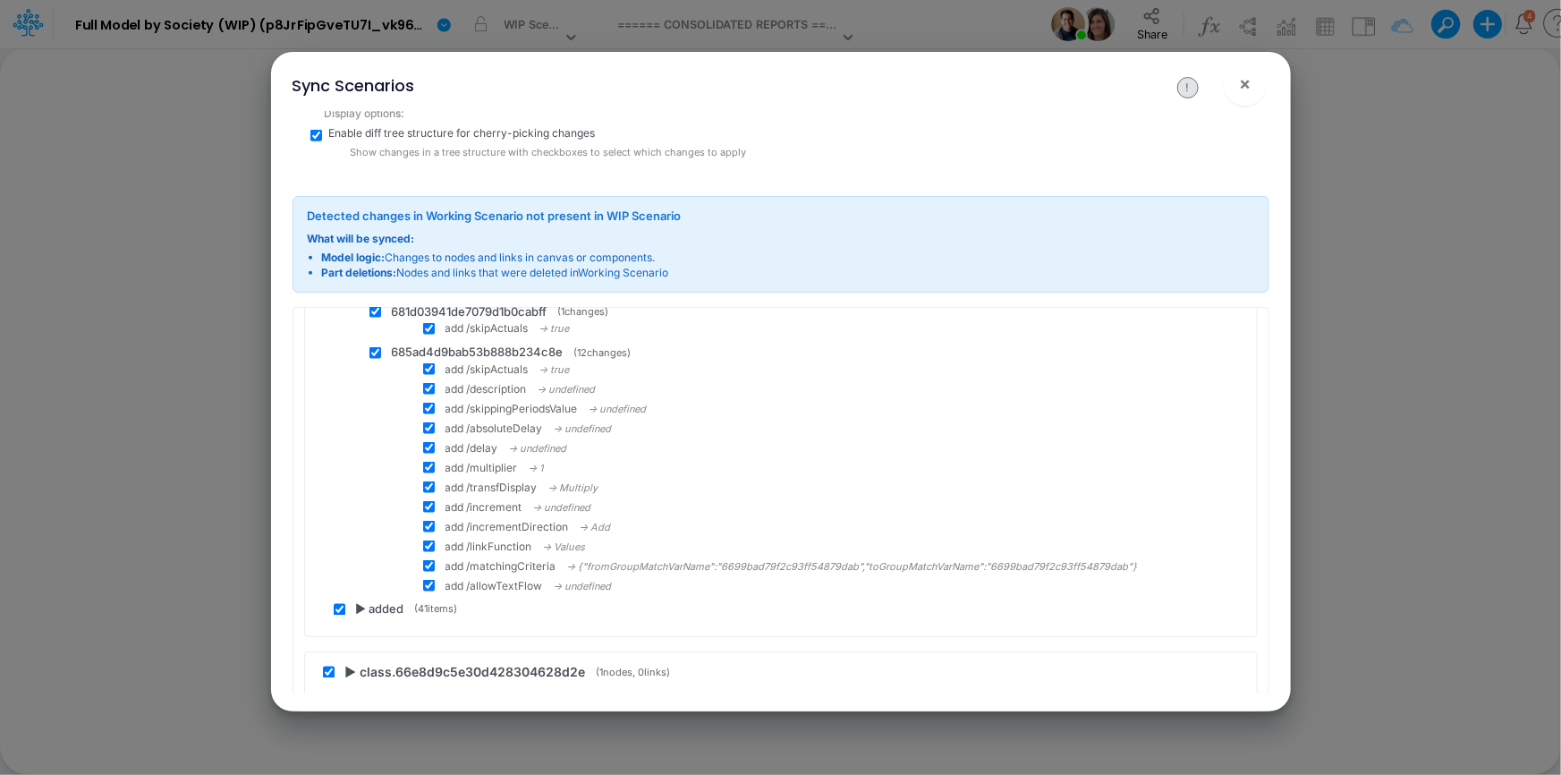
click at [363, 601] on span "▶ added" at bounding box center [380, 610] width 48 height 18
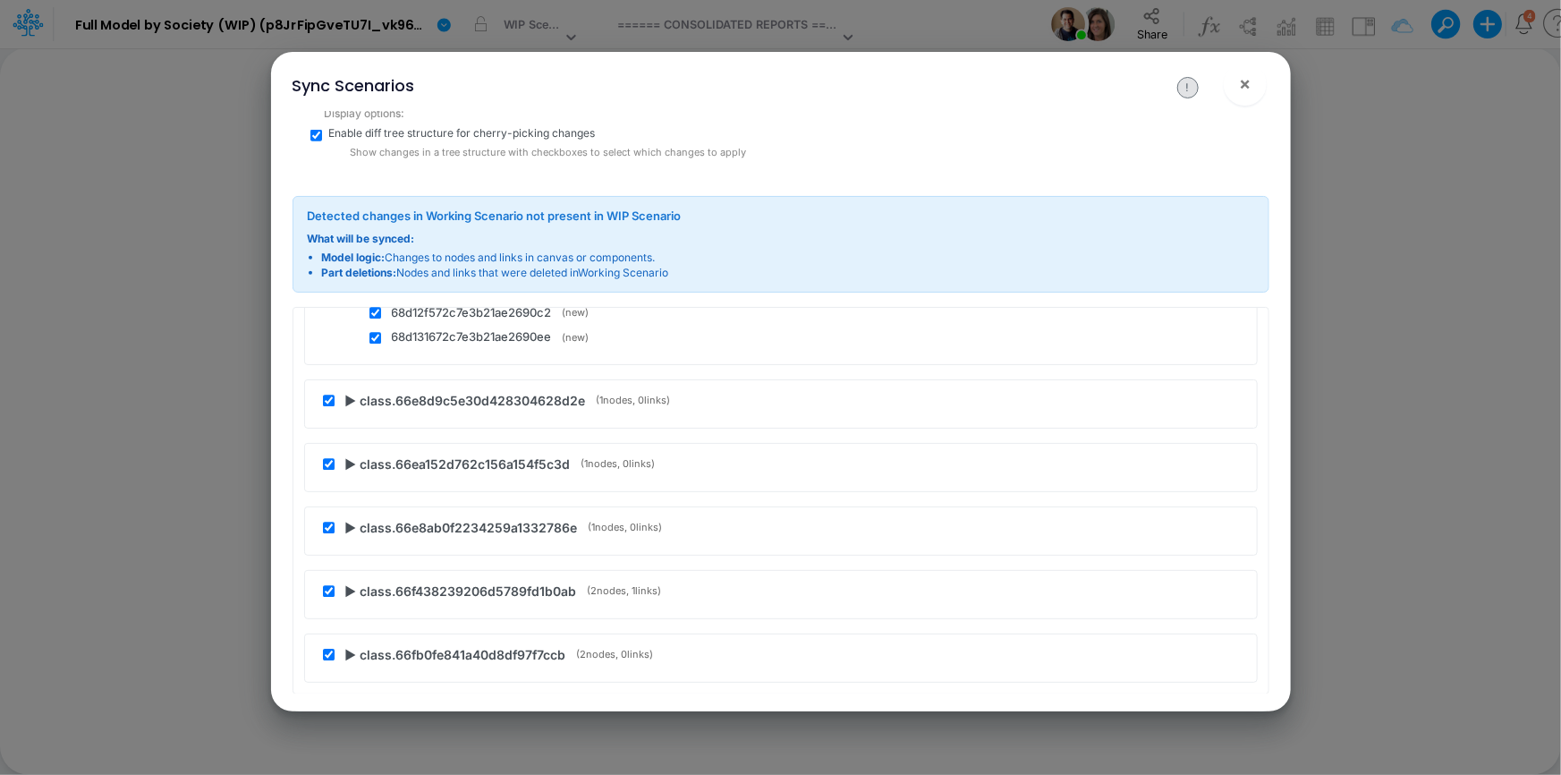
scroll to position [50666, 0]
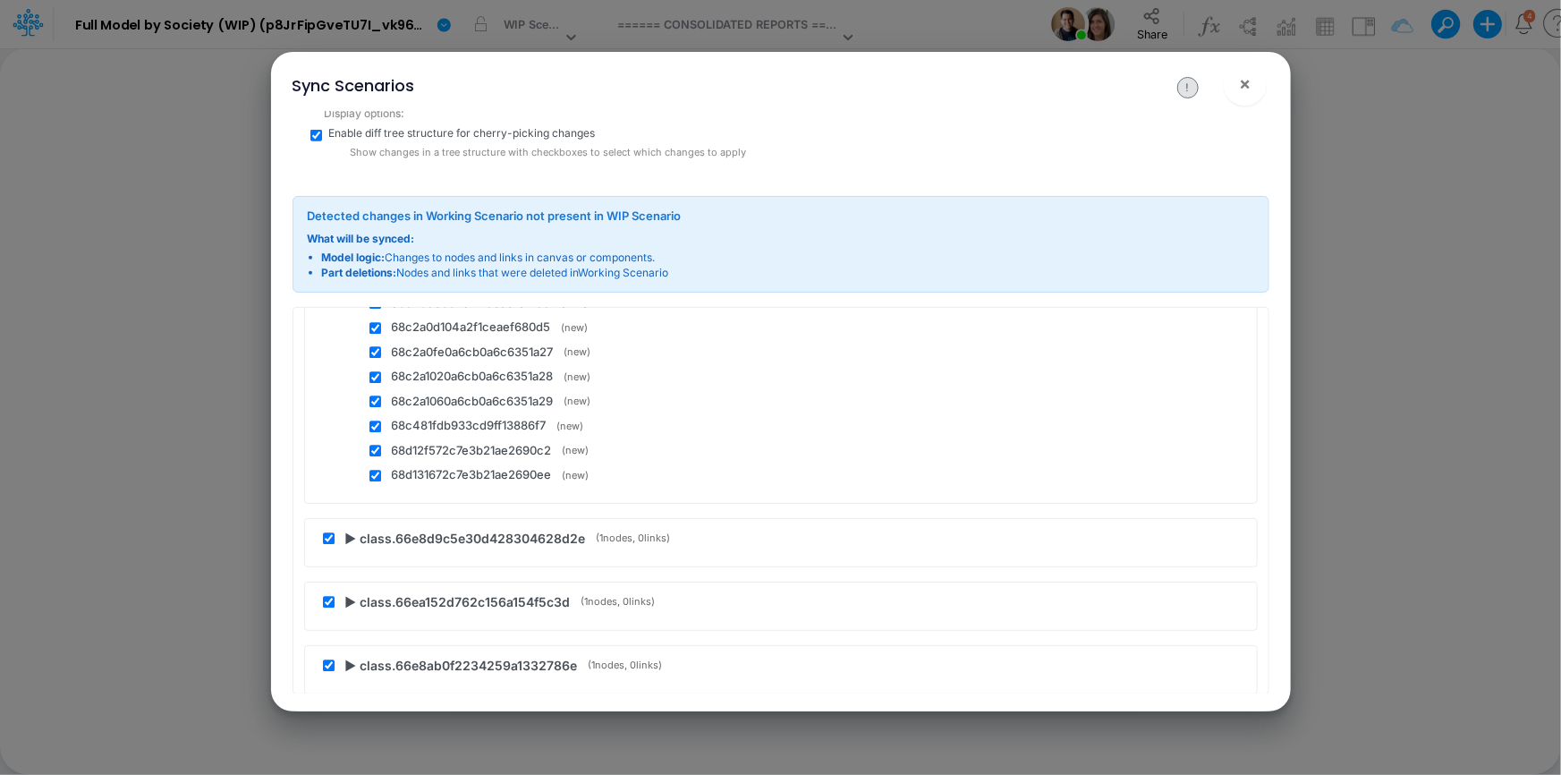
click at [351, 530] on span "▶ class.66e8d9c5e30d428304628d2e" at bounding box center [465, 539] width 241 height 19
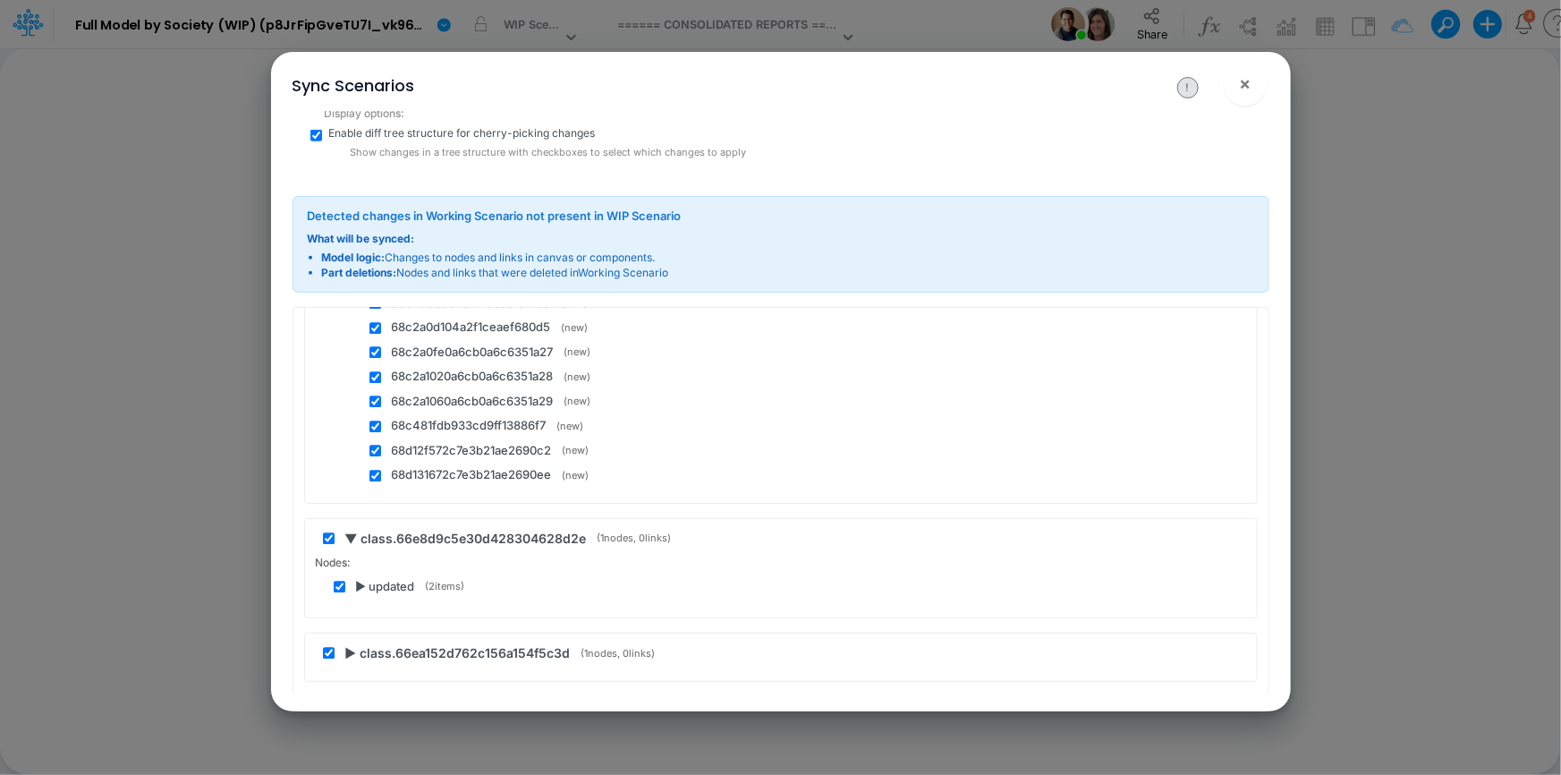
click at [361, 579] on span "▶ updated" at bounding box center [385, 588] width 59 height 18
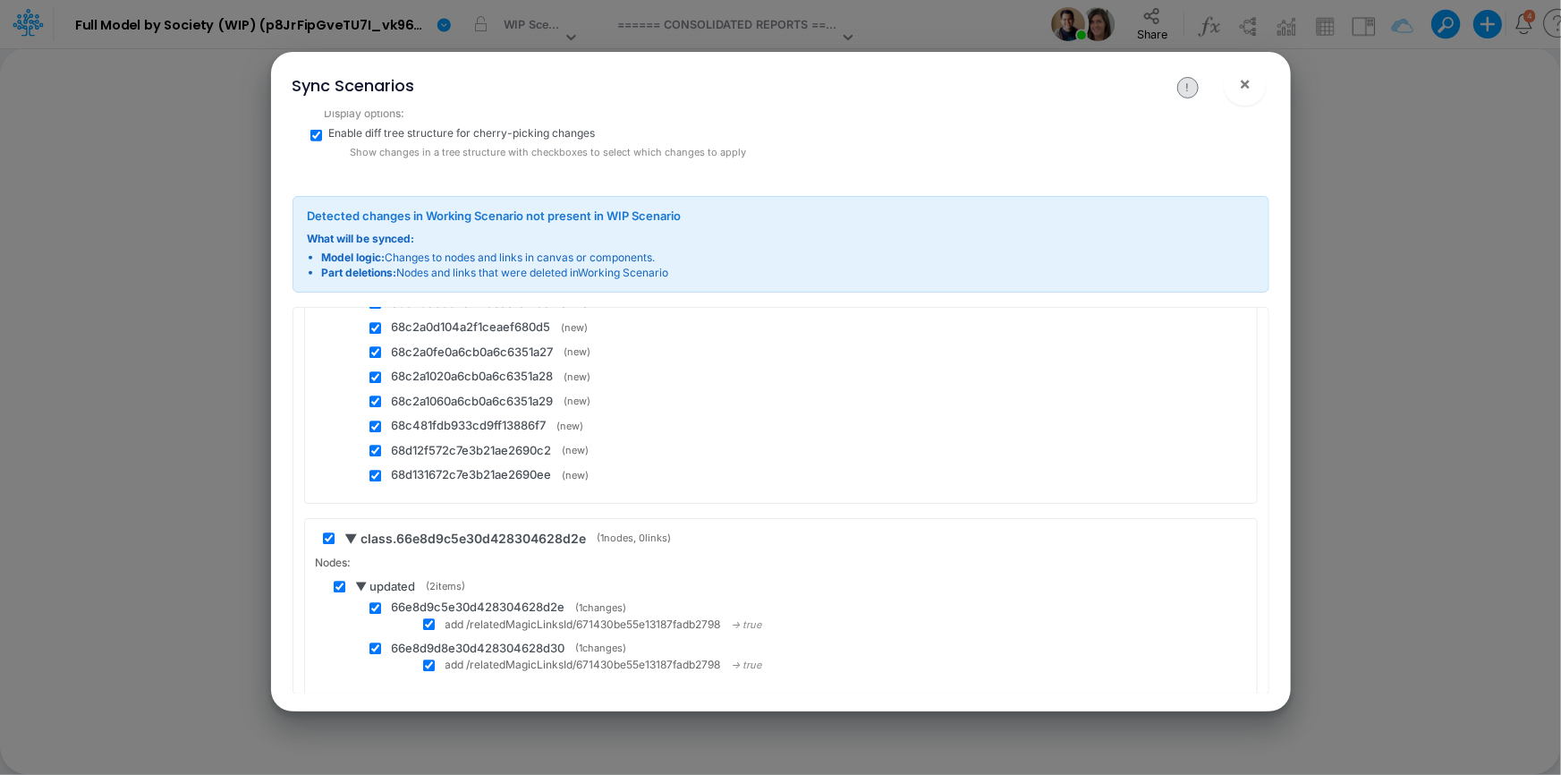
scroll to position [50747, 0]
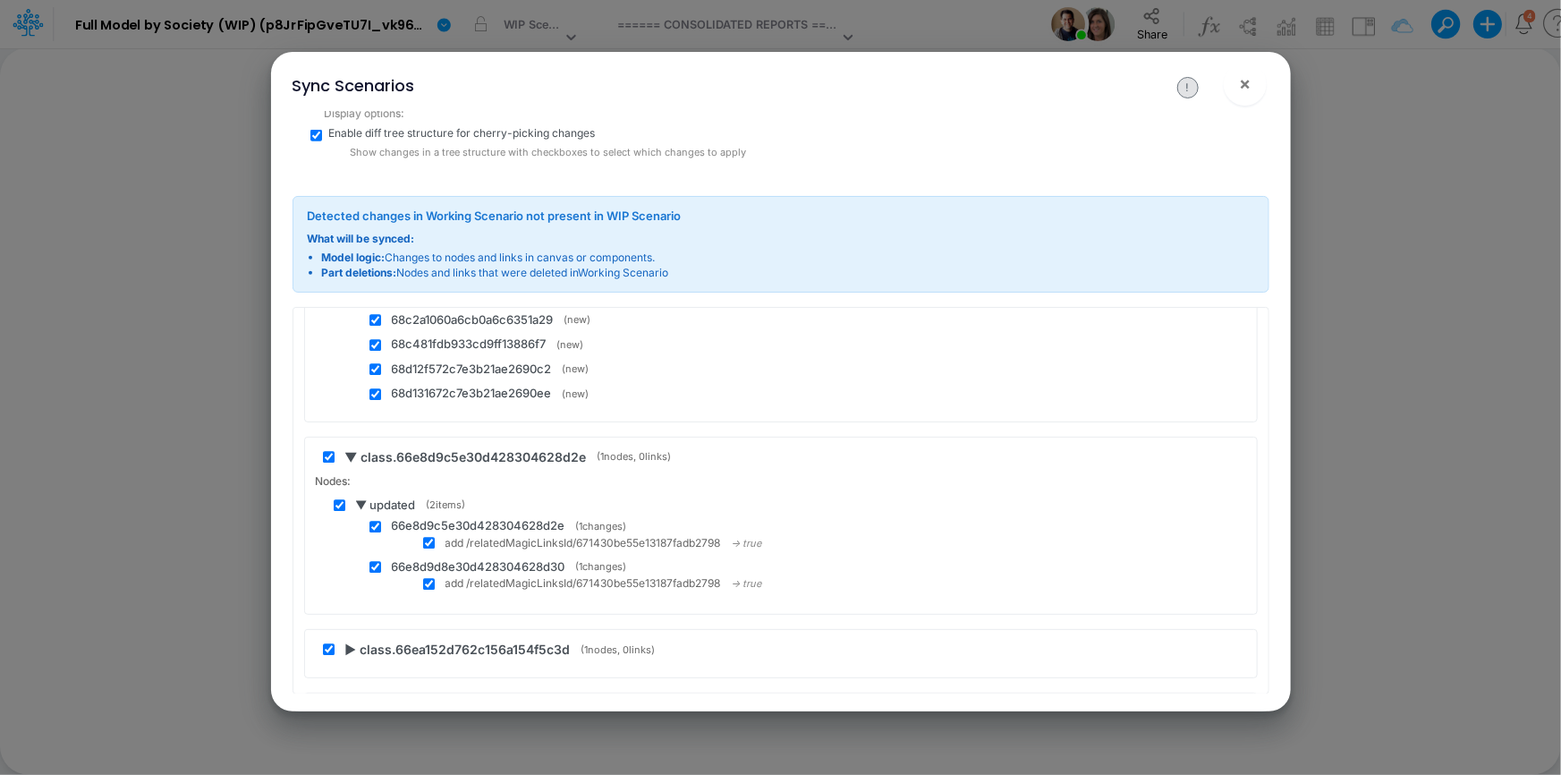
click at [351, 640] on span "▶ class.66ea152d762c156a154f5c3d" at bounding box center [457, 649] width 225 height 19
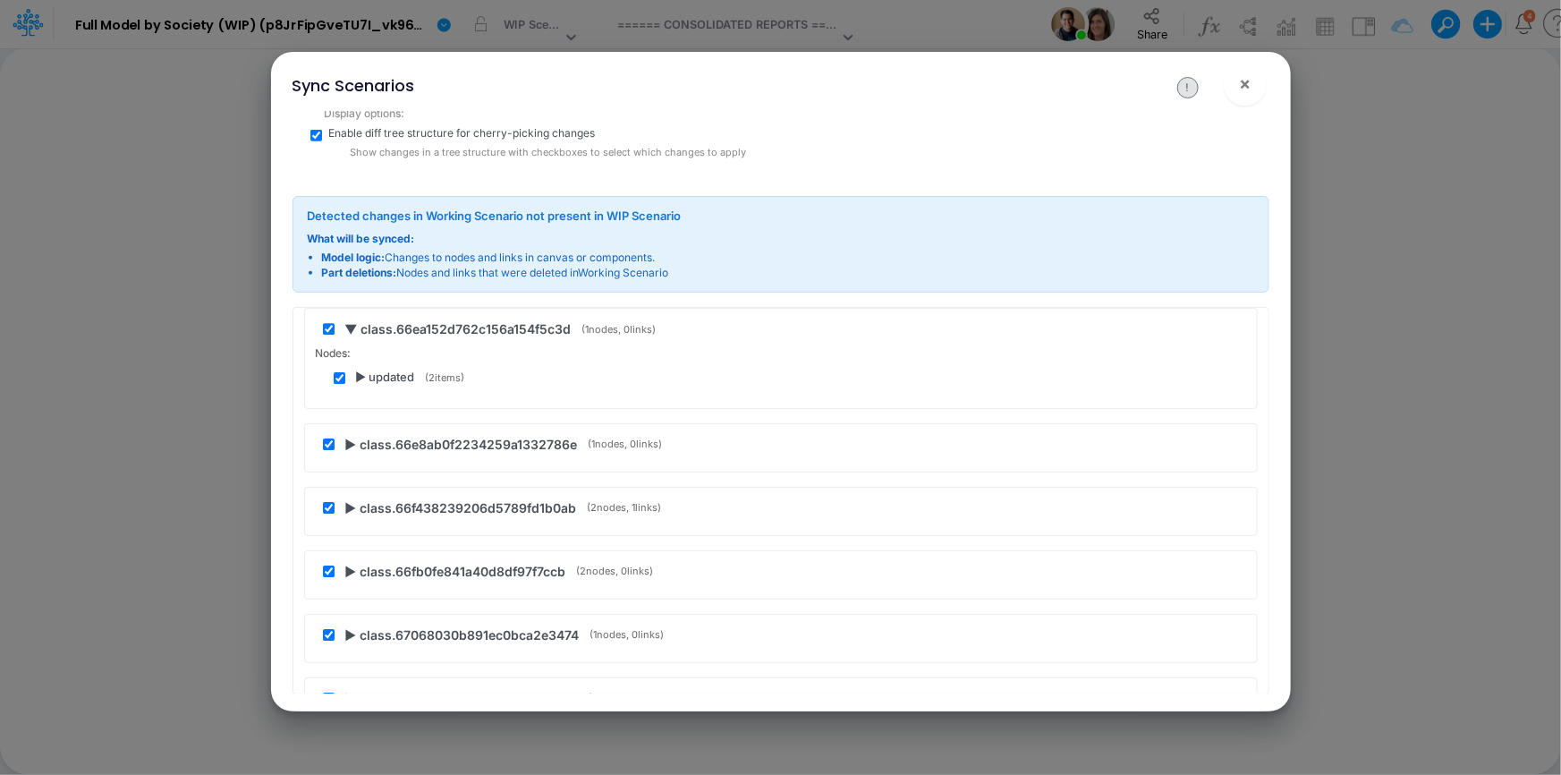
scroll to position [51073, 0]
click at [361, 364] on span "▶ updated" at bounding box center [385, 373] width 59 height 18
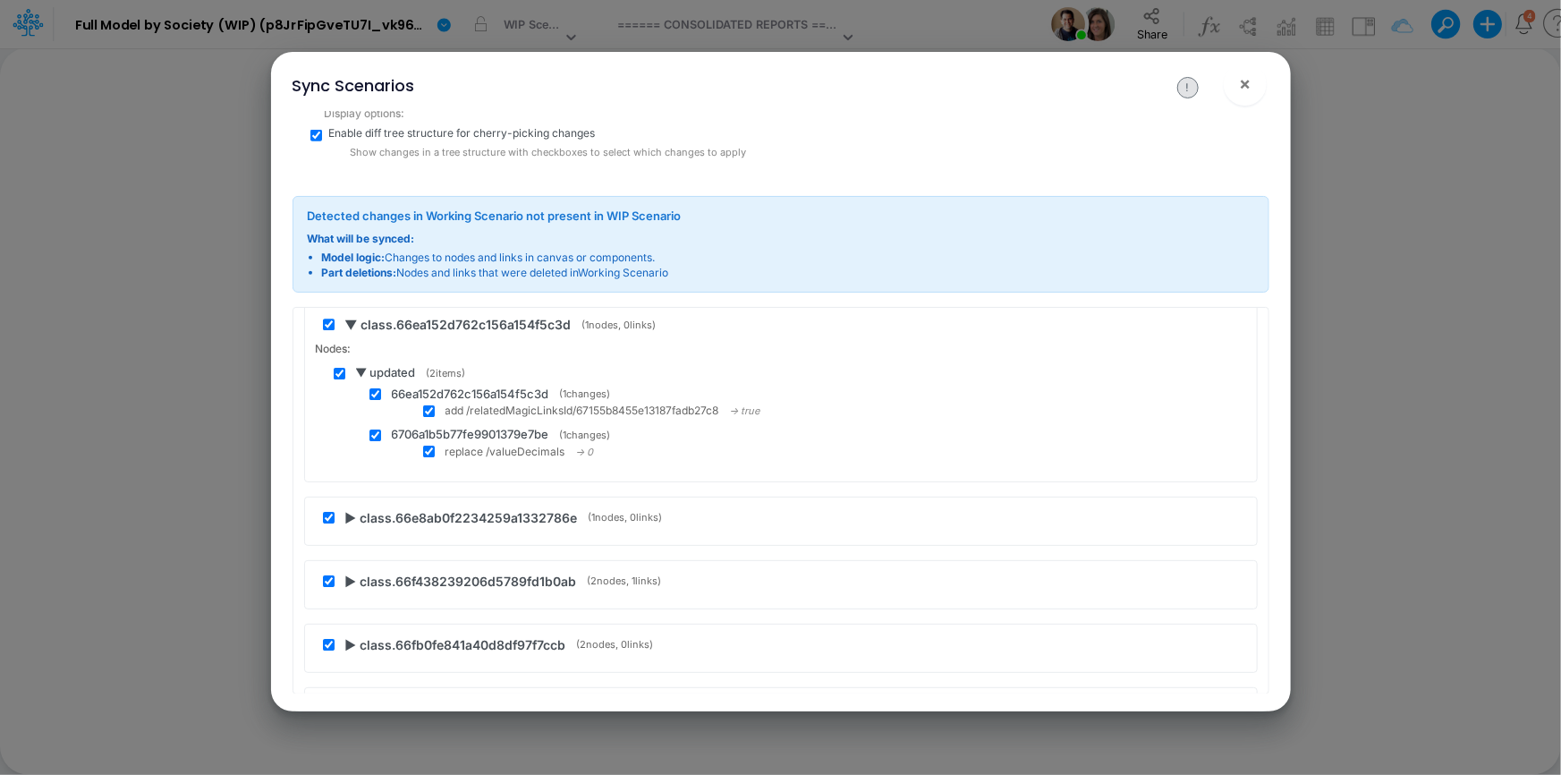
click at [353, 508] on span "▶ class.66e8ab0f2234259a1332786e" at bounding box center [461, 517] width 233 height 19
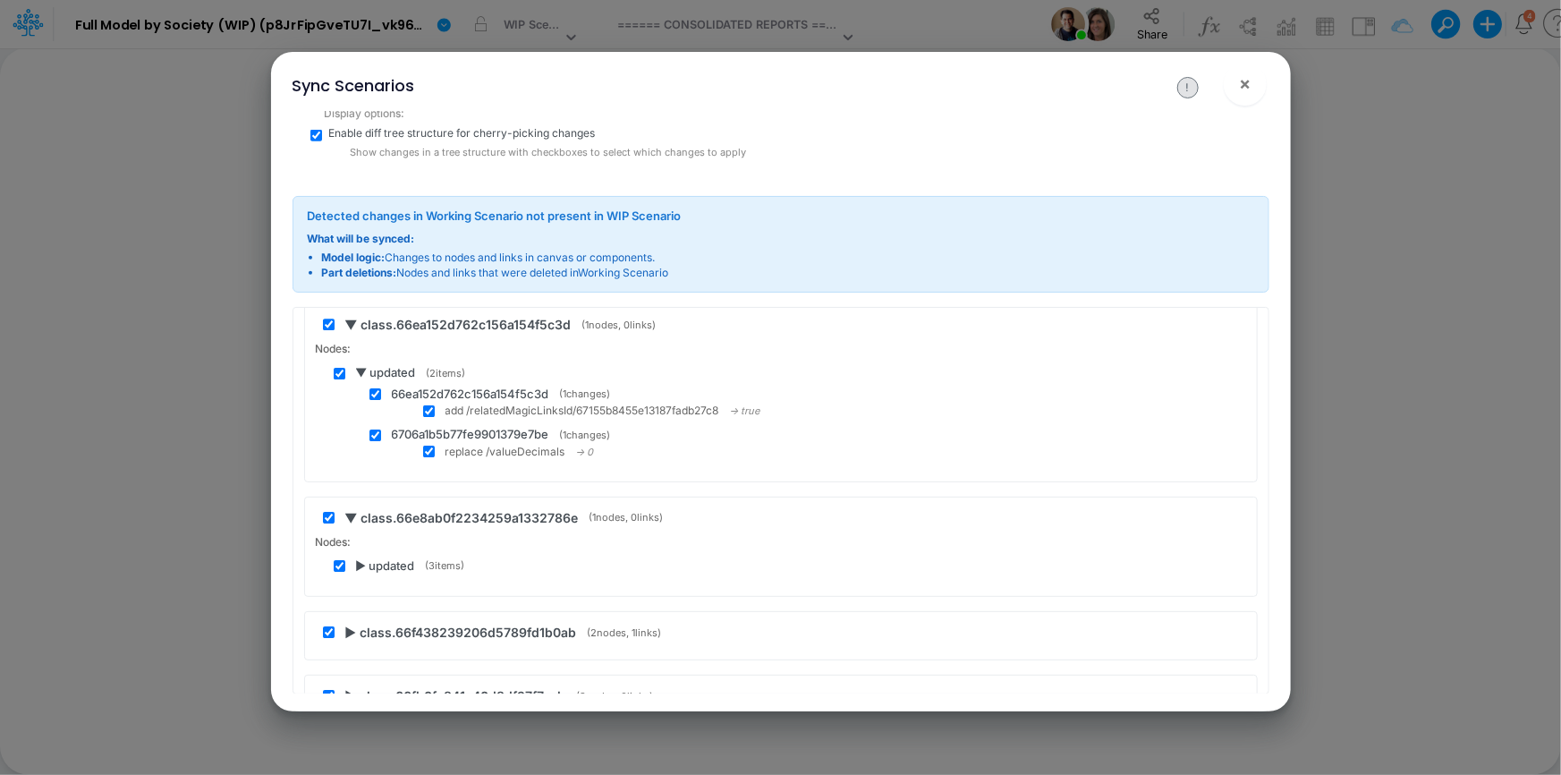
click at [368, 557] on span "▶ updated" at bounding box center [385, 566] width 59 height 18
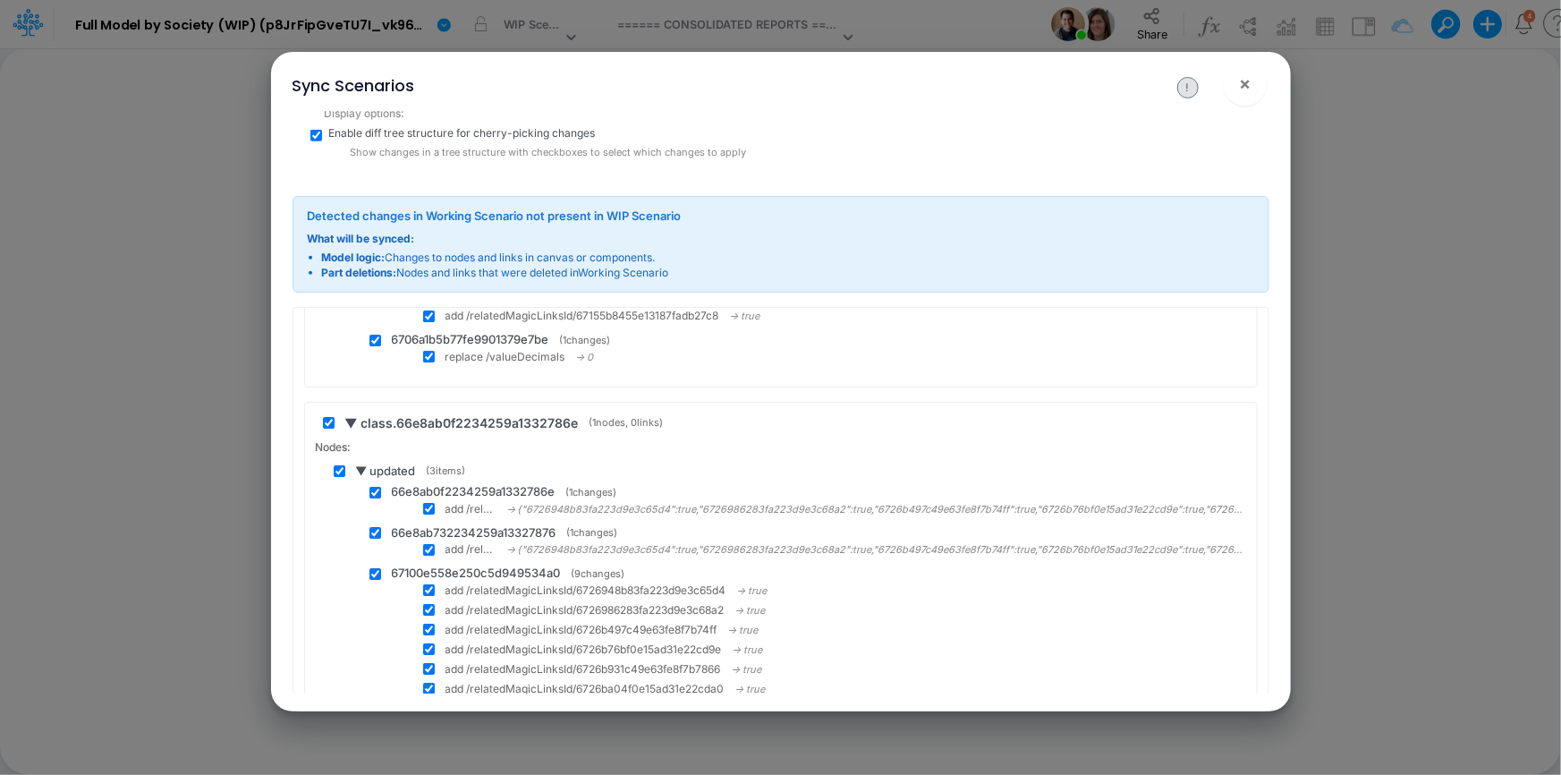
scroll to position [51316, 0]
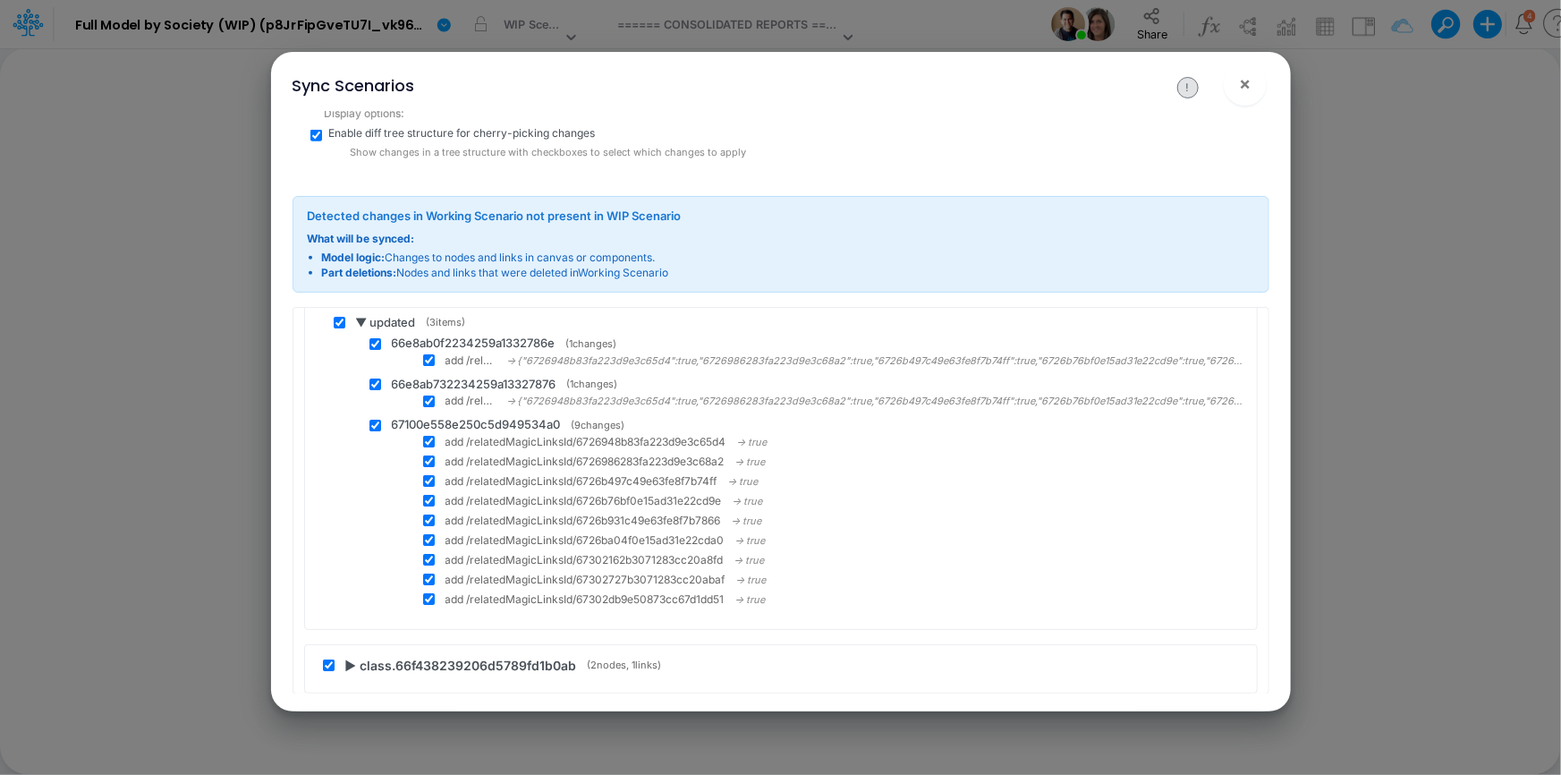
click at [350, 656] on span "▶ class.66f438239206d5789fd1b0ab" at bounding box center [461, 665] width 232 height 19
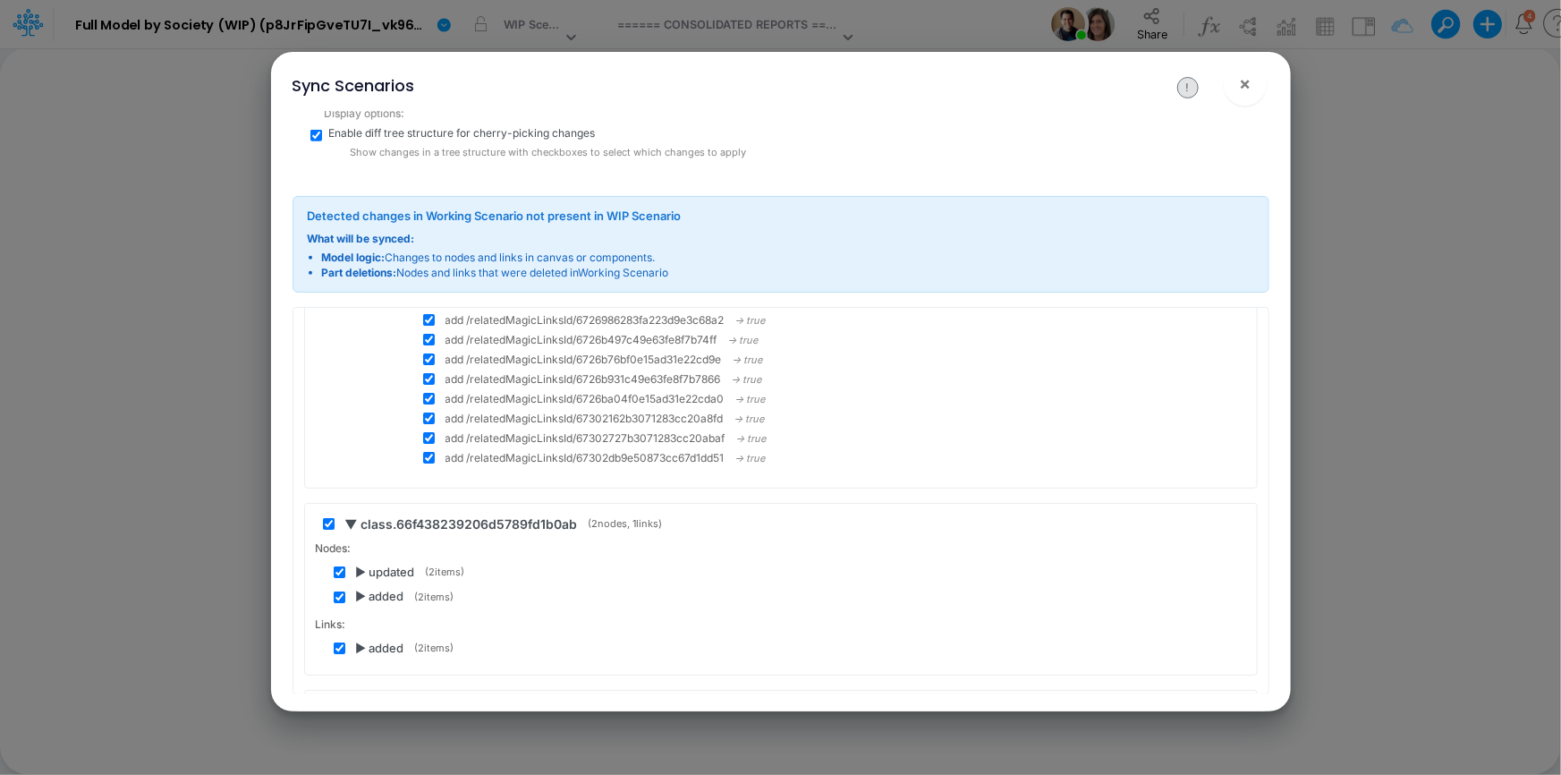
scroll to position [51479, 0]
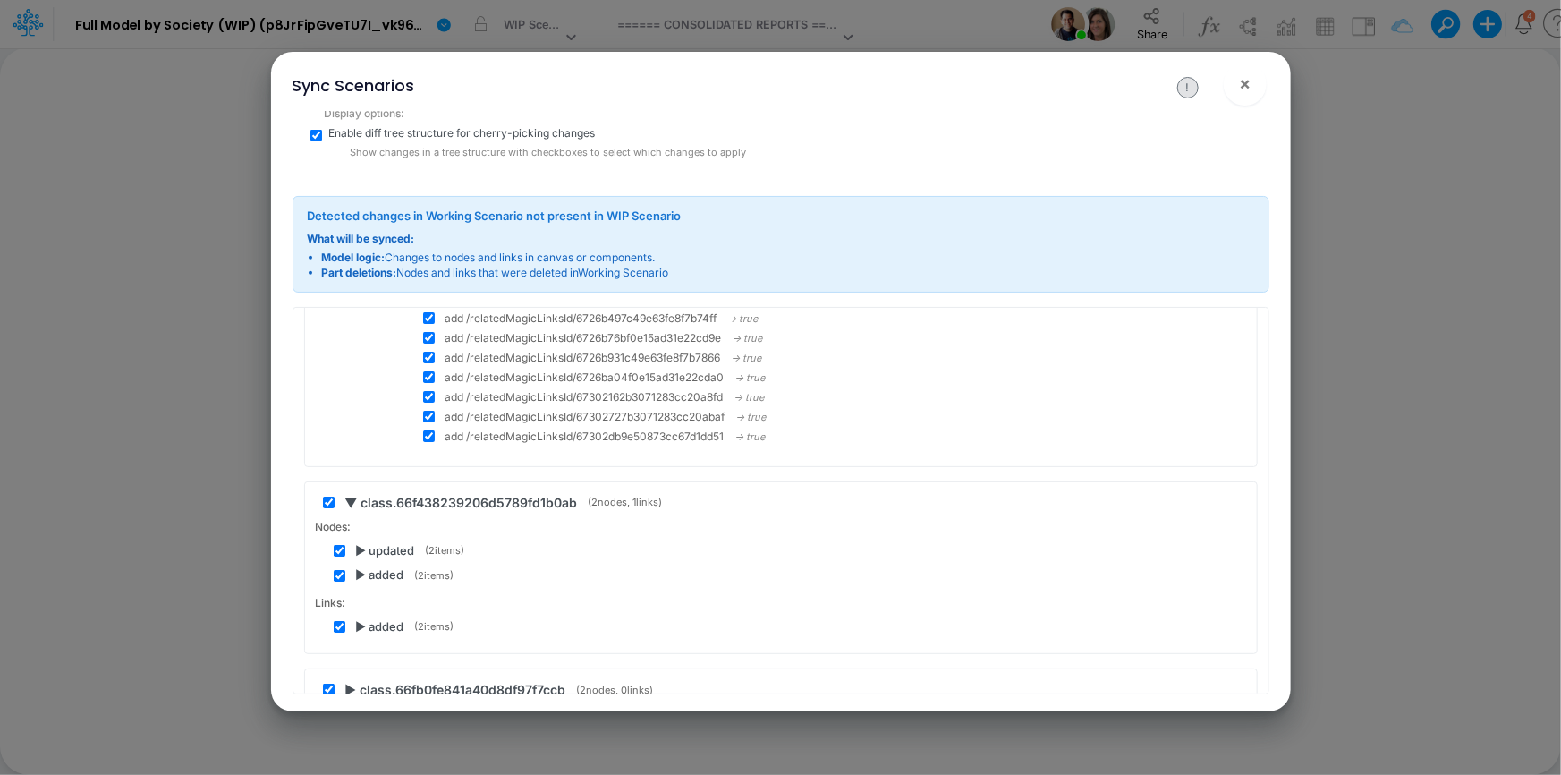
click at [368, 542] on span "▶ updated" at bounding box center [385, 551] width 59 height 18
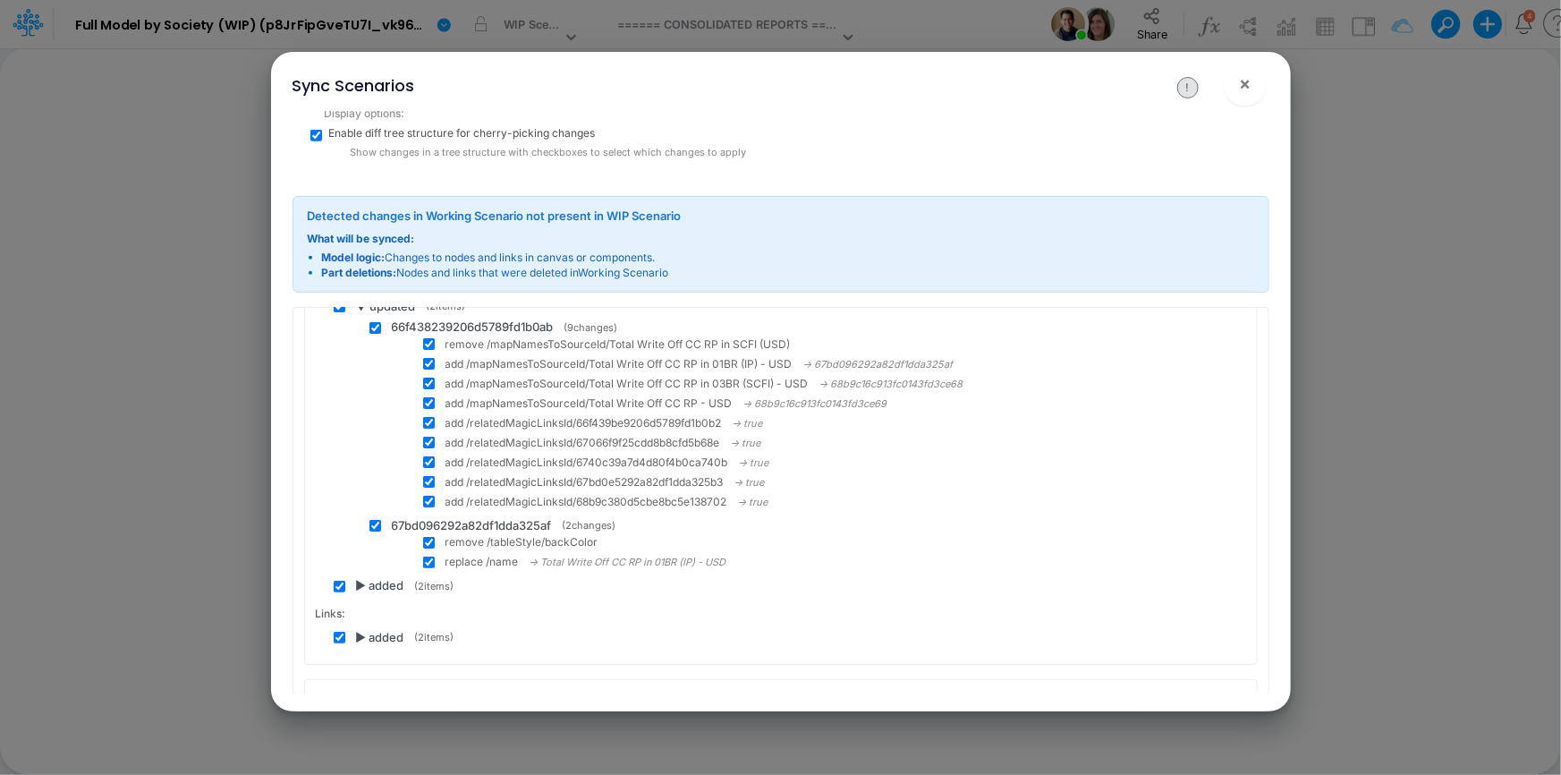
scroll to position [51804, 0]
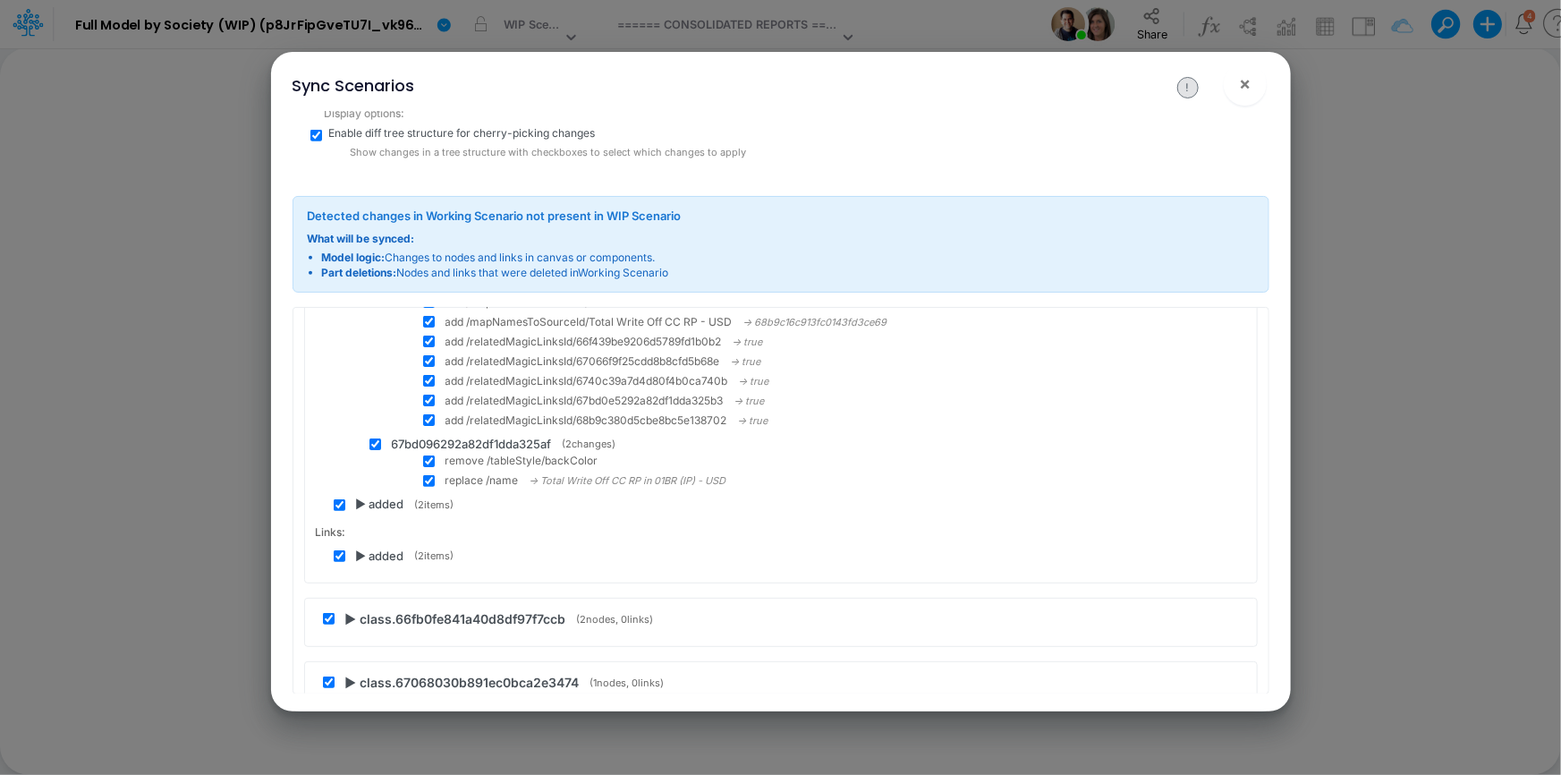
click at [362, 496] on span "▶ added" at bounding box center [380, 505] width 48 height 18
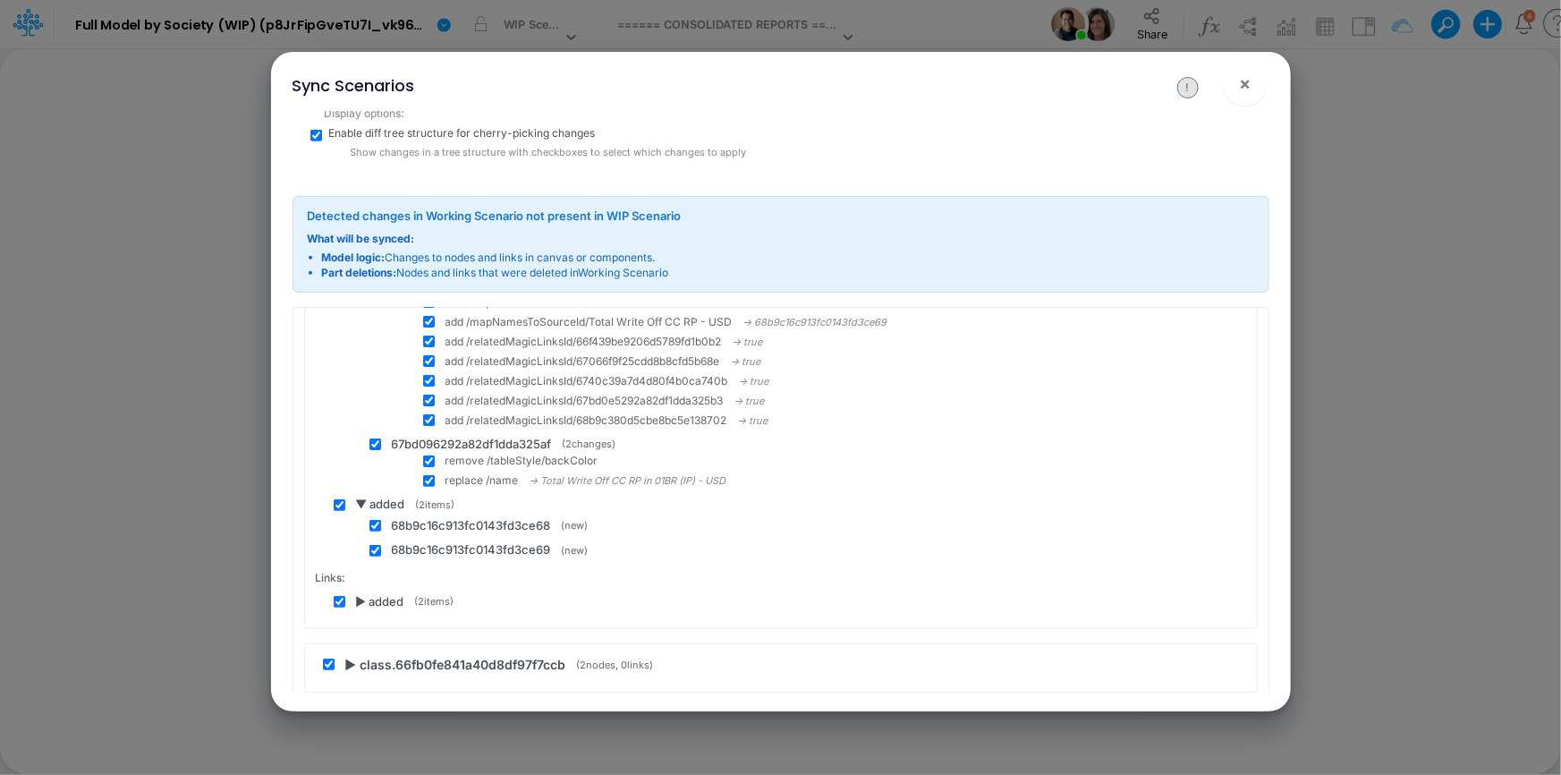
click at [367, 593] on span "▶ added" at bounding box center [380, 602] width 48 height 18
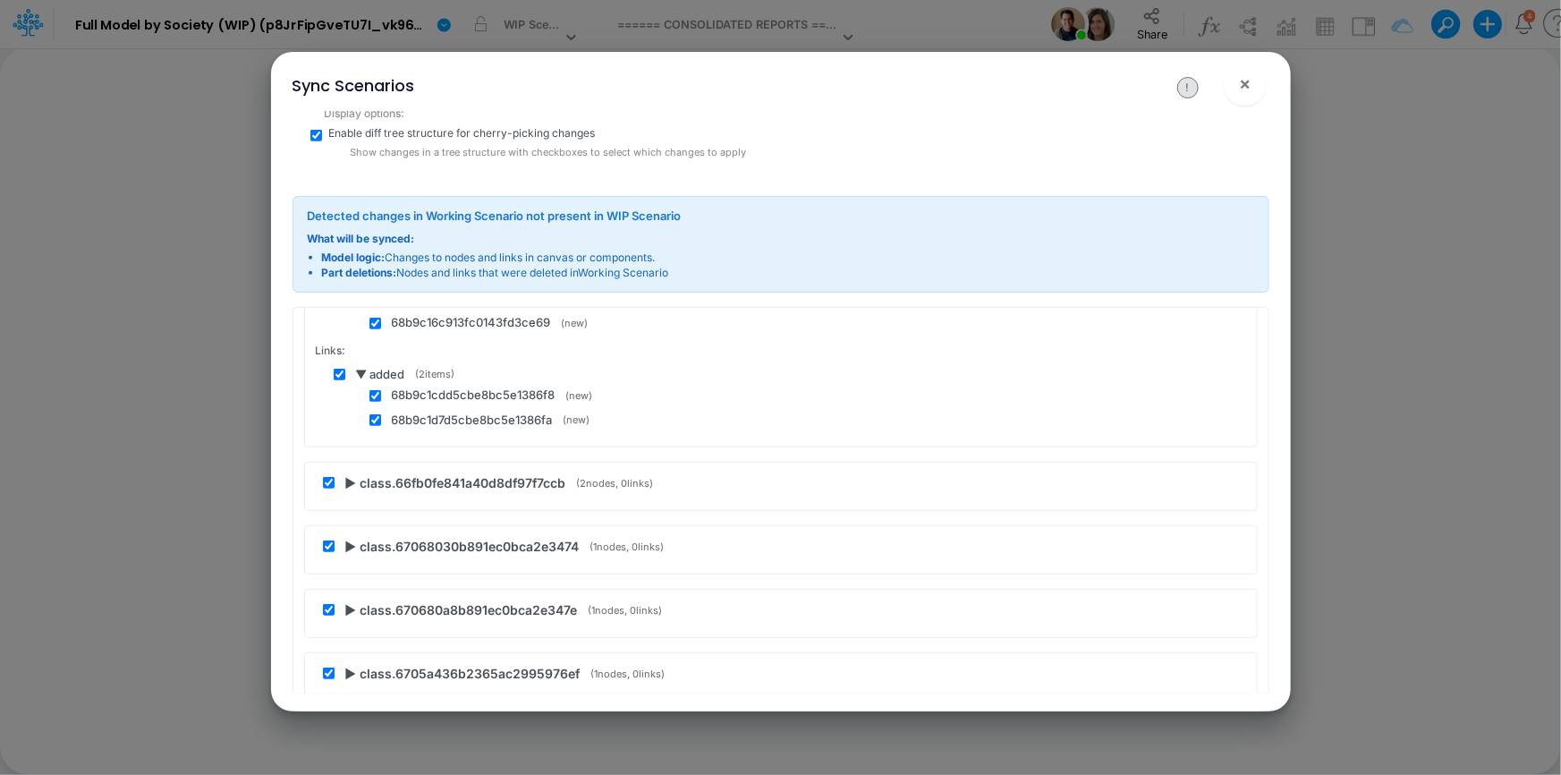
scroll to position [52048, 0]
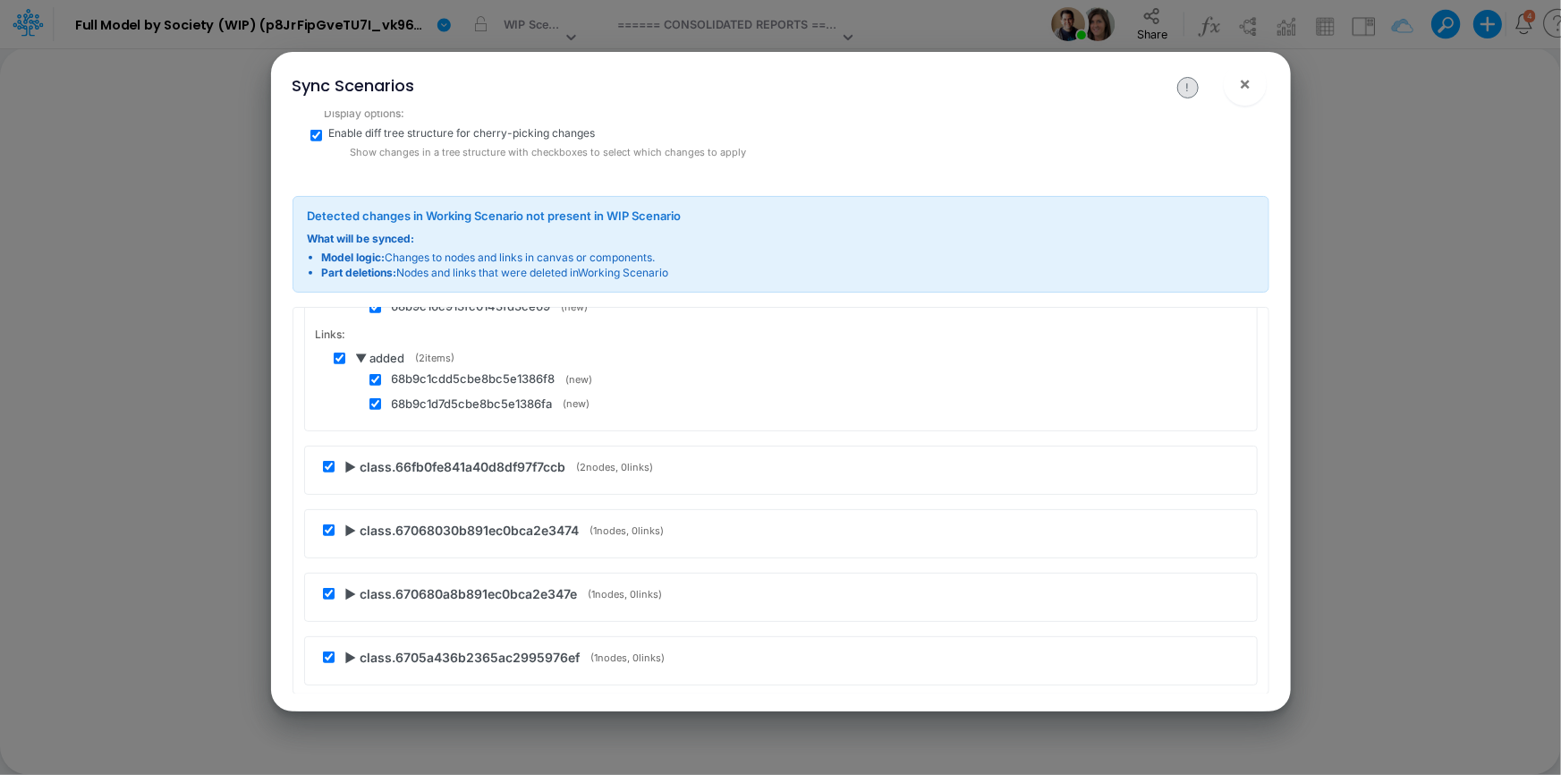
click at [352, 457] on span "▶ class.66fb0fe841a40d8df97f7ccb" at bounding box center [455, 466] width 221 height 19
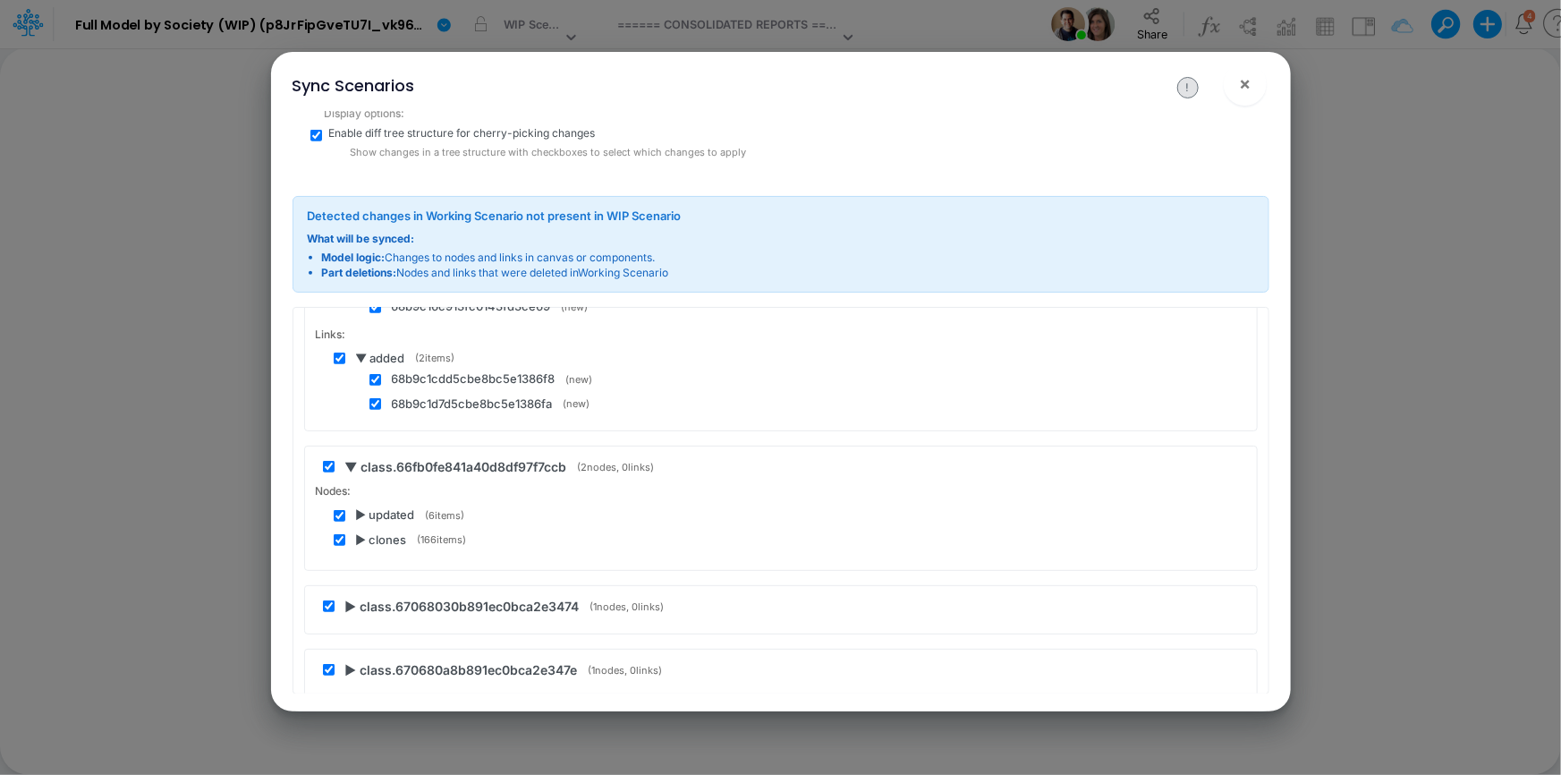
click at [358, 506] on span "▶ updated" at bounding box center [385, 515] width 59 height 18
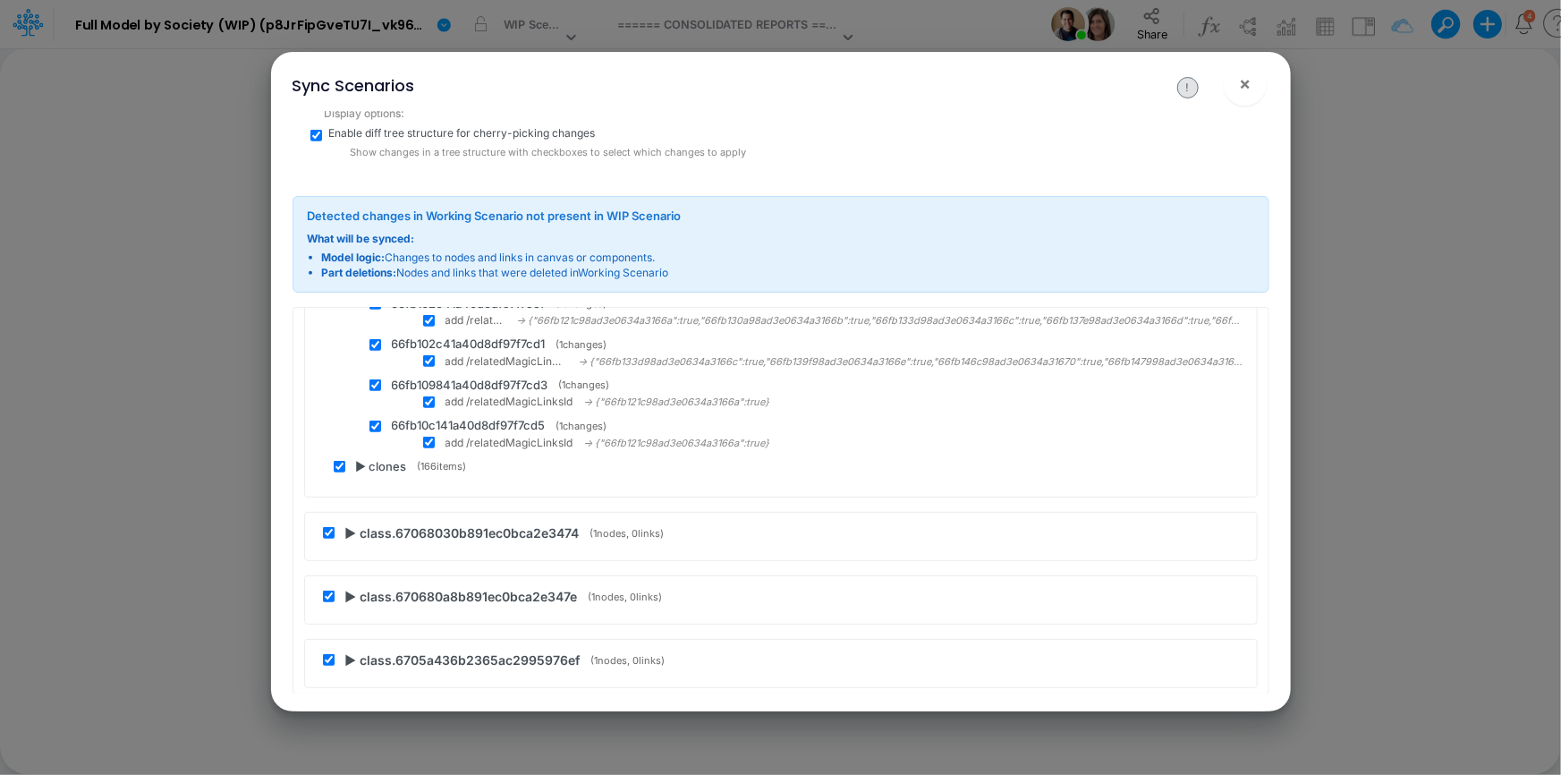
scroll to position [52373, 0]
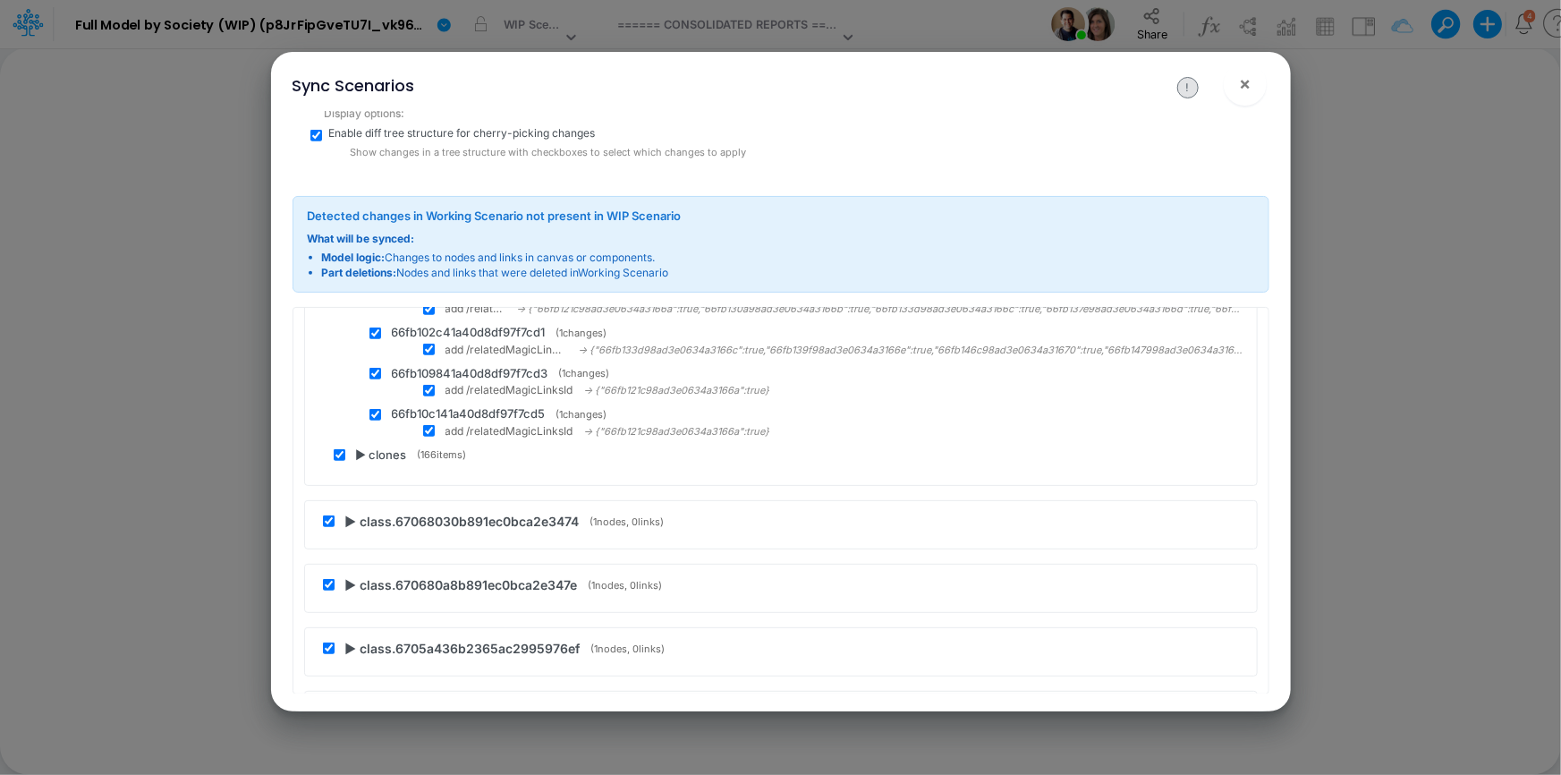
click at [358, 446] on span "▶ clones" at bounding box center [381, 455] width 51 height 18
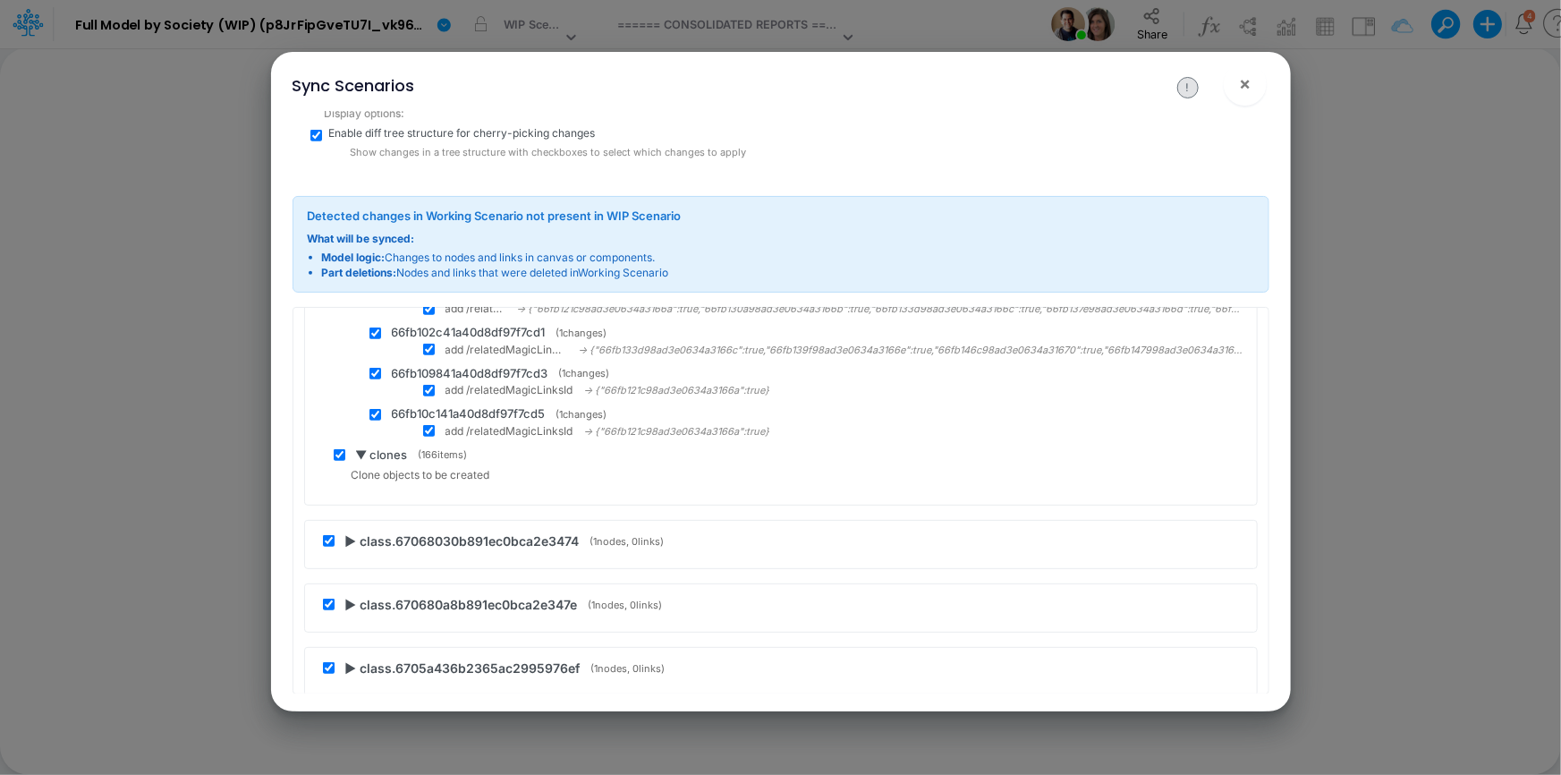
click at [350, 531] on span "▶ class.67068030b891ec0bca2e3474" at bounding box center [462, 540] width 234 height 19
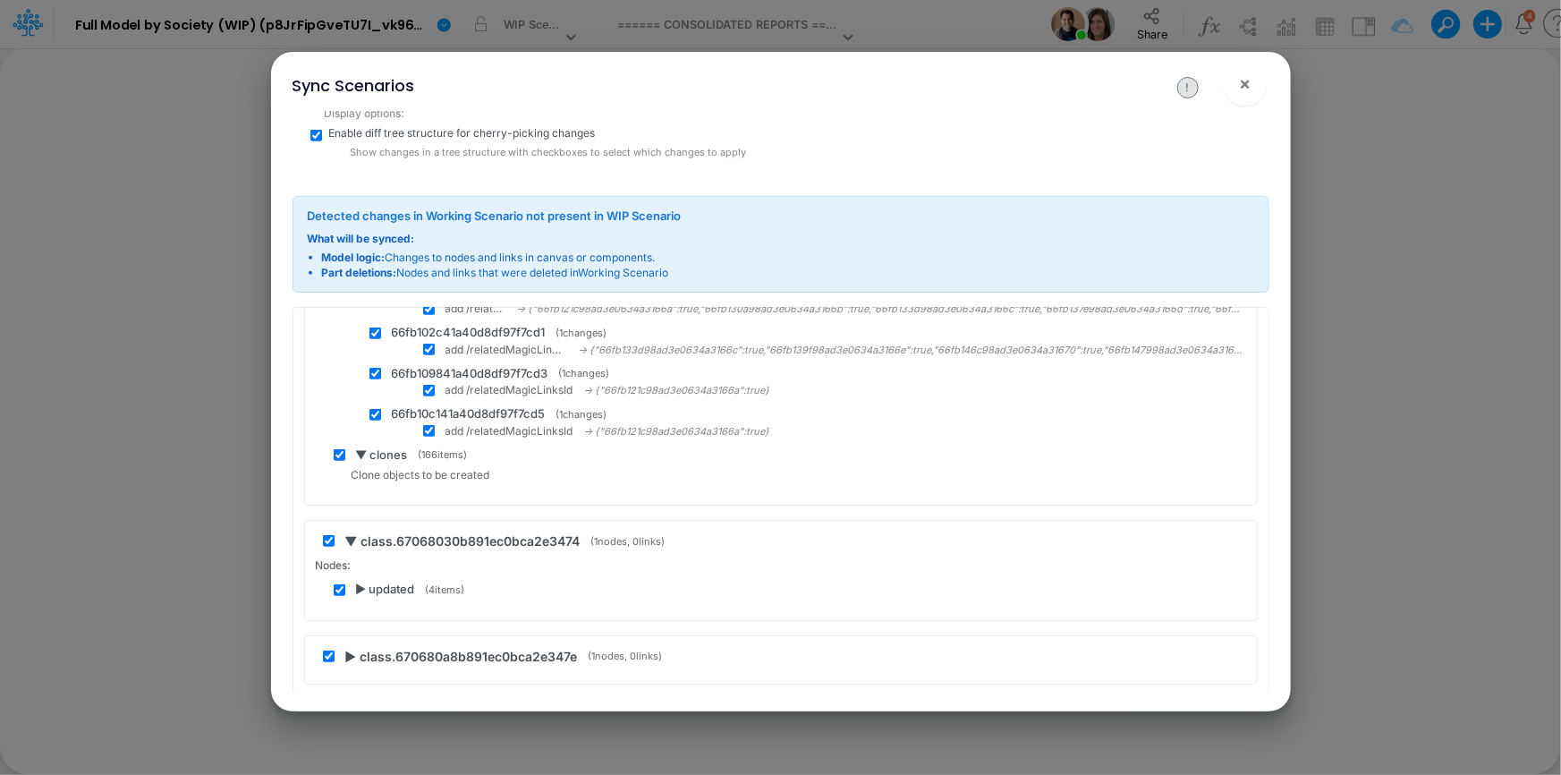
click at [363, 580] on span "▶ updated" at bounding box center [385, 589] width 59 height 18
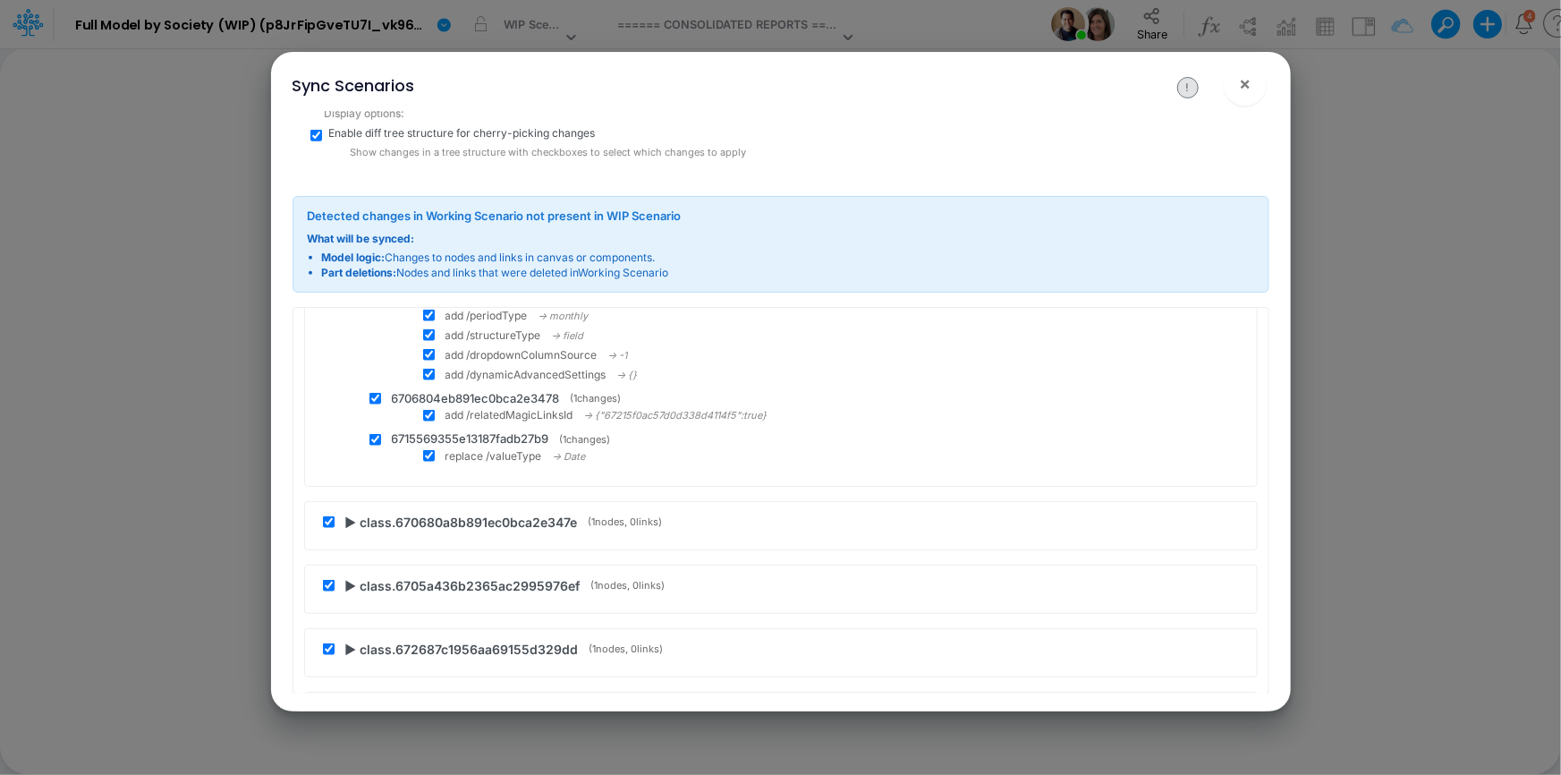
scroll to position [52862, 0]
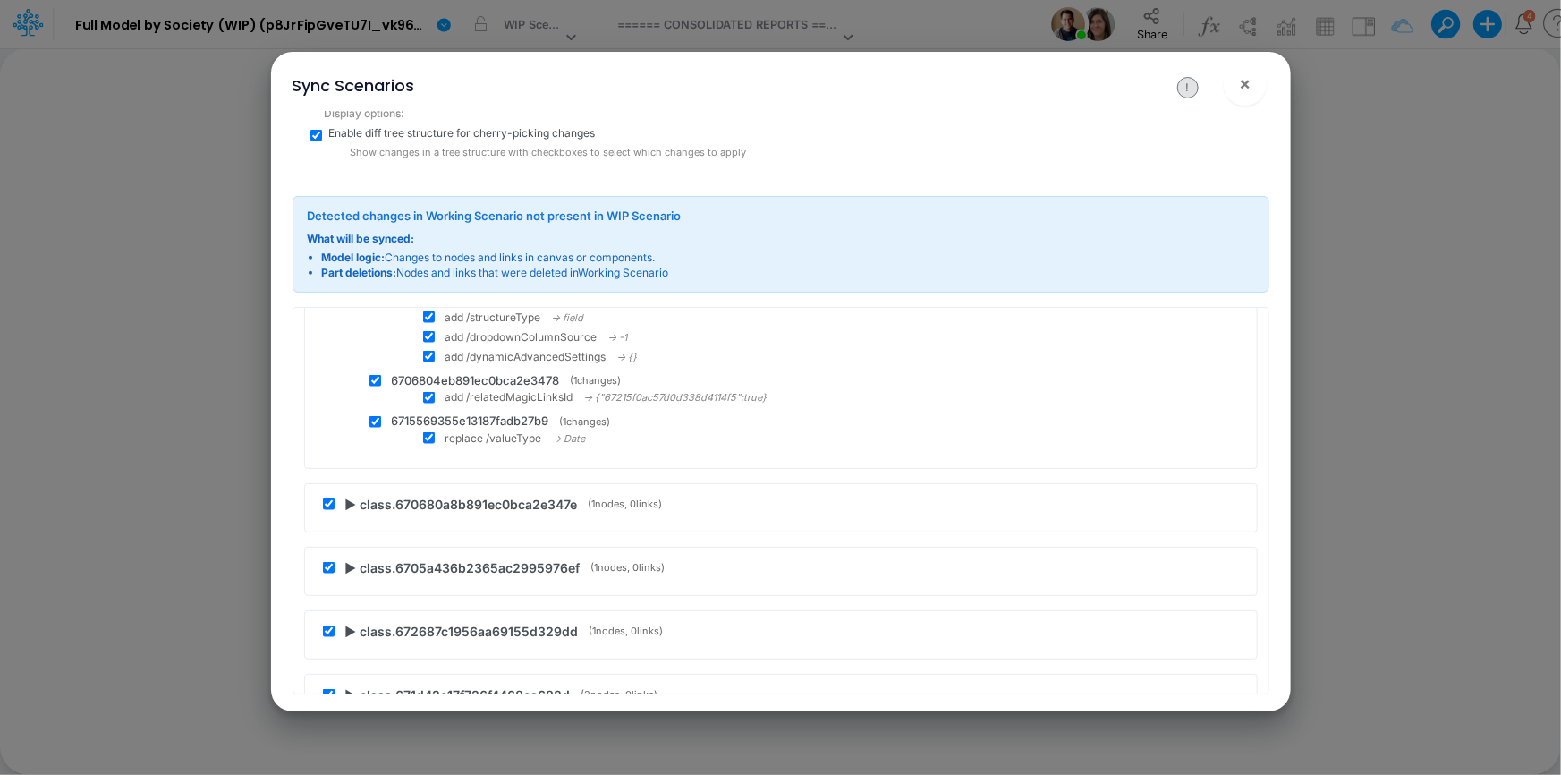
click at [348, 495] on span "▶ class.670680a8b891ec0bca2e347e" at bounding box center [461, 504] width 233 height 19
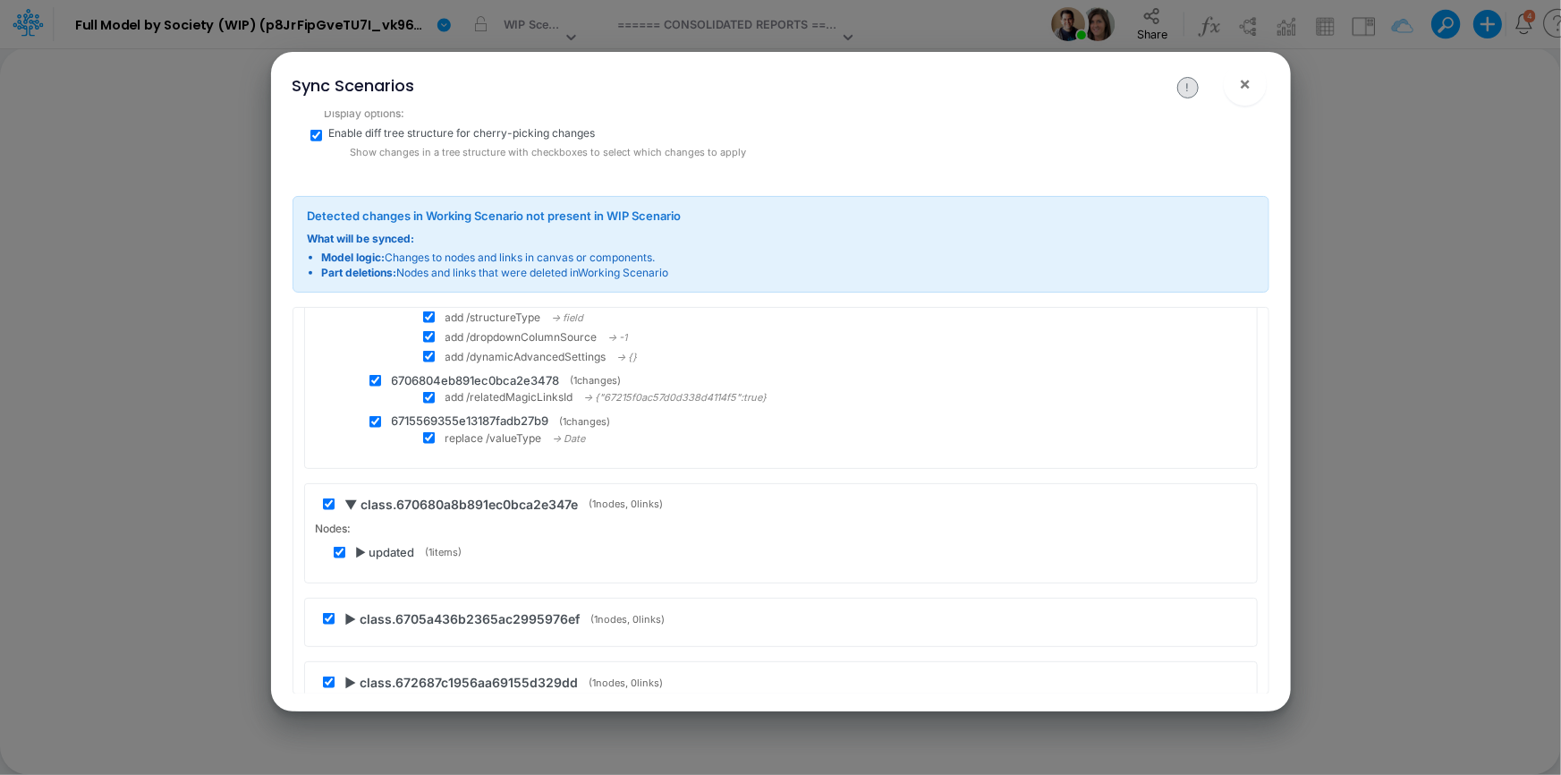
click at [360, 544] on span "▶ updated" at bounding box center [385, 553] width 59 height 18
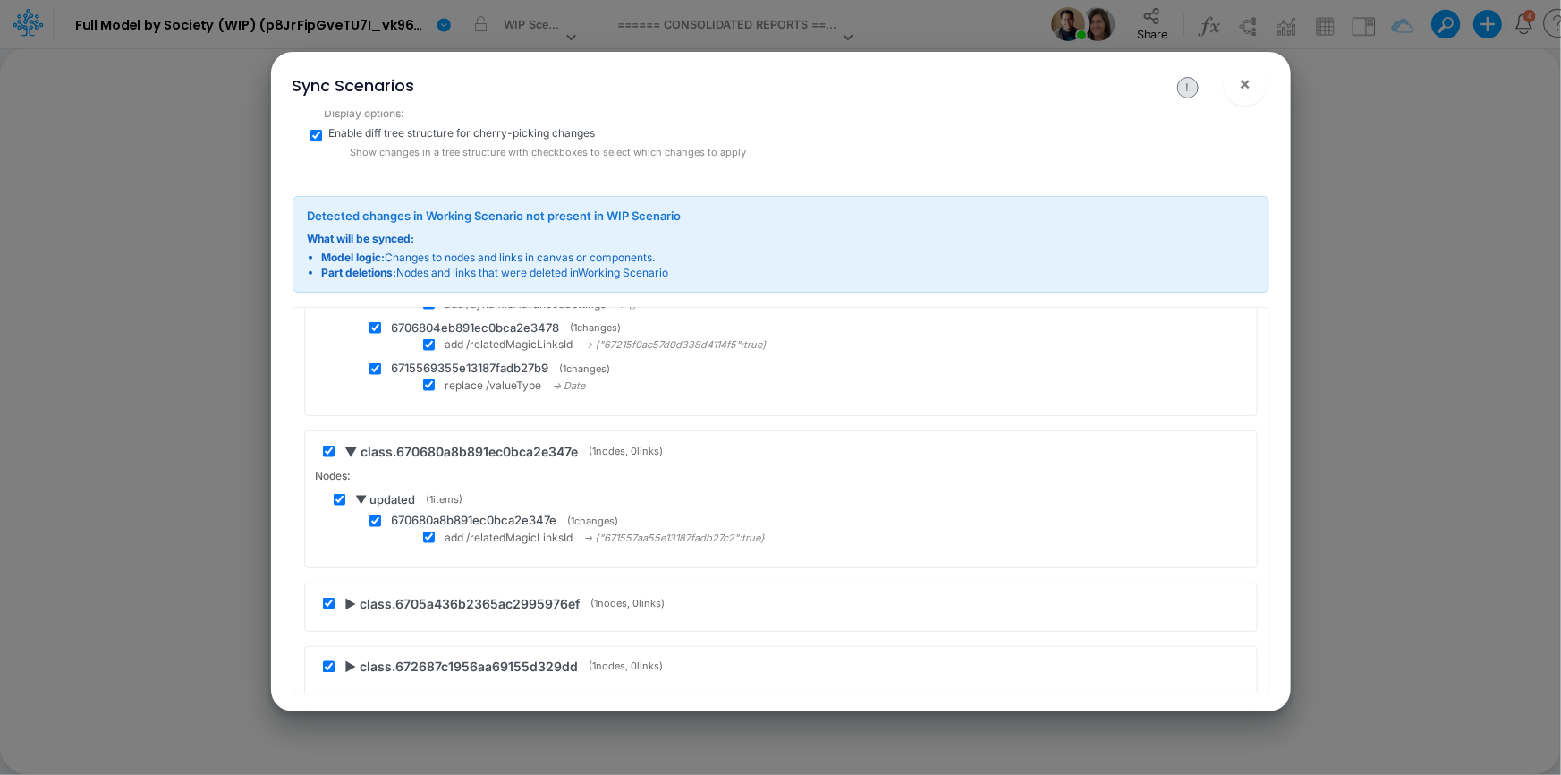
scroll to position [52942, 0]
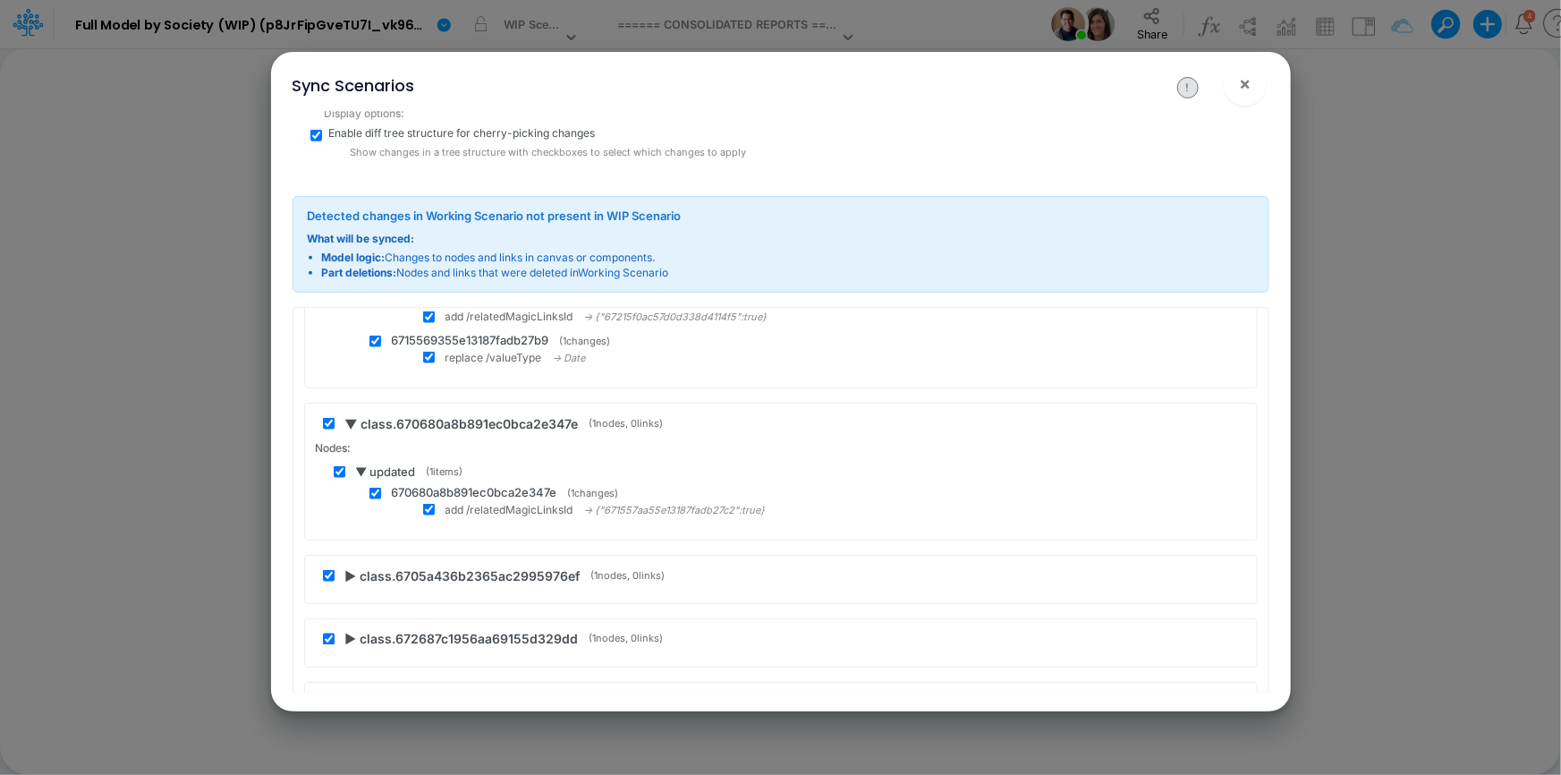
click at [354, 566] on span "▶ class.6705a436b2365ac2995976ef" at bounding box center [462, 575] width 235 height 19
click at [367, 615] on span "▶ updated" at bounding box center [385, 624] width 59 height 18
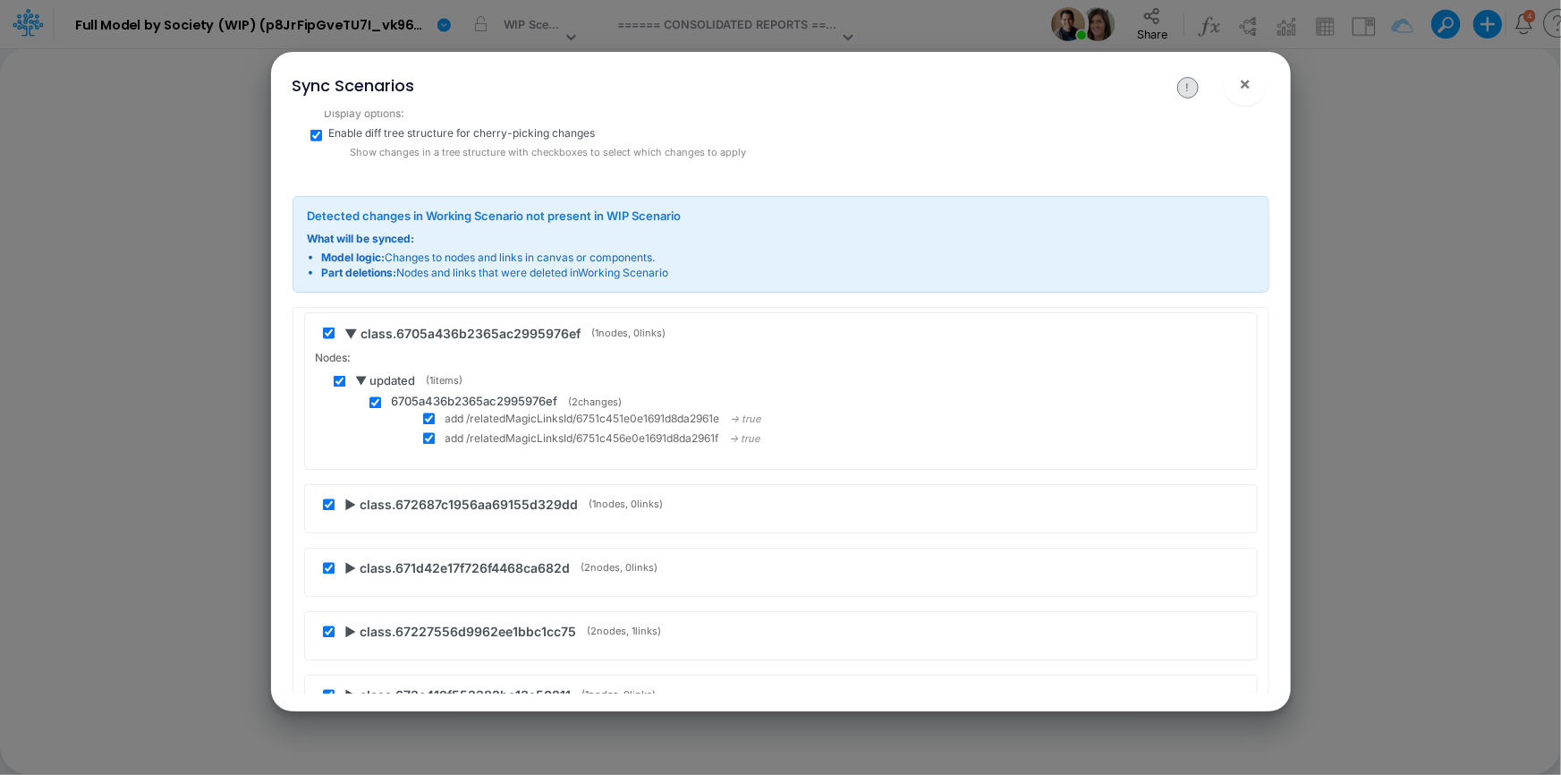
scroll to position [53186, 0]
click at [351, 494] on span "▶ class.672687c1956aa69155d329dd" at bounding box center [461, 503] width 233 height 19
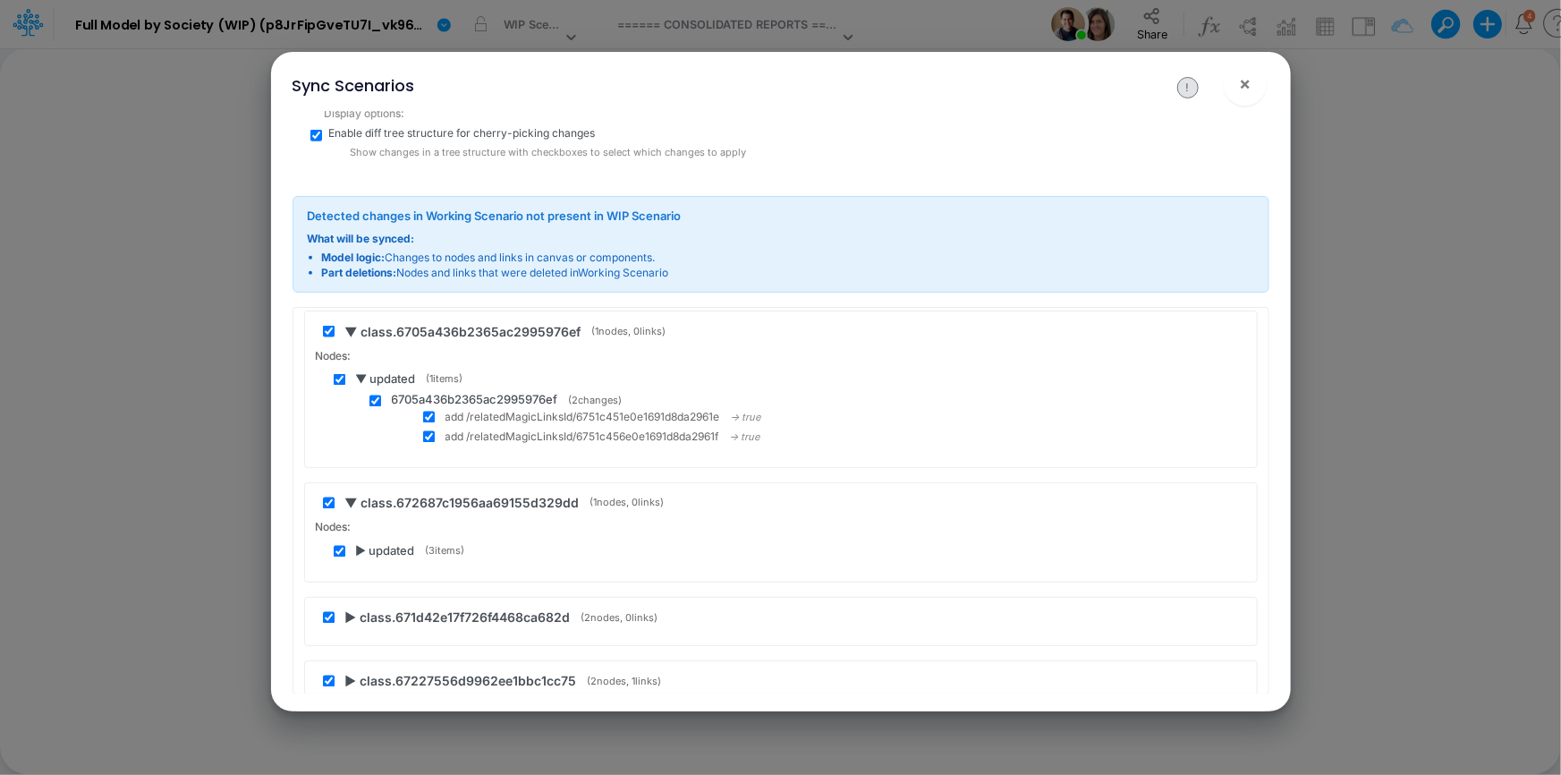
click at [362, 543] on span "▶ updated" at bounding box center [385, 552] width 59 height 18
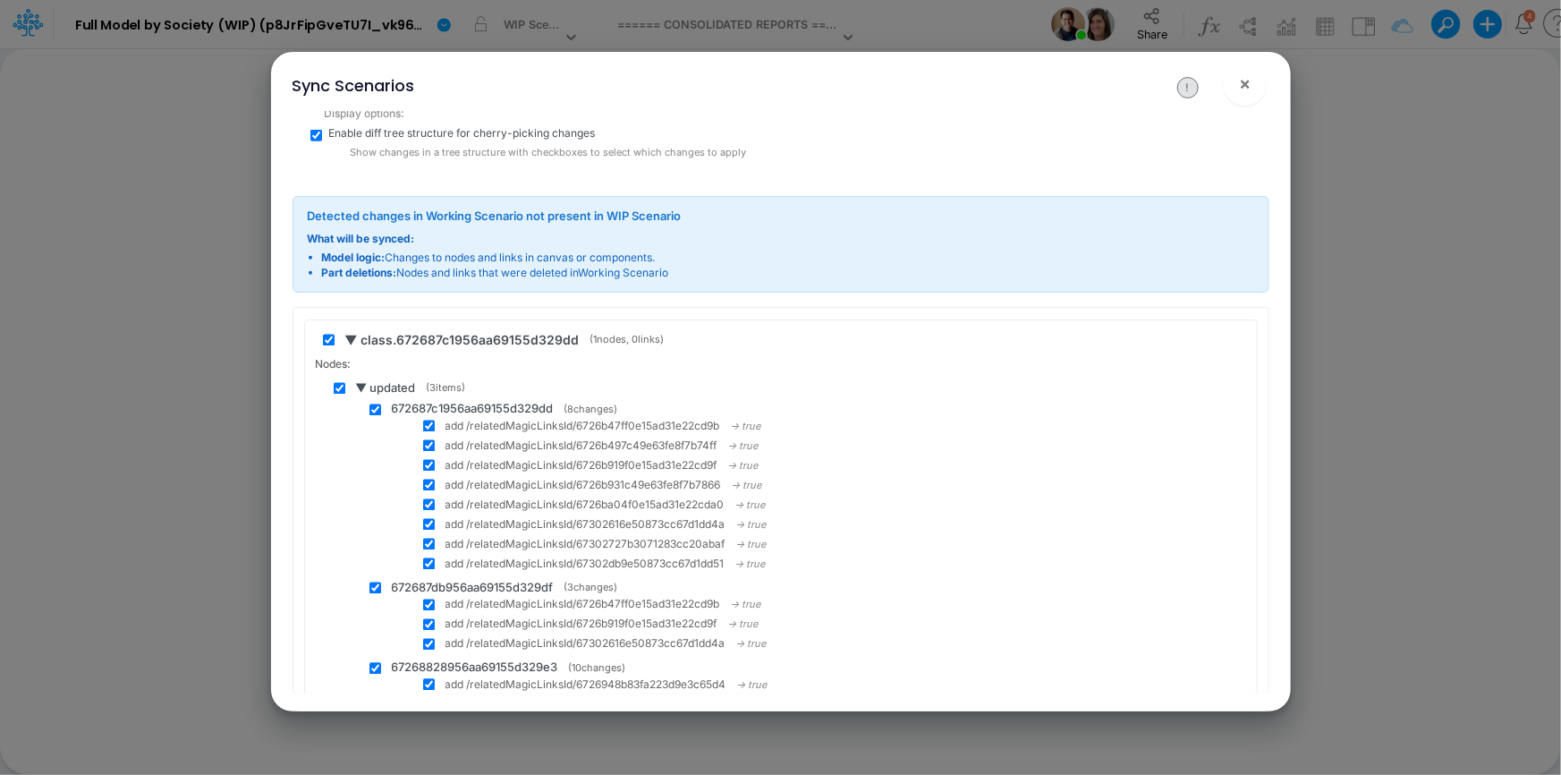
scroll to position [53756, 0]
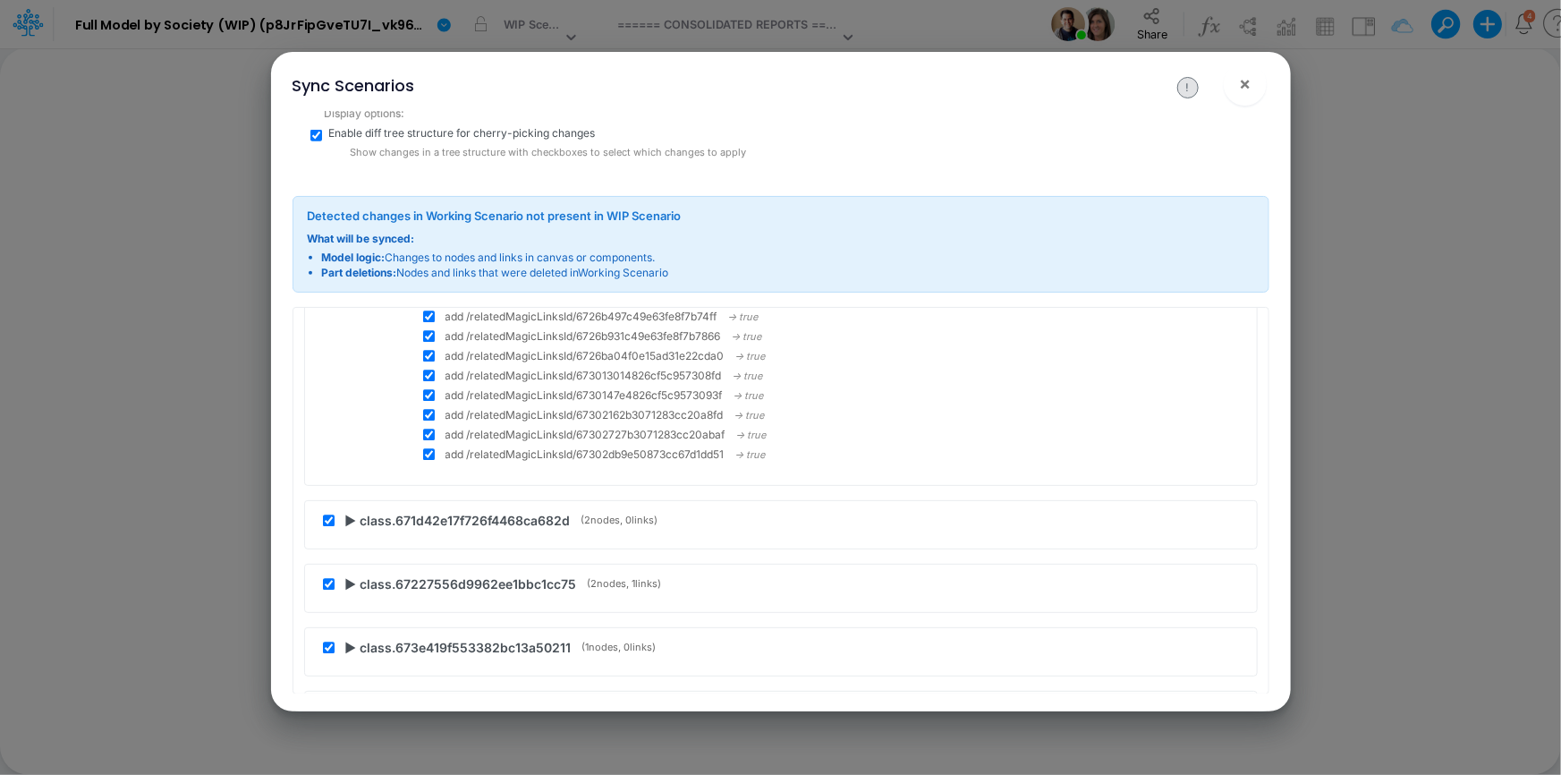
click at [351, 512] on span "▶ class.671d42e17f726f4468ca682d" at bounding box center [457, 521] width 225 height 19
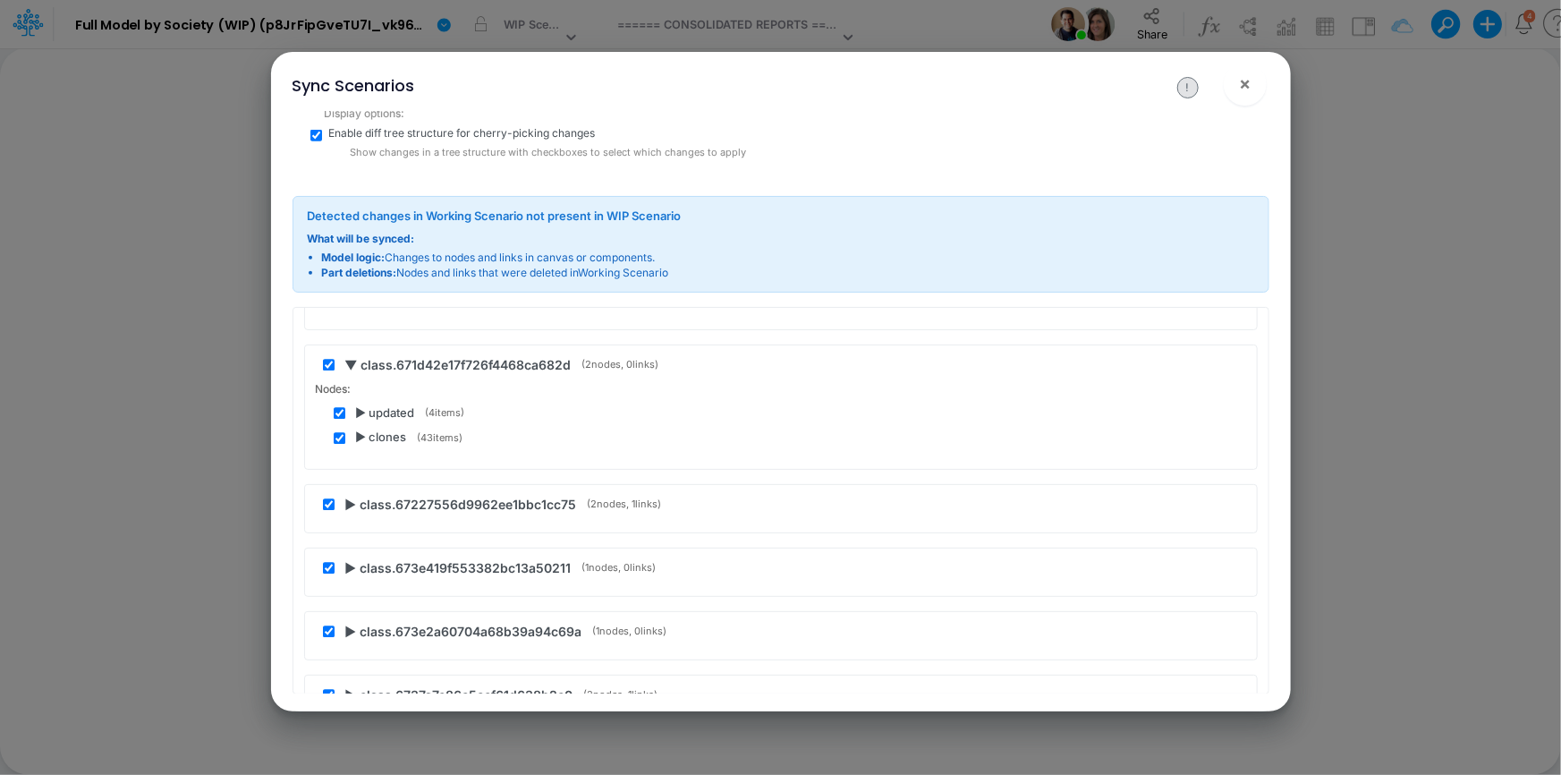
scroll to position [53918, 0]
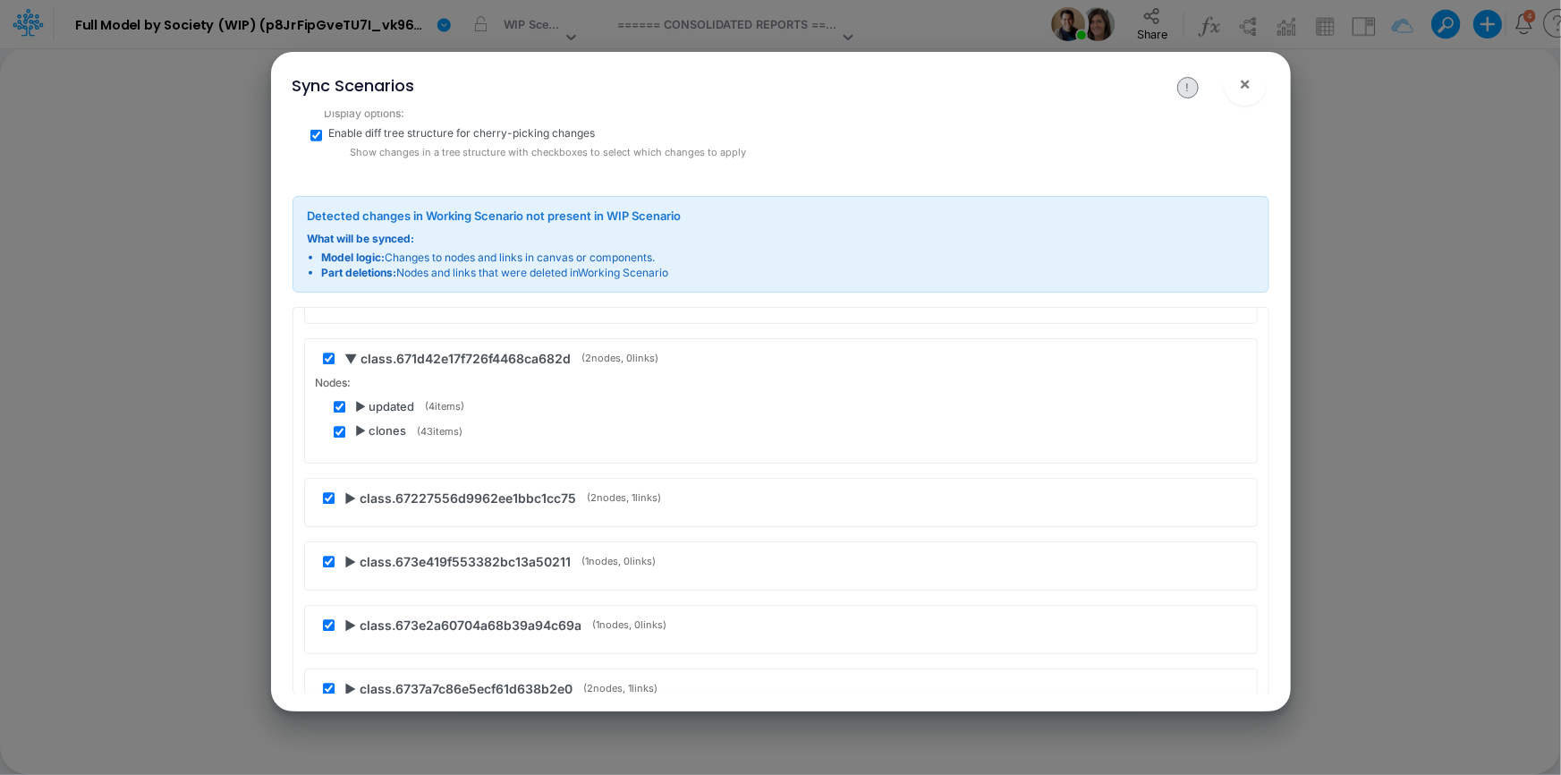
click at [348, 489] on span "▶ class.67227556d9962ee1bbc1cc75" at bounding box center [461, 498] width 232 height 19
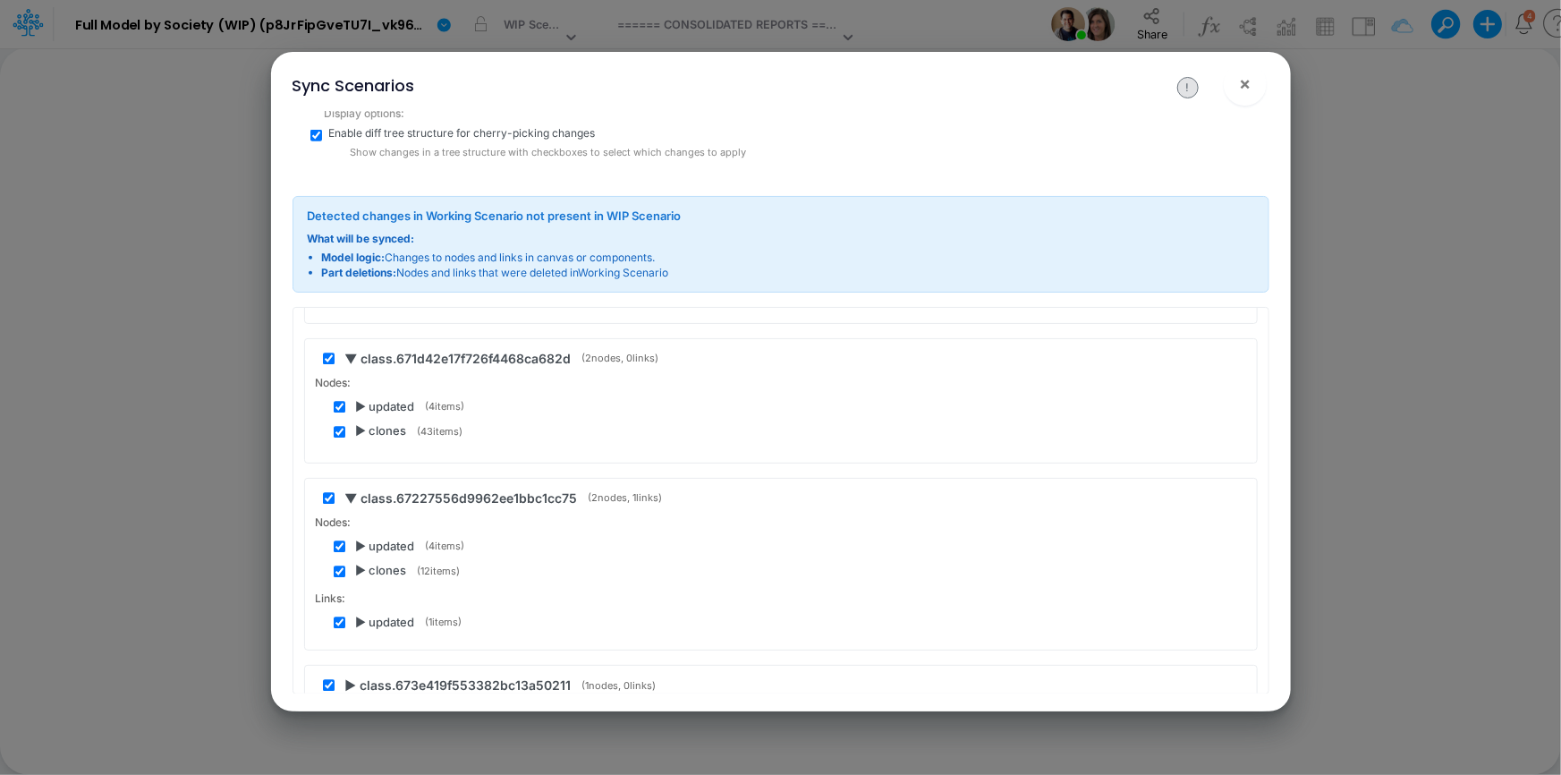
click at [355, 563] on div "▶ clones ( 12 items)" at bounding box center [790, 572] width 912 height 18
click at [360, 563] on span "▶ clones" at bounding box center [381, 572] width 51 height 18
click at [360, 563] on span "▼ clones" at bounding box center [382, 572] width 52 height 18
click at [362, 538] on span "▶ updated" at bounding box center [385, 547] width 59 height 18
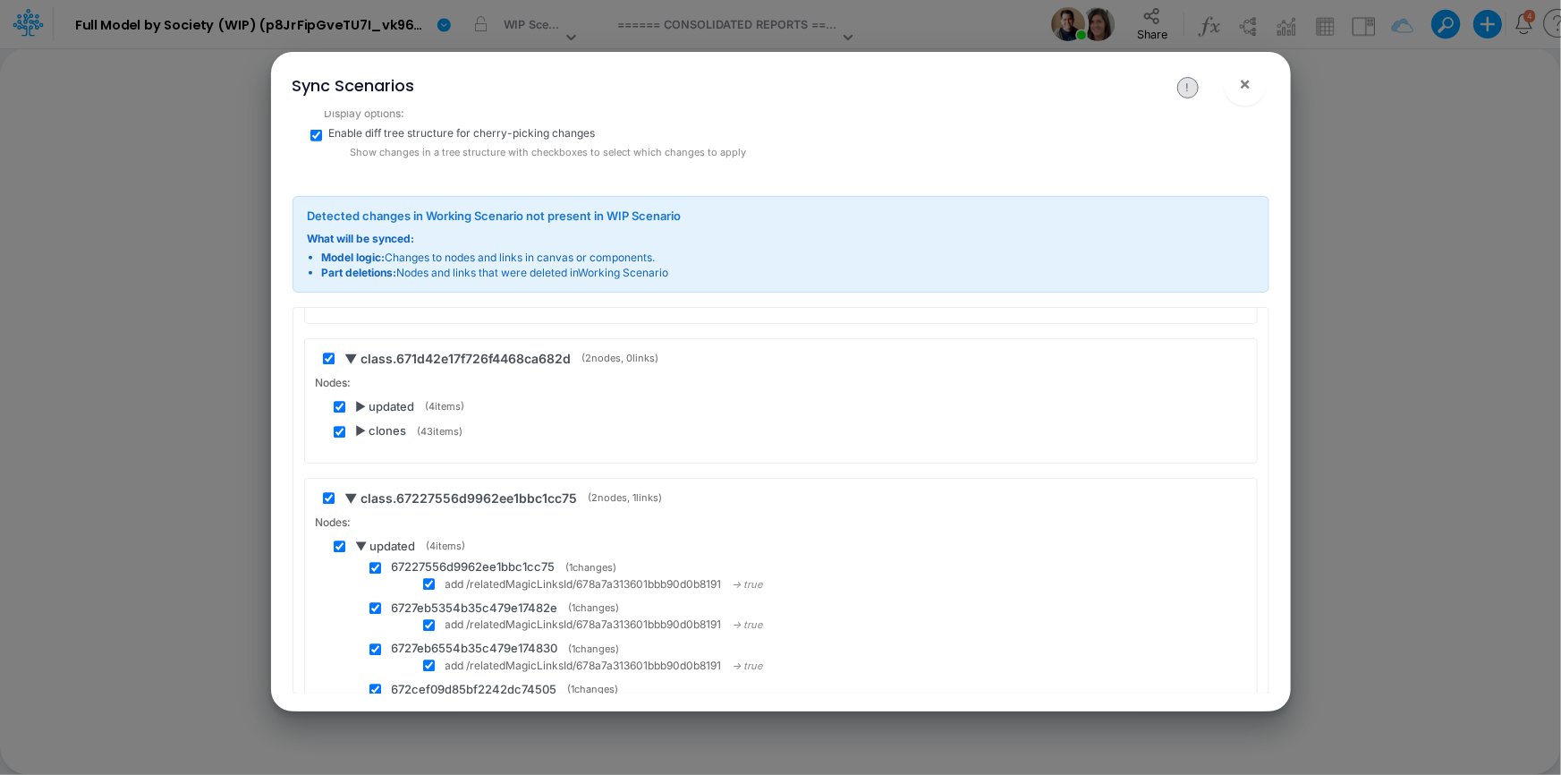
drag, startPoint x: 362, startPoint y: 510, endPoint x: 361, endPoint y: 466, distance: 43.8
click at [362, 538] on span "▼ updated" at bounding box center [386, 547] width 60 height 18
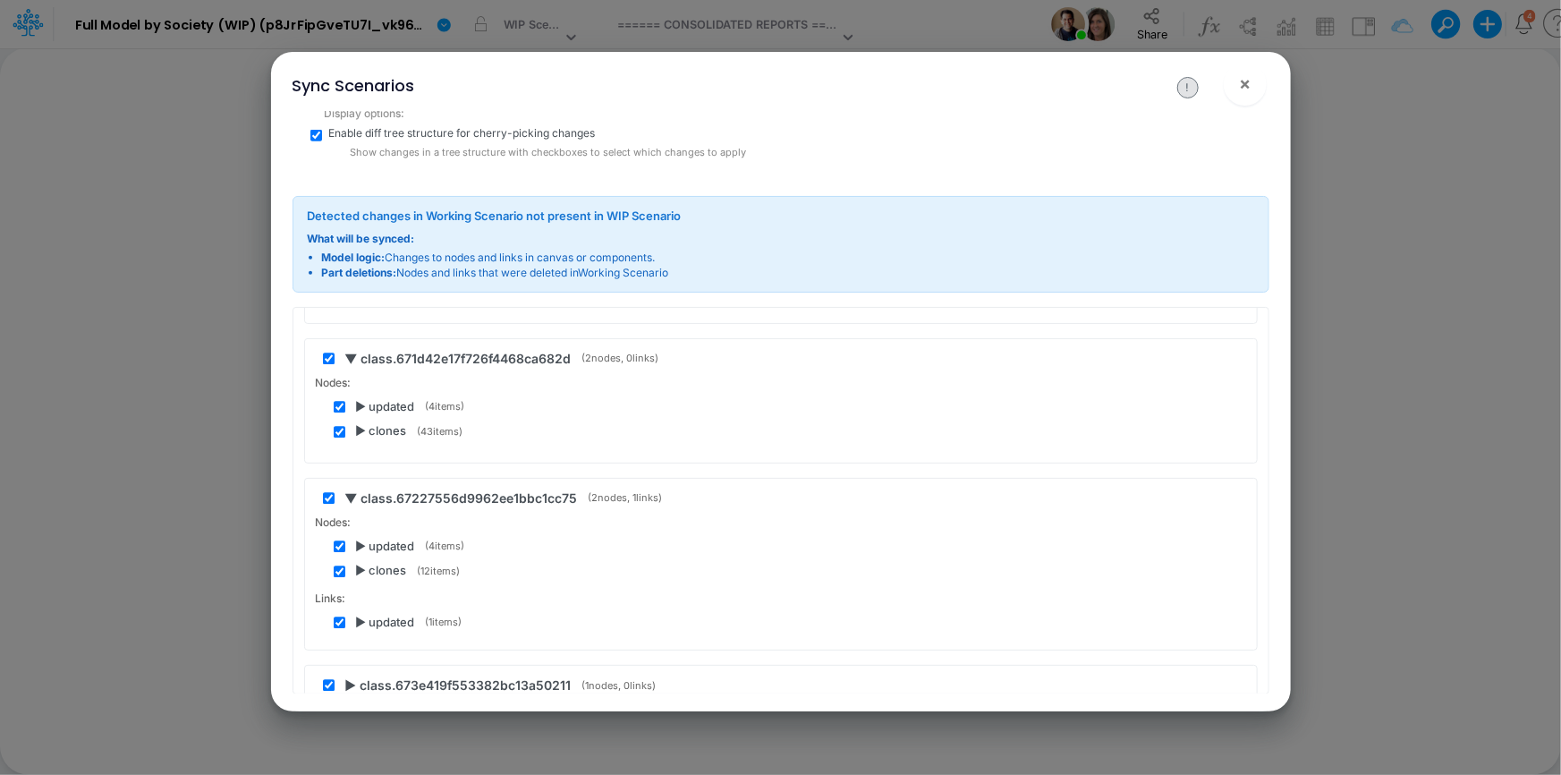
click at [358, 399] on span "▶ updated" at bounding box center [385, 408] width 59 height 18
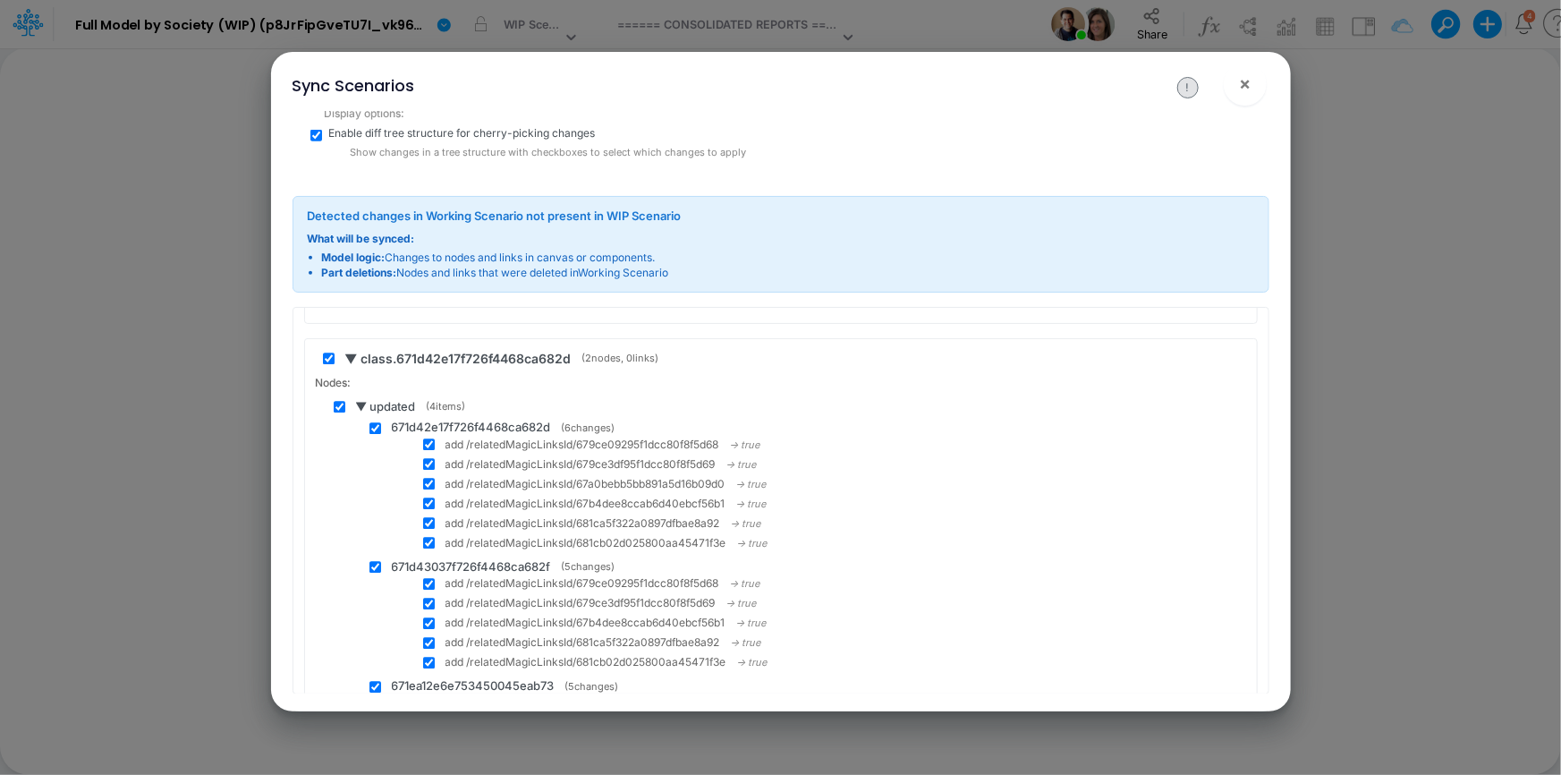
click at [358, 399] on span "▼ updated" at bounding box center [386, 408] width 60 height 18
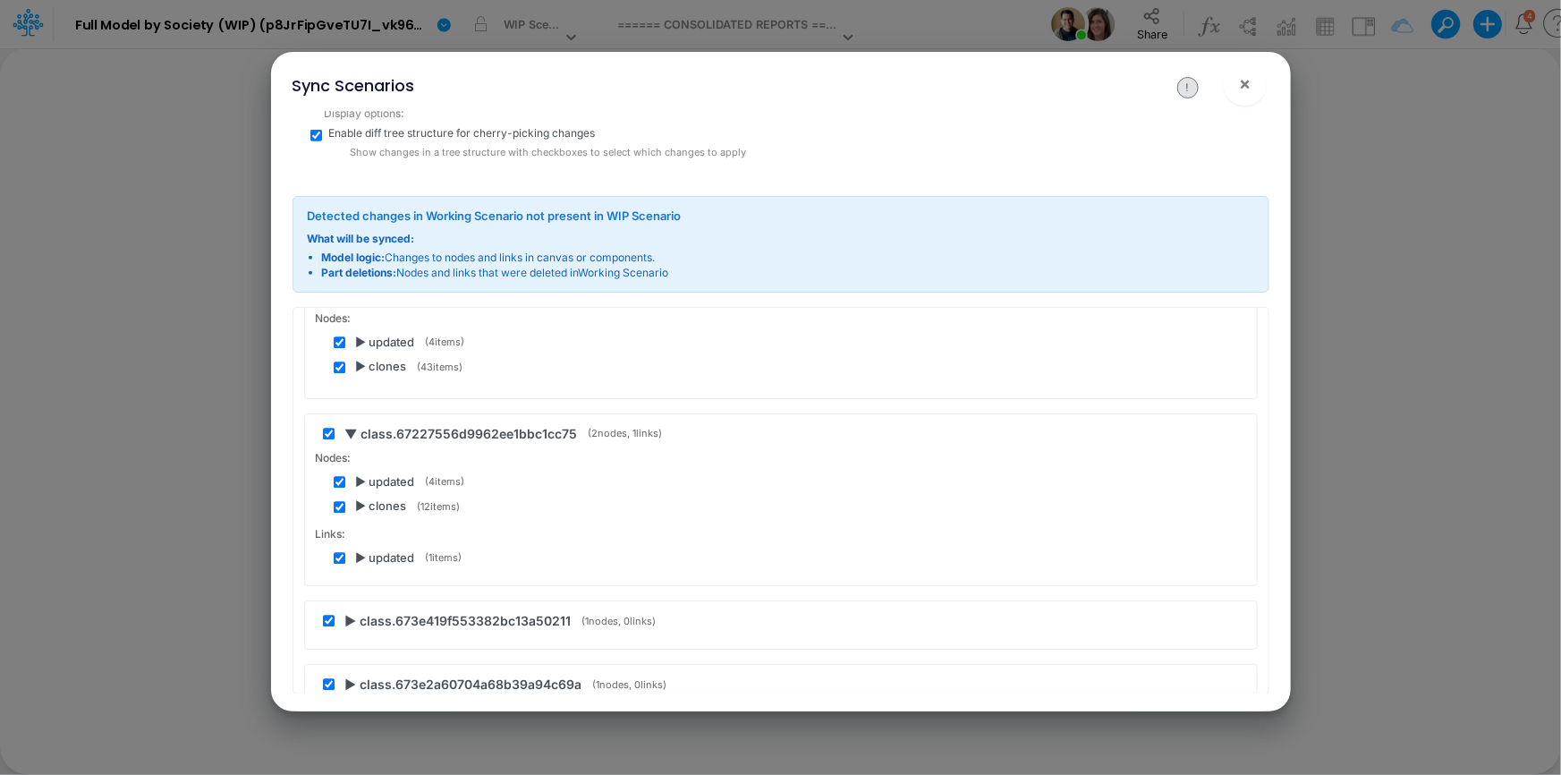
scroll to position [54081, 0]
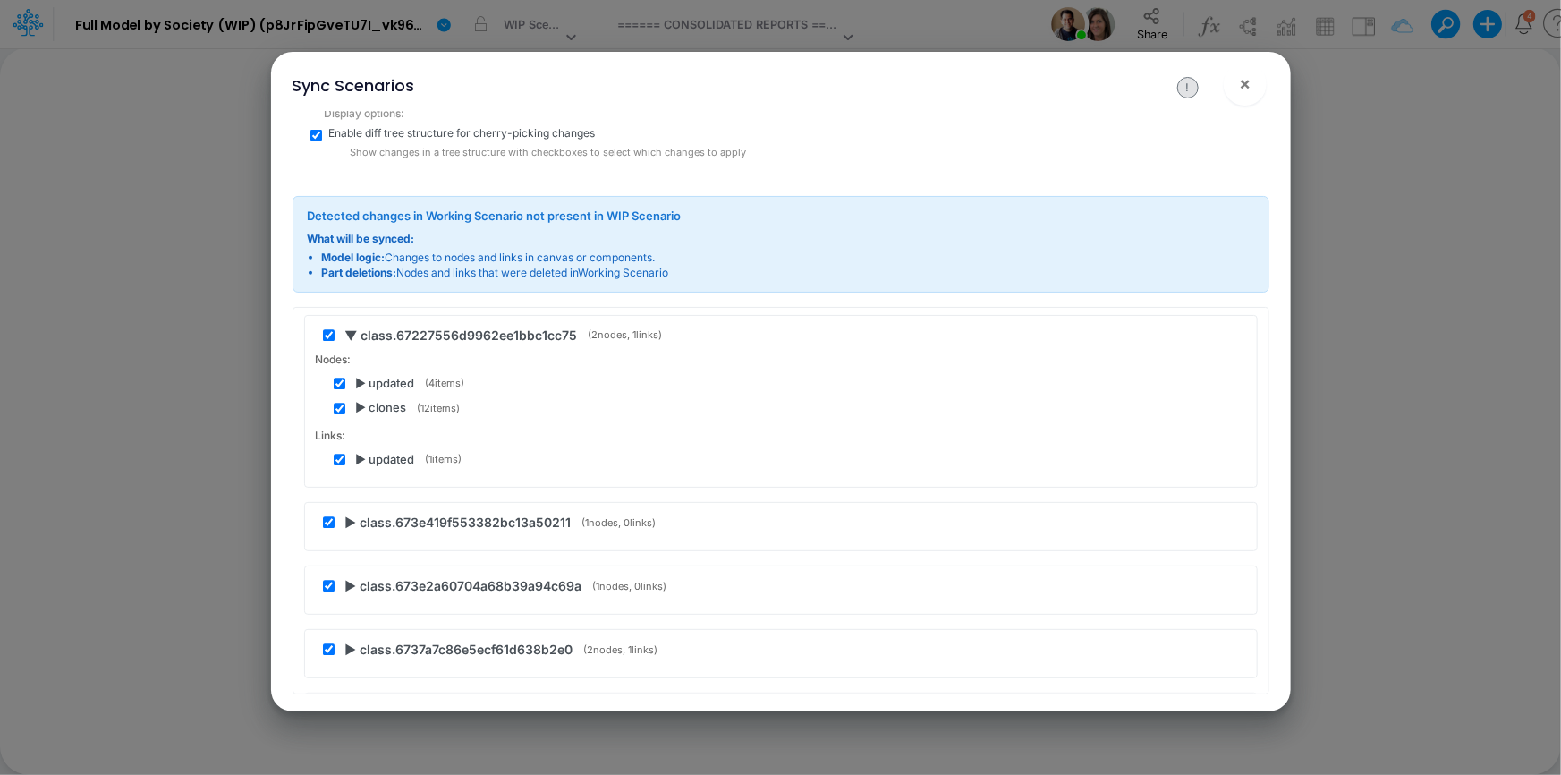
click at [366, 452] on span "▶ updated" at bounding box center [385, 461] width 59 height 18
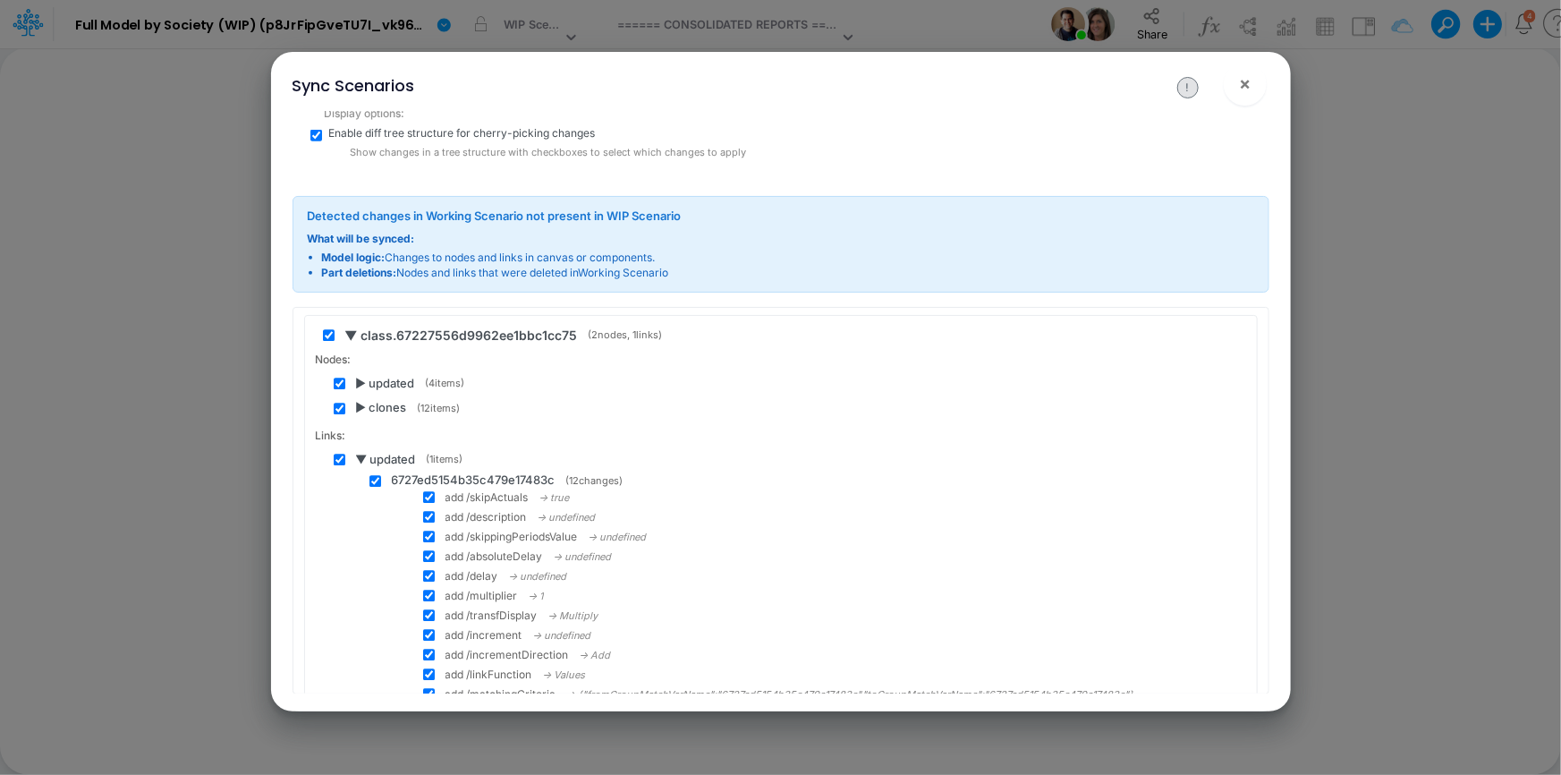
click at [366, 452] on span "▼ updated" at bounding box center [386, 461] width 60 height 18
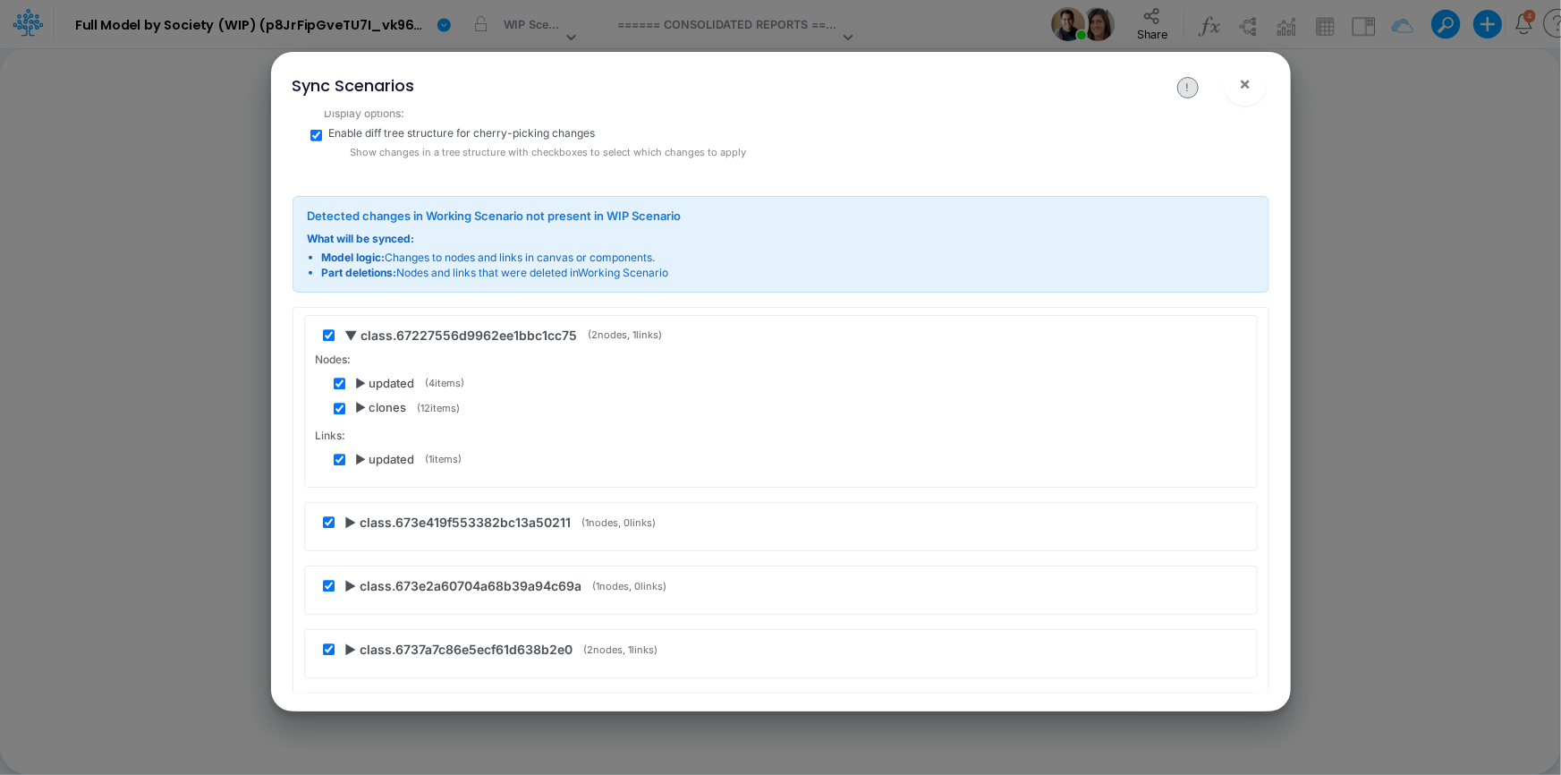
click at [352, 513] on span "▶ class.673e419f553382bc13a50211" at bounding box center [458, 522] width 226 height 19
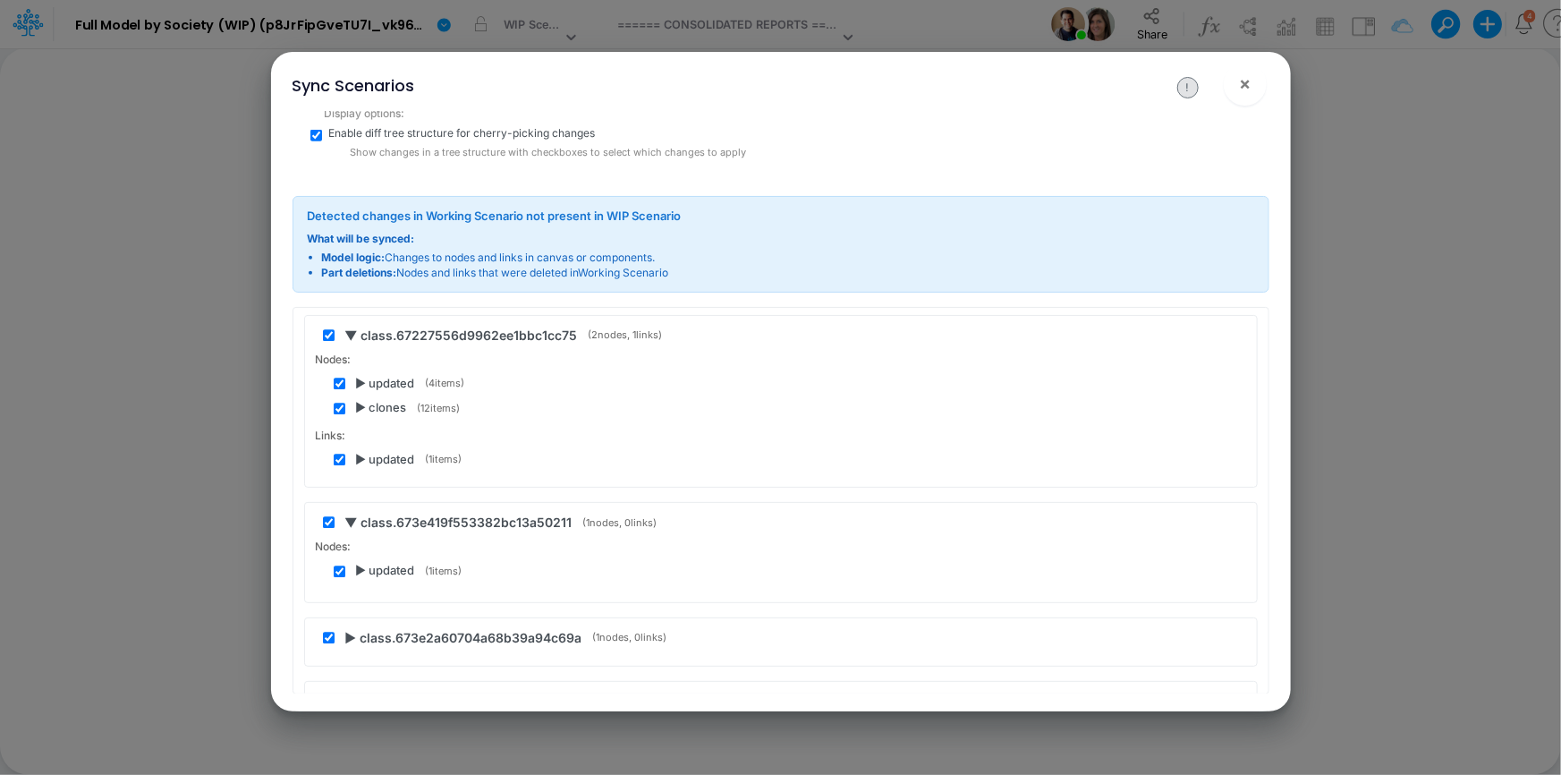
scroll to position [54162, 0]
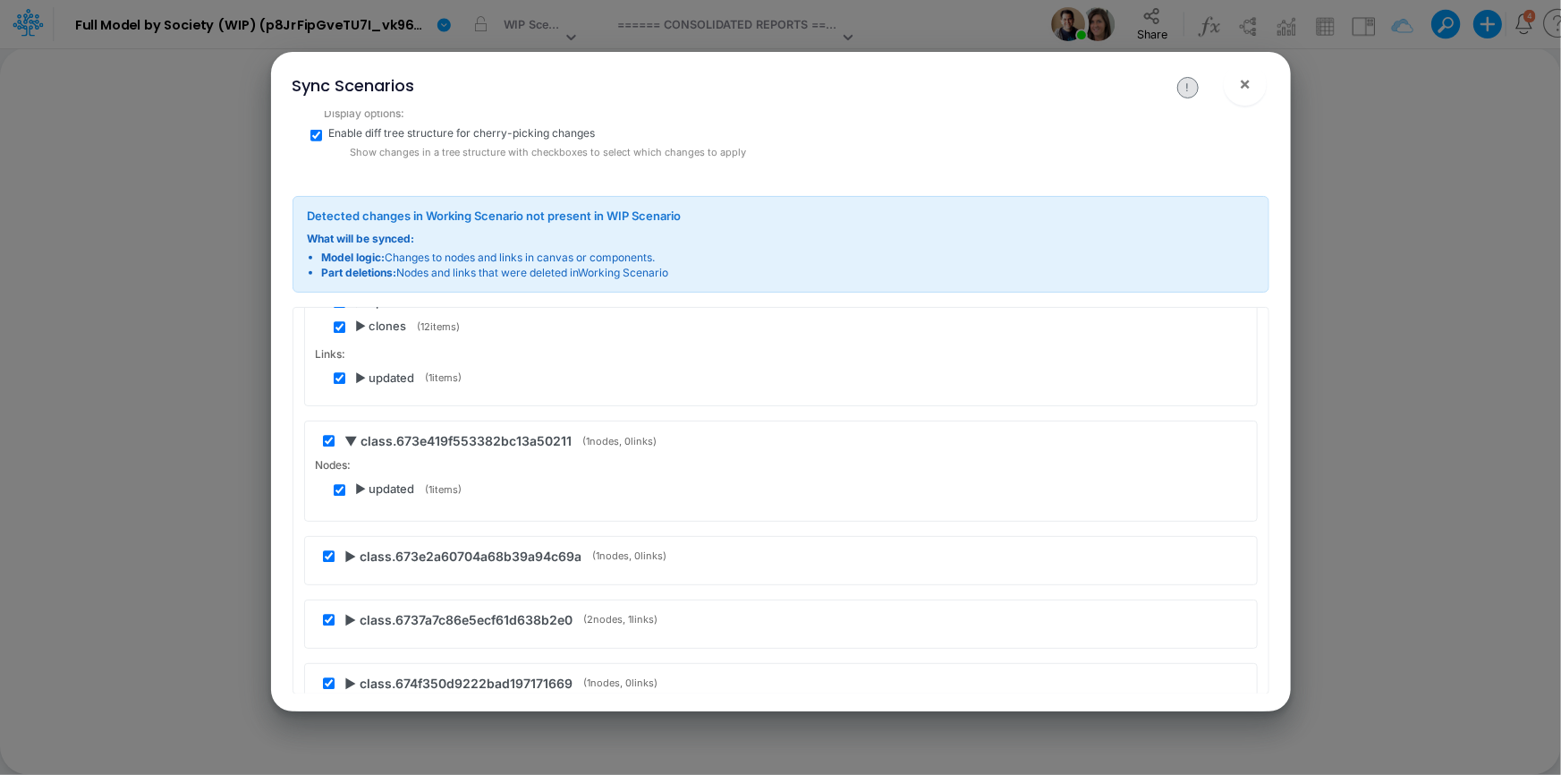
click at [358, 481] on span "▶ updated" at bounding box center [385, 490] width 59 height 18
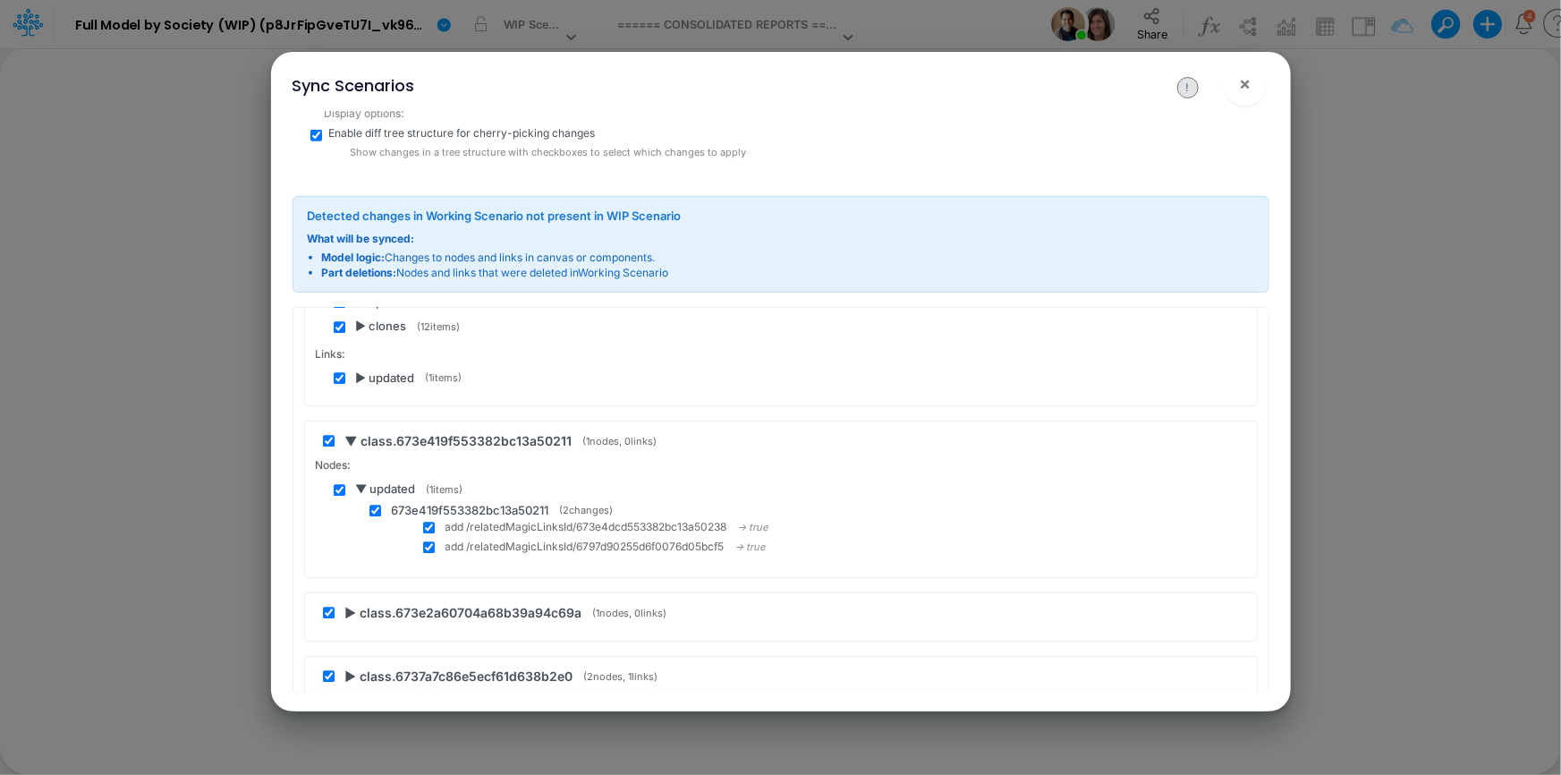
scroll to position [54325, 0]
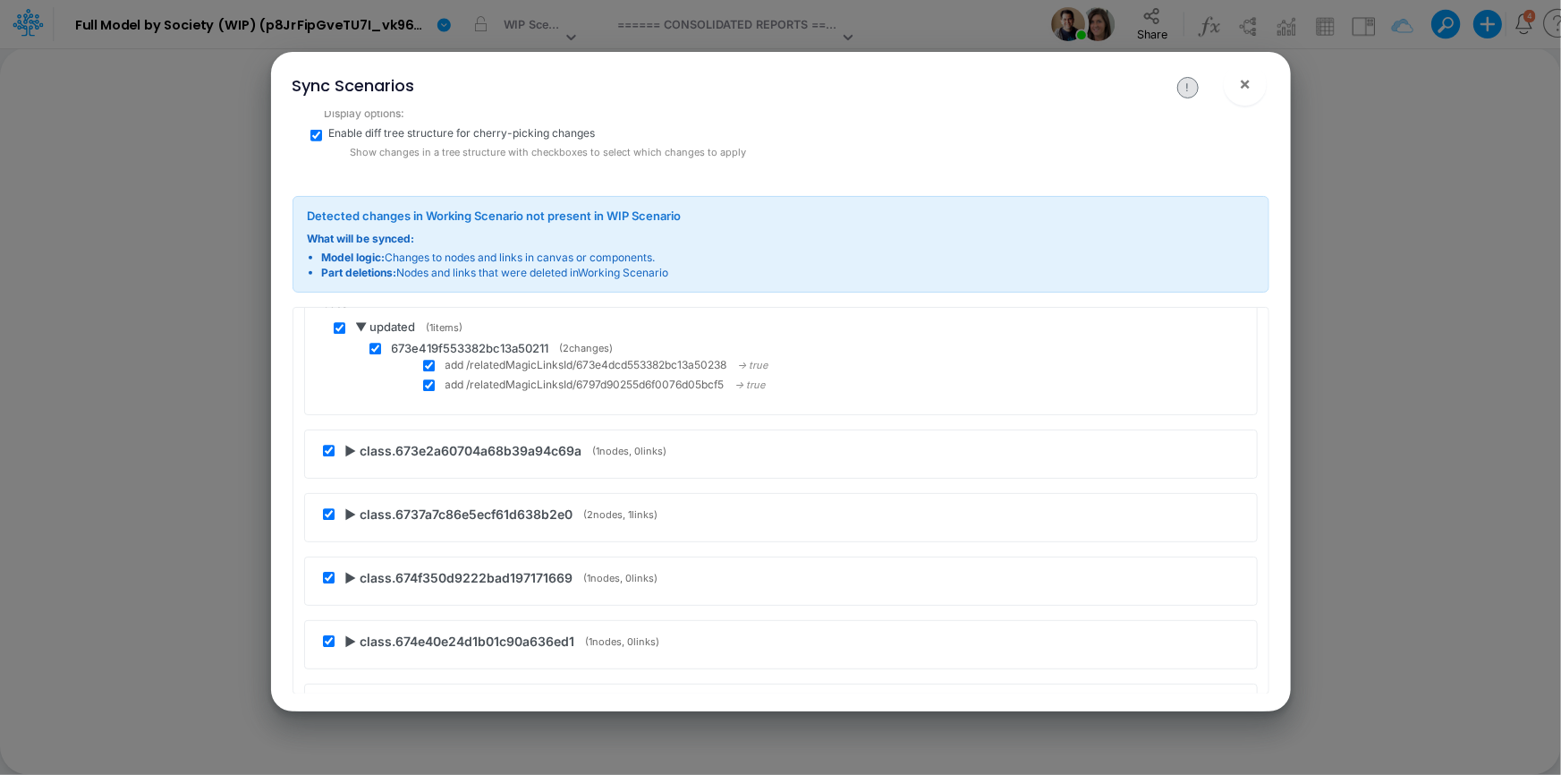
click at [359, 441] on span "▶ class.673e2a60704a68b39a94c69a" at bounding box center [463, 450] width 237 height 19
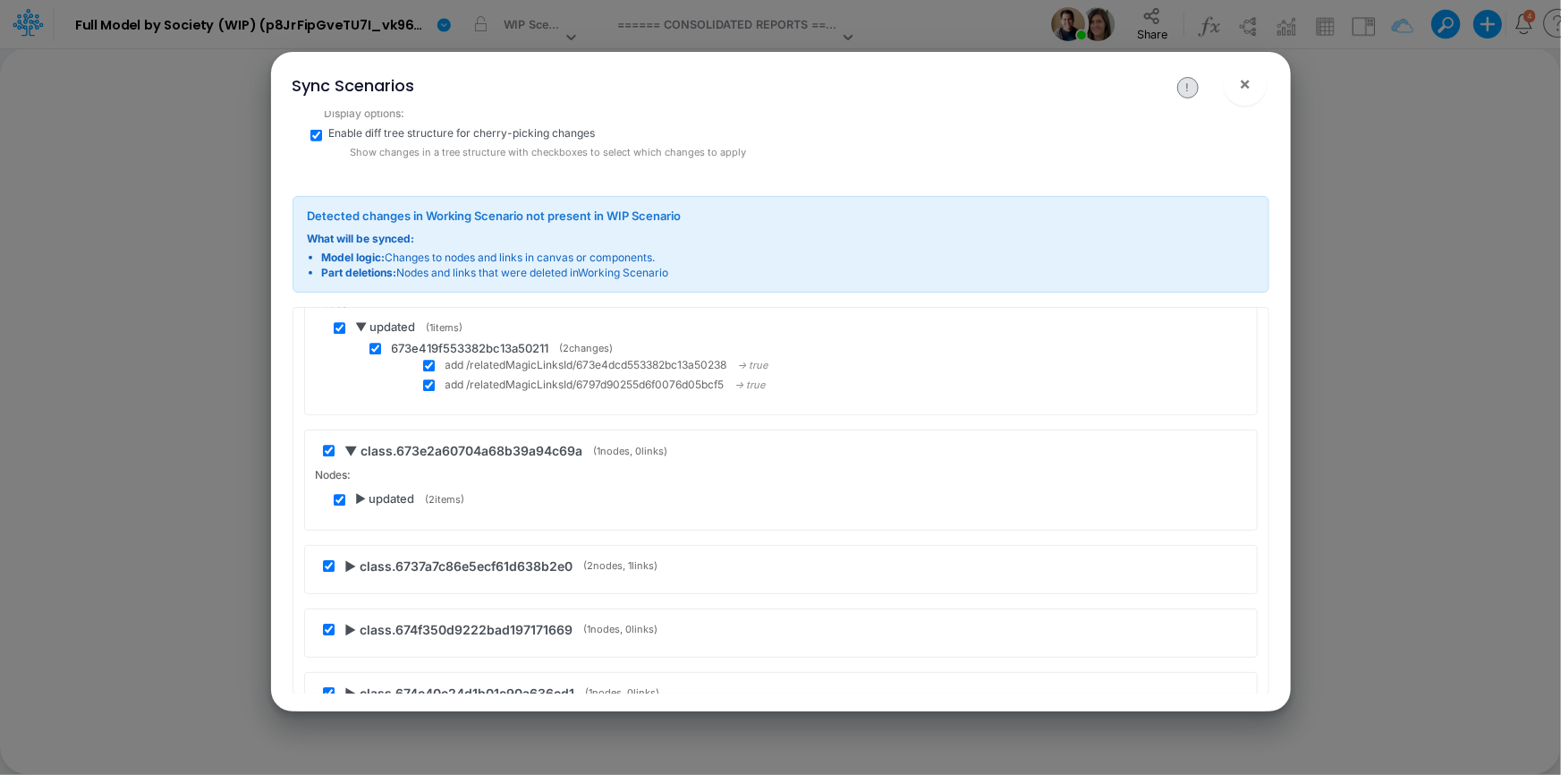
click at [357, 490] on span "▶ updated" at bounding box center [385, 499] width 59 height 18
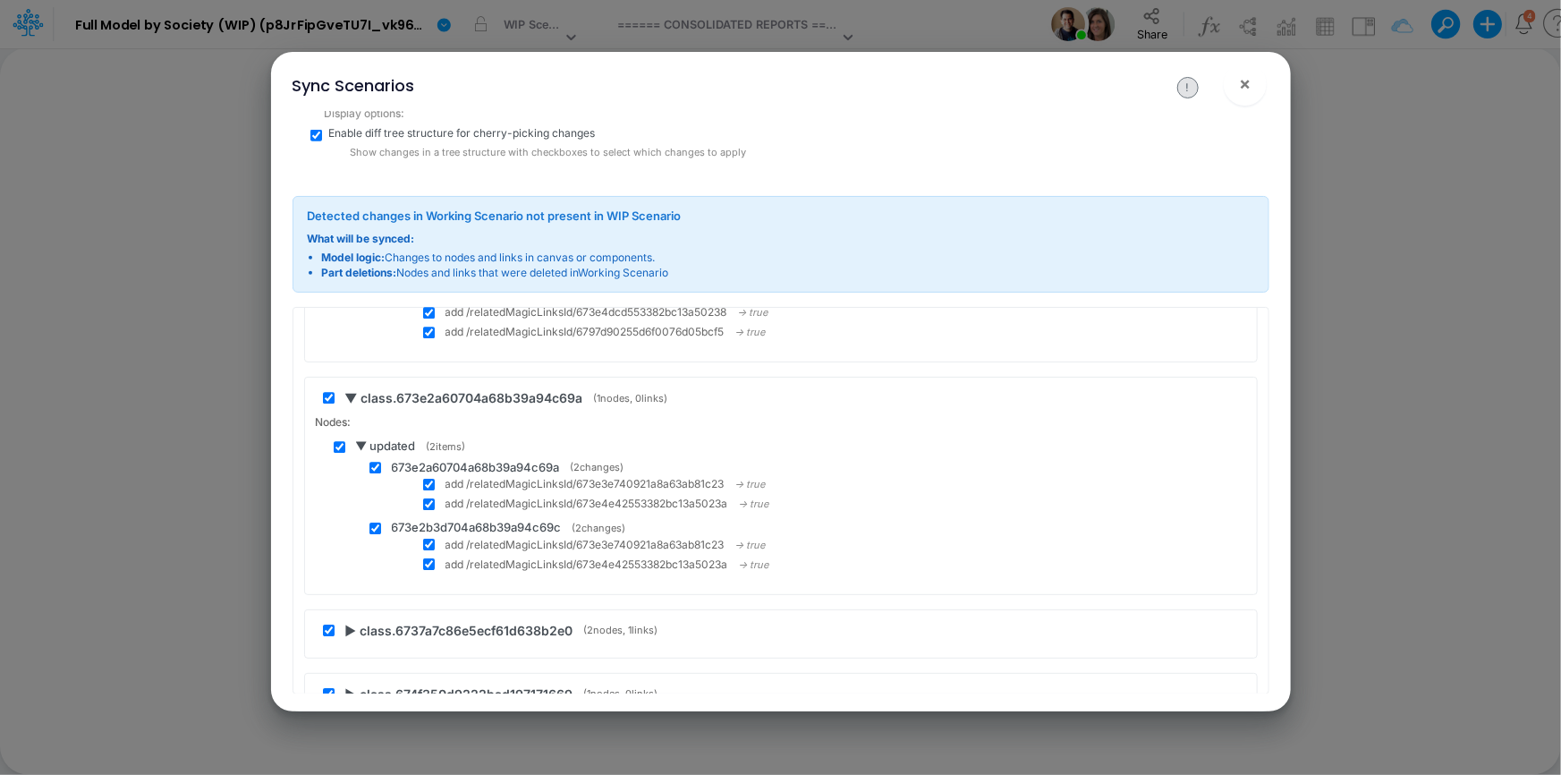
scroll to position [54406, 0]
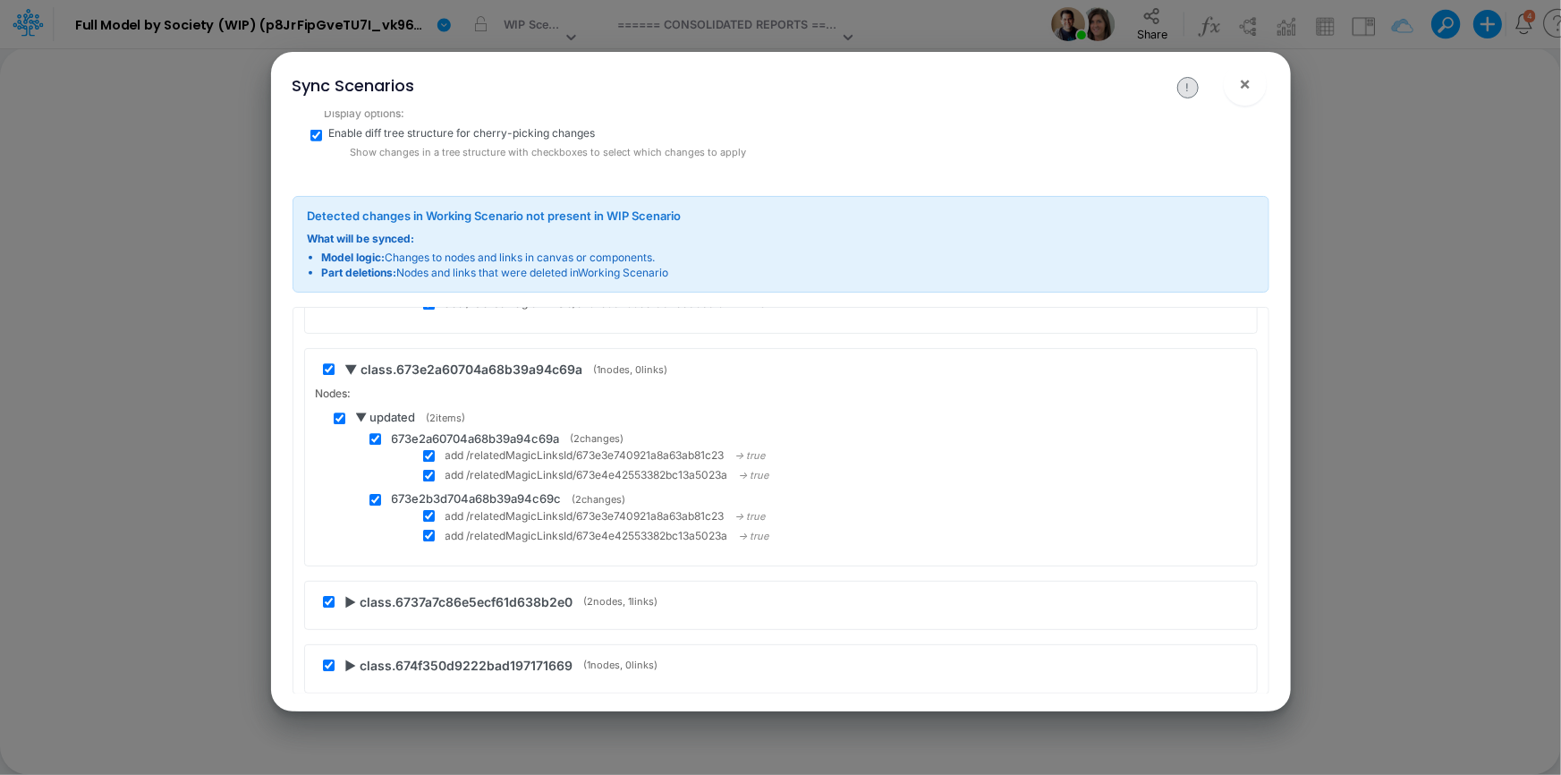
click at [355, 592] on span "▶ class.6737a7c86e5ecf61d638b2e0" at bounding box center [459, 601] width 228 height 19
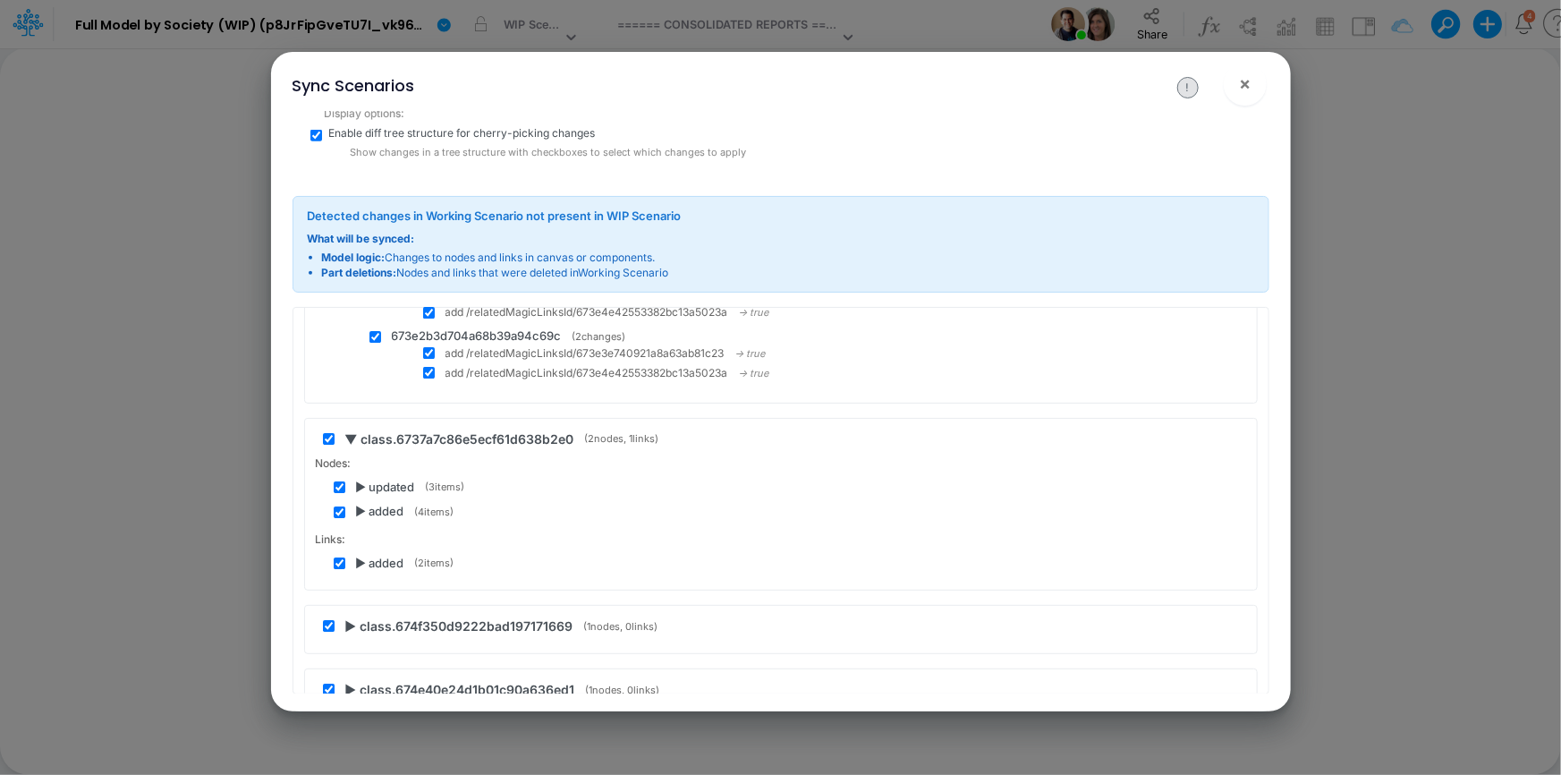
click at [362, 503] on span "▶ added" at bounding box center [380, 512] width 48 height 18
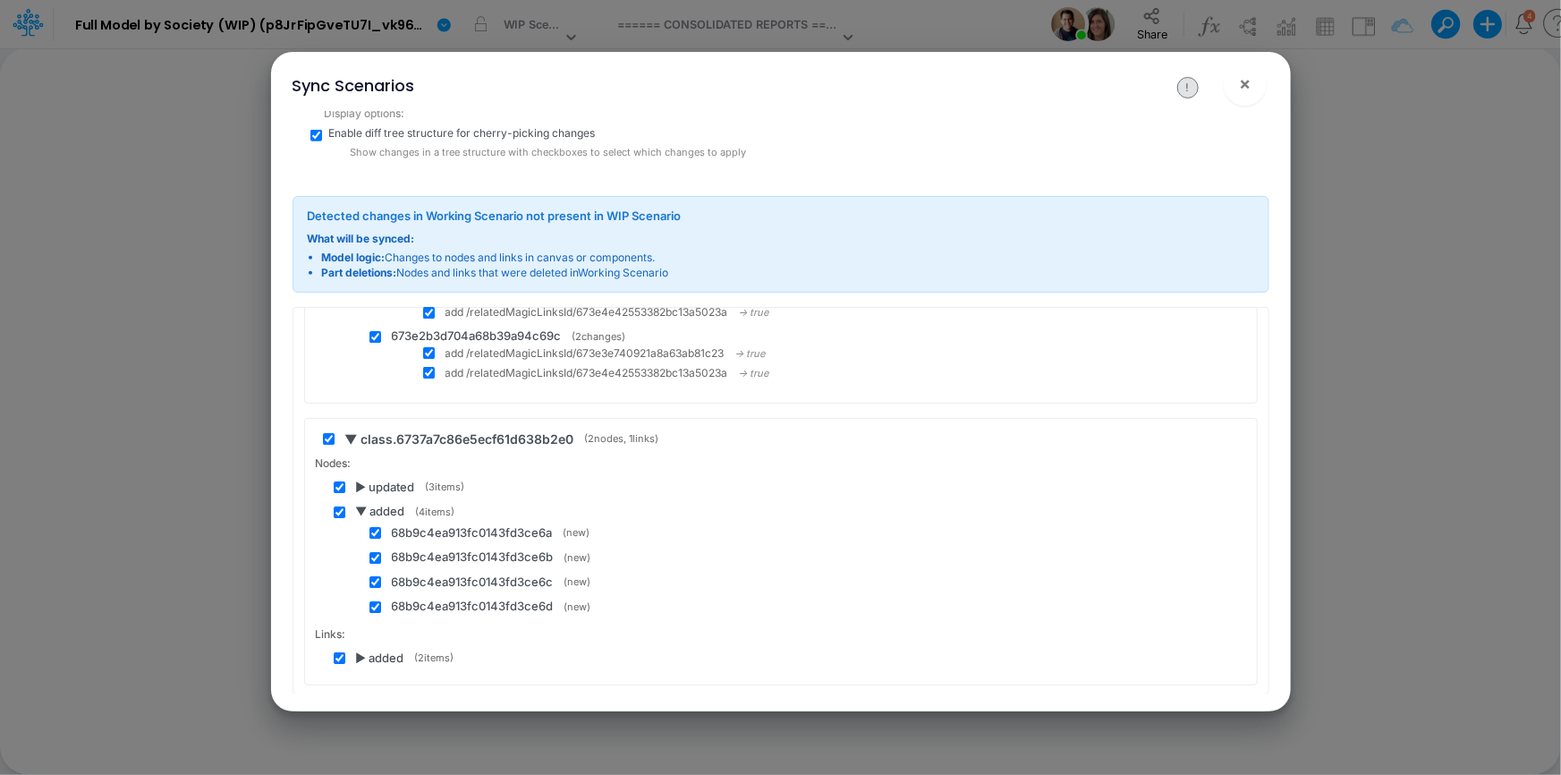
click at [365, 465] on div "Nodes: ▶ updated ( 3 items) ▼ added ( 4 items) 68b9c4ea913fc0143fd3ce6a (new) 6…" at bounding box center [781, 535] width 930 height 160
click at [359, 479] on span "▶ updated" at bounding box center [385, 488] width 59 height 18
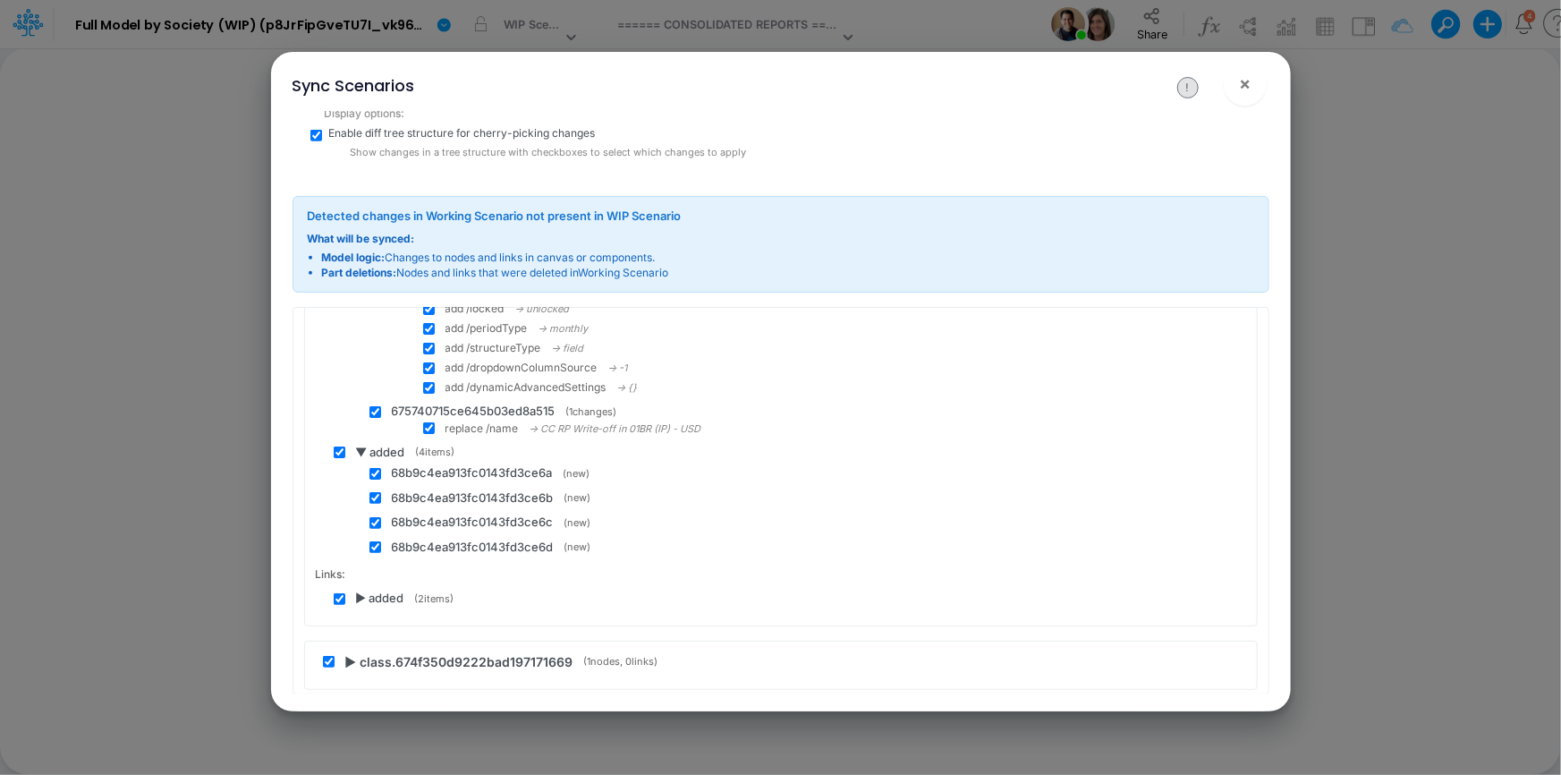
scroll to position [55301, 0]
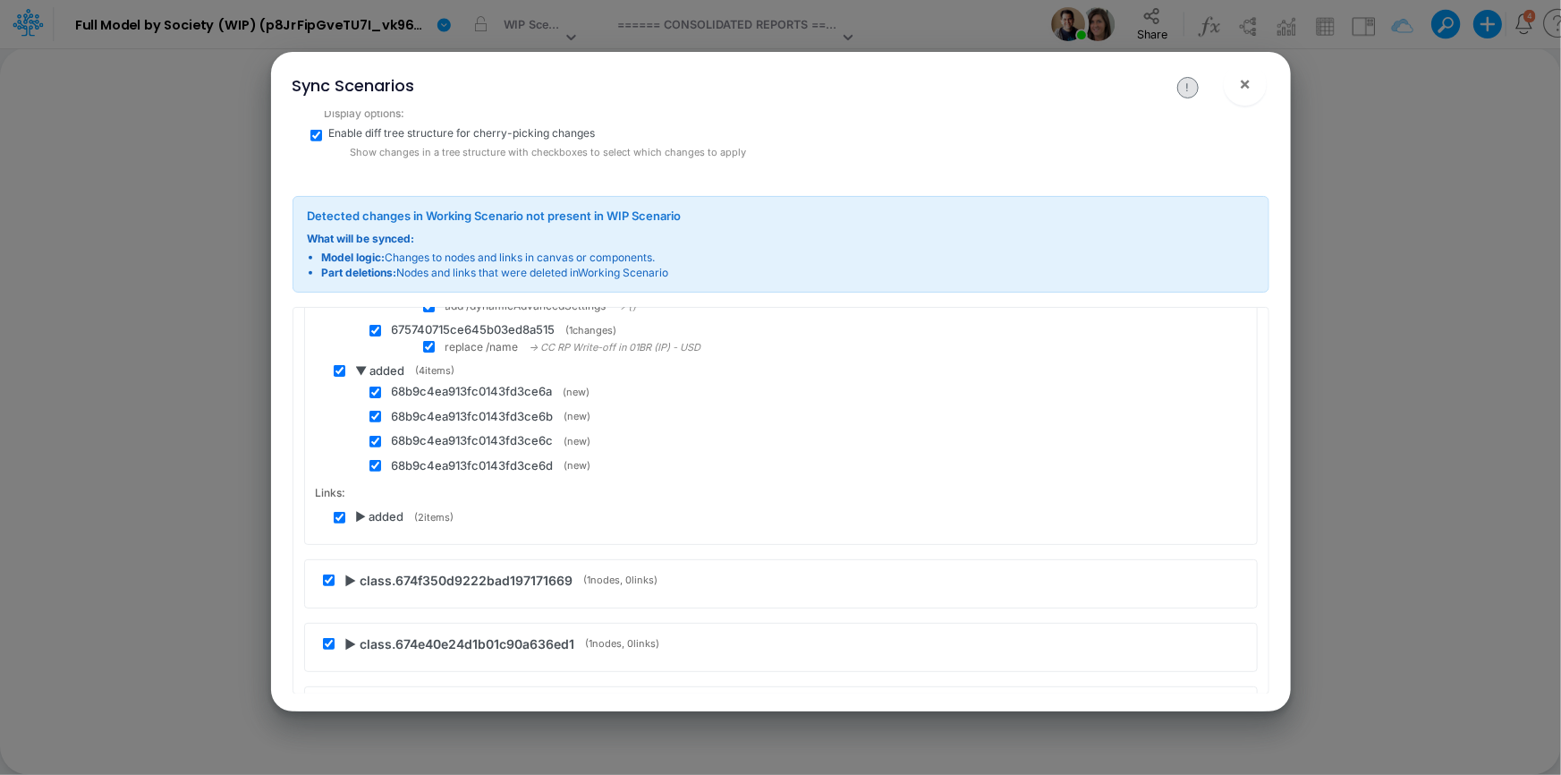
click at [360, 508] on span "▶ added" at bounding box center [380, 517] width 48 height 18
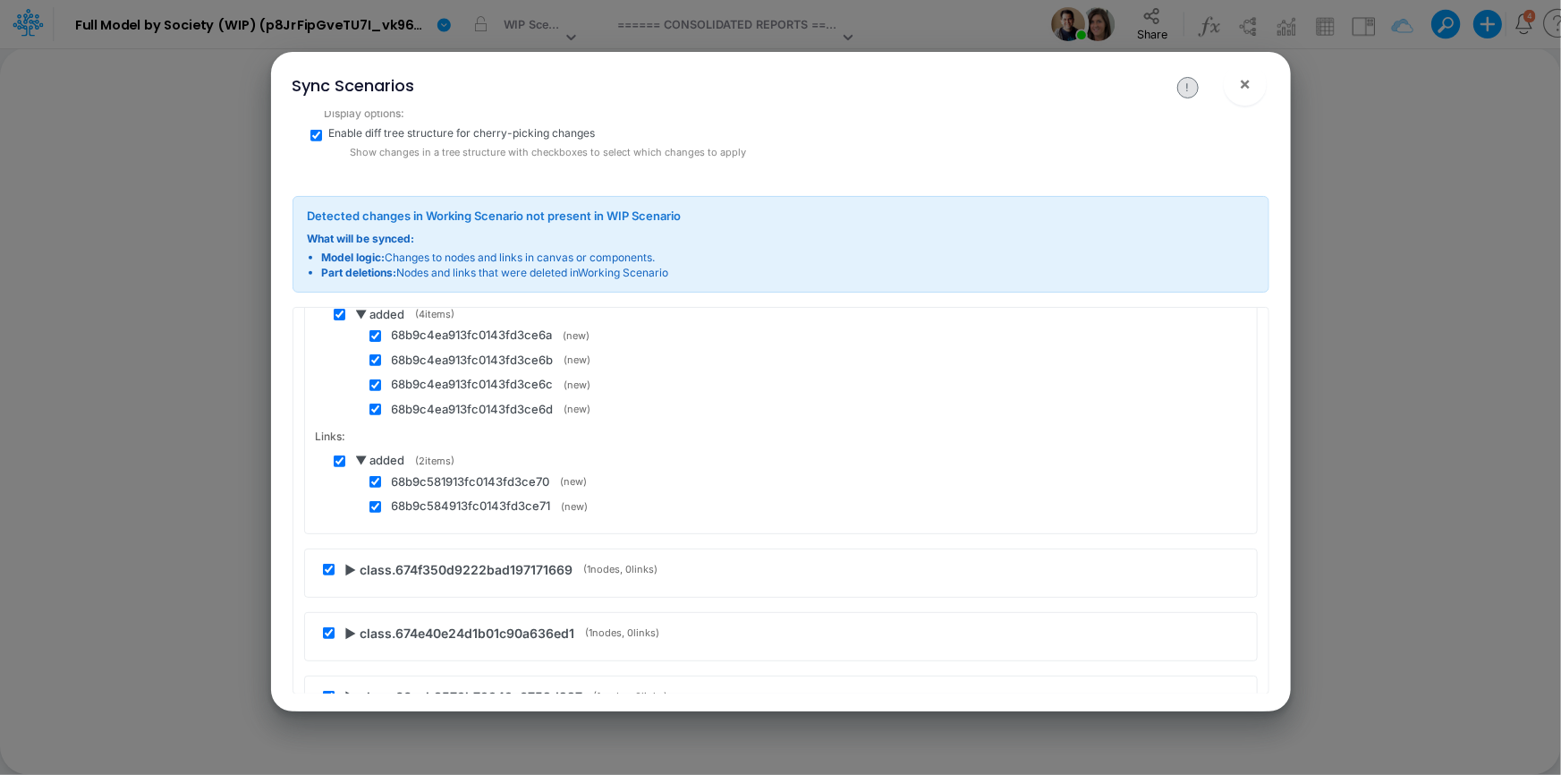
scroll to position [55464, 0]
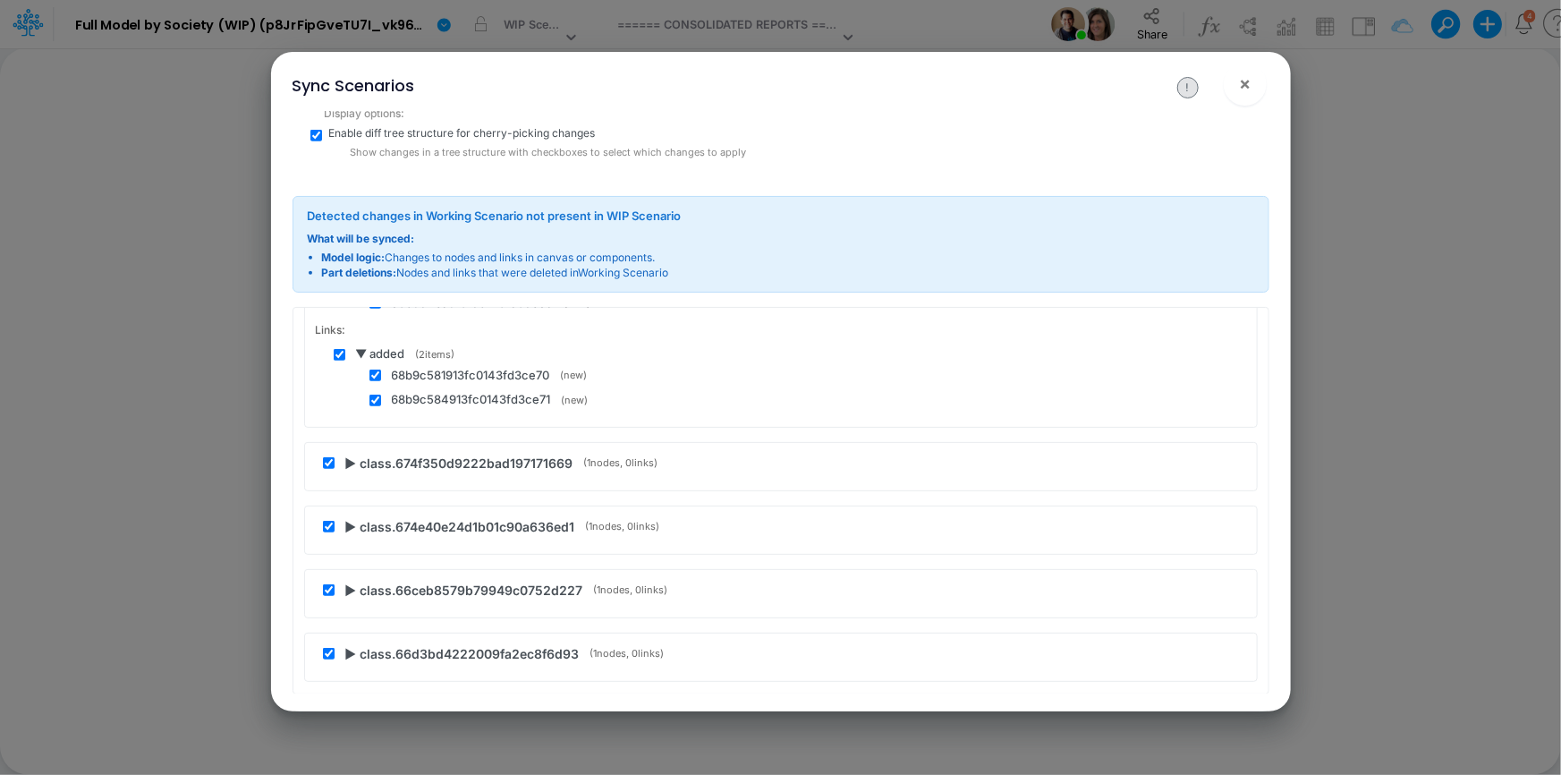
click at [350, 453] on span "▶ class.674f350d9222bad197171669" at bounding box center [459, 462] width 228 height 19
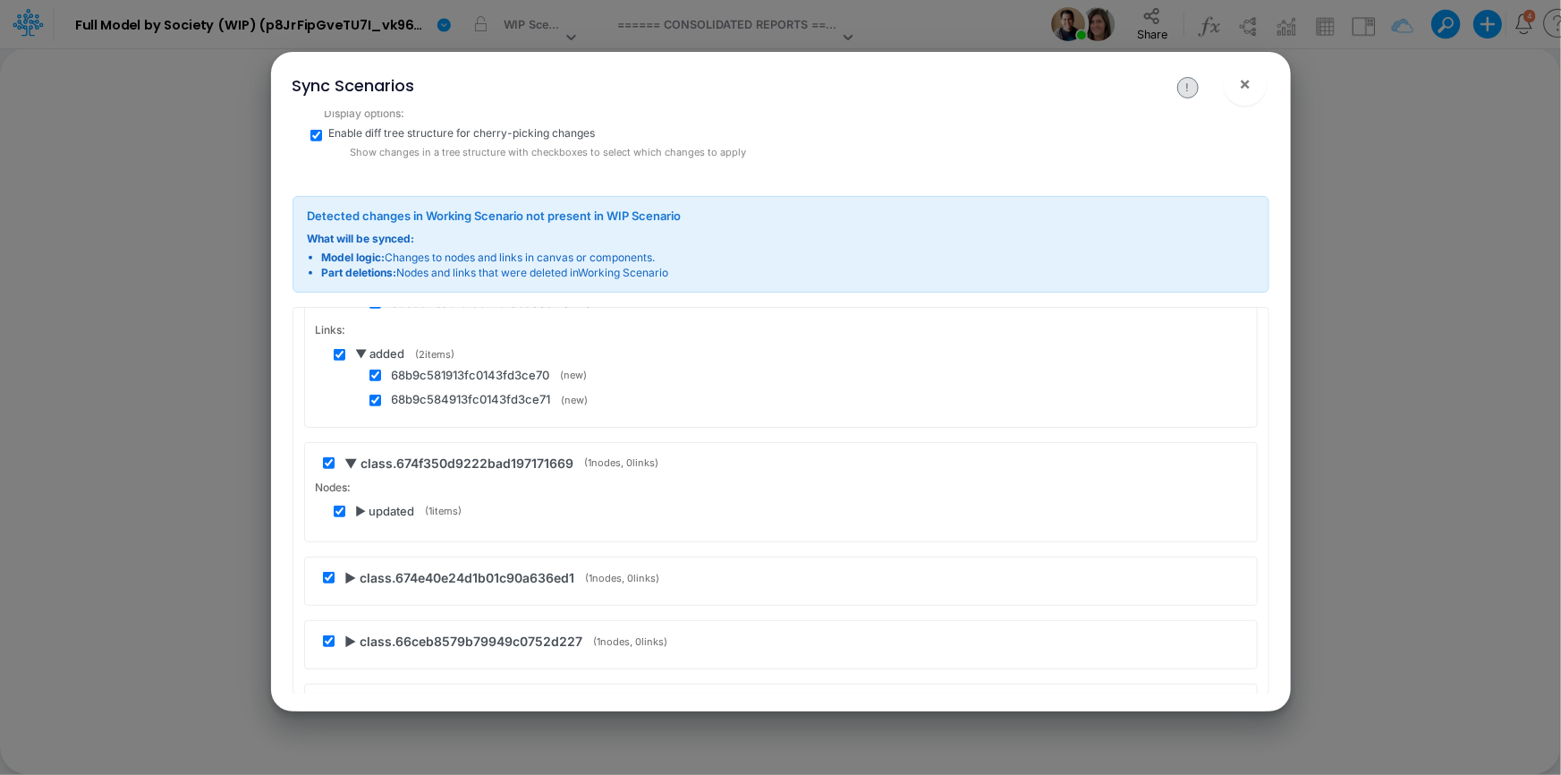
click at [359, 503] on span "▶ updated" at bounding box center [385, 512] width 59 height 18
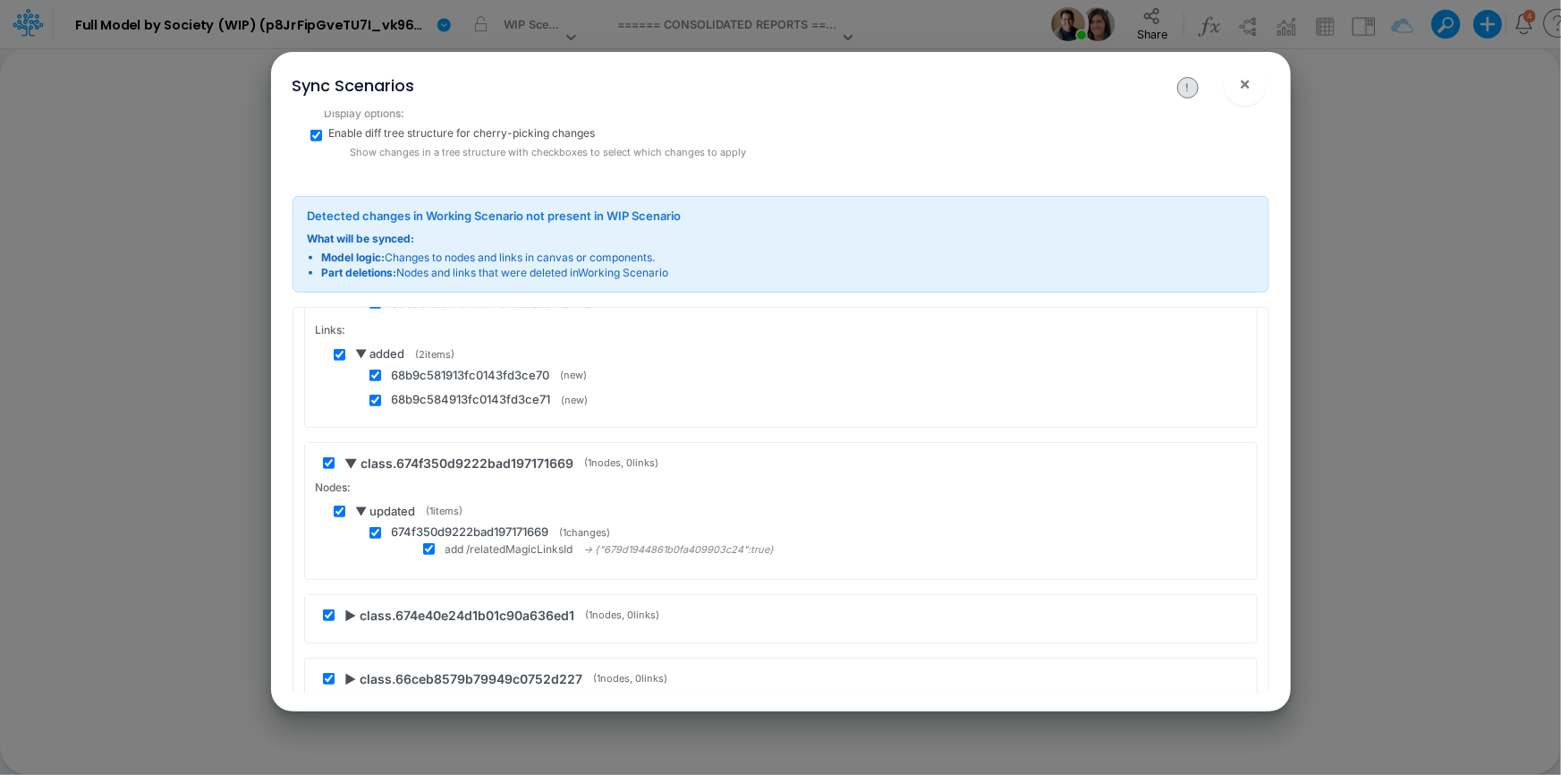
click at [352, 606] on span "▶ class.674e40e24d1b01c90a636ed1" at bounding box center [460, 615] width 230 height 19
click at [360, 655] on span "▶ updated" at bounding box center [385, 664] width 59 height 18
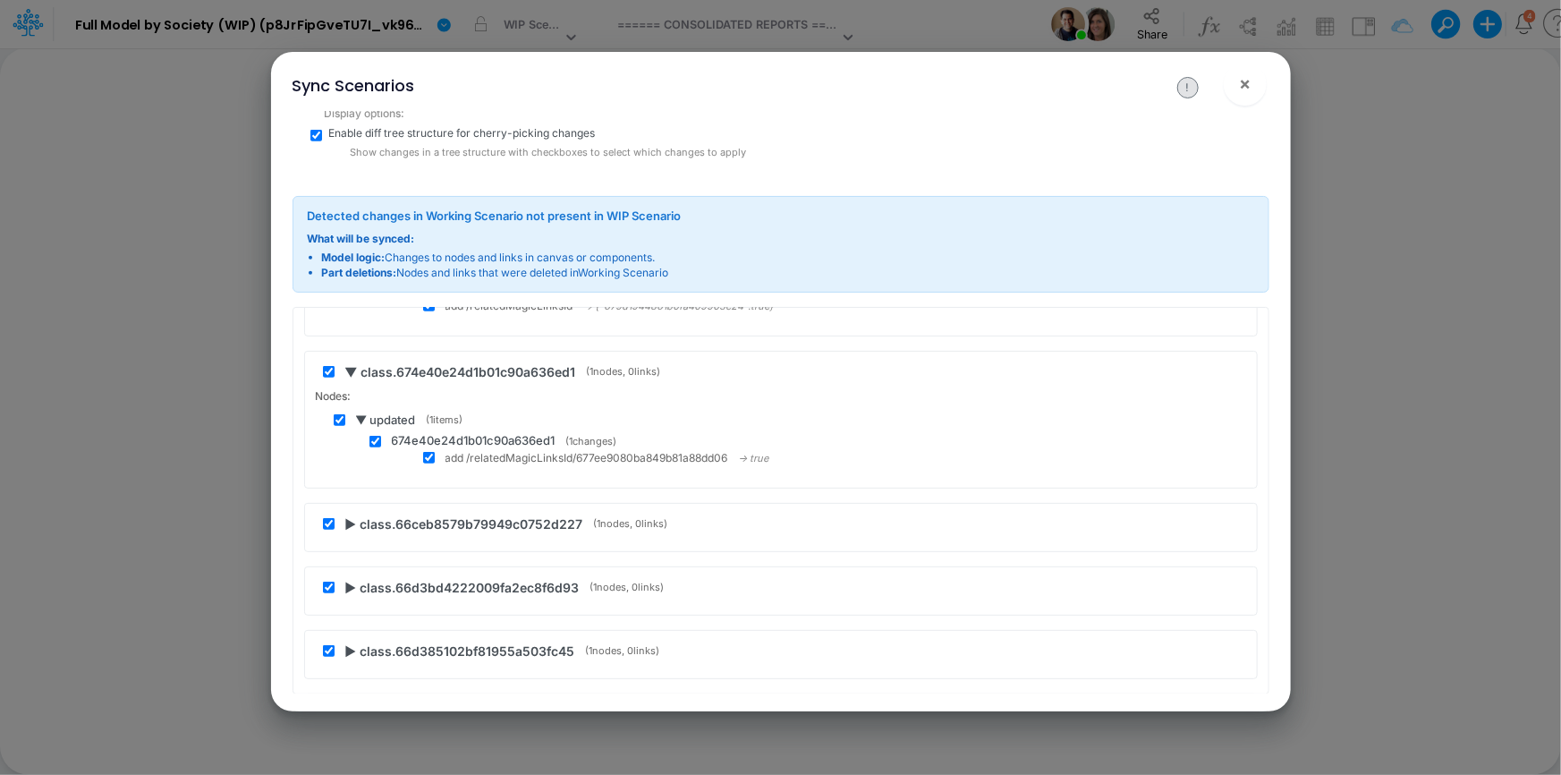
click at [348, 514] on span "▶ class.66ceb8579b79949c0752d227" at bounding box center [464, 523] width 238 height 19
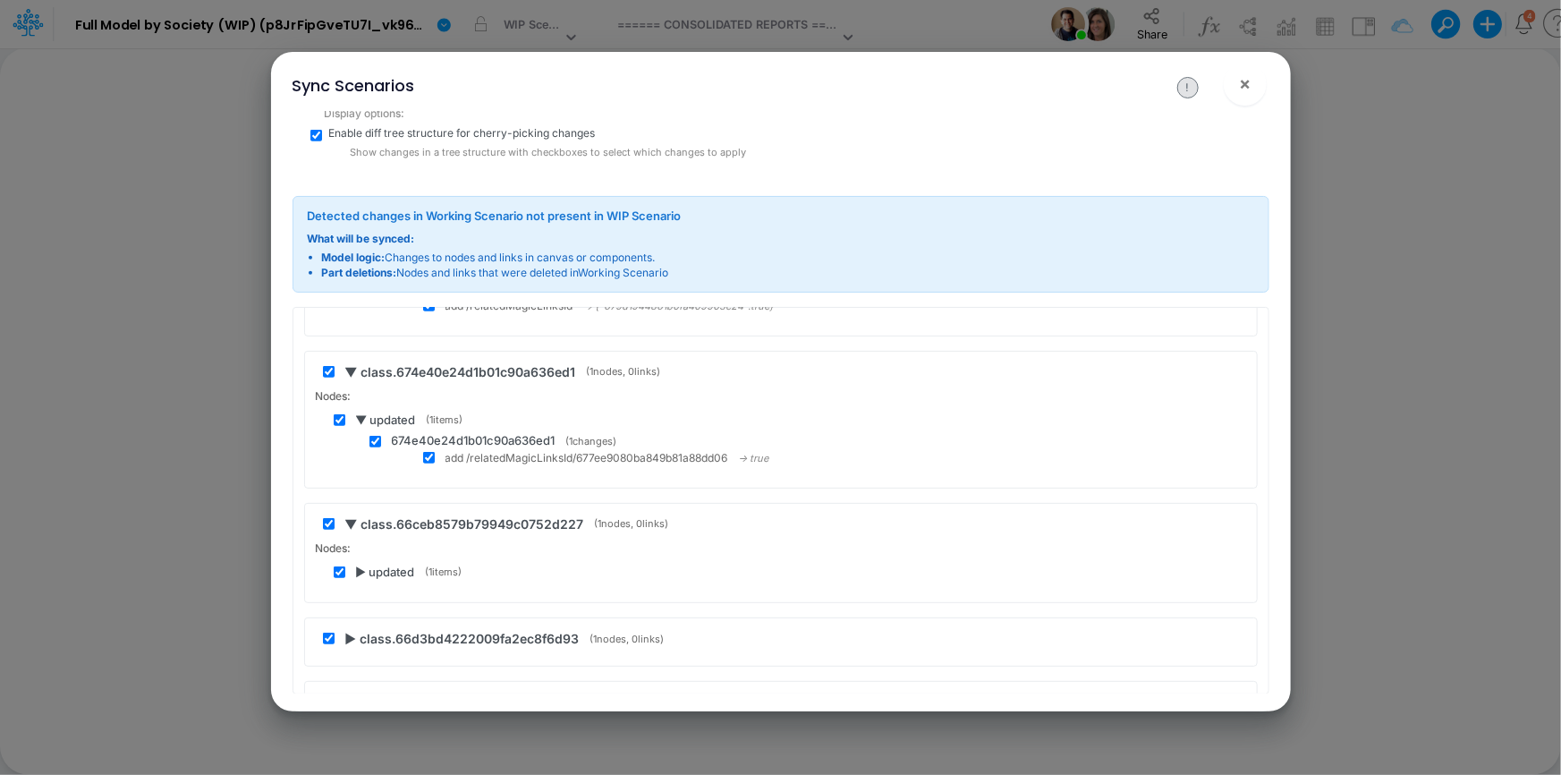
click at [364, 564] on span "▶ updated" at bounding box center [385, 573] width 59 height 18
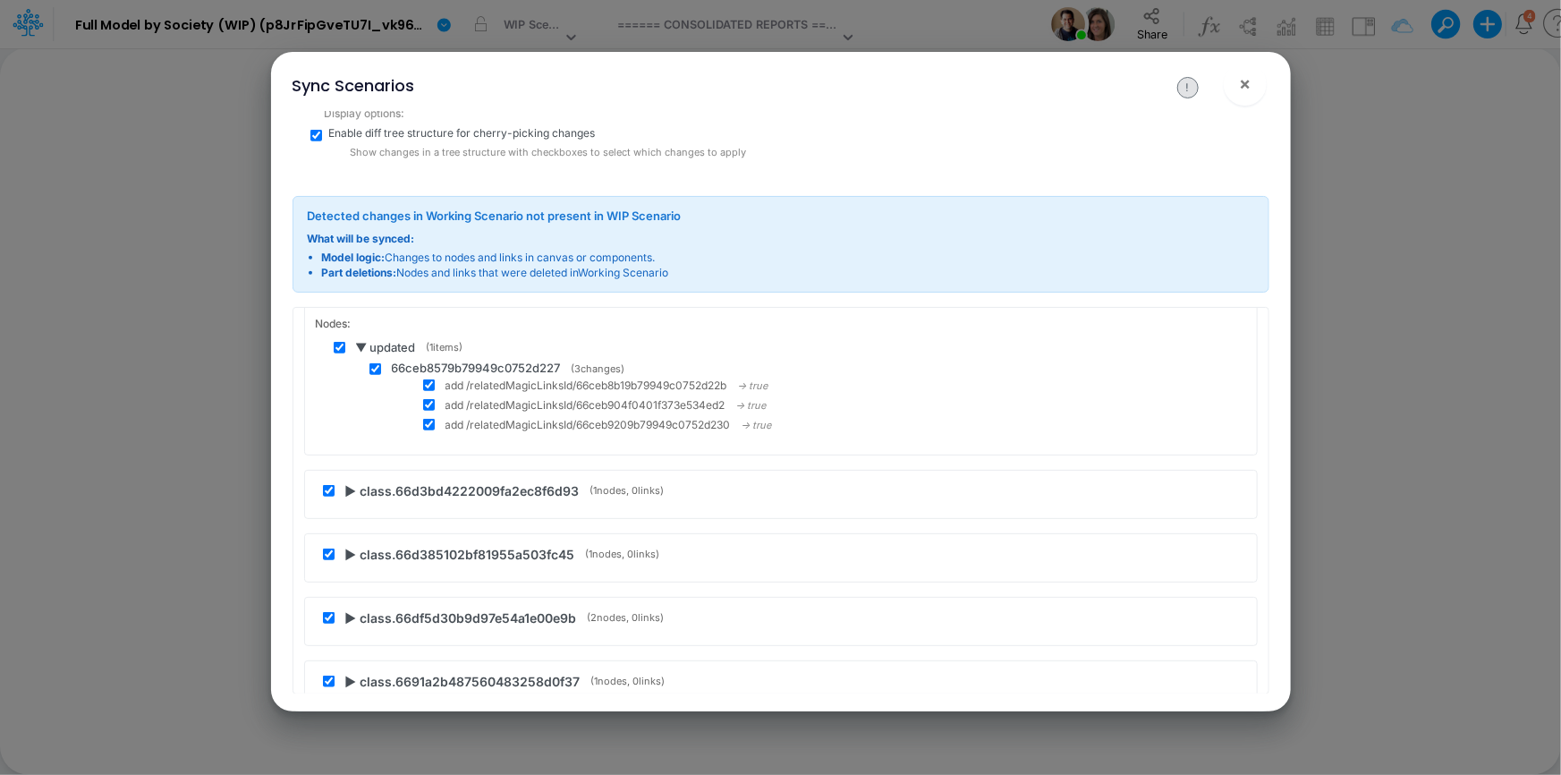
scroll to position [55951, 0]
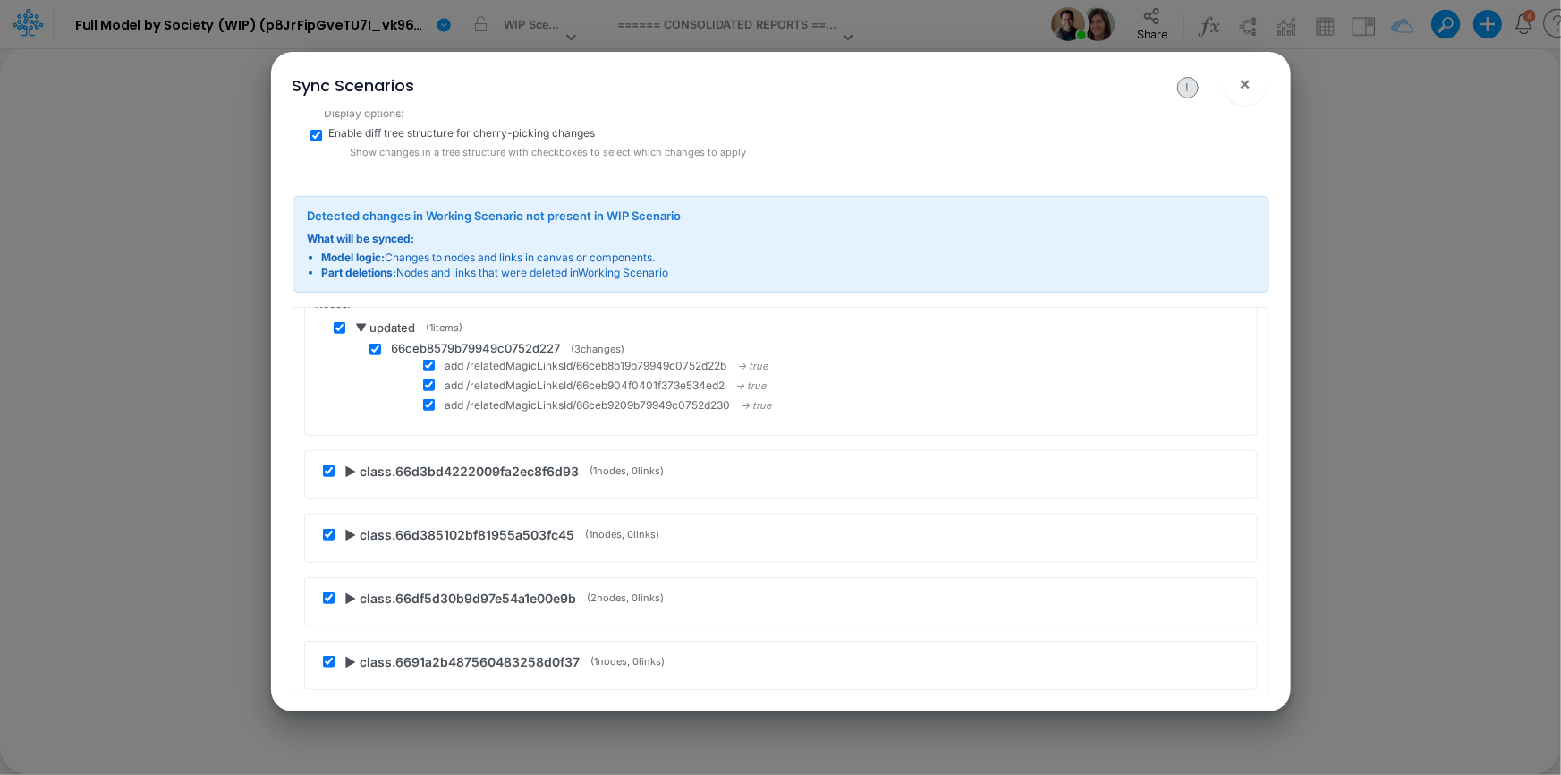
click at [351, 462] on span "▶ class.66d3bd4222009fa2ec8f6d93" at bounding box center [462, 471] width 234 height 19
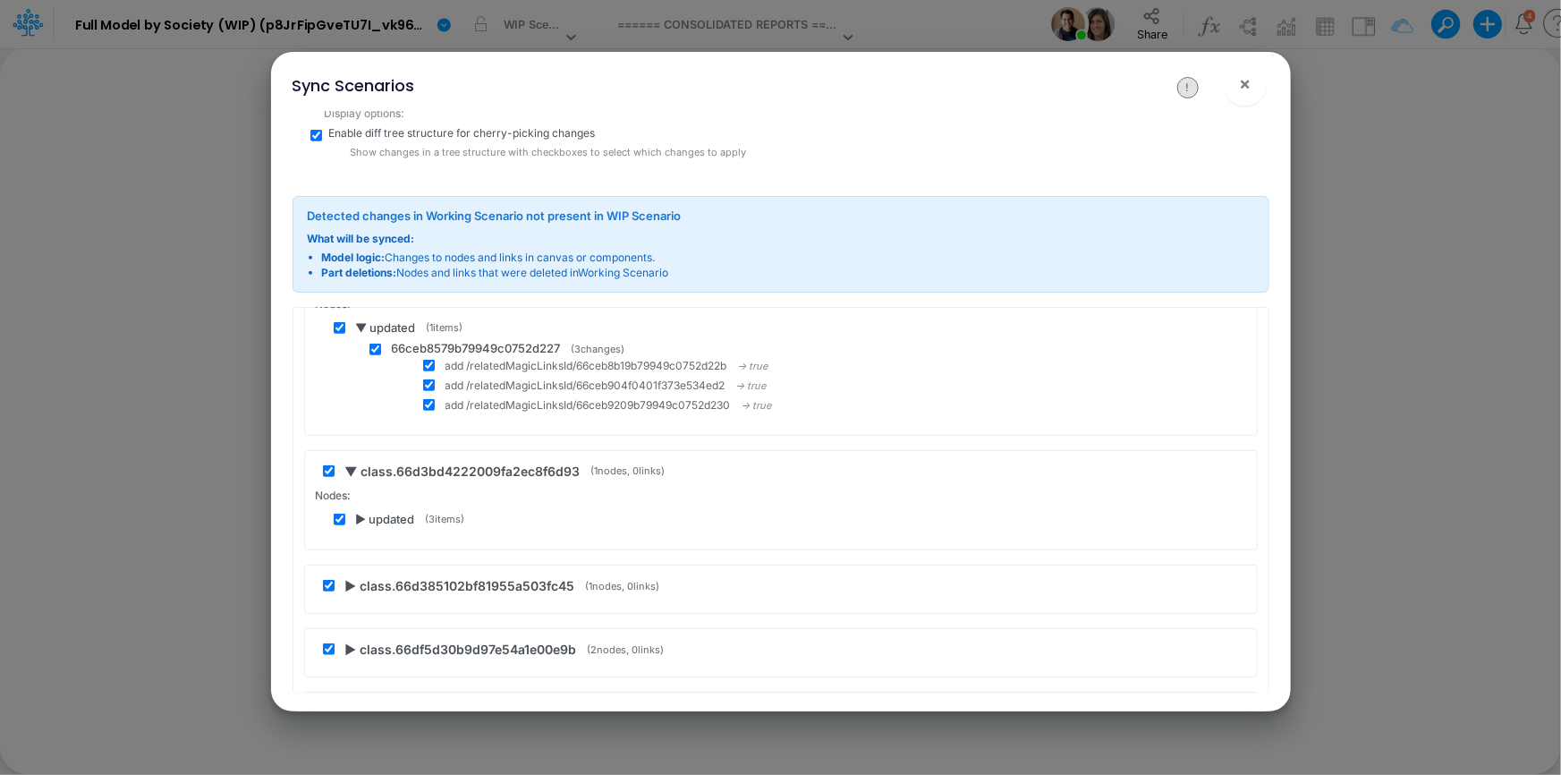
click at [360, 511] on span "▶ updated" at bounding box center [385, 520] width 59 height 18
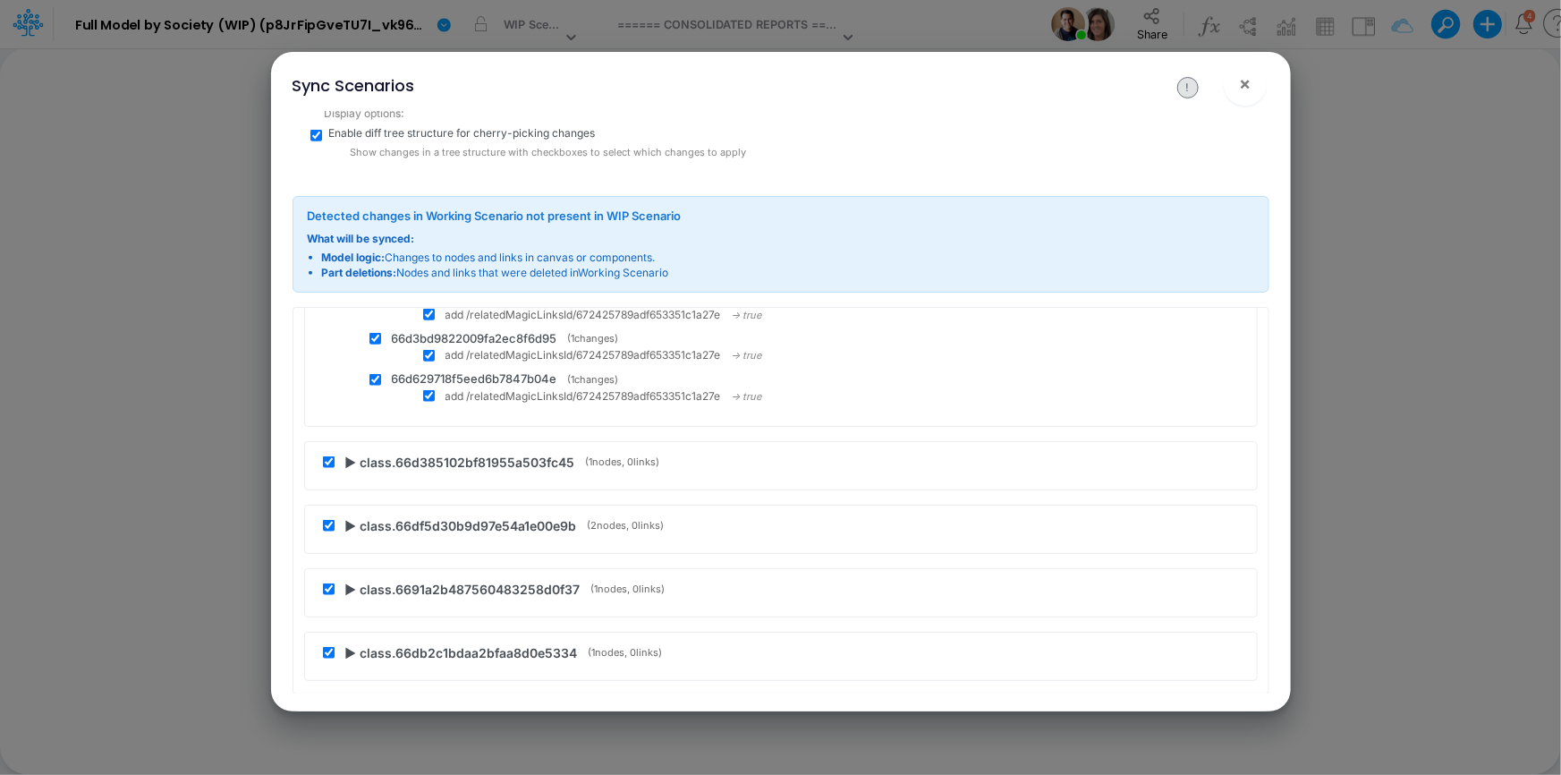
scroll to position [56195, 0]
click at [349, 451] on span "▶ class.66d385102bf81955a503fc45" at bounding box center [460, 460] width 230 height 19
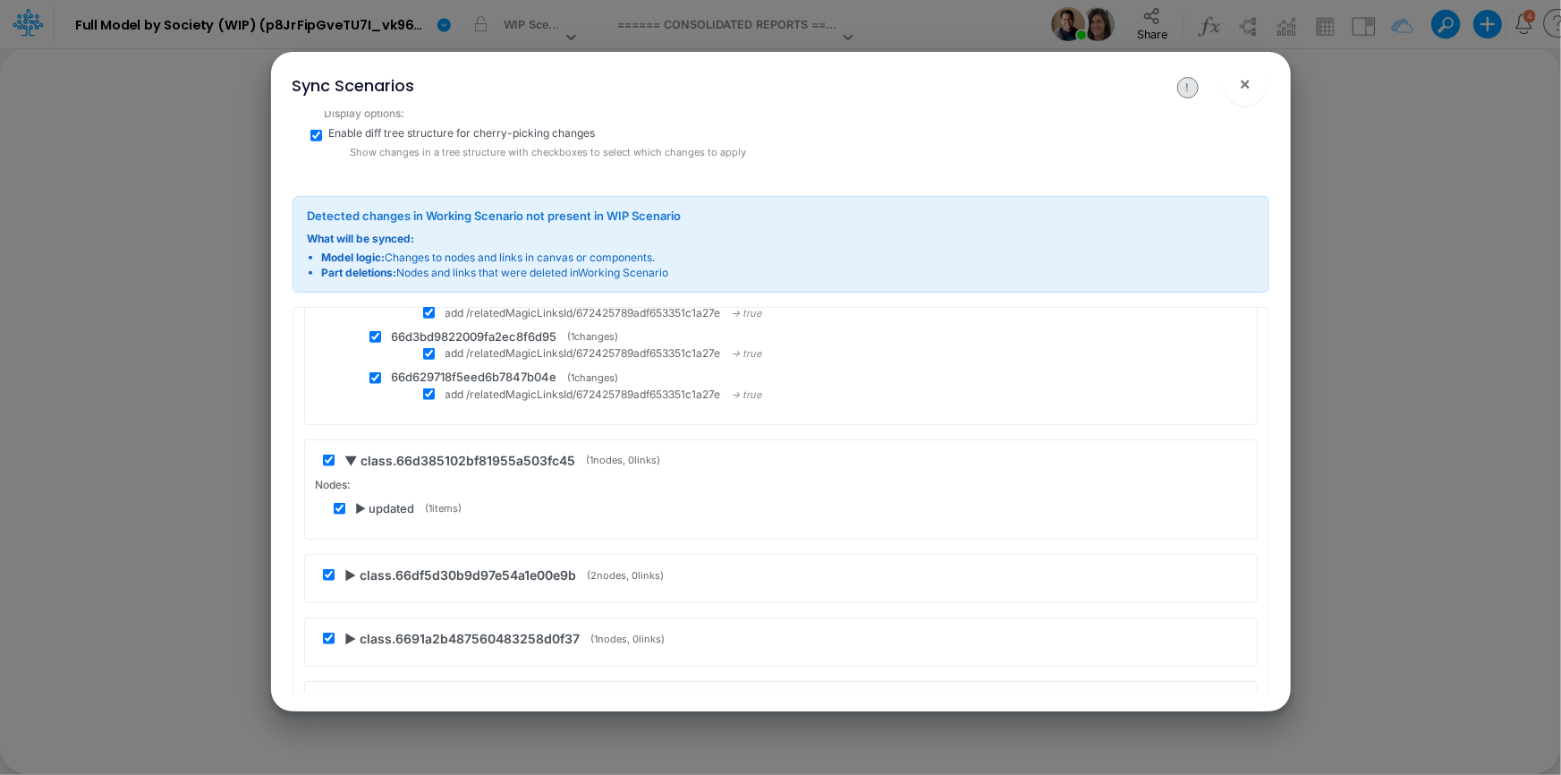
click at [362, 500] on span "▶ updated" at bounding box center [385, 509] width 59 height 18
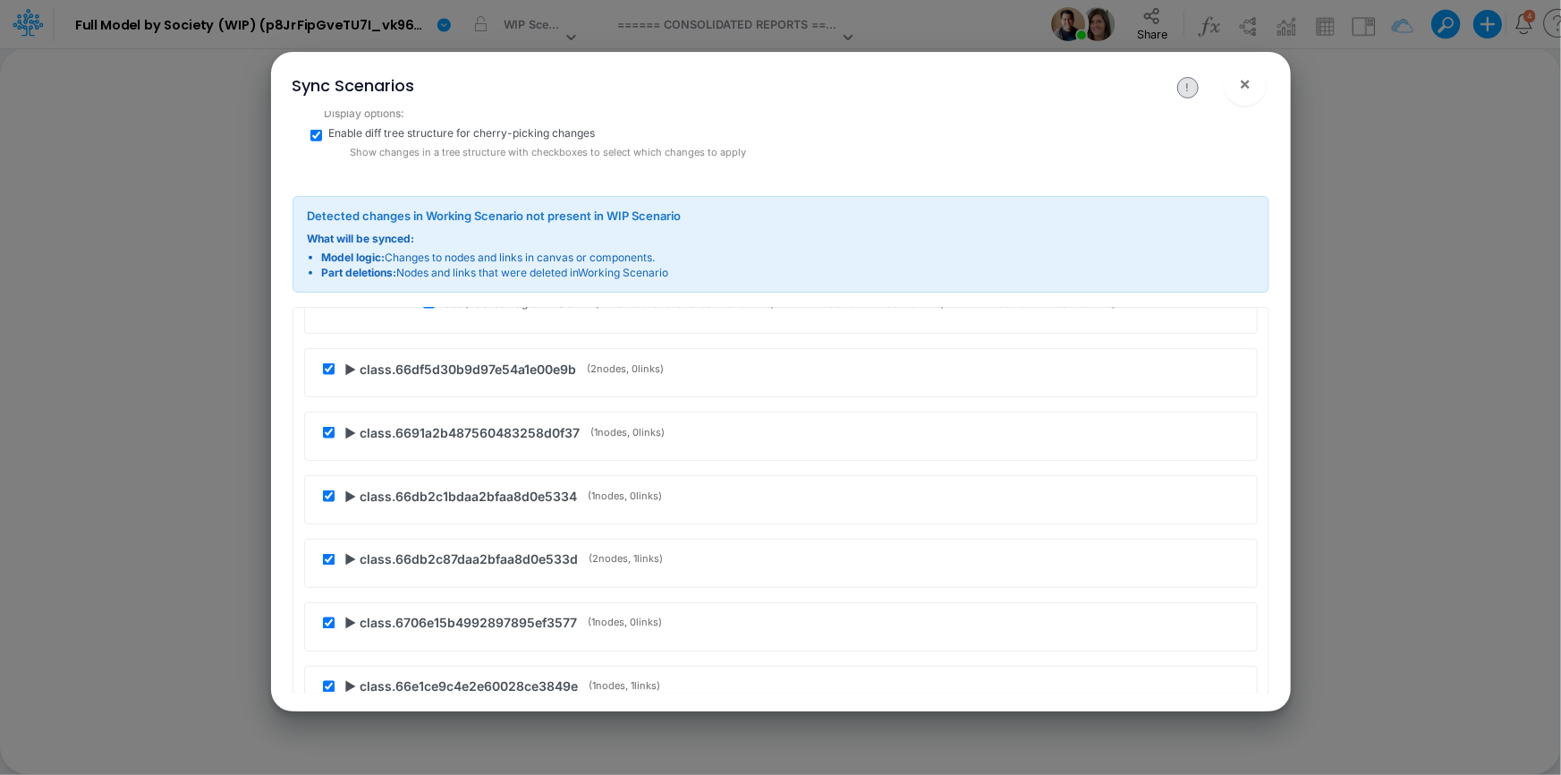
scroll to position [56439, 0]
click at [346, 359] on span "▶ class.66df5d30b9d97e54a1e00e9b" at bounding box center [461, 368] width 232 height 19
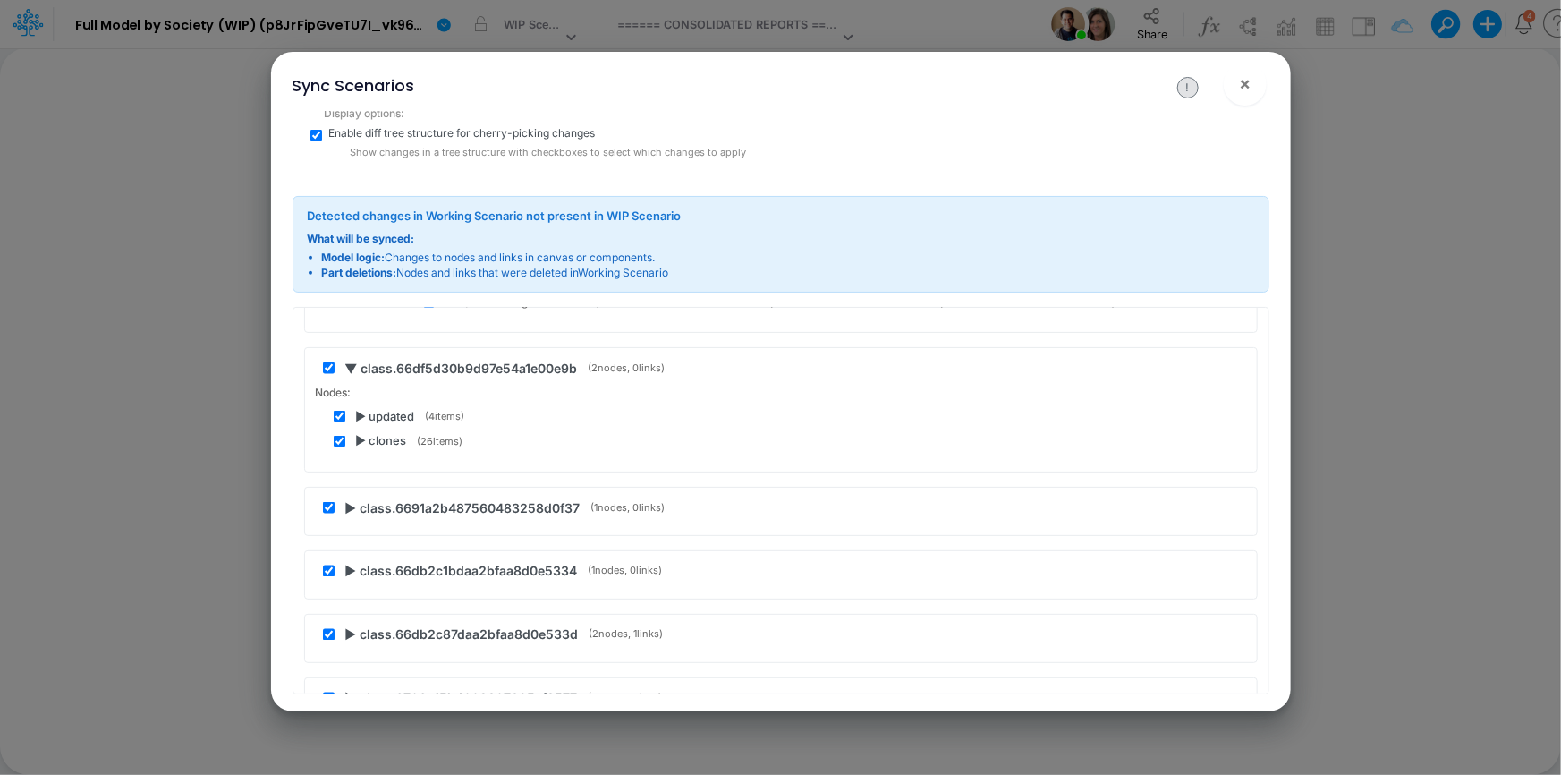
click at [360, 408] on span "▶ updated" at bounding box center [385, 417] width 59 height 18
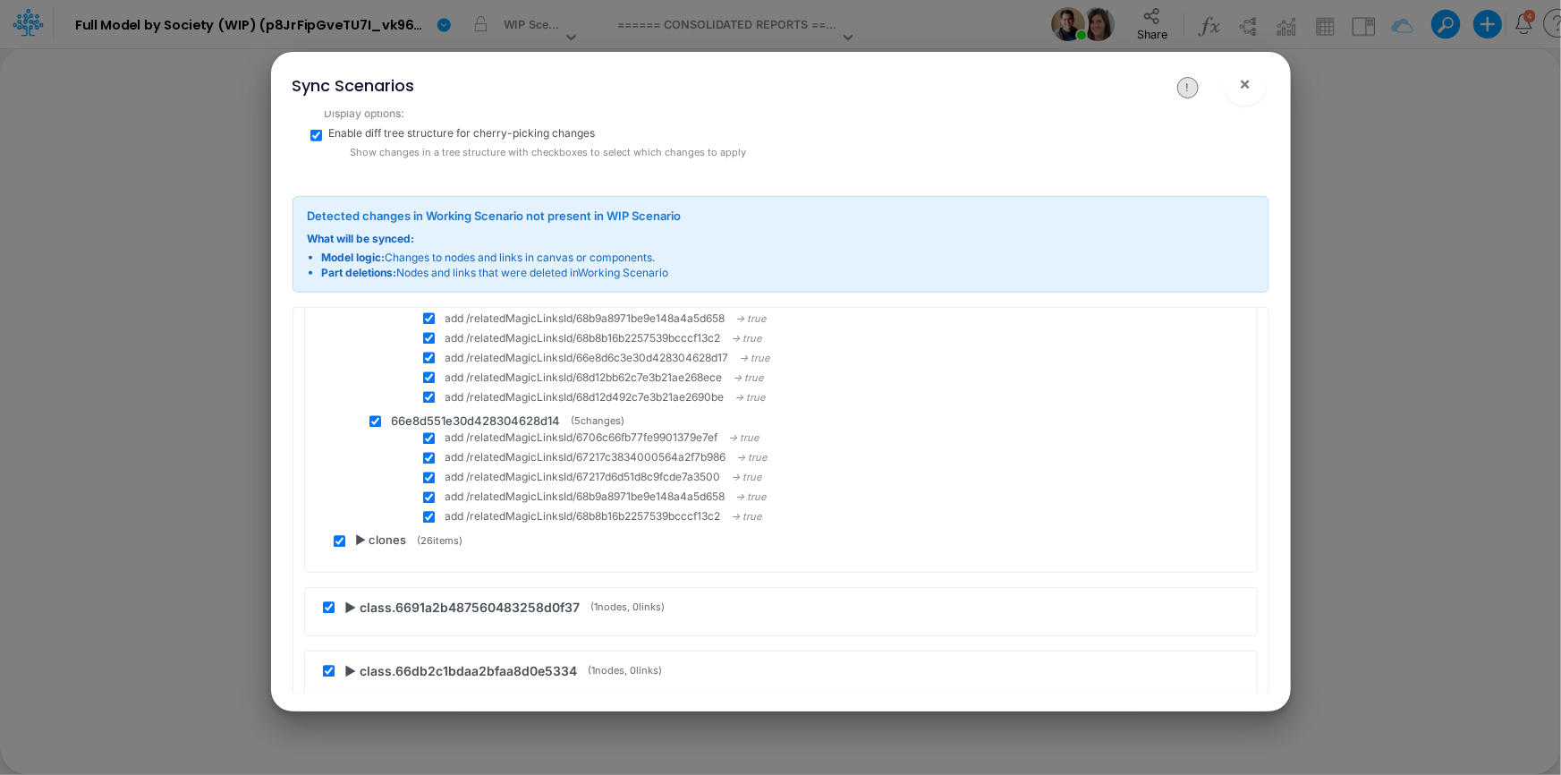
scroll to position [56927, 0]
click at [361, 537] on span "▶ clones" at bounding box center [381, 546] width 51 height 18
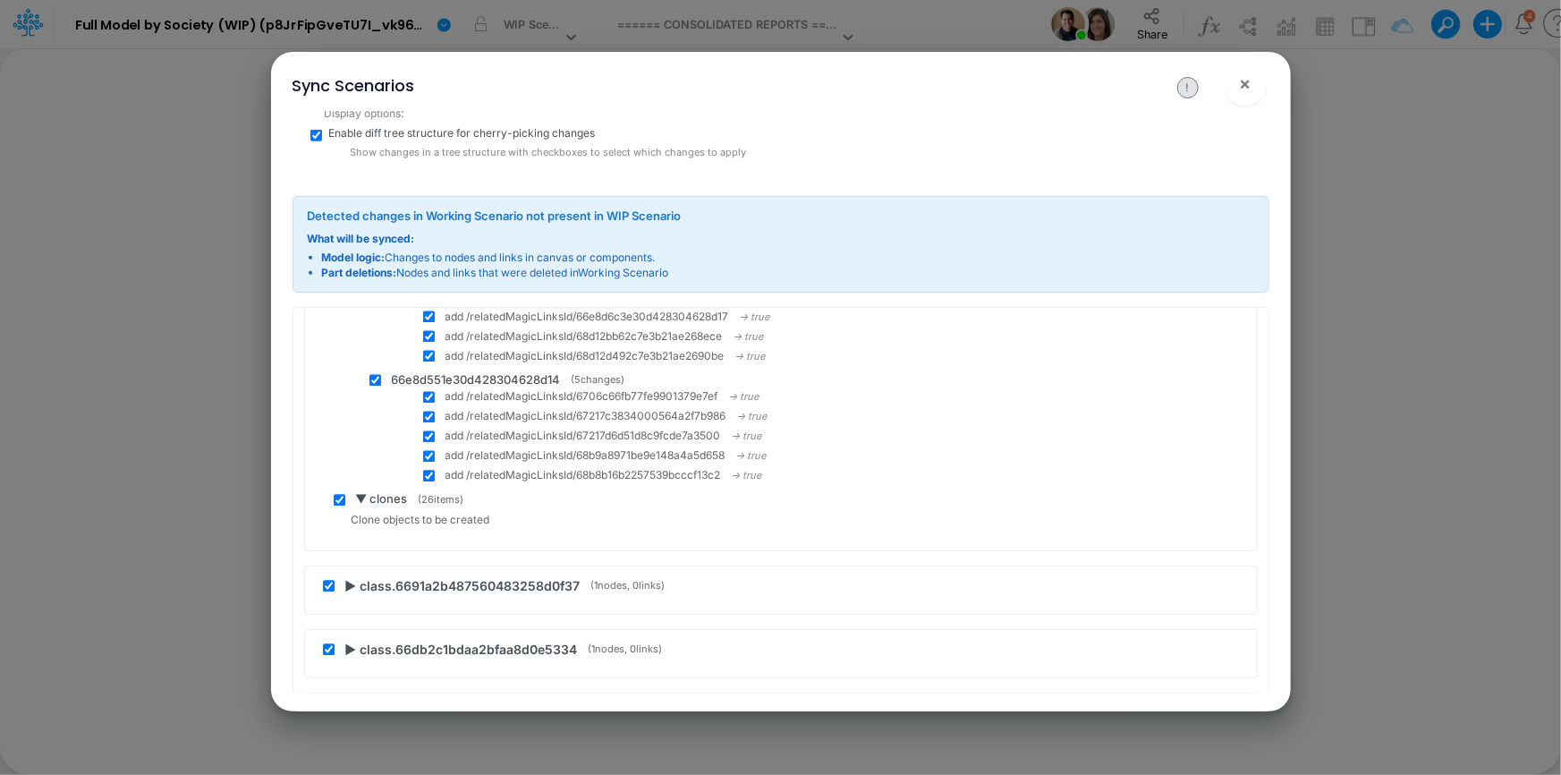
scroll to position [57008, 0]
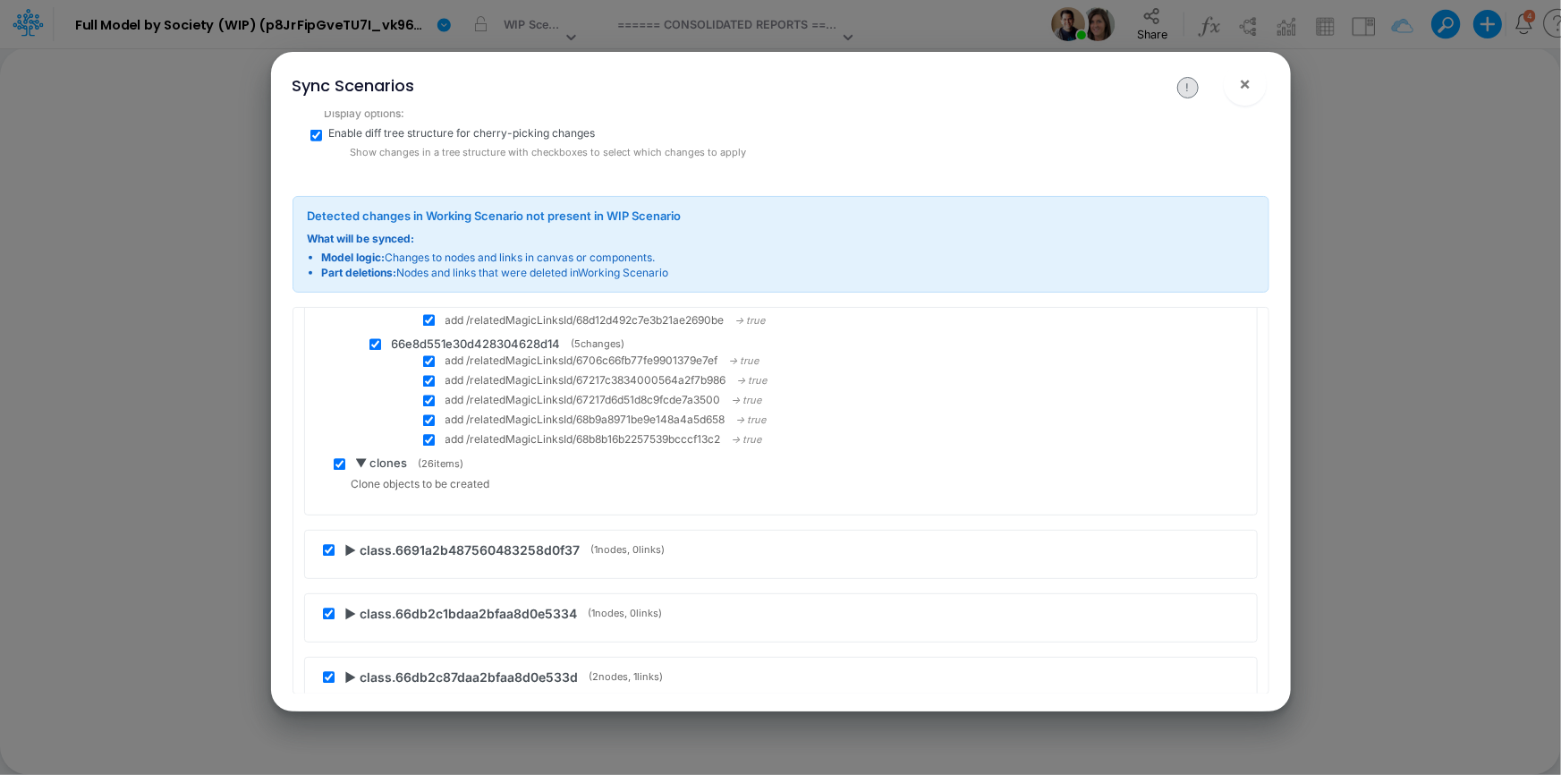
click at [348, 541] on span "▶ class.6691a2b487560483258d0f37" at bounding box center [462, 550] width 235 height 19
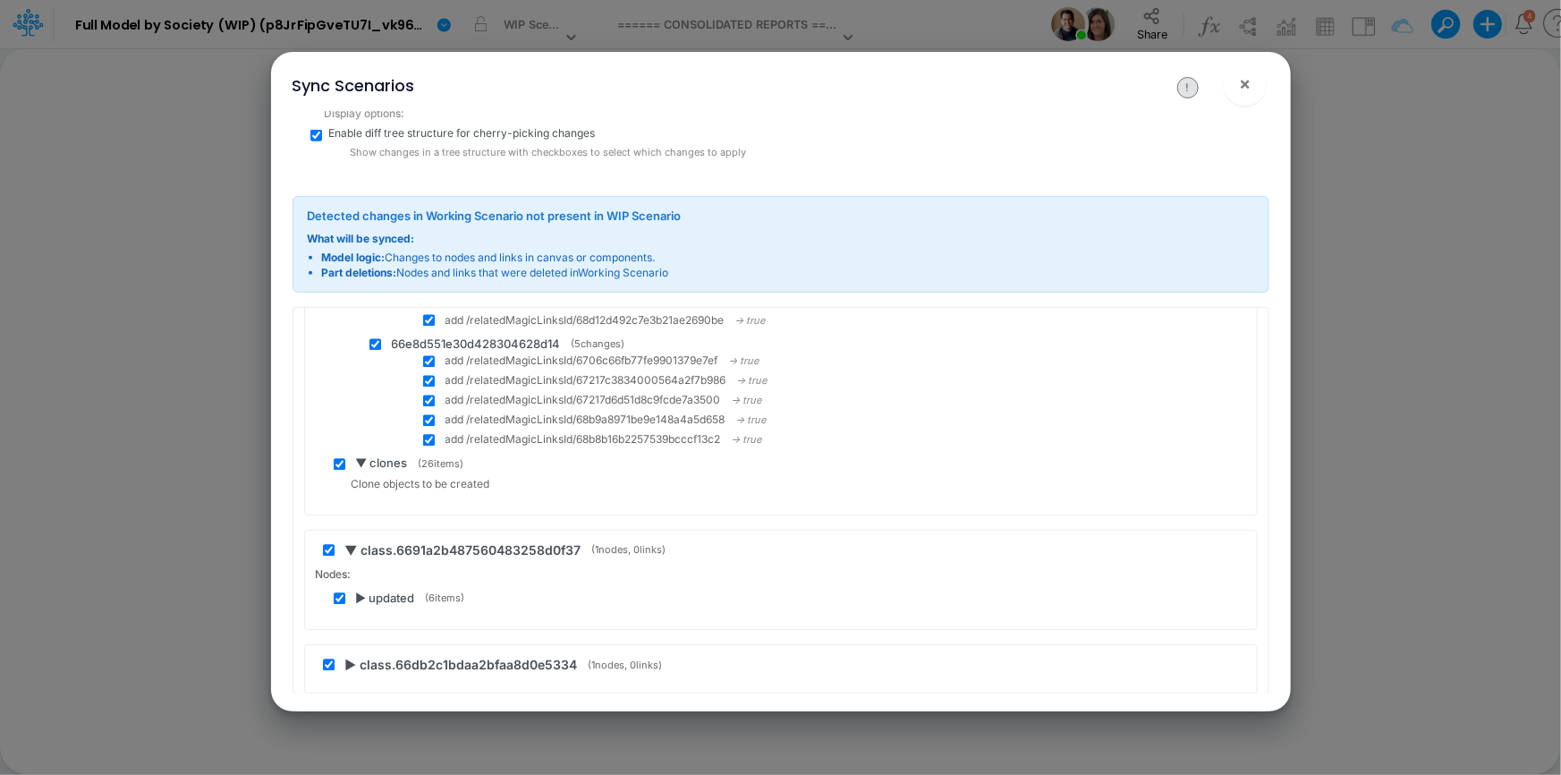
click at [361, 590] on span "▶ updated" at bounding box center [385, 599] width 59 height 18
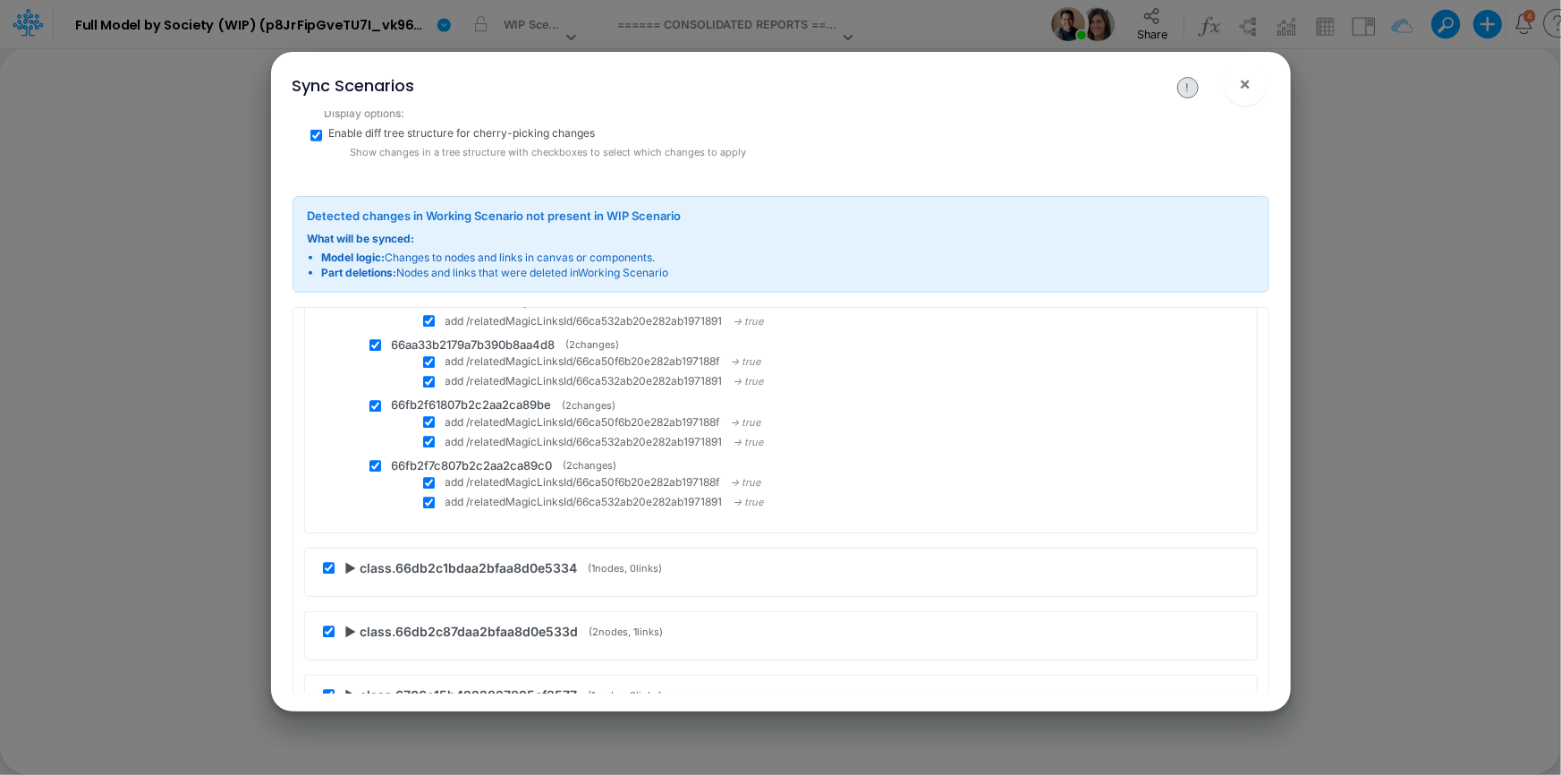
scroll to position [57496, 0]
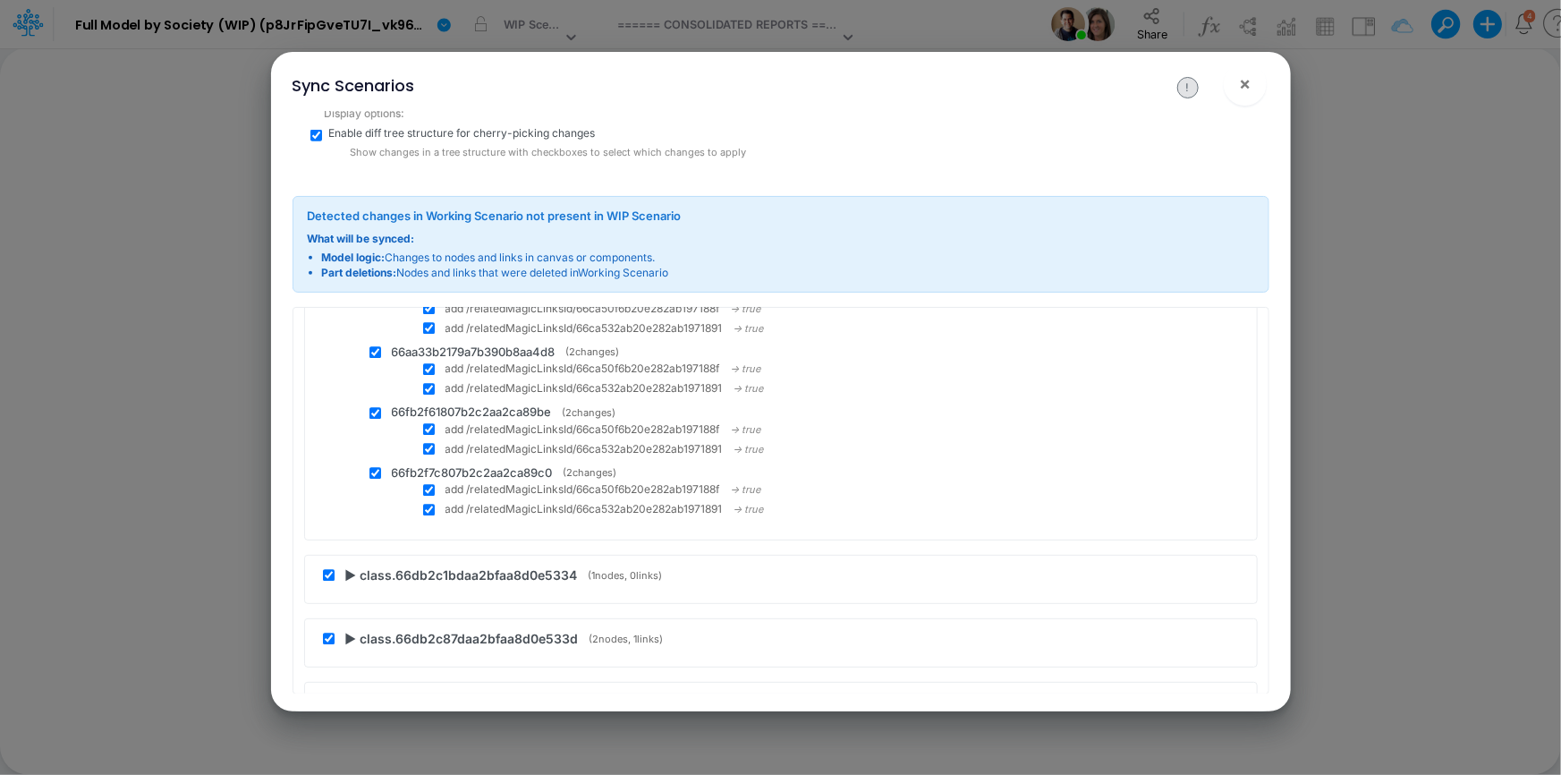
click at [351, 566] on span "▶ class.66db2c1bdaa2bfaa8d0e5334" at bounding box center [461, 575] width 233 height 19
click at [360, 615] on span "▶ updated" at bounding box center [385, 624] width 59 height 18
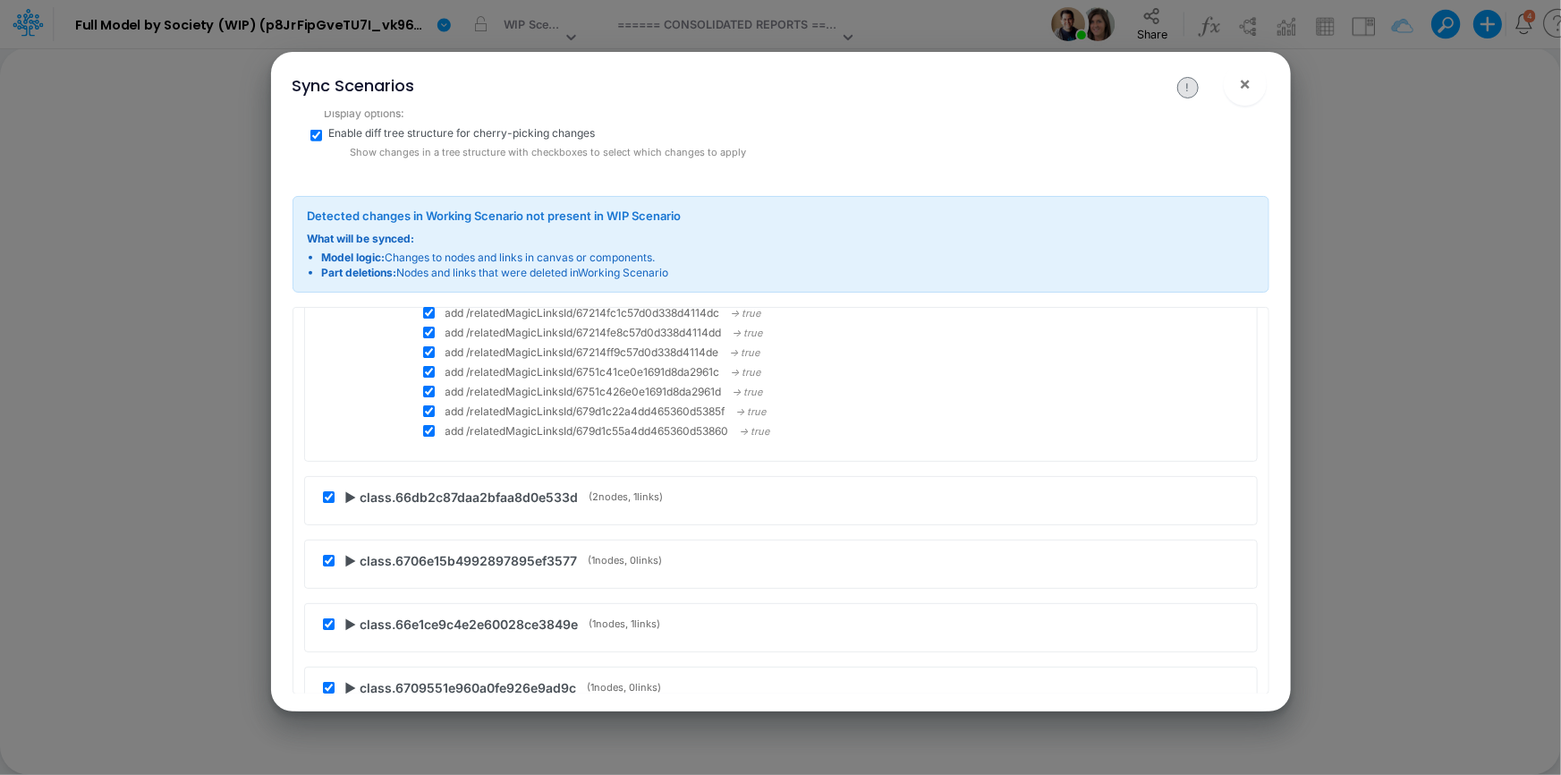
scroll to position [58147, 0]
click at [349, 482] on span "▶ class.66db2c87daa2bfaa8d0e533d" at bounding box center [461, 491] width 233 height 19
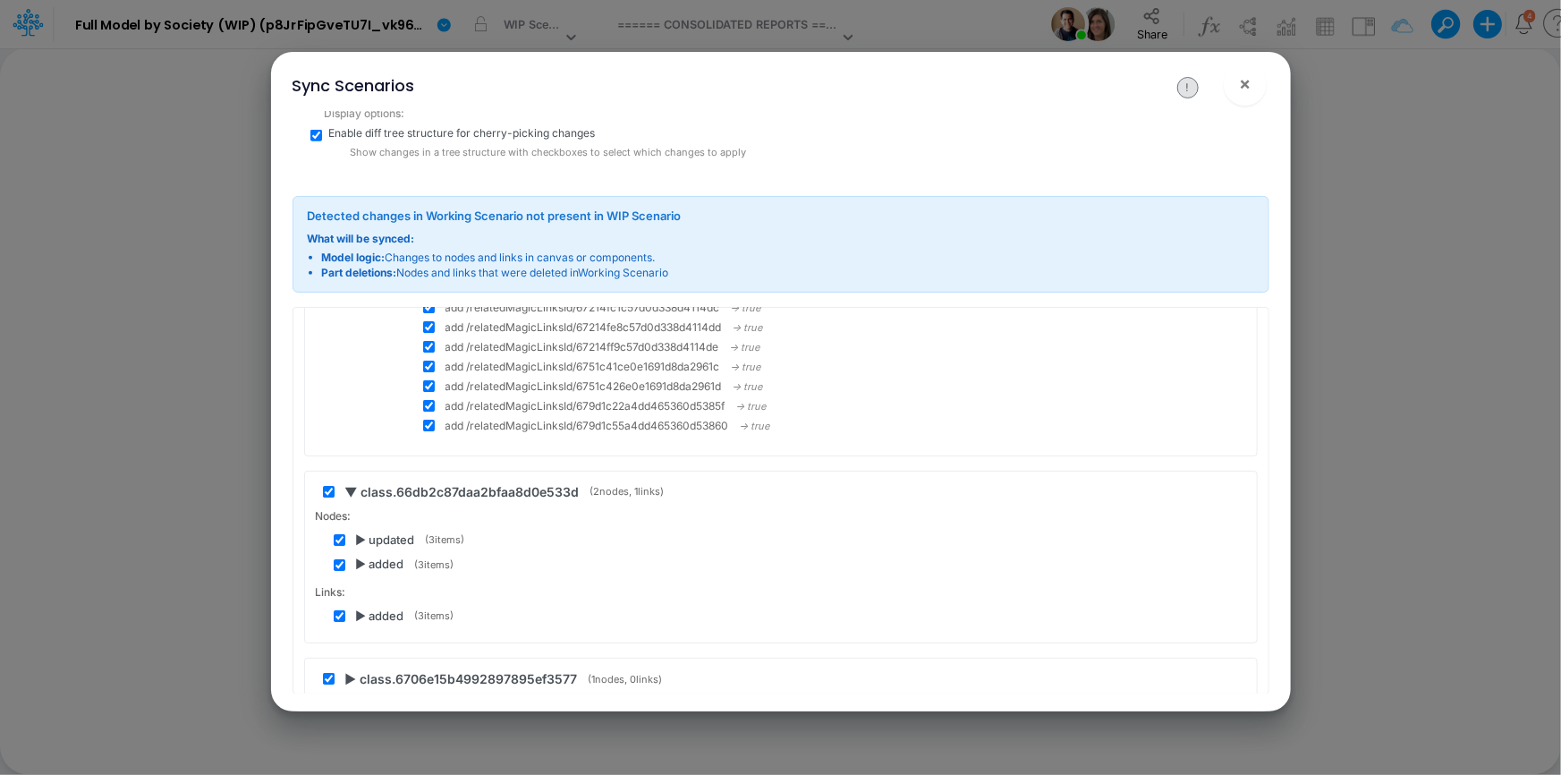
click at [360, 531] on span "▶ updated" at bounding box center [385, 540] width 59 height 18
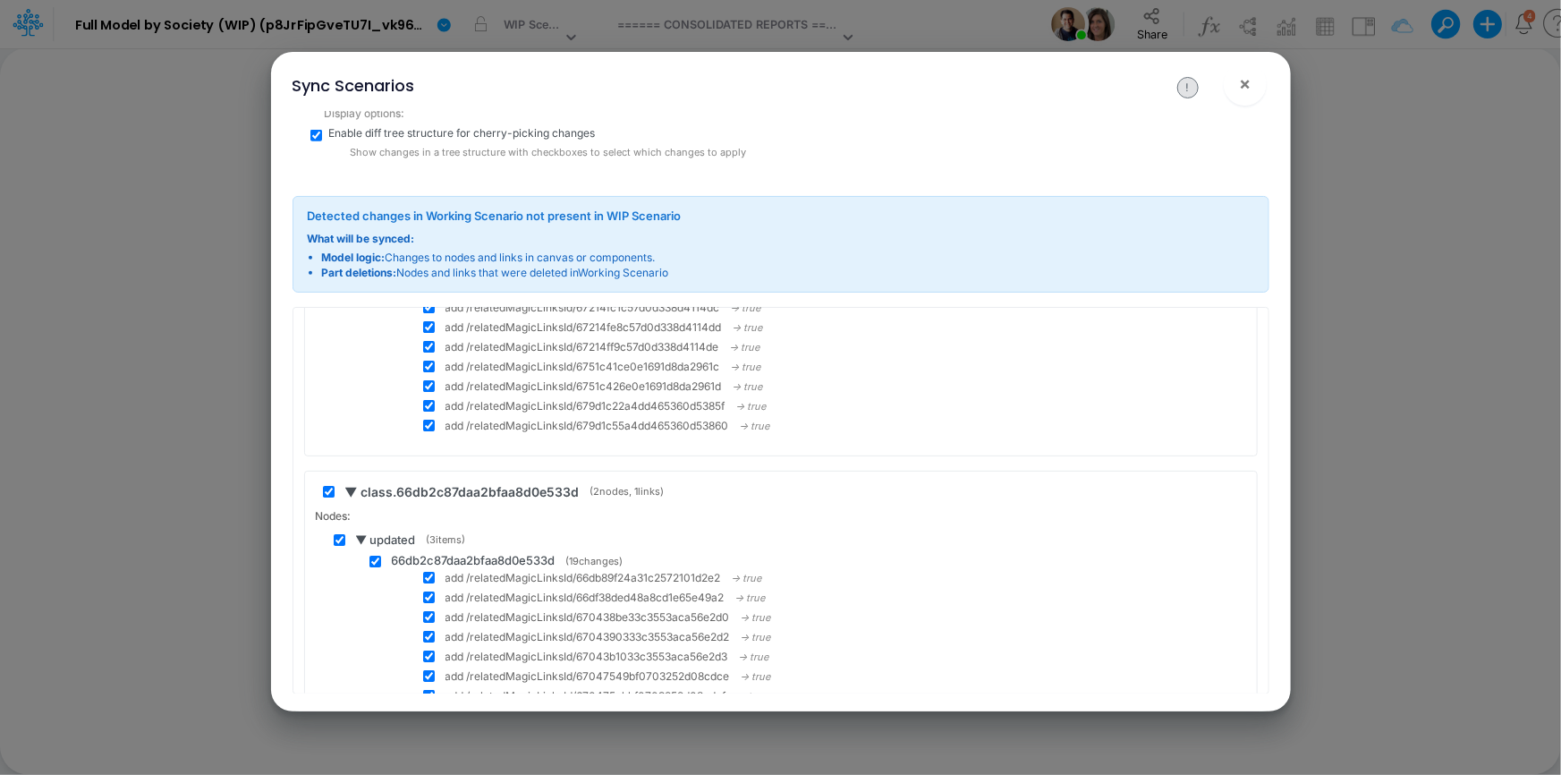
click at [360, 531] on span "▼ updated" at bounding box center [386, 540] width 60 height 18
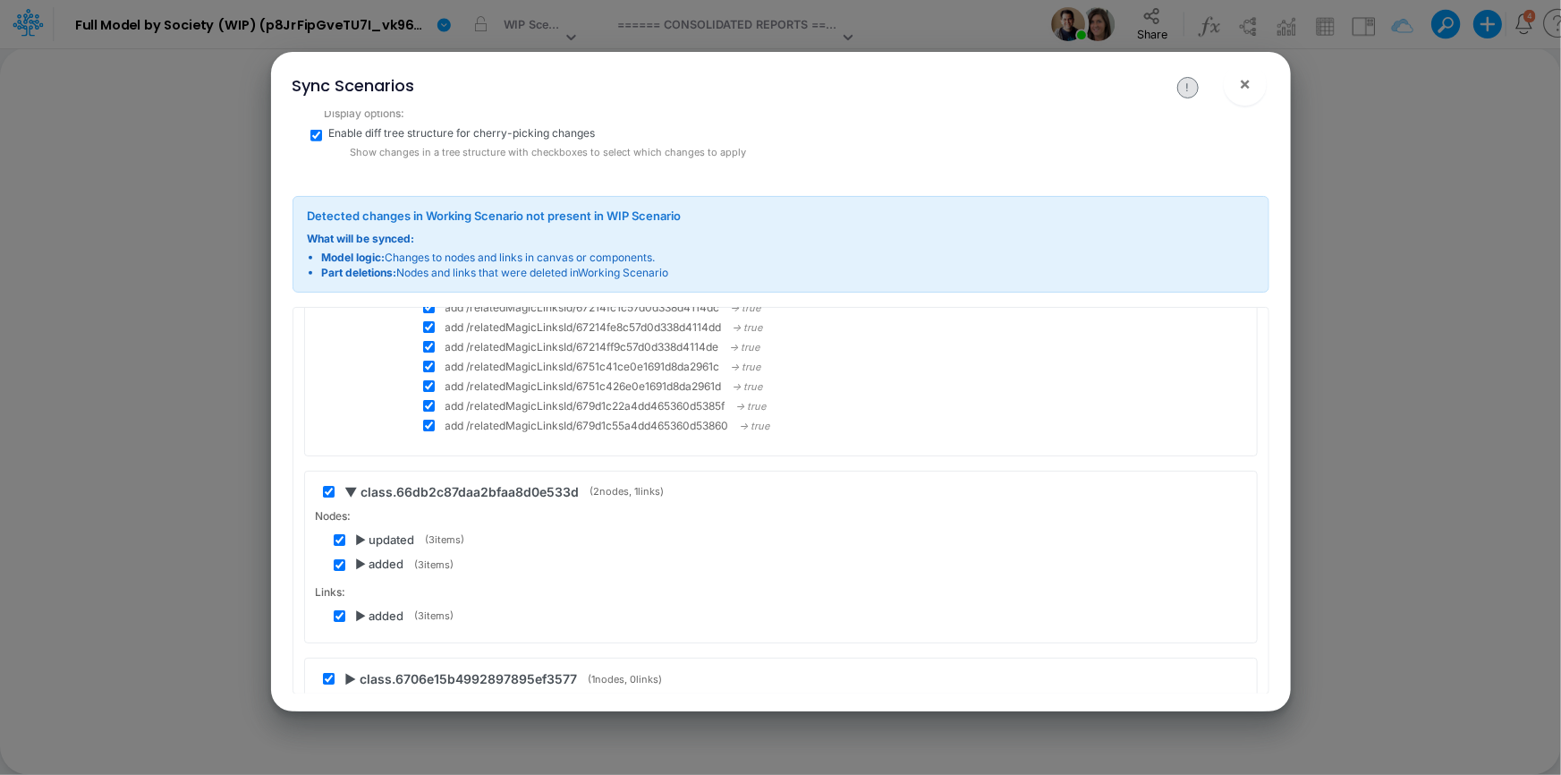
click at [360, 555] on span "▶ added" at bounding box center [380, 564] width 48 height 18
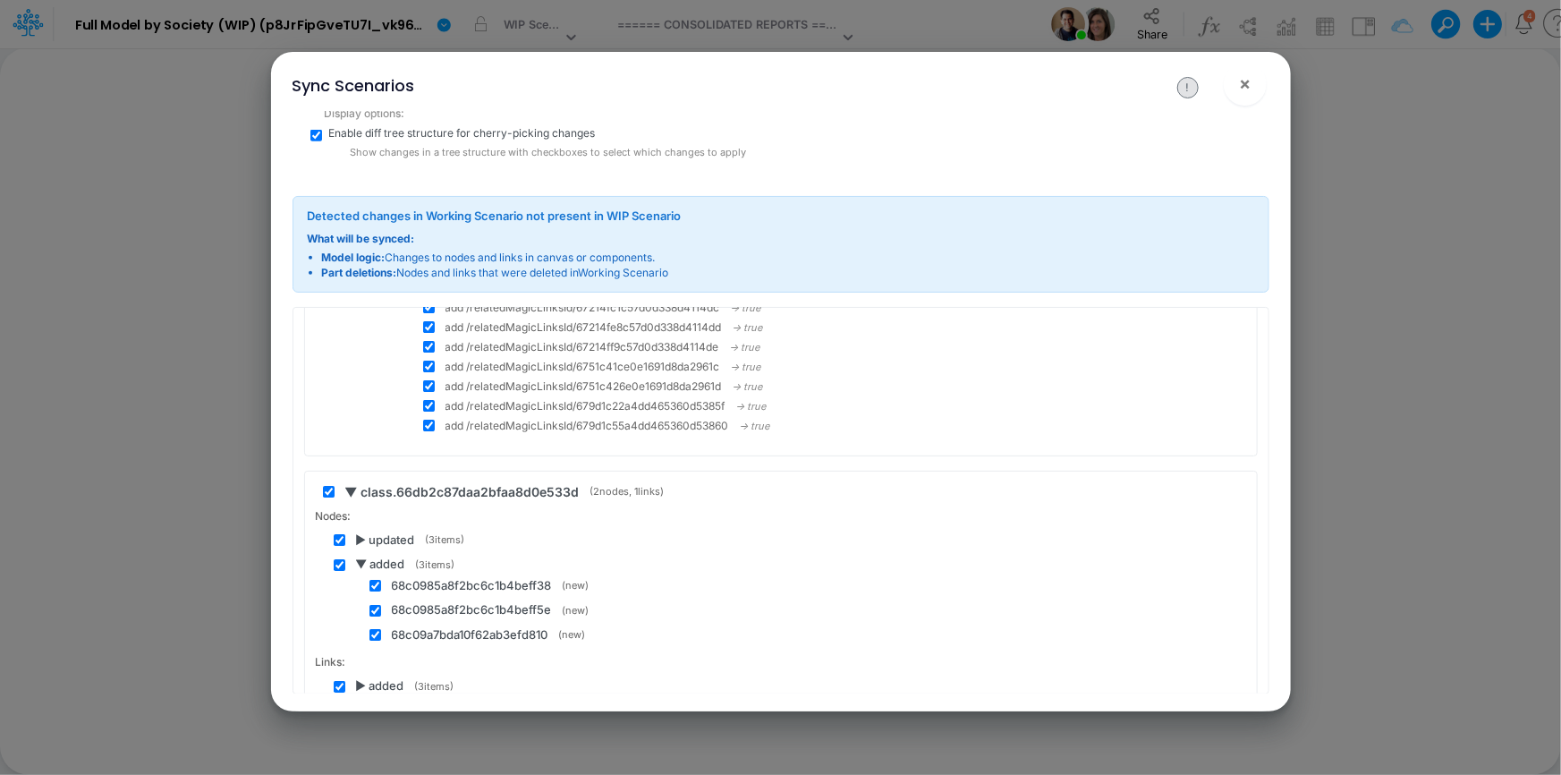
click at [360, 555] on span "▼ added" at bounding box center [380, 564] width 49 height 18
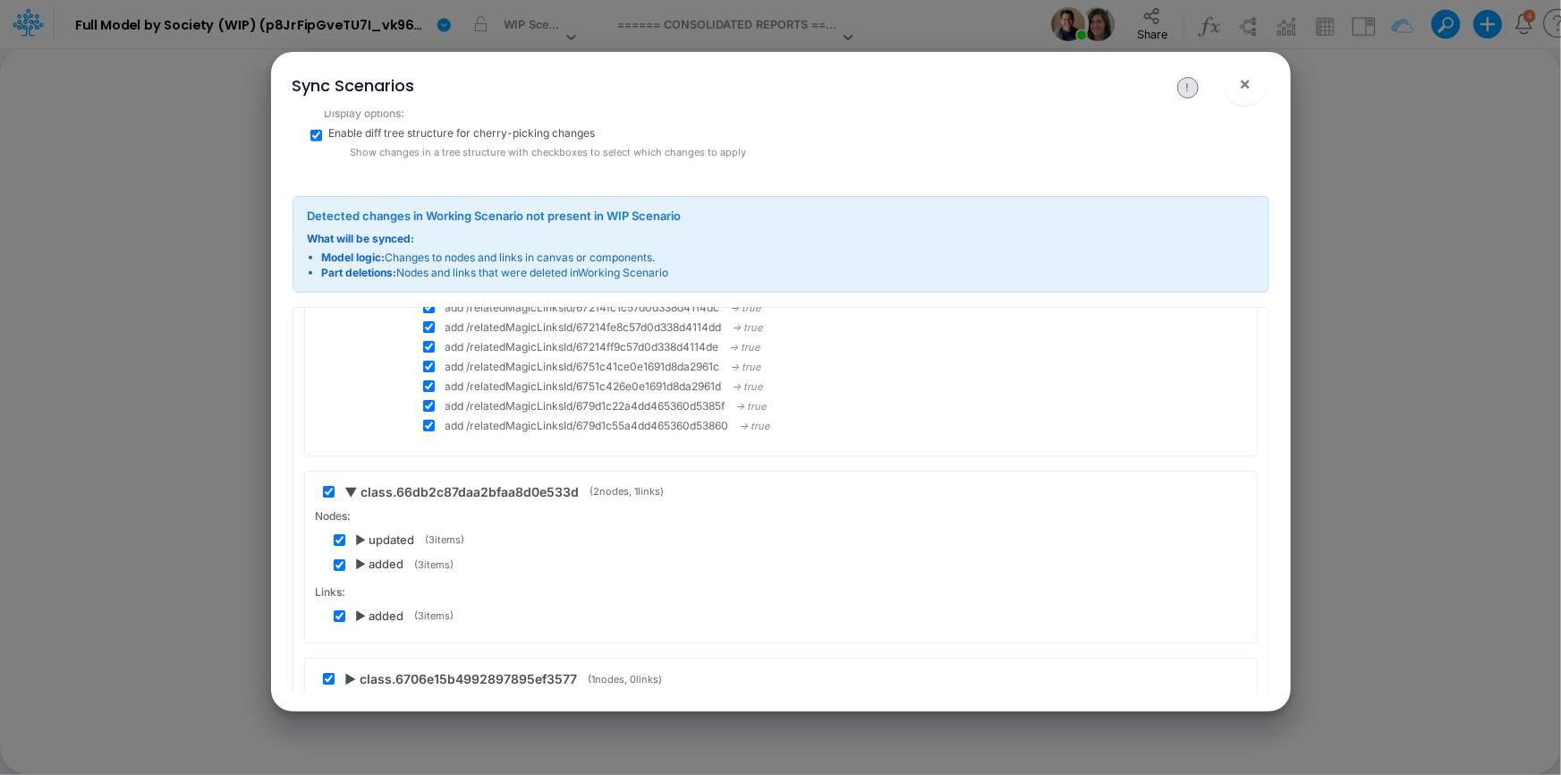
click at [356, 607] on span "▶ added" at bounding box center [380, 616] width 48 height 18
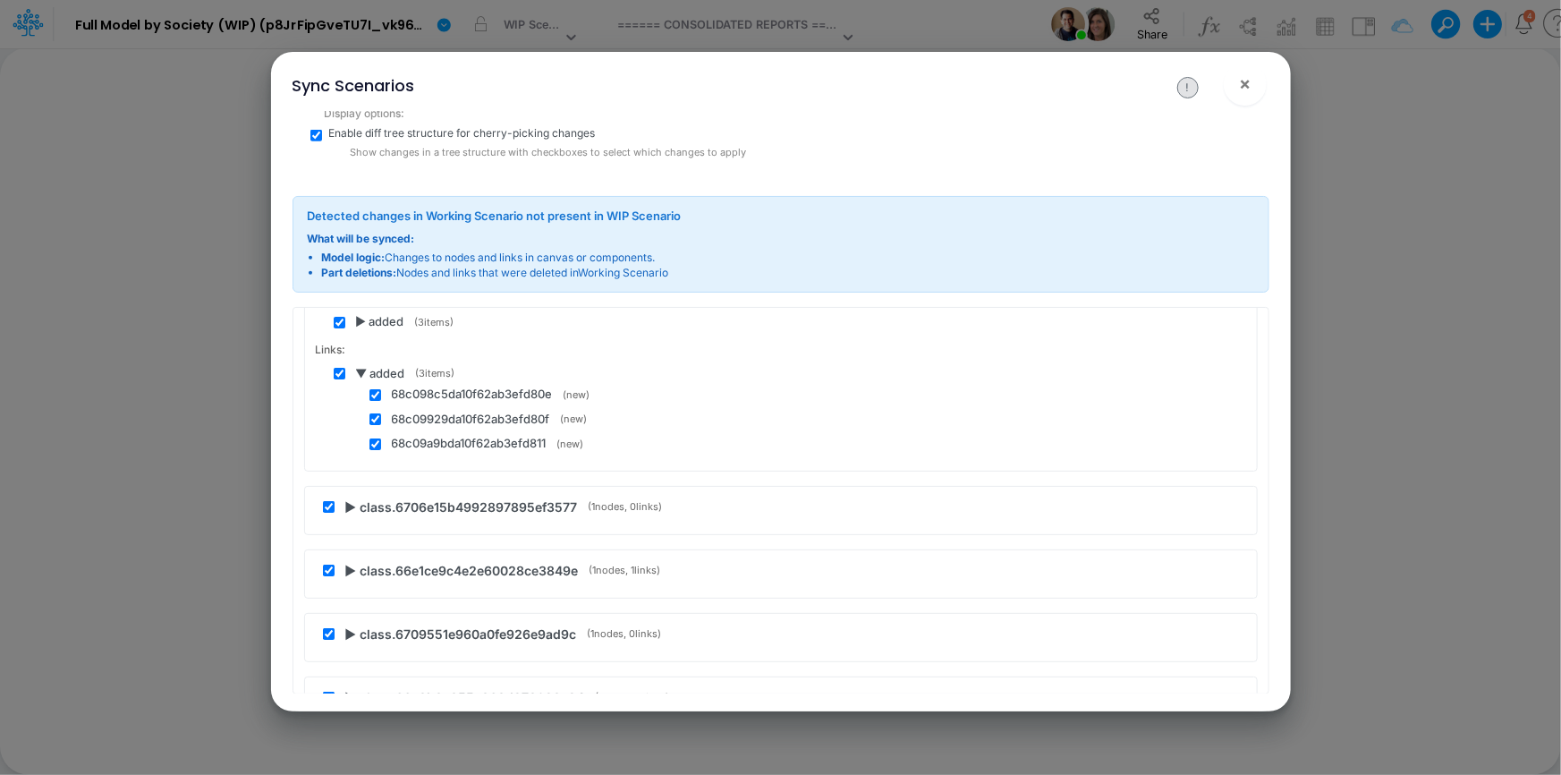
scroll to position [58390, 0]
click at [350, 496] on span "▶ class.6706e15b4992897895ef3577" at bounding box center [461, 505] width 233 height 19
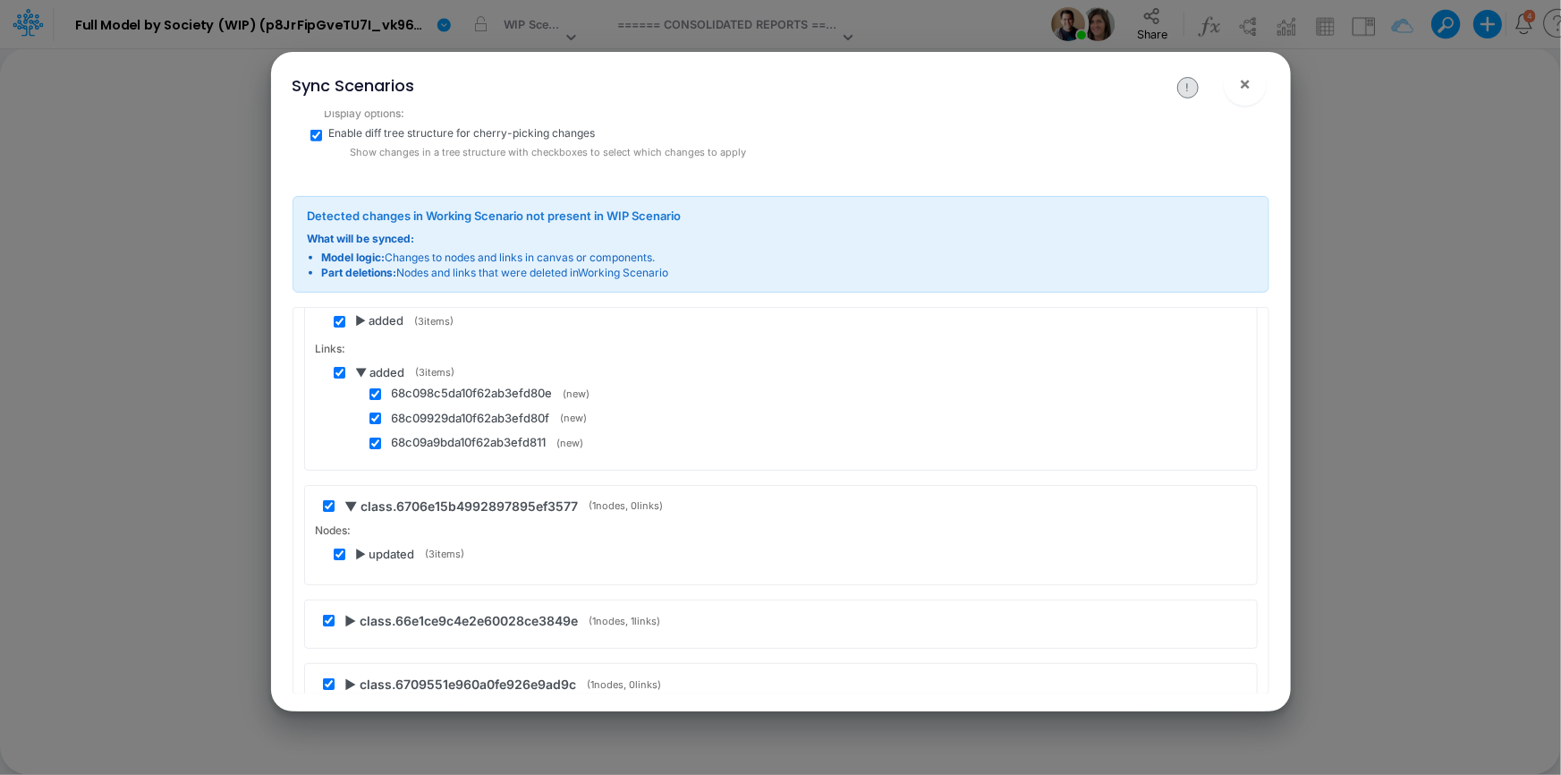
click at [359, 546] on span "▶ updated" at bounding box center [385, 555] width 59 height 18
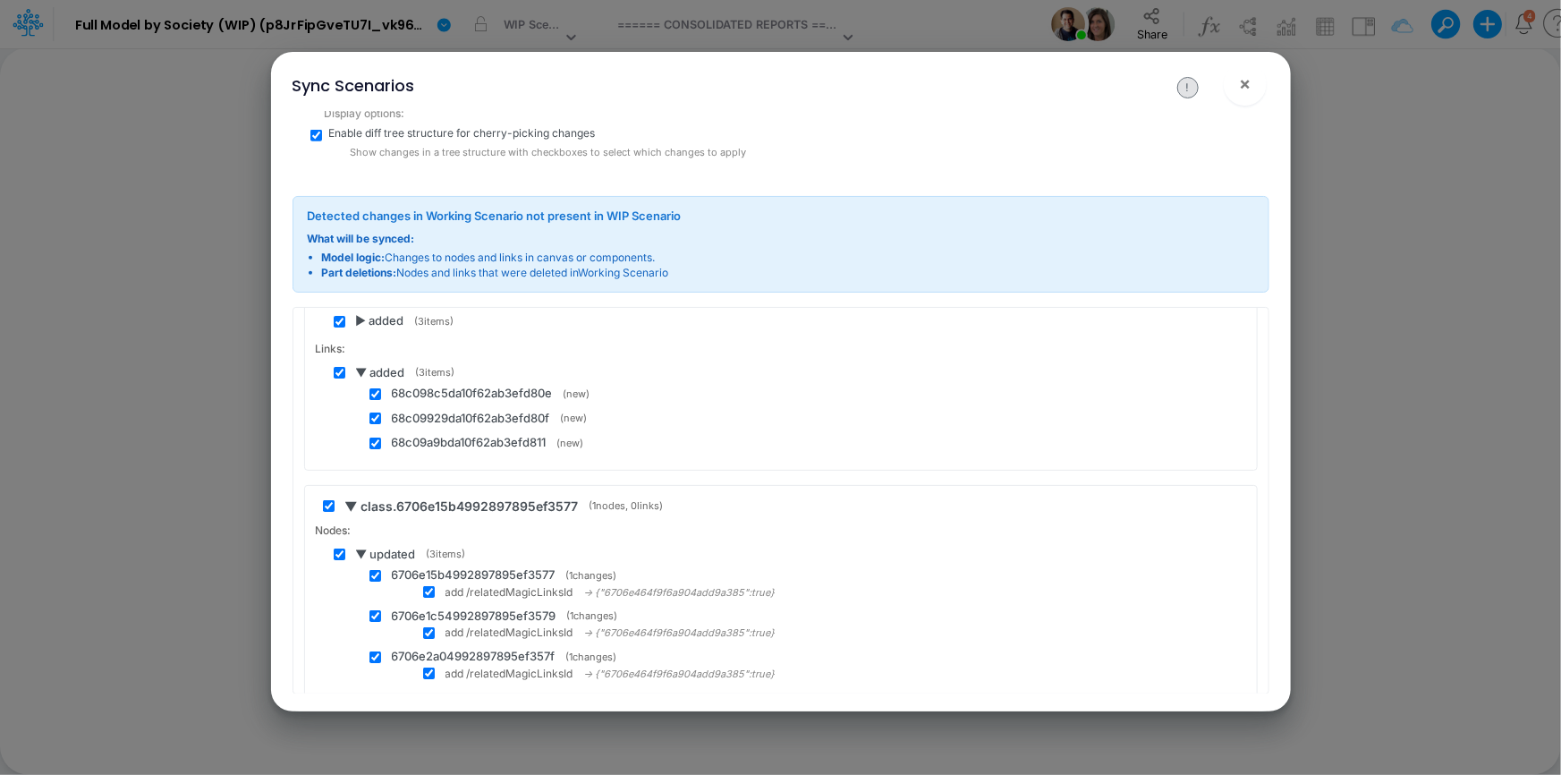
scroll to position [58634, 0]
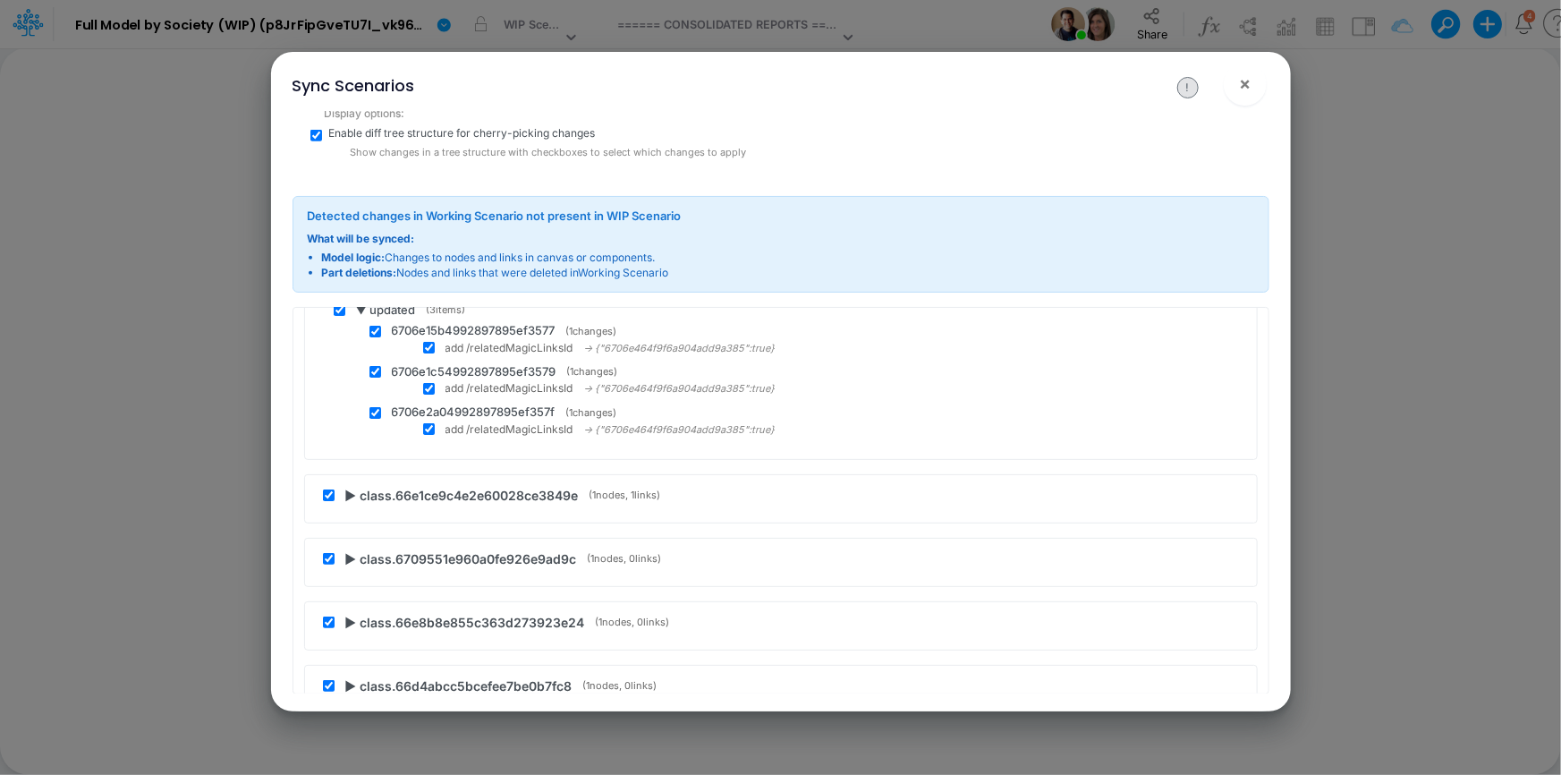
click at [351, 486] on span "▶ class.66e1ce9c4e2e60028ce3849e" at bounding box center [461, 495] width 233 height 19
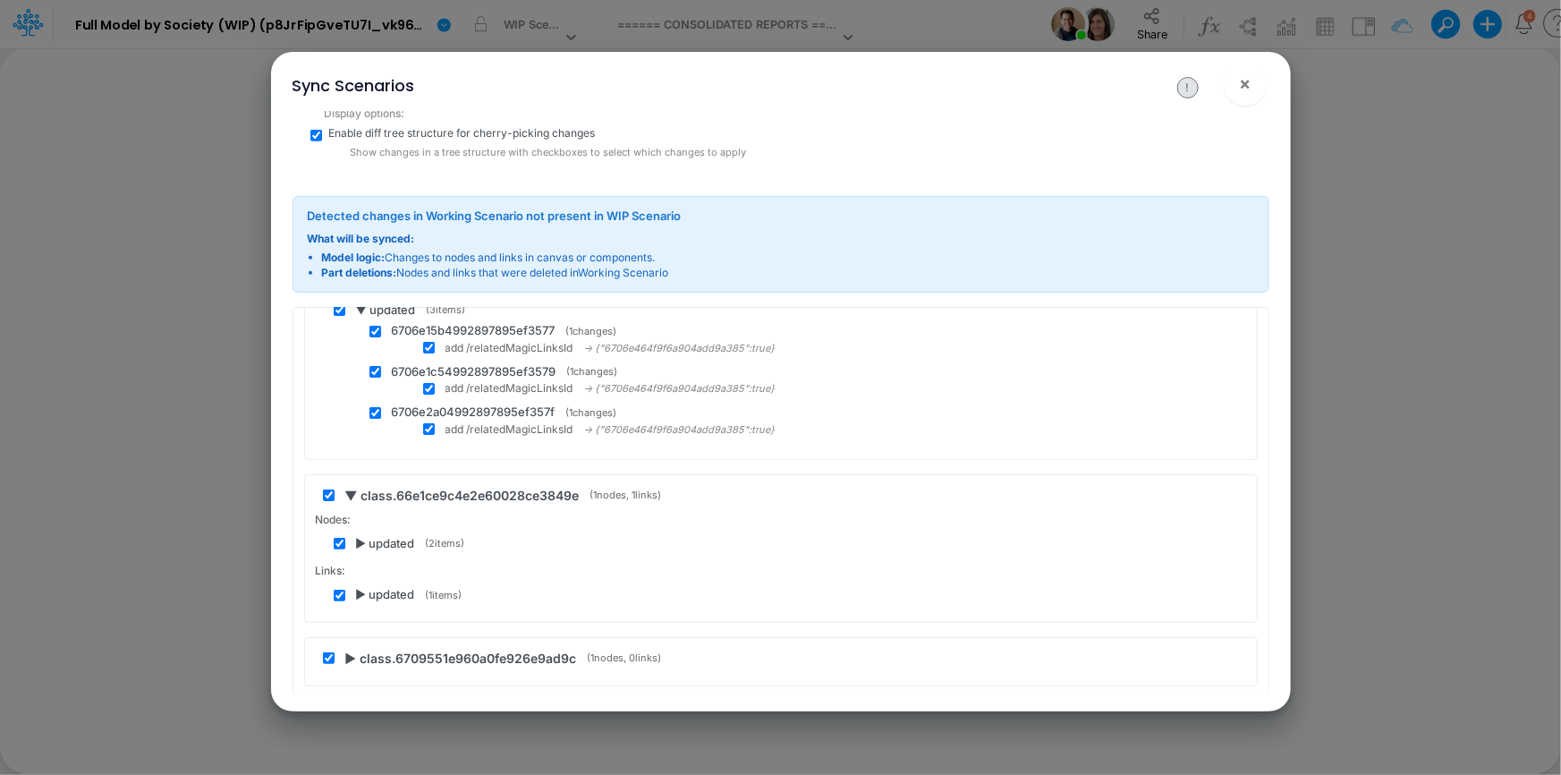
click at [358, 535] on span "▶ updated" at bounding box center [385, 544] width 59 height 18
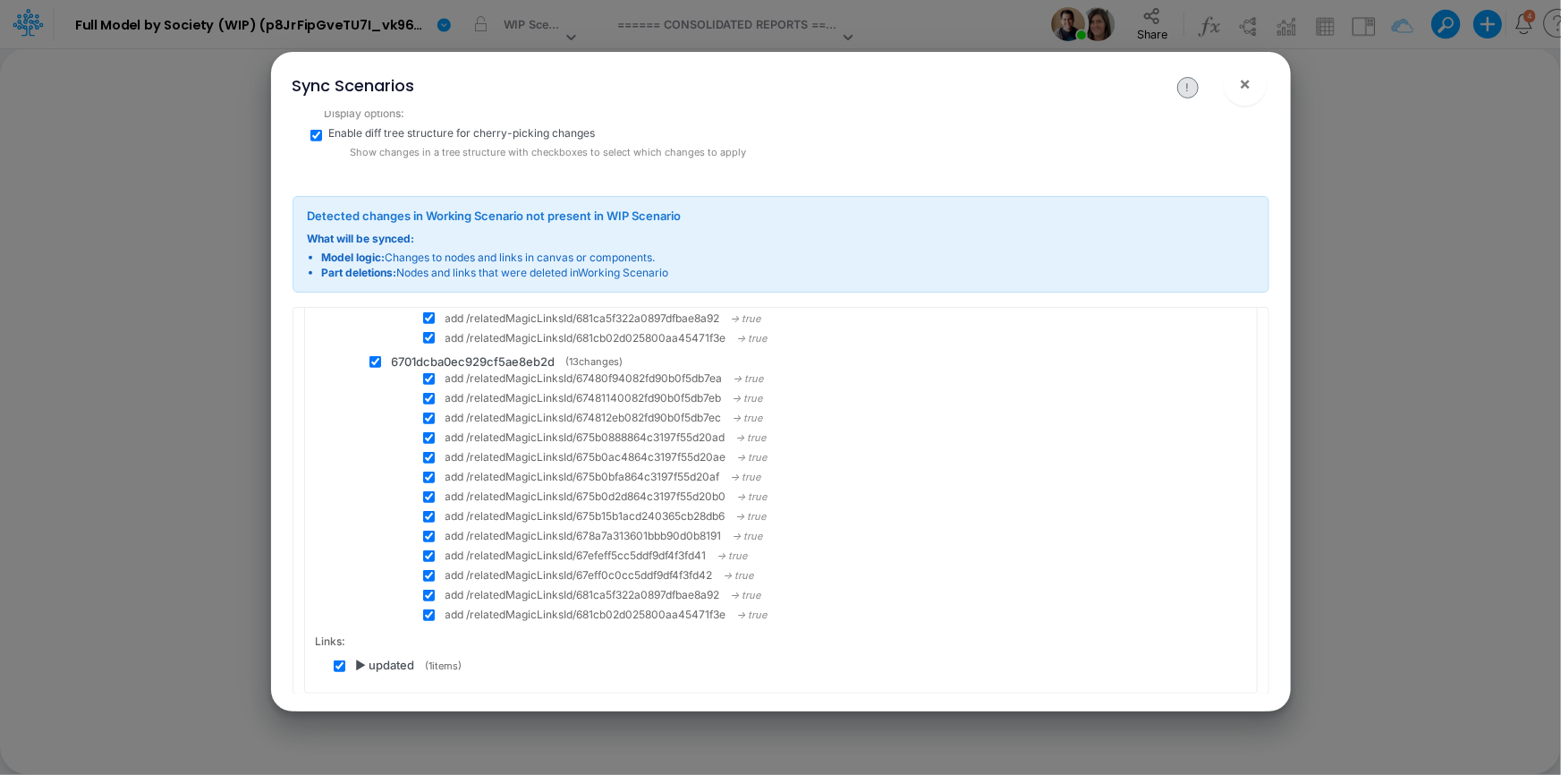
scroll to position [59366, 0]
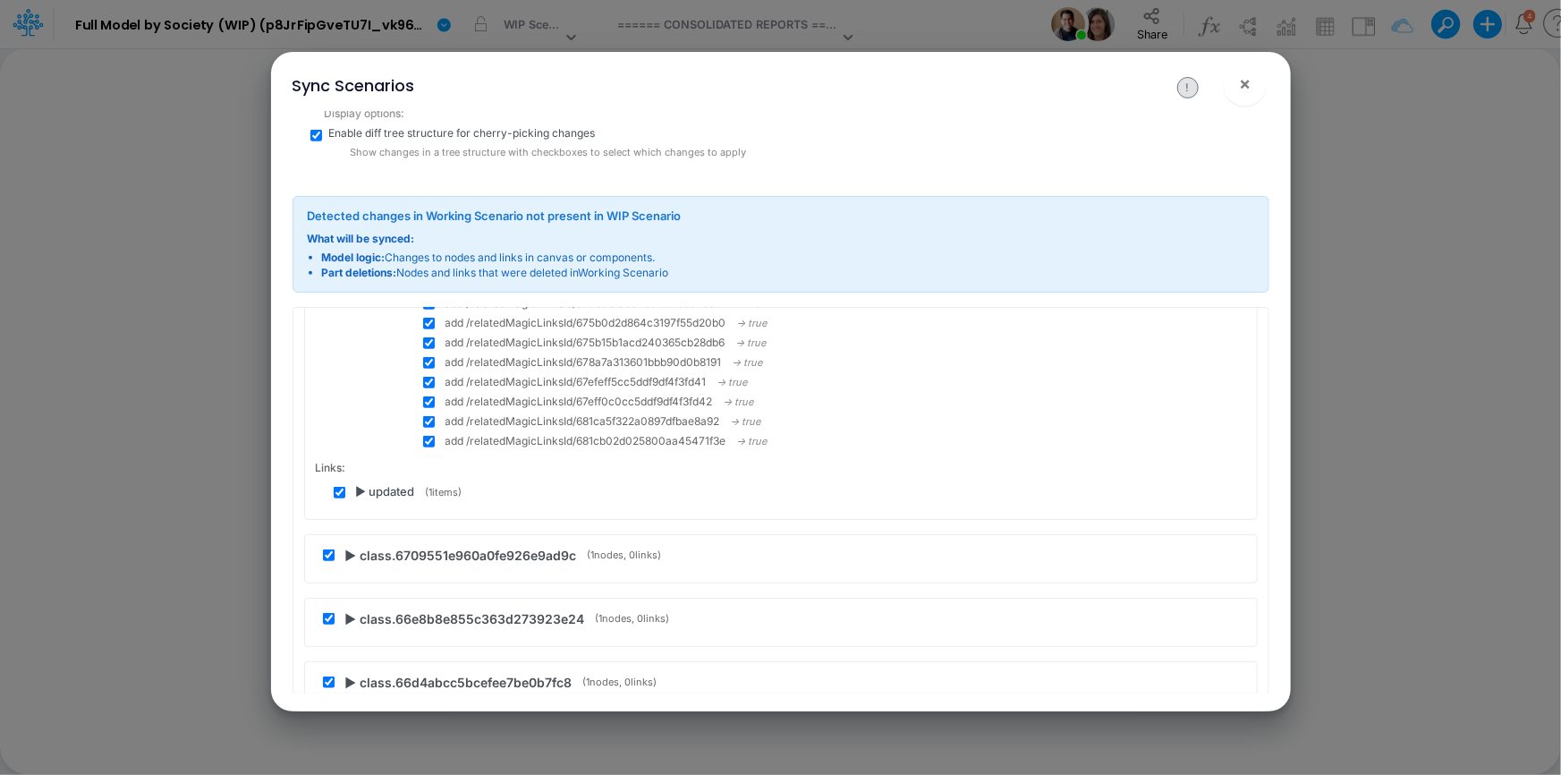
click at [351, 483] on div "▶ updated ( 1 items)" at bounding box center [790, 492] width 912 height 18
click at [361, 483] on span "▶ updated" at bounding box center [385, 492] width 59 height 18
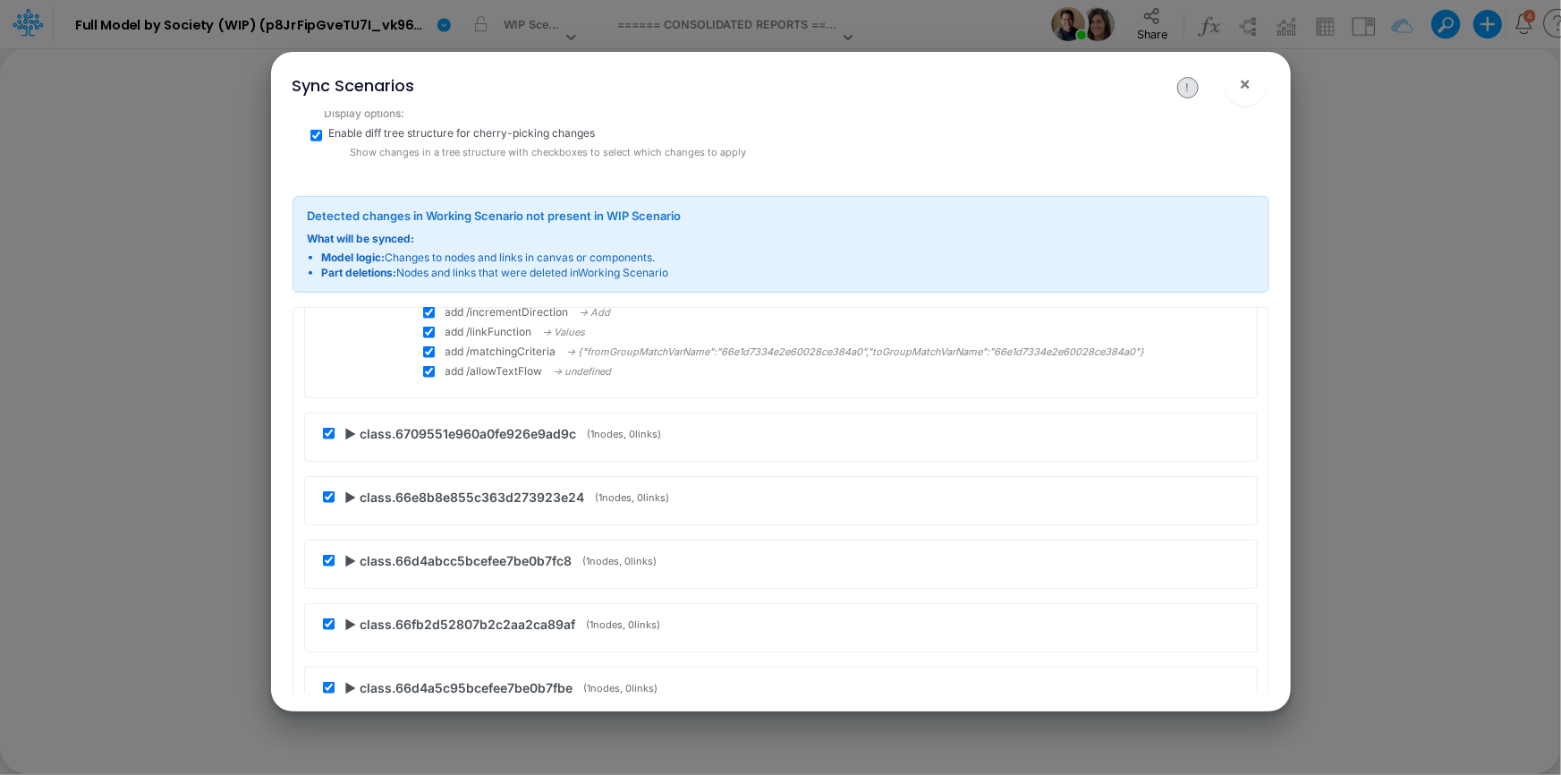
scroll to position [59692, 0]
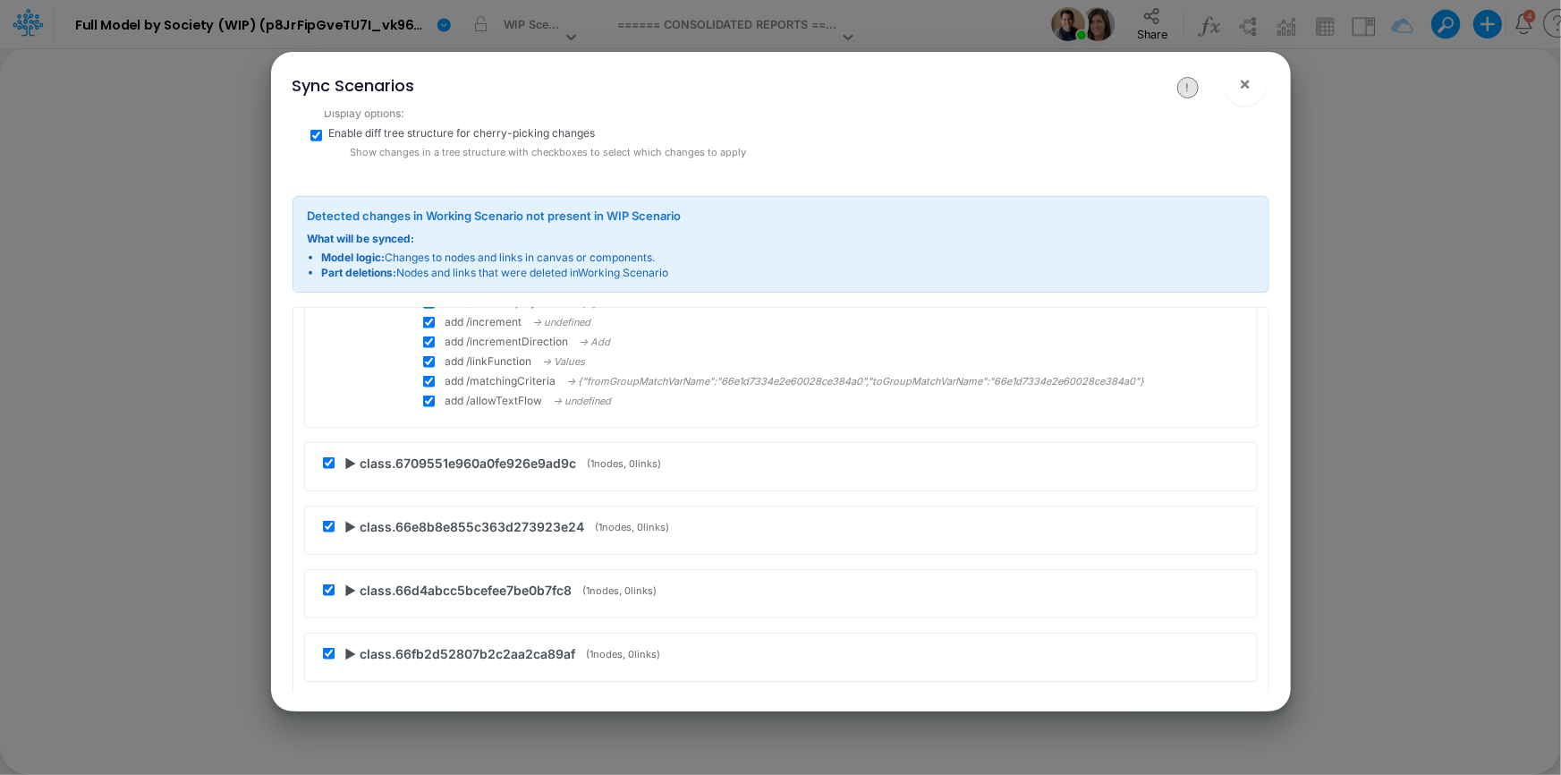
click at [350, 453] on span "▶ class.6709551e960a0fe926e9ad9c" at bounding box center [461, 462] width 232 height 19
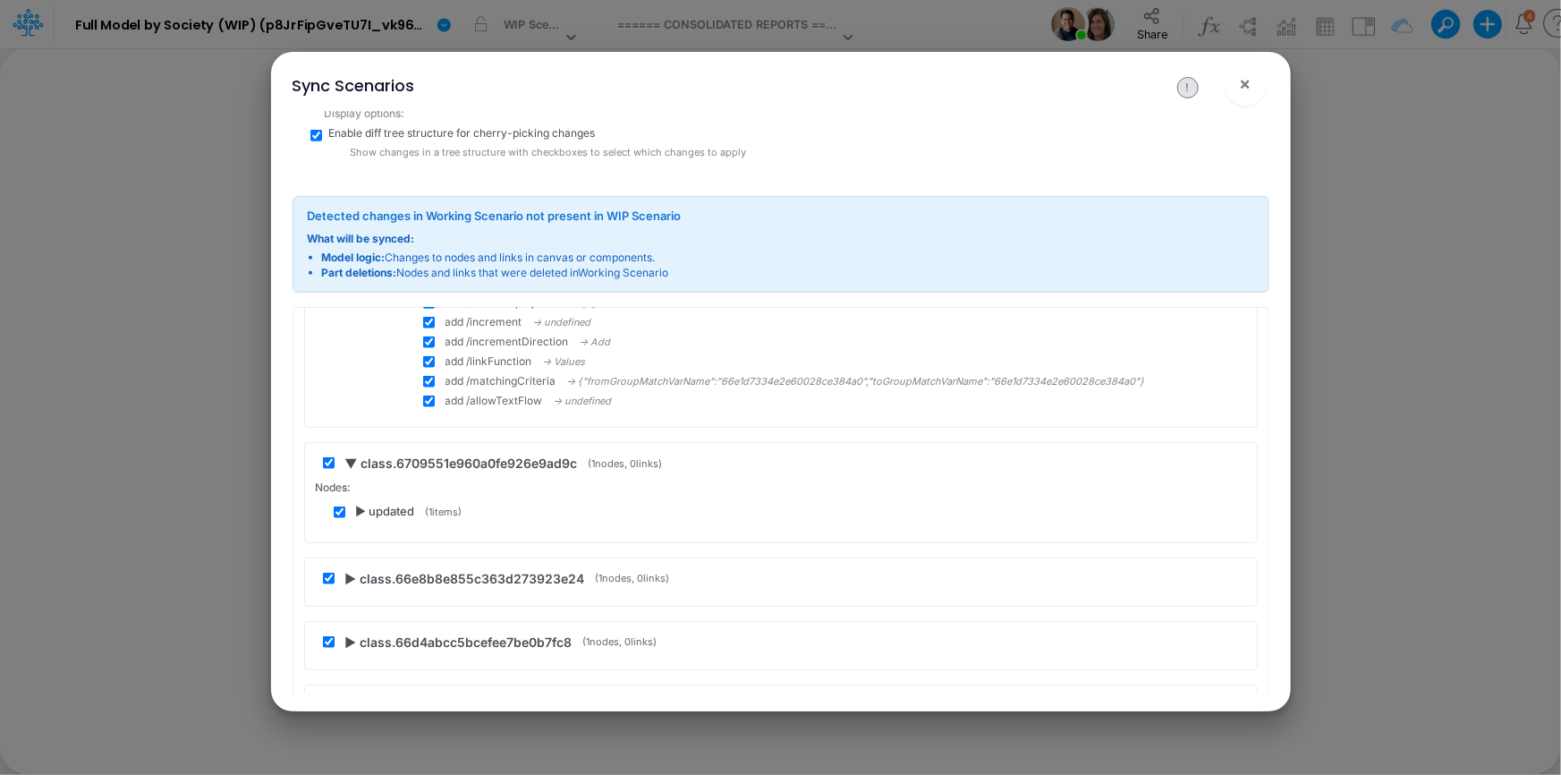
click at [360, 503] on span "▶ updated" at bounding box center [385, 512] width 59 height 18
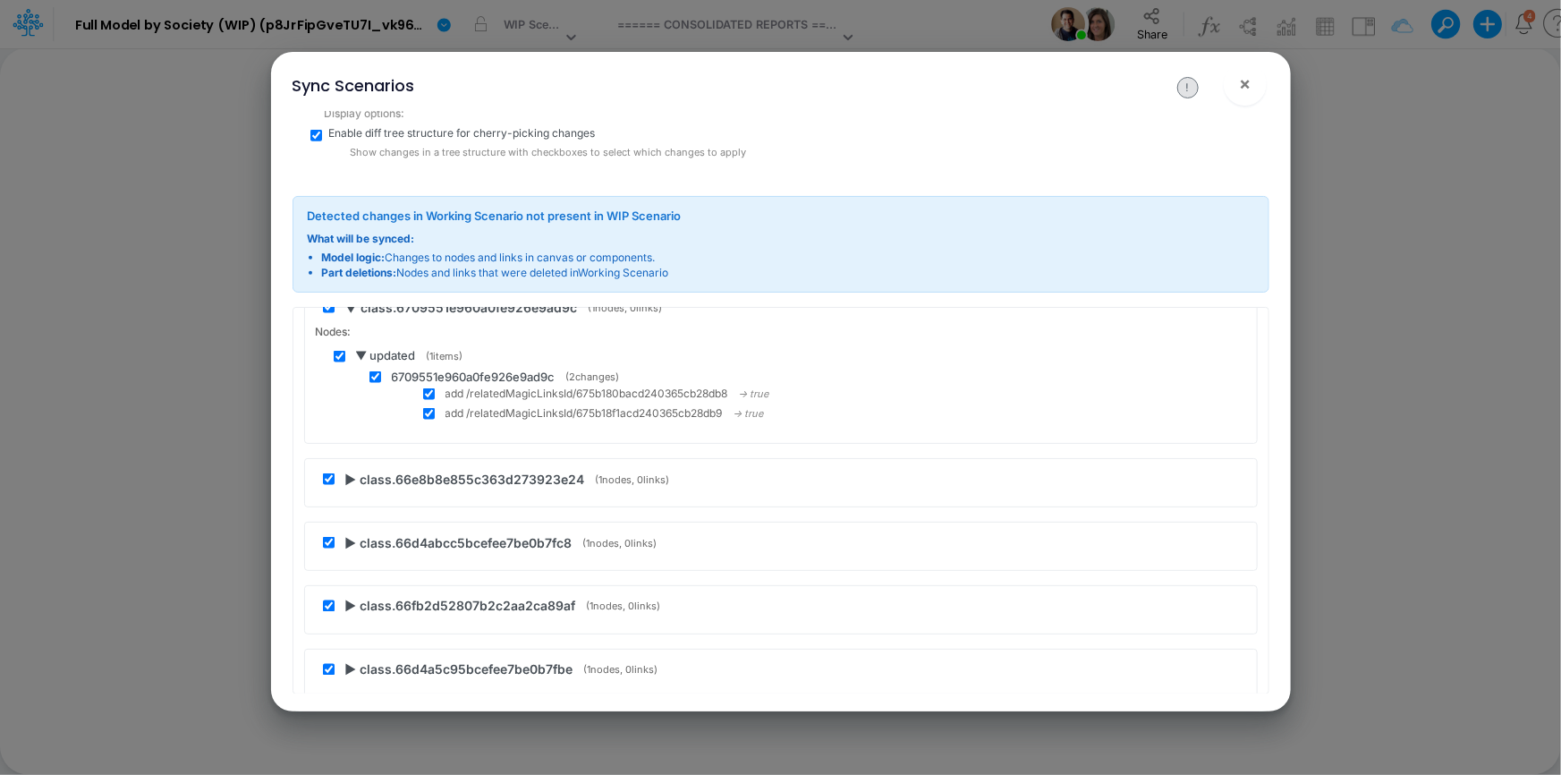
scroll to position [59854, 0]
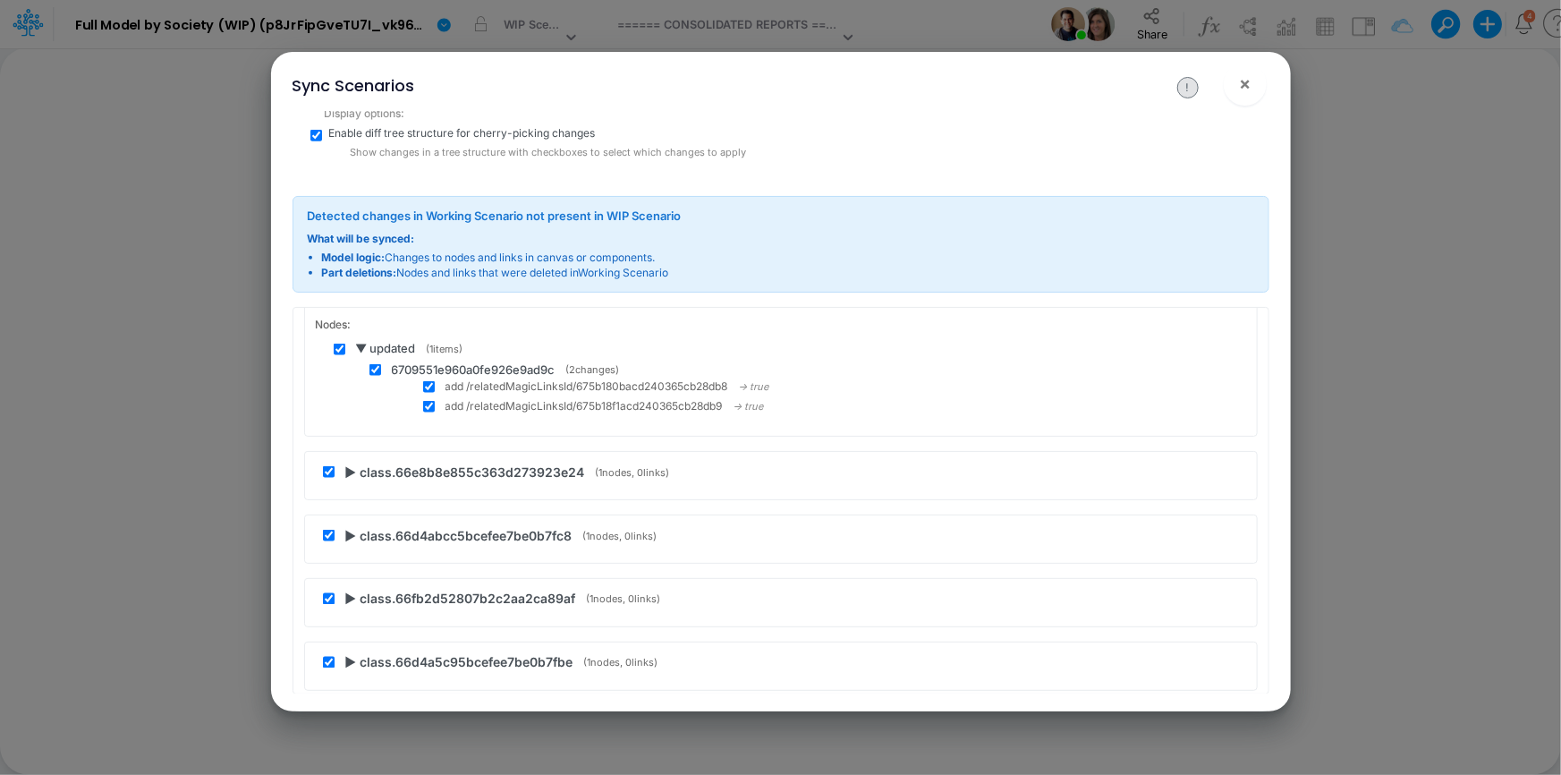
click at [349, 462] on span "▶ class.66e8b8e855c363d273923e24" at bounding box center [465, 471] width 240 height 19
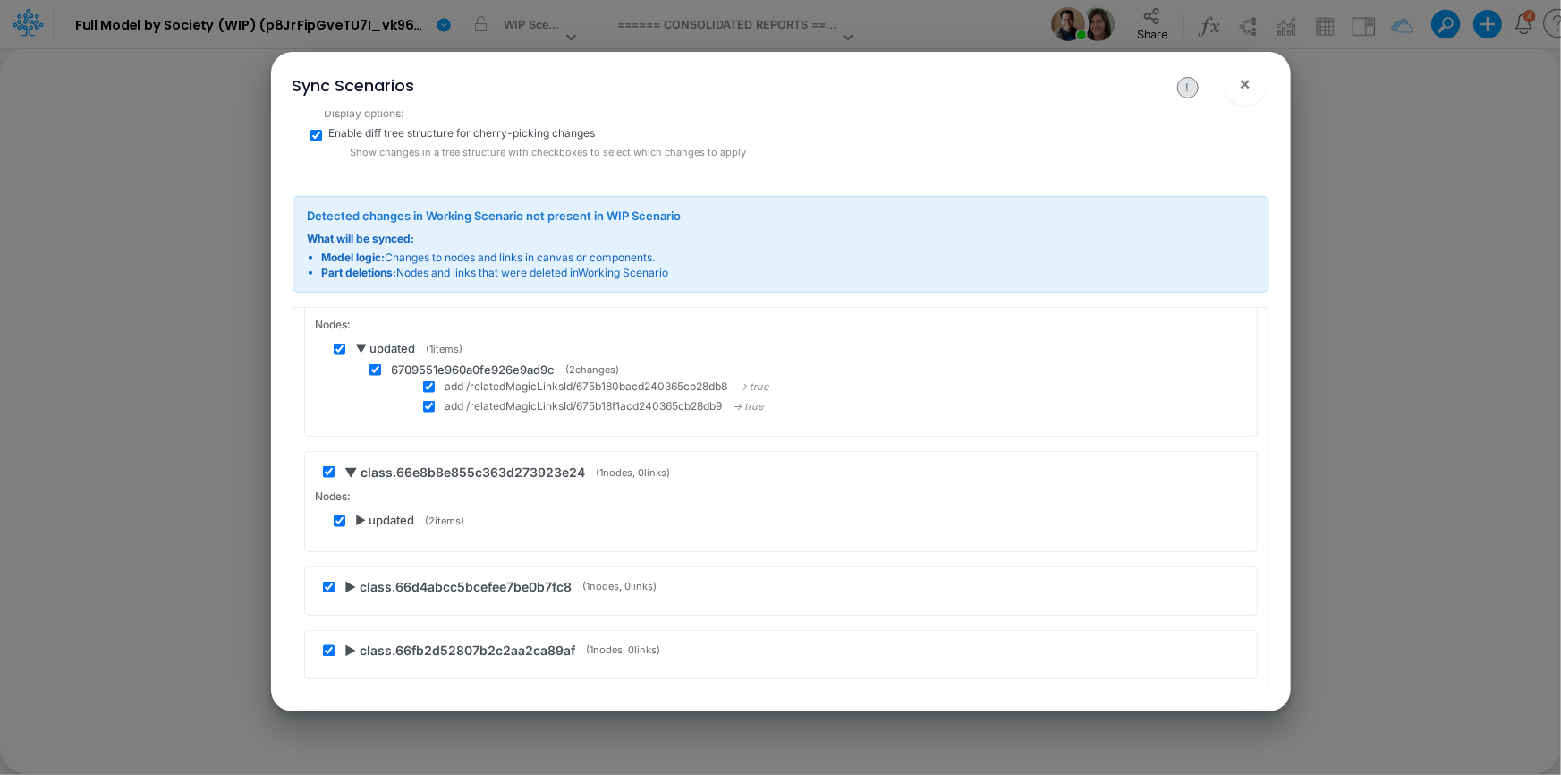
click at [362, 512] on span "▶ updated" at bounding box center [385, 521] width 59 height 18
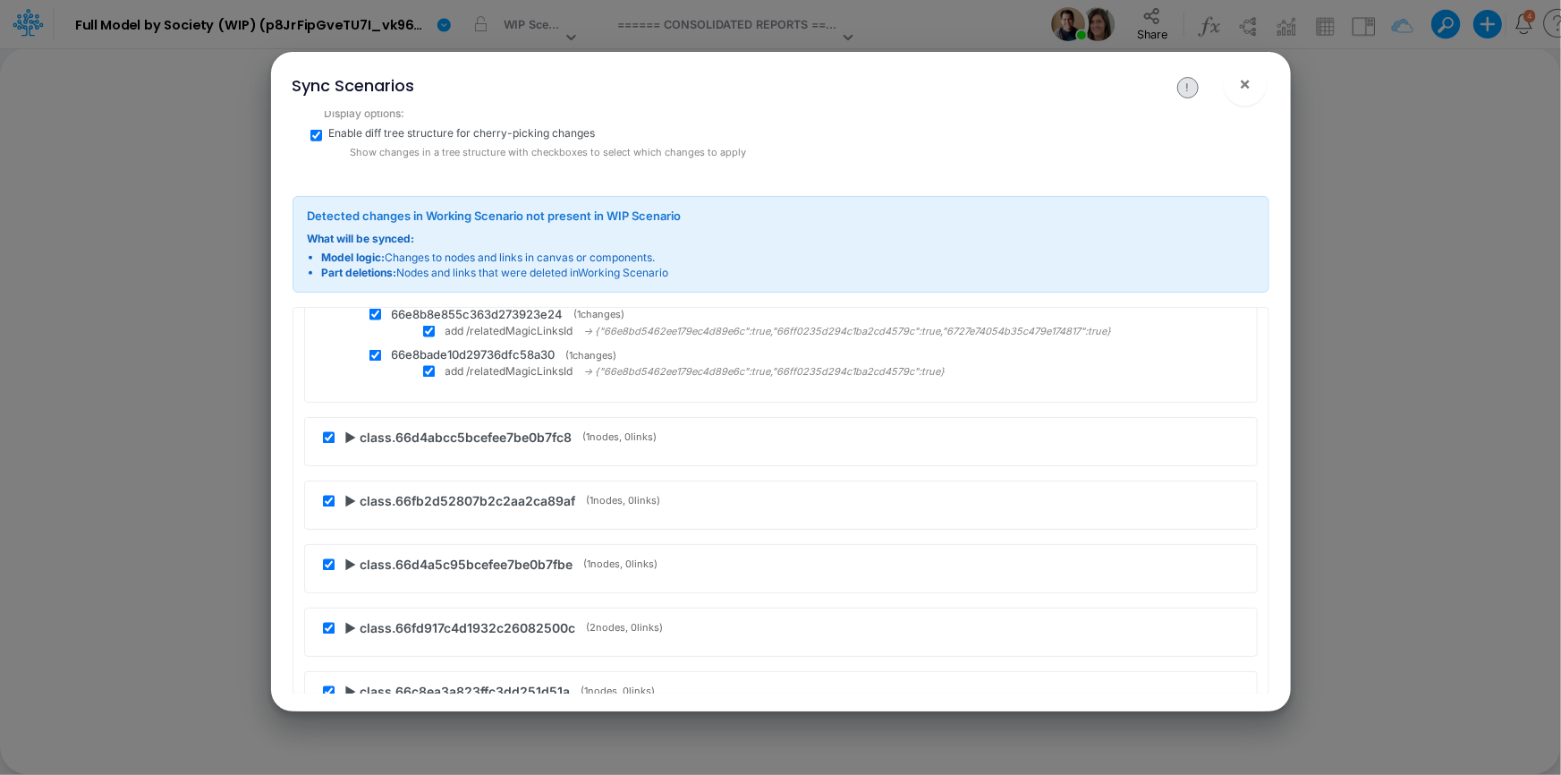
scroll to position [60098, 0]
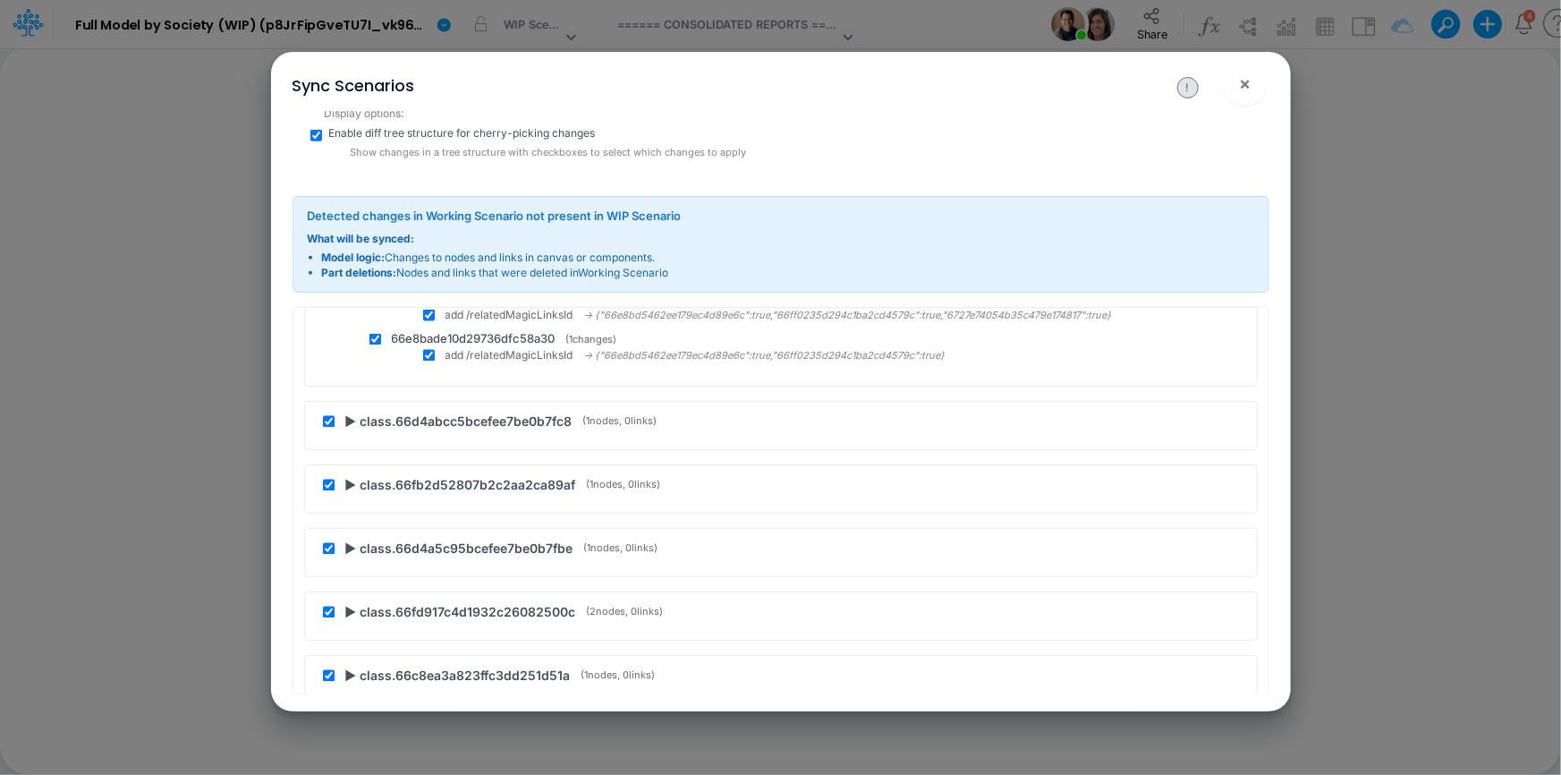
click at [349, 412] on span "▶ class.66d4abcc5bcefee7be0b7fc8" at bounding box center [458, 421] width 227 height 19
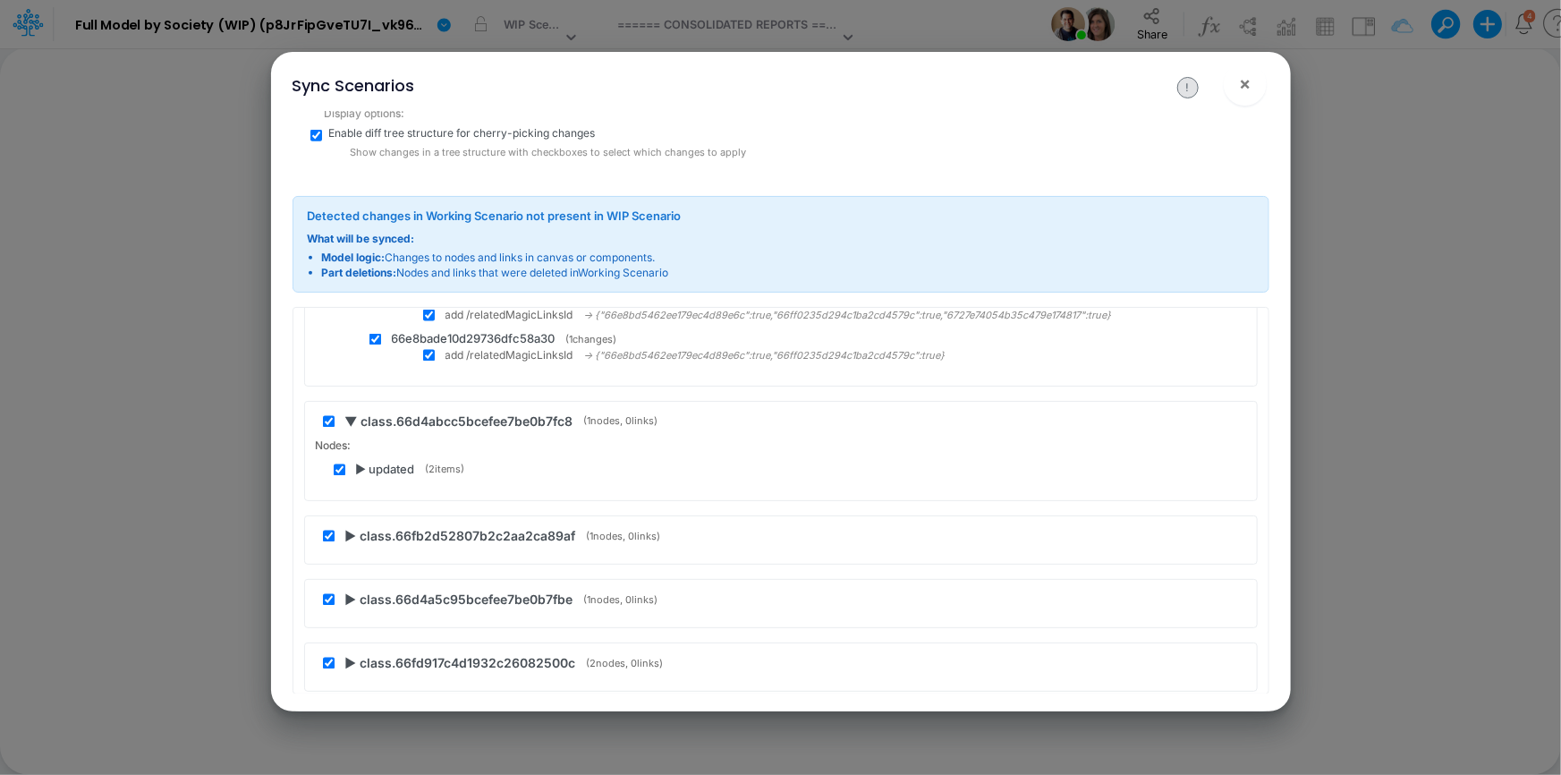
click at [358, 462] on span "▶ updated" at bounding box center [385, 471] width 59 height 18
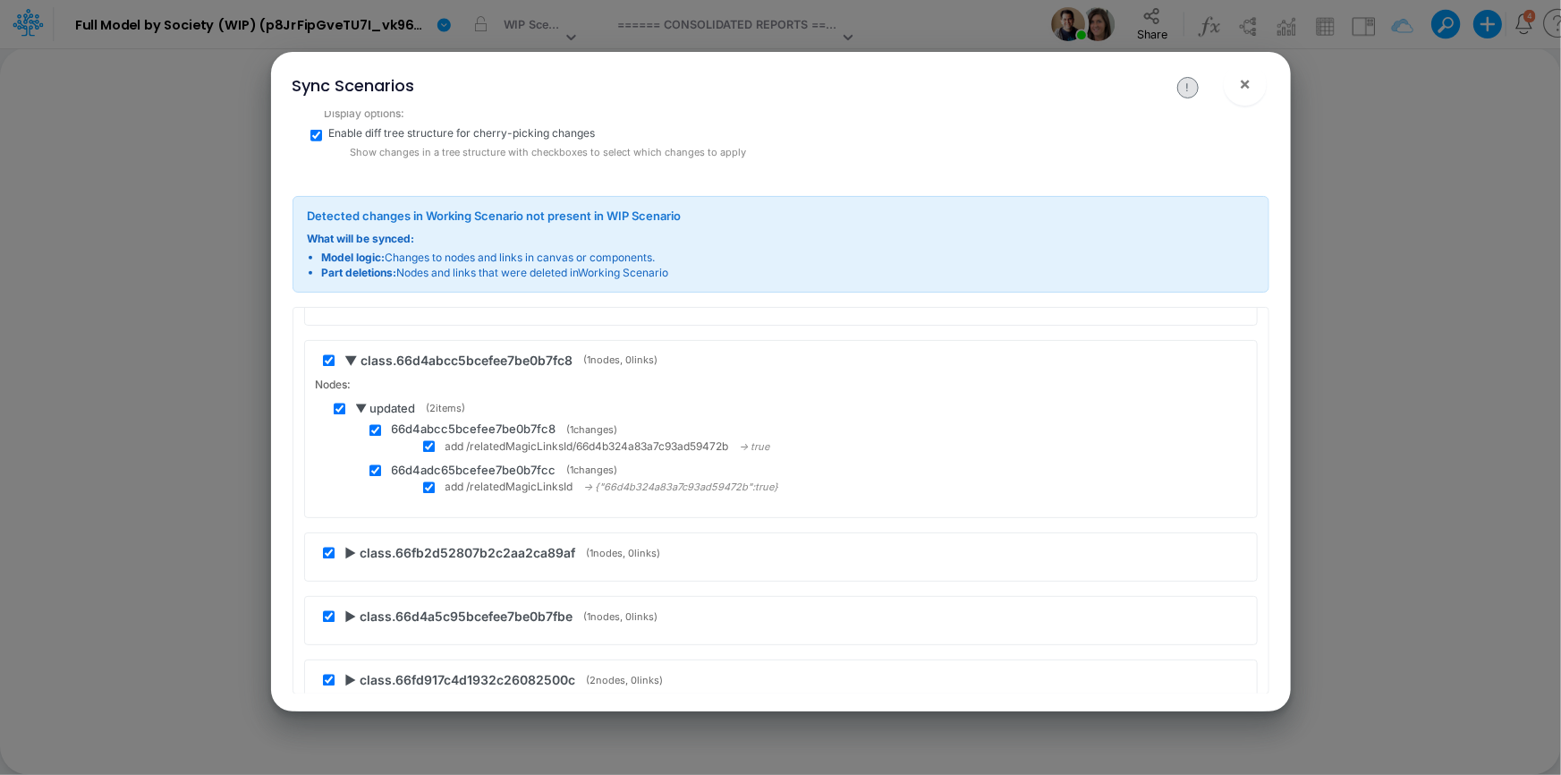
scroll to position [60261, 0]
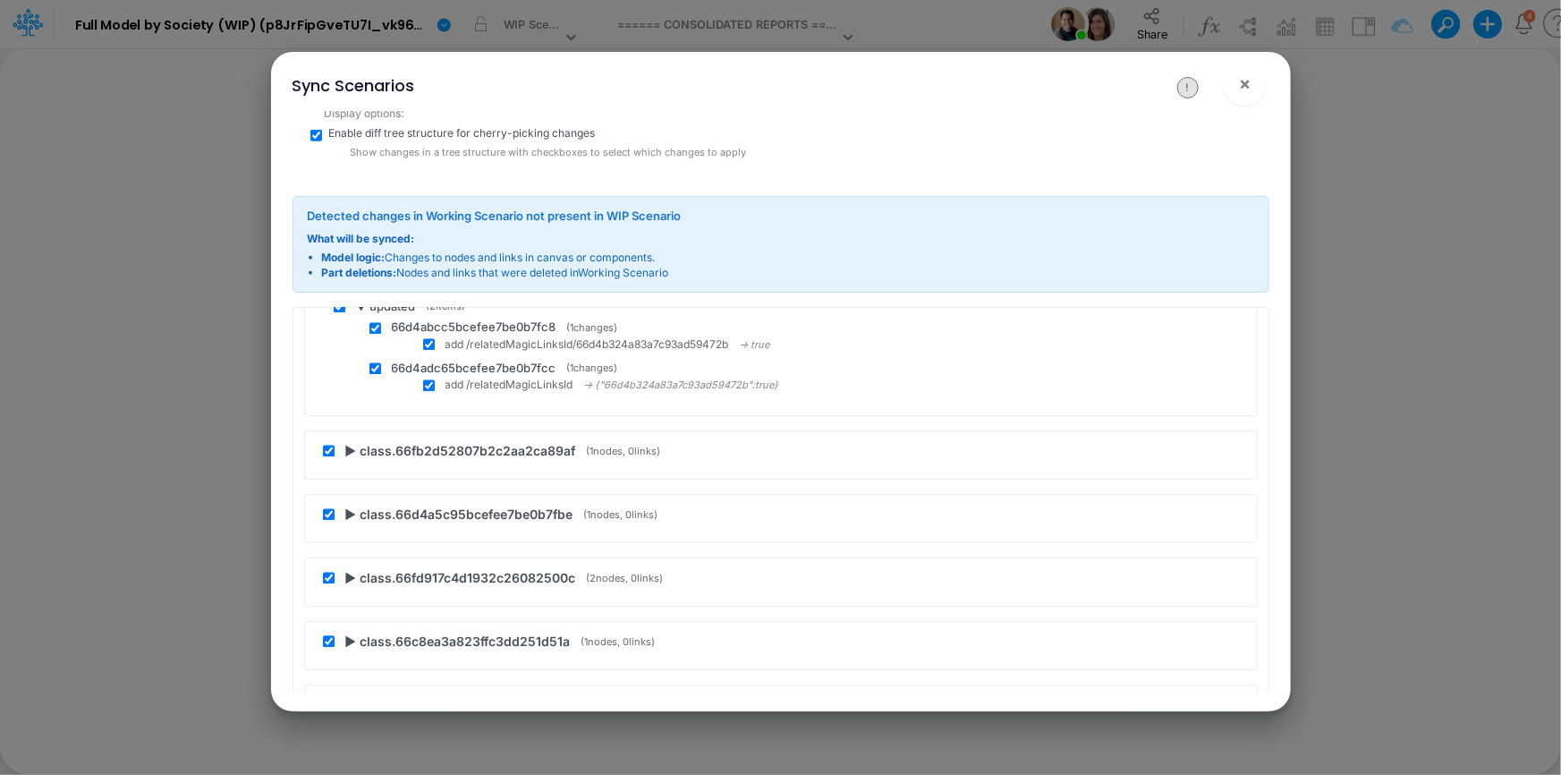
click at [352, 442] on span "▶ class.66fb2d52807b2c2aa2ca89af" at bounding box center [460, 451] width 231 height 19
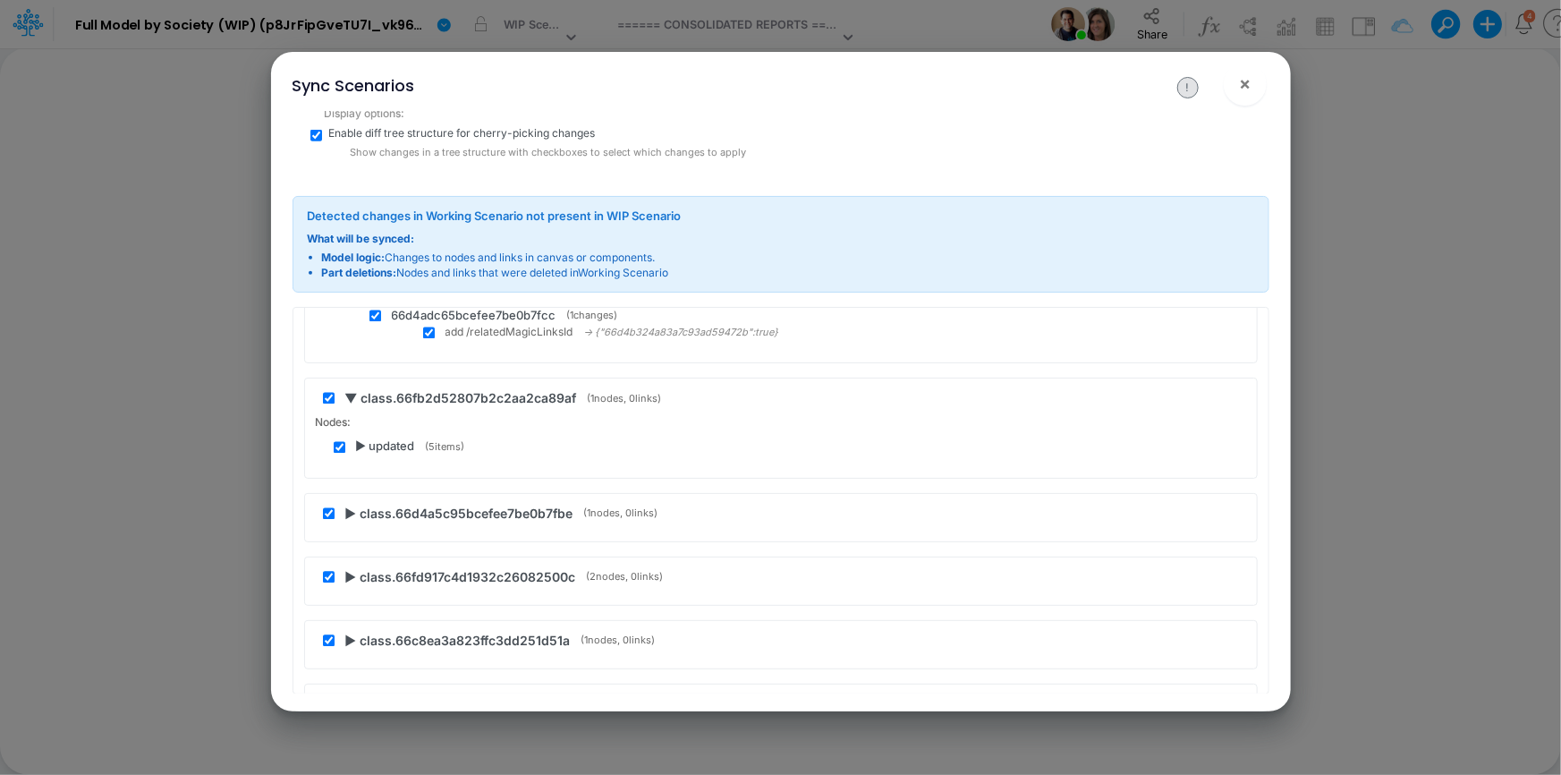
scroll to position [60342, 0]
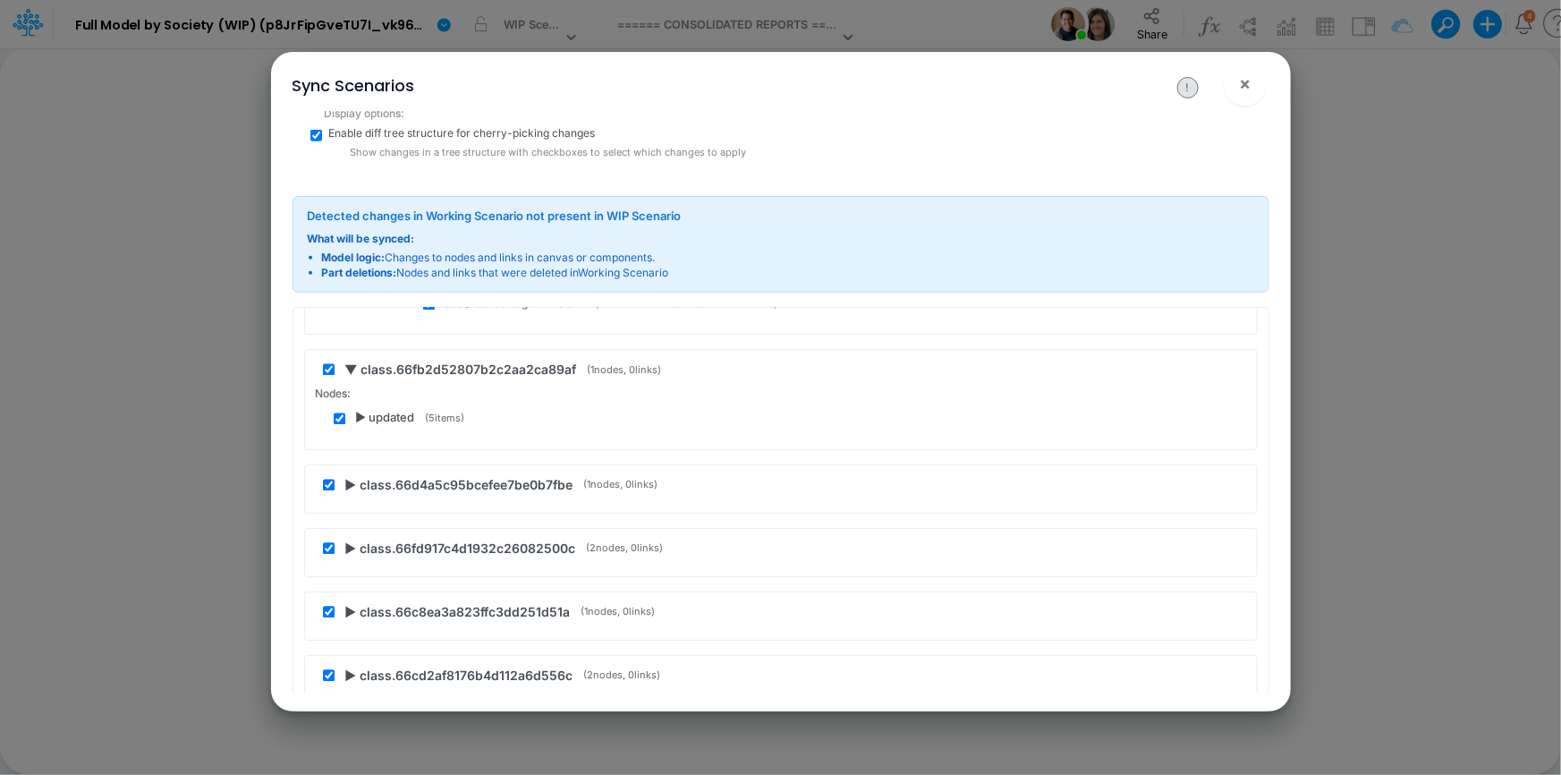
click at [358, 410] on span "▶ updated" at bounding box center [385, 419] width 59 height 18
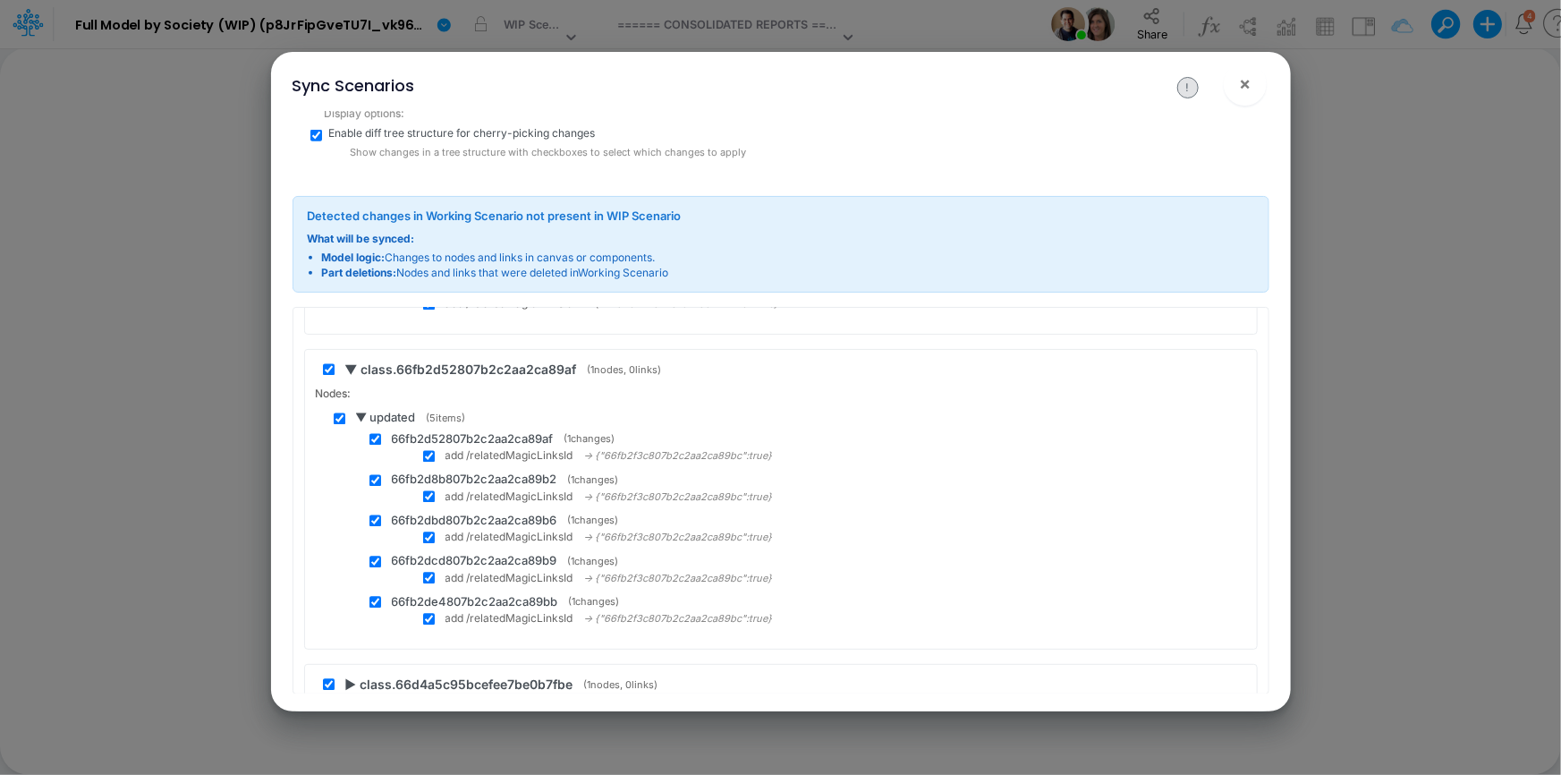
scroll to position [60505, 0]
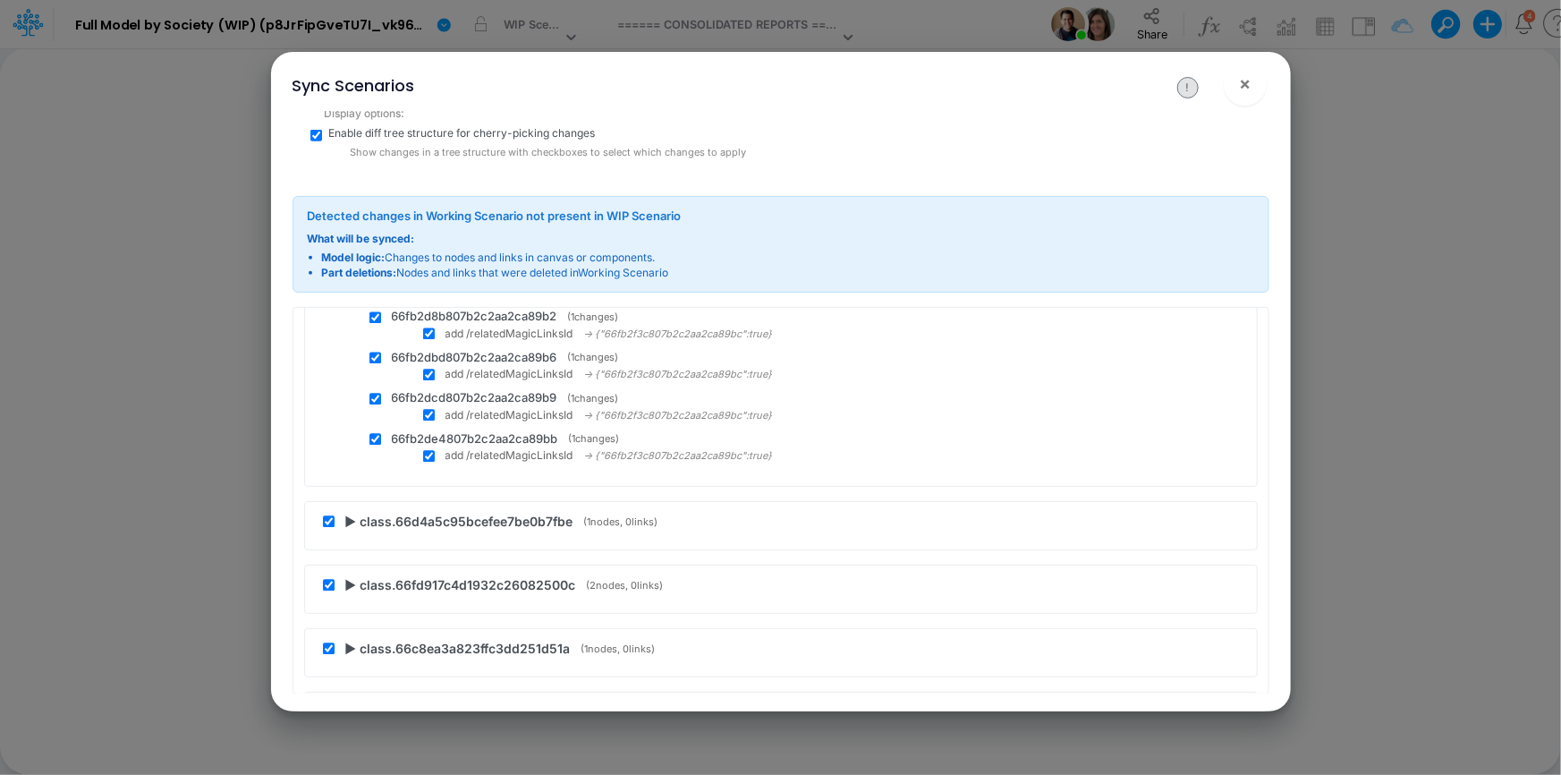
click at [355, 513] on span "▶ class.66d4a5c95bcefee7be0b7fbe" at bounding box center [459, 522] width 228 height 19
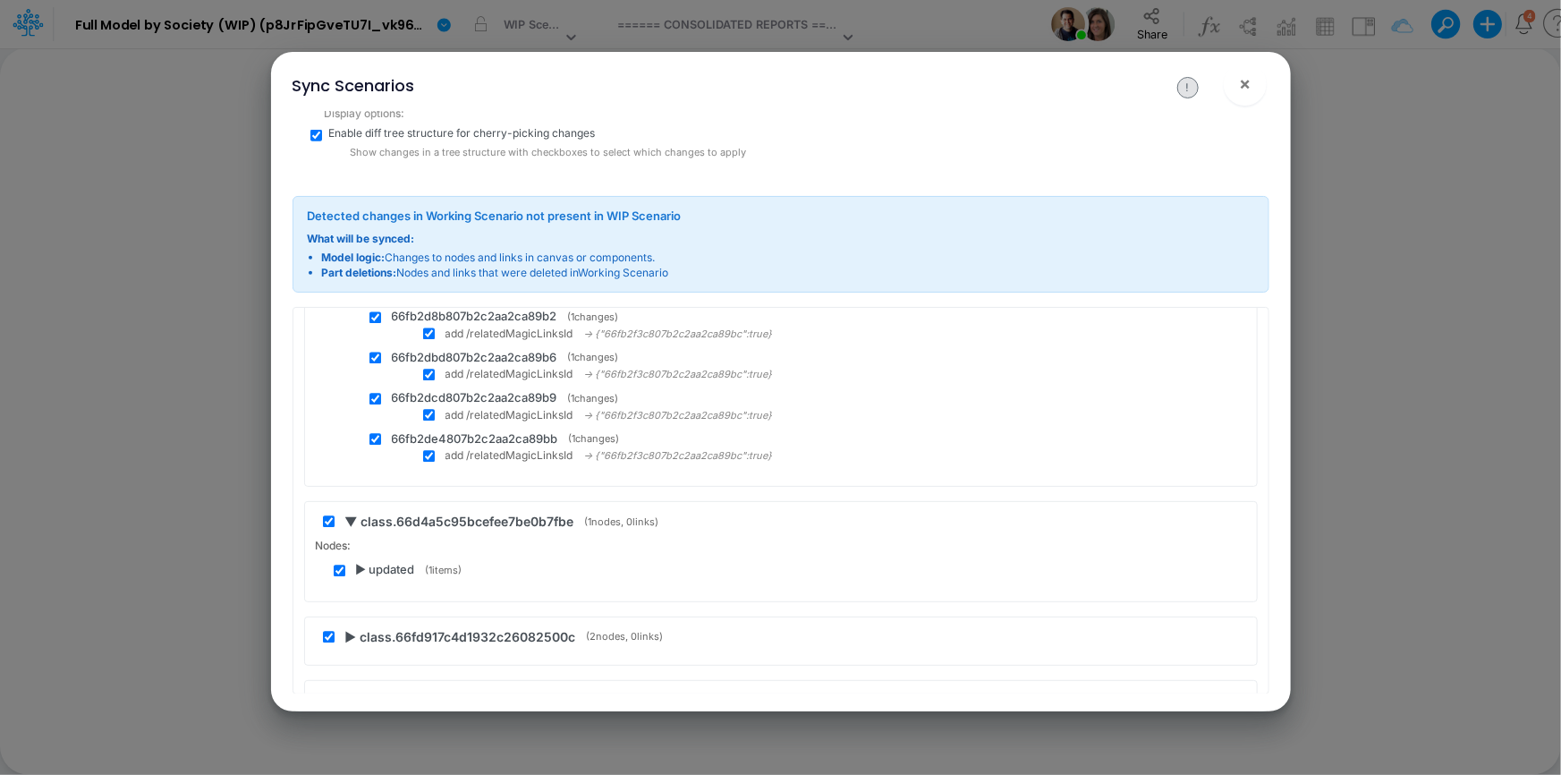
click at [361, 562] on span "▶ updated" at bounding box center [385, 571] width 59 height 18
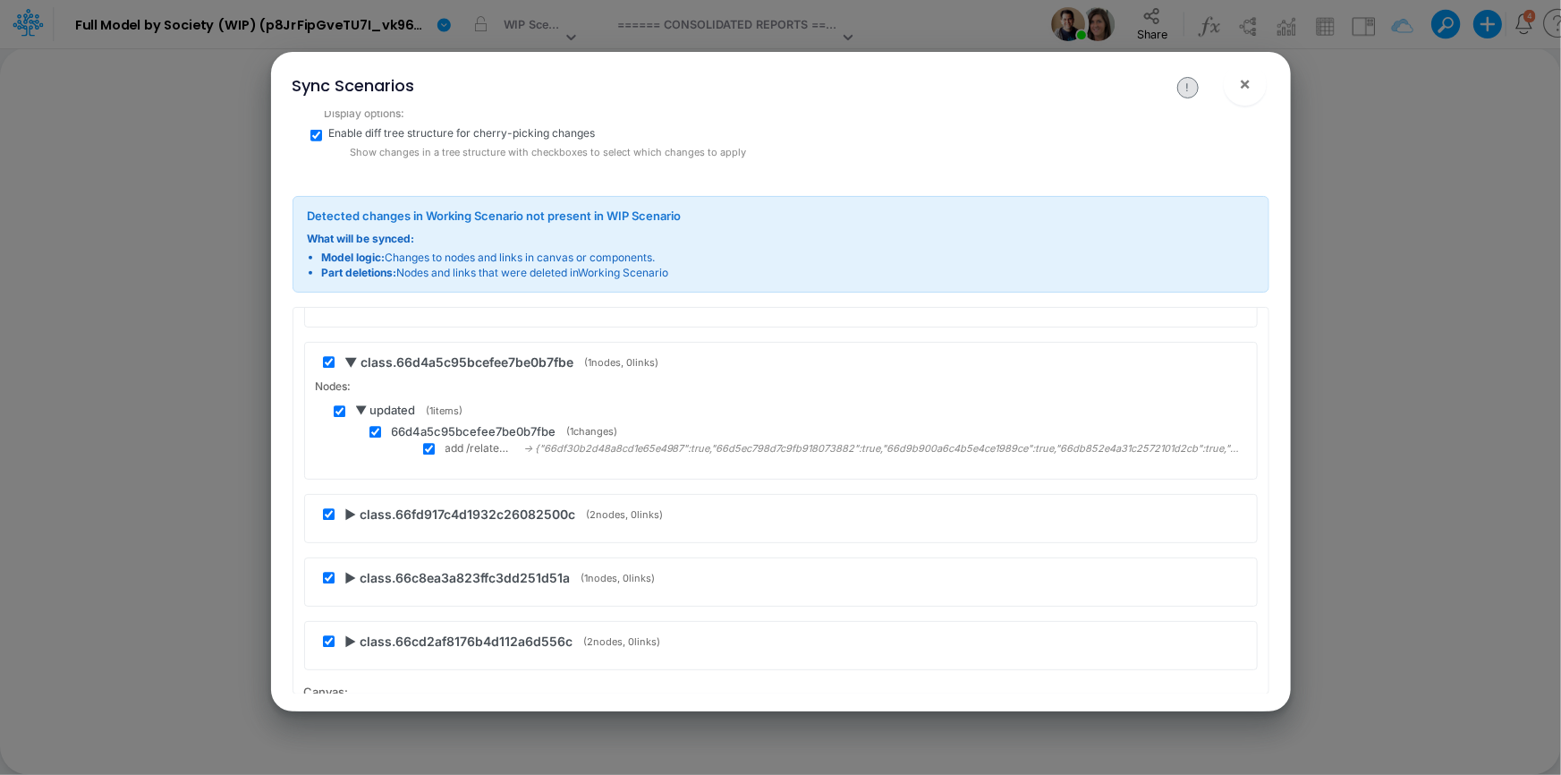
scroll to position [60667, 0]
click at [355, 502] on span "▶ class.66fd917c4d1932c26082500c" at bounding box center [460, 511] width 231 height 19
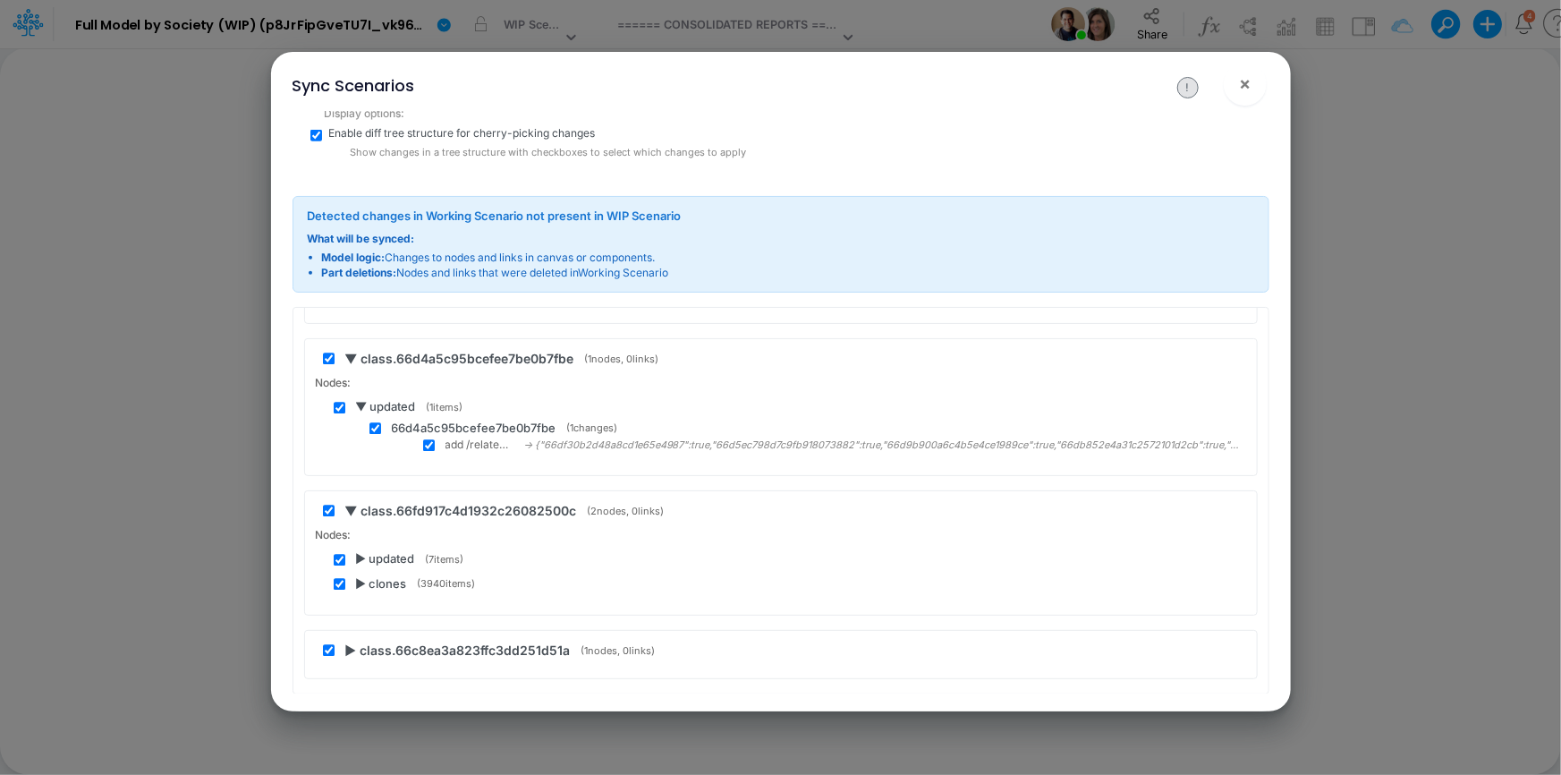
click at [358, 551] on span "▶ updated" at bounding box center [385, 560] width 59 height 18
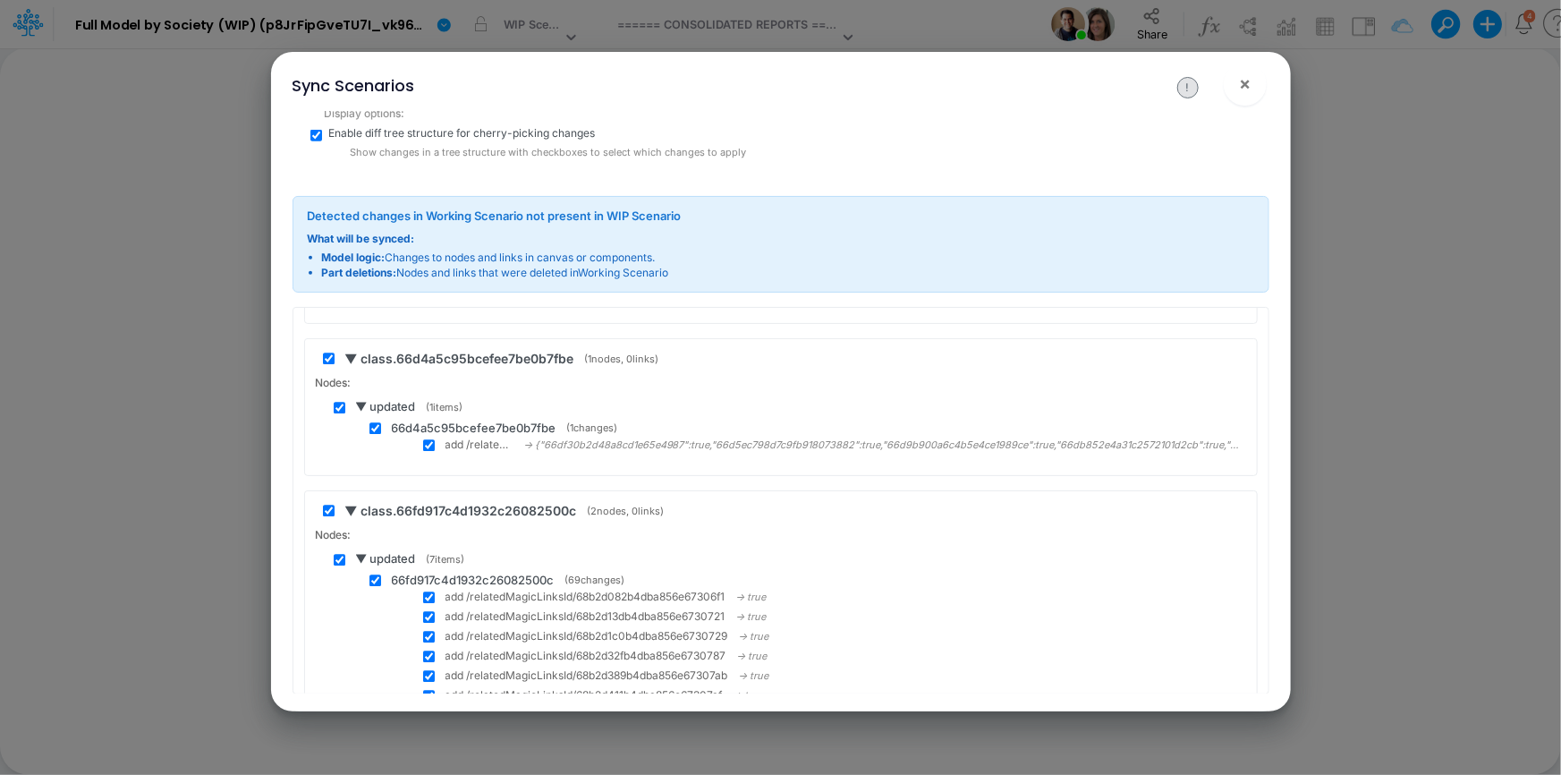
click at [358, 551] on span "▼ updated" at bounding box center [386, 560] width 60 height 18
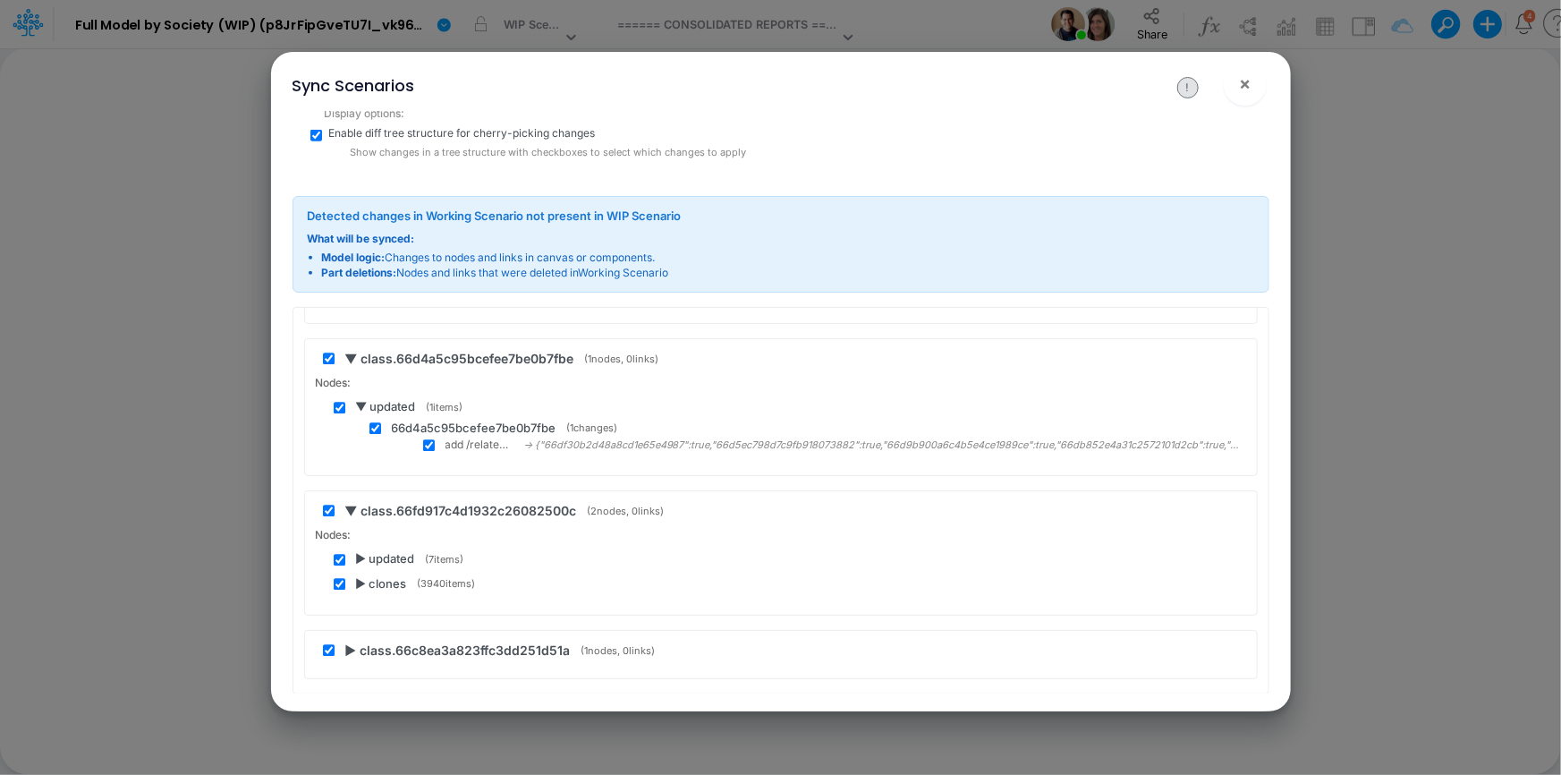
click at [358, 576] on span "▶ clones" at bounding box center [381, 585] width 51 height 18
click at [358, 576] on span "▼ clones" at bounding box center [382, 585] width 52 height 18
click at [352, 641] on span "▶ class.66c8ea3a823ffc3dd251d51a" at bounding box center [457, 650] width 225 height 19
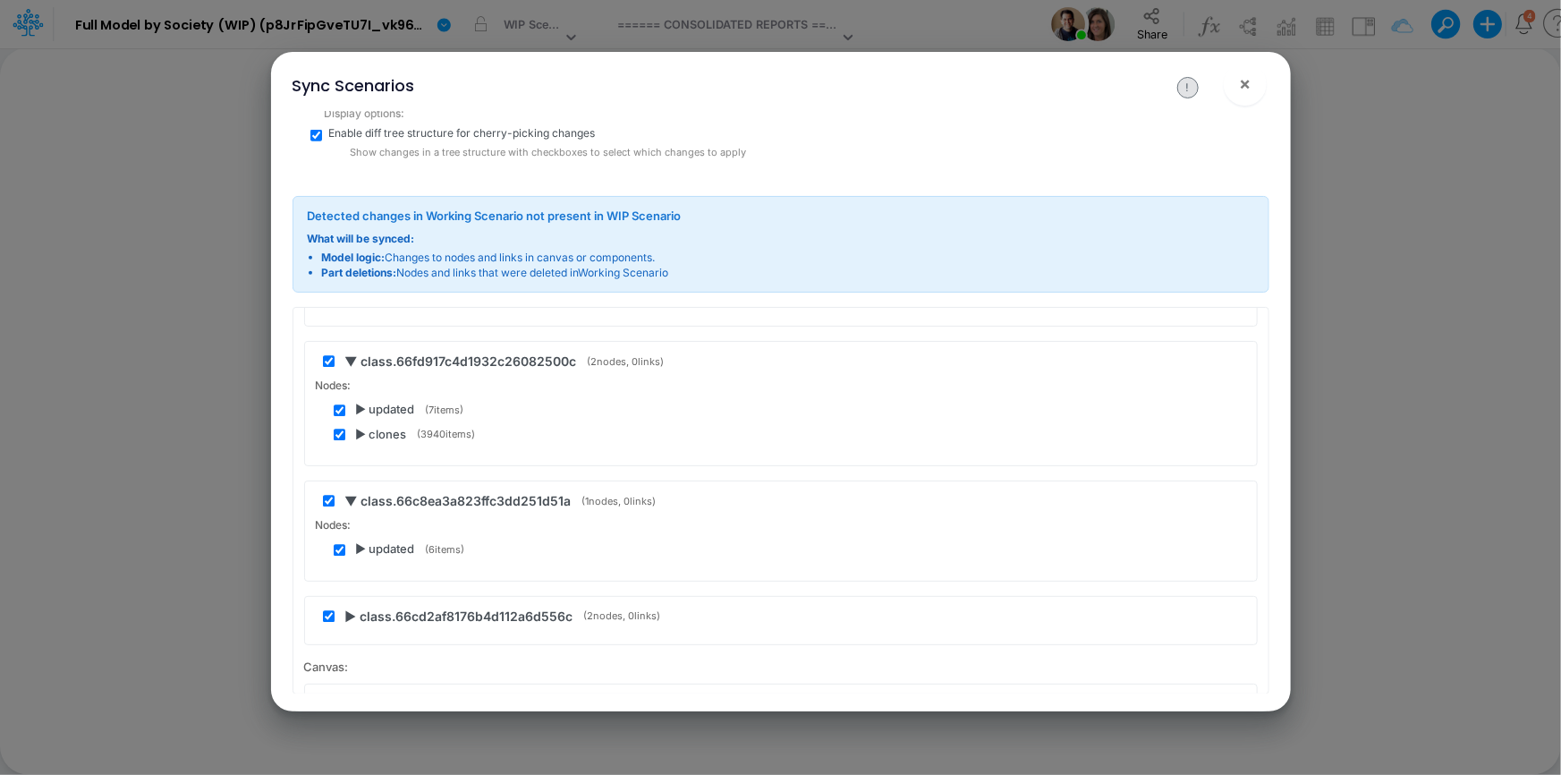
scroll to position [60830, 0]
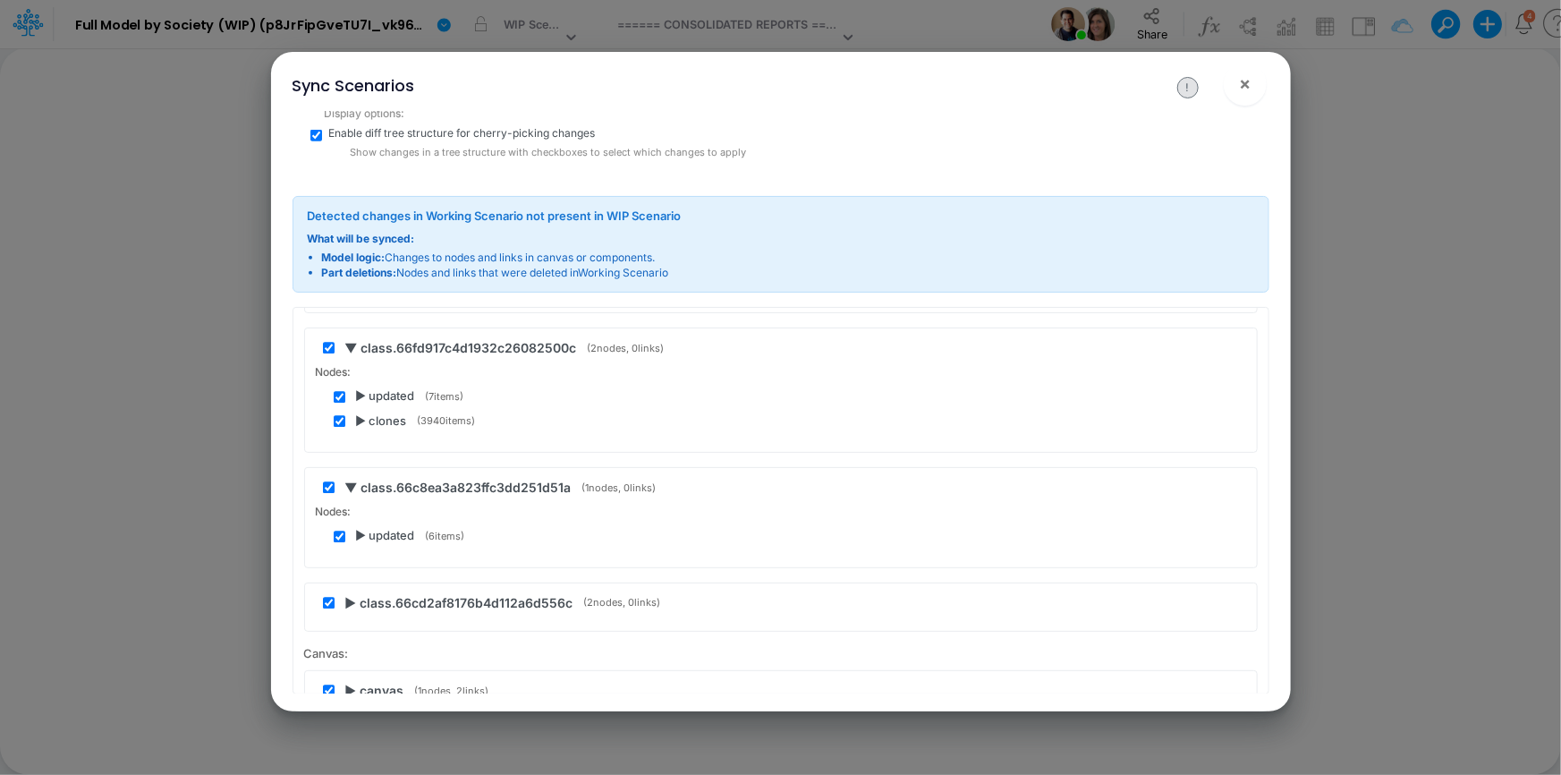
click at [356, 528] on span "▶ updated" at bounding box center [385, 537] width 59 height 18
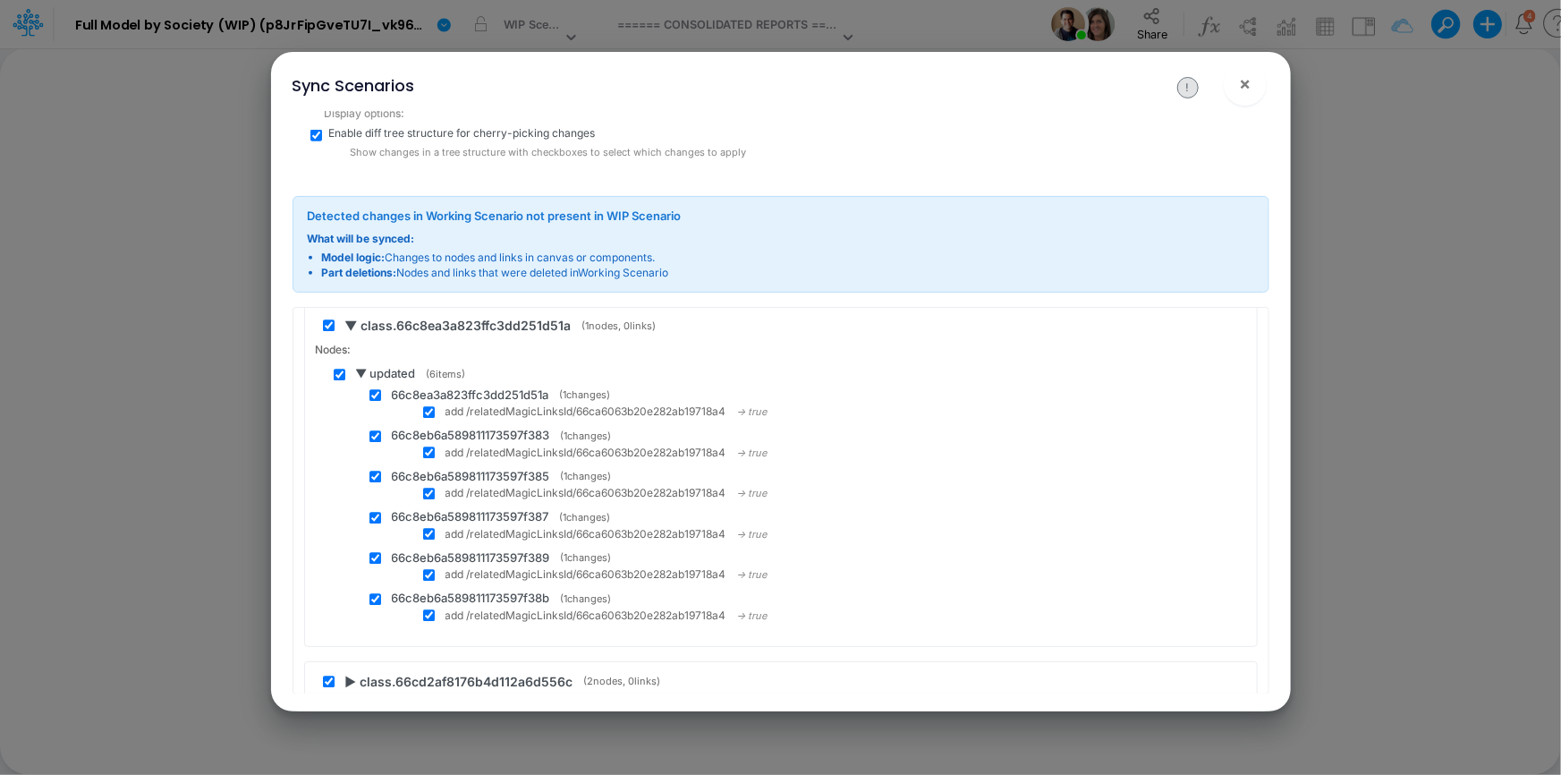
scroll to position [60992, 0]
click at [348, 673] on span "▶ class.66cd2af8176b4d112a6d556c" at bounding box center [459, 682] width 228 height 19
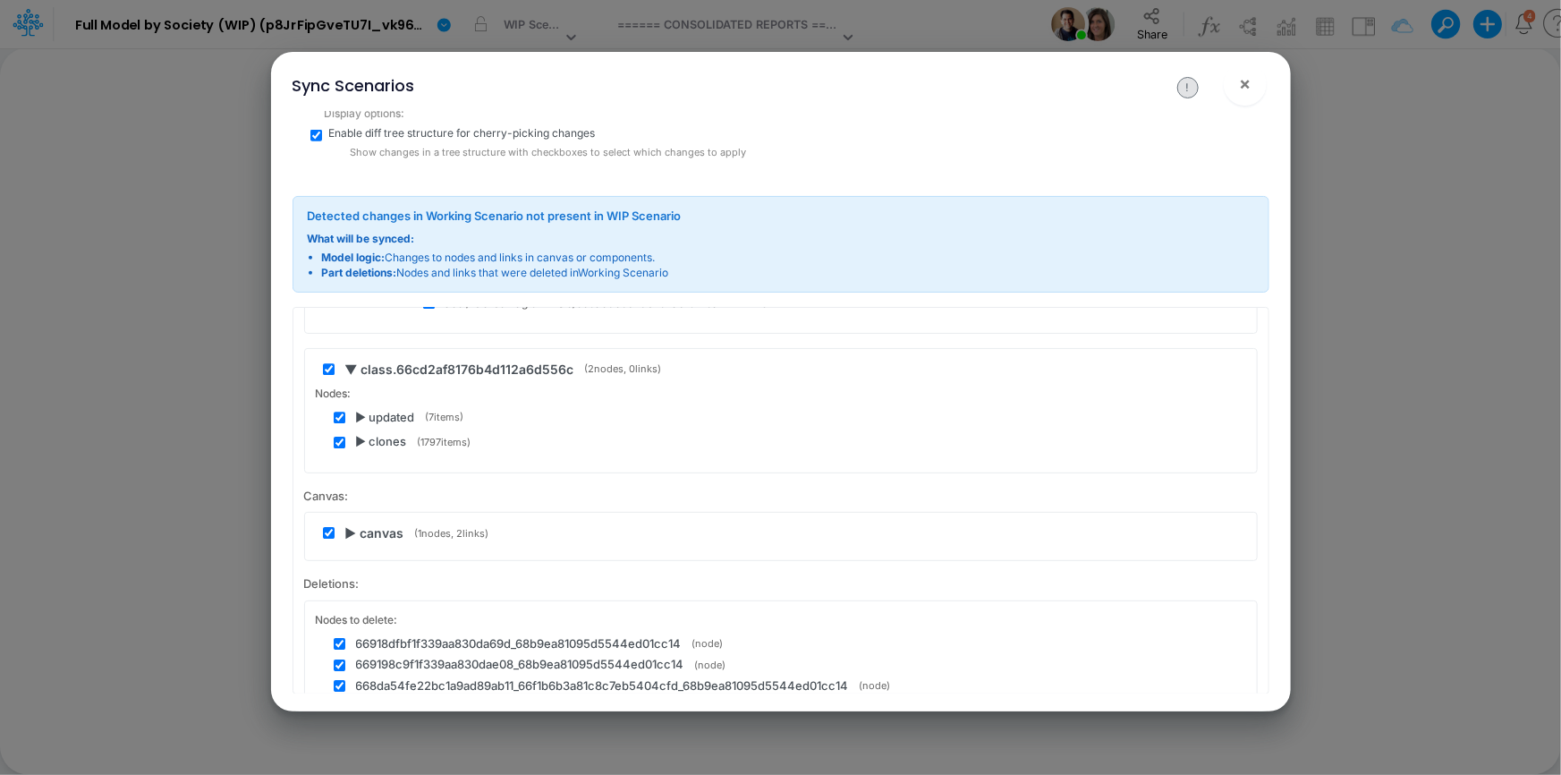
scroll to position [61318, 0]
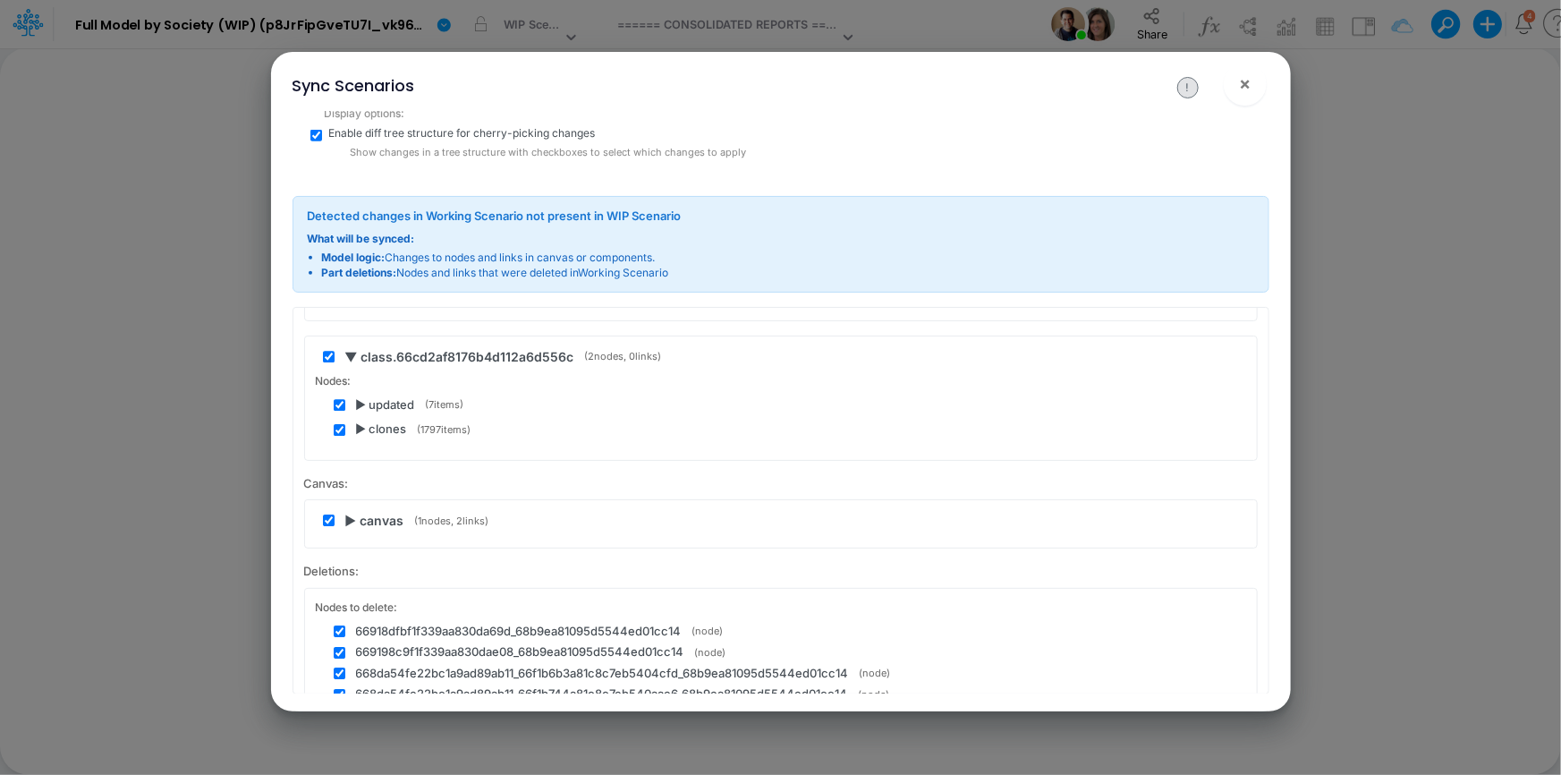
click at [352, 511] on span "▶ canvas" at bounding box center [374, 520] width 59 height 19
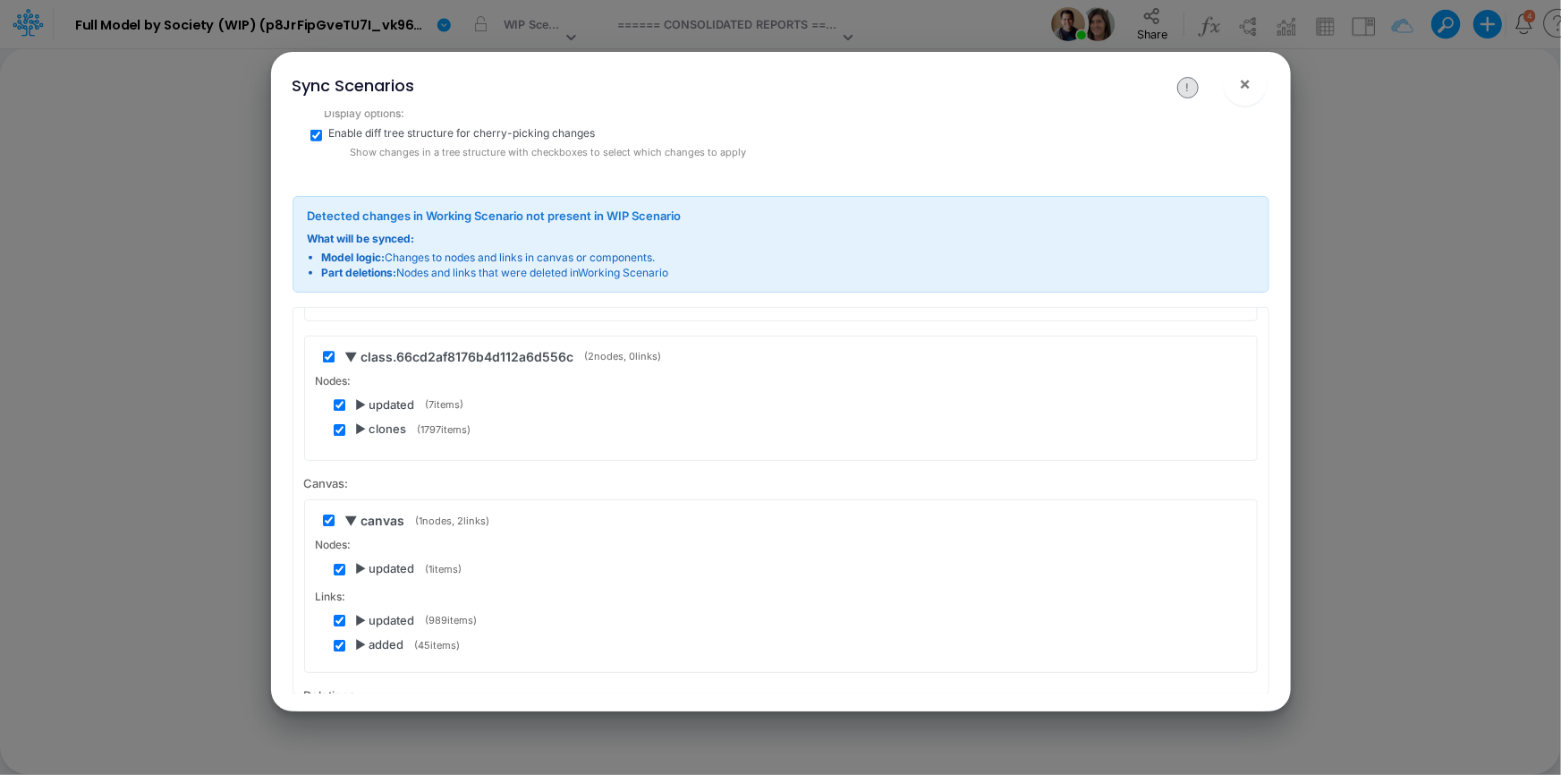
click at [363, 636] on span "▶ added" at bounding box center [380, 645] width 48 height 18
click at [363, 612] on span "▶ updated" at bounding box center [385, 621] width 59 height 18
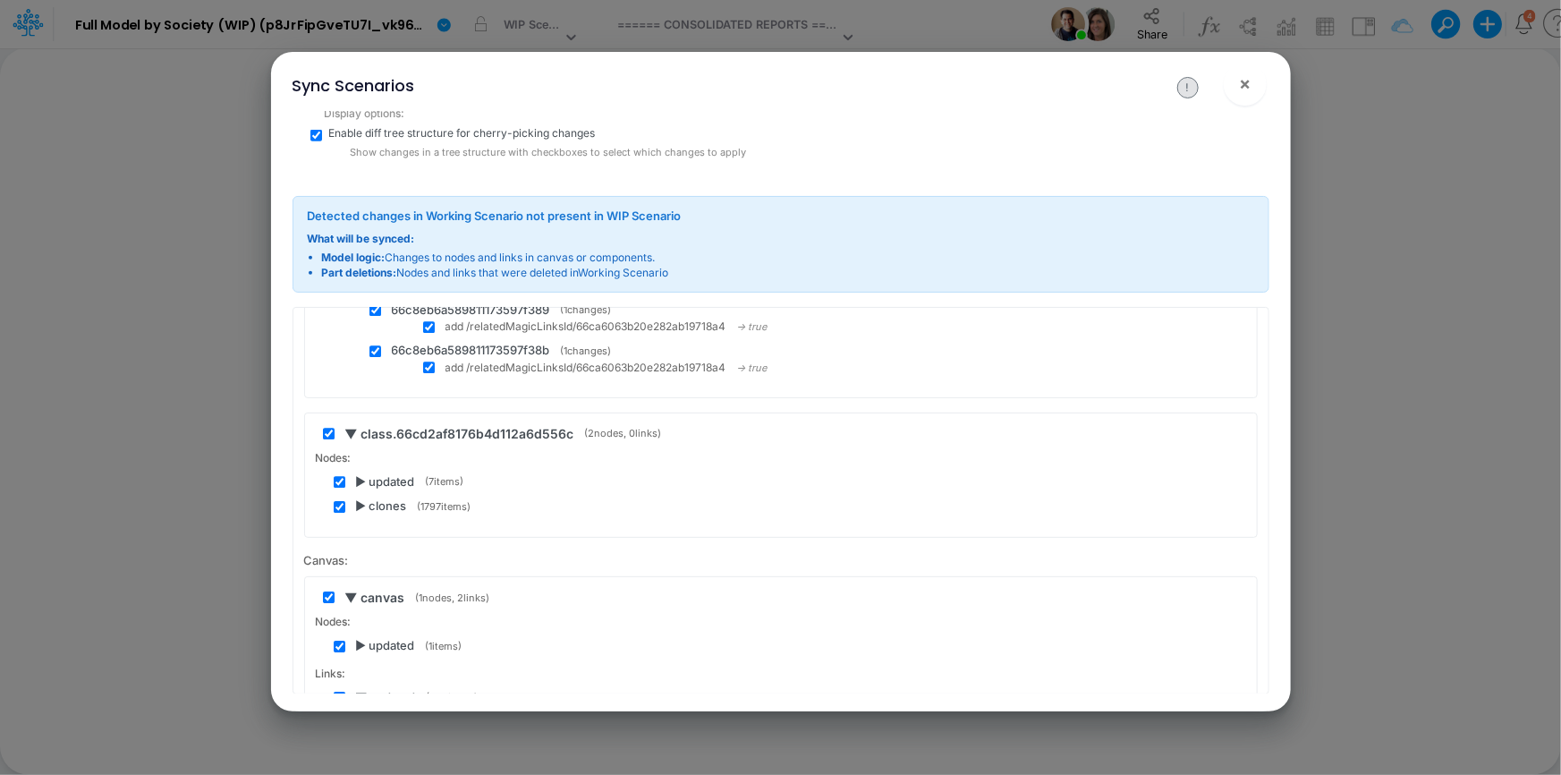
scroll to position [61236, 0]
click at [365, 693] on span "▼ updated" at bounding box center [386, 702] width 60 height 18
click at [354, 641] on div "▶ updated ( 1 items)" at bounding box center [790, 650] width 912 height 18
click at [357, 641] on span "▶ updated" at bounding box center [385, 650] width 59 height 18
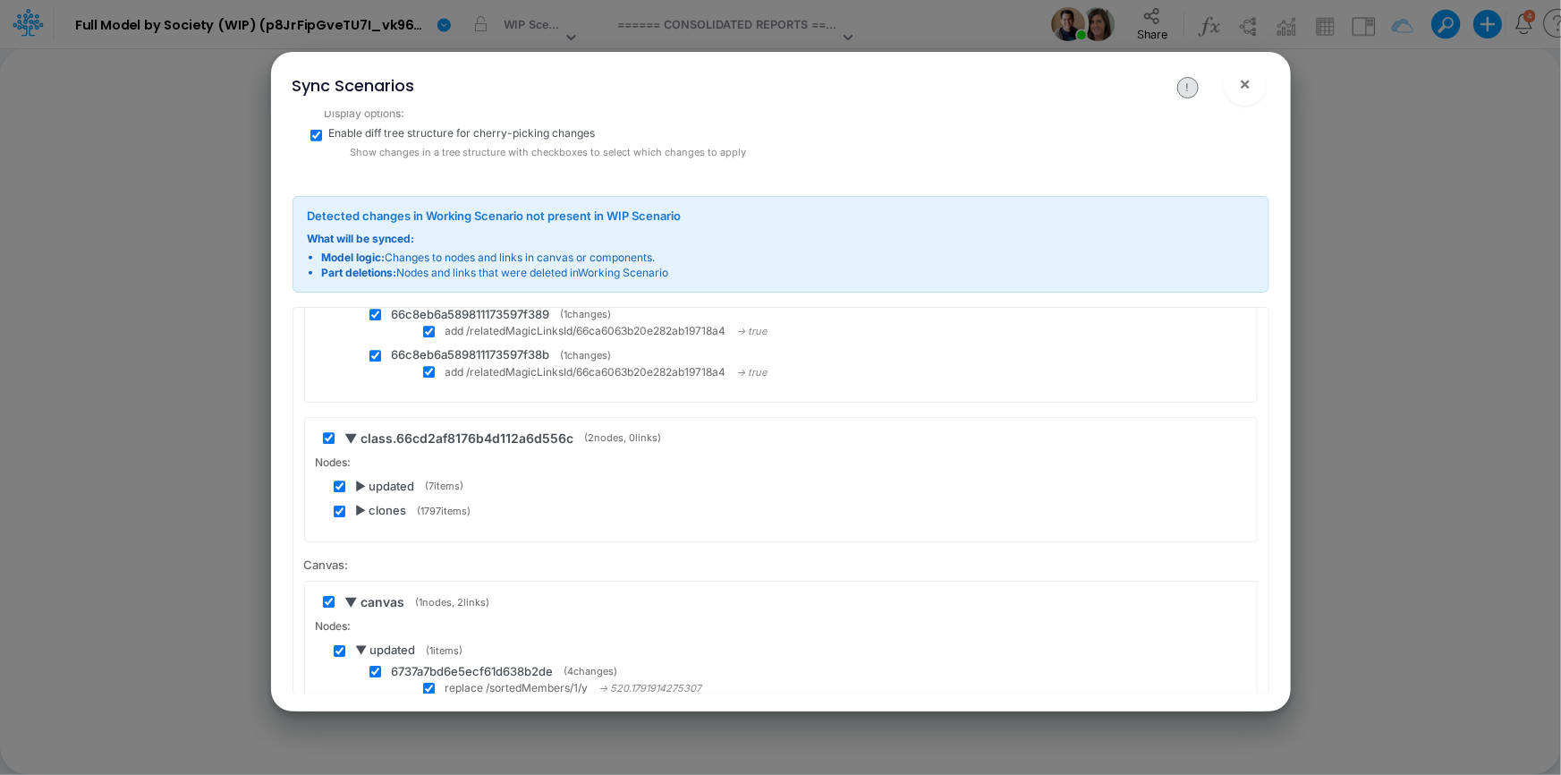
click at [358, 641] on span "▼ updated" at bounding box center [386, 650] width 60 height 18
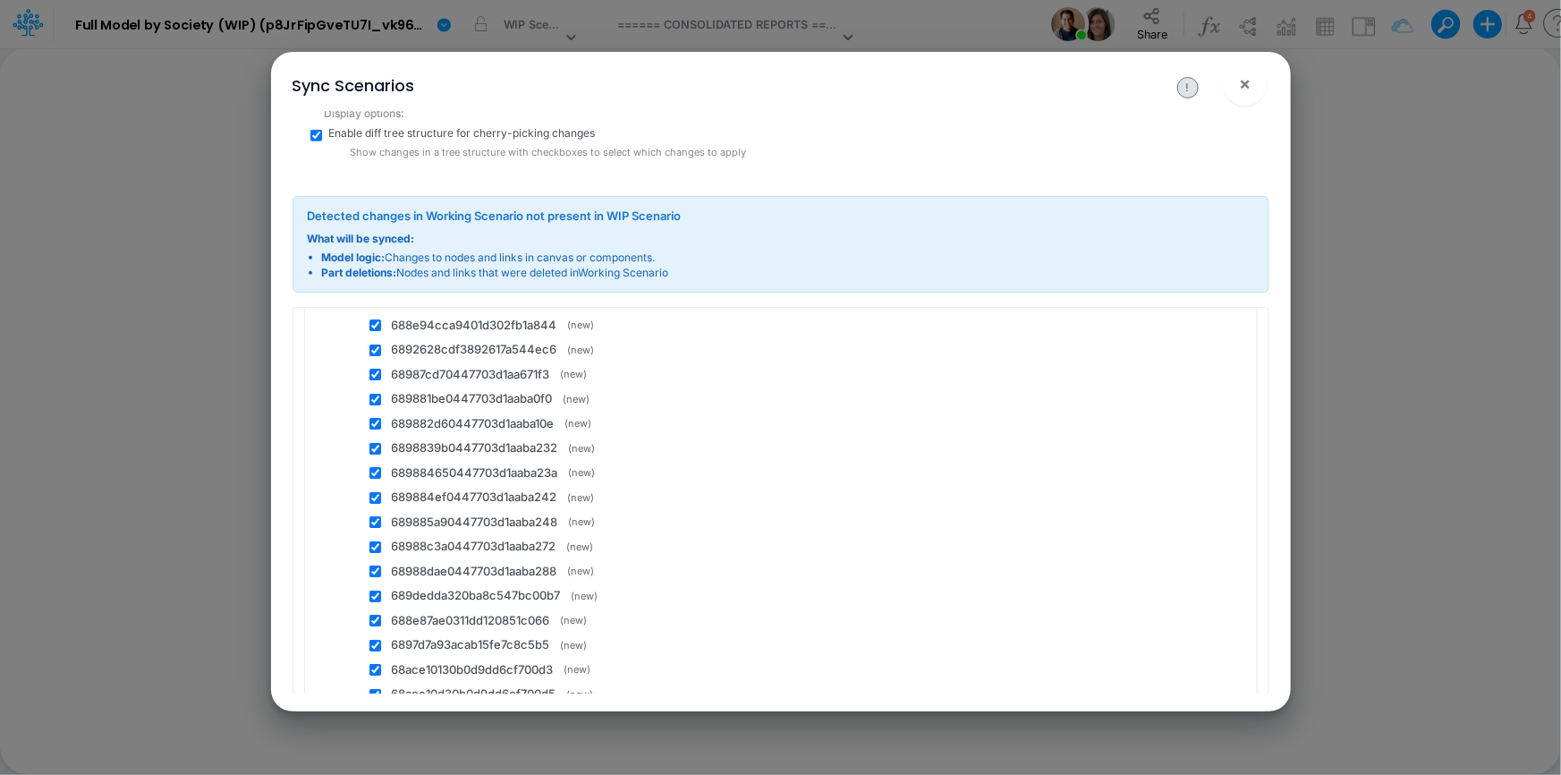
scroll to position [61481, 0]
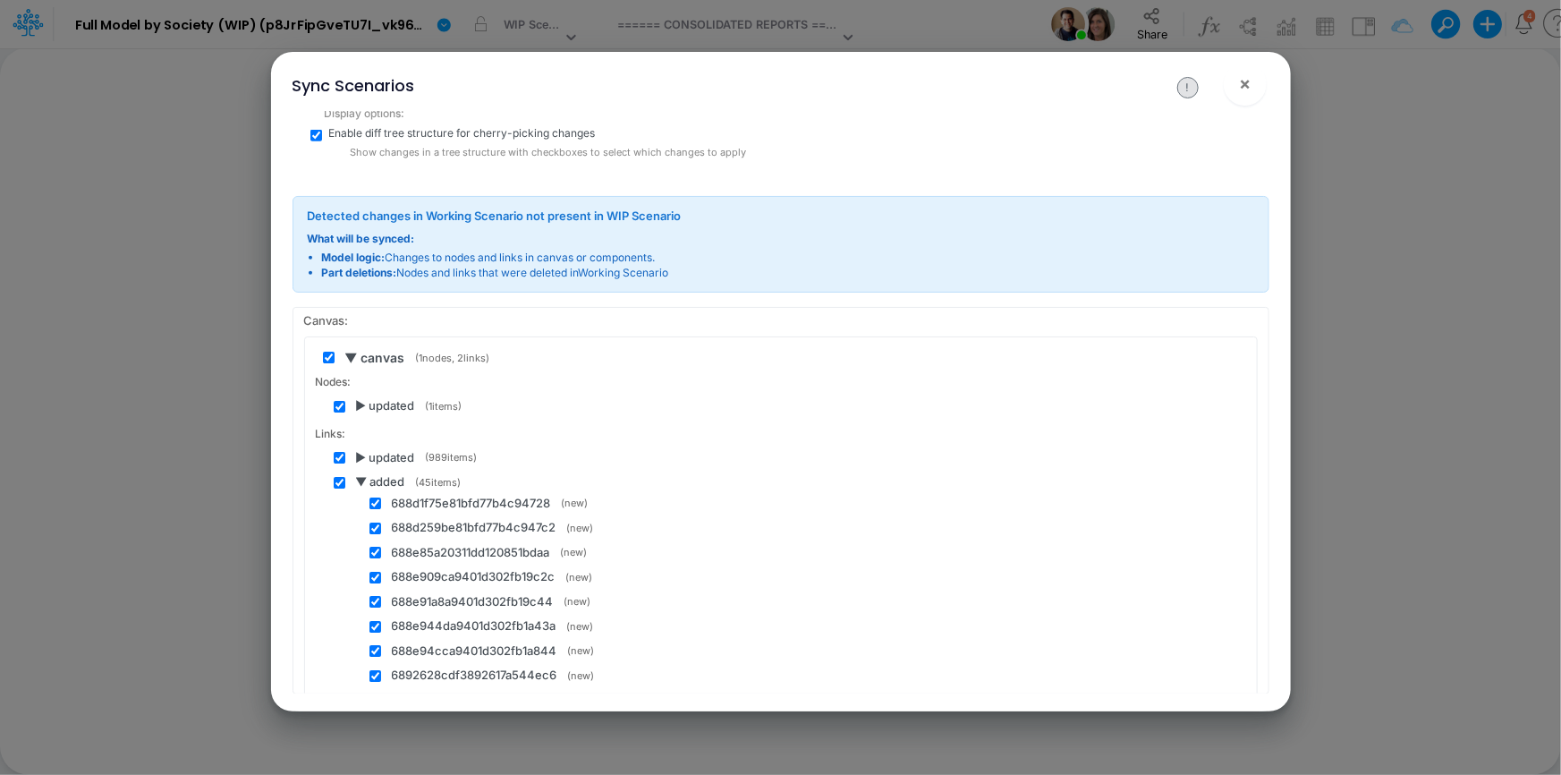
click at [360, 473] on span "▼ added" at bounding box center [380, 482] width 49 height 18
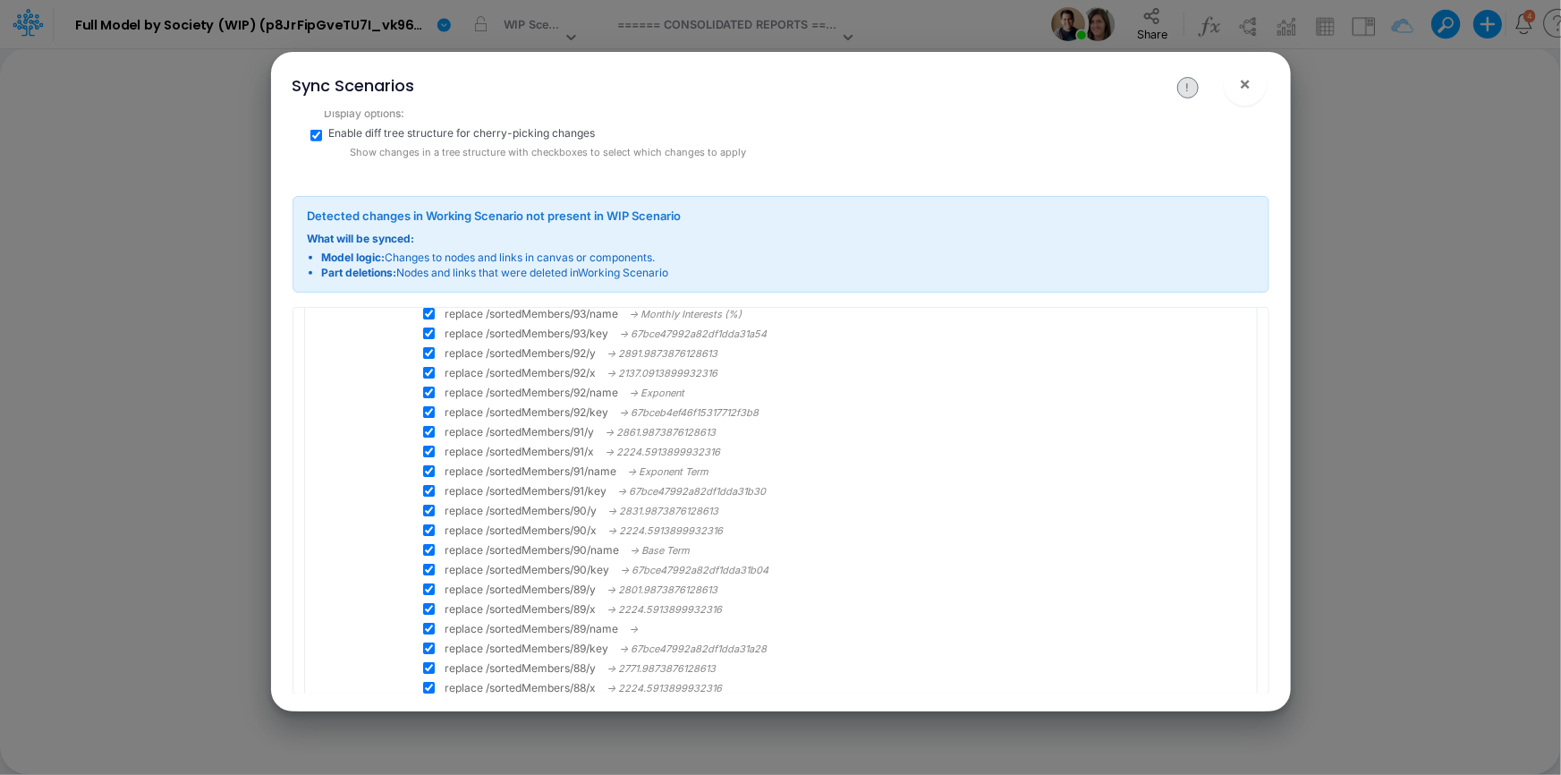
scroll to position [41061, 0]
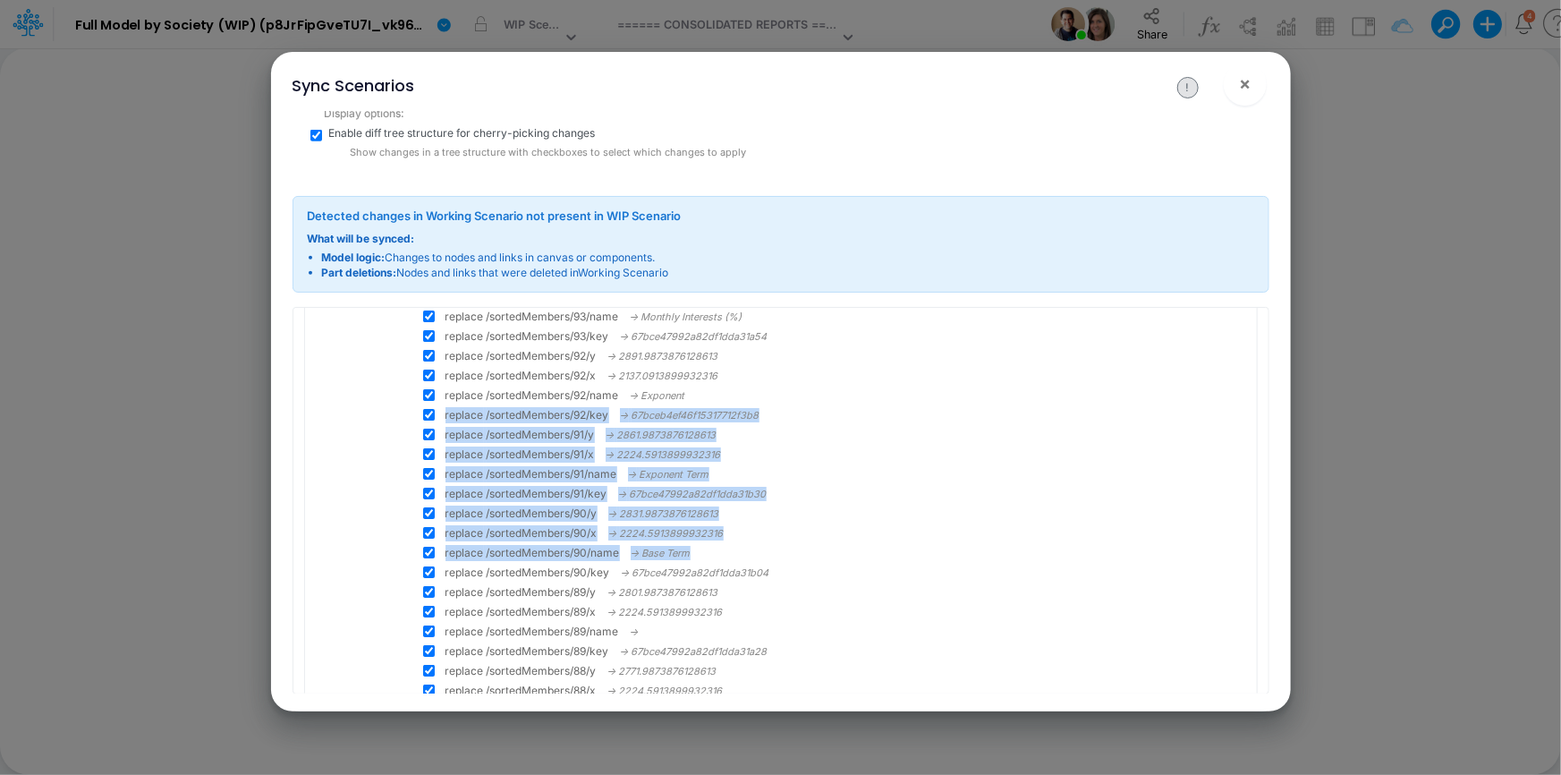
drag, startPoint x: 1283, startPoint y: 521, endPoint x: 1295, endPoint y: 389, distance: 132.1
click at [1306, 373] on div "Sync Scenarios ! × WIP Scenario ← Working Scenario Sync Base Version: N.HowRA8b…" at bounding box center [780, 387] width 1561 height 775
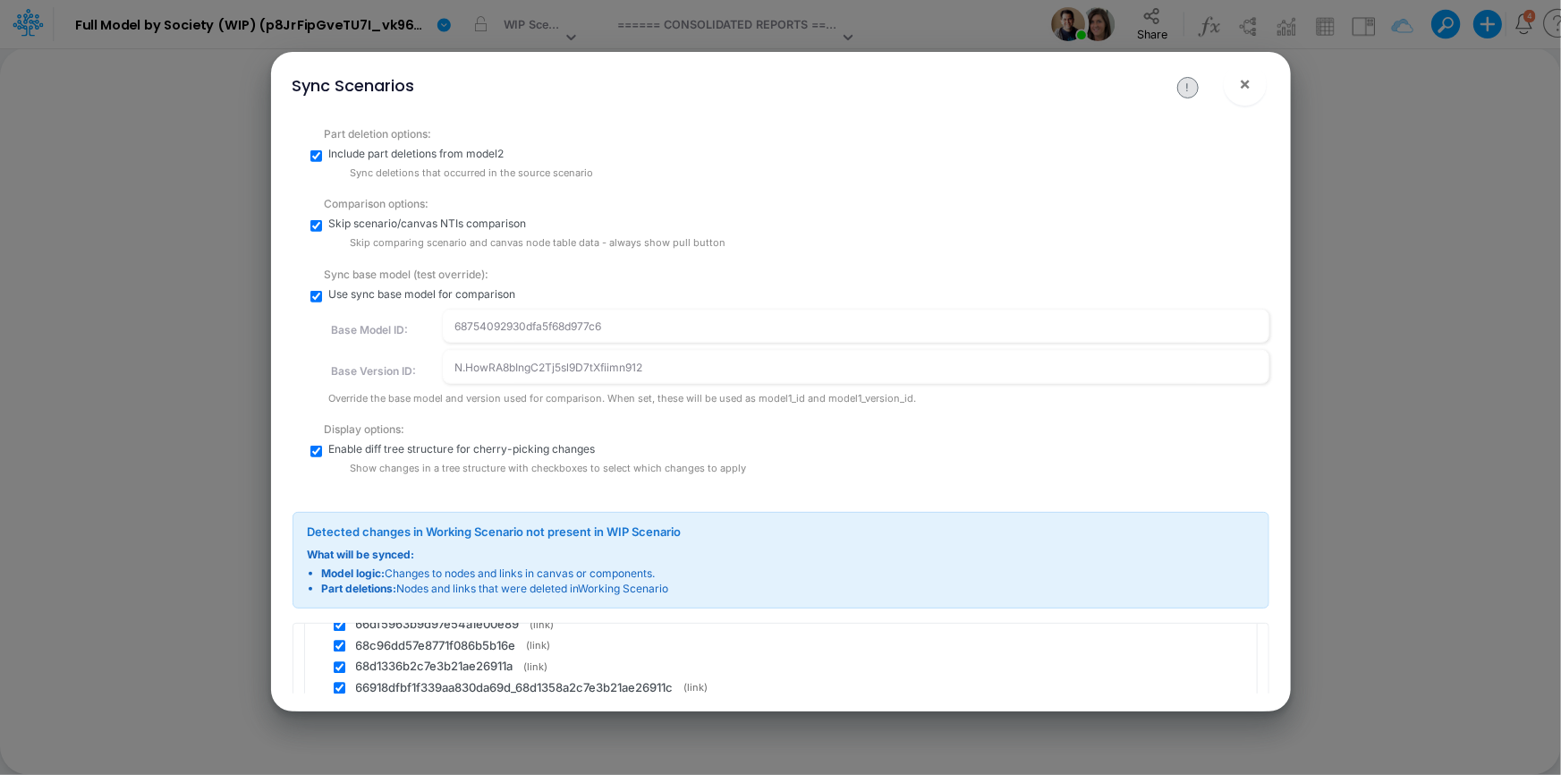
scroll to position [850, 0]
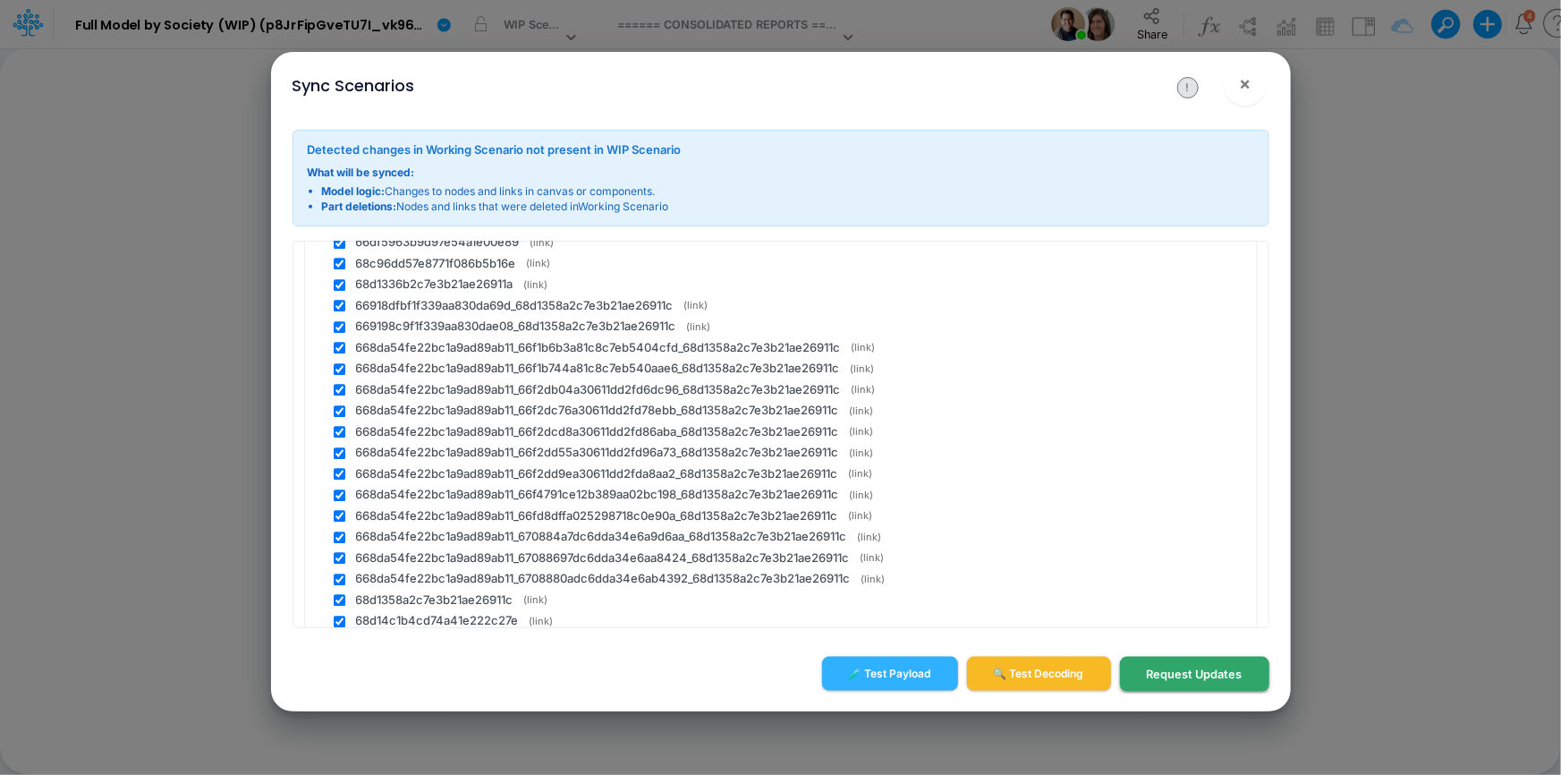
click at [1196, 671] on button "Request Updates" at bounding box center [1194, 674] width 149 height 35
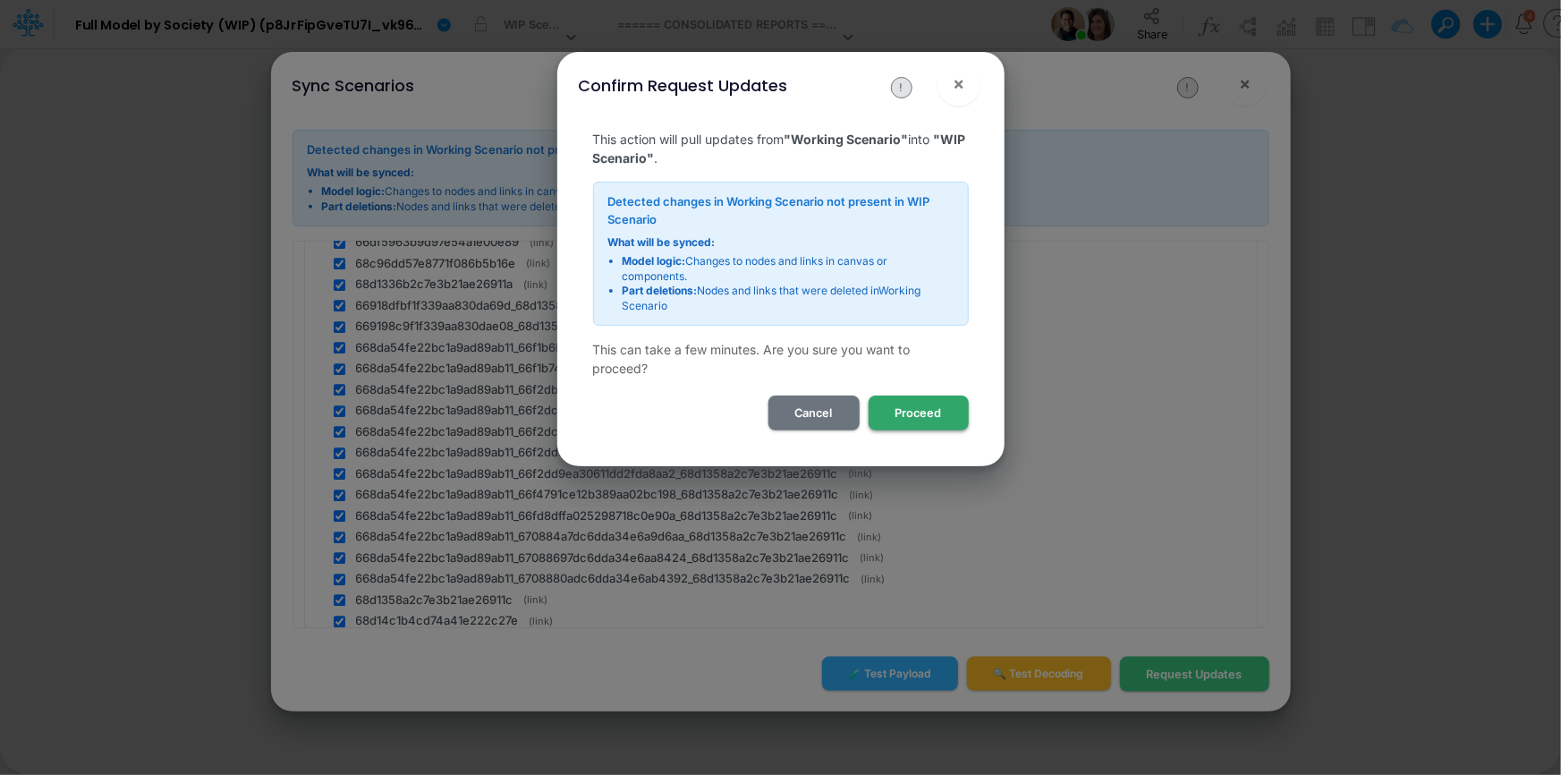
click at [933, 409] on button "Proceed" at bounding box center [919, 412] width 100 height 35
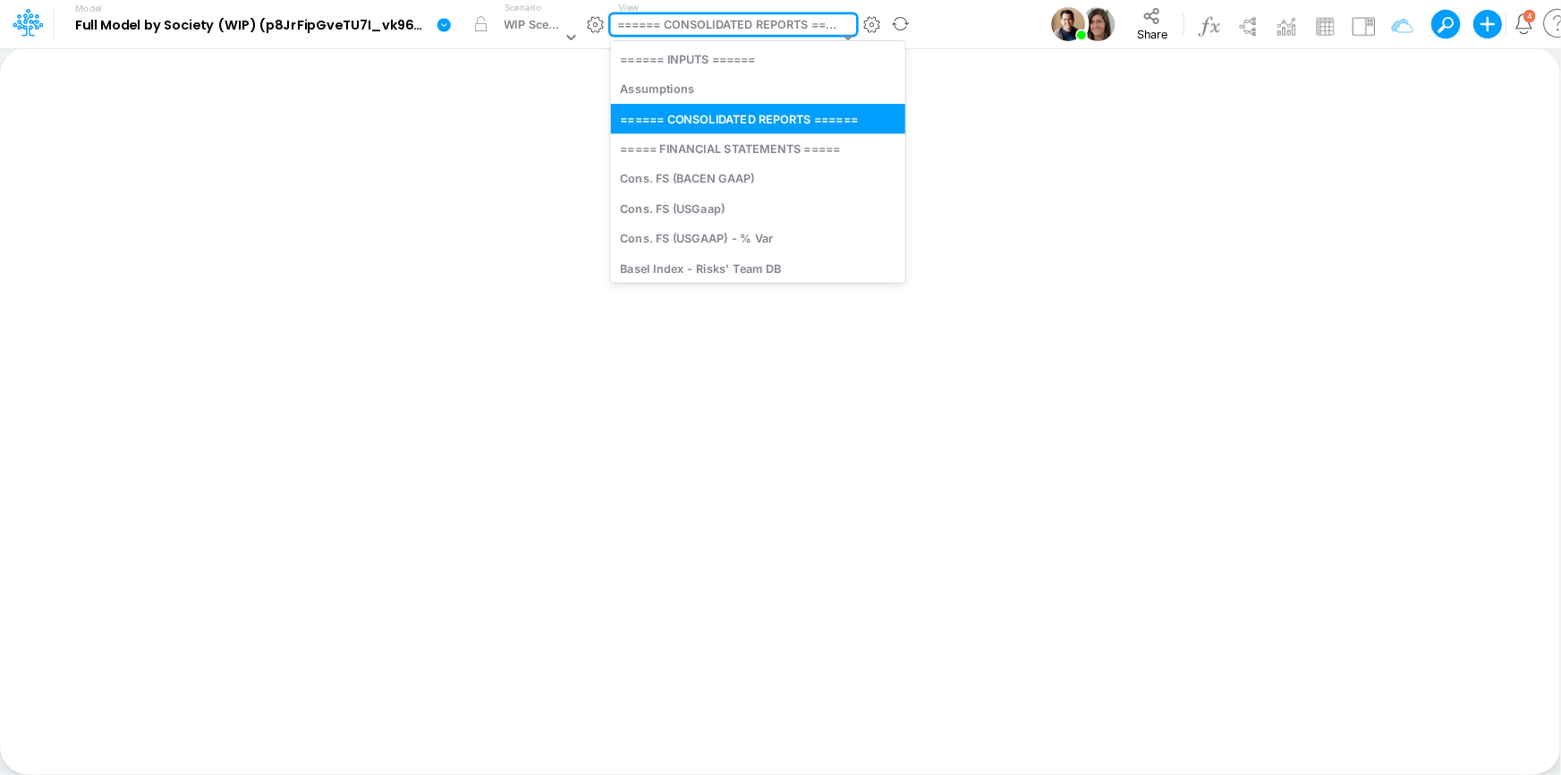
click at [759, 33] on div "====== CONSOLIDATED REPORTS ======" at bounding box center [728, 26] width 222 height 21
click at [755, 31] on div "====== CONSOLIDATED REPORTS ======" at bounding box center [728, 26] width 222 height 21
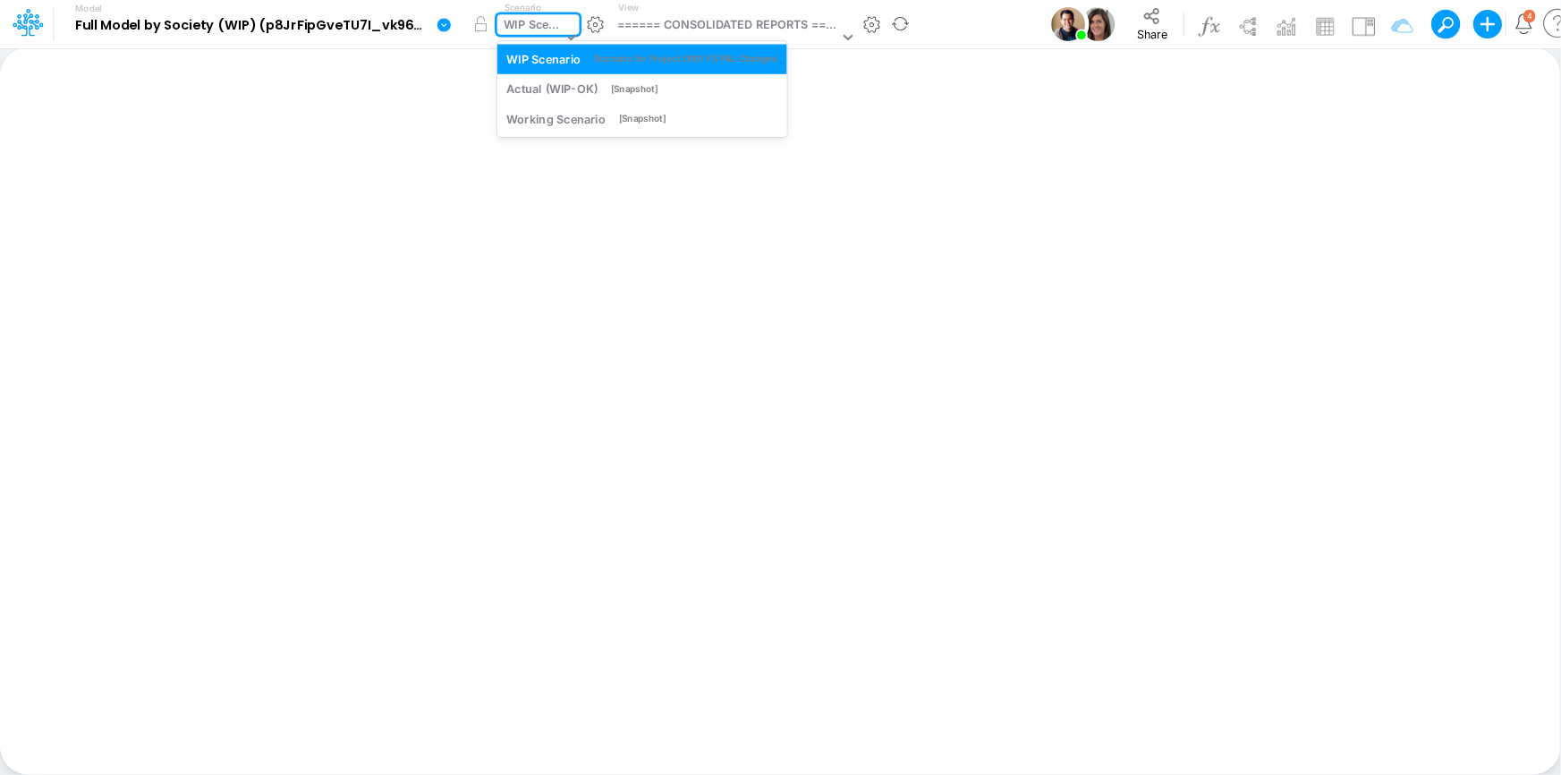
click at [522, 23] on div "WIP Scenario" at bounding box center [533, 26] width 58 height 21
click at [606, 120] on div "Working Scenario [Snapshot]" at bounding box center [642, 118] width 270 height 17
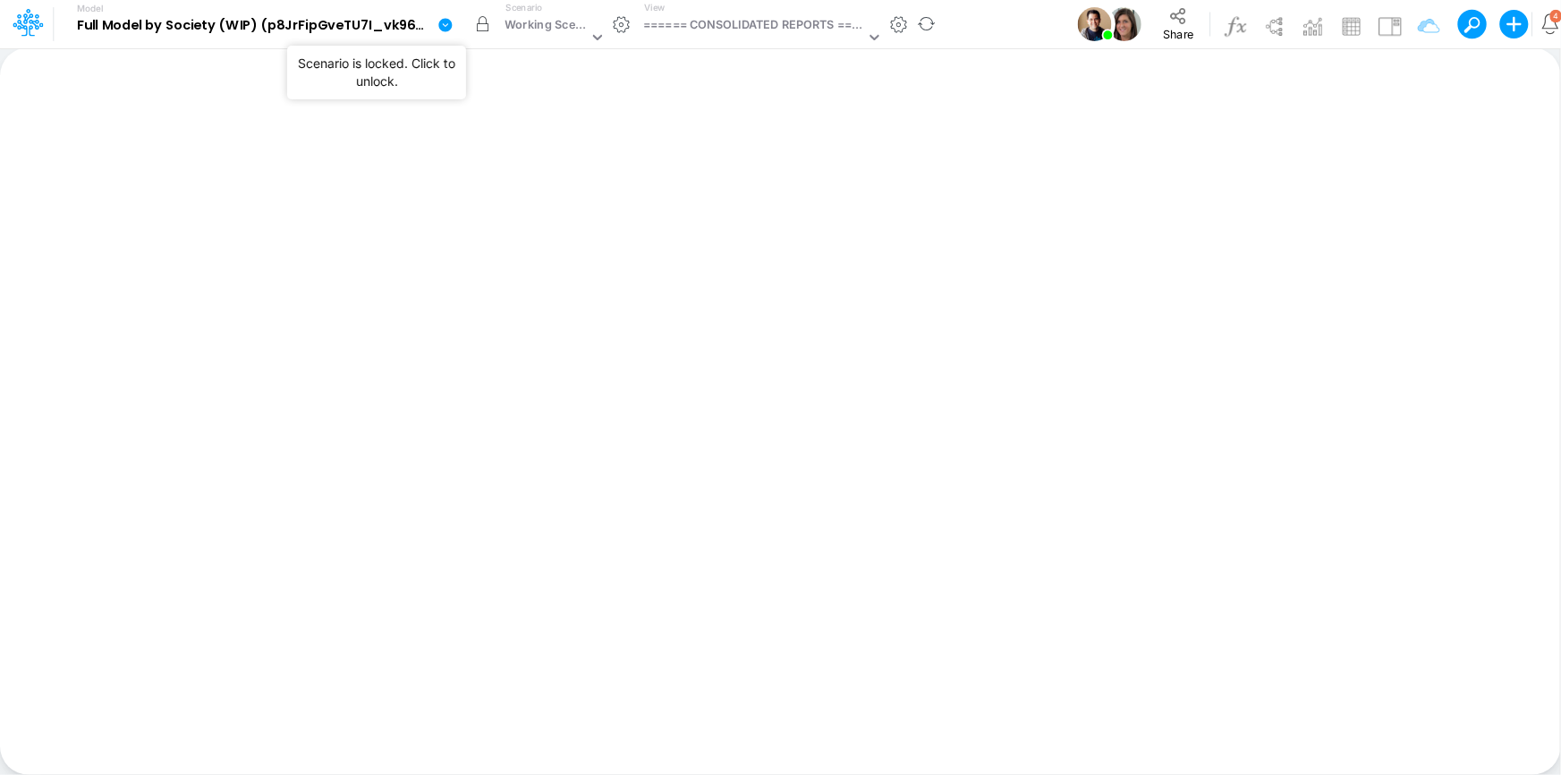
click at [487, 21] on button "button" at bounding box center [482, 24] width 32 height 32
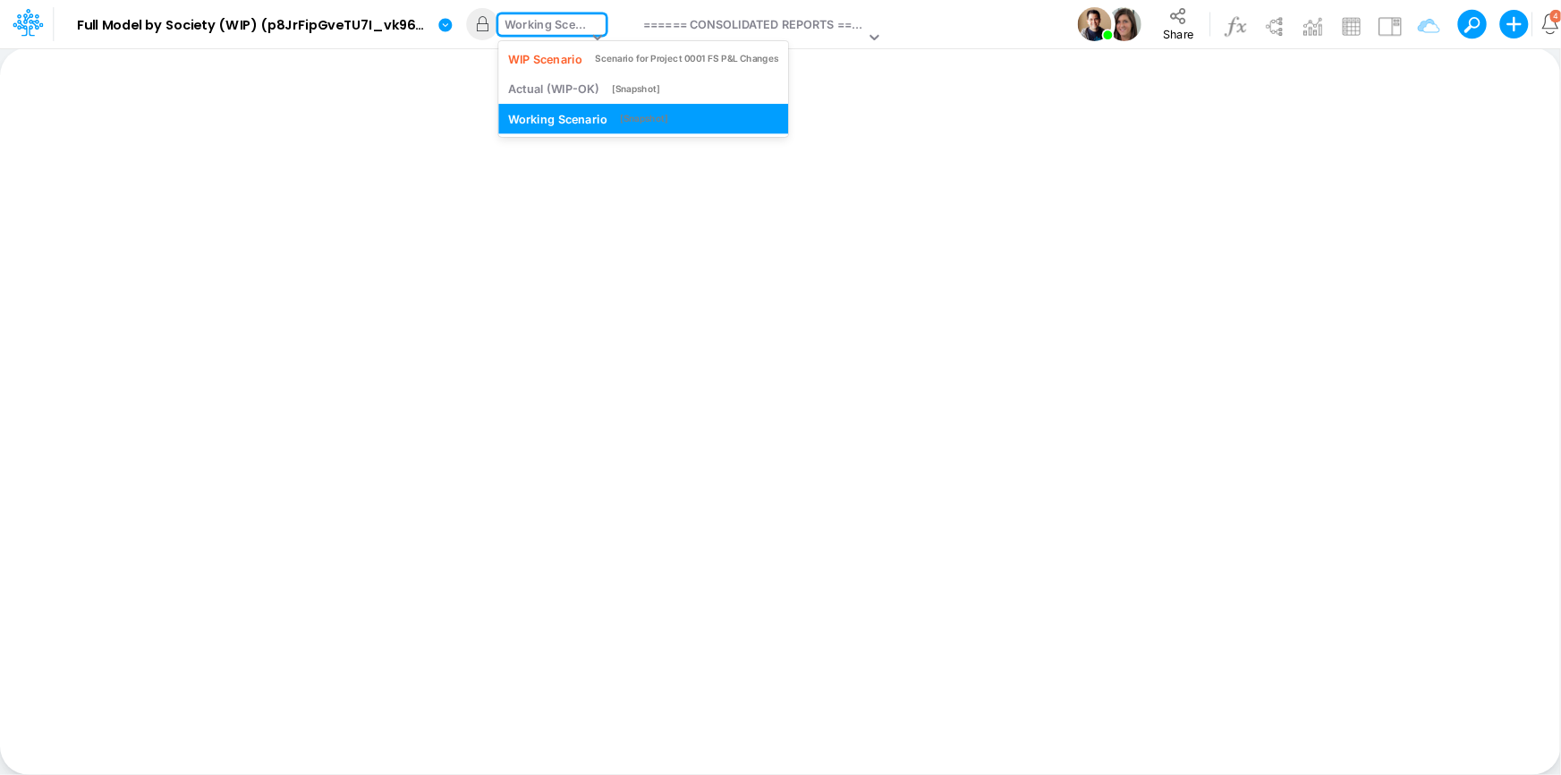
click at [560, 26] on div "Working Scenario" at bounding box center [546, 26] width 83 height 21
click at [564, 54] on div "WIP Scenario" at bounding box center [545, 58] width 74 height 17
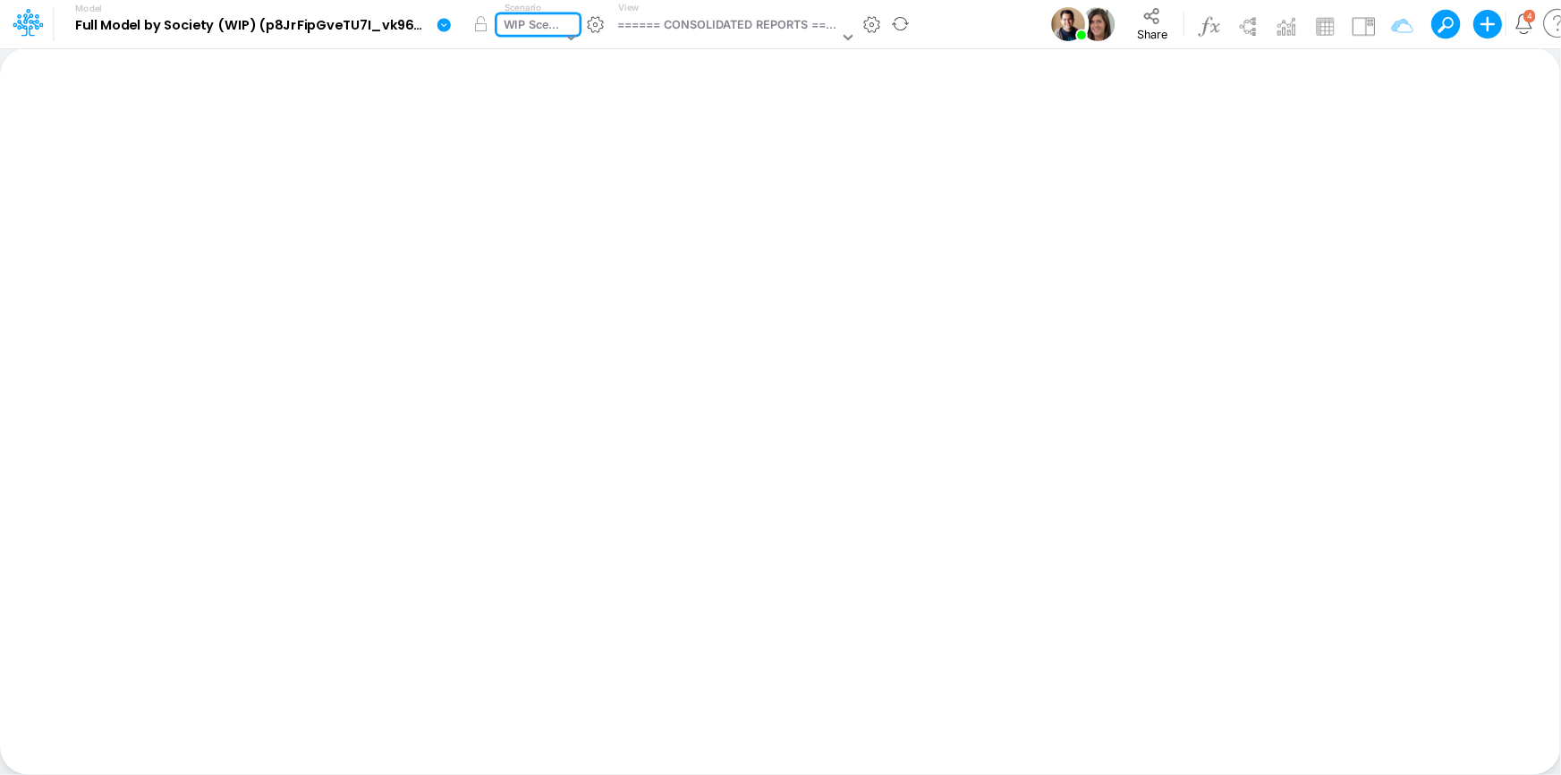
click at [446, 24] on icon at bounding box center [443, 24] width 13 height 13
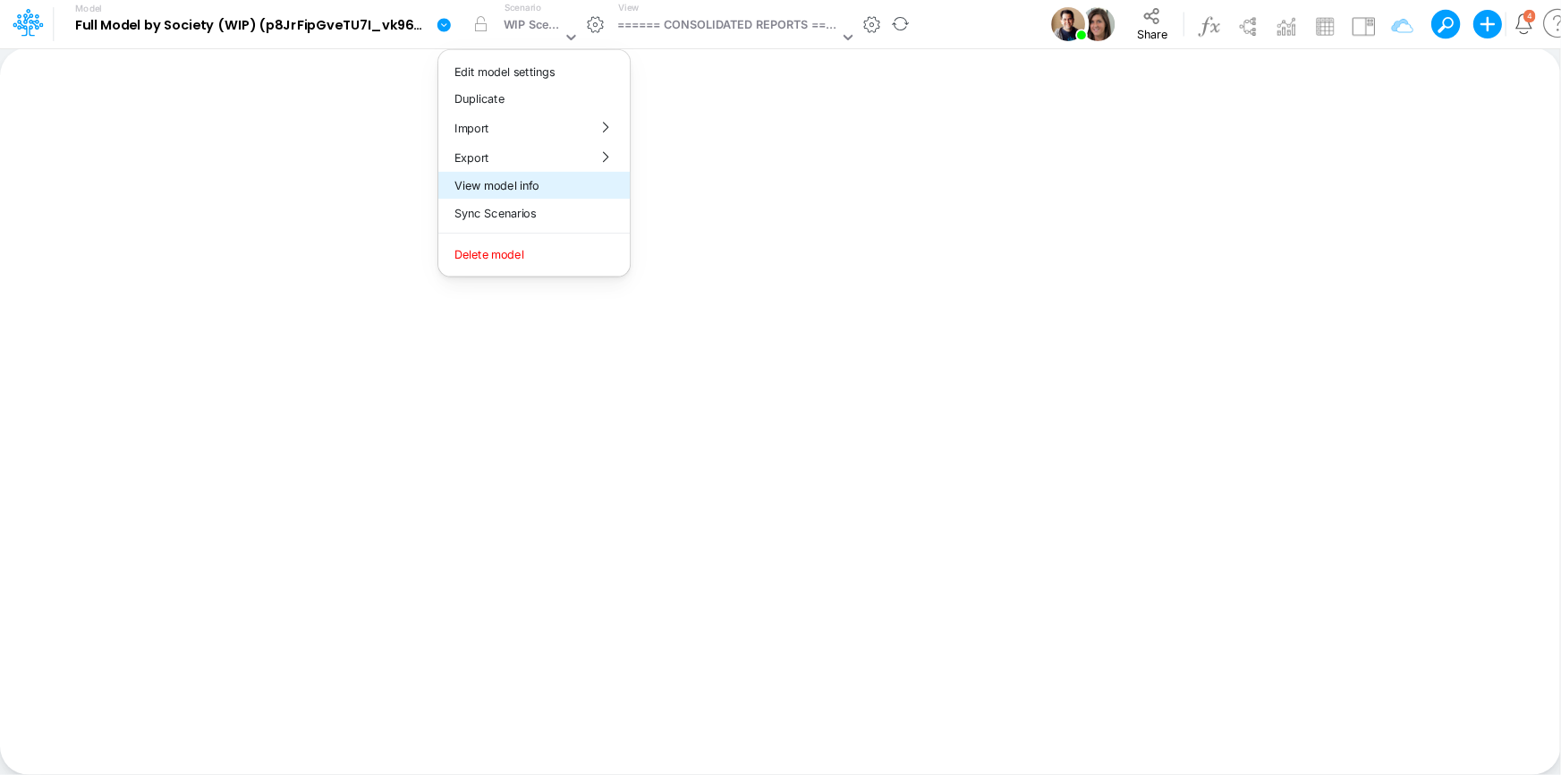
click at [530, 182] on button "View model info" at bounding box center [533, 186] width 191 height 28
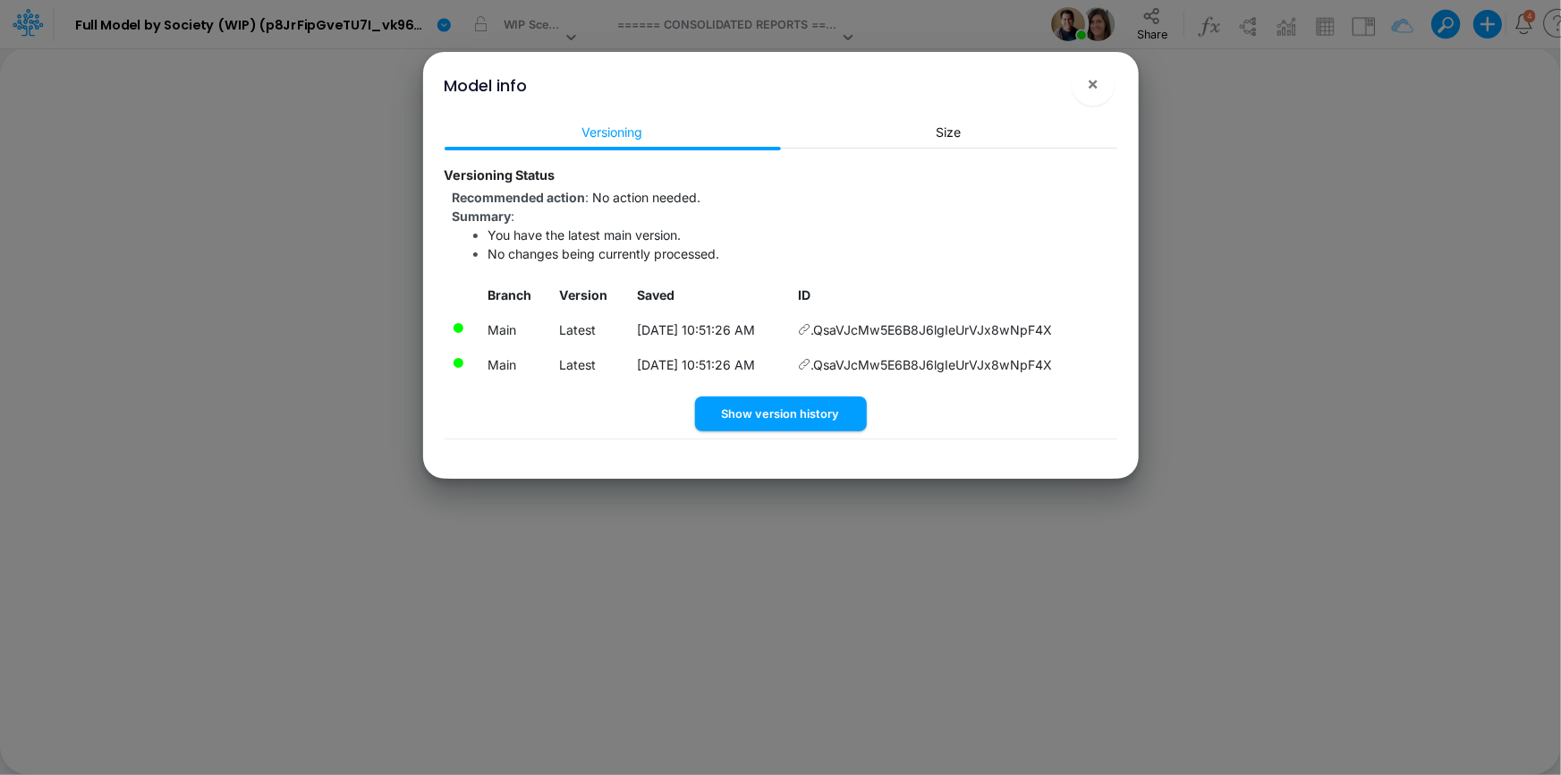
click at [811, 331] on icon at bounding box center [805, 329] width 13 height 13
